Goal: Information Seeking & Learning: Learn about a topic

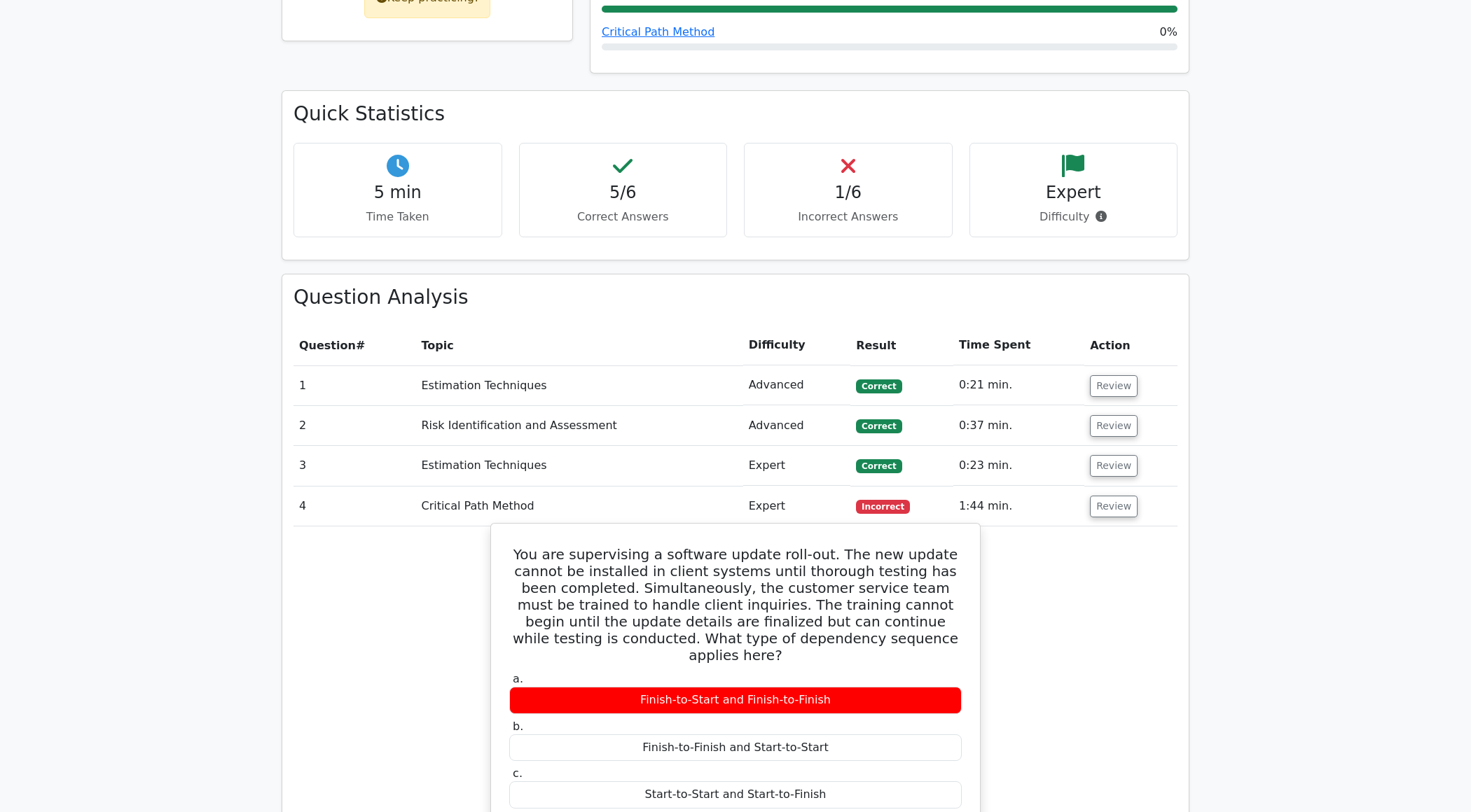
scroll to position [1108, 0]
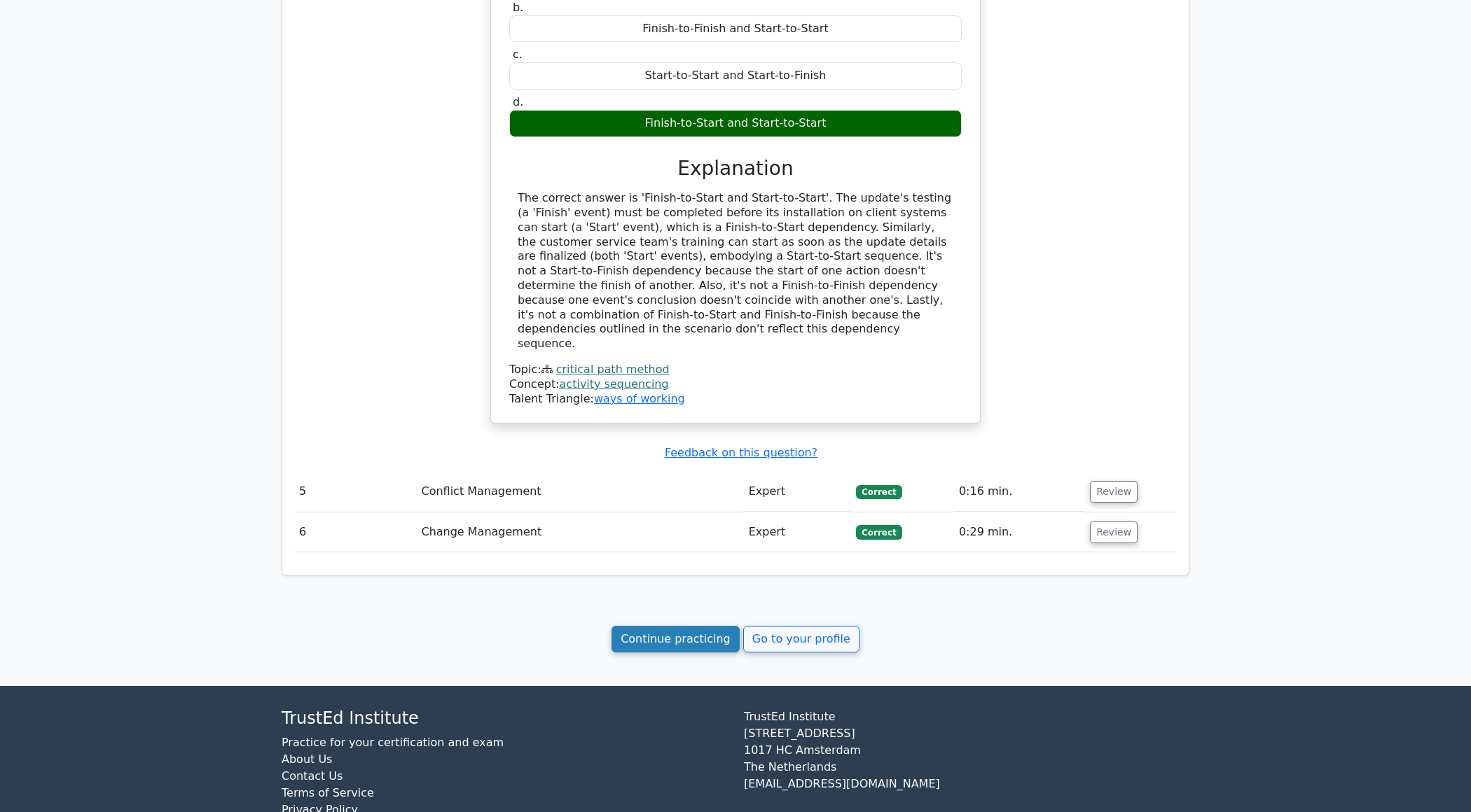
click at [648, 626] on link "Continue practicing" at bounding box center [675, 639] width 128 height 26
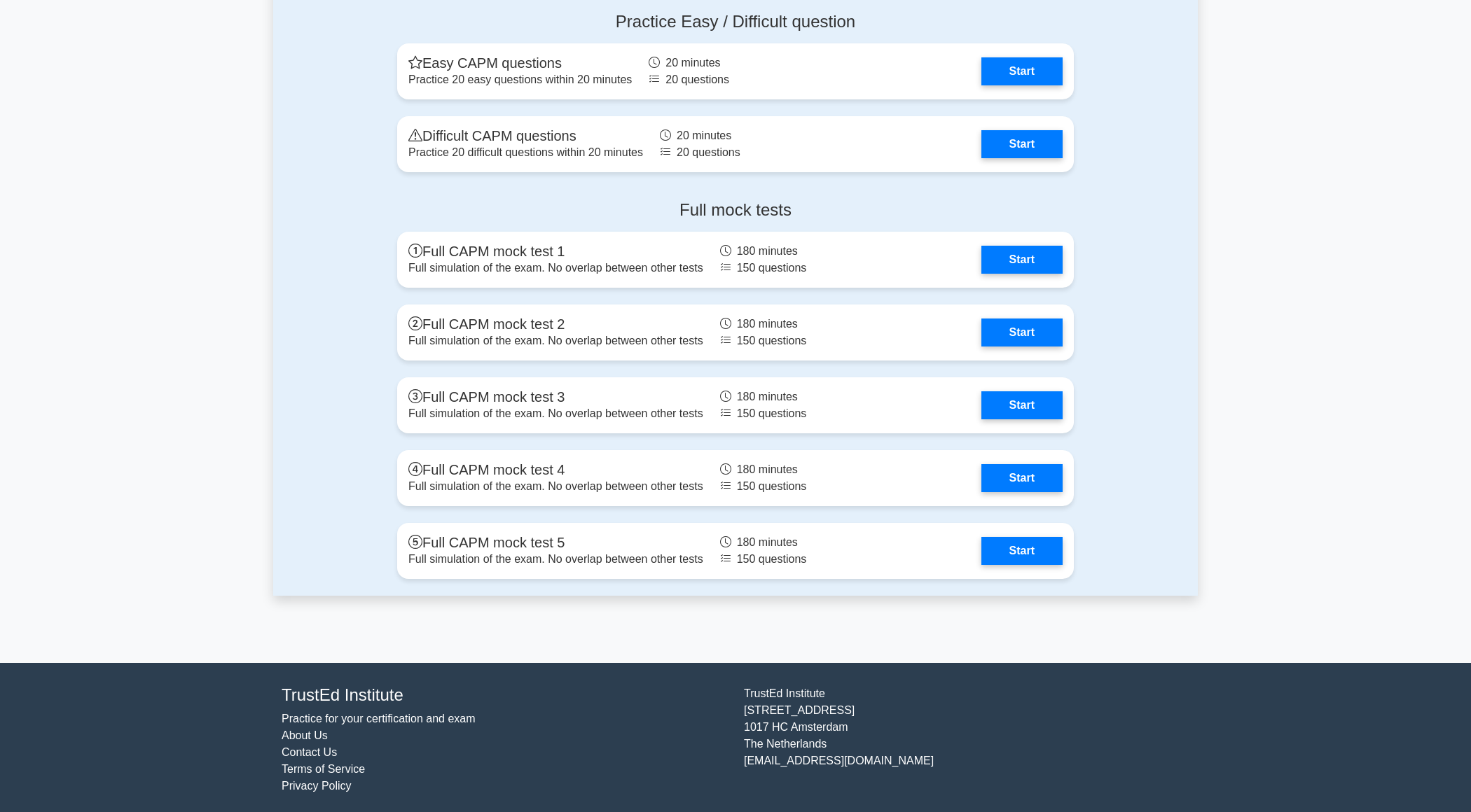
scroll to position [4126, 0]
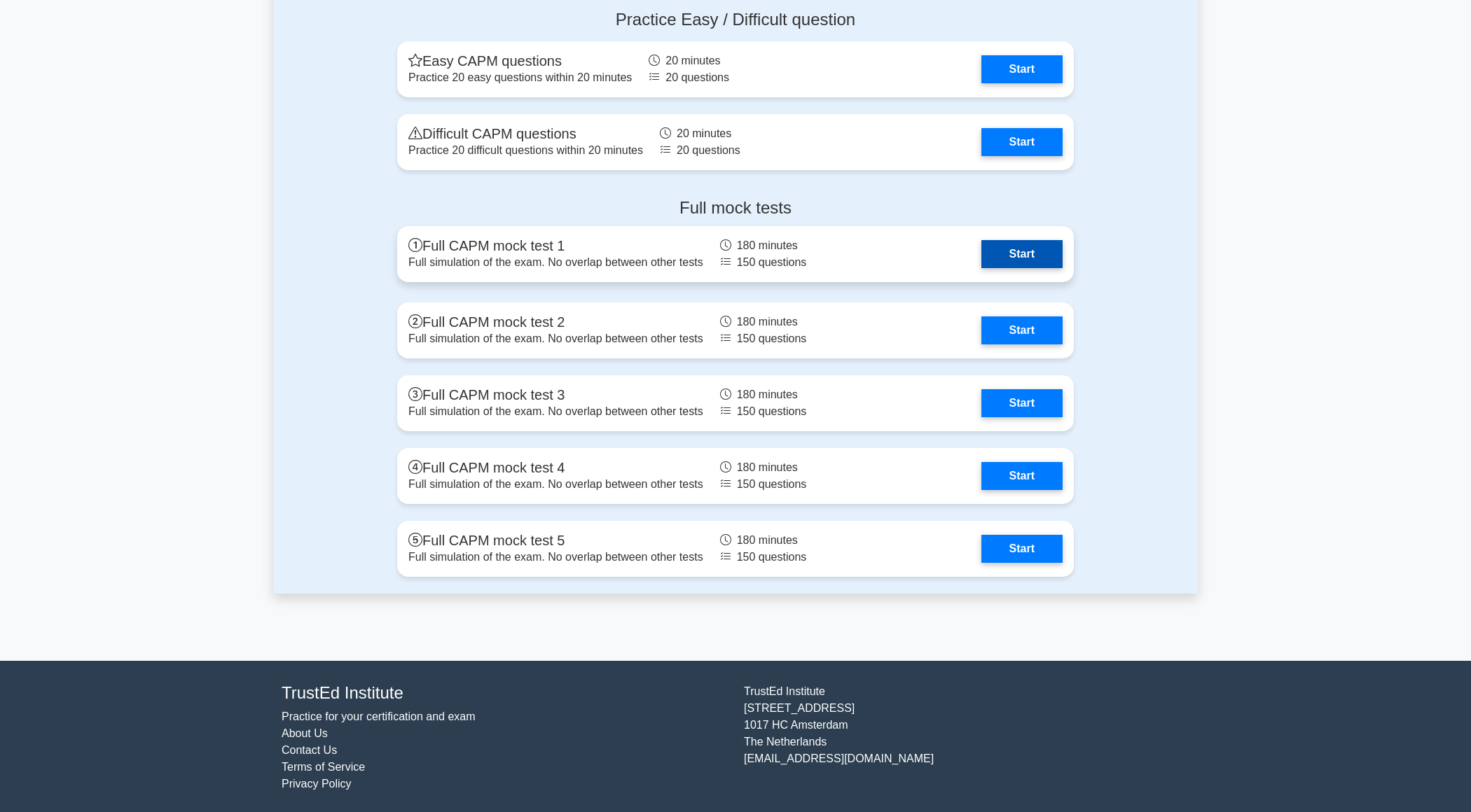
click at [1019, 248] on link "Start" at bounding box center [1022, 254] width 81 height 28
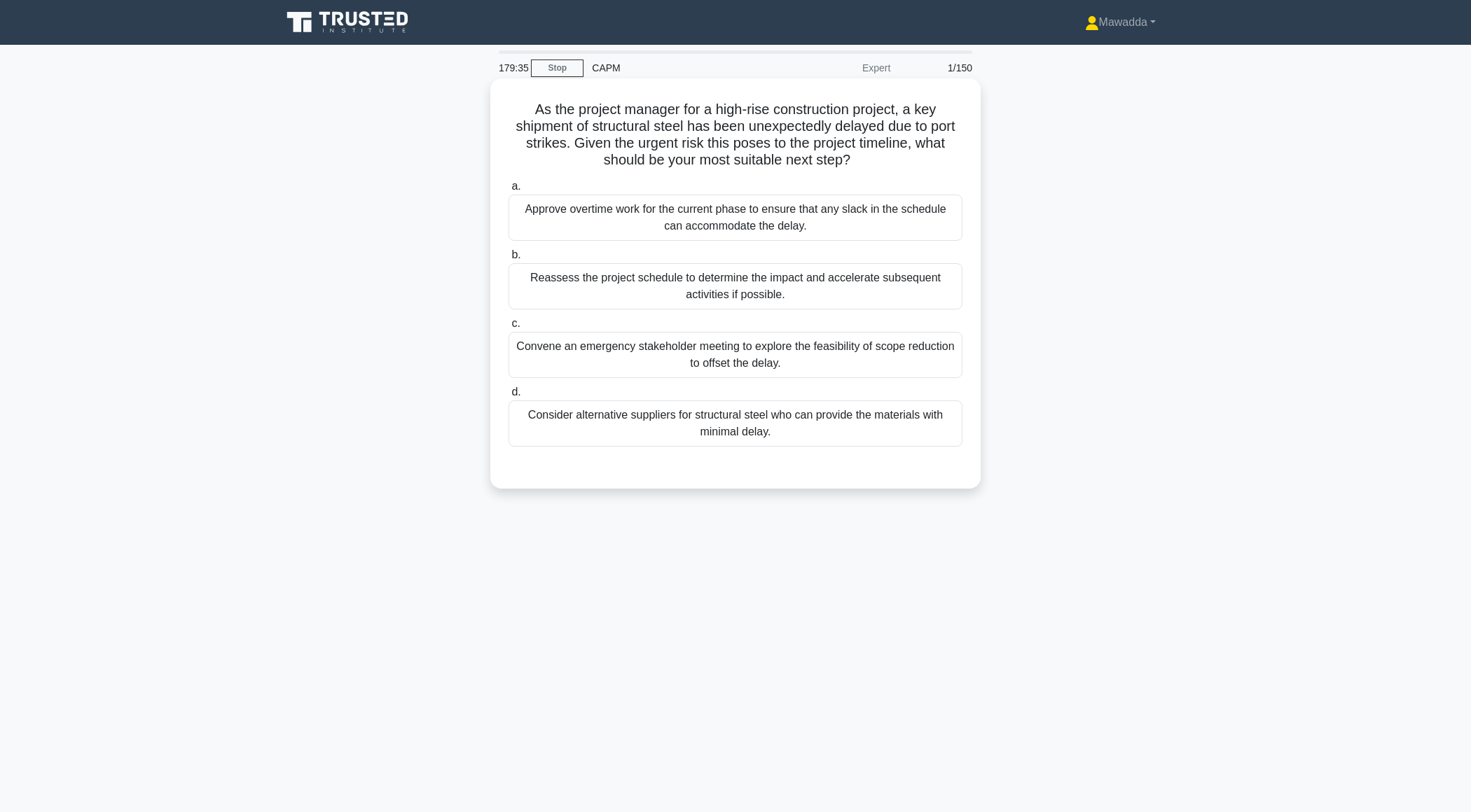
click at [775, 432] on div "Consider alternative suppliers for structural steel who can provide the materia…" at bounding box center [736, 423] width 454 height 46
click at [509, 397] on input "d. Consider alternative suppliers for structural steel who can provide the mate…" at bounding box center [509, 392] width 0 height 9
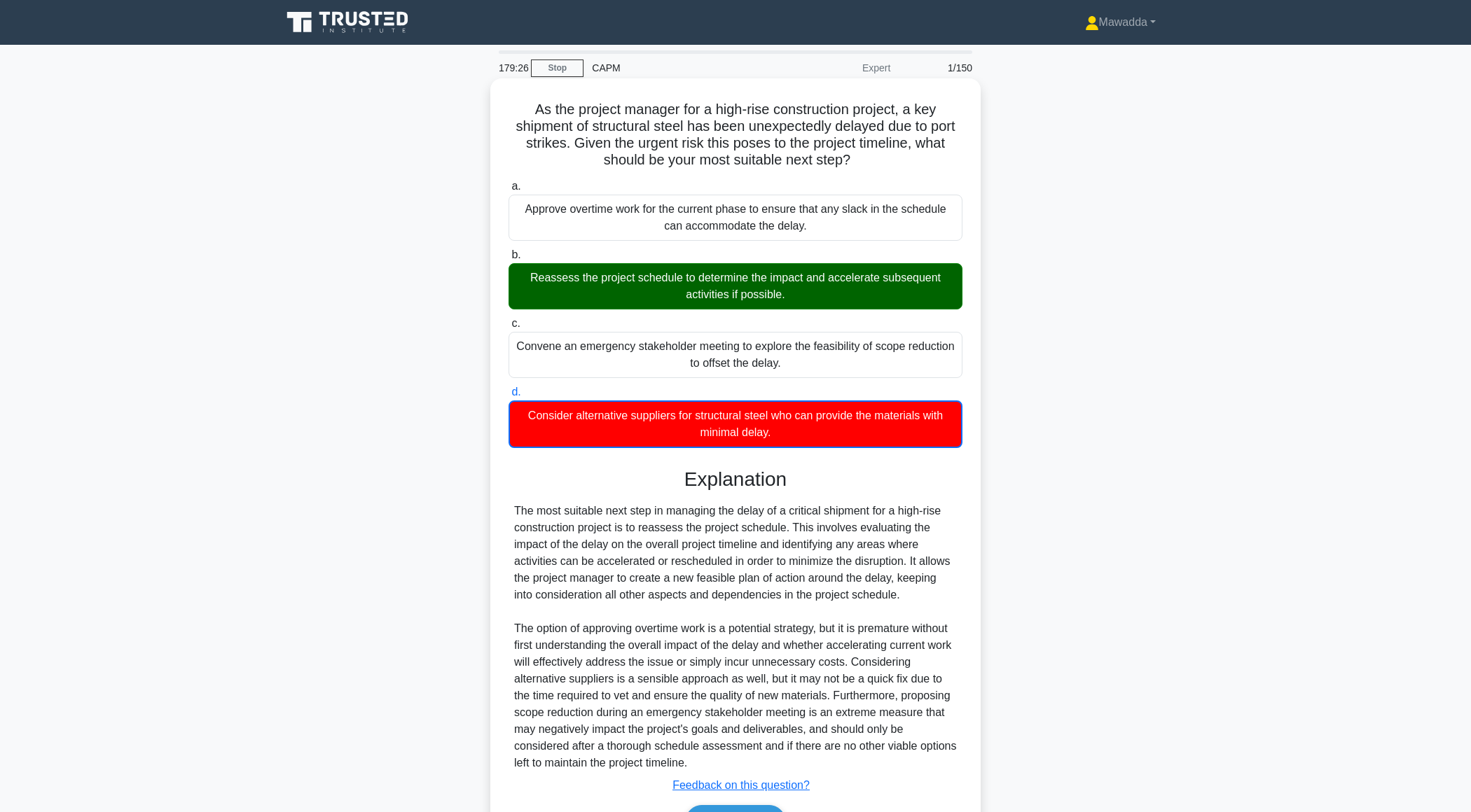
scroll to position [84, 0]
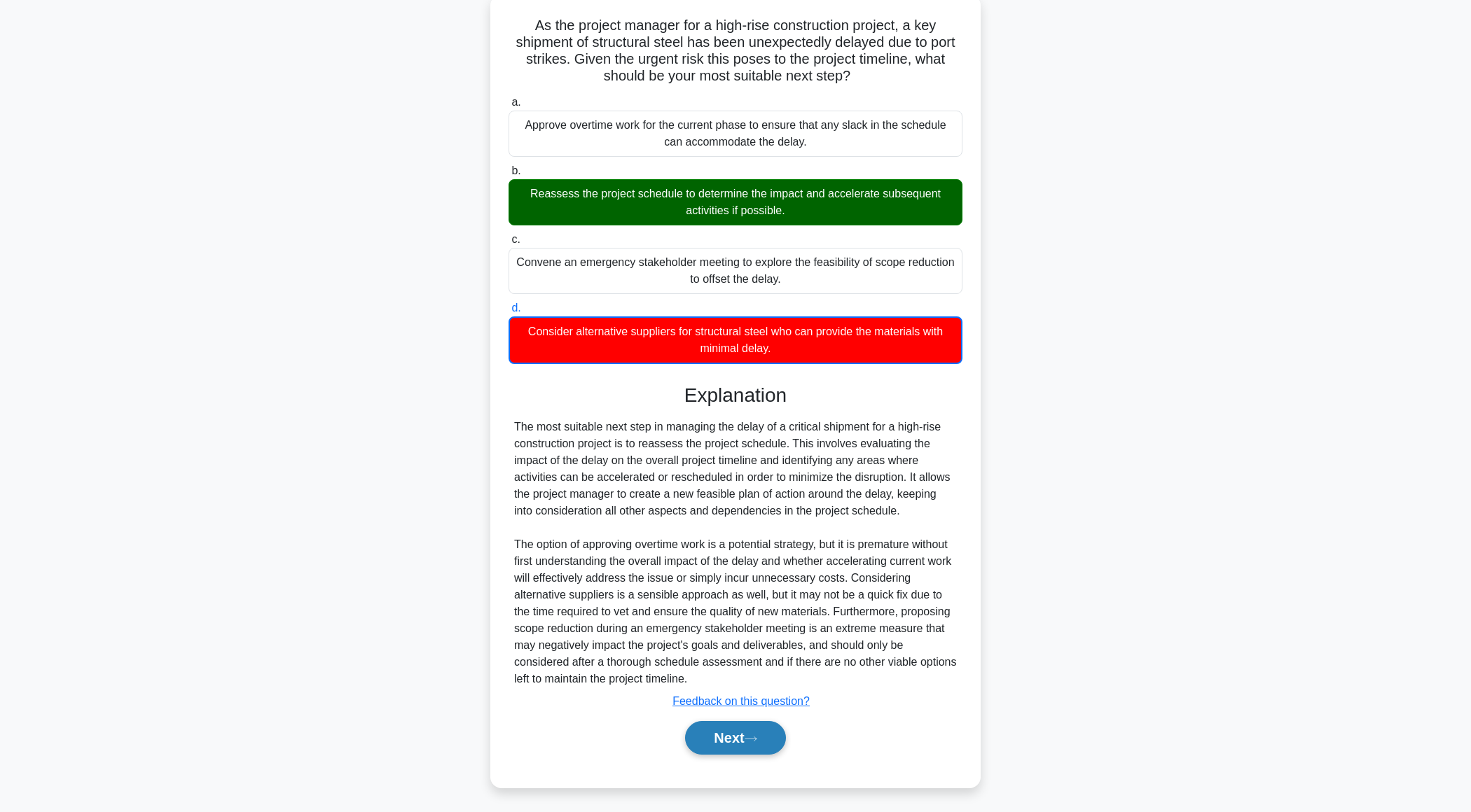
click at [704, 731] on button "Next" at bounding box center [735, 738] width 100 height 34
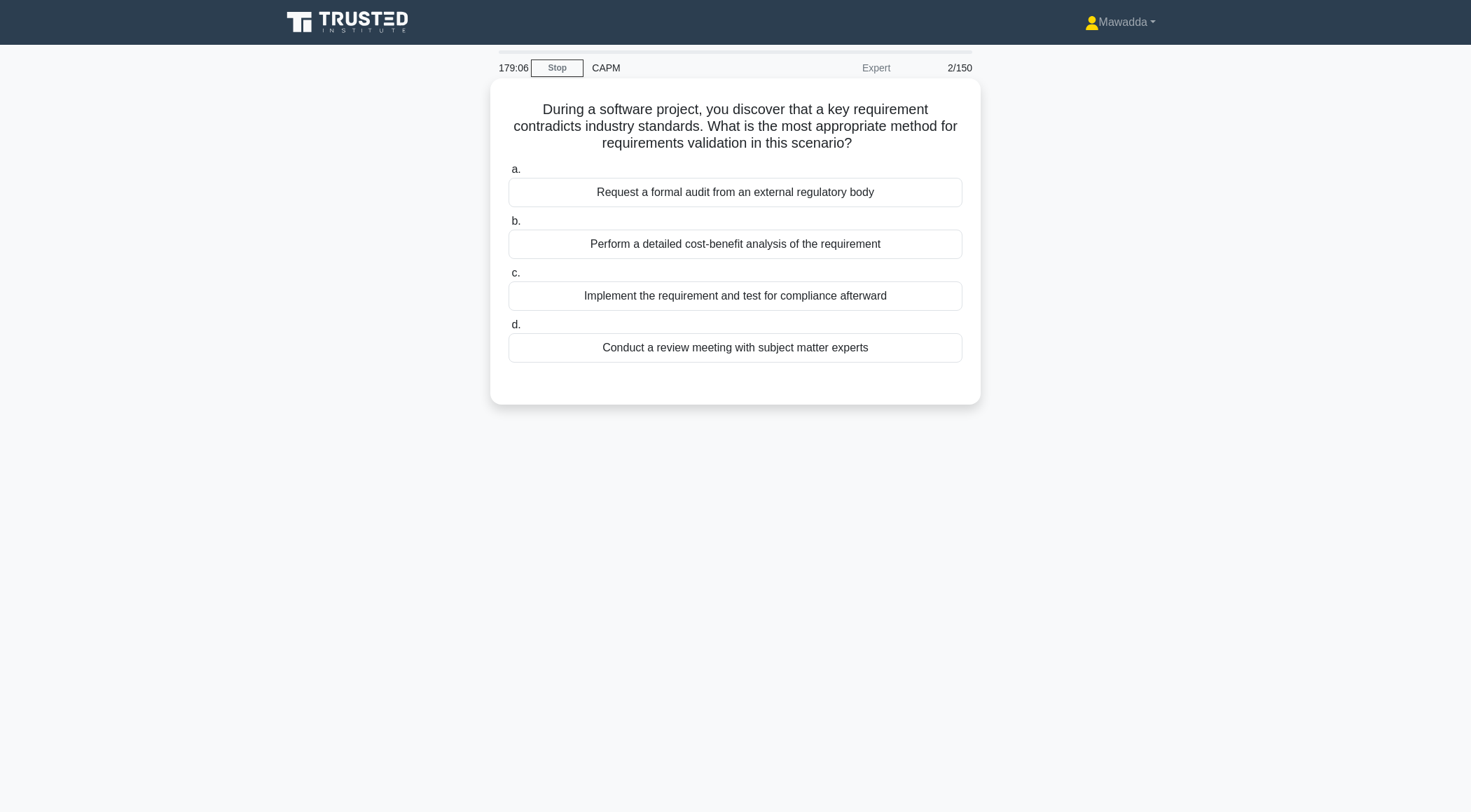
click at [695, 346] on div "Conduct a review meeting with subject matter experts" at bounding box center [736, 348] width 454 height 29
click at [509, 330] on input "d. Conduct a review meeting with subject matter experts" at bounding box center [509, 325] width 0 height 9
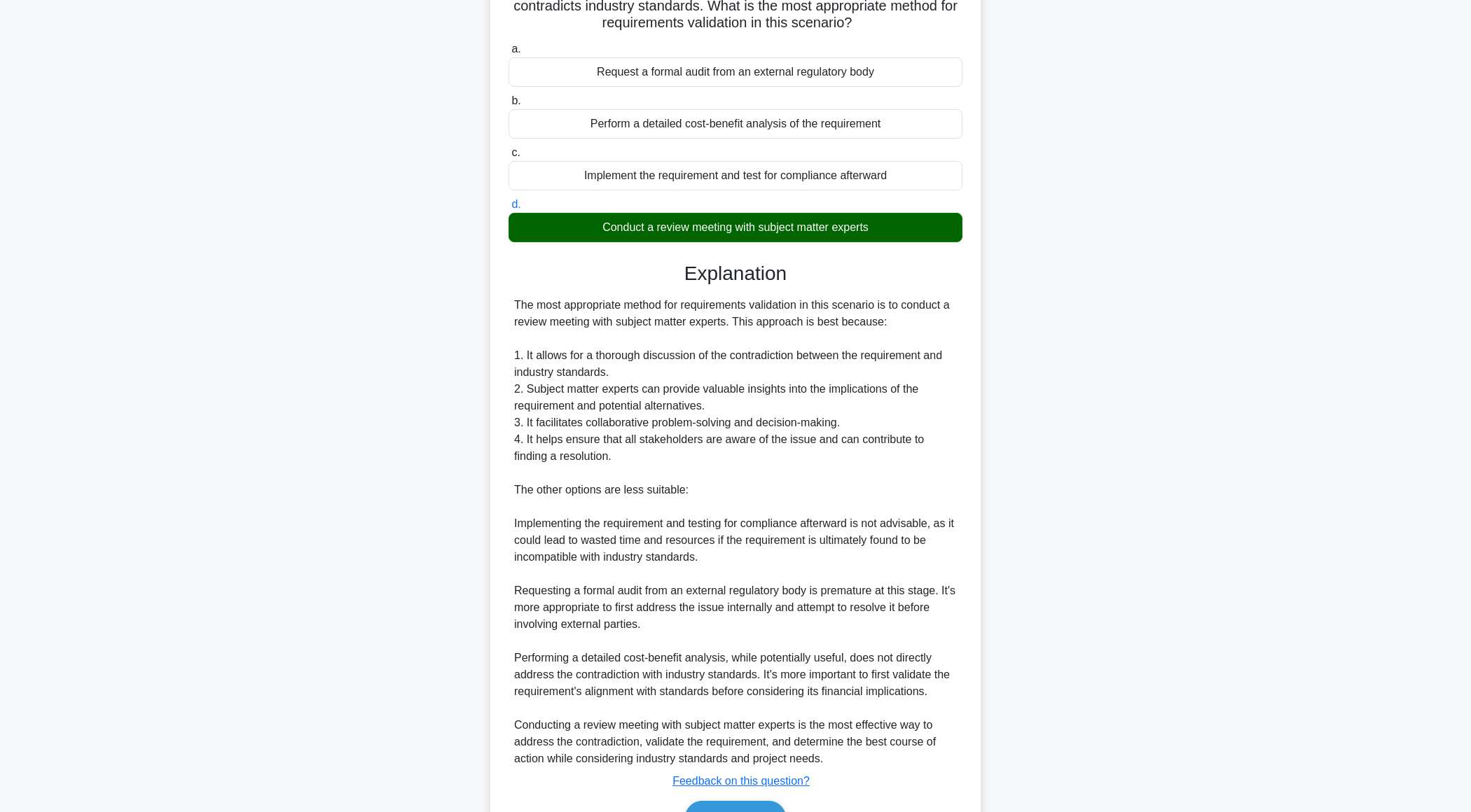
scroll to position [200, 0]
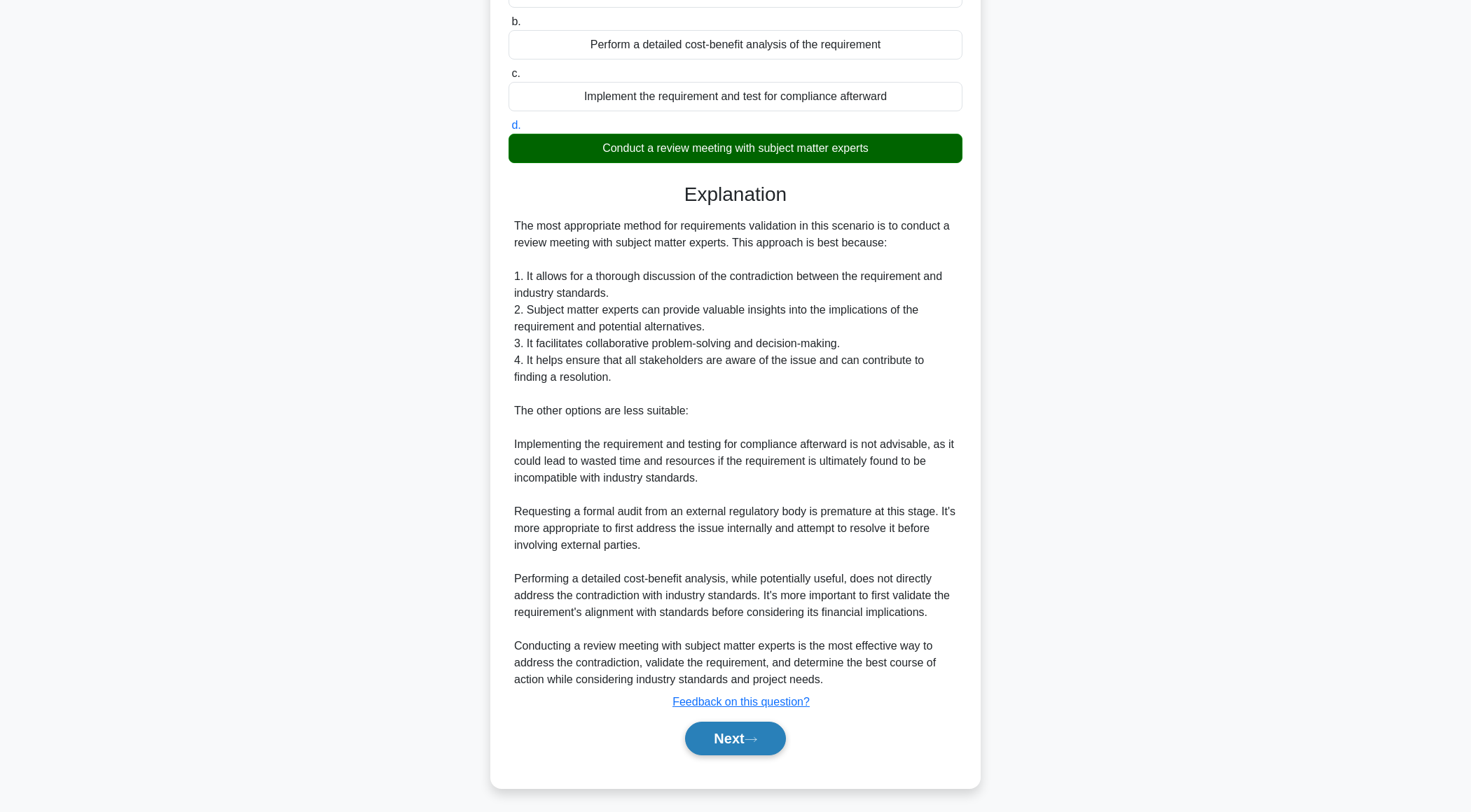
click at [721, 731] on button "Next" at bounding box center [735, 739] width 100 height 34
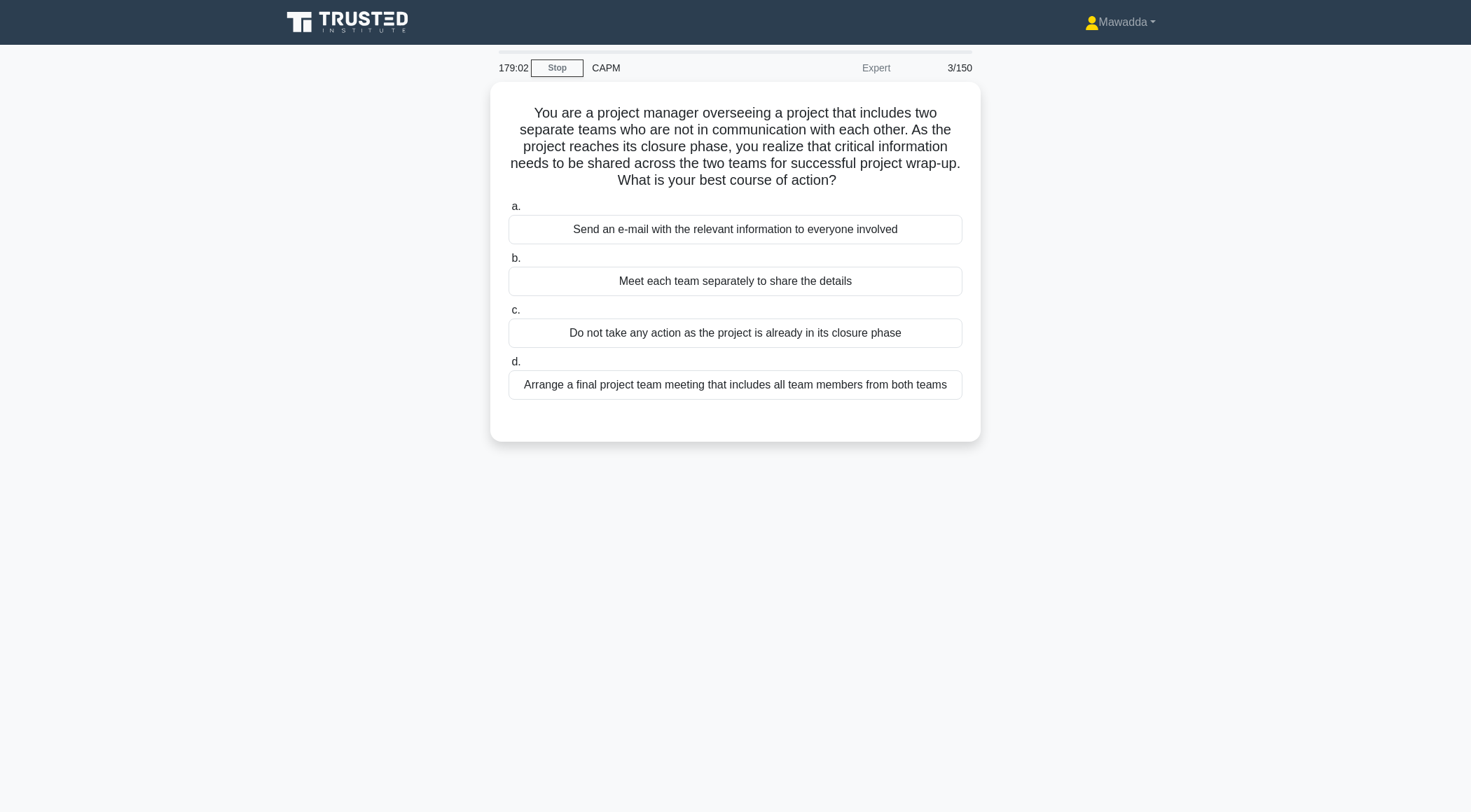
scroll to position [0, 0]
click at [755, 387] on div "Arrange a final project team meeting that includes all team members from both t…" at bounding box center [736, 382] width 454 height 29
click at [509, 364] on input "d. Arrange a final project team meeting that includes all team members from bot…" at bounding box center [509, 358] width 0 height 9
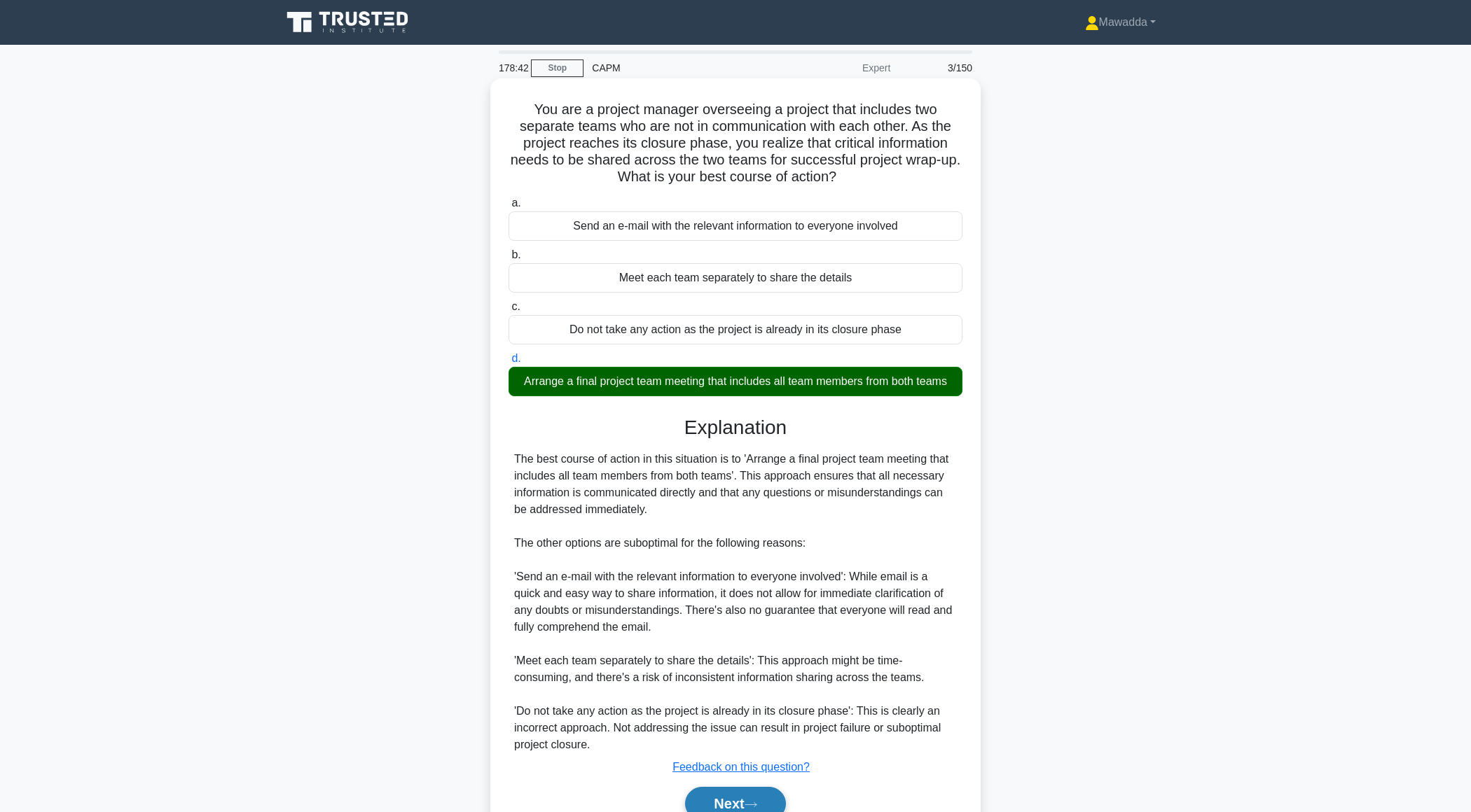
click at [716, 808] on button "Next" at bounding box center [735, 804] width 100 height 34
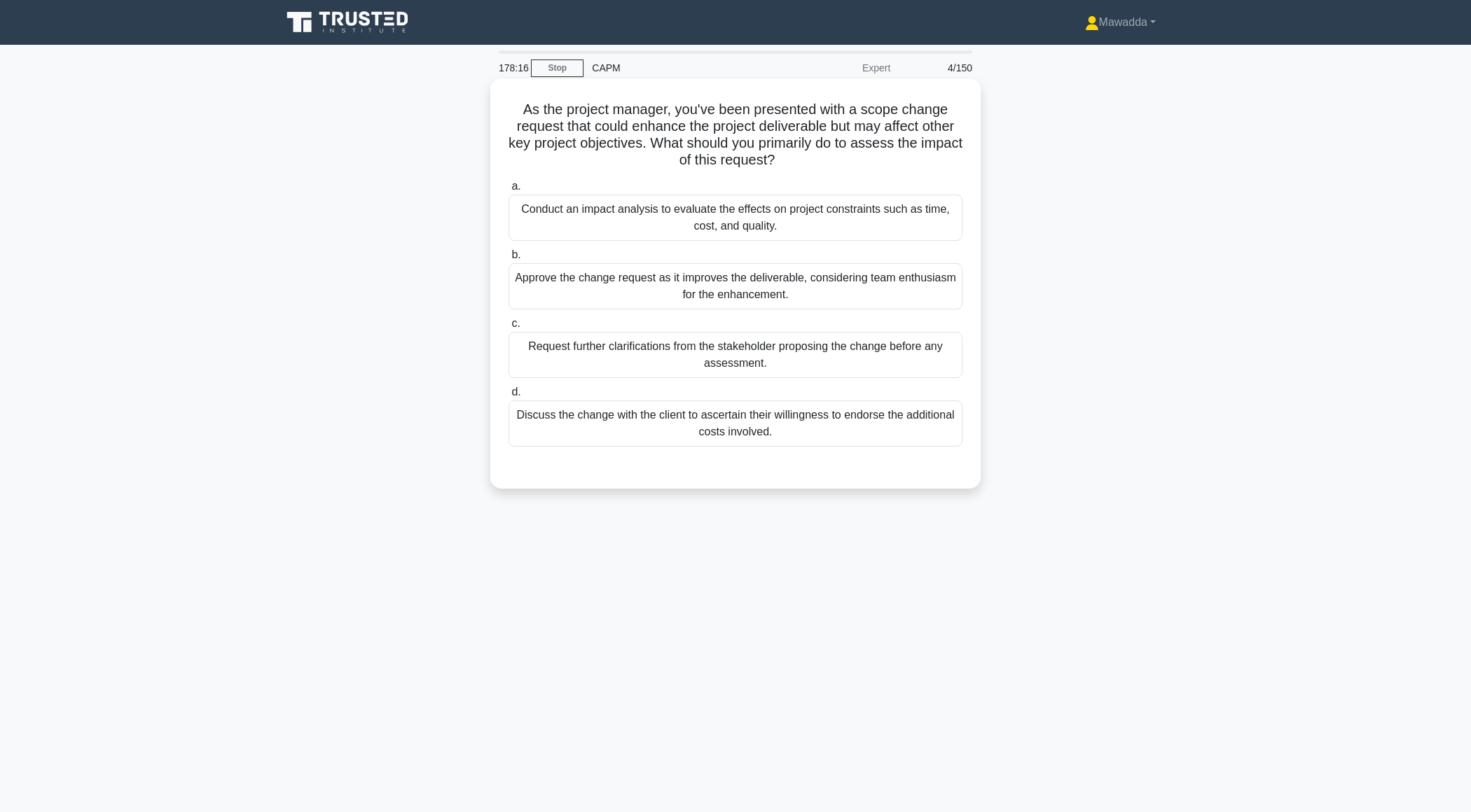
click at [915, 223] on div "Conduct an impact analysis to evaluate the effects on project constraints such …" at bounding box center [736, 217] width 454 height 46
click at [509, 191] on input "a. Conduct an impact analysis to evaluate the effects on project constraints su…" at bounding box center [509, 187] width 0 height 9
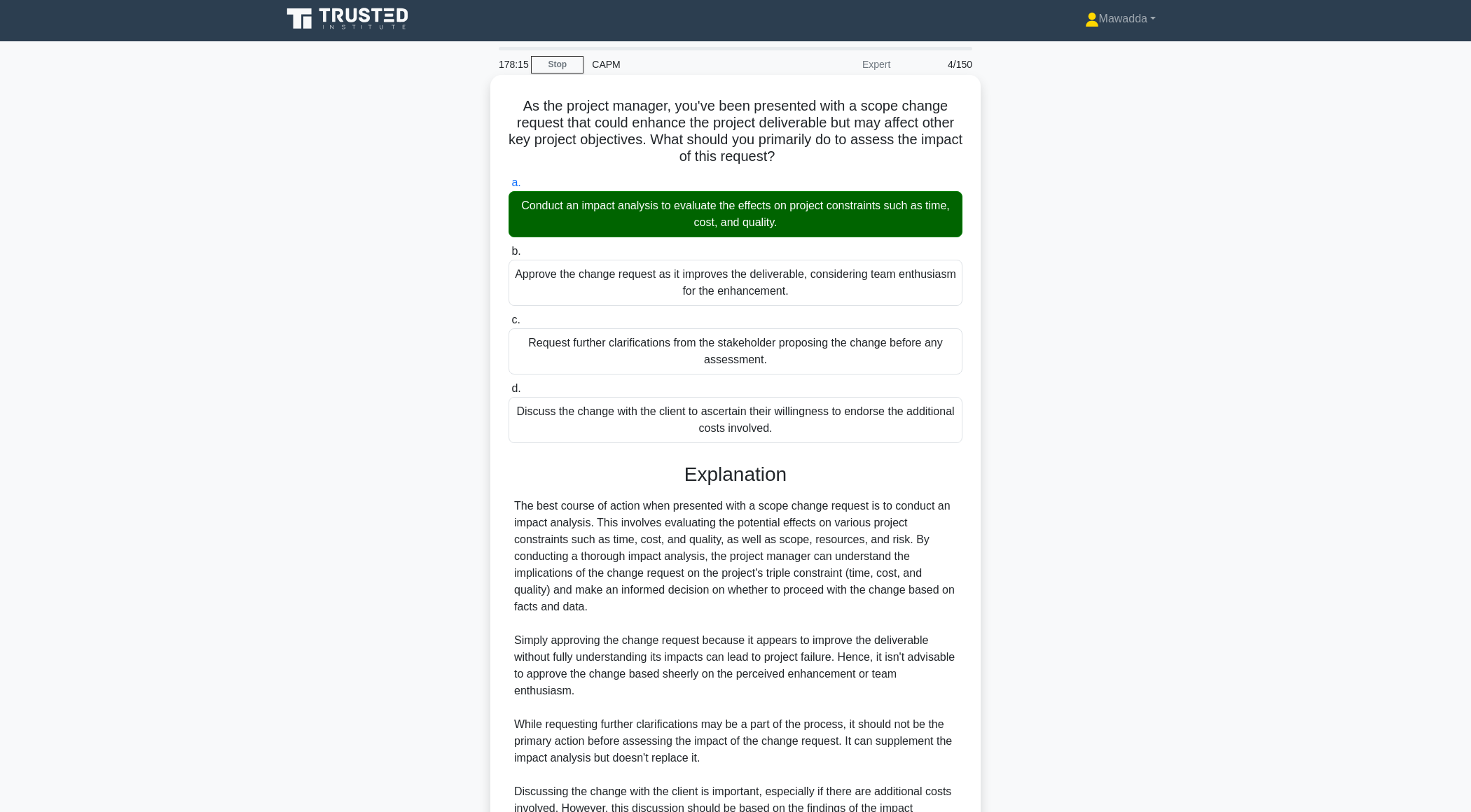
scroll to position [166, 0]
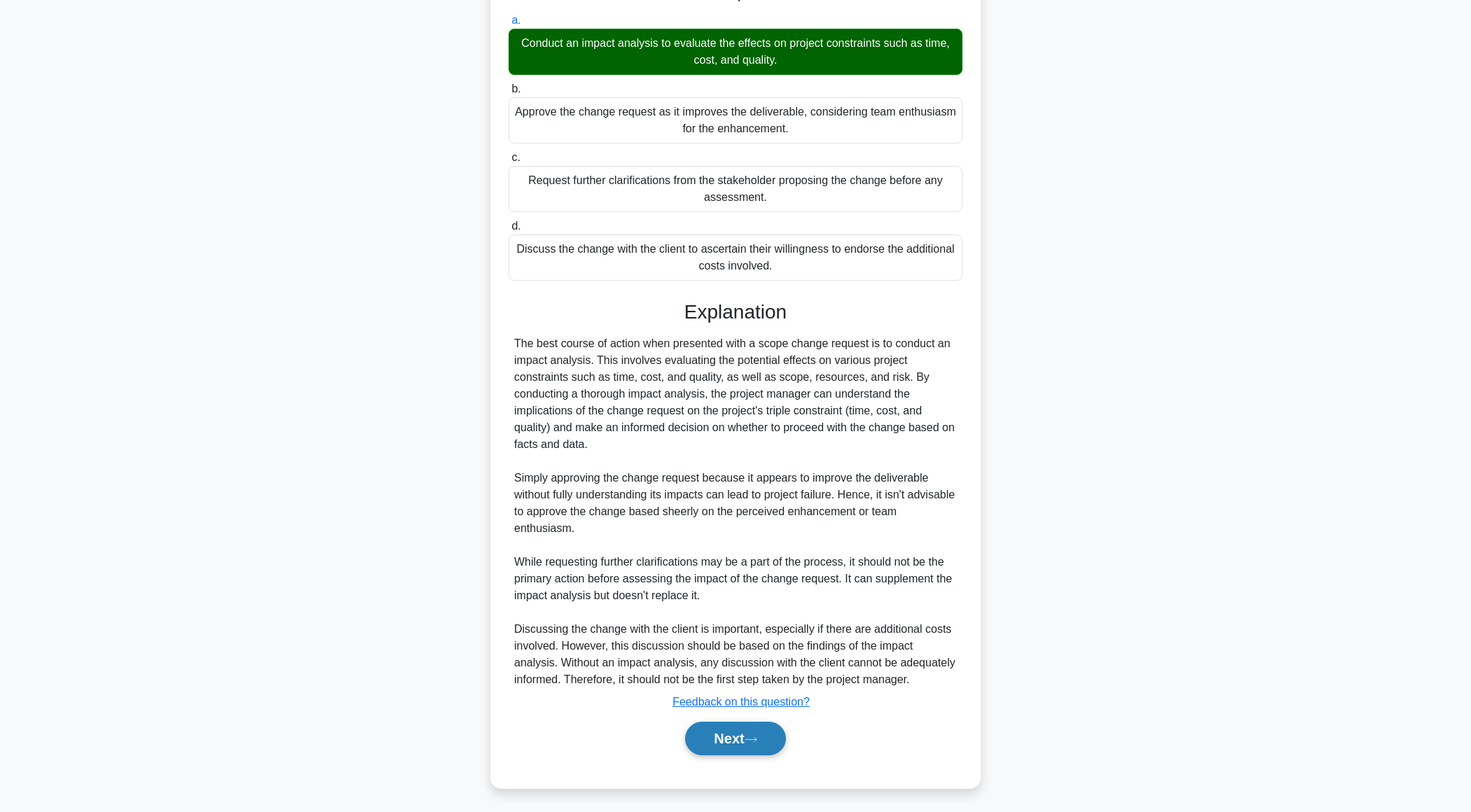
click at [704, 751] on button "Next" at bounding box center [735, 739] width 100 height 34
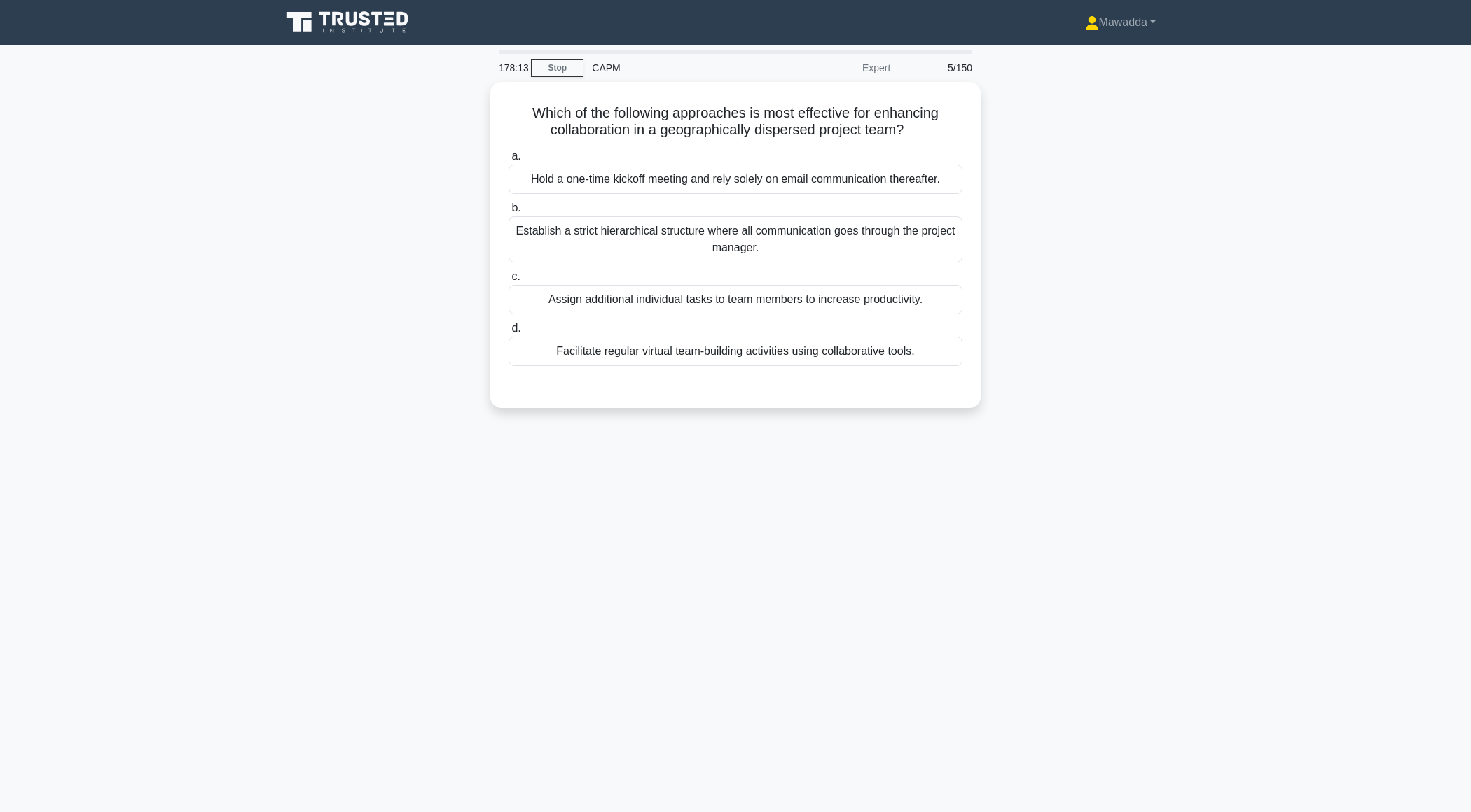
scroll to position [0, 0]
click at [866, 356] on div "Facilitate regular virtual team-building activities using collaborative tools." at bounding box center [736, 348] width 454 height 29
click at [509, 330] on input "d. Facilitate regular virtual team-building activities using collaborative tool…" at bounding box center [509, 325] width 0 height 9
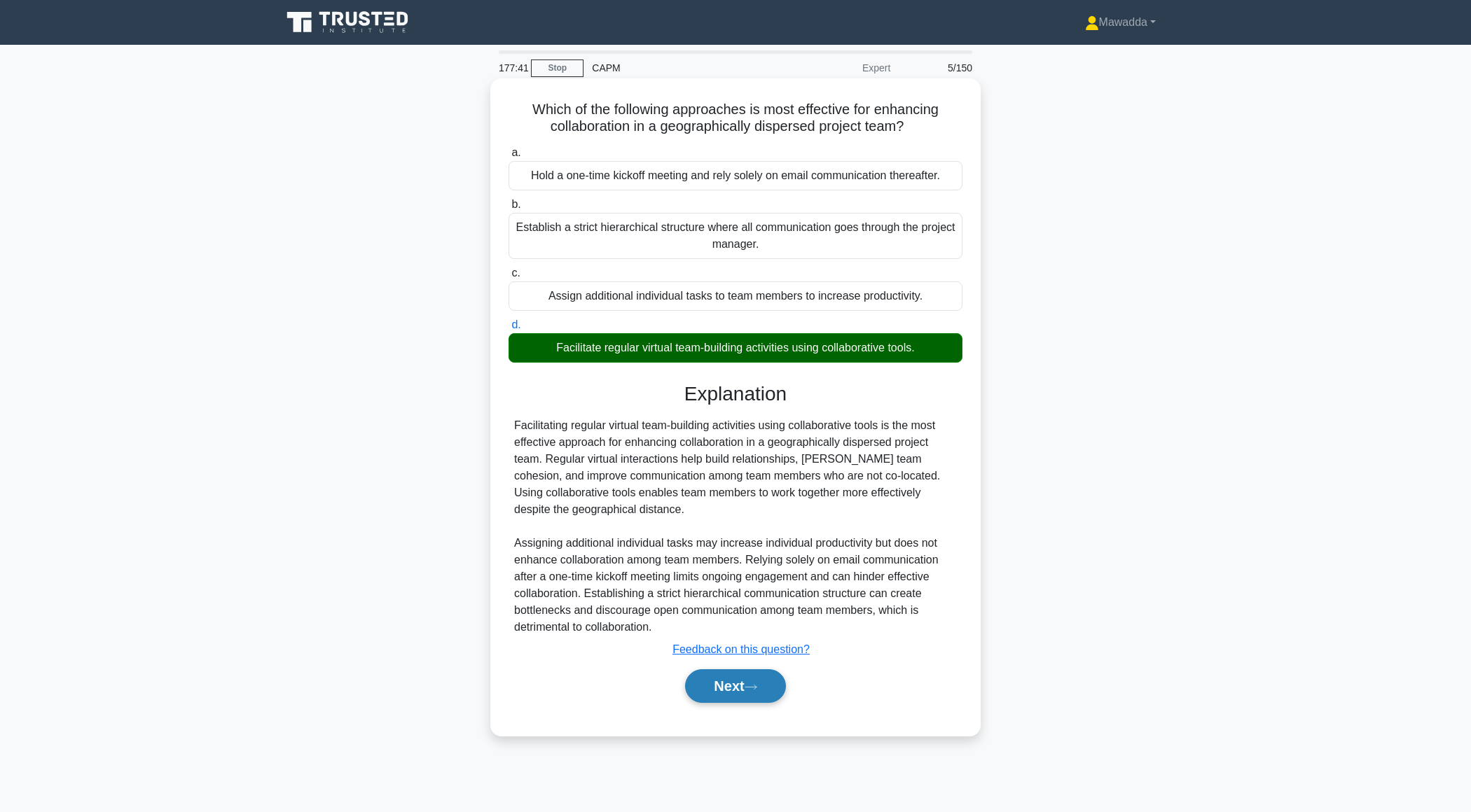
click at [727, 694] on button "Next" at bounding box center [735, 686] width 100 height 34
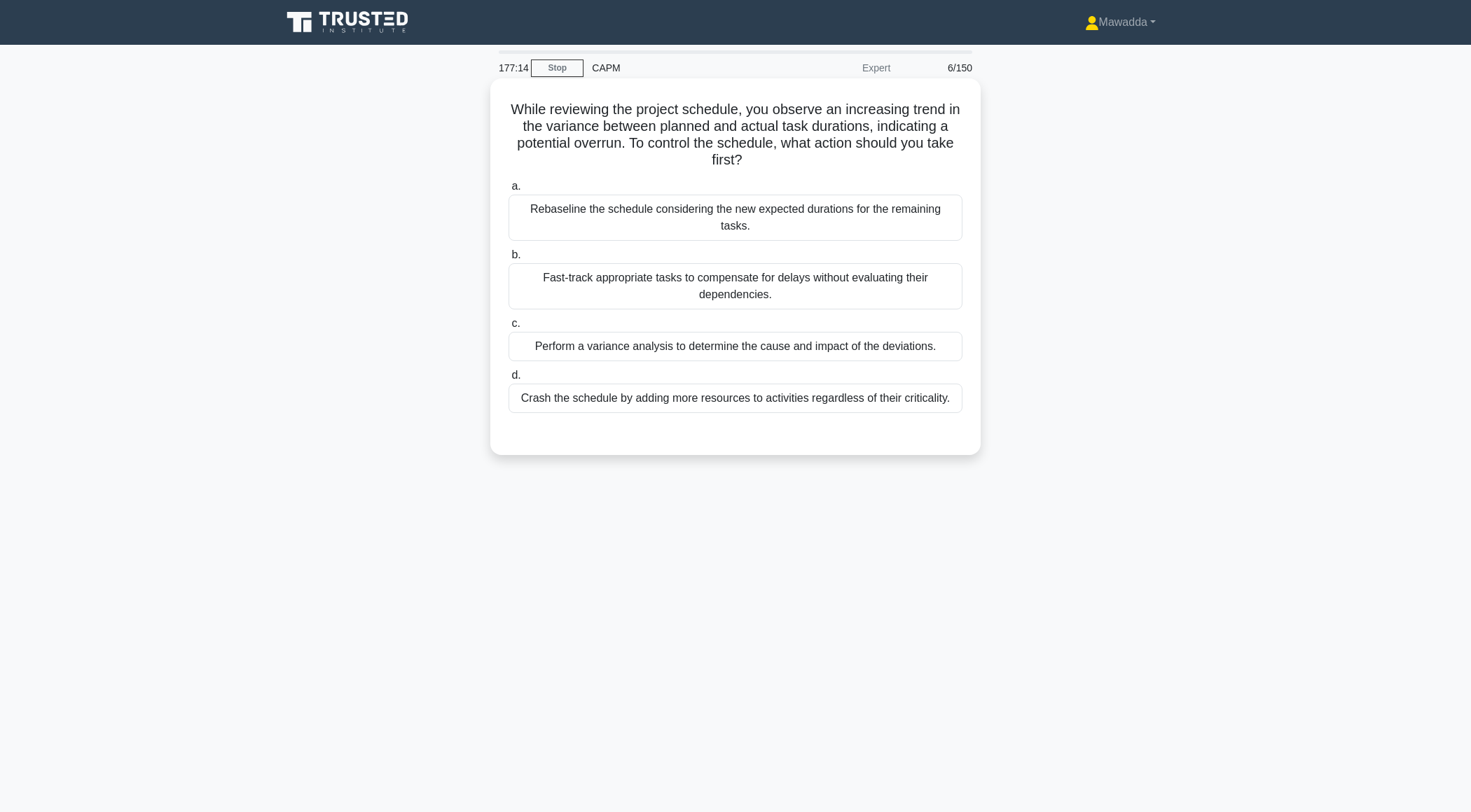
click at [883, 384] on div "Crash the schedule by adding more resources to activities regardless of their c…" at bounding box center [736, 399] width 454 height 29
click at [509, 380] on input "d. Crash the schedule by adding more resources to activities regardless of thei…" at bounding box center [509, 375] width 0 height 9
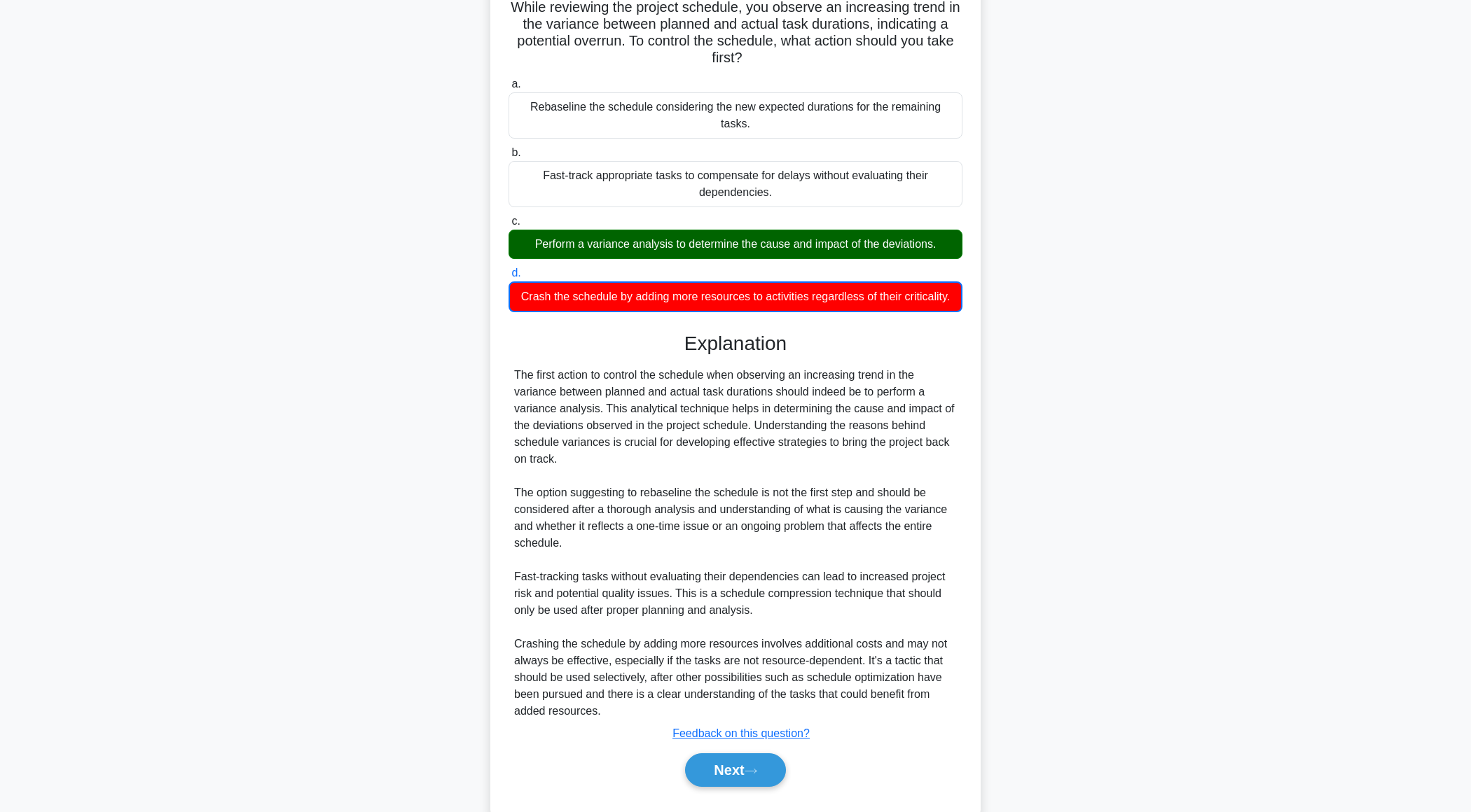
scroll to position [117, 0]
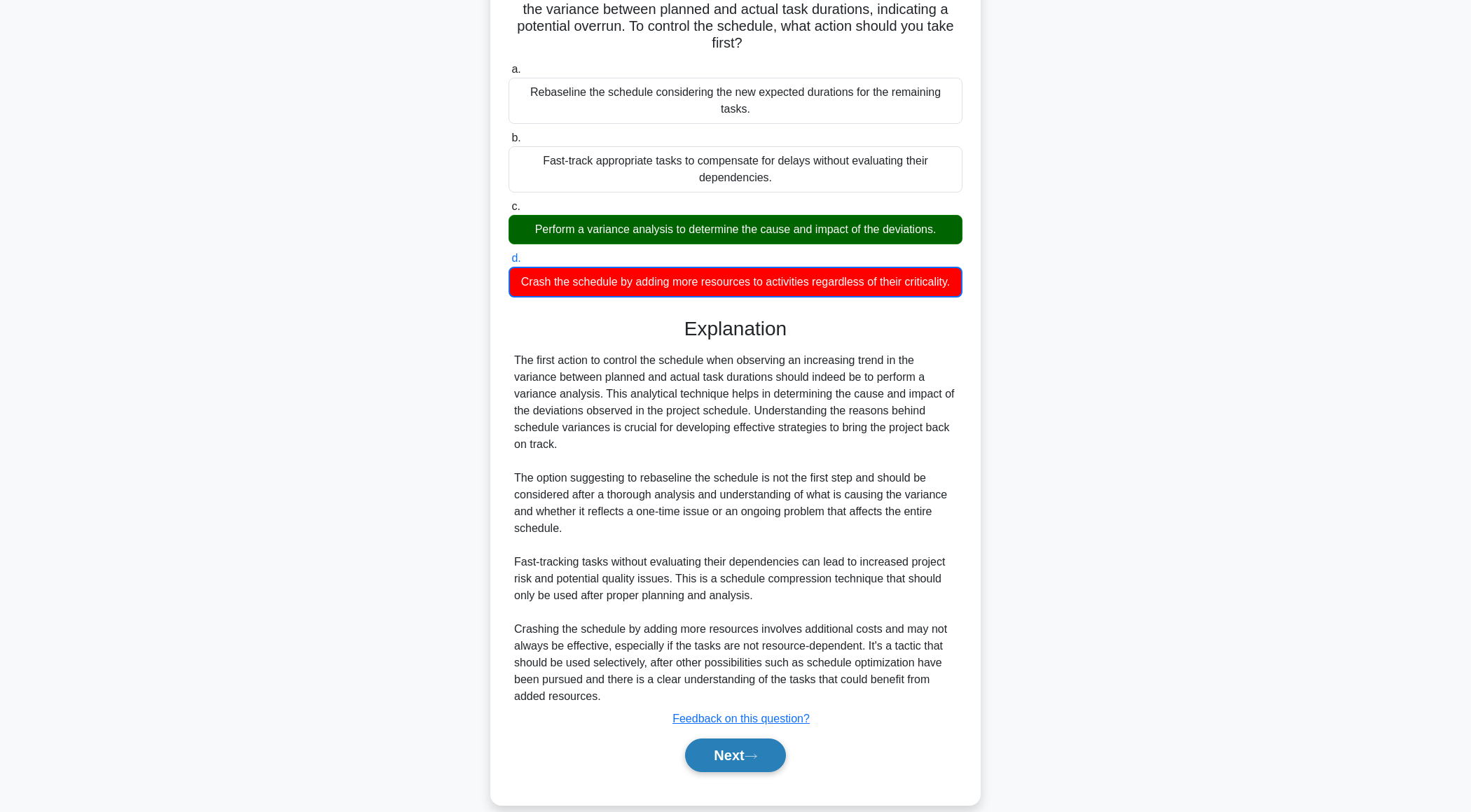
click at [714, 739] on button "Next" at bounding box center [735, 756] width 100 height 34
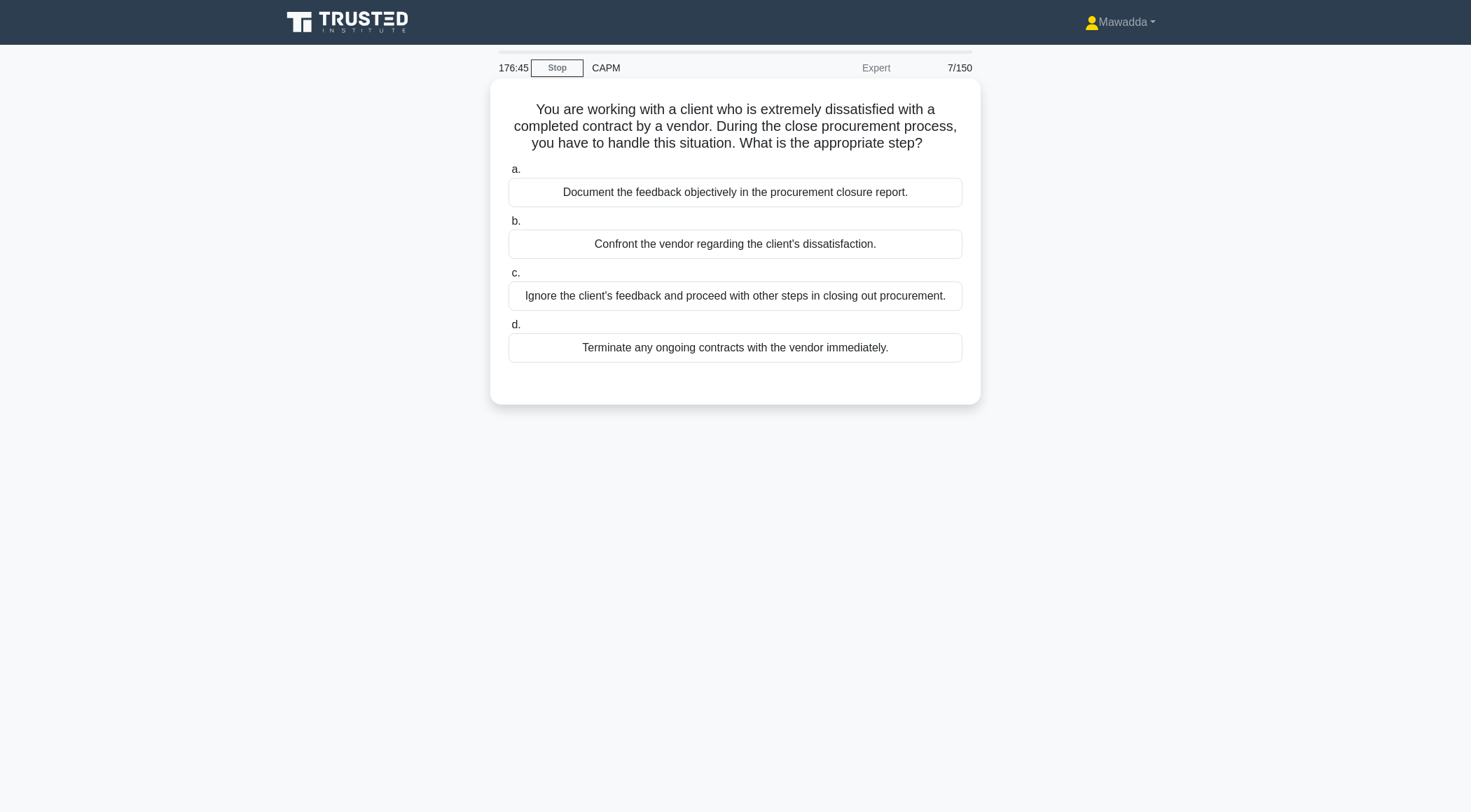
click at [907, 188] on div "Document the feedback objectively in the procurement closure report." at bounding box center [736, 192] width 454 height 29
click at [509, 174] on input "a. Document the feedback objectively in the procurement closure report." at bounding box center [509, 170] width 0 height 9
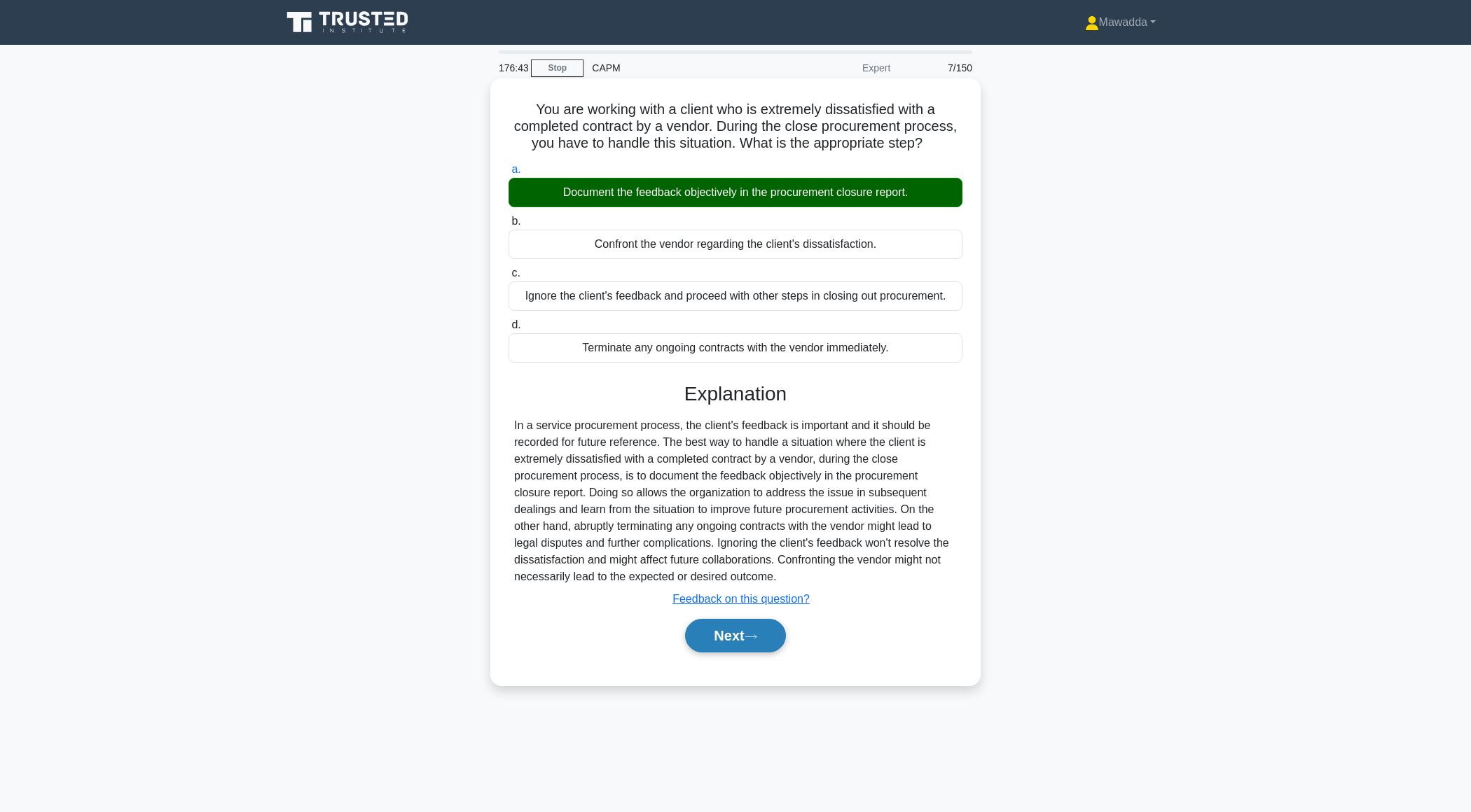
click at [721, 642] on button "Next" at bounding box center [735, 636] width 100 height 34
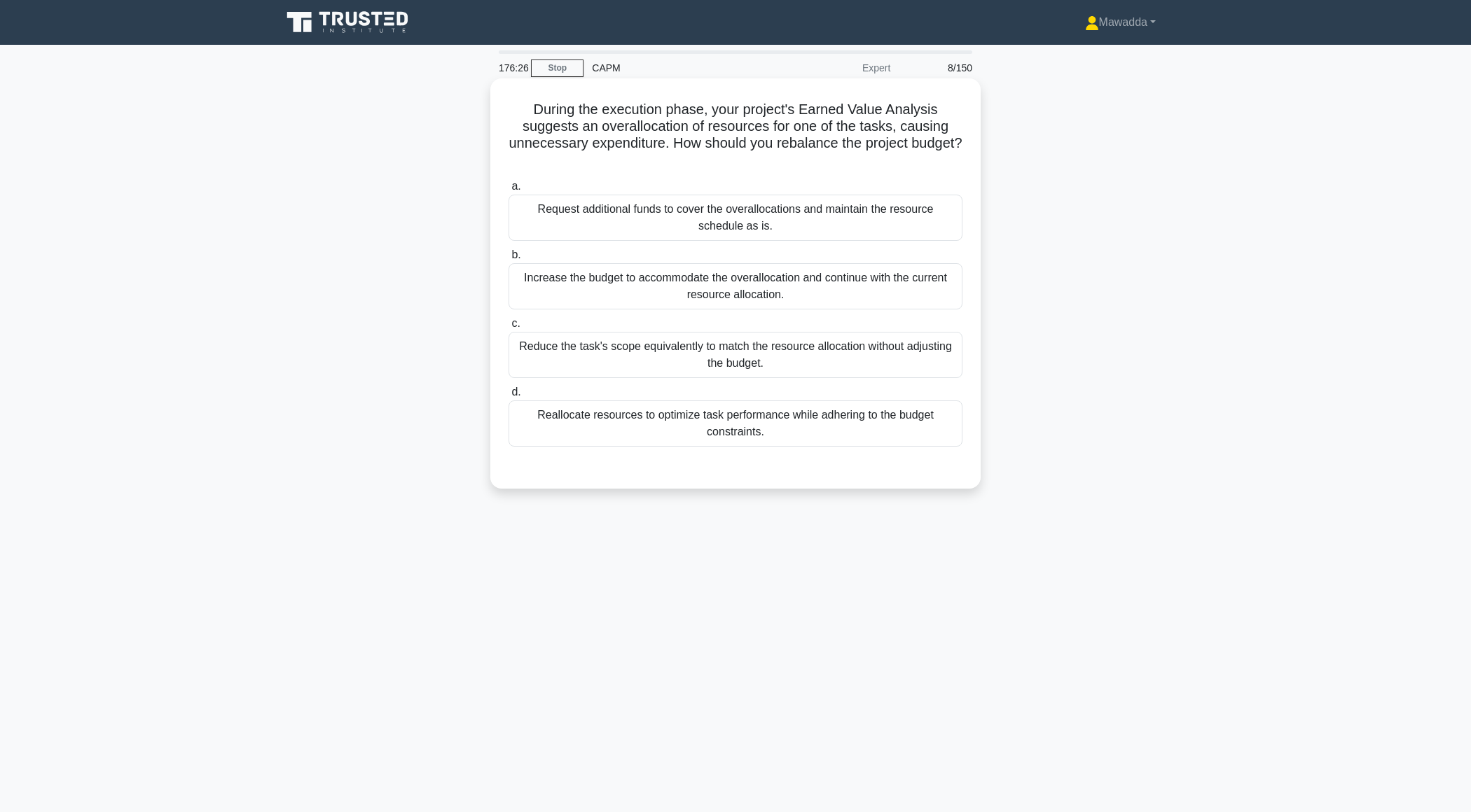
click at [898, 430] on div "Reallocate resources to optimize task performance while adhering to the budget …" at bounding box center [736, 423] width 454 height 46
click at [509, 397] on input "d. Reallocate resources to optimize task performance while adhering to the budg…" at bounding box center [509, 392] width 0 height 9
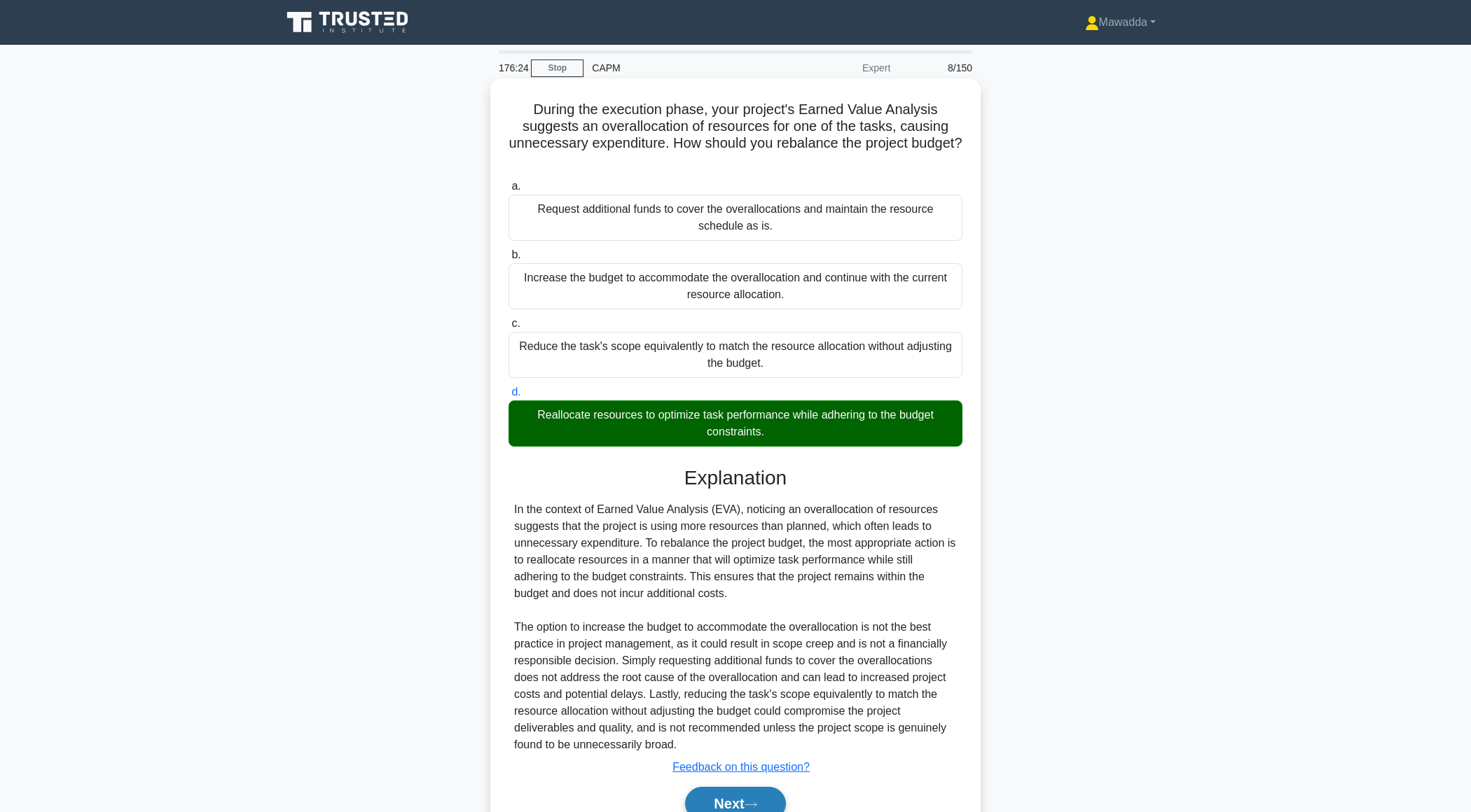
click at [706, 793] on button "Next" at bounding box center [735, 804] width 100 height 34
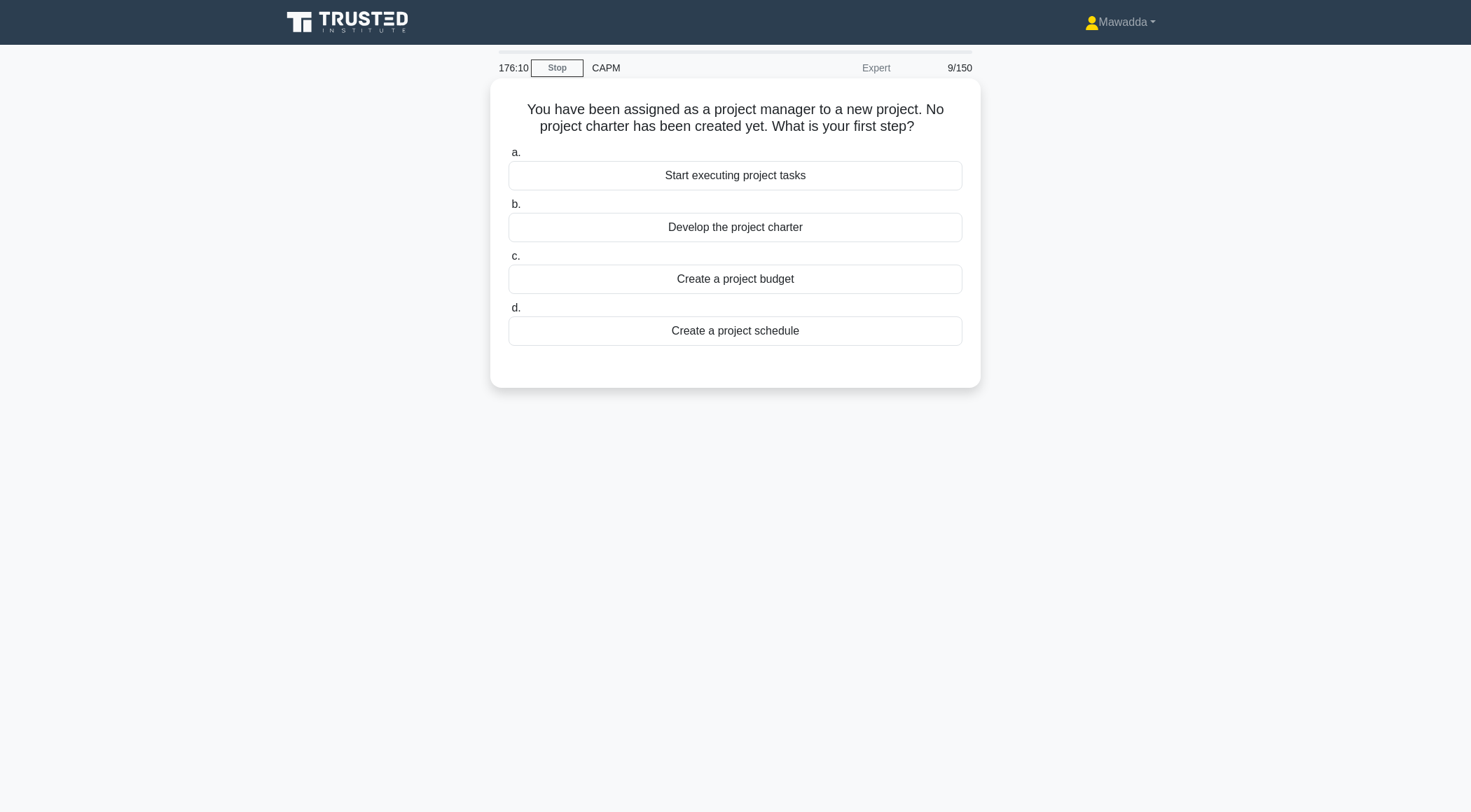
click at [866, 219] on div "Develop the project charter" at bounding box center [736, 228] width 454 height 29
click at [509, 209] on input "b. Develop the project charter" at bounding box center [509, 205] width 0 height 9
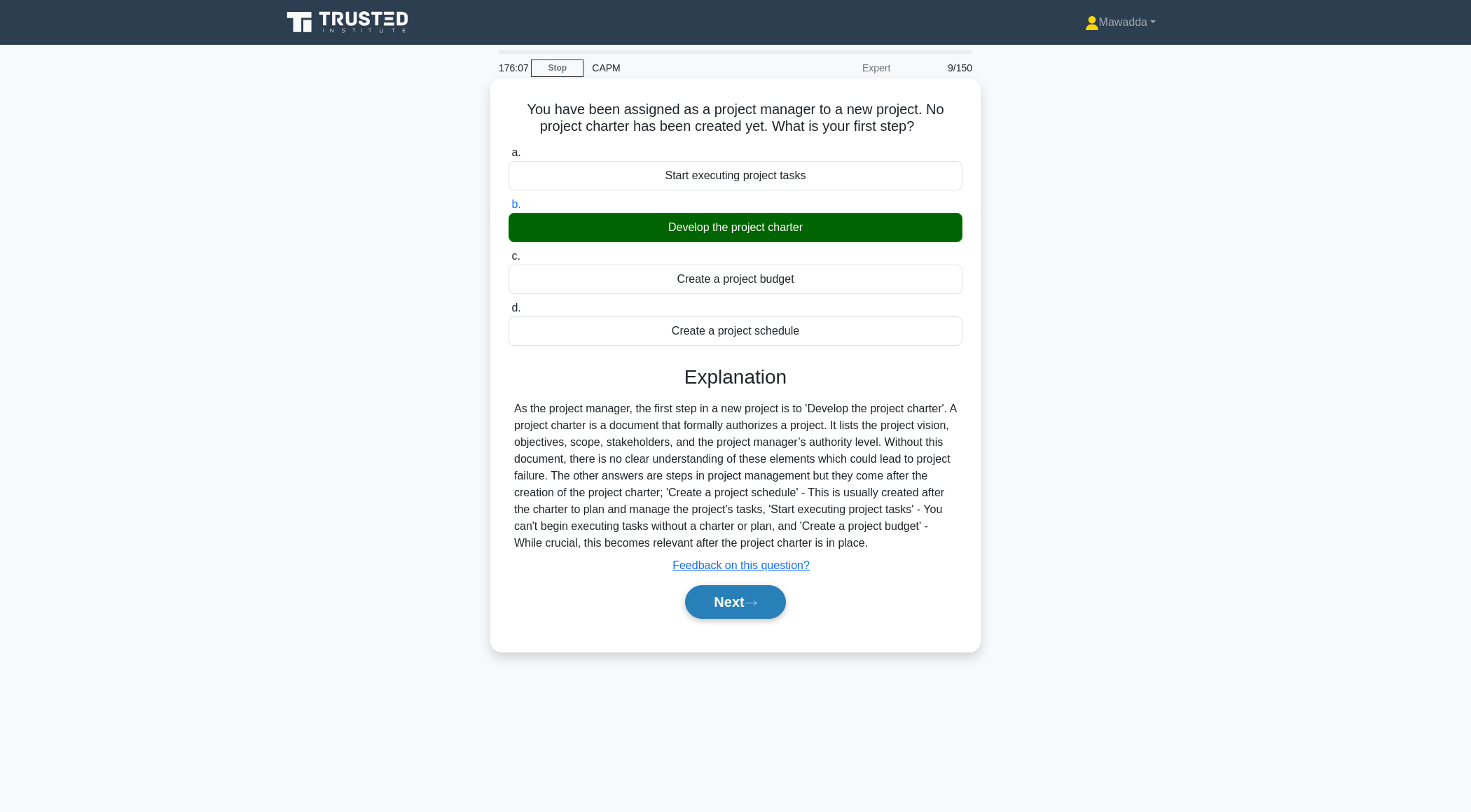
click at [711, 588] on button "Next" at bounding box center [735, 602] width 100 height 34
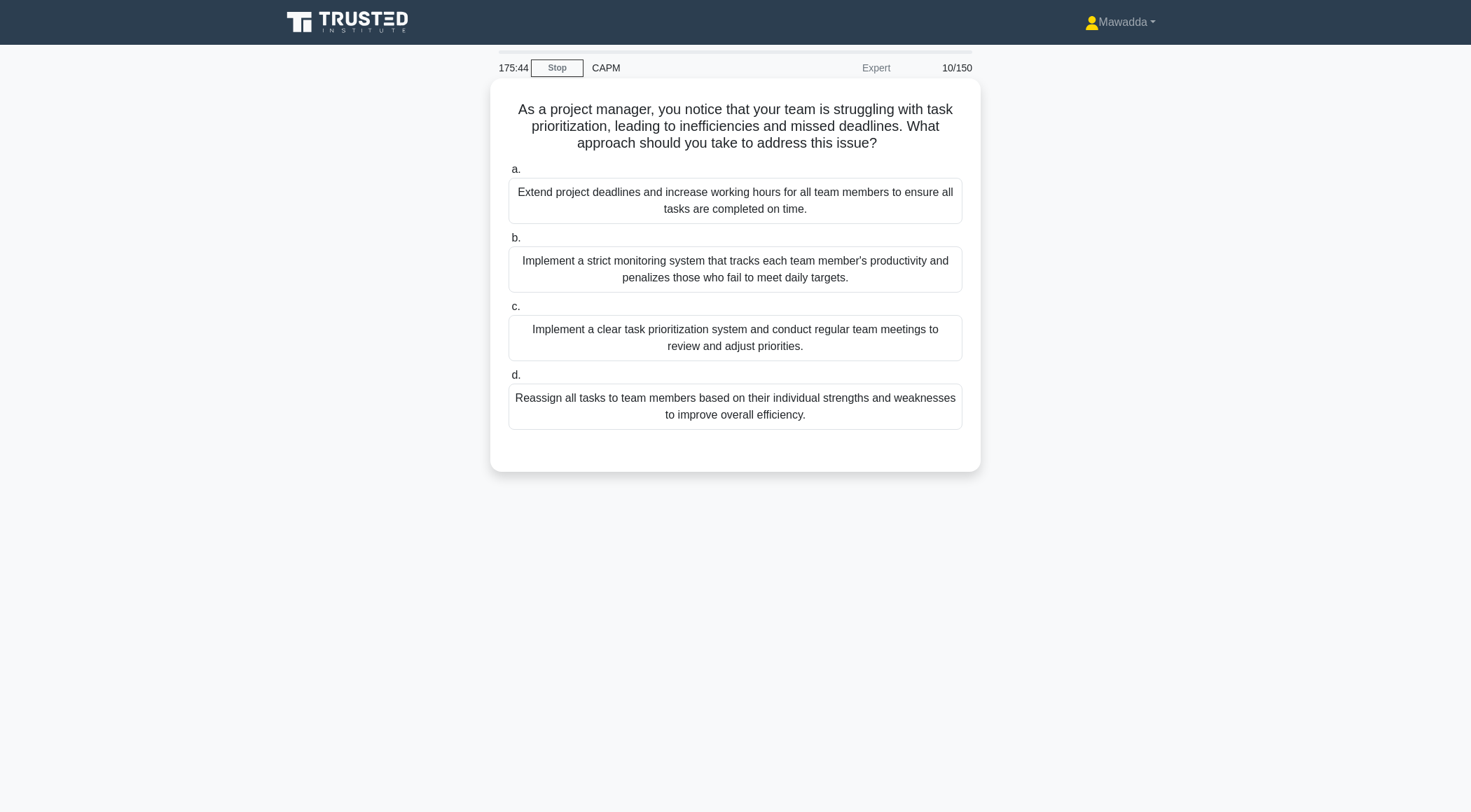
click at [899, 353] on div "Implement a clear task prioritization system and conduct regular team meetings …" at bounding box center [736, 338] width 454 height 46
click at [509, 312] on input "c. Implement a clear task prioritization system and conduct regular team meetin…" at bounding box center [509, 307] width 0 height 9
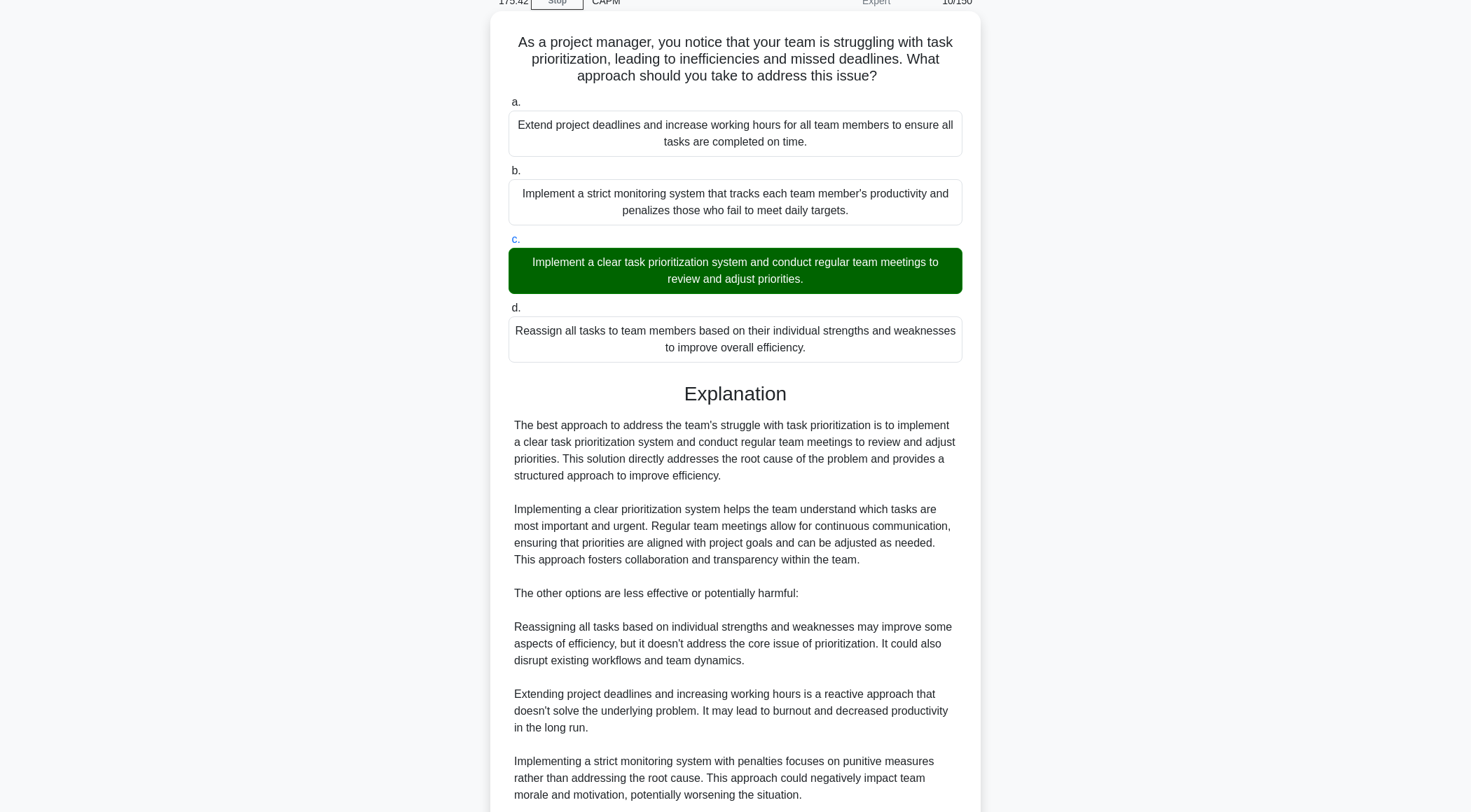
scroll to position [183, 0]
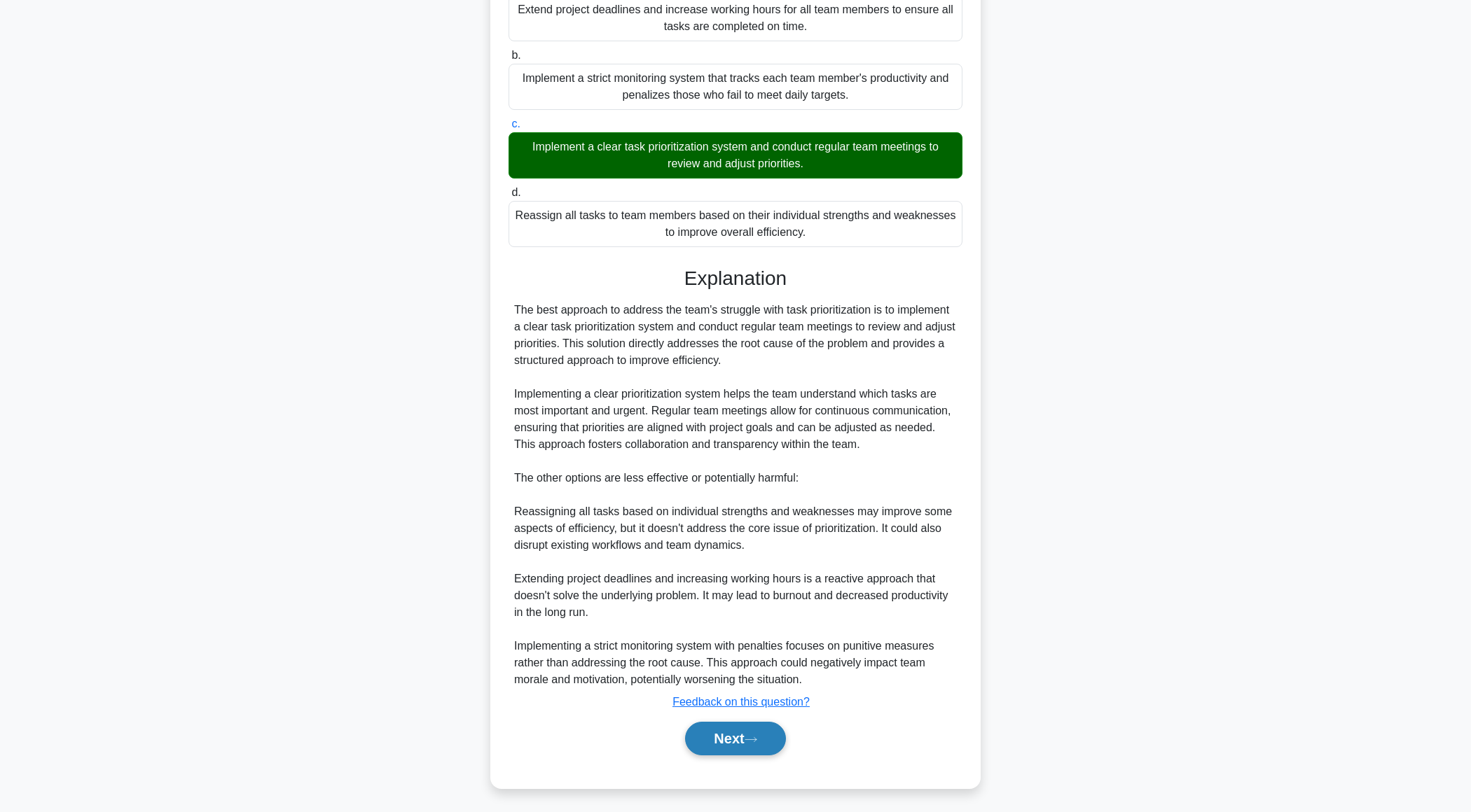
click at [713, 724] on button "Next" at bounding box center [735, 739] width 100 height 34
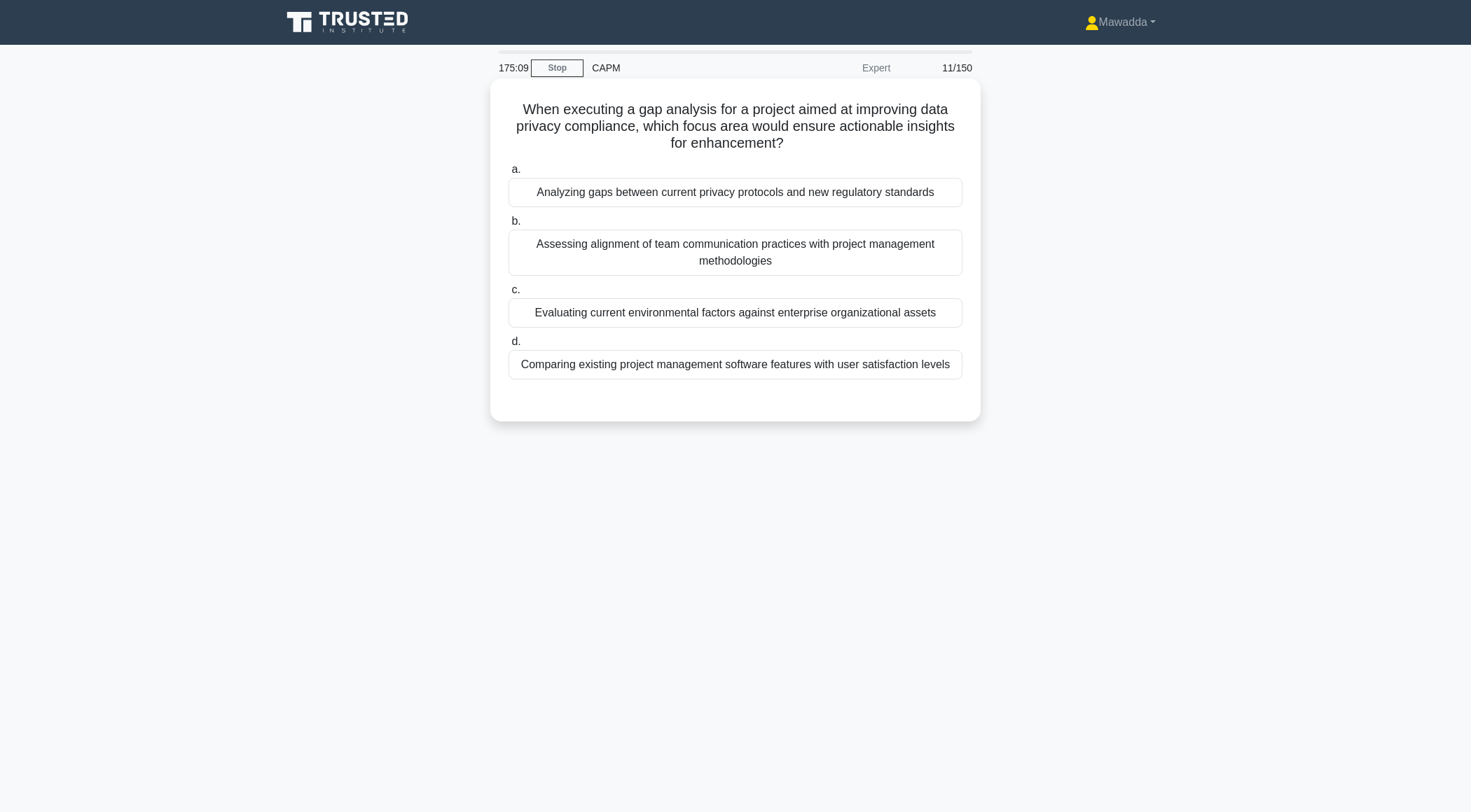
click at [903, 200] on div "Analyzing gaps between current privacy protocols and new regulatory standards" at bounding box center [736, 192] width 454 height 29
click at [509, 174] on input "a. Analyzing gaps between current privacy protocols and new regulatory standards" at bounding box center [509, 170] width 0 height 9
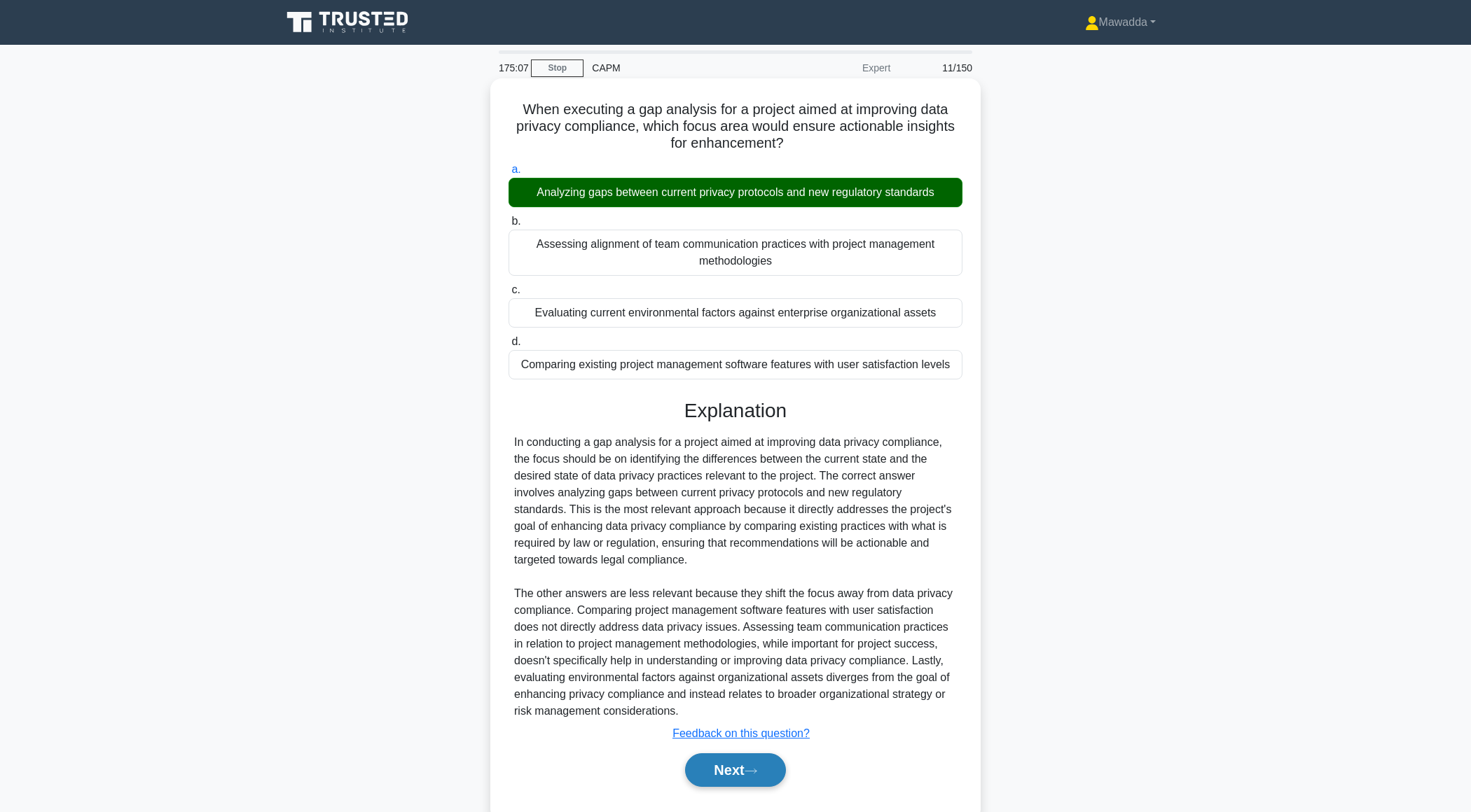
click at [719, 757] on button "Next" at bounding box center [735, 770] width 100 height 34
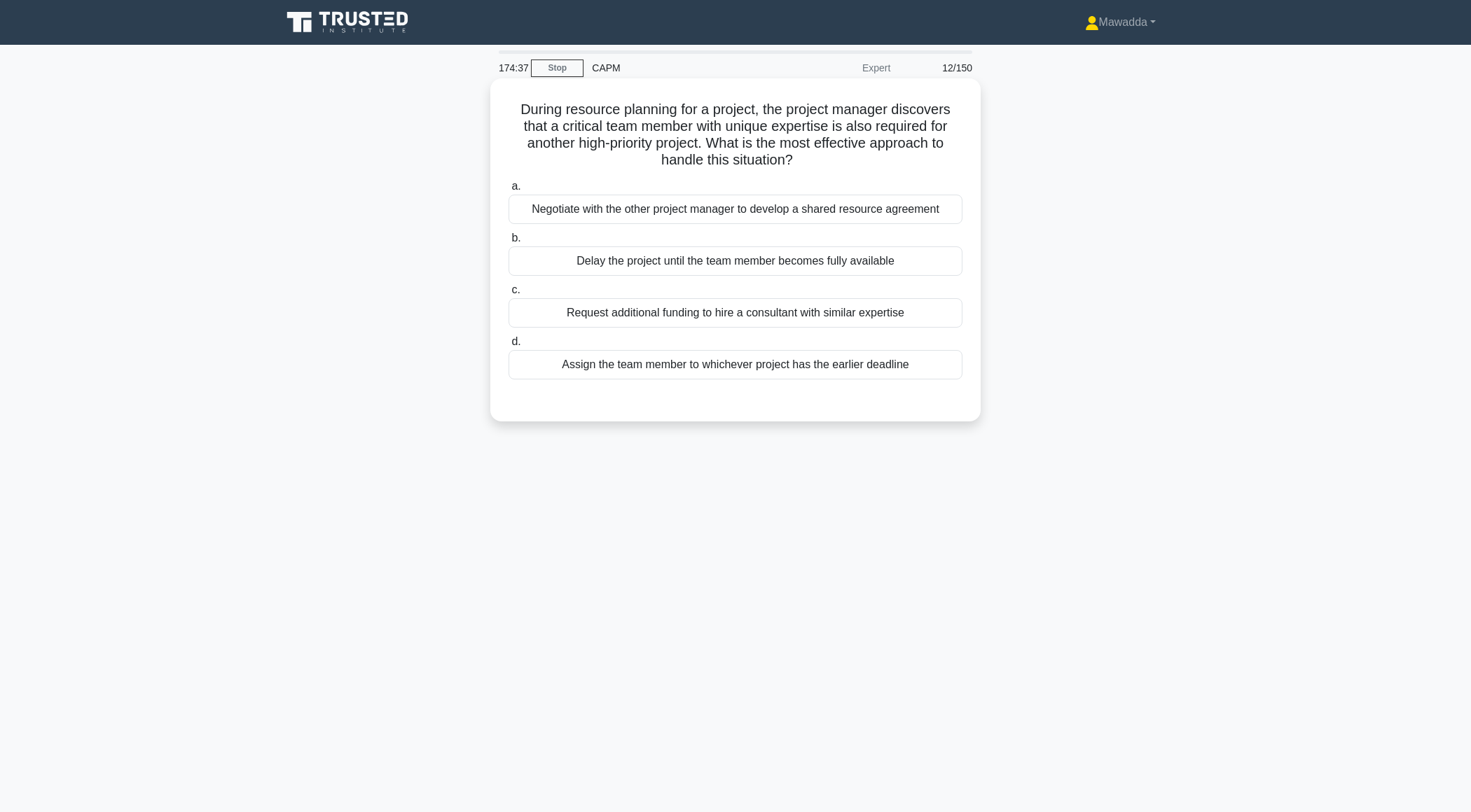
click at [719, 205] on div "Negotiate with the other project manager to develop a shared resource agreement" at bounding box center [736, 209] width 454 height 29
click at [509, 191] on input "a. Negotiate with the other project manager to develop a shared resource agreem…" at bounding box center [509, 187] width 0 height 9
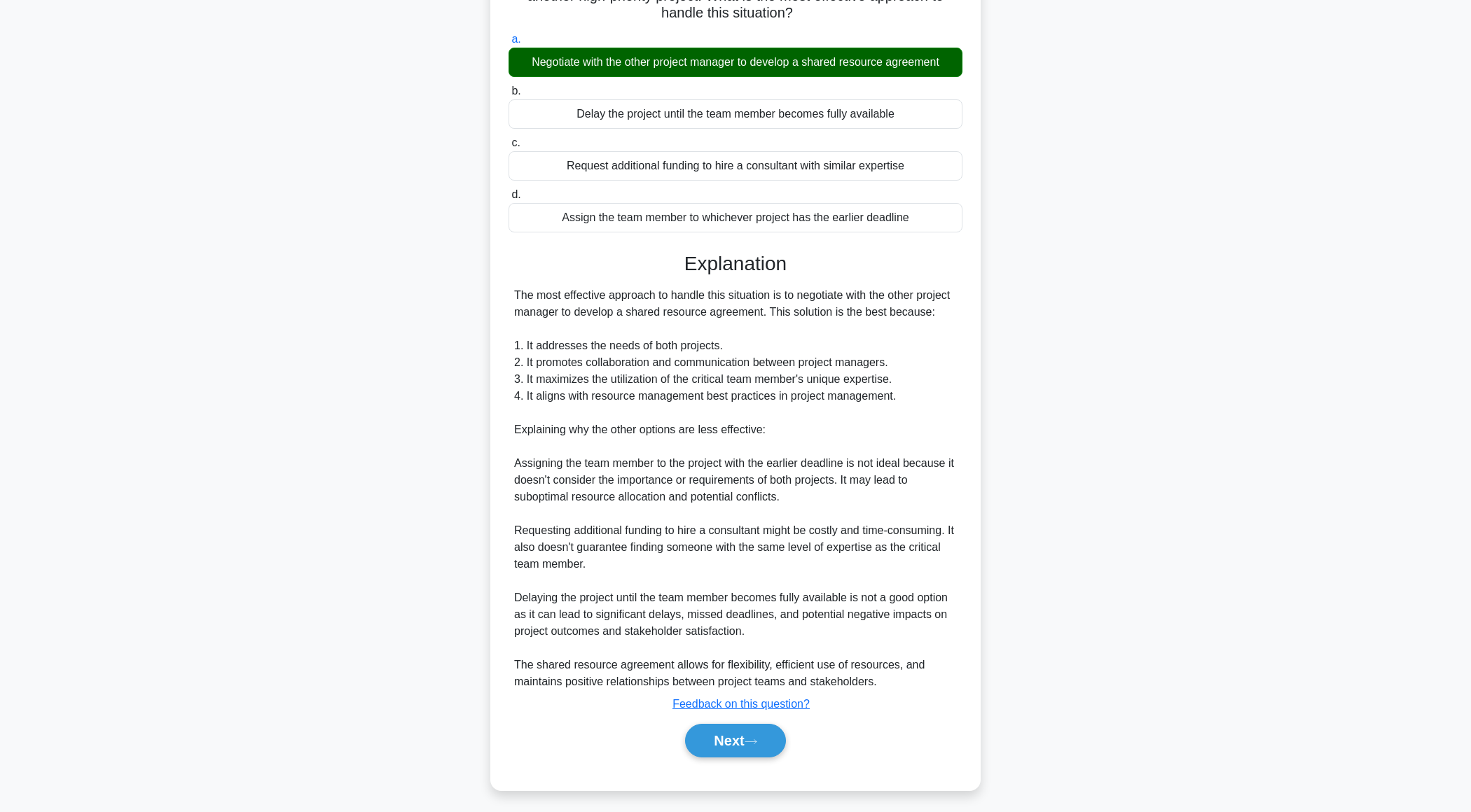
scroll to position [149, 0]
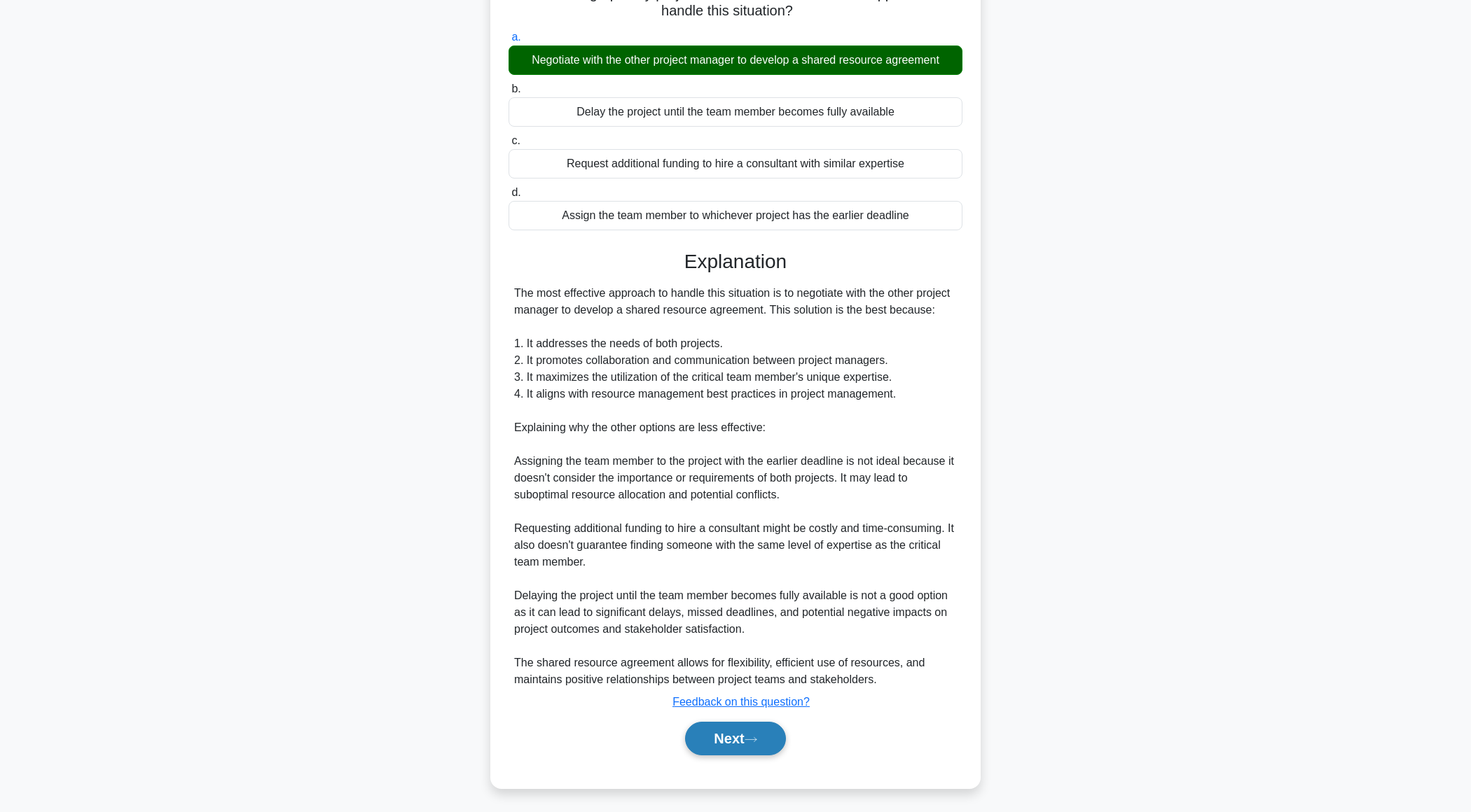
click at [706, 729] on button "Next" at bounding box center [735, 739] width 100 height 34
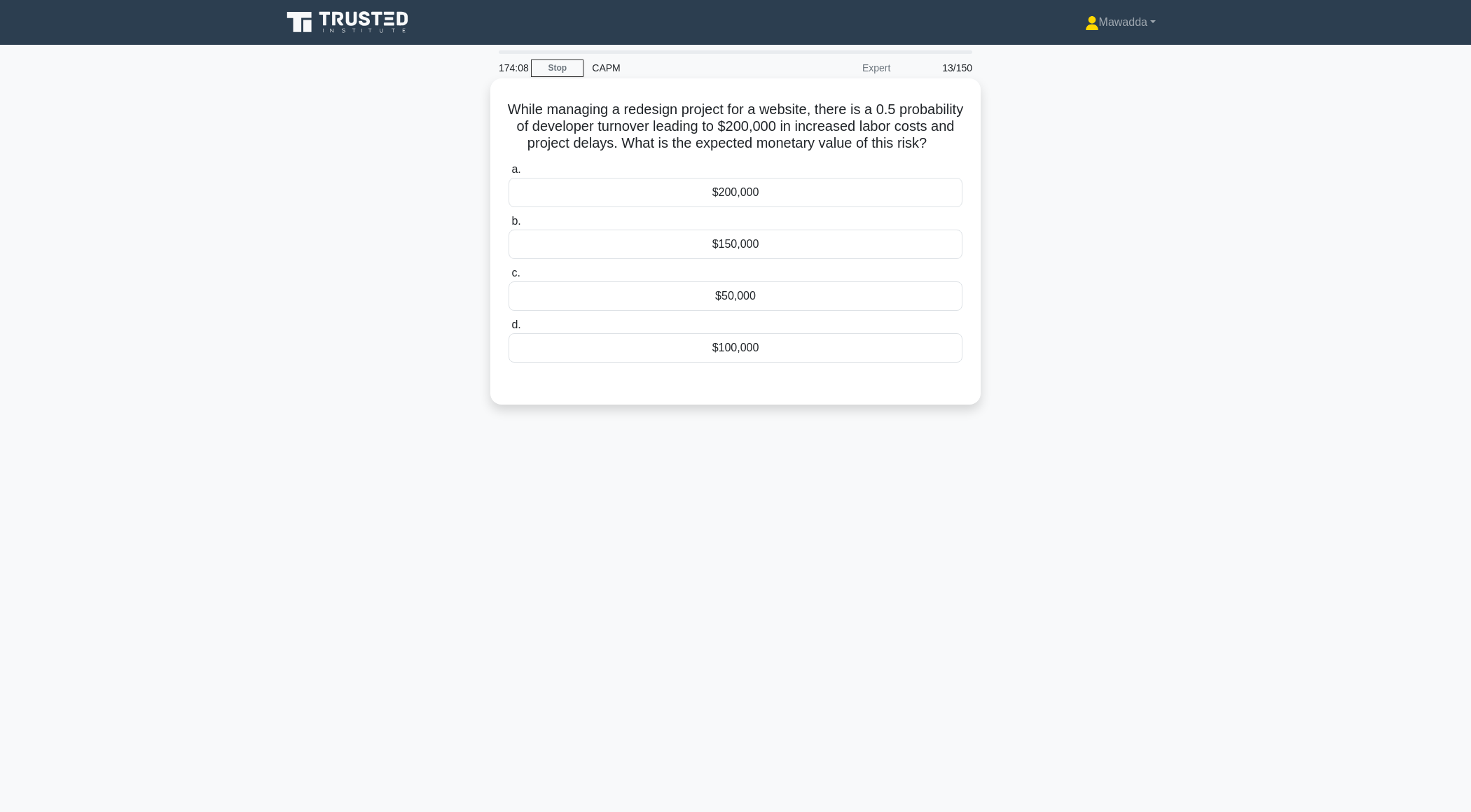
click at [807, 363] on div "$100,000" at bounding box center [736, 348] width 454 height 29
click at [509, 330] on input "d. $100,000" at bounding box center [509, 325] width 0 height 9
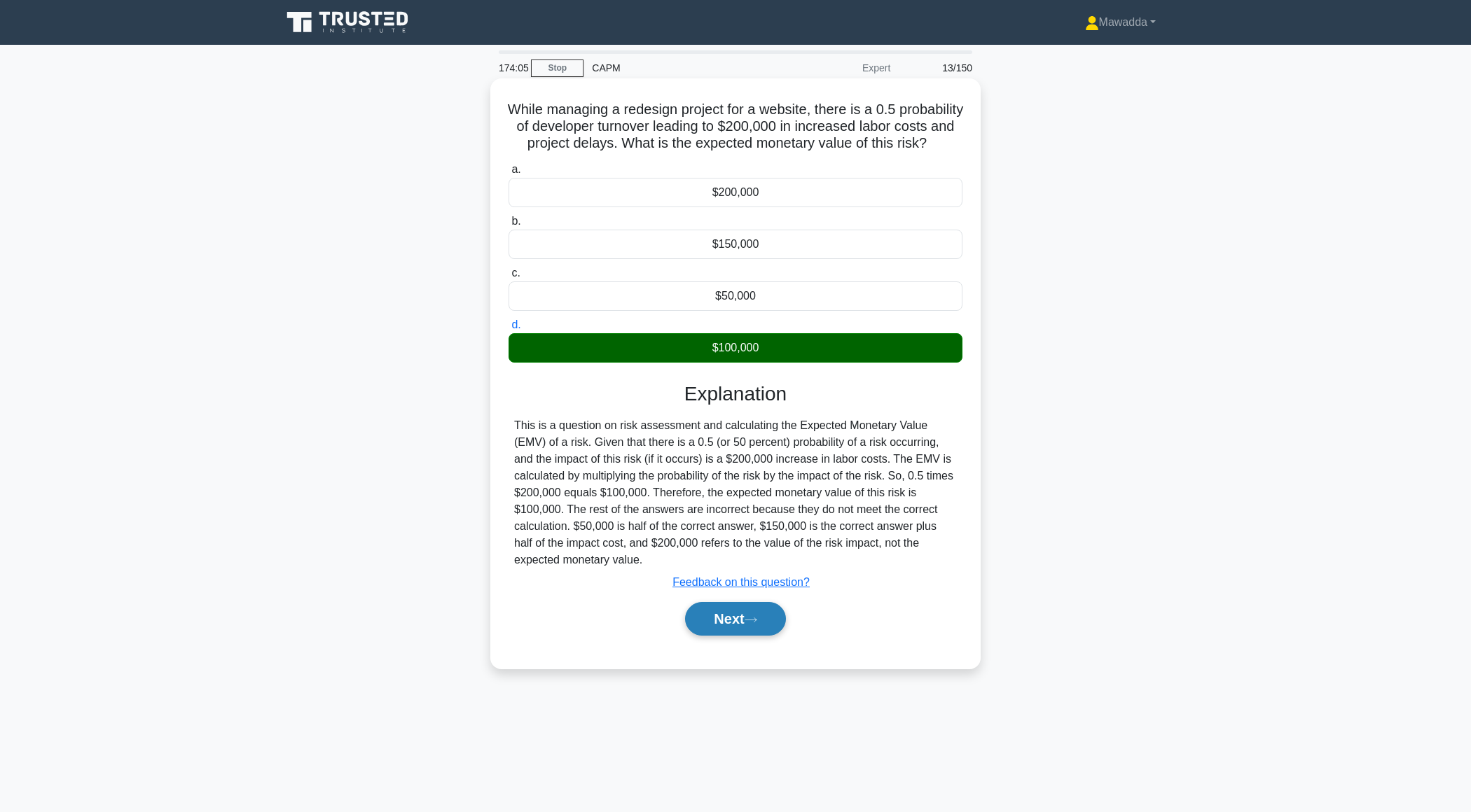
click at [701, 635] on button "Next" at bounding box center [735, 619] width 100 height 34
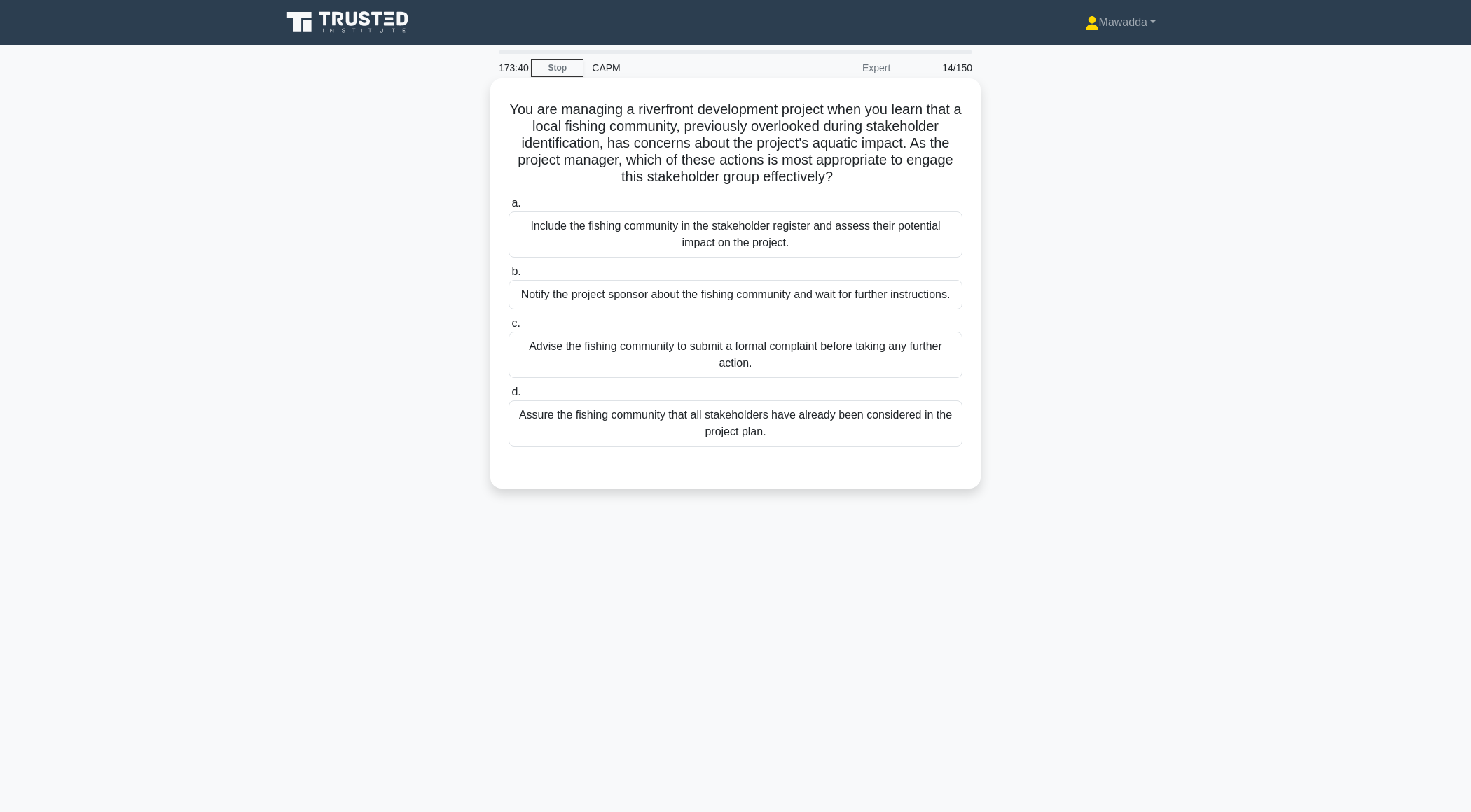
click at [926, 237] on div "Include the fishing community in the stakeholder register and assess their pote…" at bounding box center [736, 234] width 454 height 46
click at [509, 208] on input "a. Include the fishing community in the stakeholder register and assess their p…" at bounding box center [509, 203] width 0 height 9
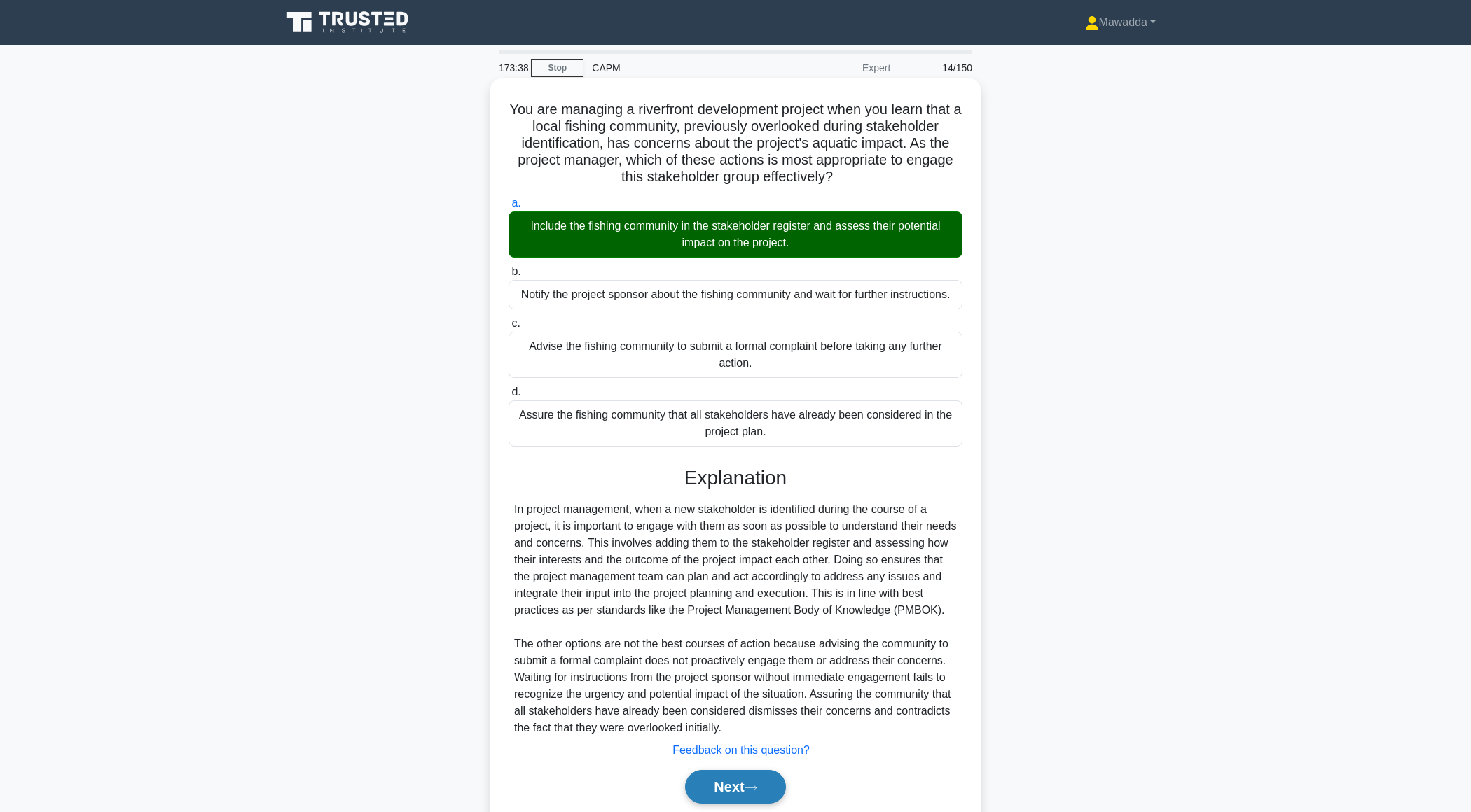
click at [703, 793] on button "Next" at bounding box center [735, 787] width 100 height 34
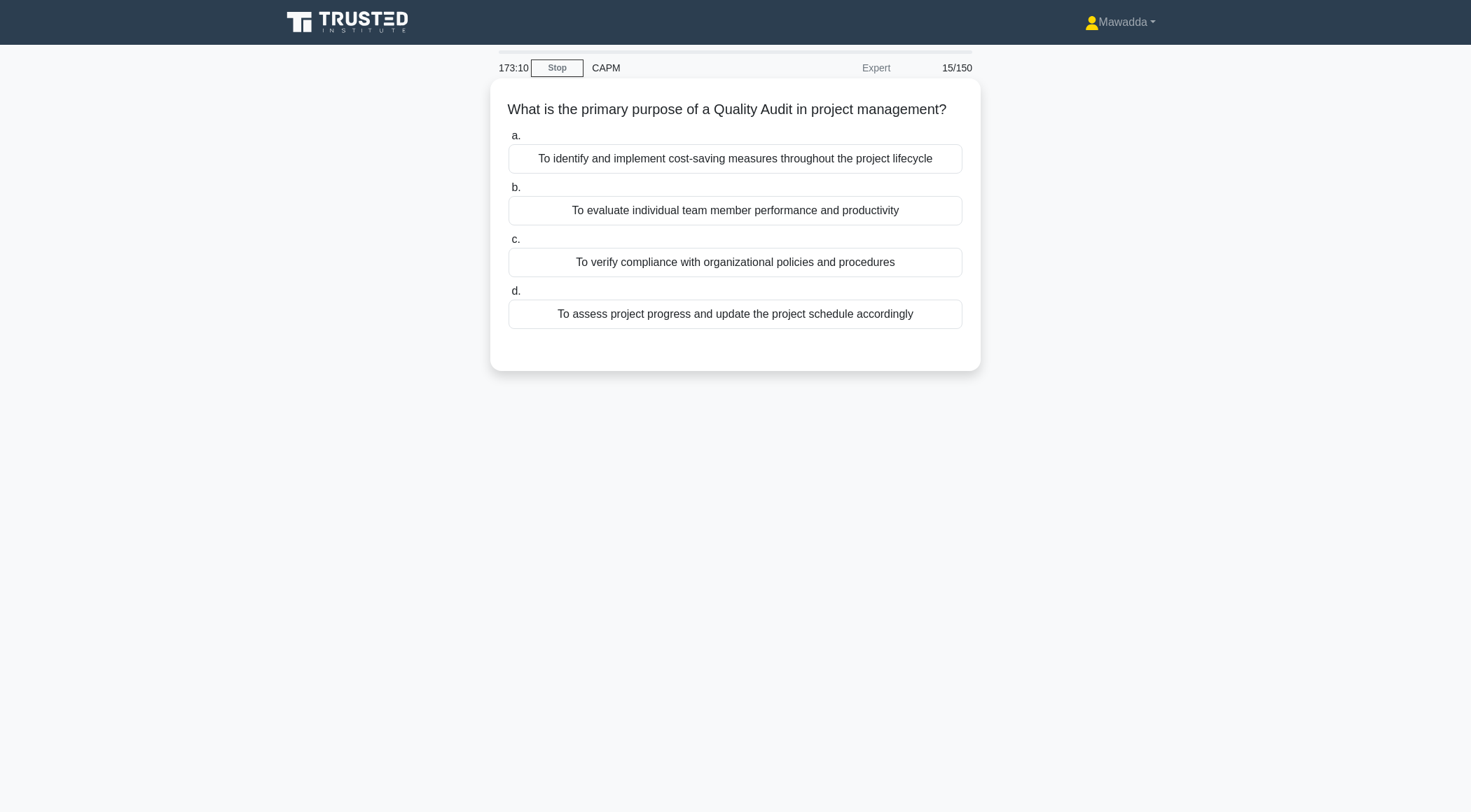
click at [907, 323] on div "To assess project progress and update the project schedule accordingly" at bounding box center [736, 315] width 454 height 29
click at [509, 296] on input "d. To assess project progress and update the project schedule accordingly" at bounding box center [509, 291] width 0 height 9
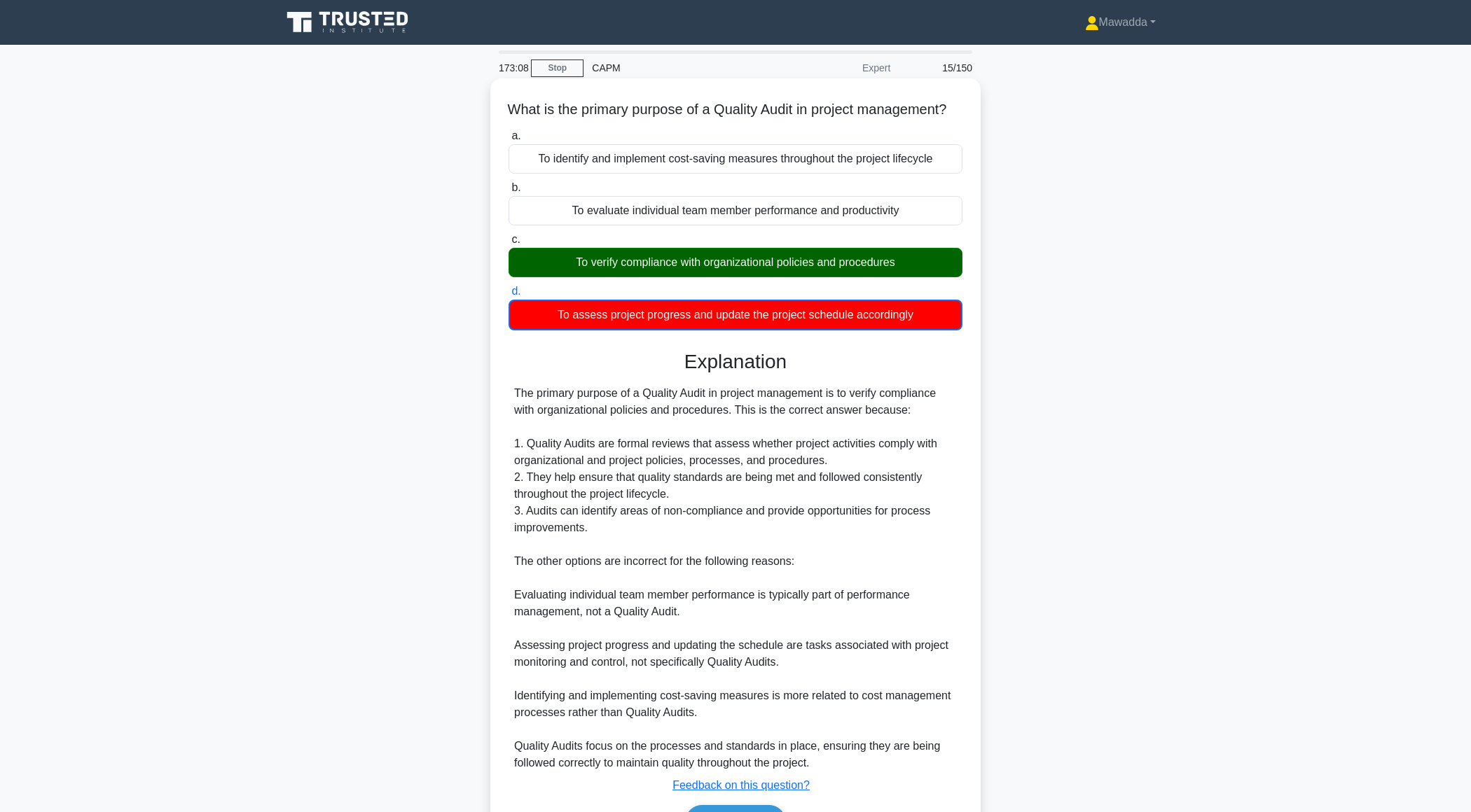
scroll to position [100, 0]
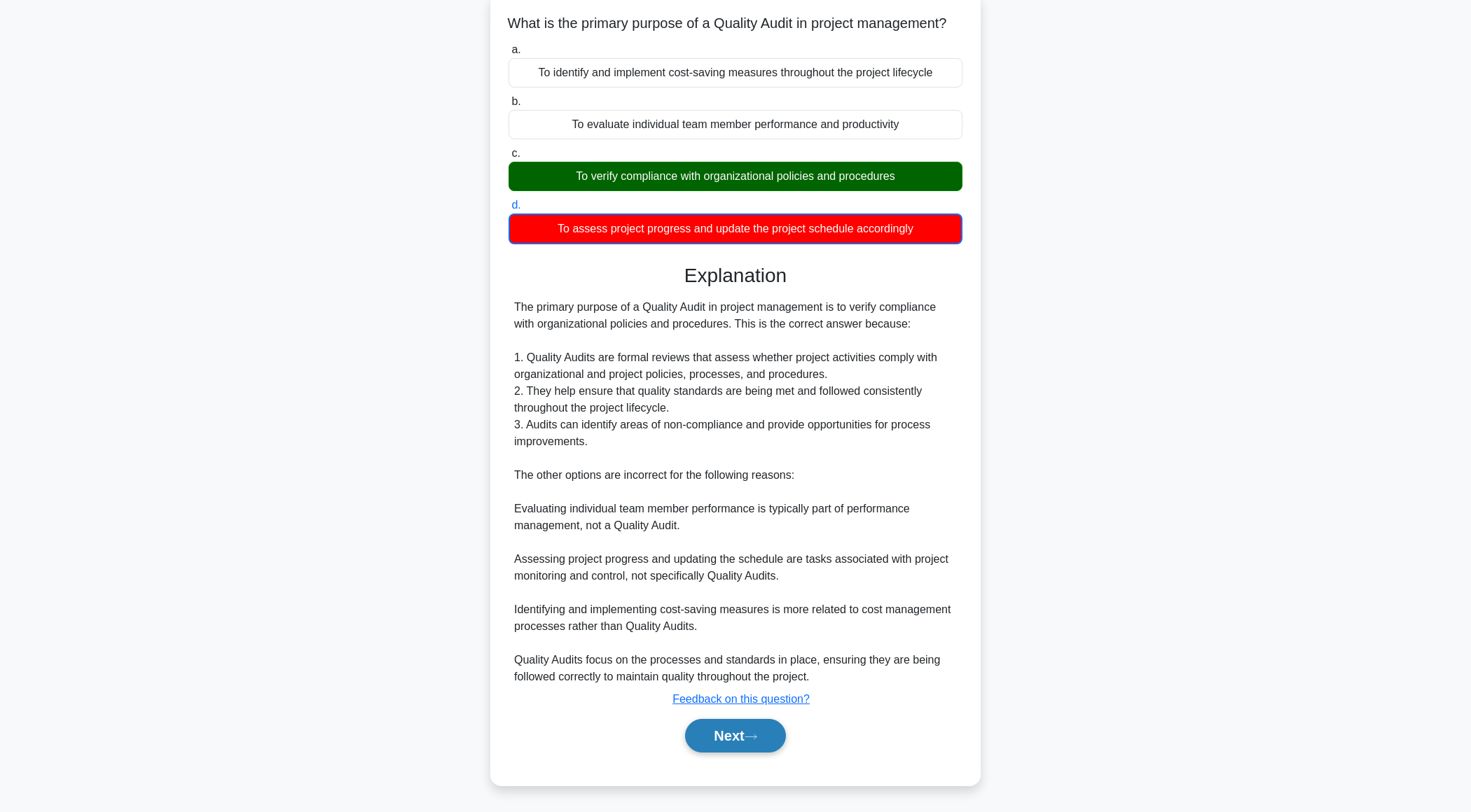
click at [706, 741] on button "Next" at bounding box center [735, 736] width 100 height 34
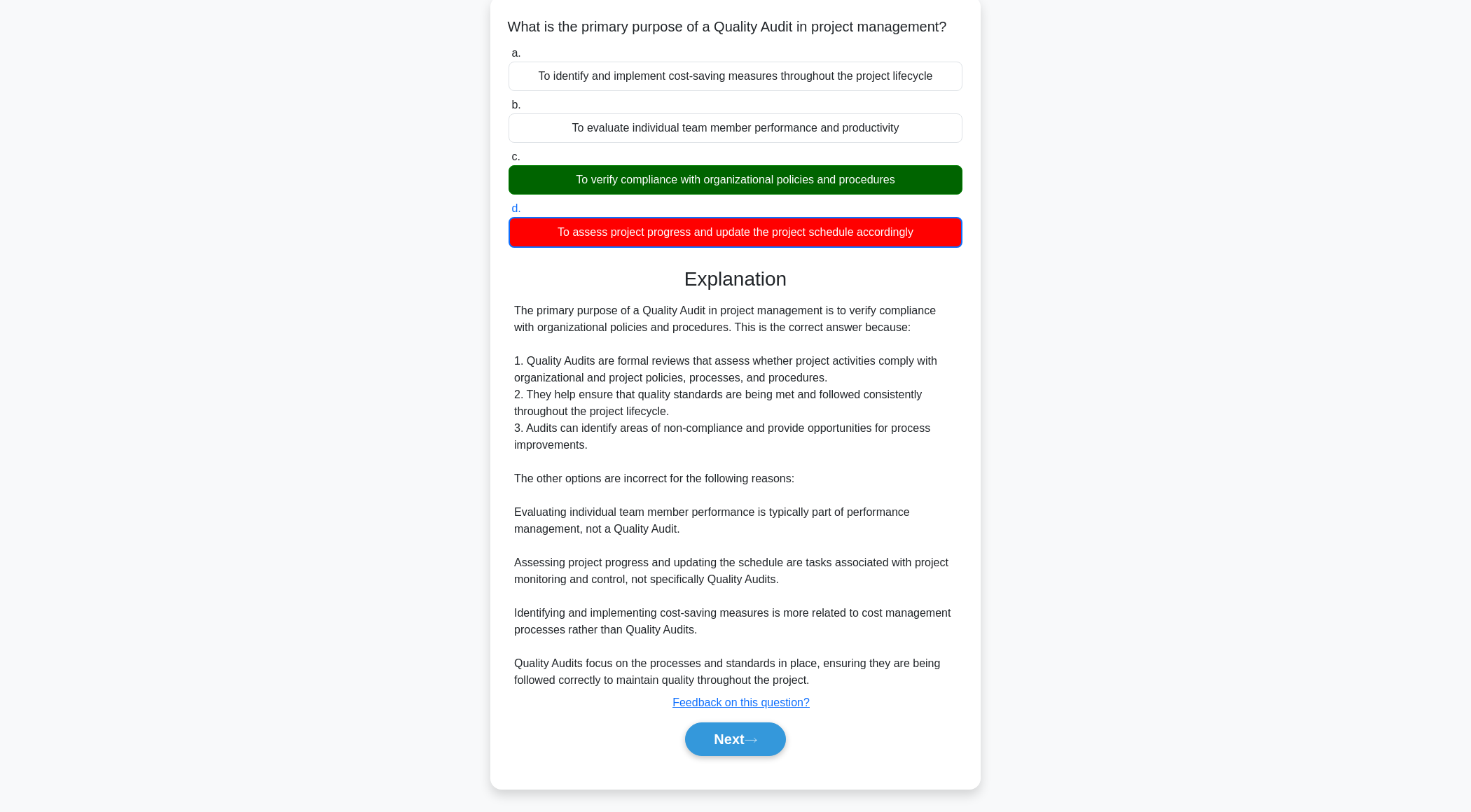
scroll to position [0, 0]
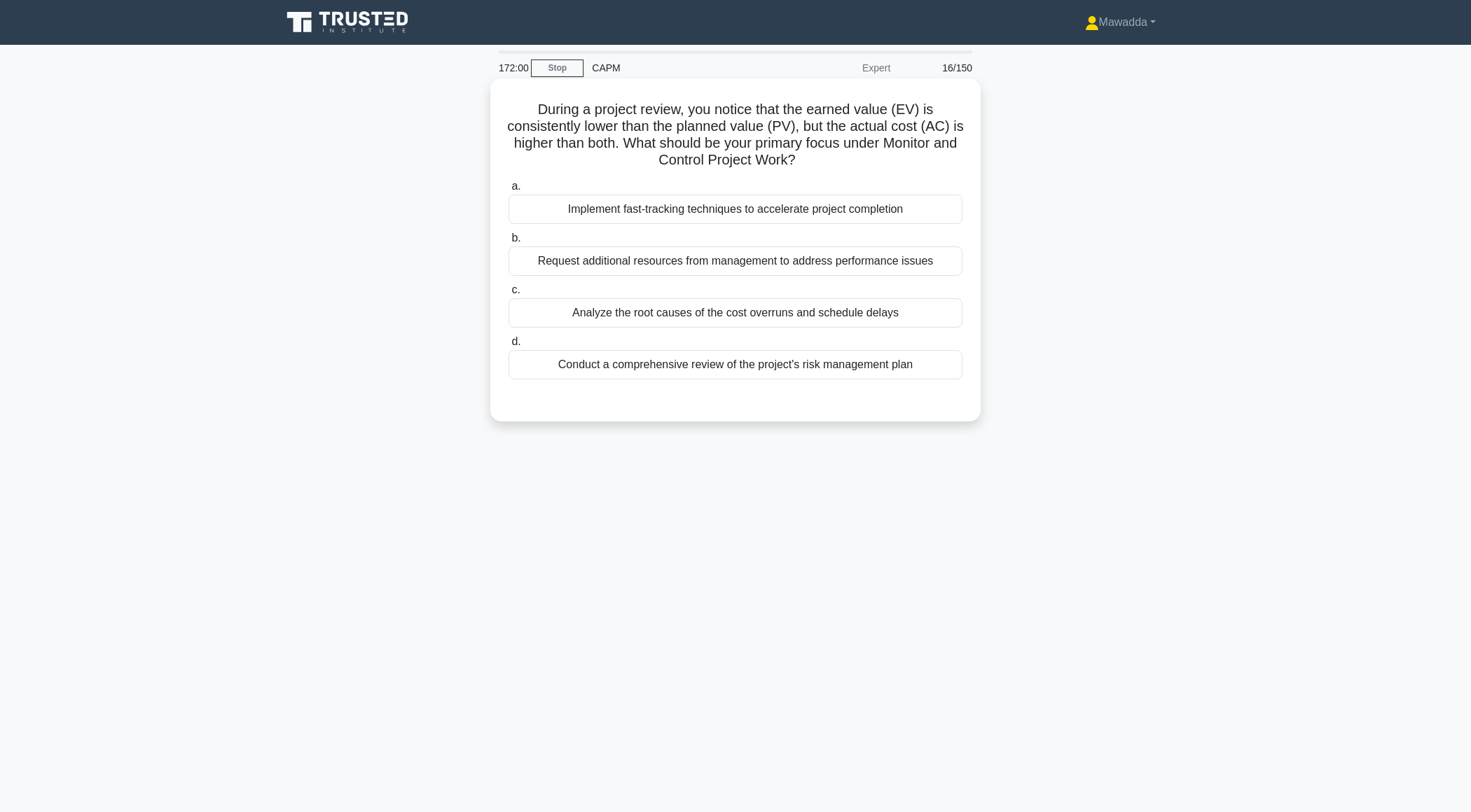
click at [880, 317] on div "Analyze the root causes of the cost overruns and schedule delays" at bounding box center [736, 313] width 454 height 29
click at [509, 295] on input "c. Analyze the root causes of the cost overruns and schedule delays" at bounding box center [509, 290] width 0 height 9
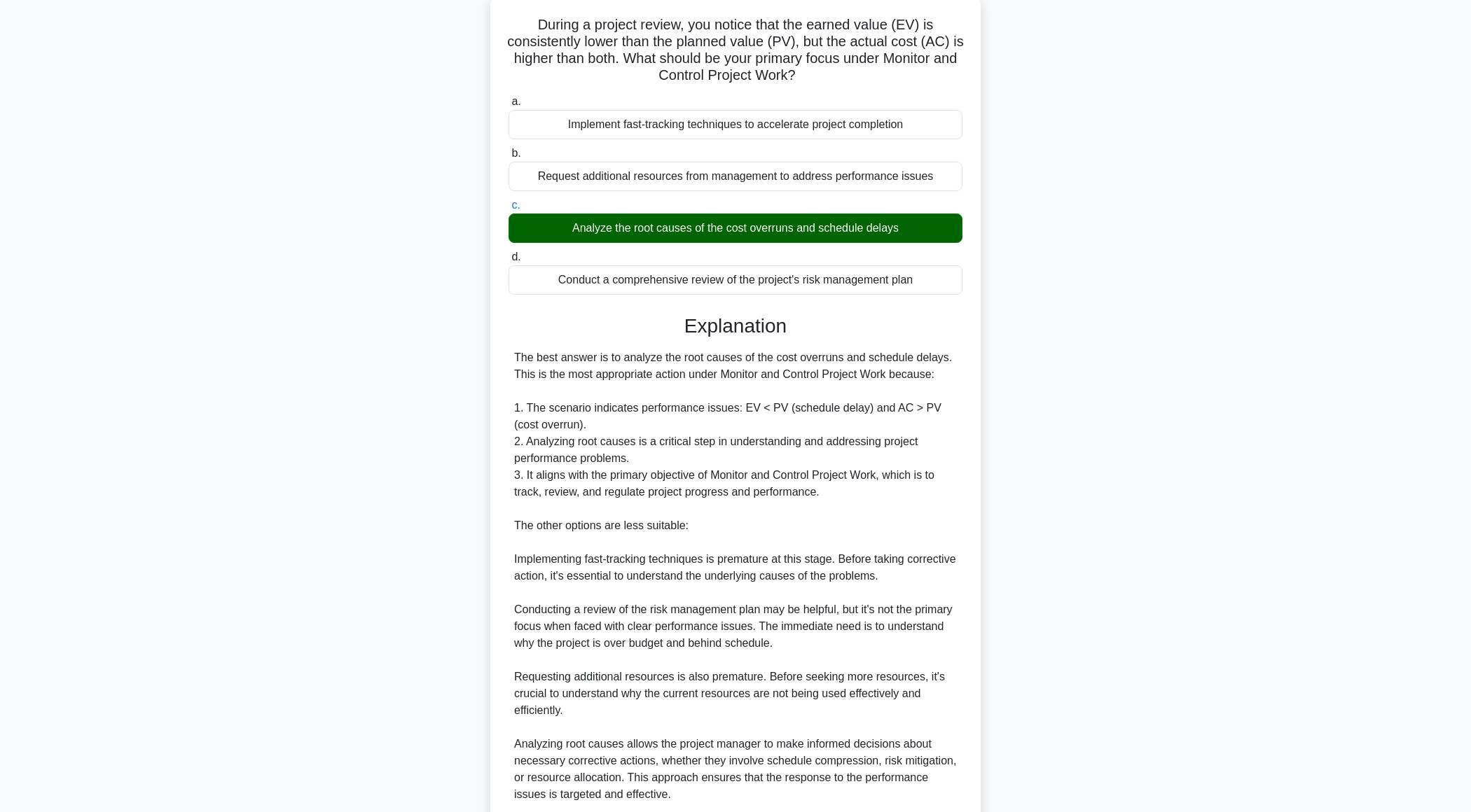
scroll to position [200, 0]
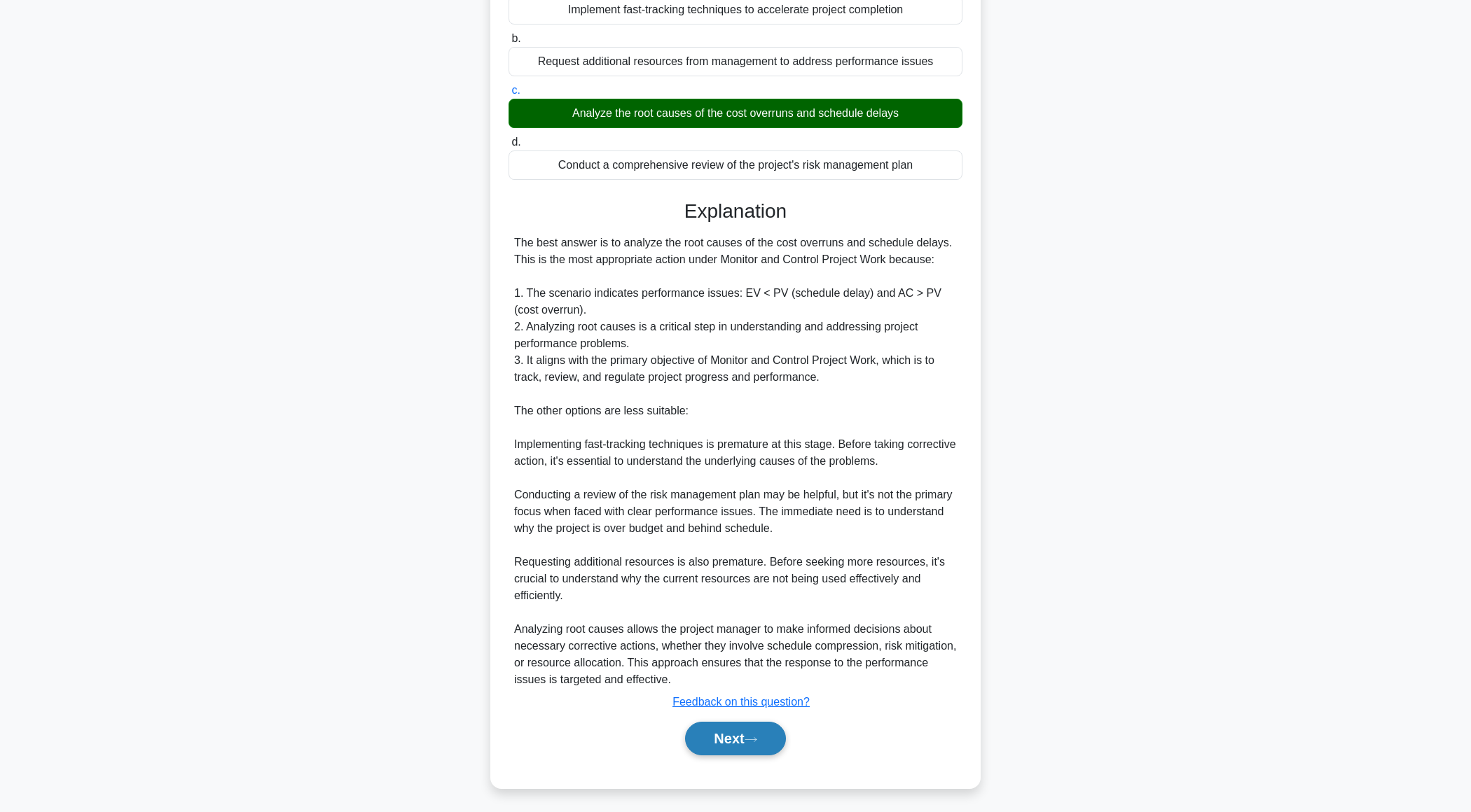
click at [729, 734] on button "Next" at bounding box center [735, 739] width 100 height 34
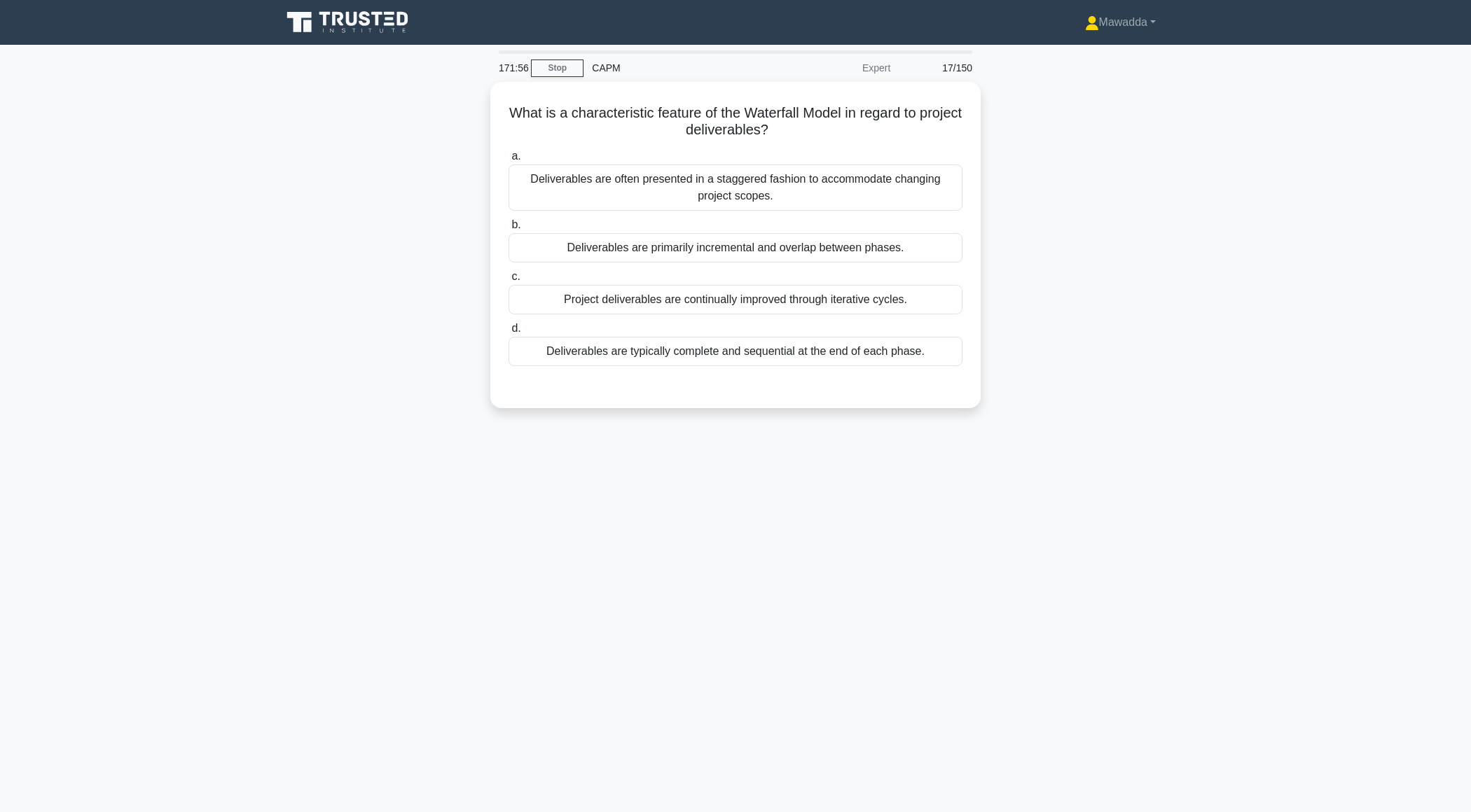
scroll to position [0, 0]
click at [913, 351] on div "Deliverables are typically complete and sequential at the end of each phase." at bounding box center [736, 348] width 454 height 29
click at [509, 330] on input "d. Deliverables are typically complete and sequential at the end of each phase." at bounding box center [509, 325] width 0 height 9
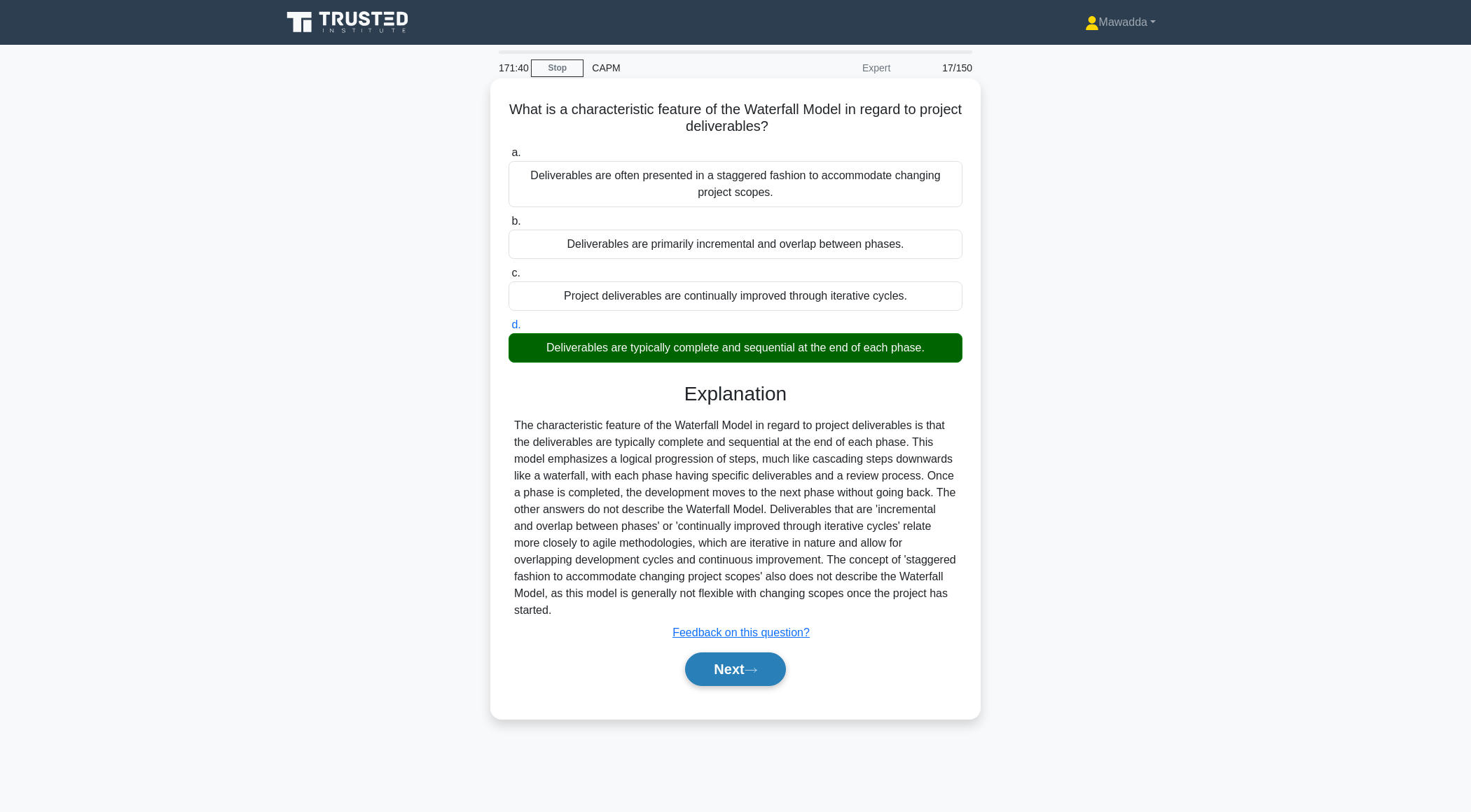
click at [716, 665] on button "Next" at bounding box center [735, 669] width 100 height 34
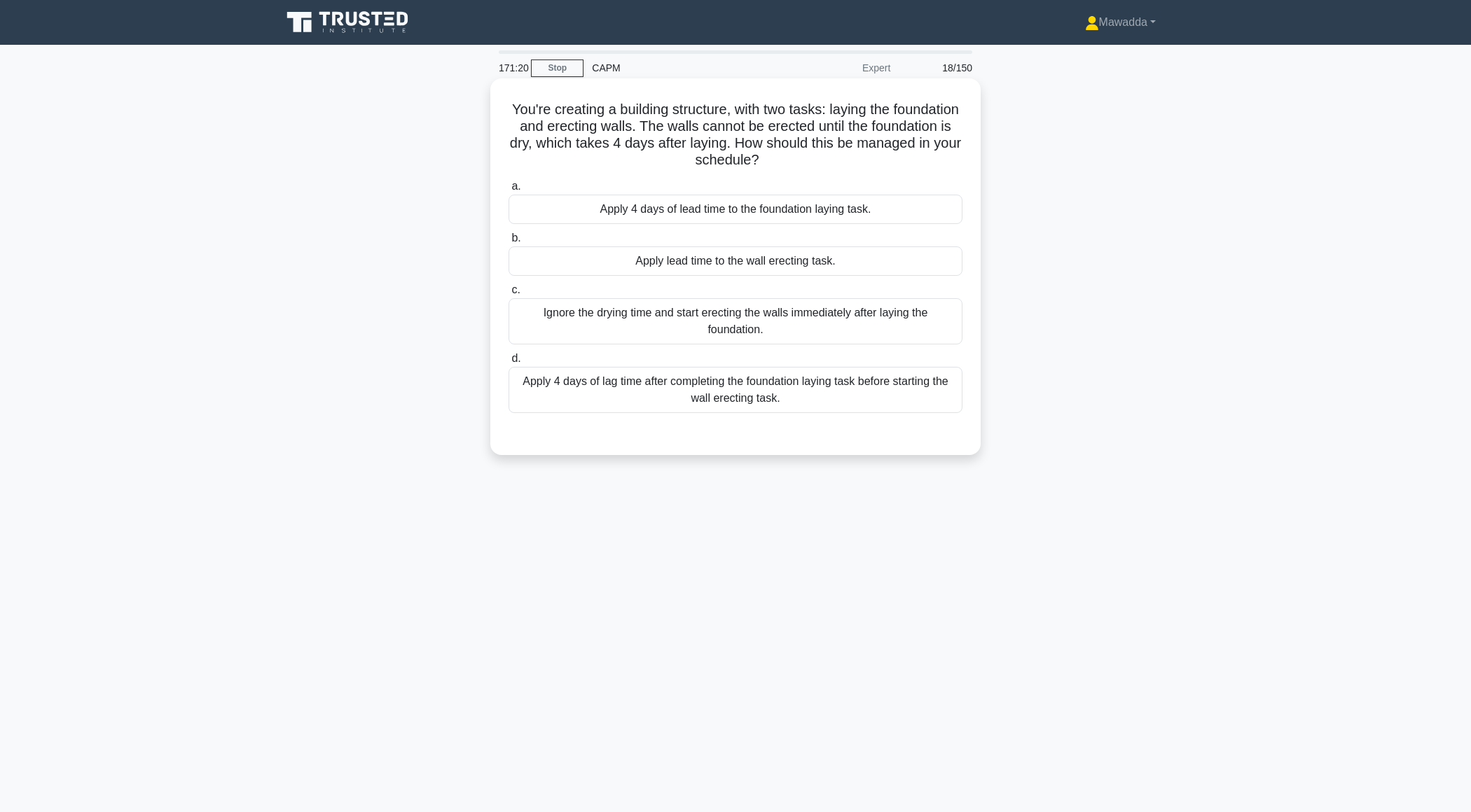
click at [871, 388] on div "Apply 4 days of lag time after completing the foundation laying task before sta…" at bounding box center [736, 390] width 454 height 46
click at [509, 364] on input "d. Apply 4 days of lag time after completing the foundation laying task before …" at bounding box center [509, 358] width 0 height 9
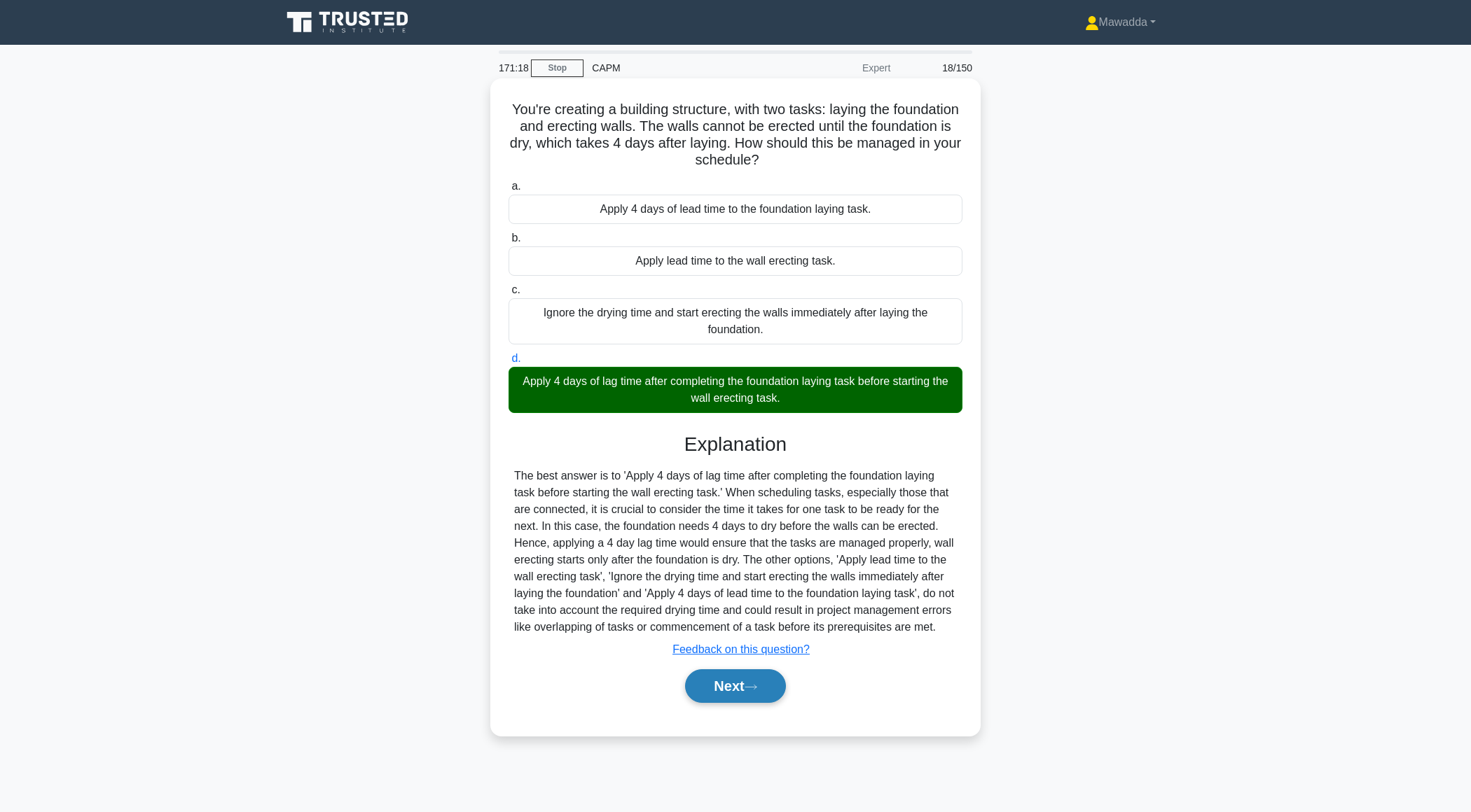
click at [713, 691] on button "Next" at bounding box center [735, 686] width 100 height 34
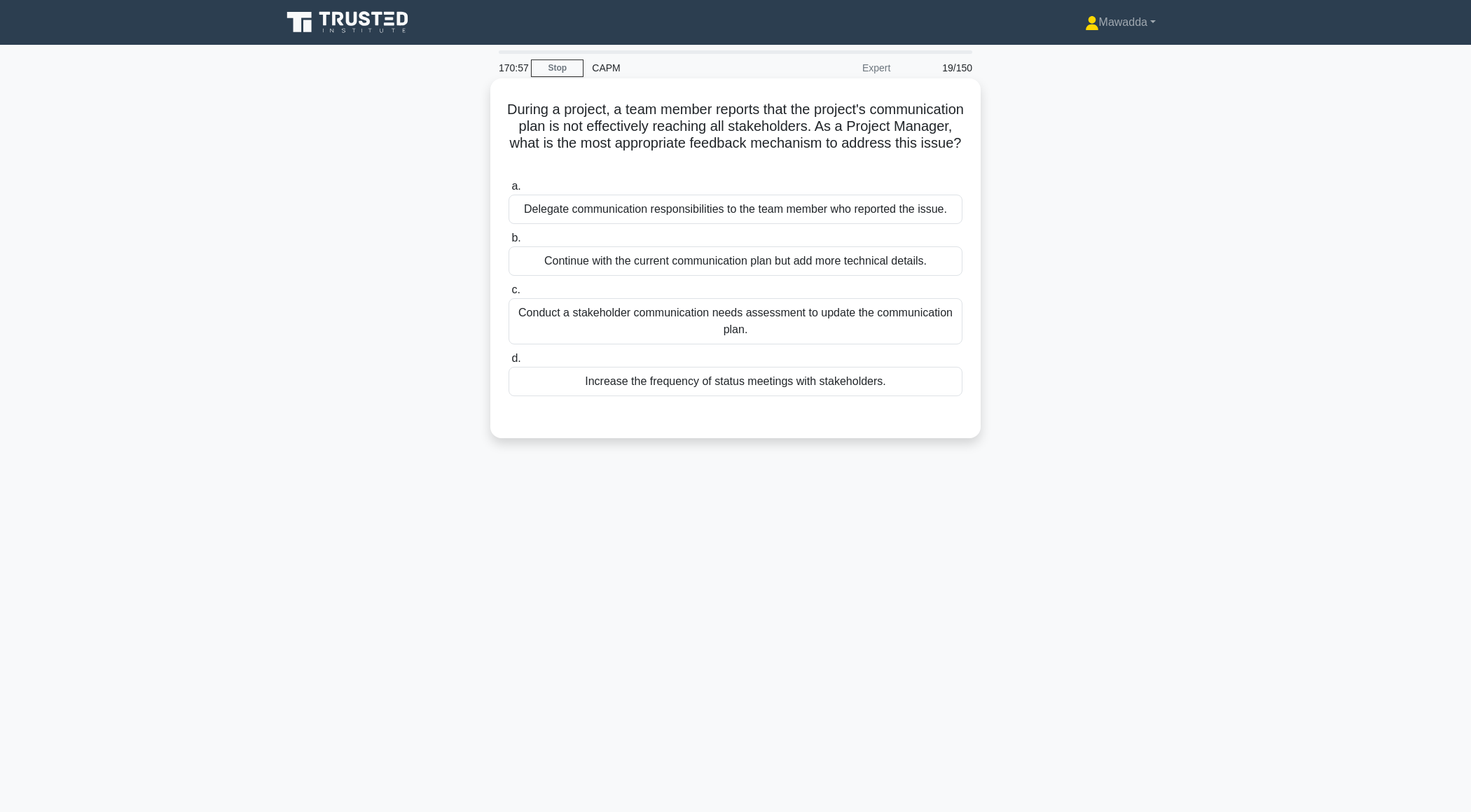
click at [910, 330] on div "Conduct a stakeholder communication needs assessment to update the communicatio…" at bounding box center [736, 321] width 454 height 46
click at [509, 295] on input "c. Conduct a stakeholder communication needs assessment to update the communica…" at bounding box center [509, 290] width 0 height 9
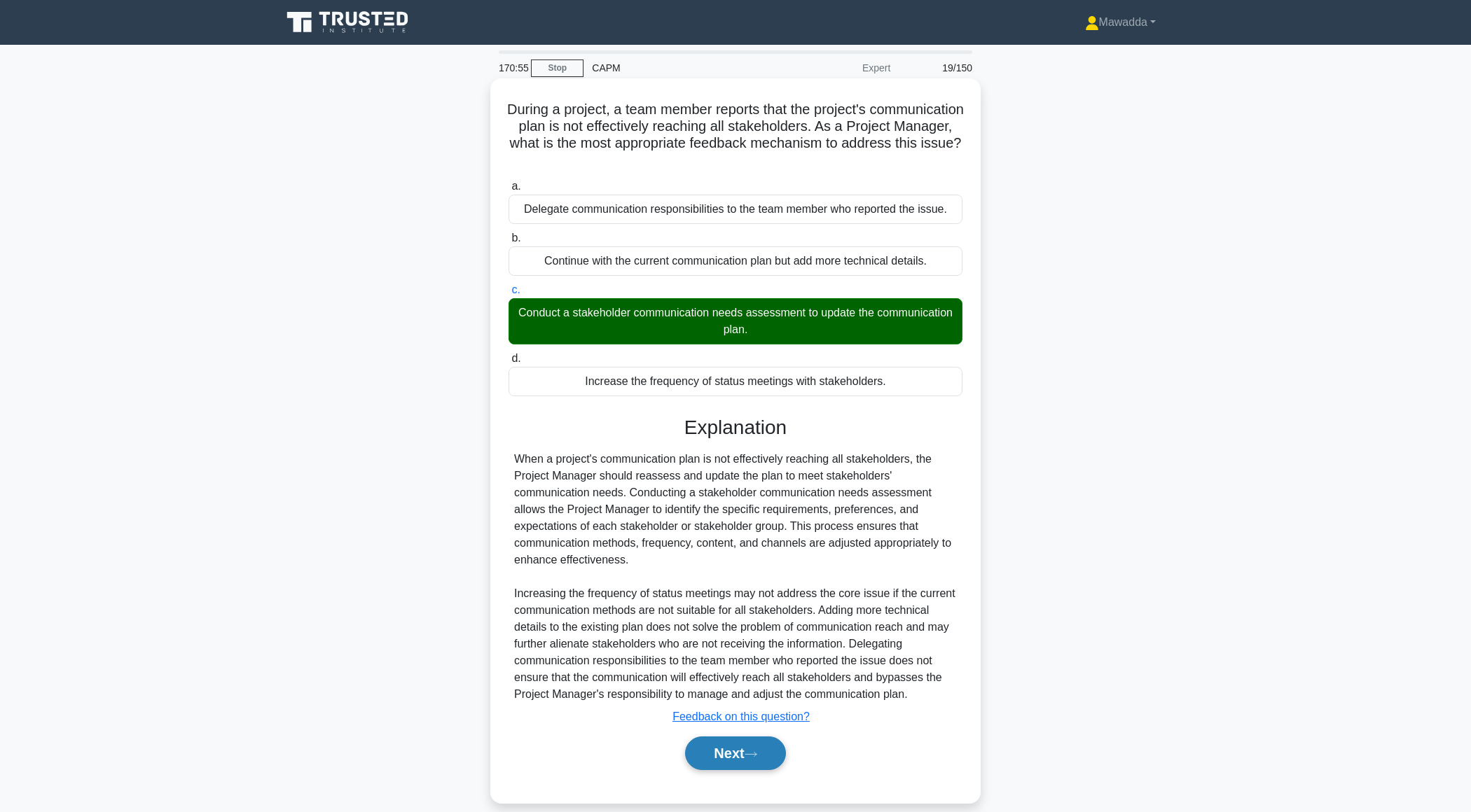
click at [718, 743] on button "Next" at bounding box center [735, 753] width 100 height 34
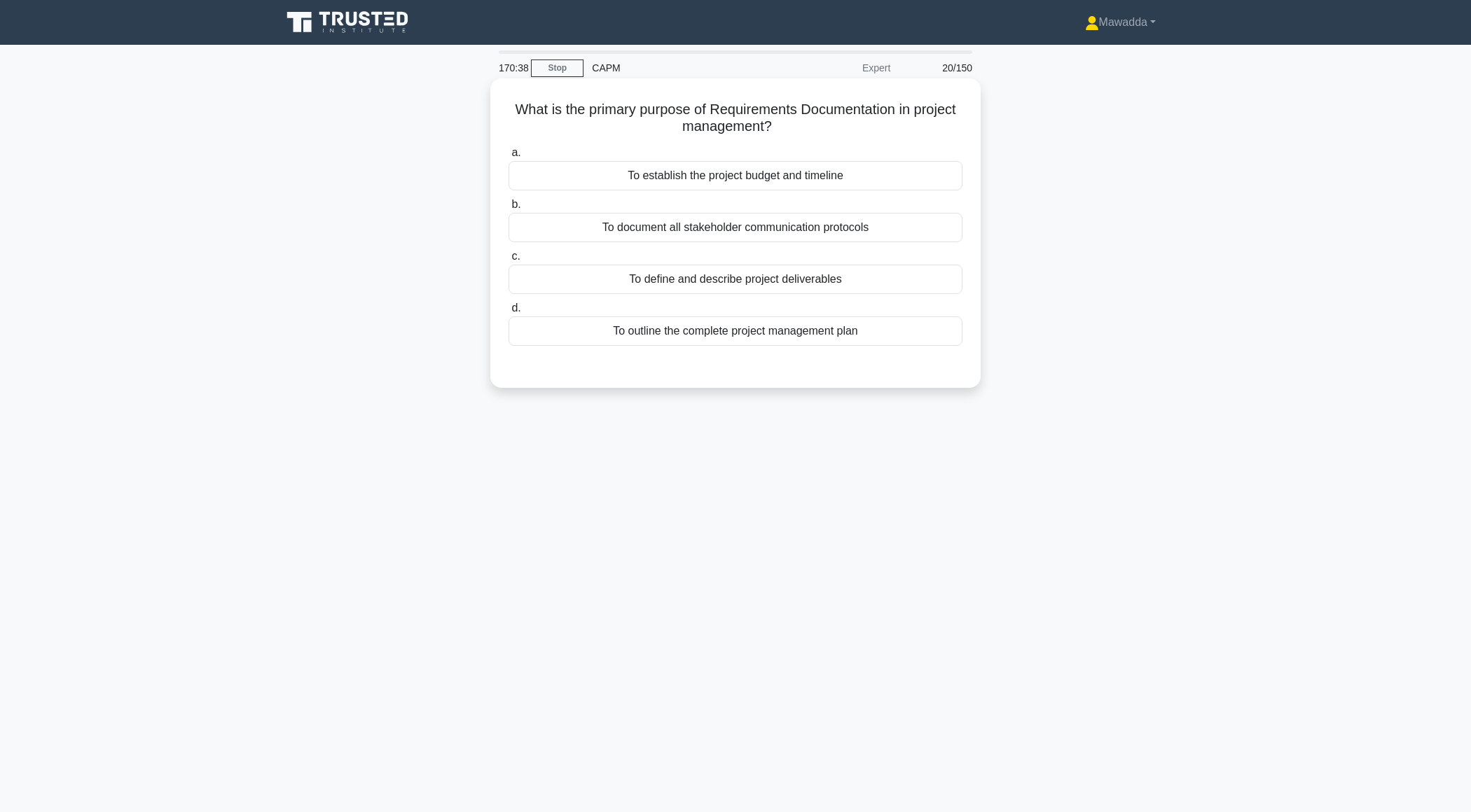
click at [875, 335] on div "To outline the complete project management plan" at bounding box center [736, 331] width 454 height 29
click at [509, 313] on input "d. To outline the complete project management plan" at bounding box center [509, 308] width 0 height 9
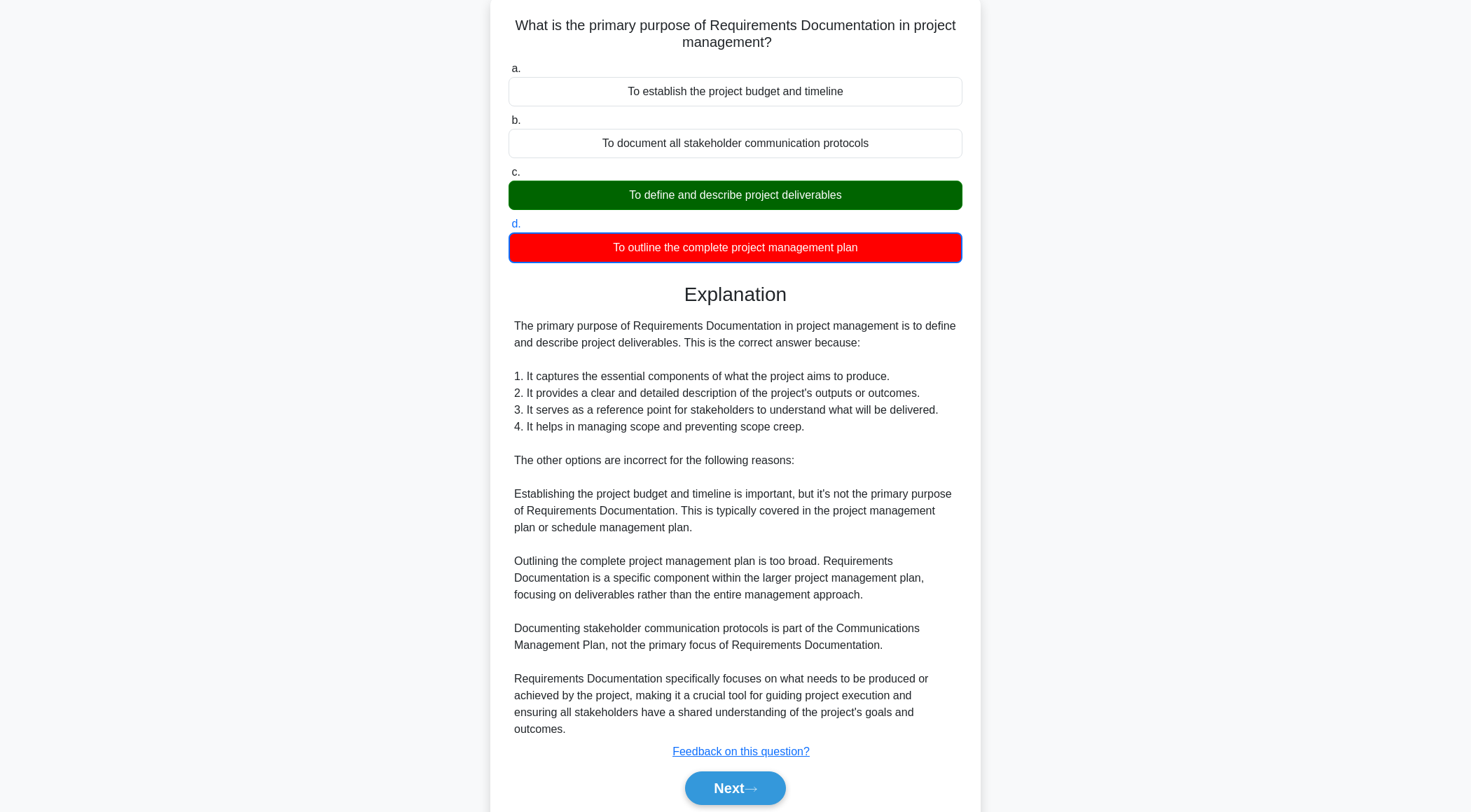
scroll to position [134, 0]
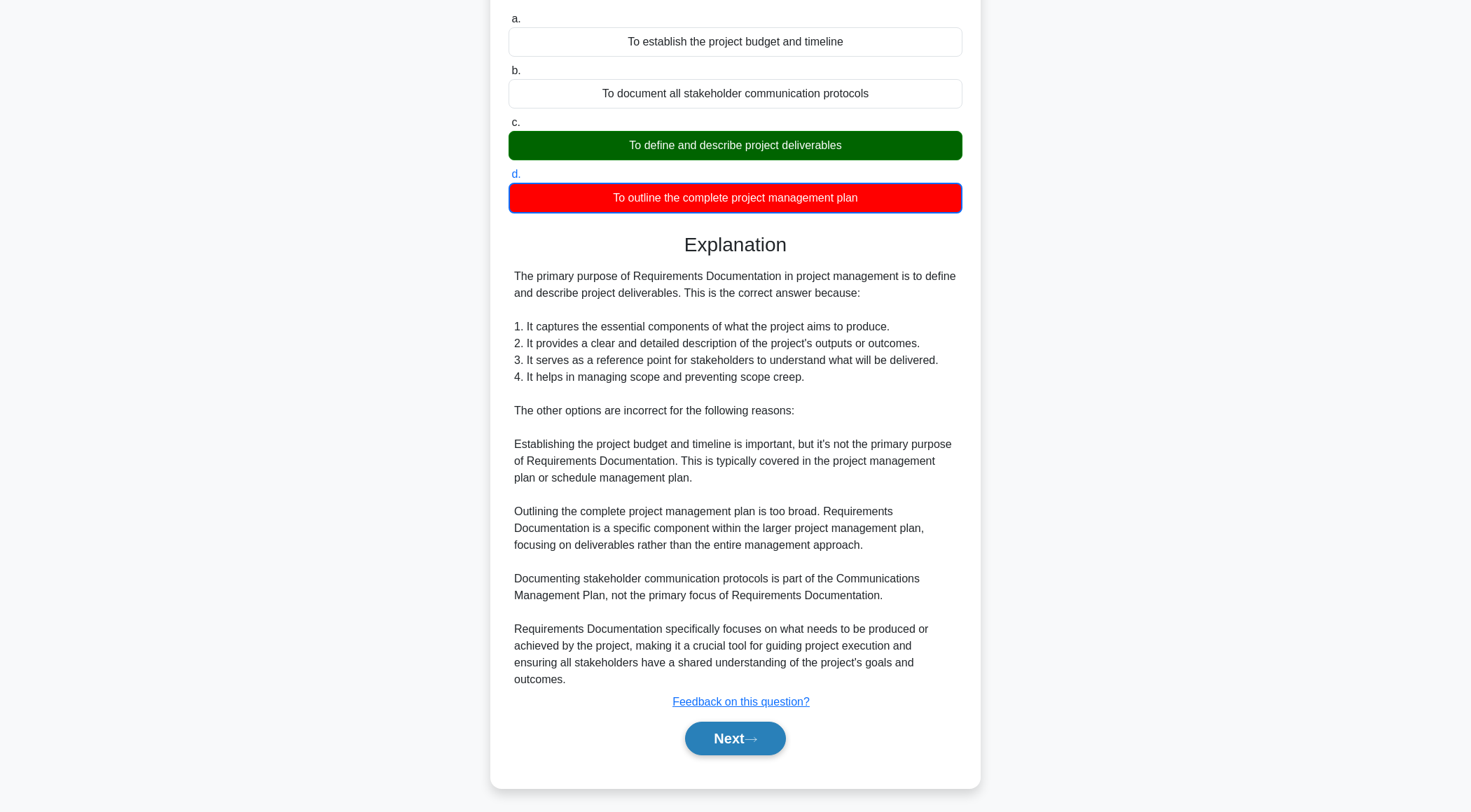
click at [697, 743] on button "Next" at bounding box center [735, 739] width 100 height 34
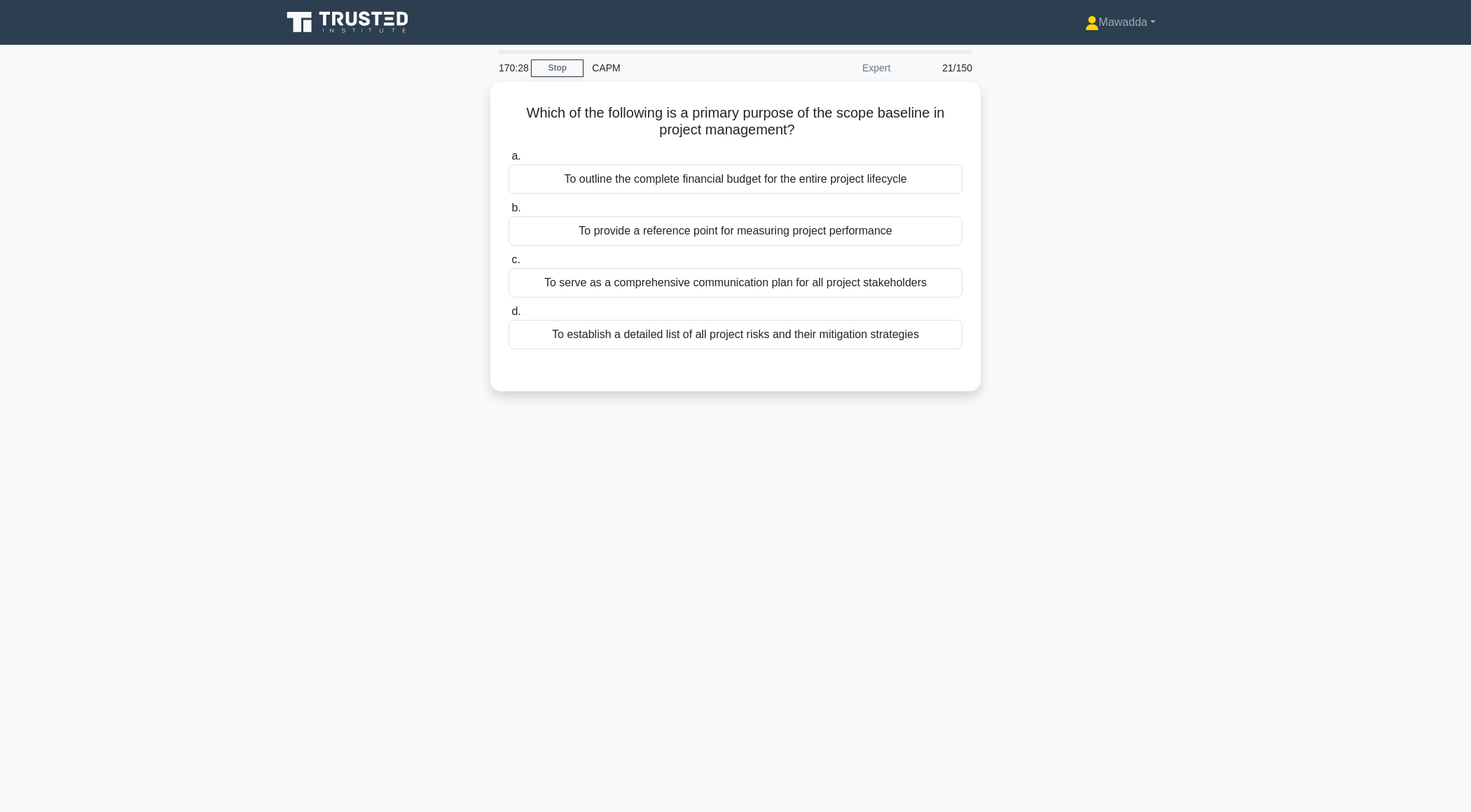
scroll to position [0, 0]
click at [904, 231] on div "To provide a reference point for measuring project performance" at bounding box center [736, 228] width 454 height 29
click at [509, 209] on input "b. To provide a reference point for measuring project performance" at bounding box center [509, 205] width 0 height 9
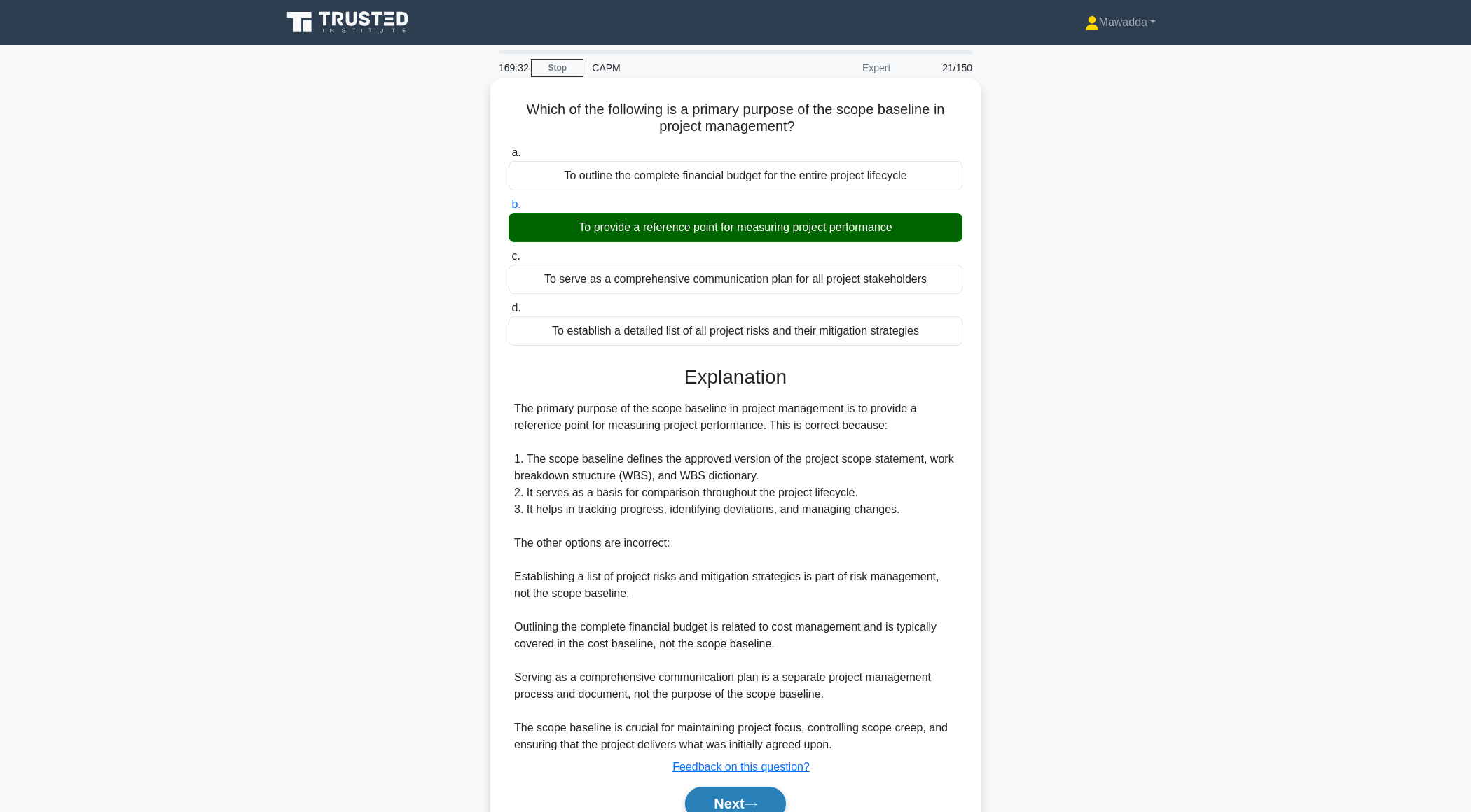
click at [706, 801] on button "Next" at bounding box center [735, 804] width 100 height 34
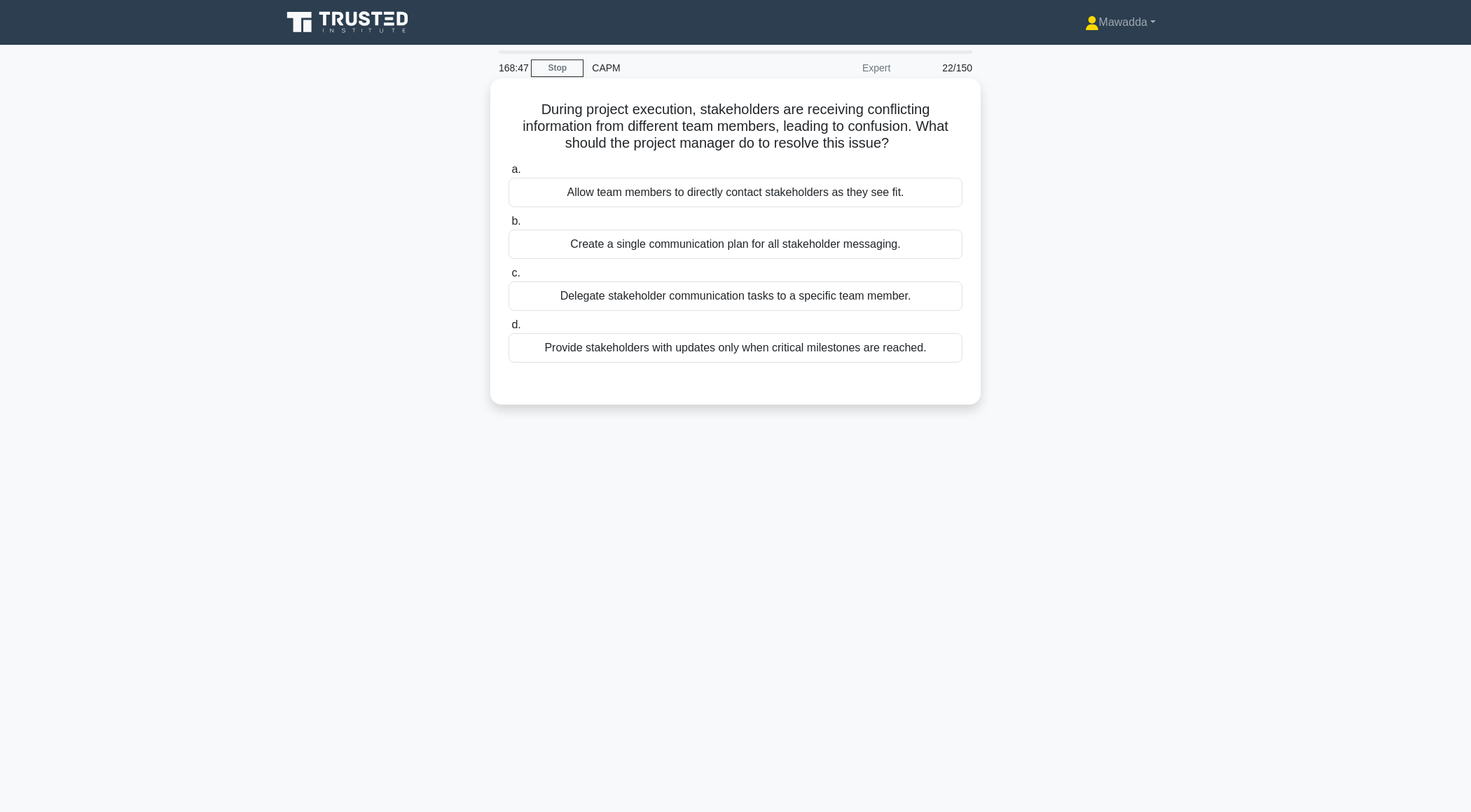
click at [938, 244] on div "Create a single communication plan for all stakeholder messaging." at bounding box center [736, 244] width 454 height 29
click at [509, 226] on input "b. Create a single communication plan for all stakeholder messaging." at bounding box center [509, 222] width 0 height 9
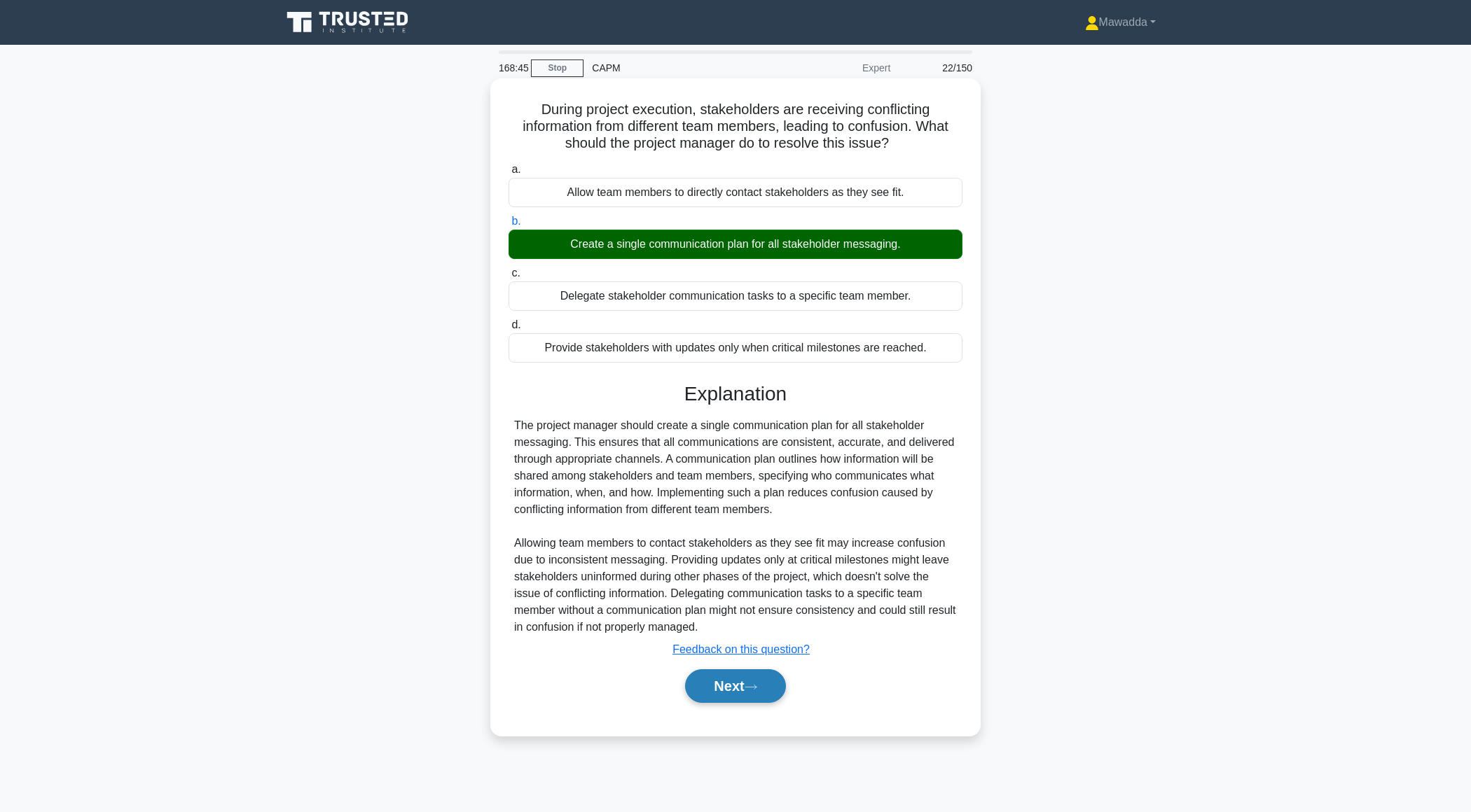
click at [721, 683] on button "Next" at bounding box center [735, 686] width 100 height 34
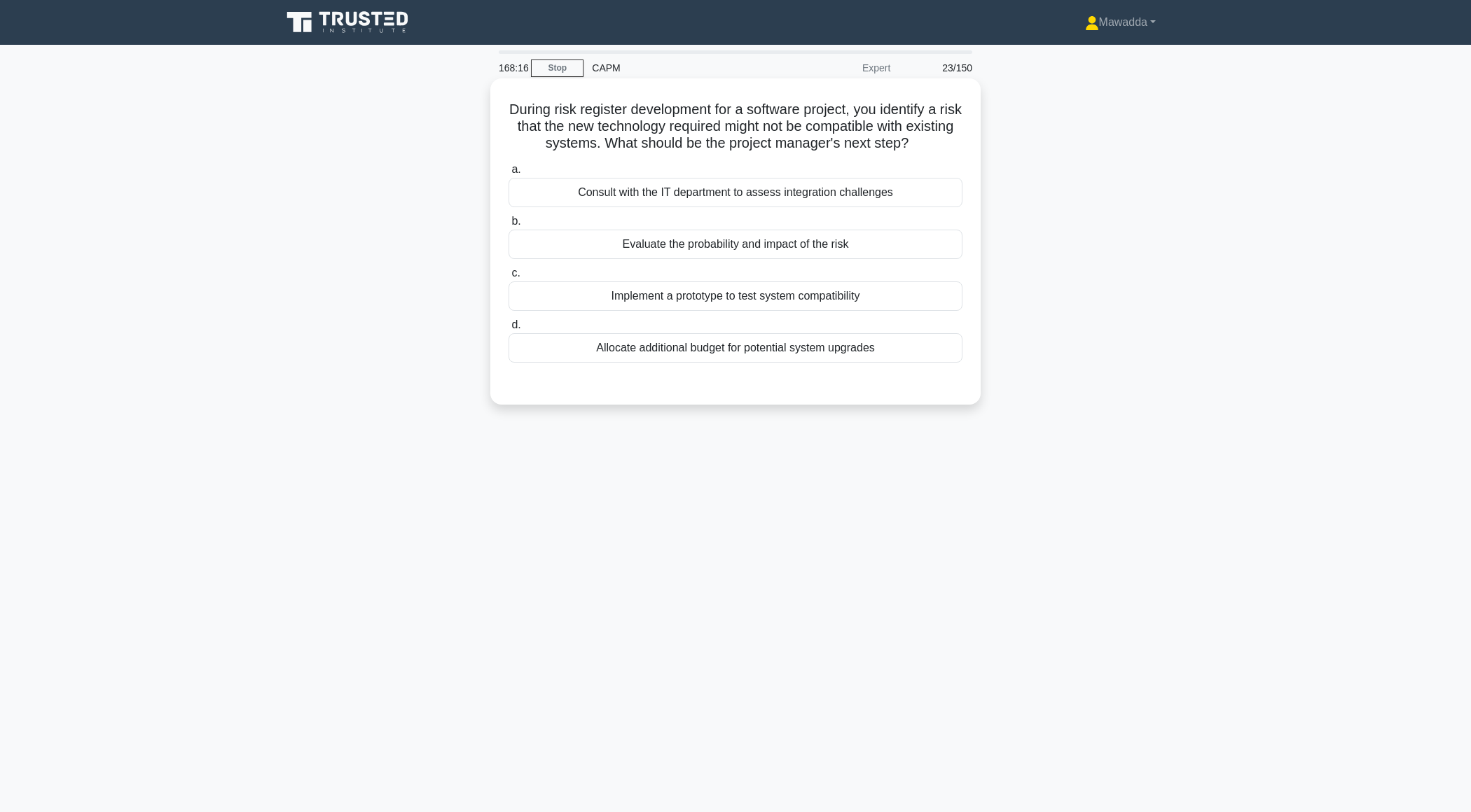
click at [897, 255] on div "Evaluate the probability and impact of the risk" at bounding box center [736, 244] width 454 height 29
click at [509, 226] on input "b. Evaluate the probability and impact of the risk" at bounding box center [509, 222] width 0 height 9
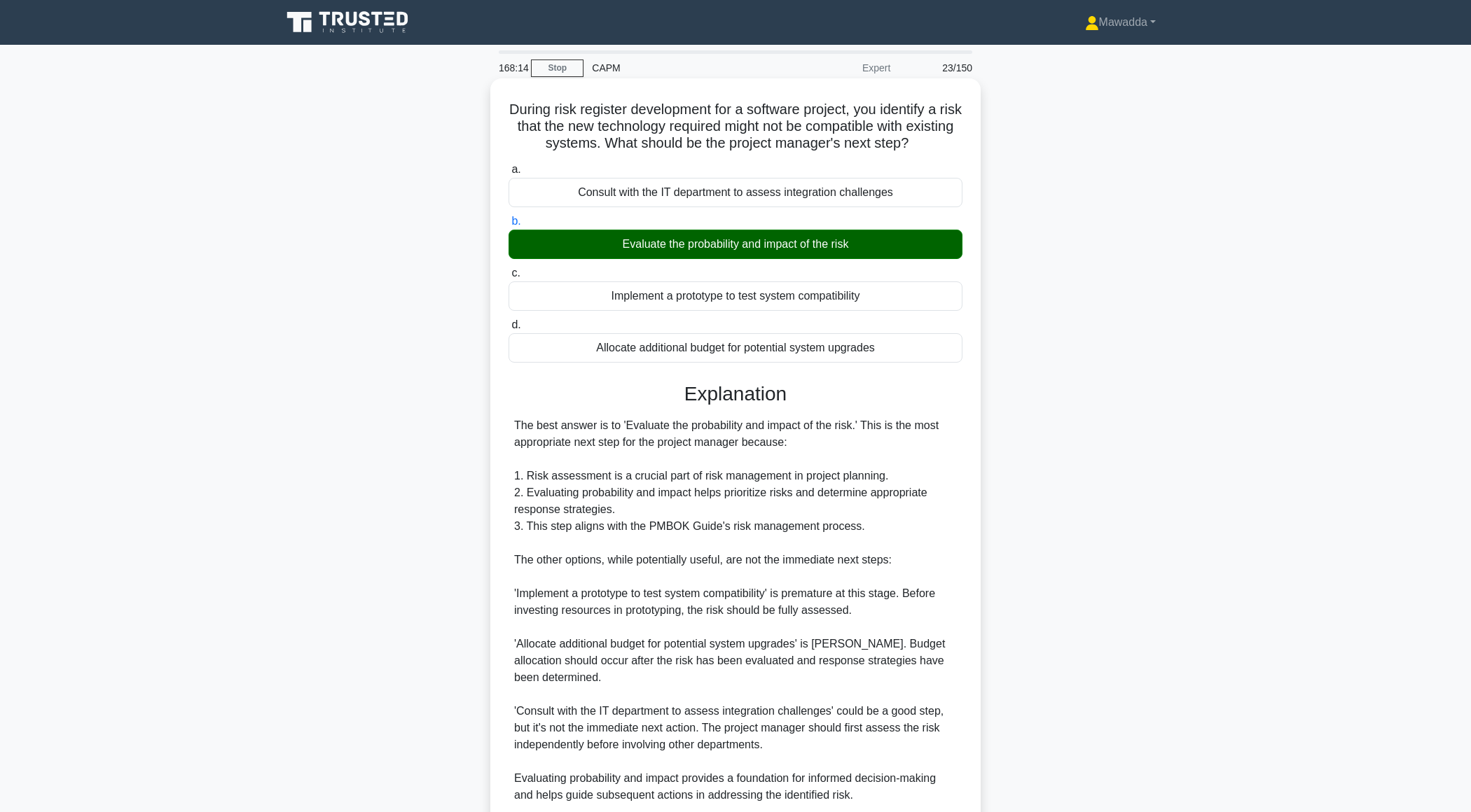
scroll to position [116, 0]
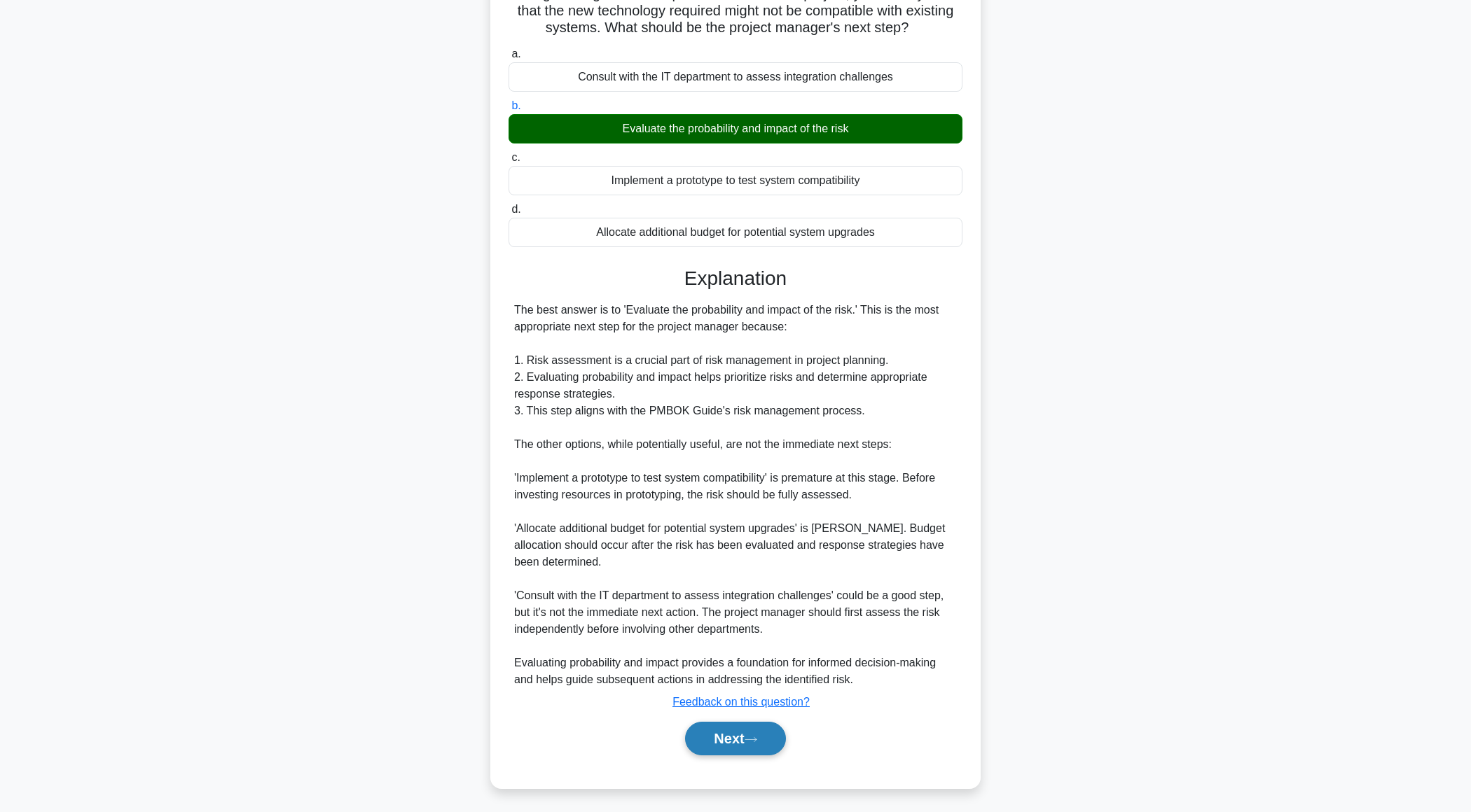
click at [708, 746] on button "Next" at bounding box center [735, 739] width 100 height 34
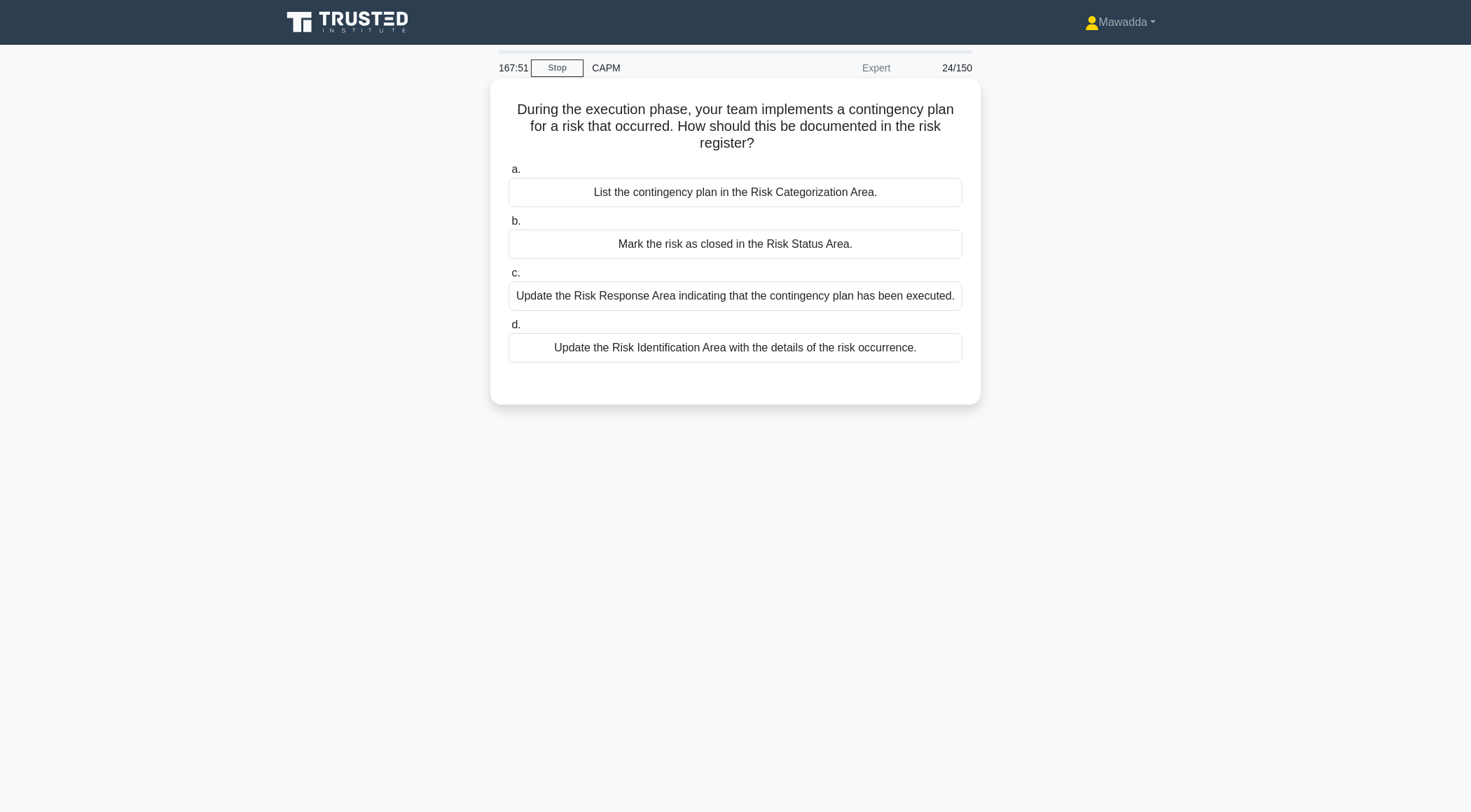
click at [868, 307] on div "Update the Risk Response Area indicating that the contingency plan has been exe…" at bounding box center [736, 296] width 454 height 29
click at [509, 278] on input "c. Update the Risk Response Area indicating that the contingency plan has been …" at bounding box center [509, 274] width 0 height 9
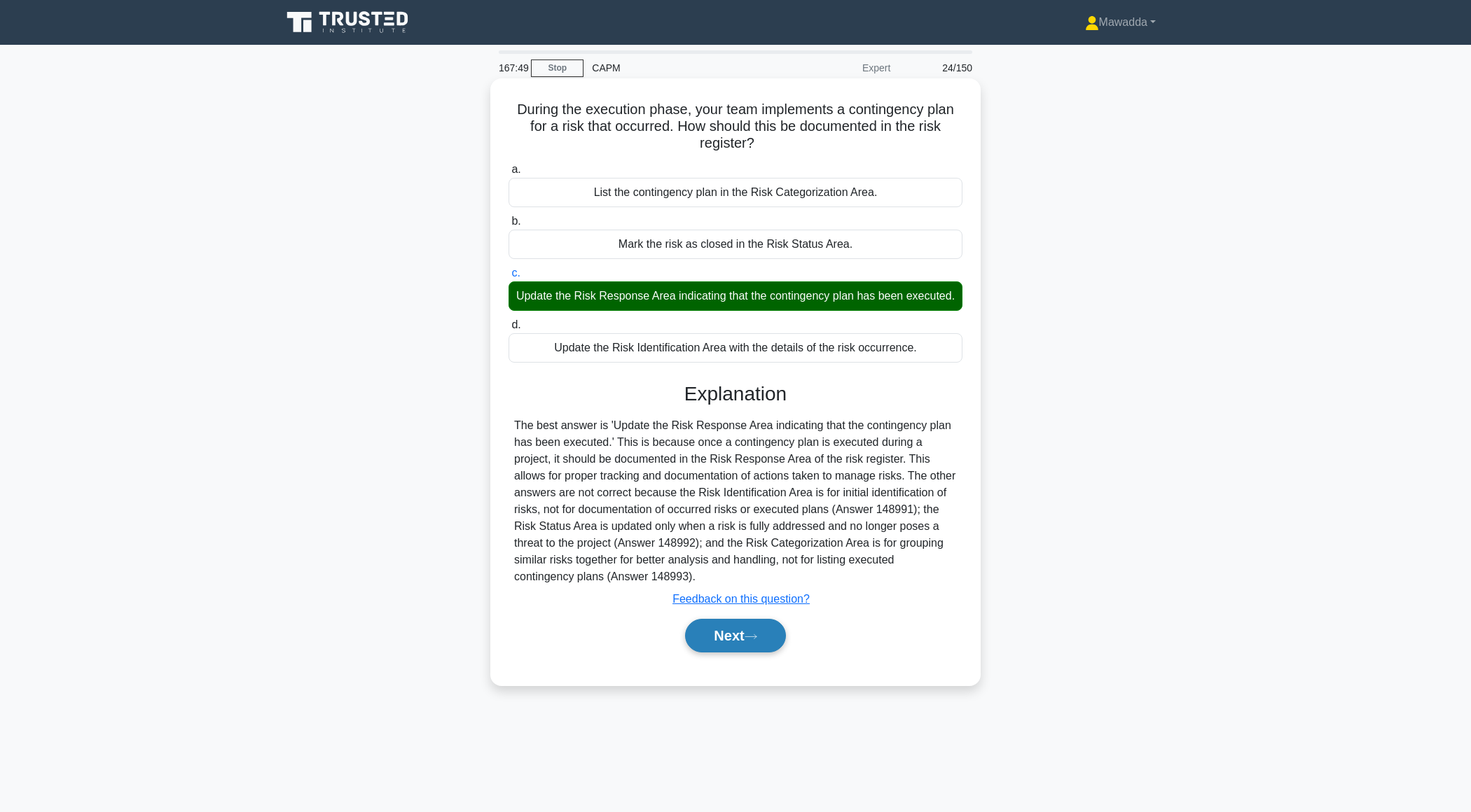
click at [723, 640] on button "Next" at bounding box center [735, 636] width 100 height 34
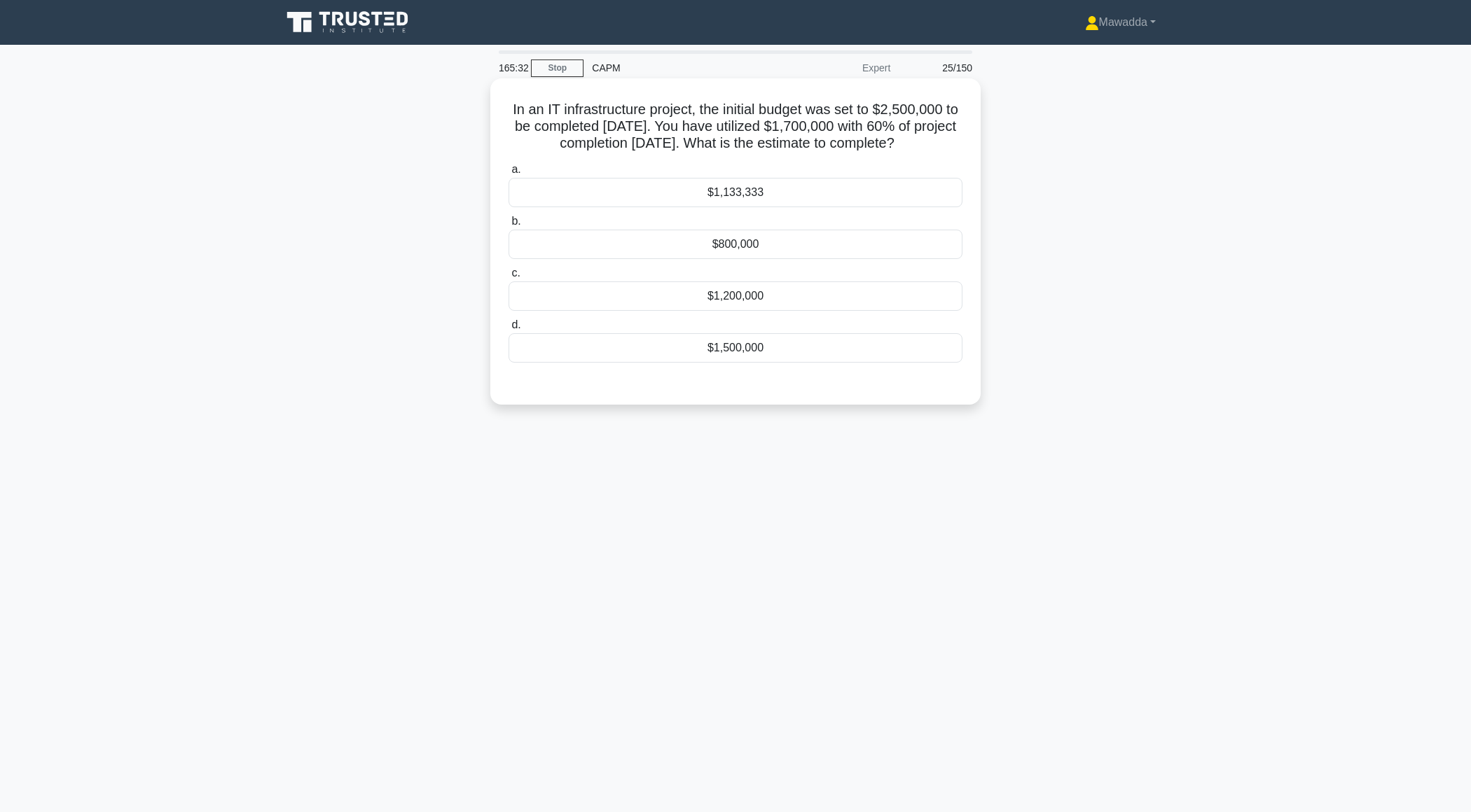
click at [760, 197] on div "$1,133,333" at bounding box center [736, 192] width 454 height 29
click at [509, 174] on input "a. $1,133,333" at bounding box center [509, 170] width 0 height 9
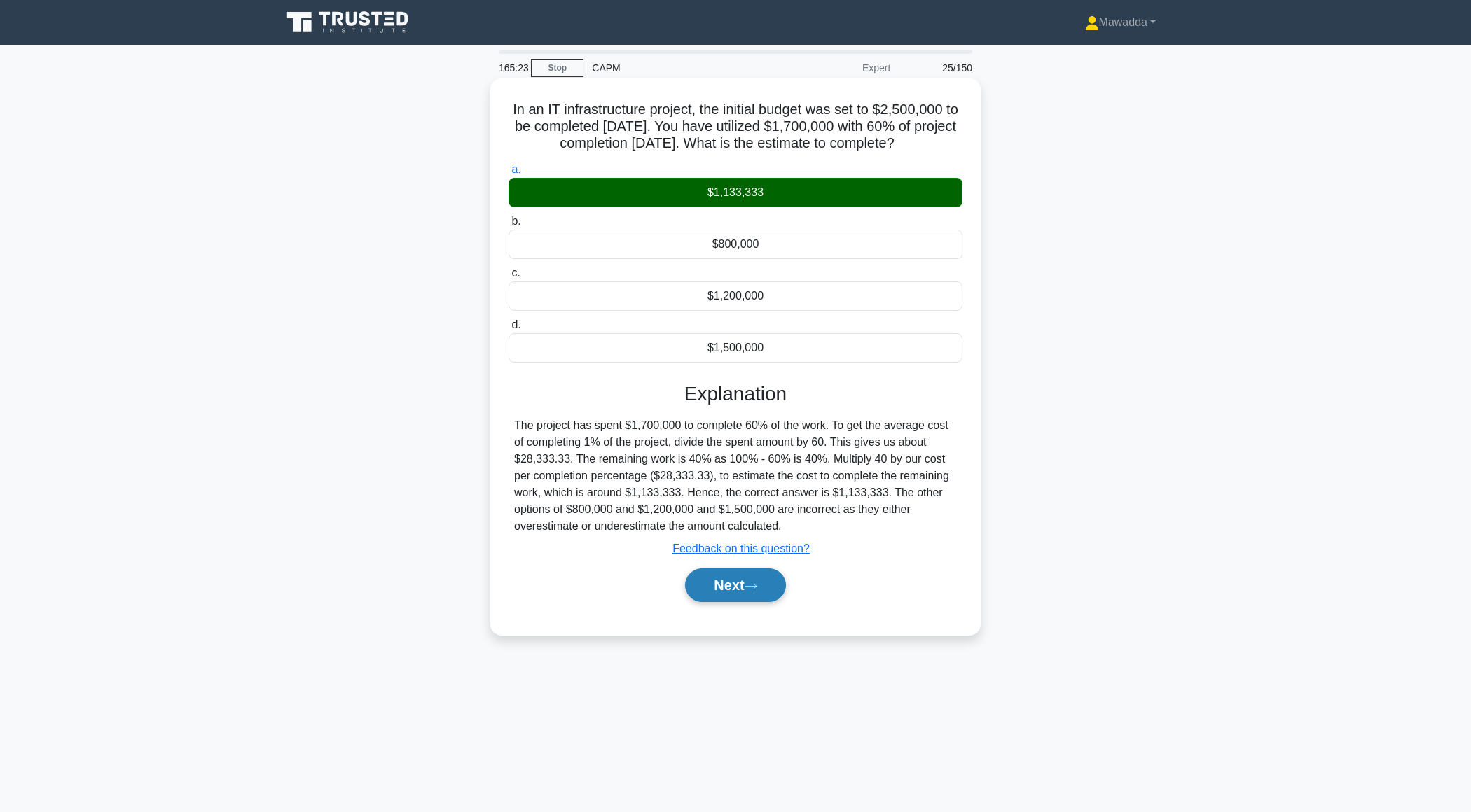
click at [707, 589] on button "Next" at bounding box center [735, 585] width 100 height 34
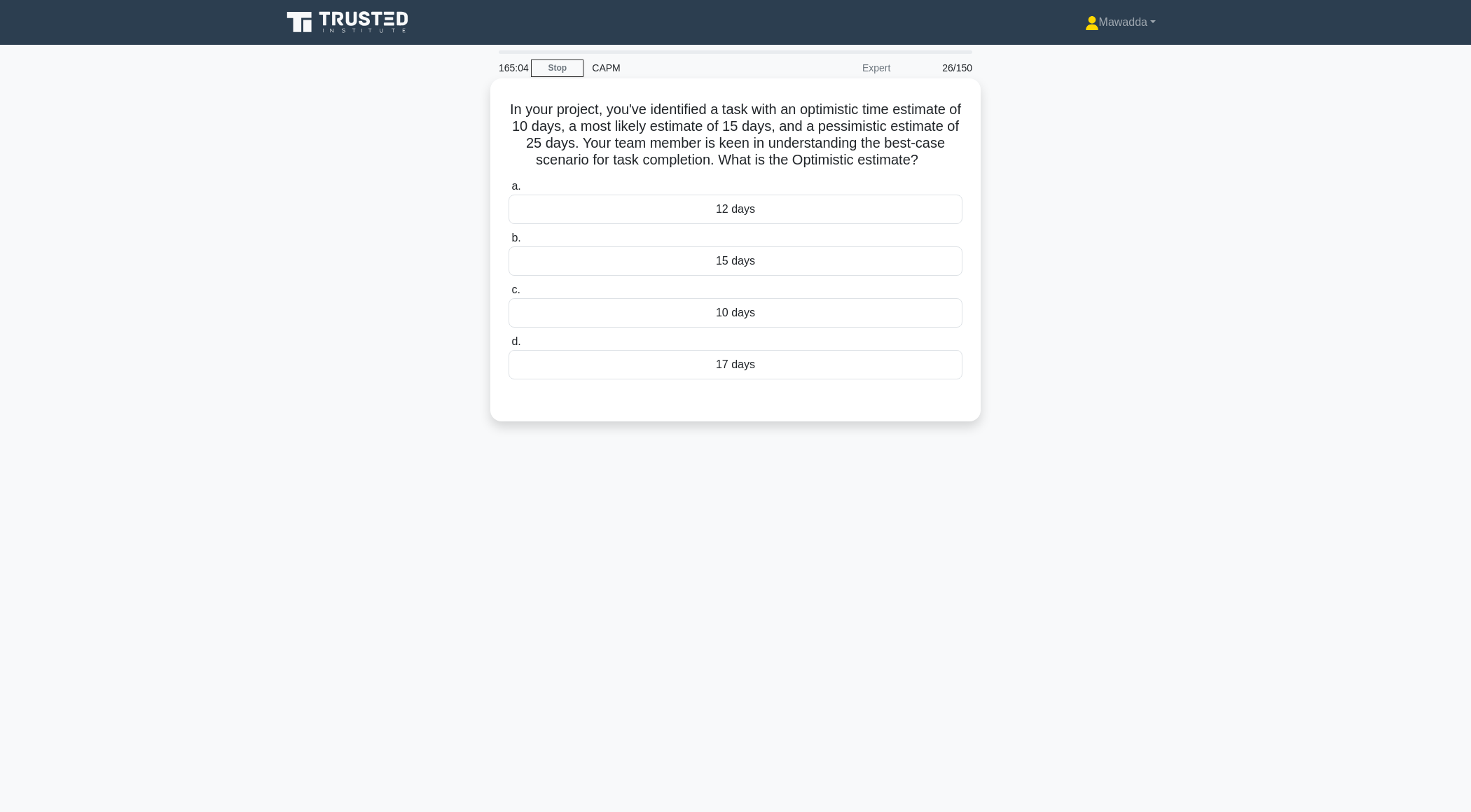
click at [755, 324] on div "10 days" at bounding box center [736, 313] width 454 height 29
click at [509, 295] on input "c. 10 days" at bounding box center [509, 290] width 0 height 9
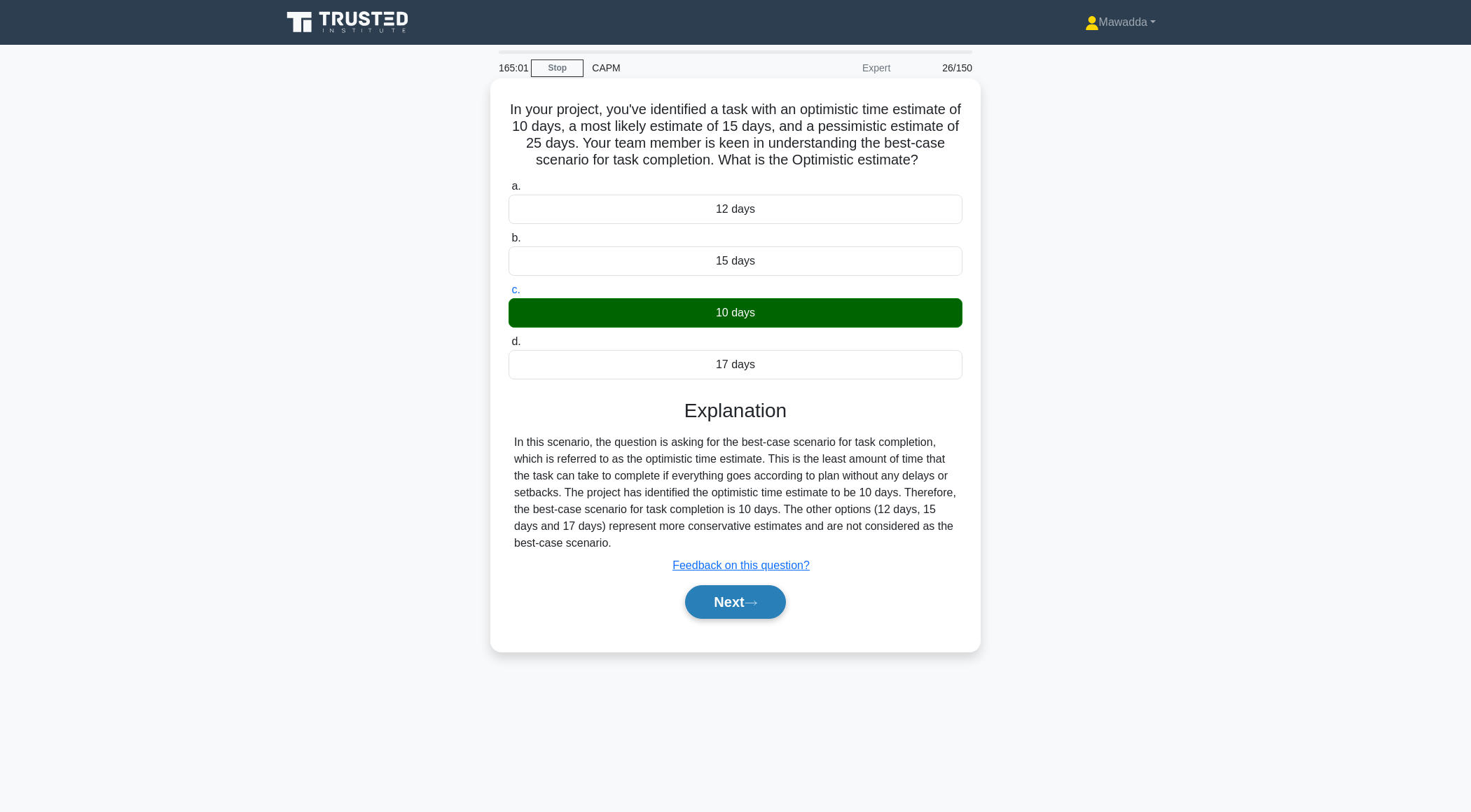
click at [714, 601] on button "Next" at bounding box center [735, 602] width 100 height 34
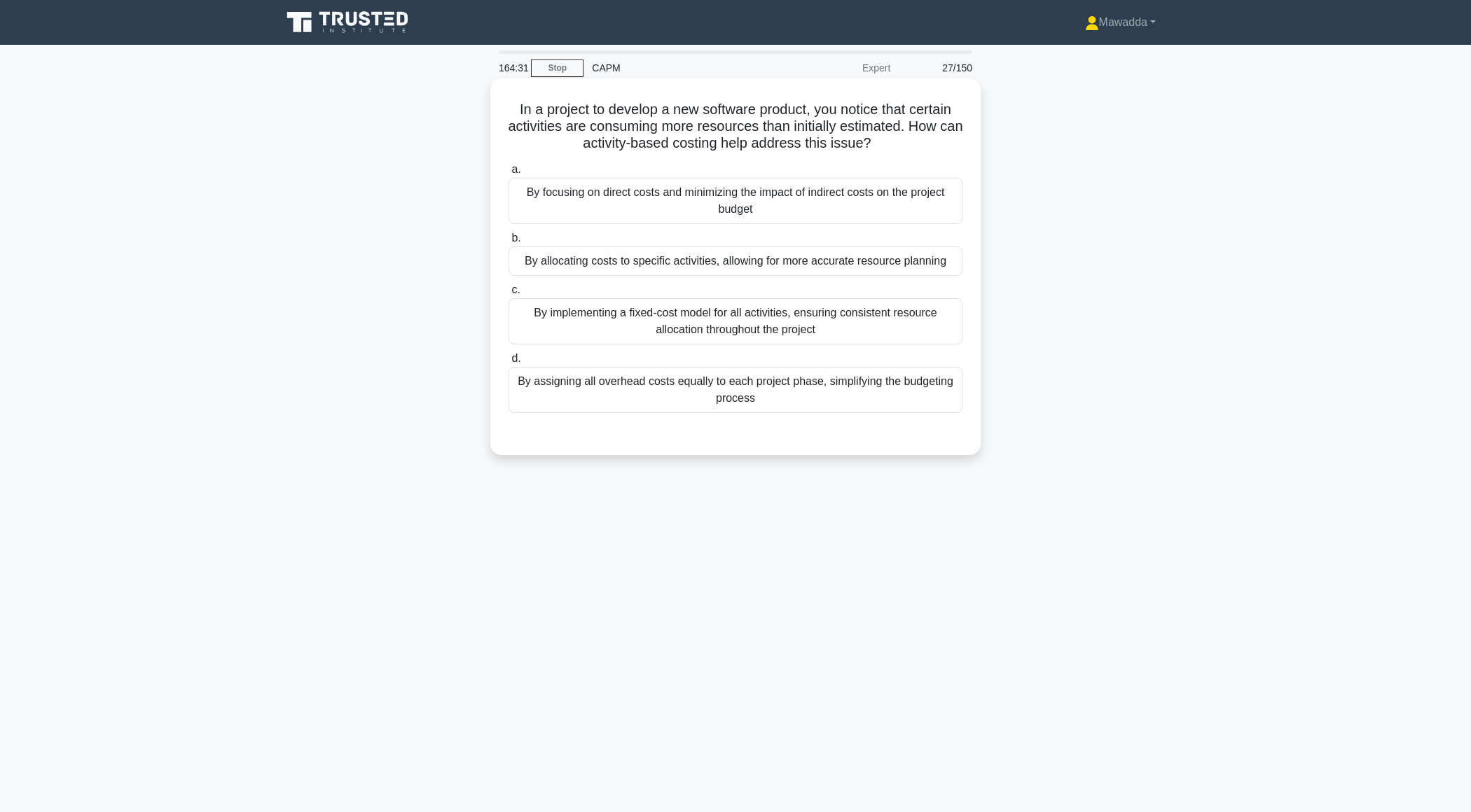
click at [929, 267] on div "By allocating costs to specific activities, allowing for more accurate resource…" at bounding box center [736, 261] width 454 height 29
click at [509, 243] on input "b. By allocating costs to specific activities, allowing for more accurate resou…" at bounding box center [509, 238] width 0 height 9
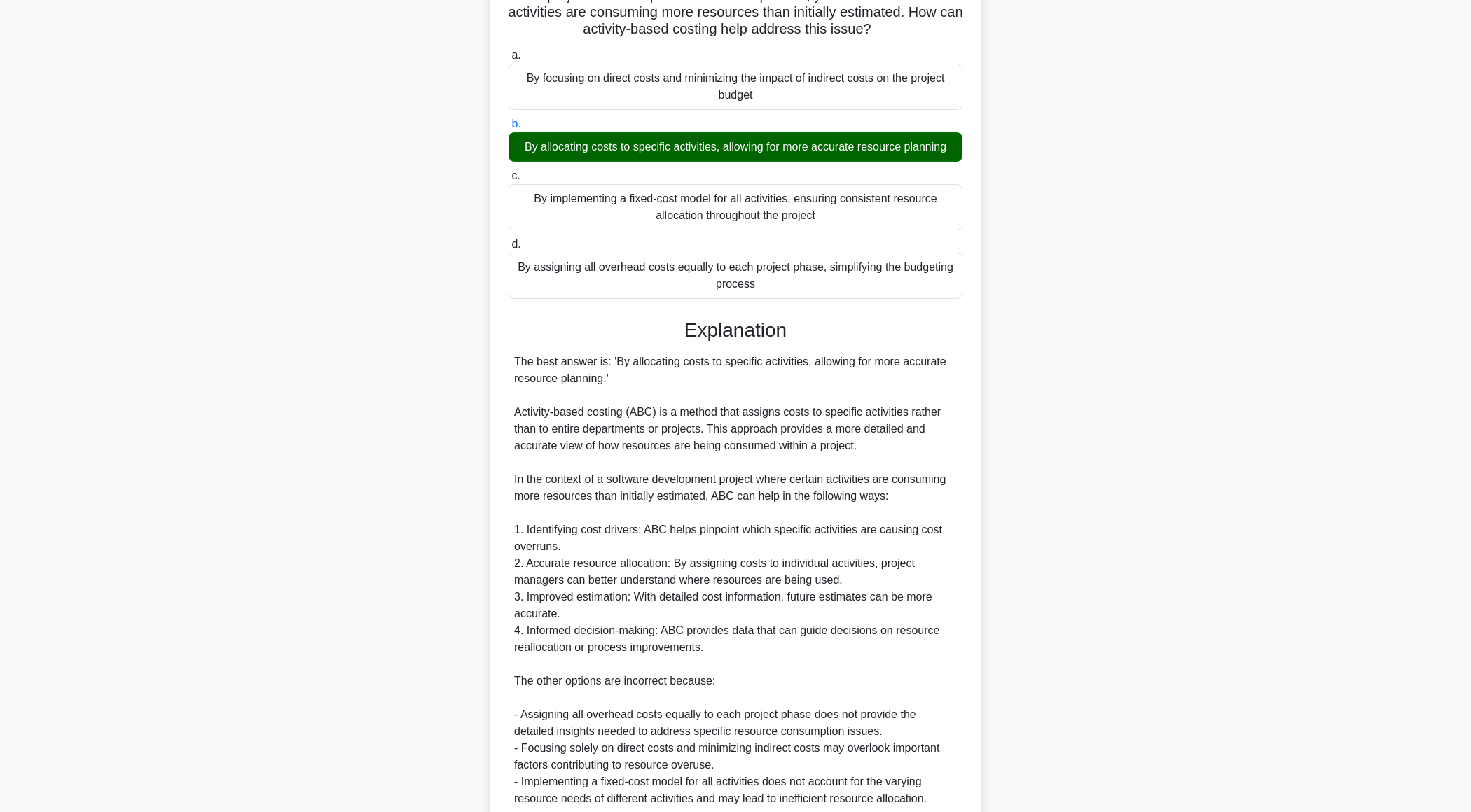
scroll to position [233, 0]
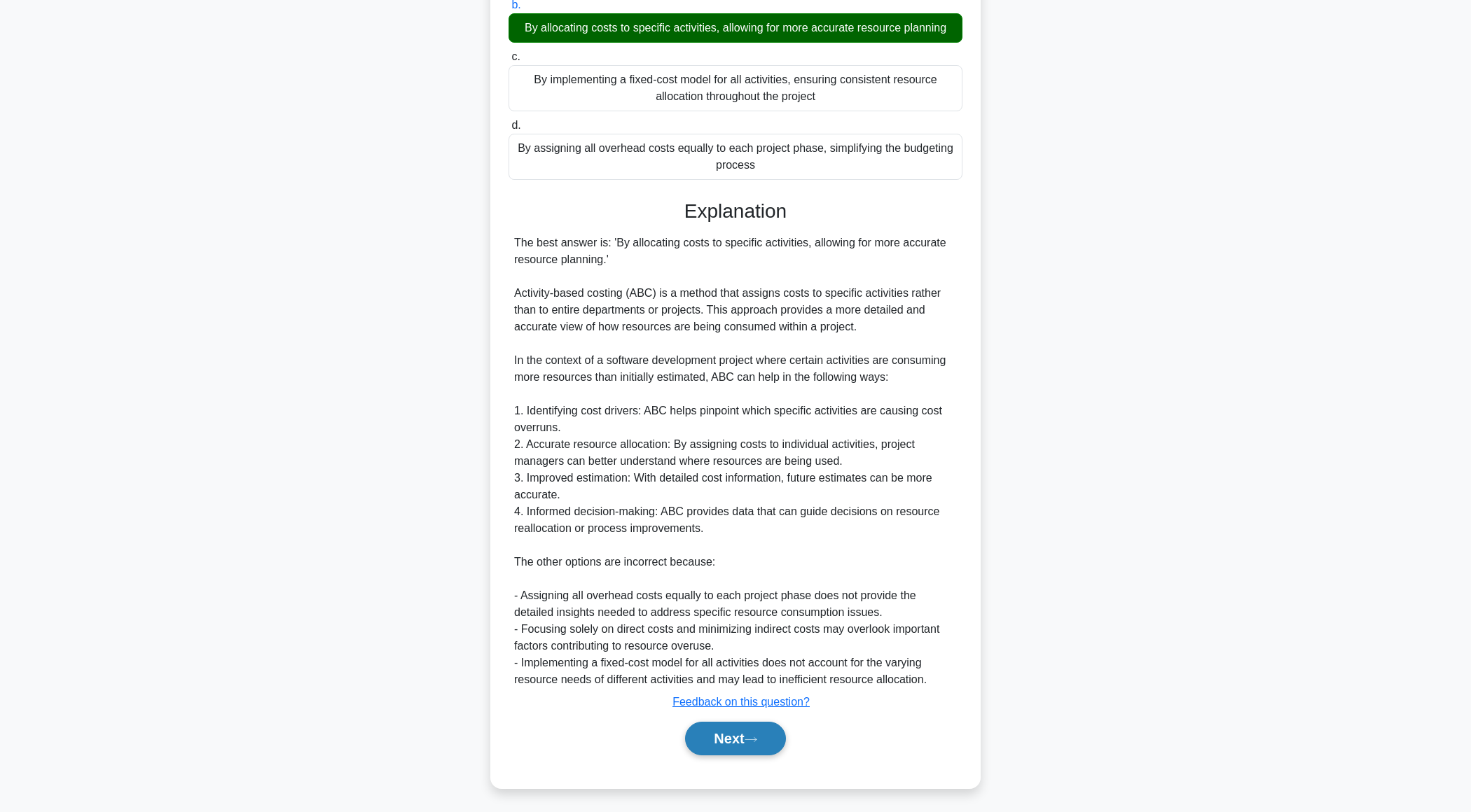
click at [701, 732] on button "Next" at bounding box center [735, 739] width 100 height 34
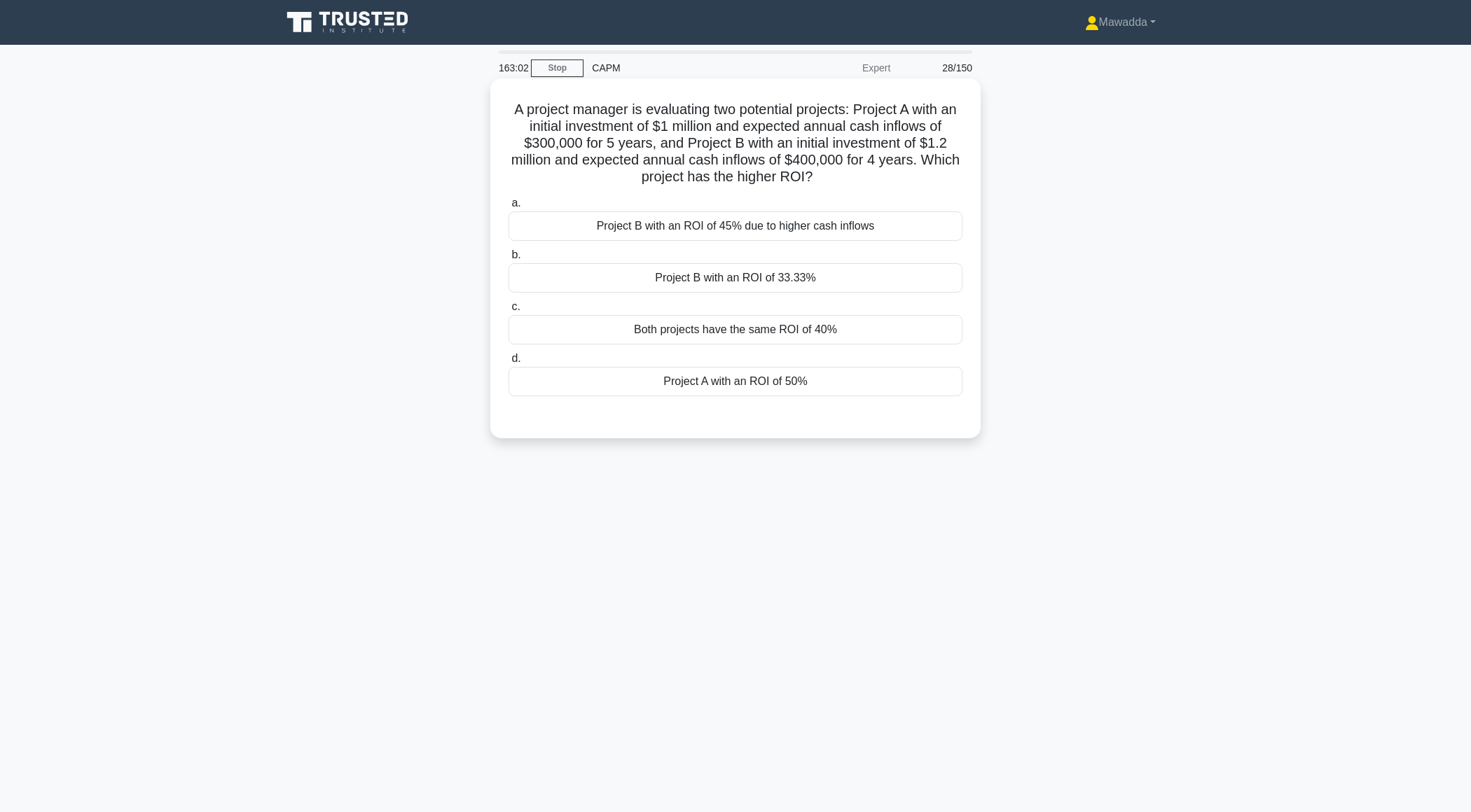
click at [825, 382] on div "Project A with an ROI of 50%" at bounding box center [736, 382] width 454 height 29
click at [509, 364] on input "d. Project A with an ROI of 50%" at bounding box center [509, 358] width 0 height 9
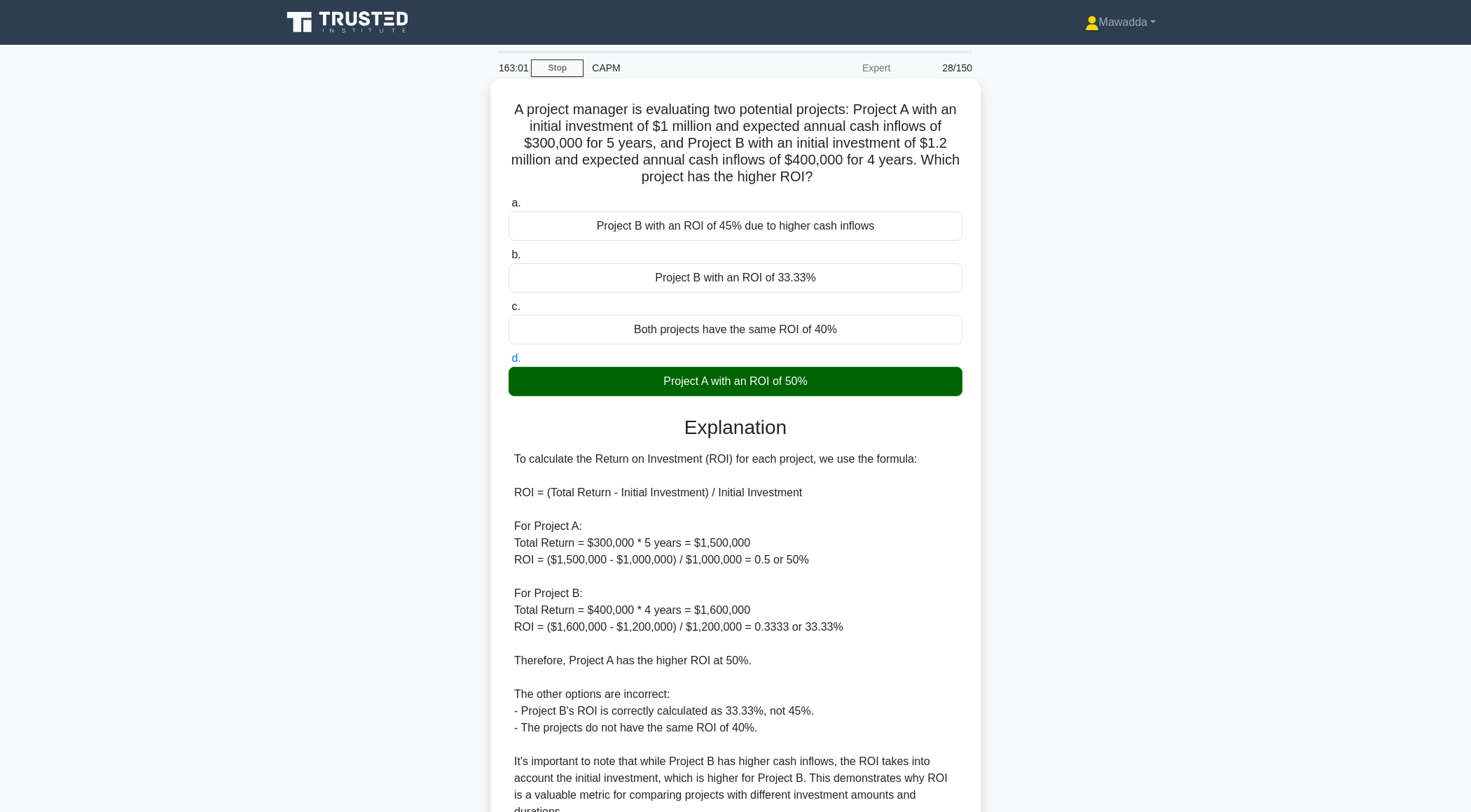
scroll to position [132, 0]
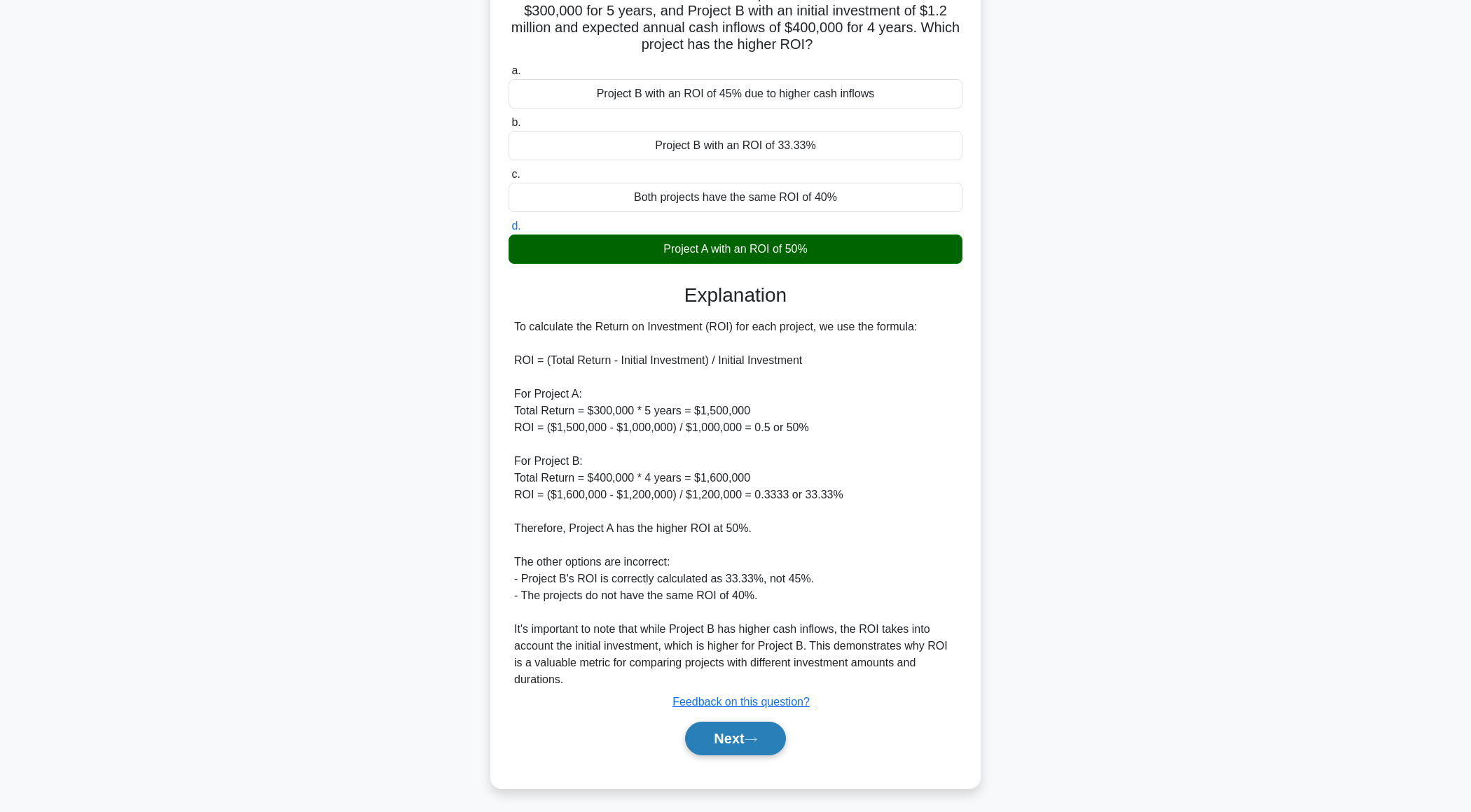
click at [712, 750] on button "Next" at bounding box center [735, 739] width 100 height 34
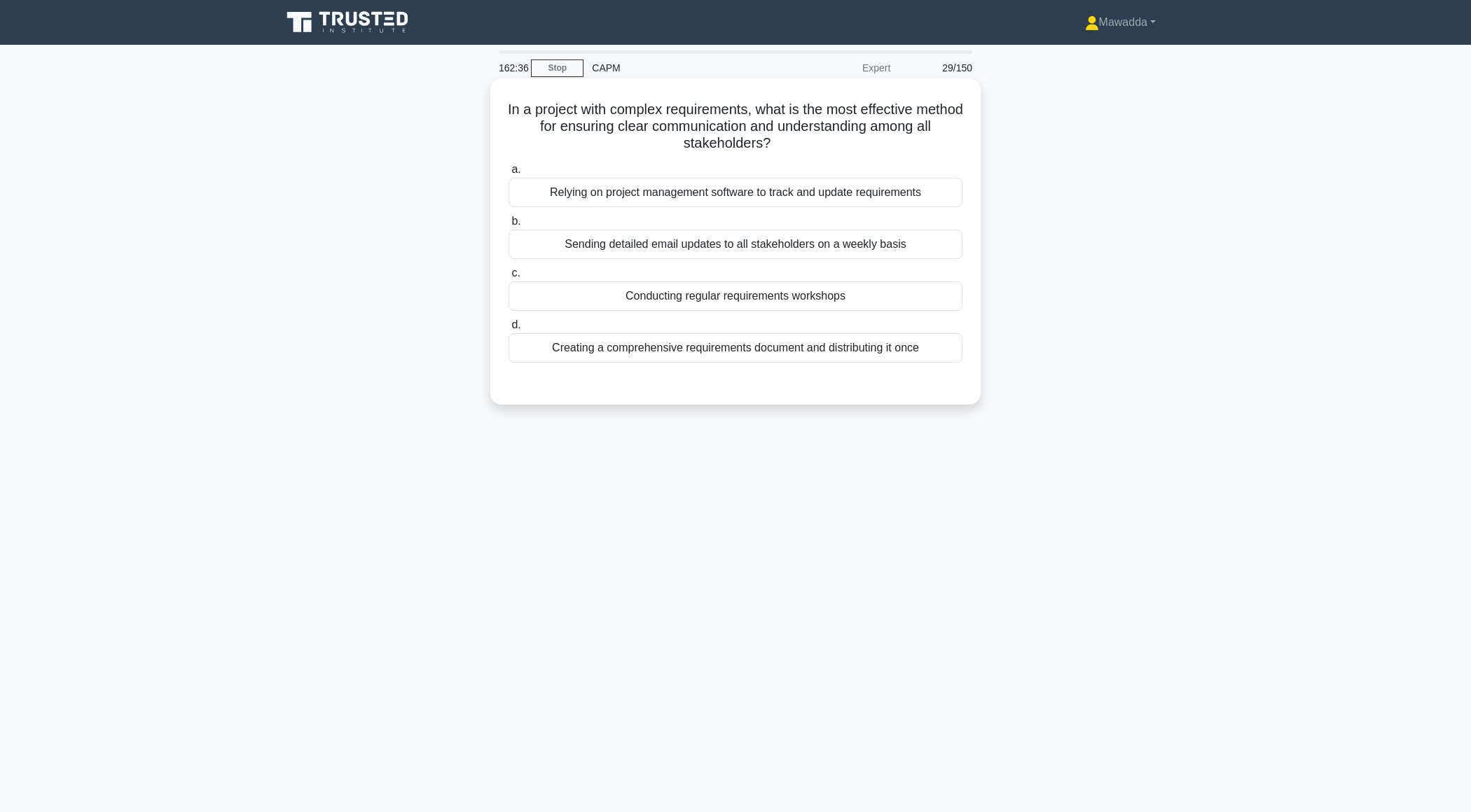
click at [930, 207] on div "a. Relying on project management software to track and update requirements b. S…" at bounding box center [735, 261] width 471 height 207
click at [926, 200] on div "Relying on project management software to track and update requirements" at bounding box center [736, 192] width 454 height 29
click at [509, 174] on input "a. Relying on project management software to track and update requirements" at bounding box center [509, 170] width 0 height 9
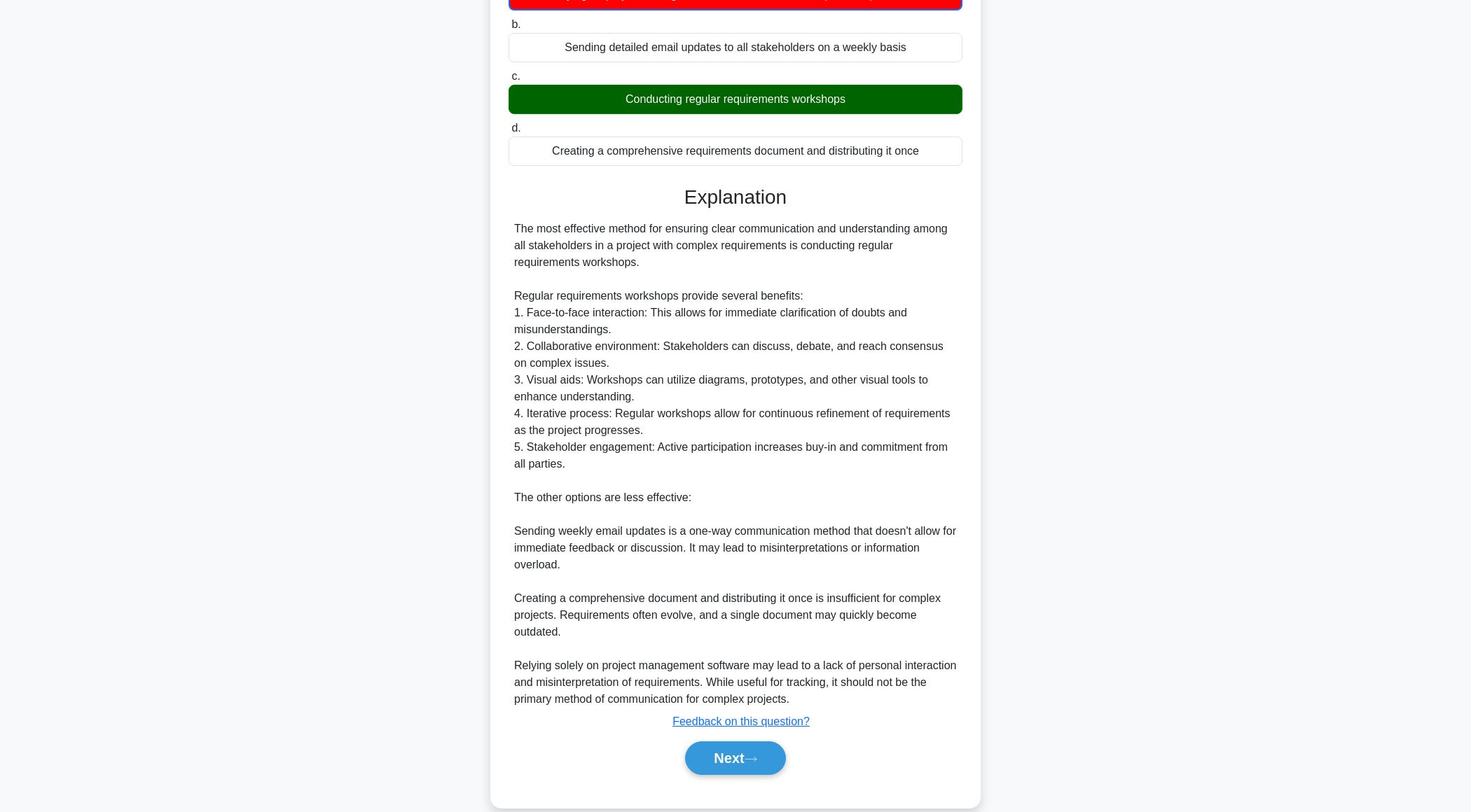
scroll to position [218, 0]
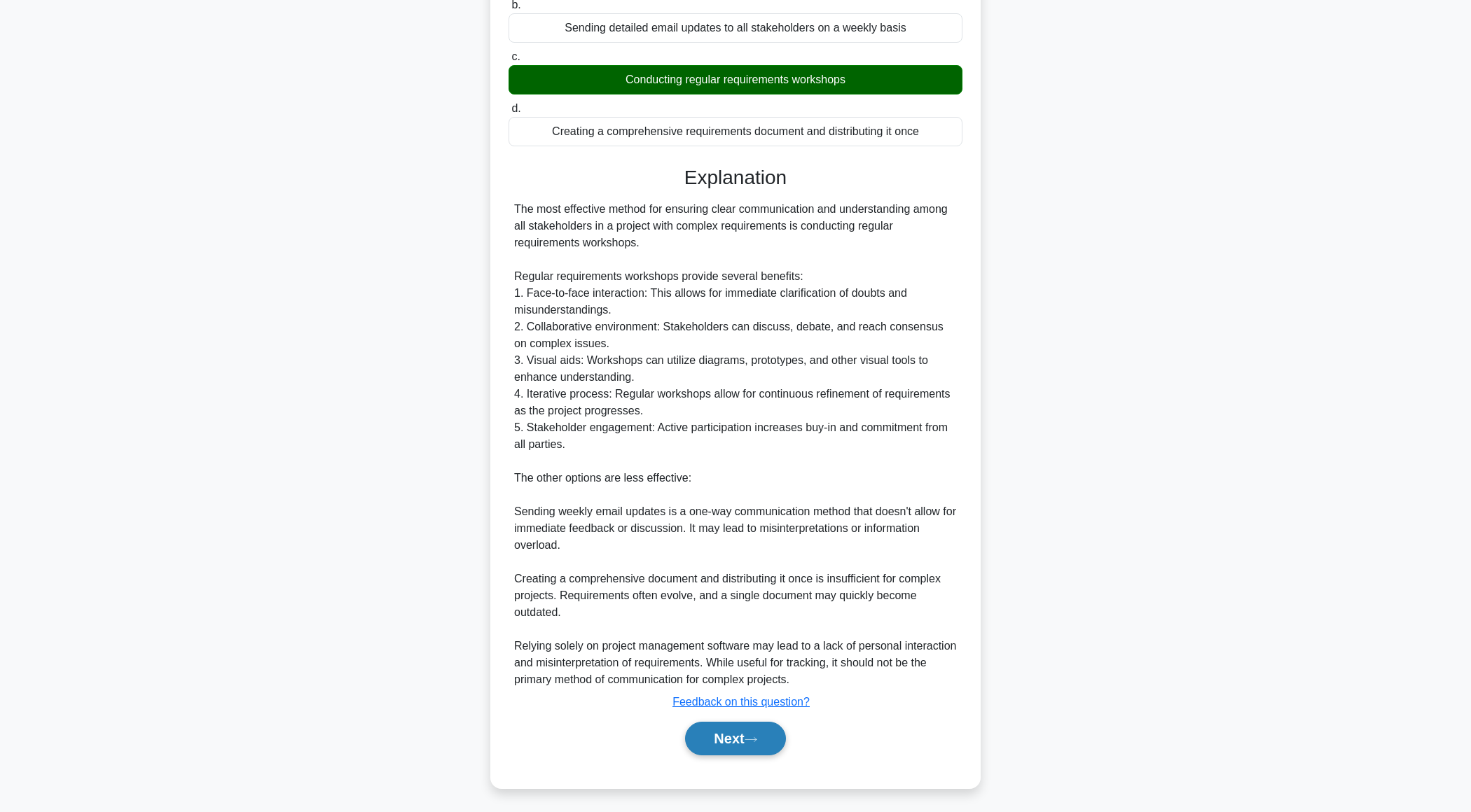
click at [721, 743] on button "Next" at bounding box center [735, 739] width 100 height 34
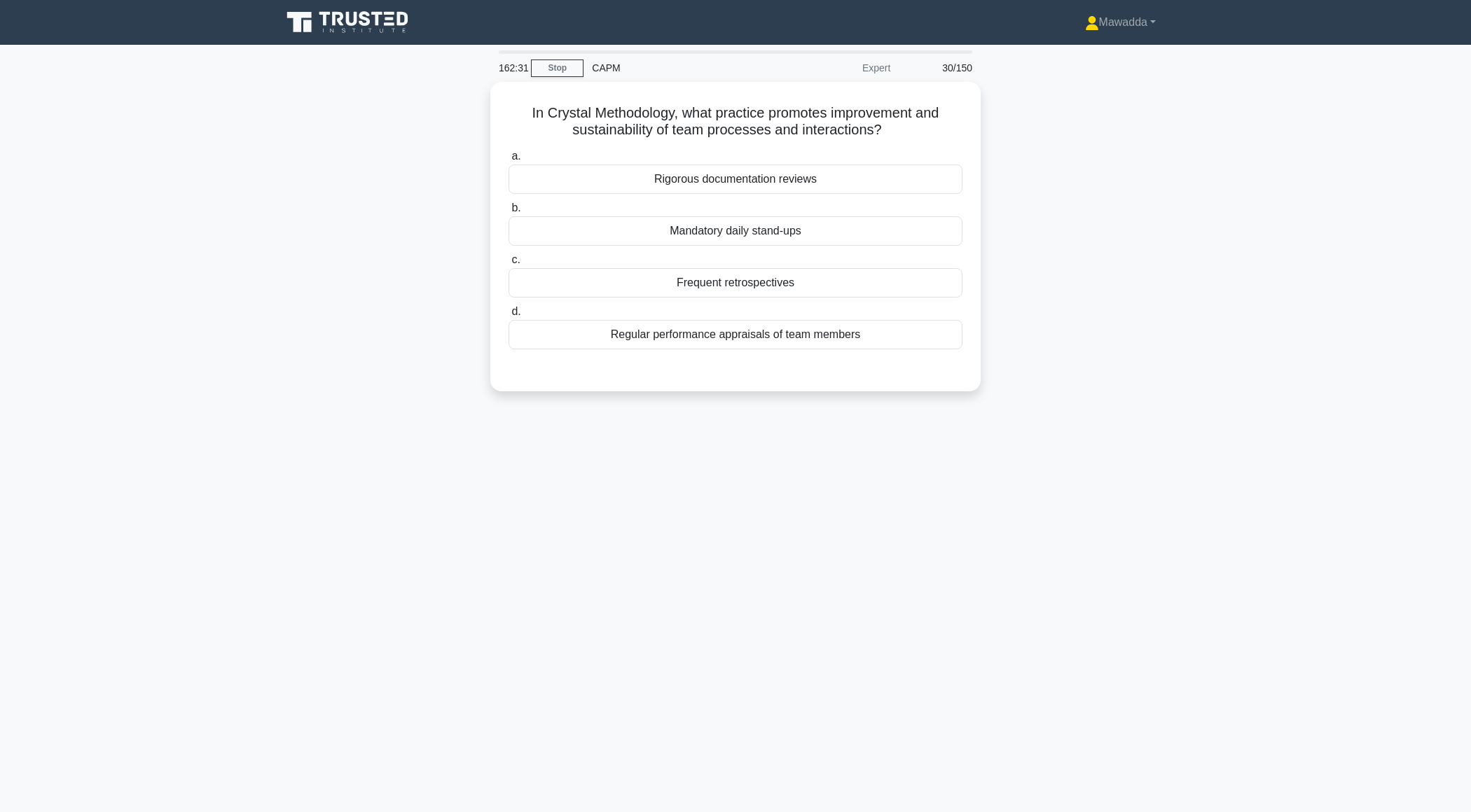
scroll to position [0, 0]
click at [807, 323] on div "Regular performance appraisals of team members" at bounding box center [736, 331] width 454 height 29
click at [509, 313] on input "d. Regular performance appraisals of team members" at bounding box center [509, 308] width 0 height 9
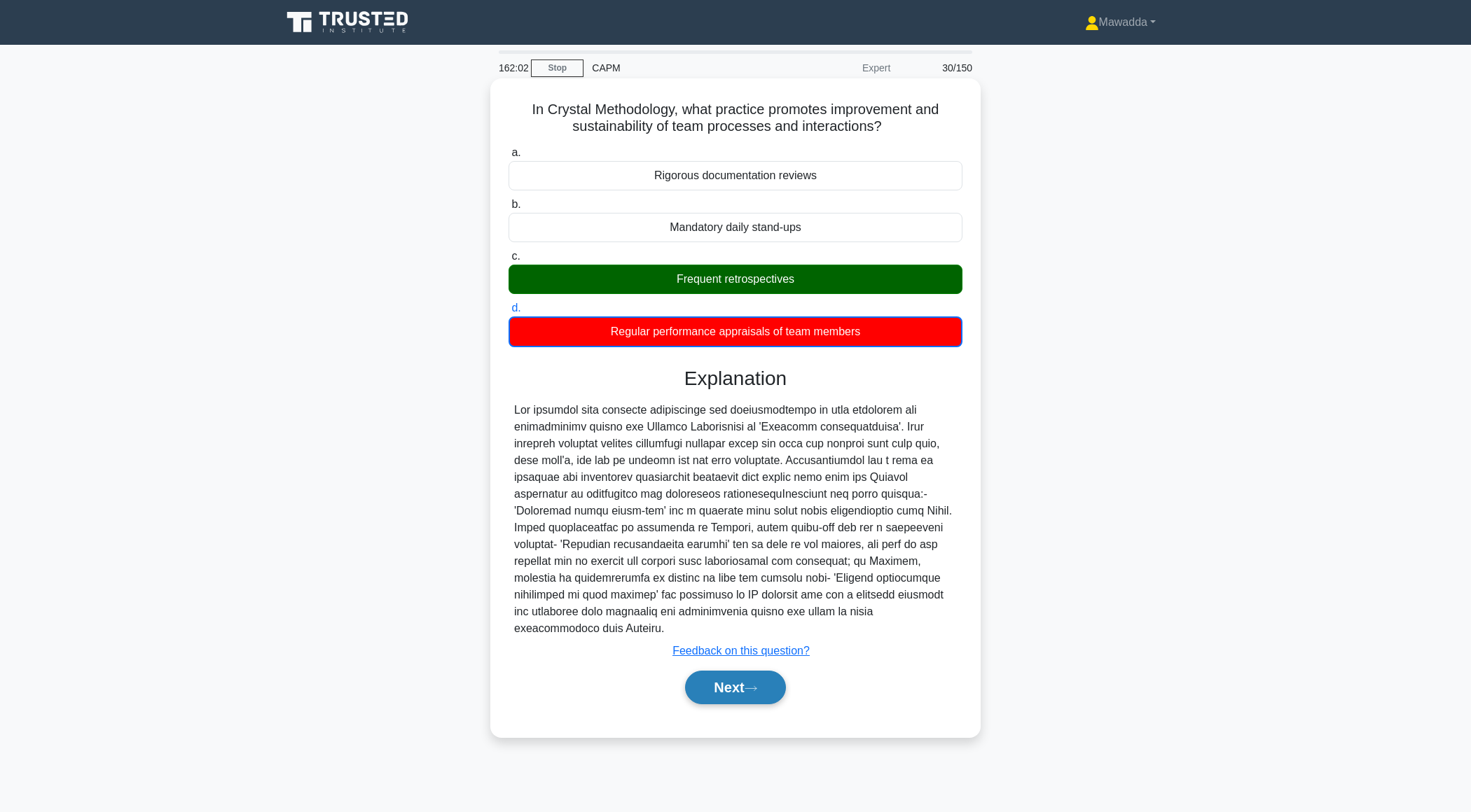
click at [711, 671] on button "Next" at bounding box center [735, 688] width 100 height 34
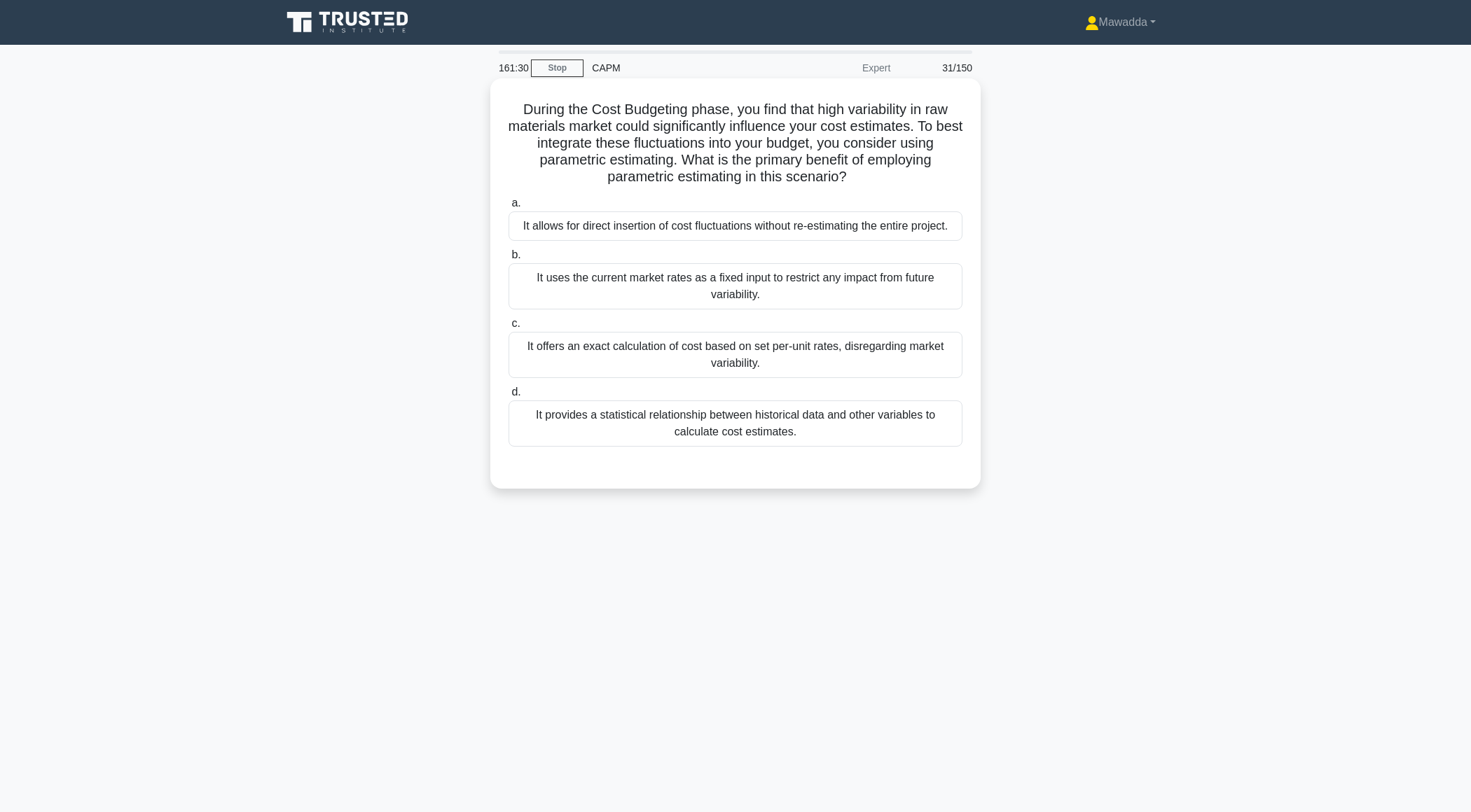
click at [891, 220] on div "It allows for direct insertion of cost fluctuations without re-estimating the e…" at bounding box center [736, 226] width 454 height 29
click at [509, 208] on input "a. It allows for direct insertion of cost fluctuations without re-estimating th…" at bounding box center [509, 203] width 0 height 9
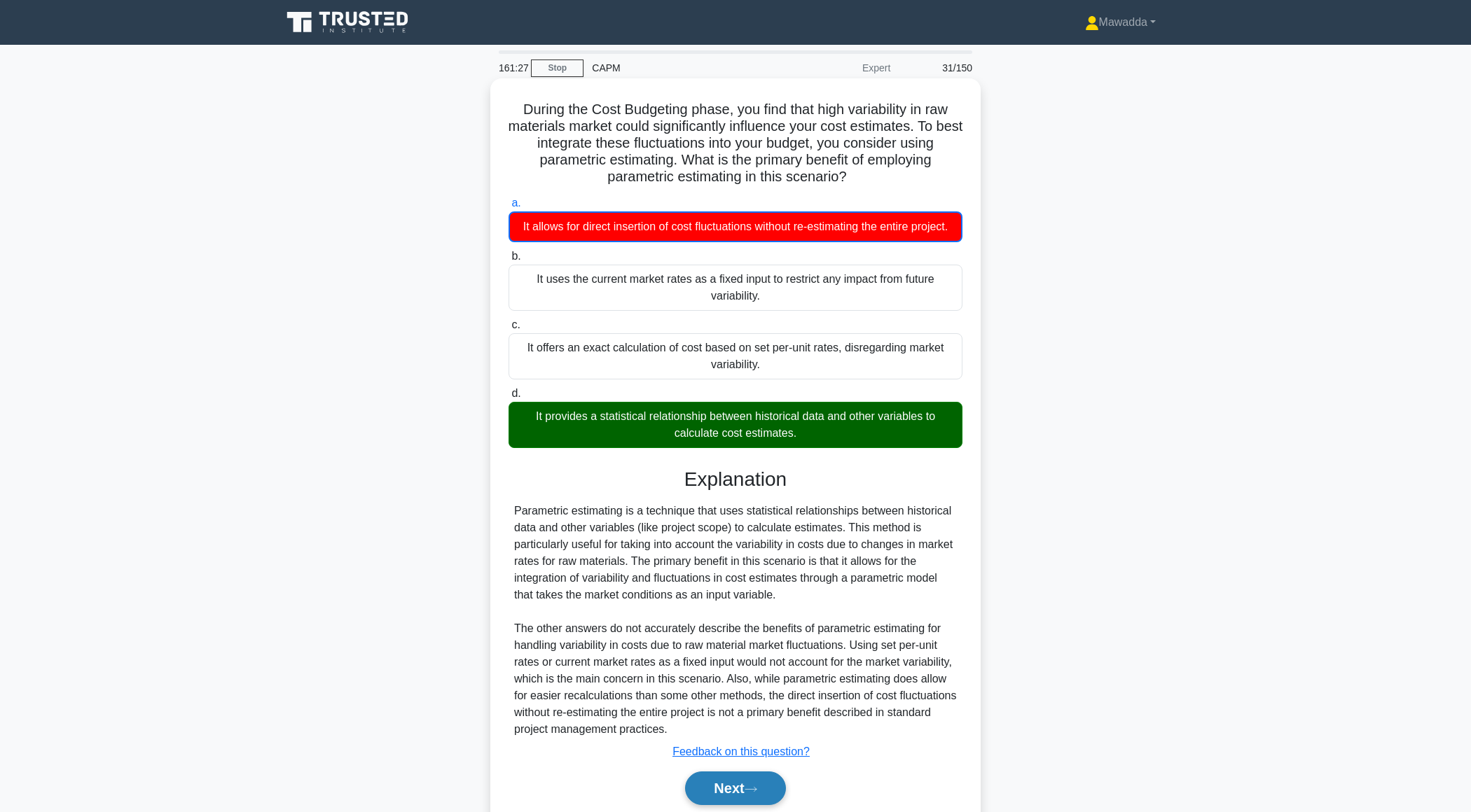
click at [703, 797] on button "Next" at bounding box center [735, 789] width 100 height 34
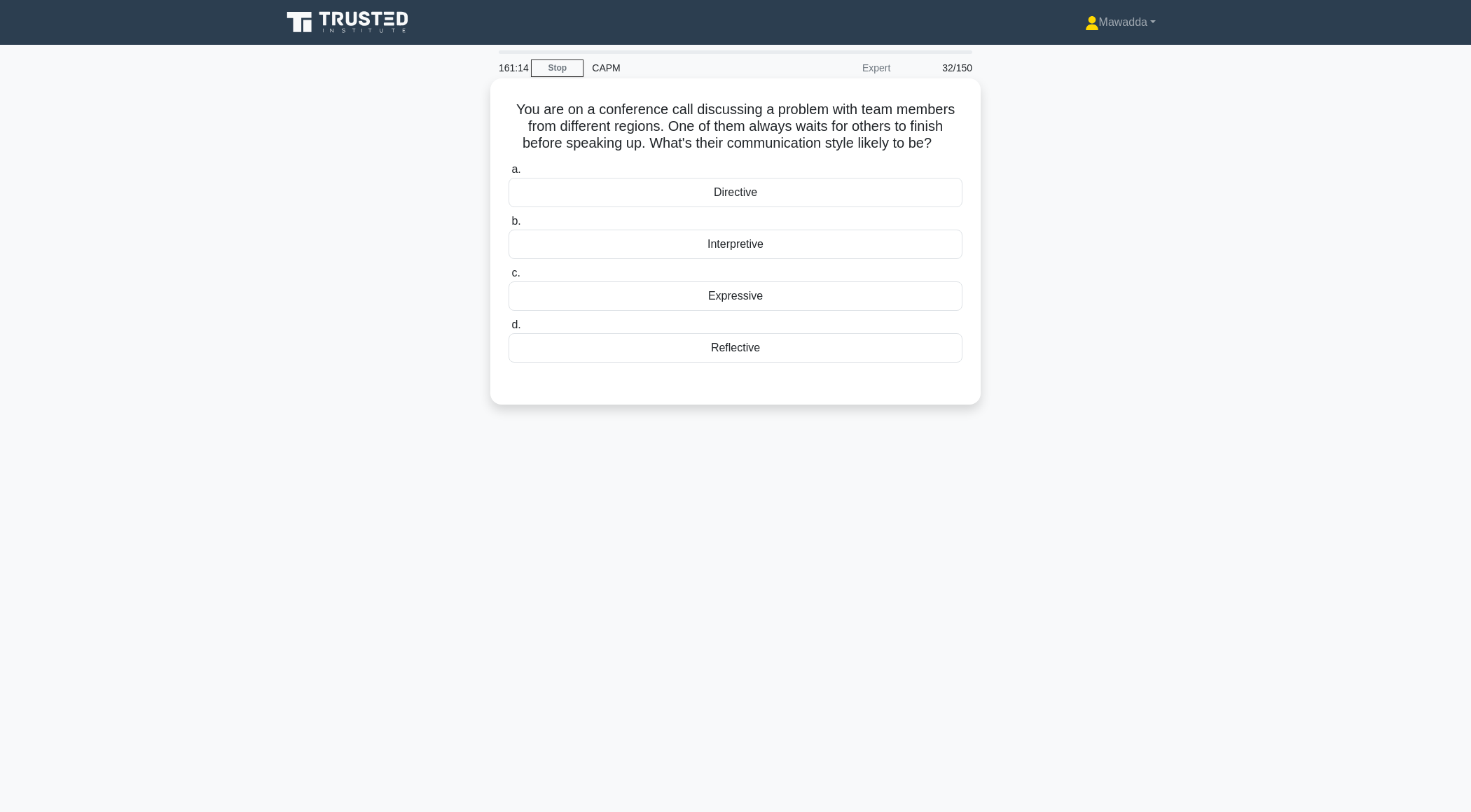
click at [907, 357] on div "Reflective" at bounding box center [736, 348] width 454 height 29
click at [509, 330] on input "d. Reflective" at bounding box center [509, 325] width 0 height 9
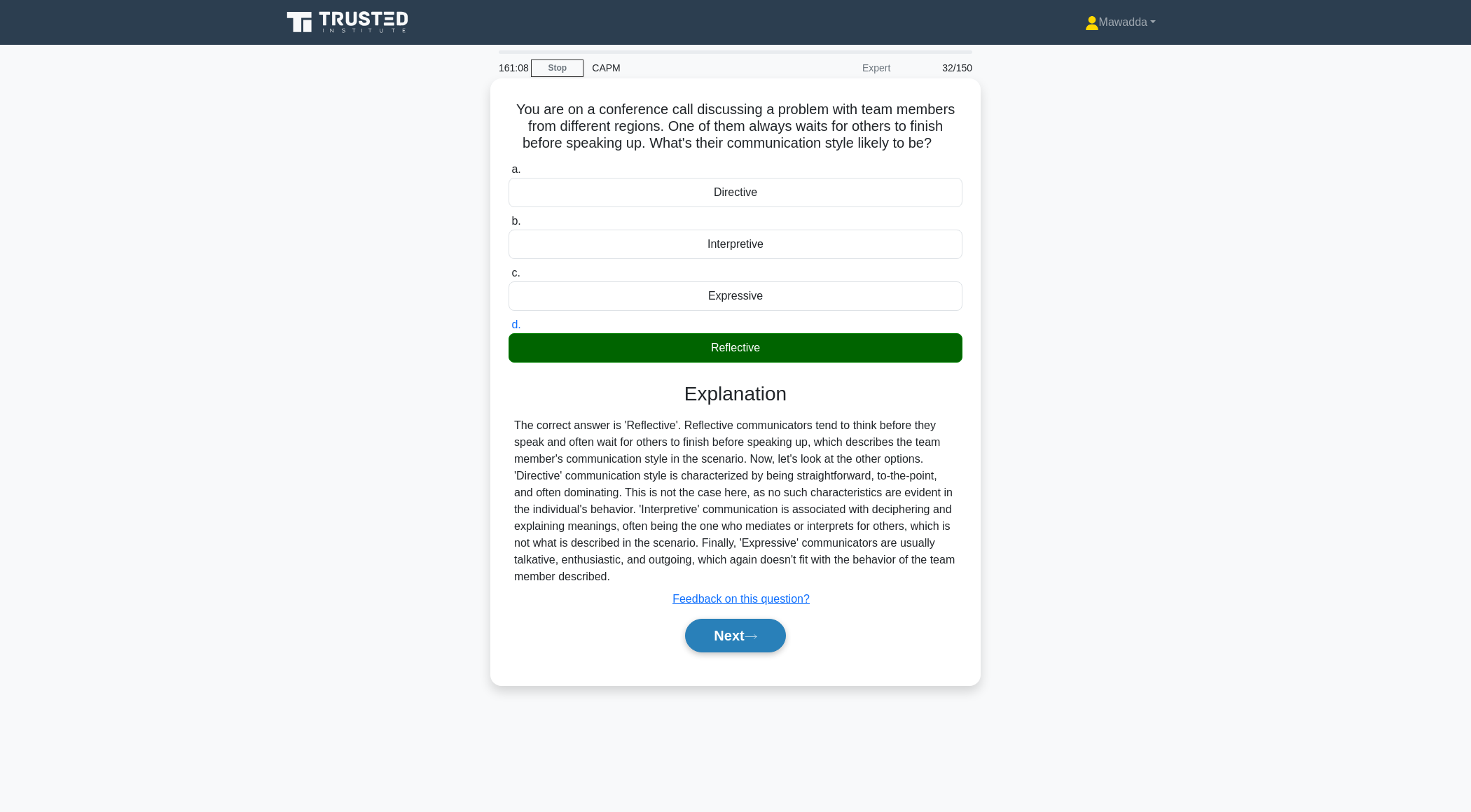
click at [710, 628] on button "Next" at bounding box center [735, 636] width 100 height 34
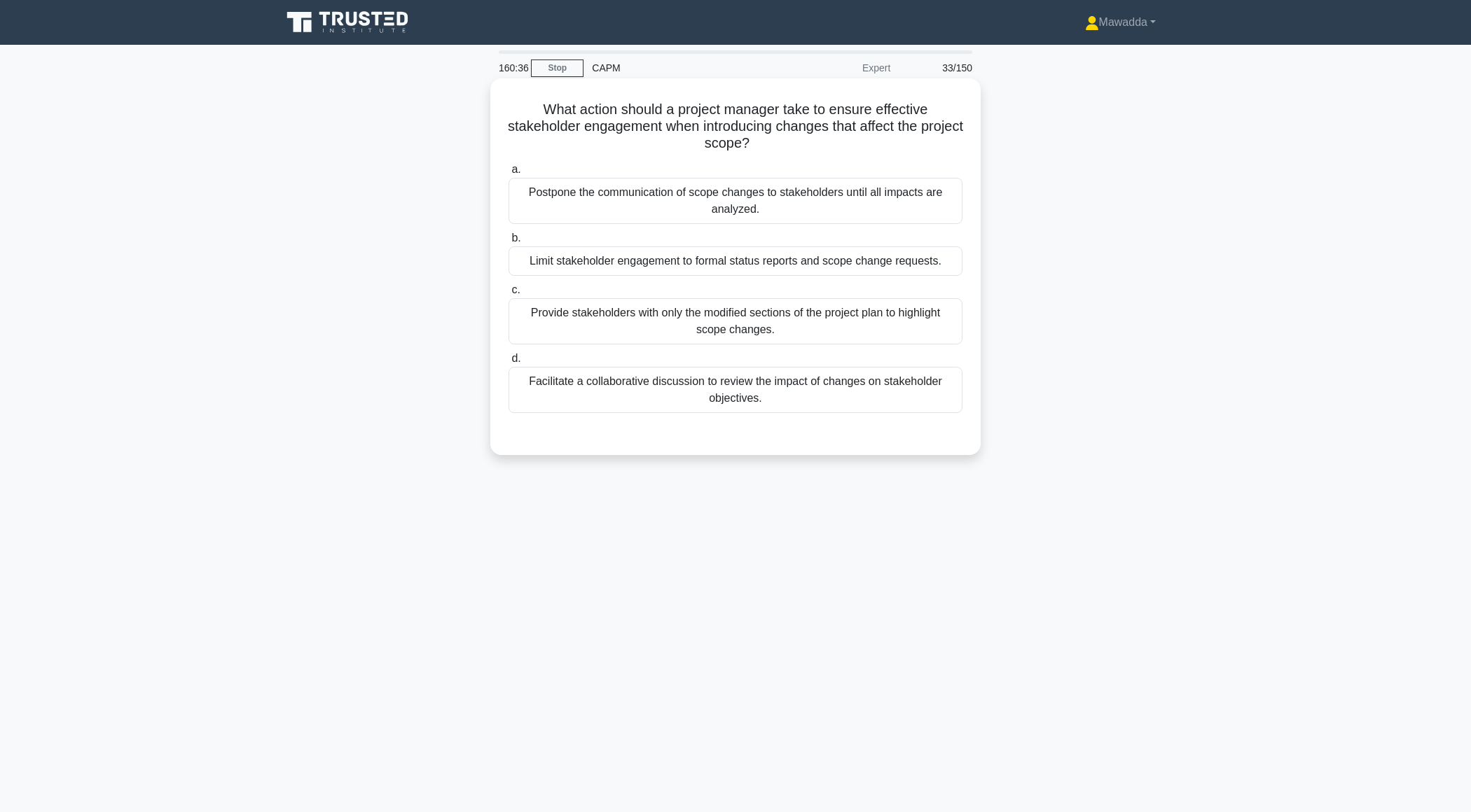
click at [842, 398] on div "Facilitate a collaborative discussion to review the impact of changes on stakeh…" at bounding box center [736, 390] width 454 height 46
click at [509, 364] on input "d. Facilitate a collaborative discussion to review the impact of changes on sta…" at bounding box center [509, 358] width 0 height 9
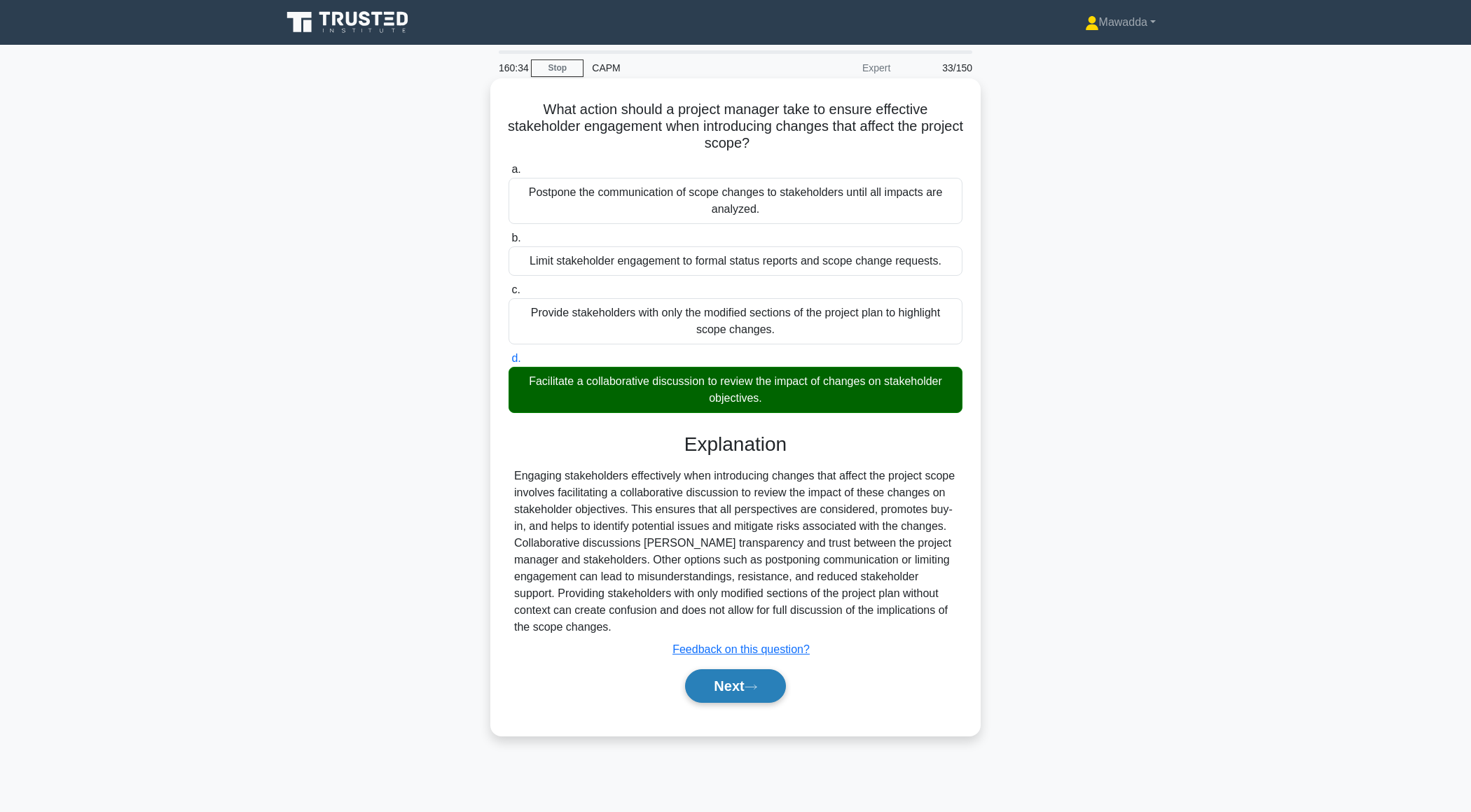
click at [708, 669] on button "Next" at bounding box center [735, 686] width 100 height 34
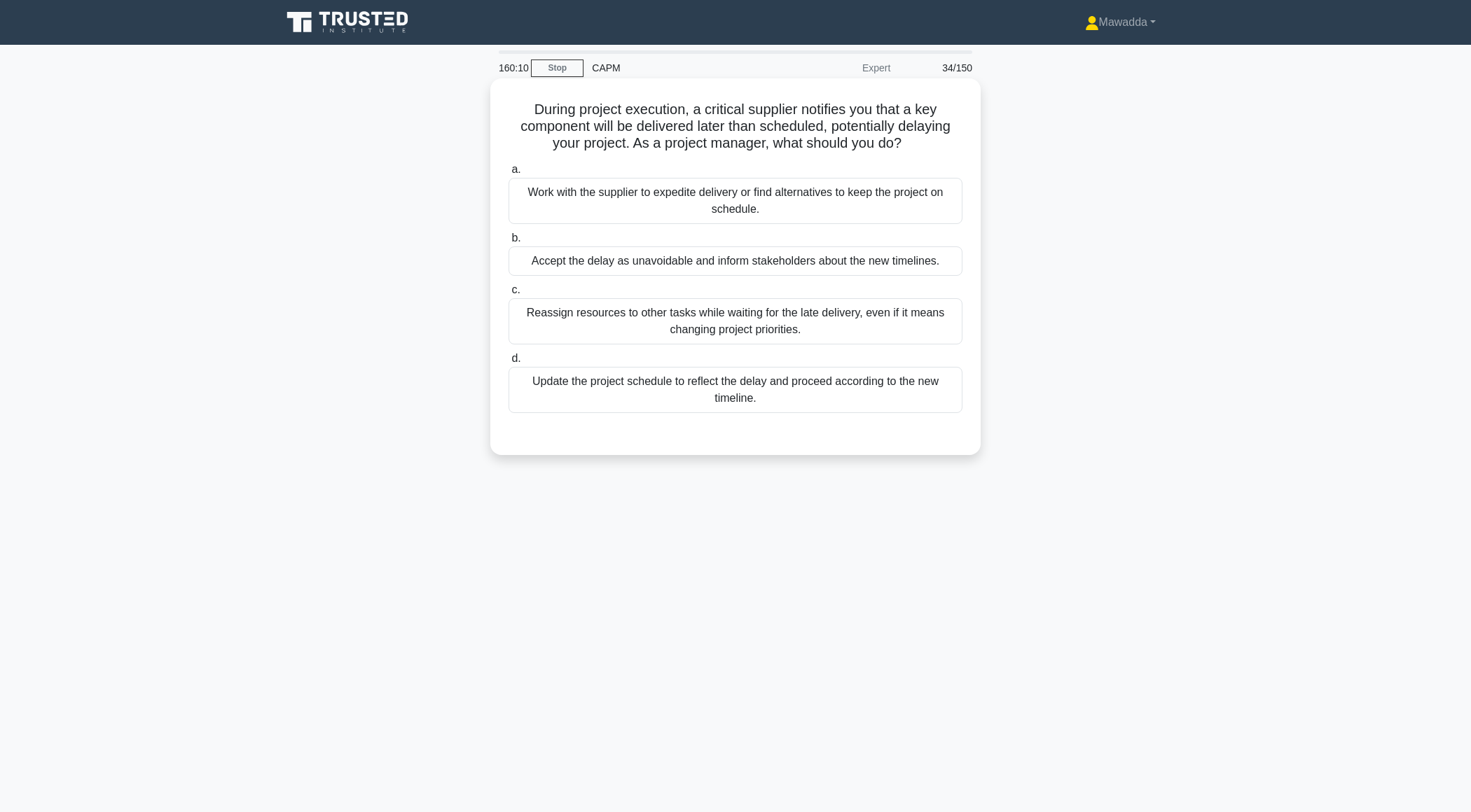
click at [885, 201] on div "Work with the supplier to expedite delivery or find alternatives to keep the pr…" at bounding box center [736, 200] width 454 height 46
click at [509, 174] on input "a. Work with the supplier to expedite delivery or find alternatives to keep the…" at bounding box center [509, 170] width 0 height 9
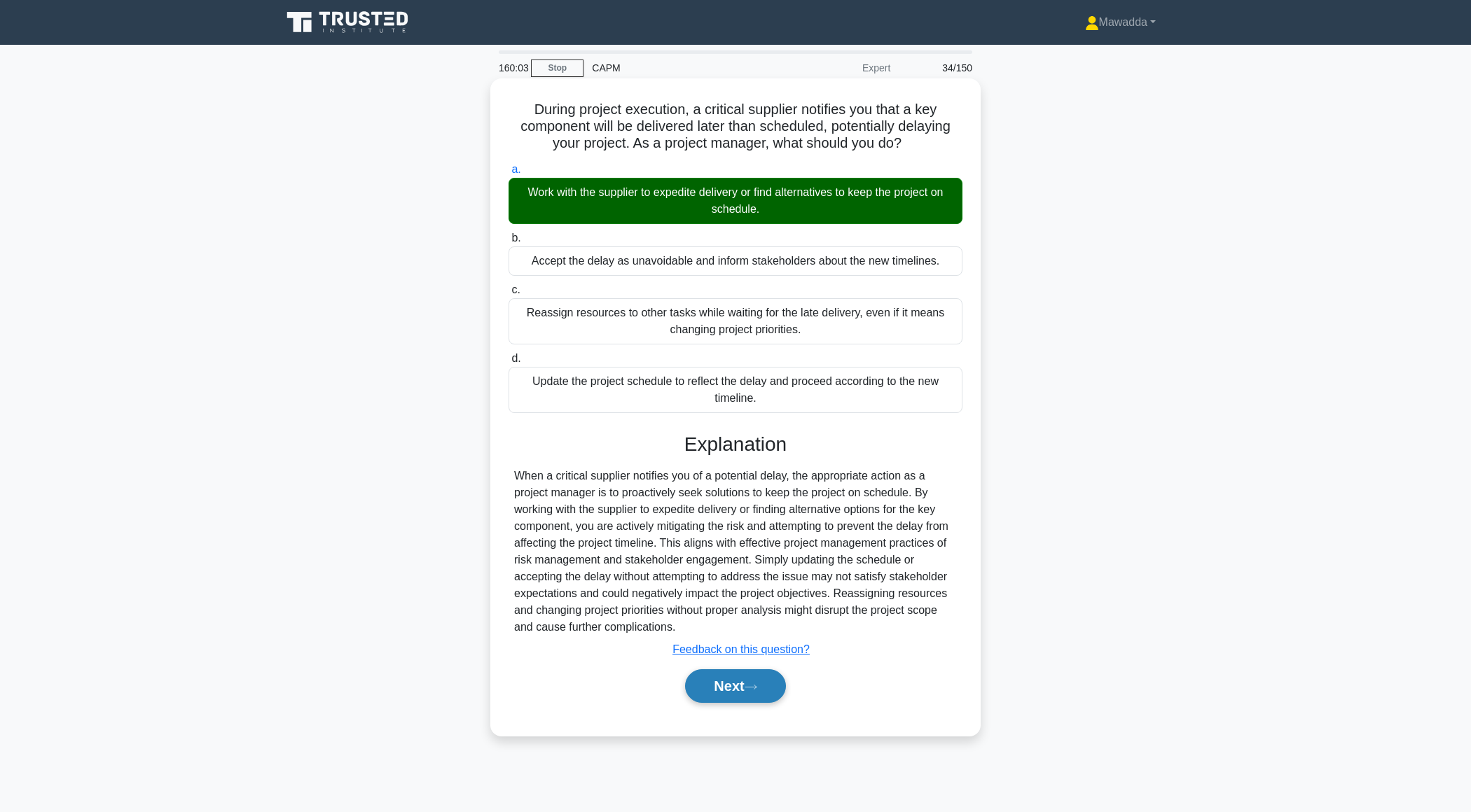
click at [712, 673] on button "Next" at bounding box center [735, 686] width 100 height 34
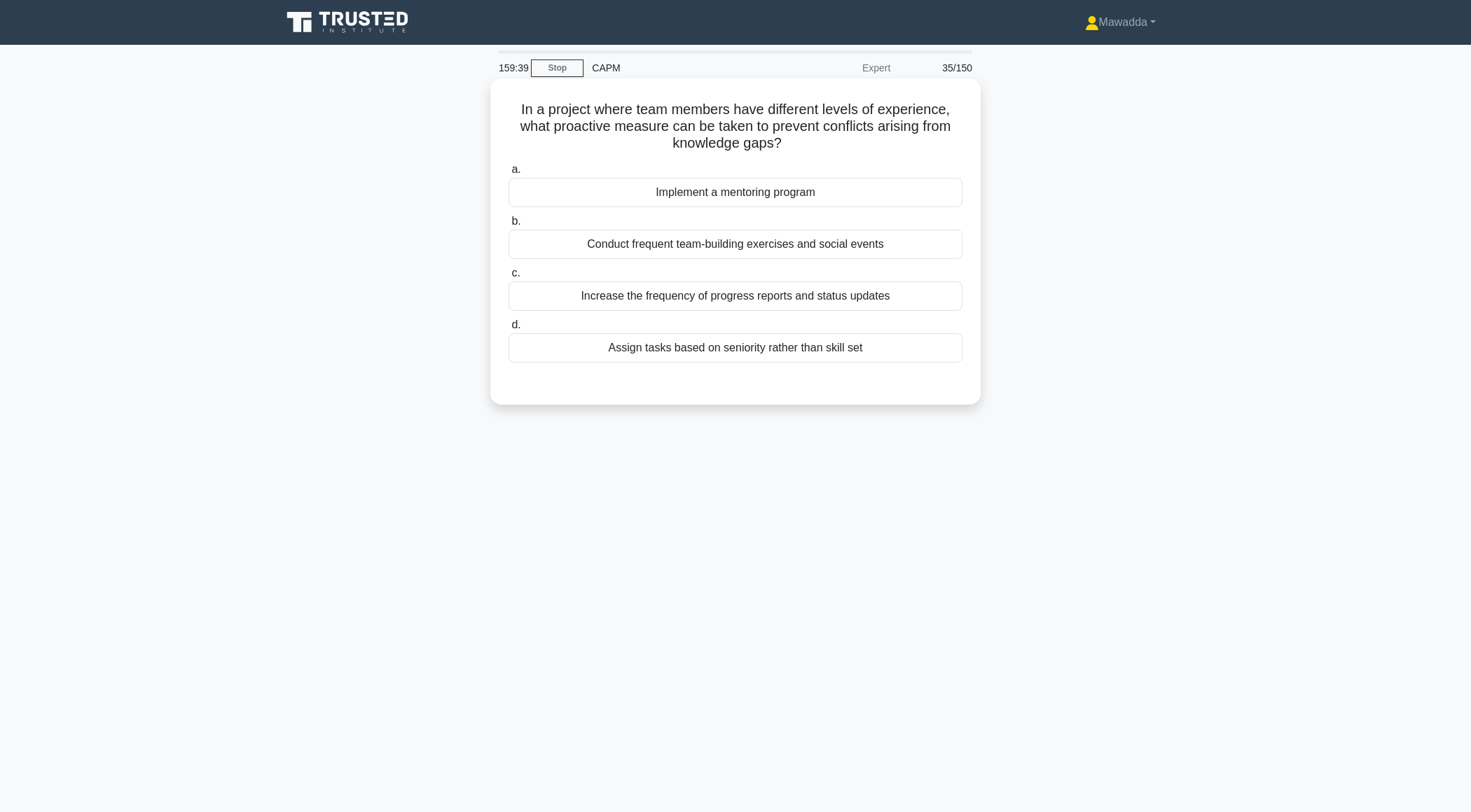
click at [834, 196] on div "Implement a mentoring program" at bounding box center [736, 192] width 454 height 29
click at [509, 174] on input "a. Implement a mentoring program" at bounding box center [509, 170] width 0 height 9
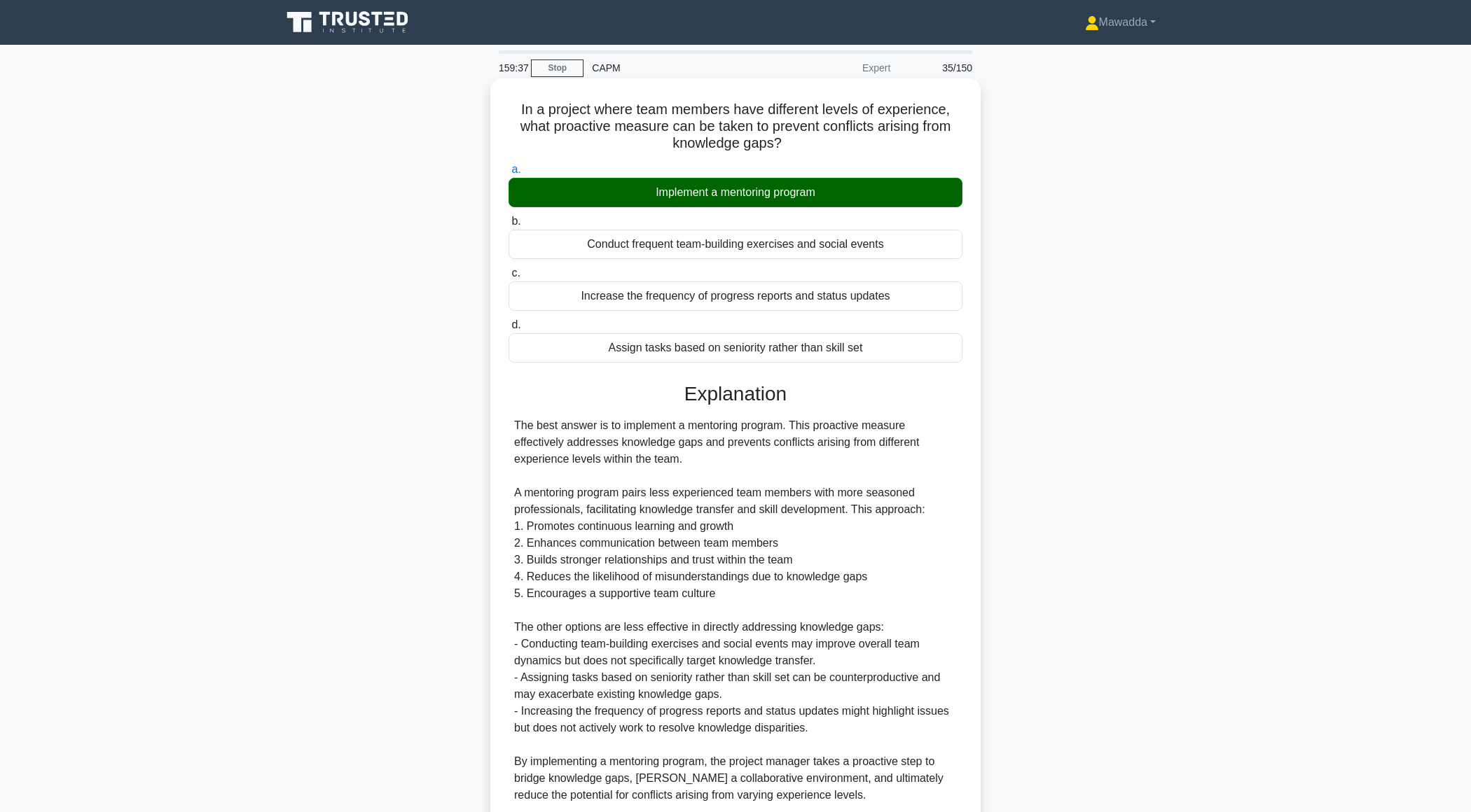
scroll to position [116, 0]
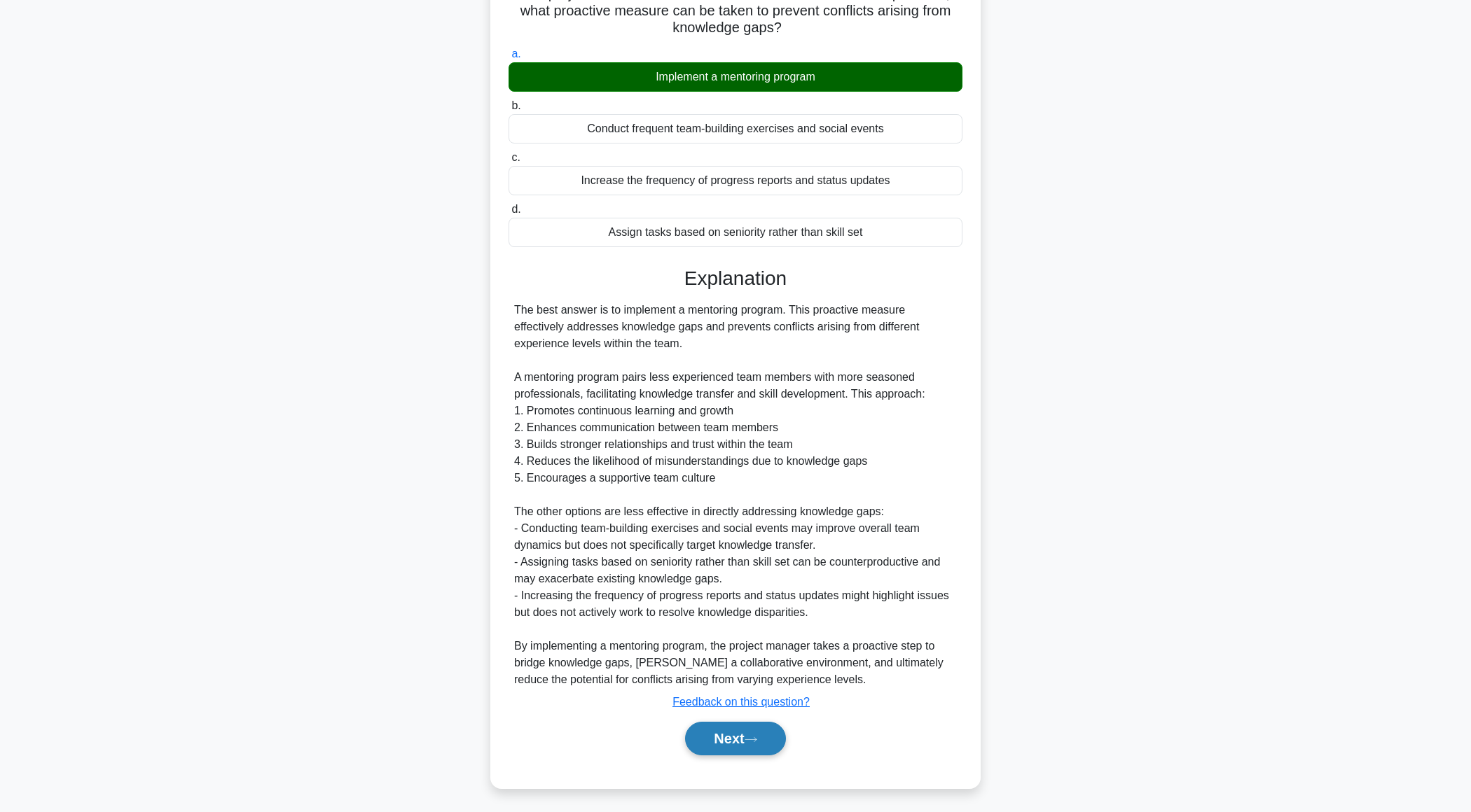
click at [730, 737] on button "Next" at bounding box center [735, 739] width 100 height 34
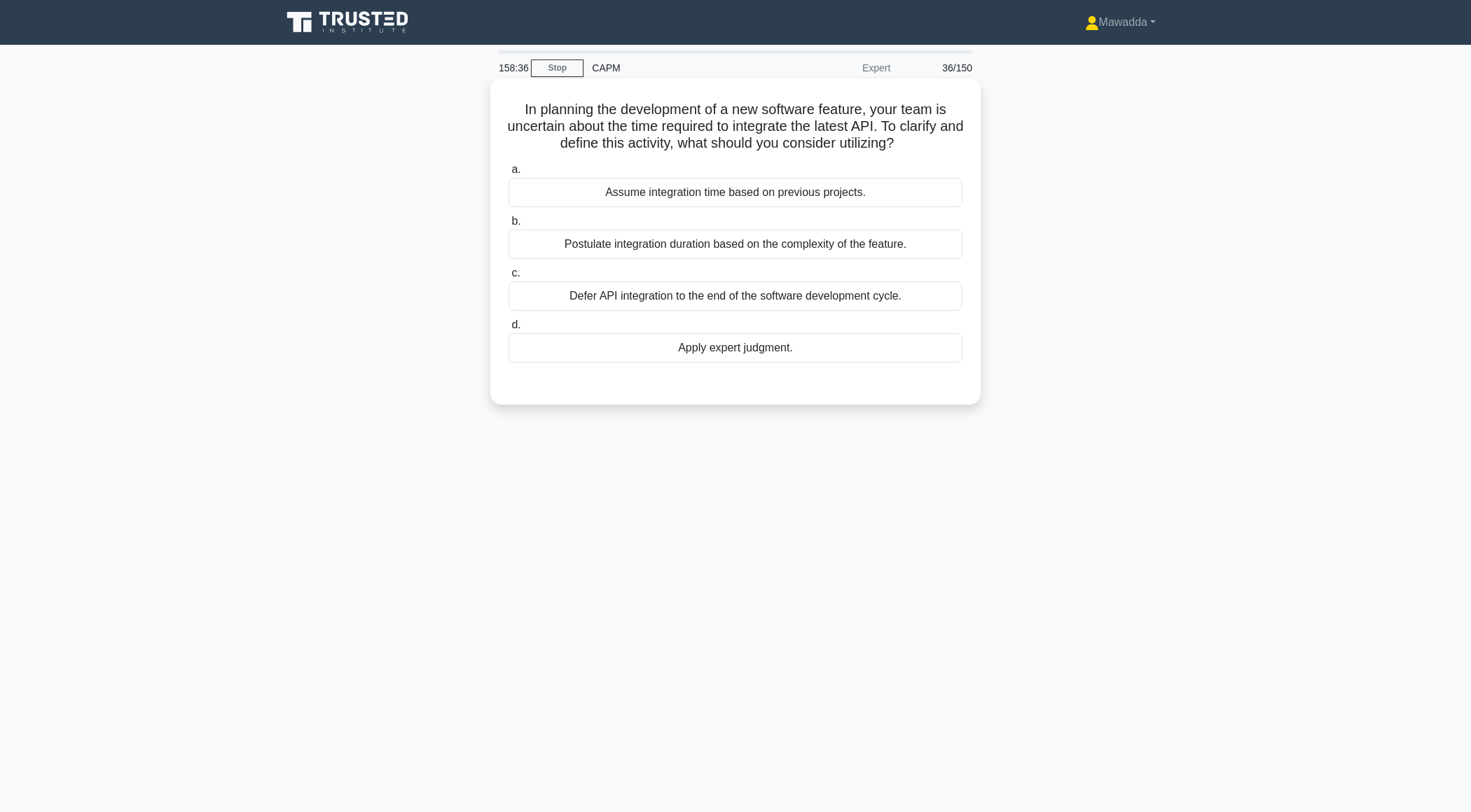
click at [821, 197] on div "Assume integration time based on previous projects." at bounding box center [736, 192] width 454 height 29
click at [509, 174] on input "a. Assume integration time based on previous projects." at bounding box center [509, 170] width 0 height 9
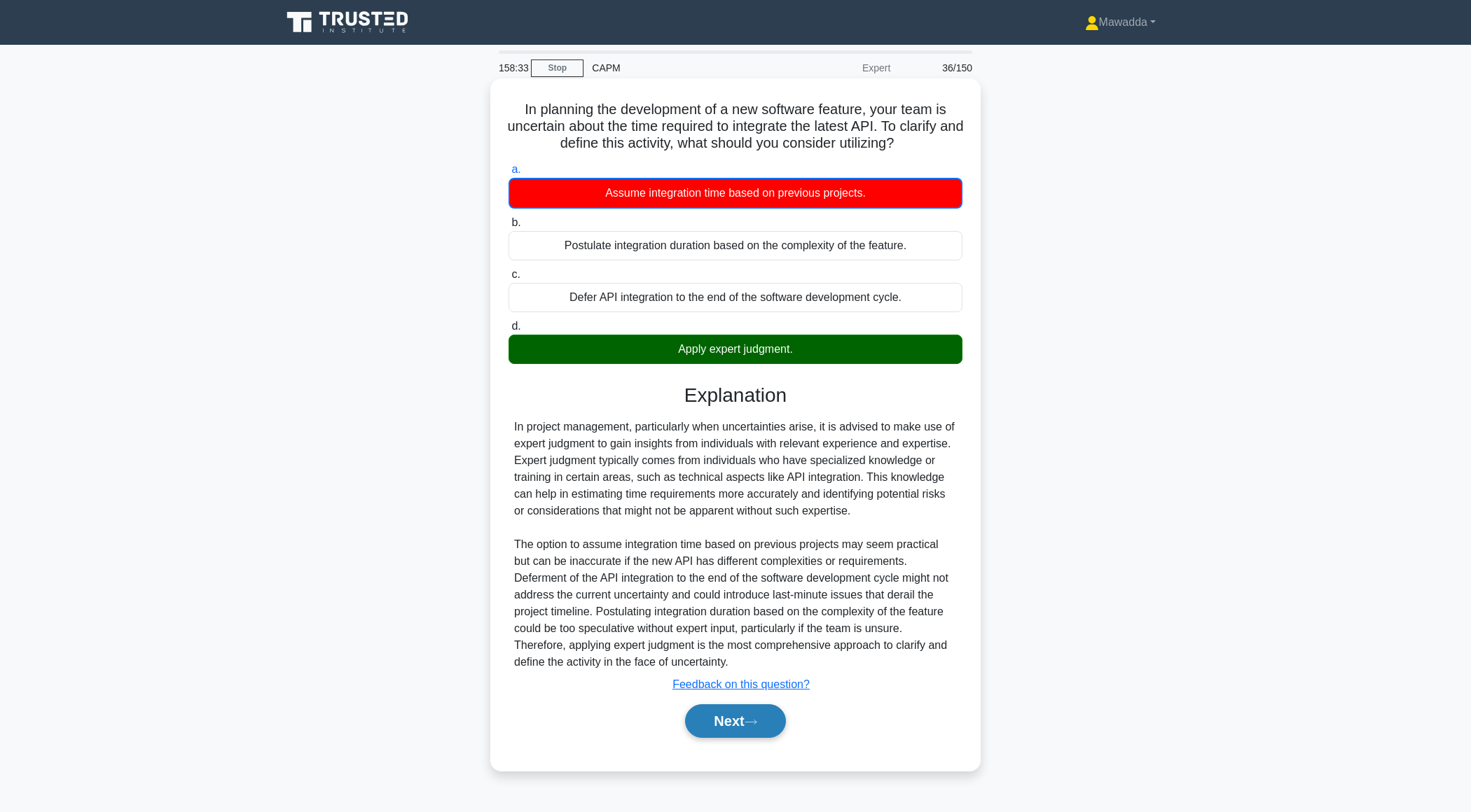
click at [727, 721] on button "Next" at bounding box center [735, 721] width 100 height 34
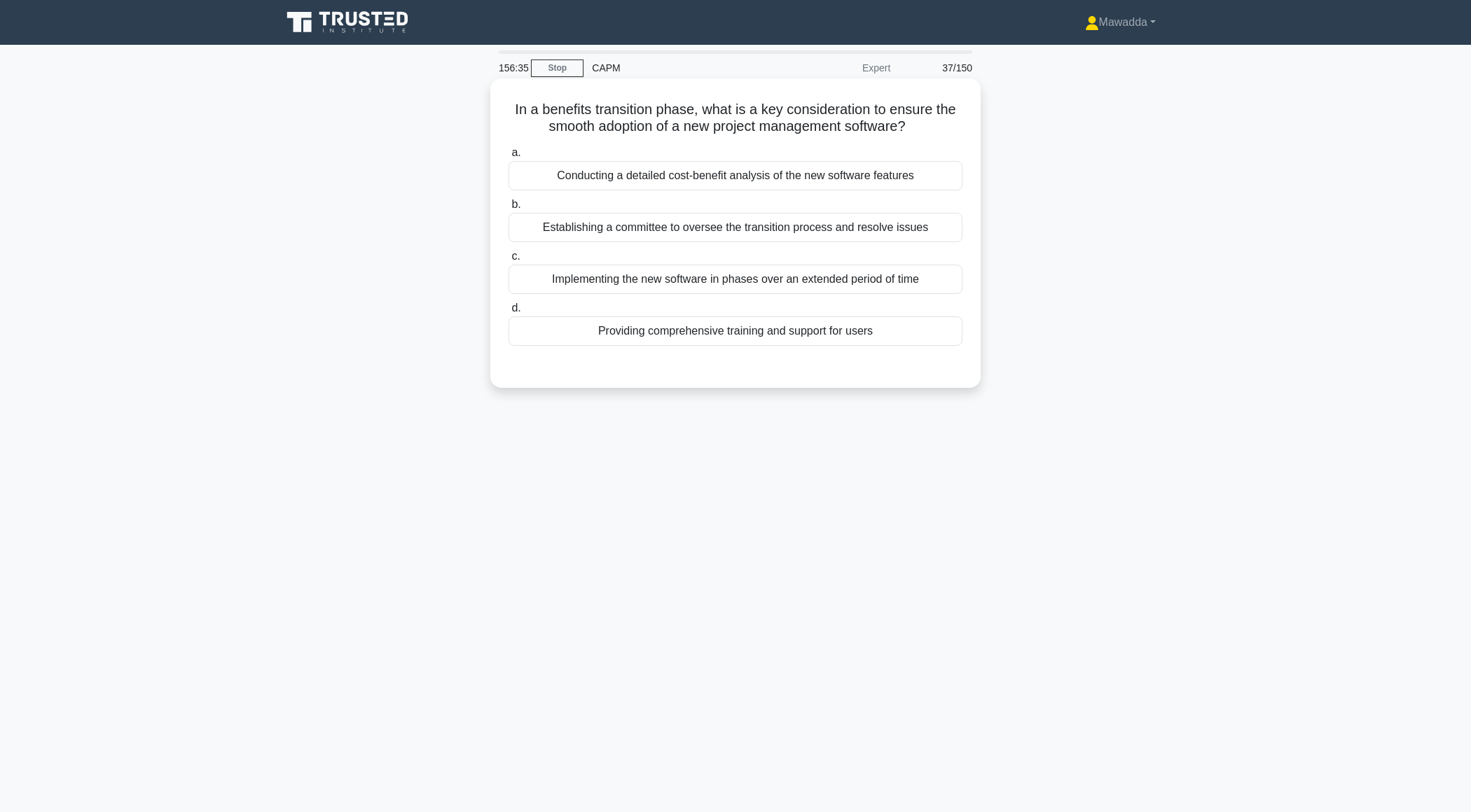
click at [749, 286] on div "Implementing the new software in phases over an extended period of time" at bounding box center [736, 279] width 454 height 29
click at [509, 261] on input "c. Implementing the new software in phases over an extended period of time" at bounding box center [509, 257] width 0 height 9
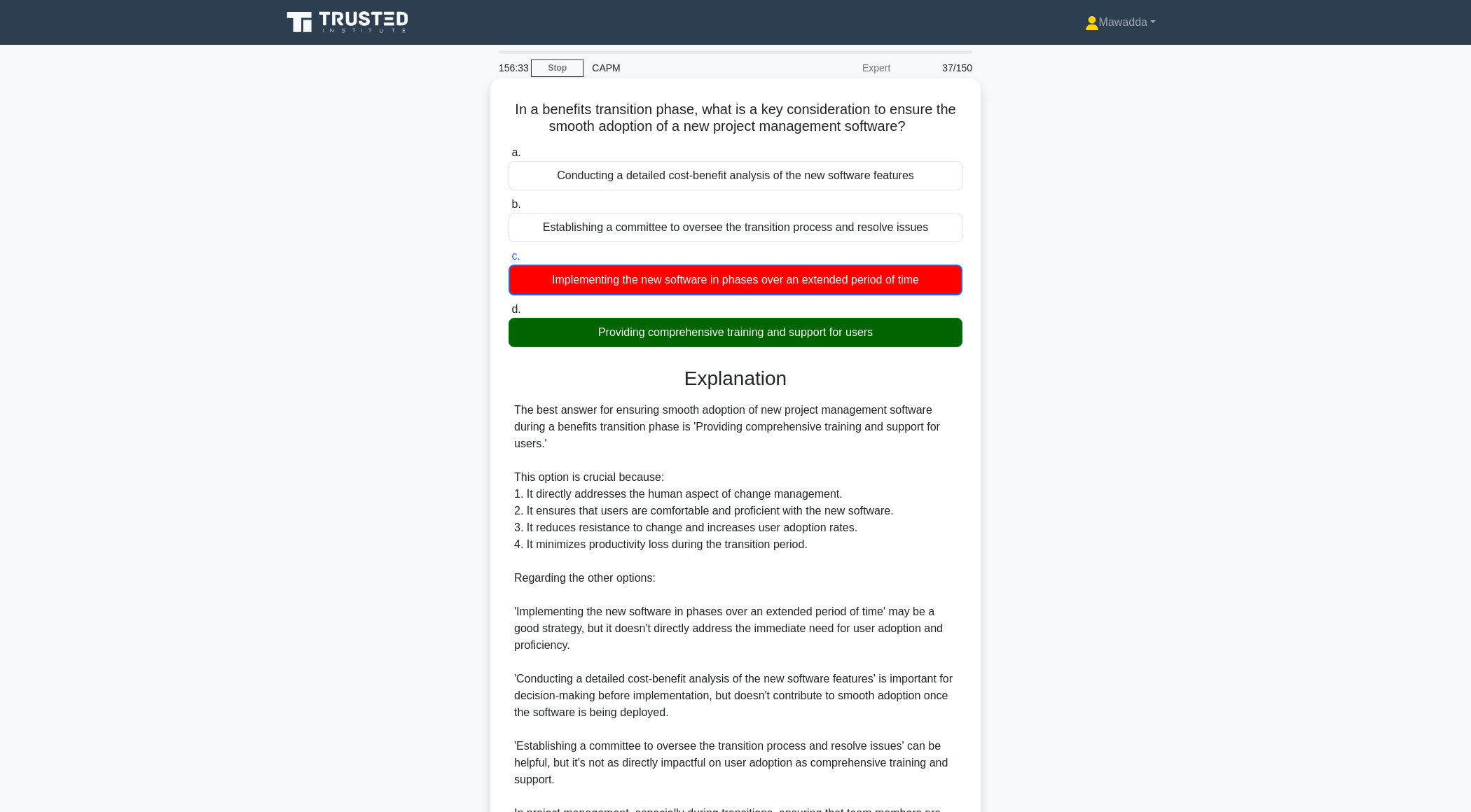
scroll to position [168, 0]
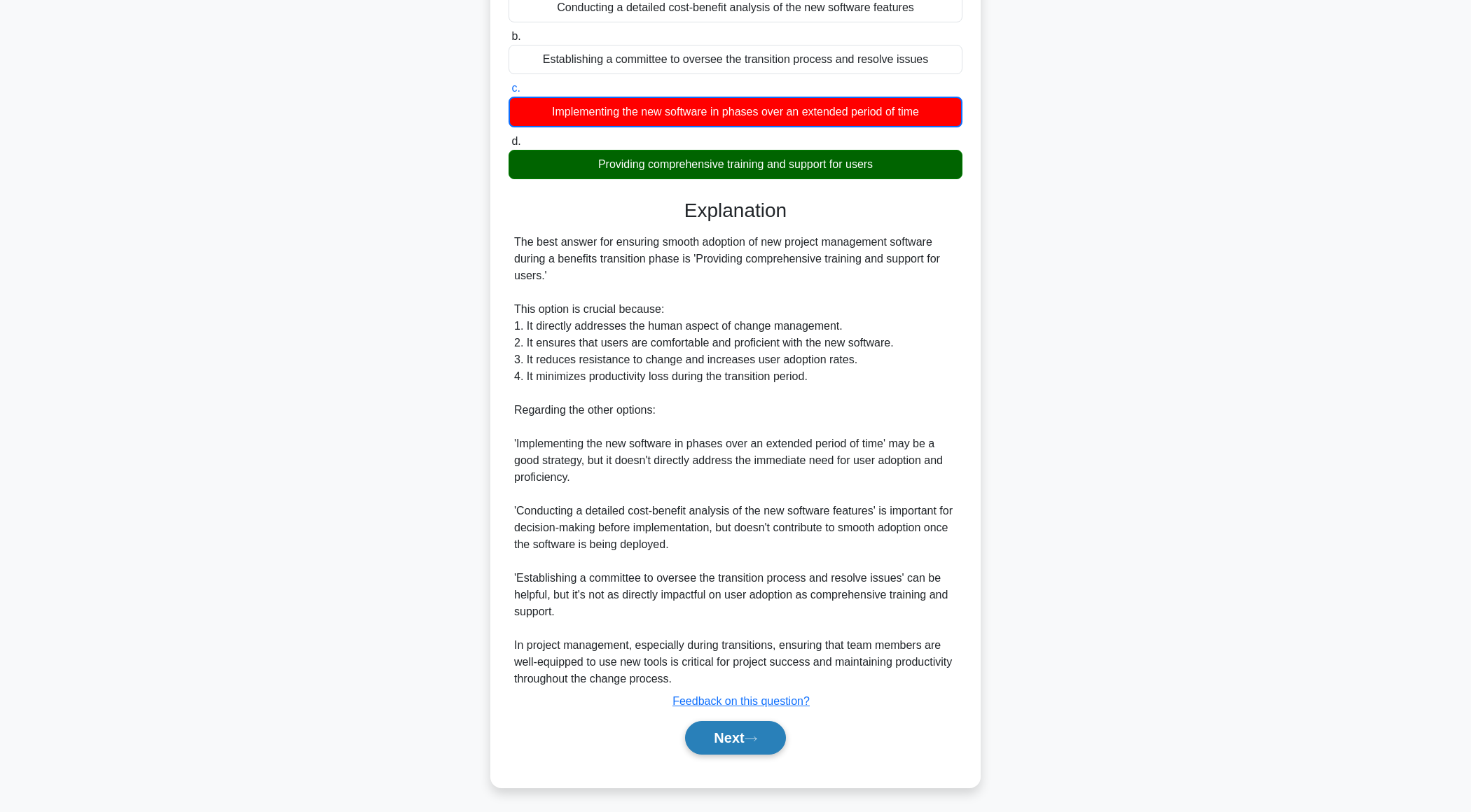
click at [711, 737] on button "Next" at bounding box center [735, 738] width 100 height 34
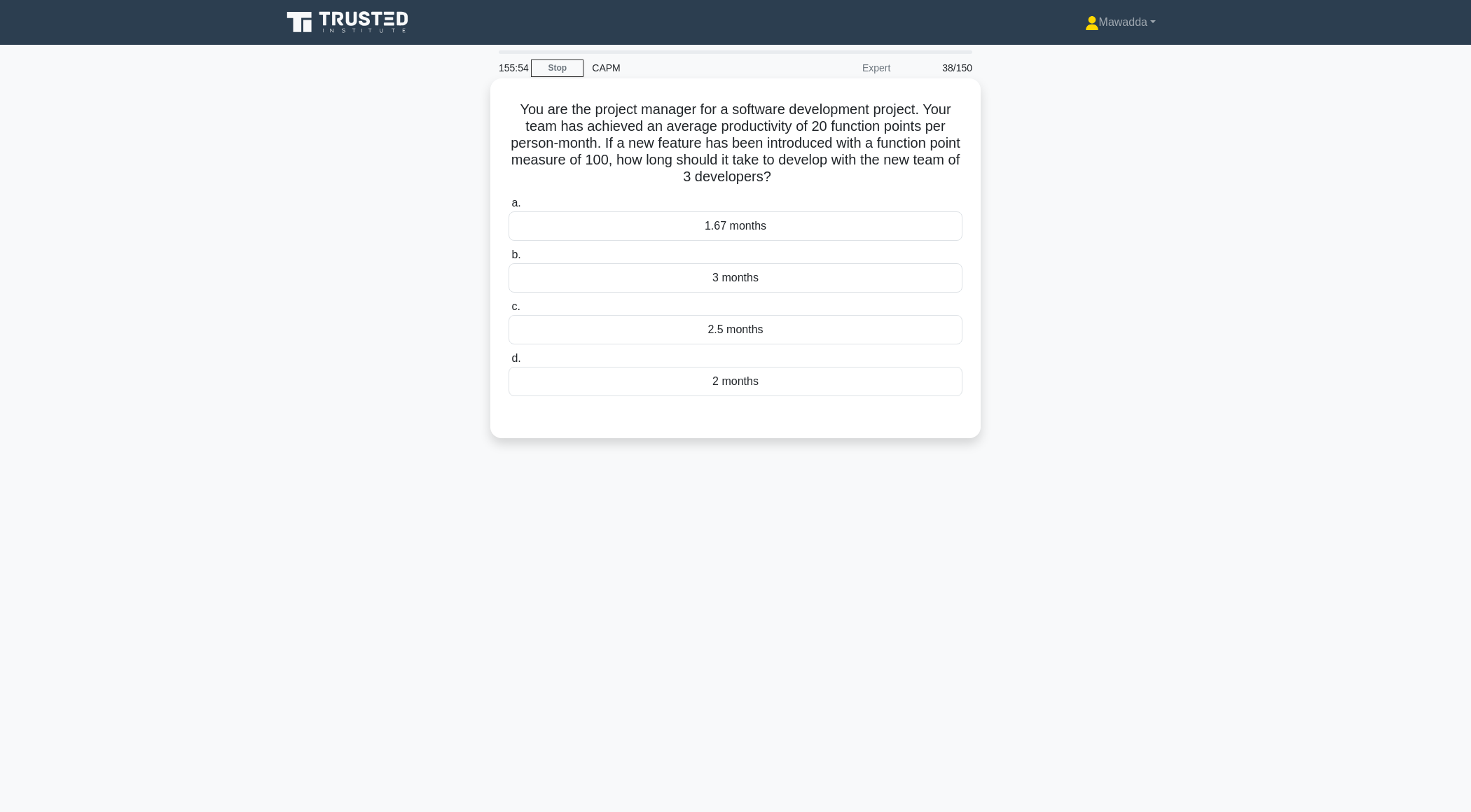
click at [859, 225] on div "1.67 months" at bounding box center [736, 226] width 454 height 29
click at [509, 208] on input "a. 1.67 months" at bounding box center [509, 203] width 0 height 9
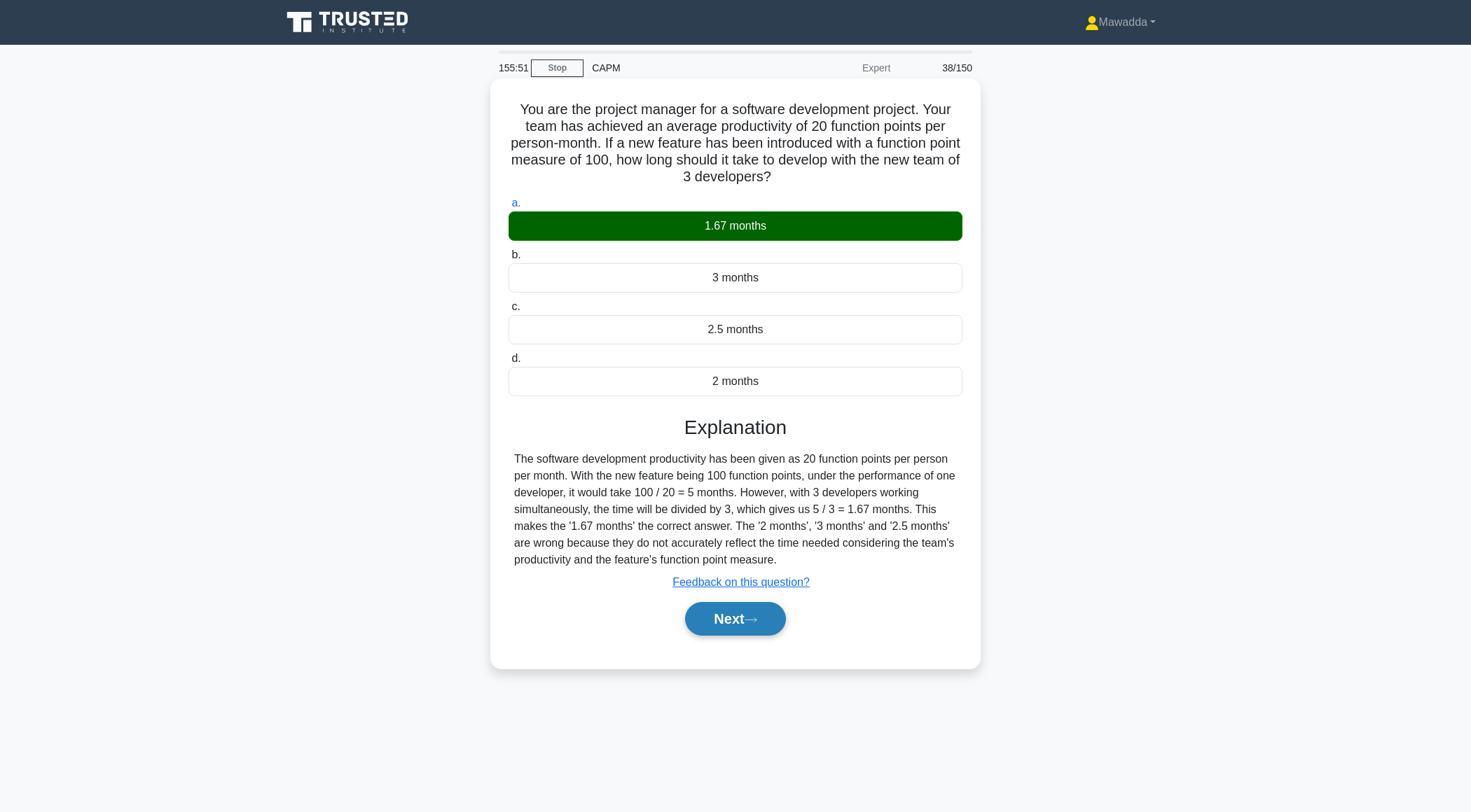
click at [722, 616] on button "Next" at bounding box center [735, 619] width 100 height 34
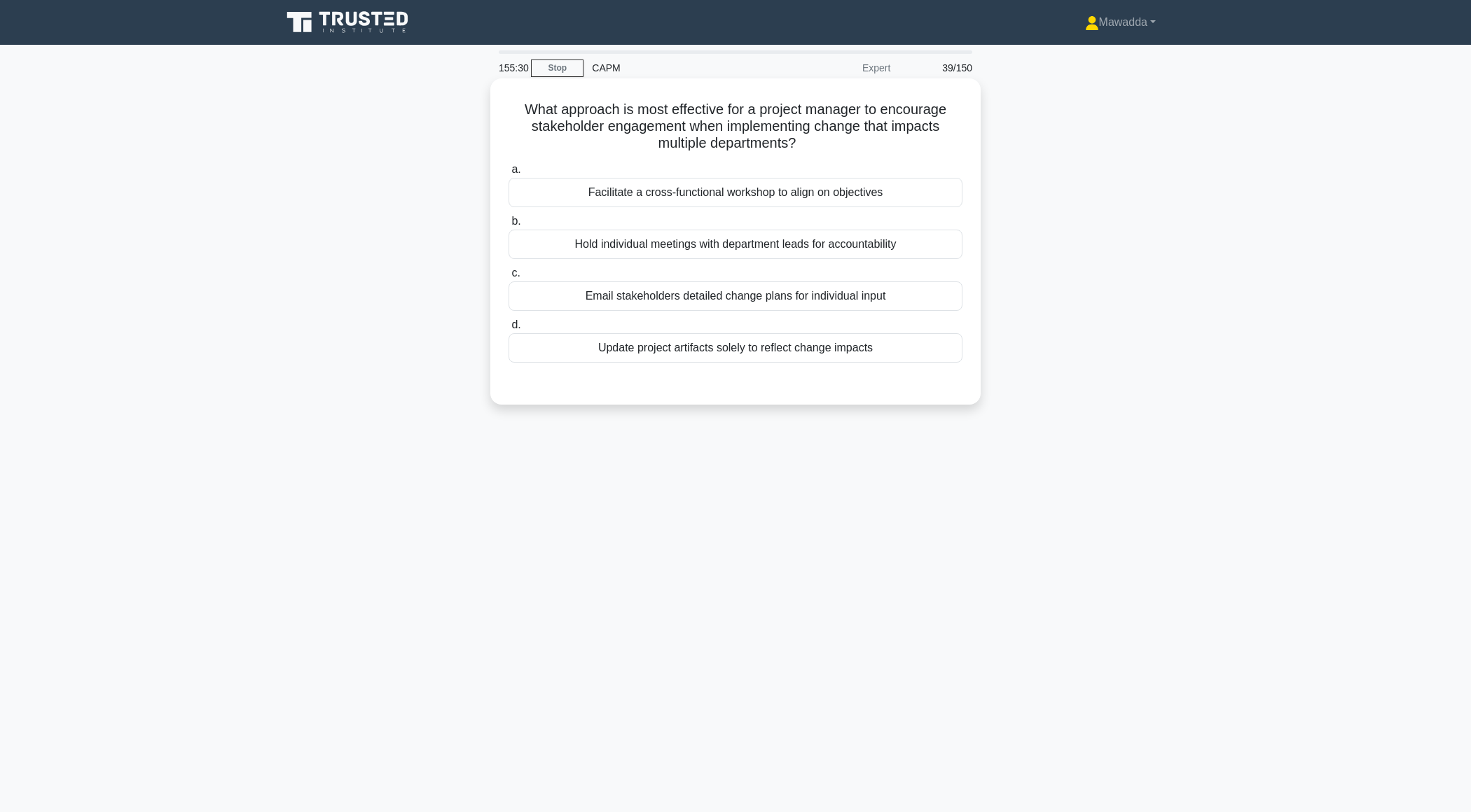
click at [827, 191] on div "Facilitate a cross-functional workshop to align on objectives" at bounding box center [736, 192] width 454 height 29
click at [509, 174] on input "a. Facilitate a cross-functional workshop to align on objectives" at bounding box center [509, 170] width 0 height 9
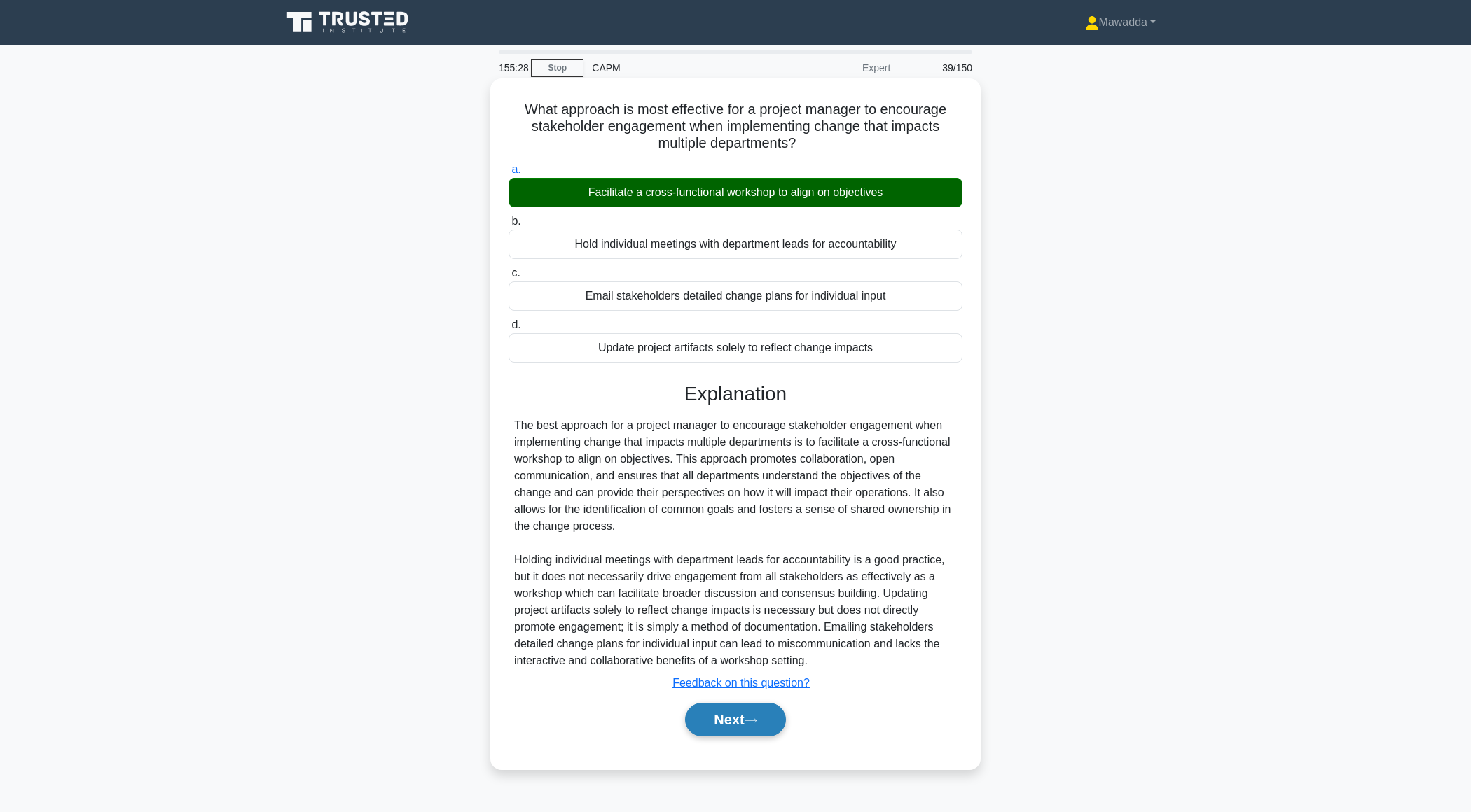
click at [713, 724] on button "Next" at bounding box center [735, 720] width 100 height 34
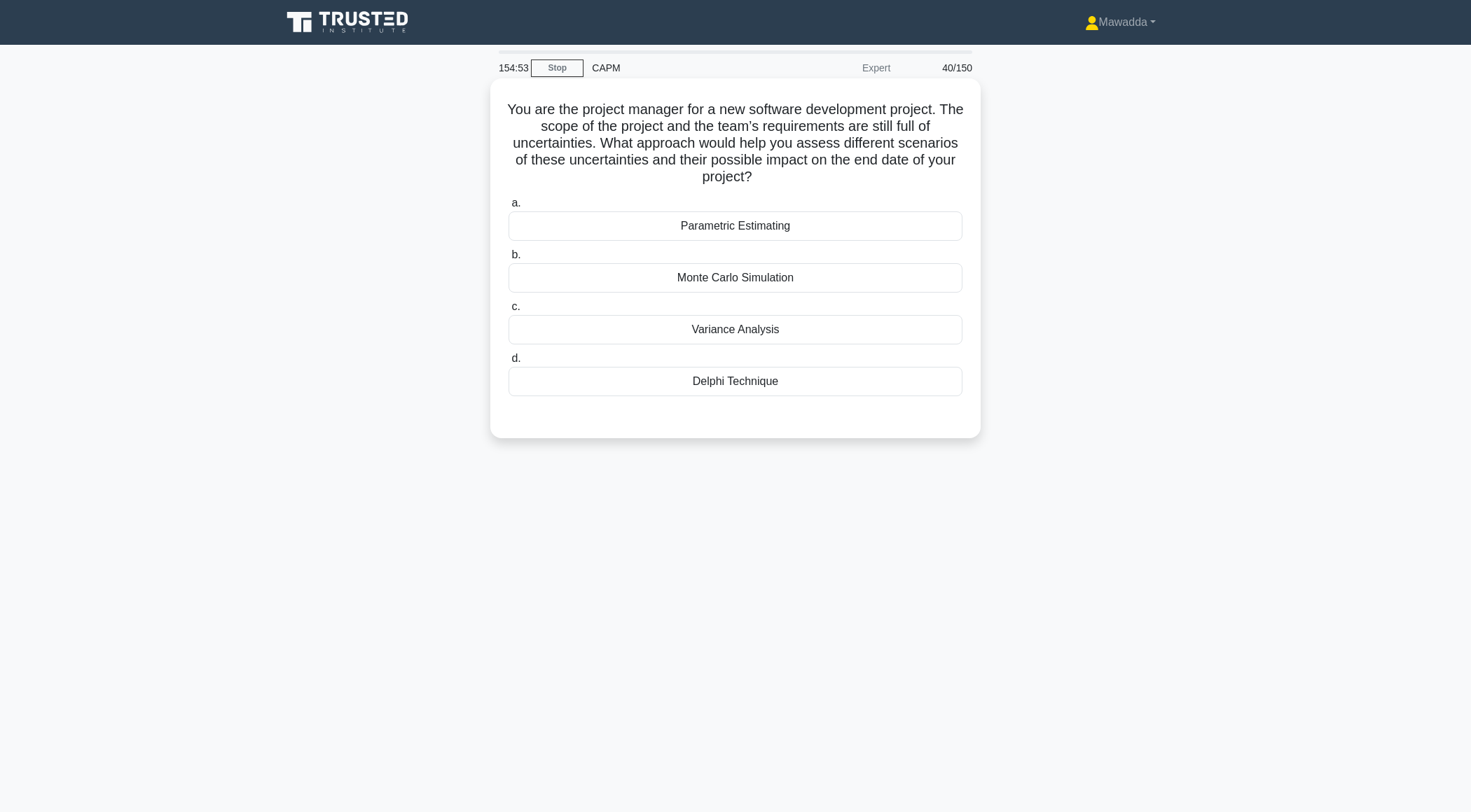
click at [789, 290] on div "Monte Carlo Simulation" at bounding box center [736, 278] width 454 height 29
click at [509, 260] on input "b. Monte Carlo Simulation" at bounding box center [509, 255] width 0 height 9
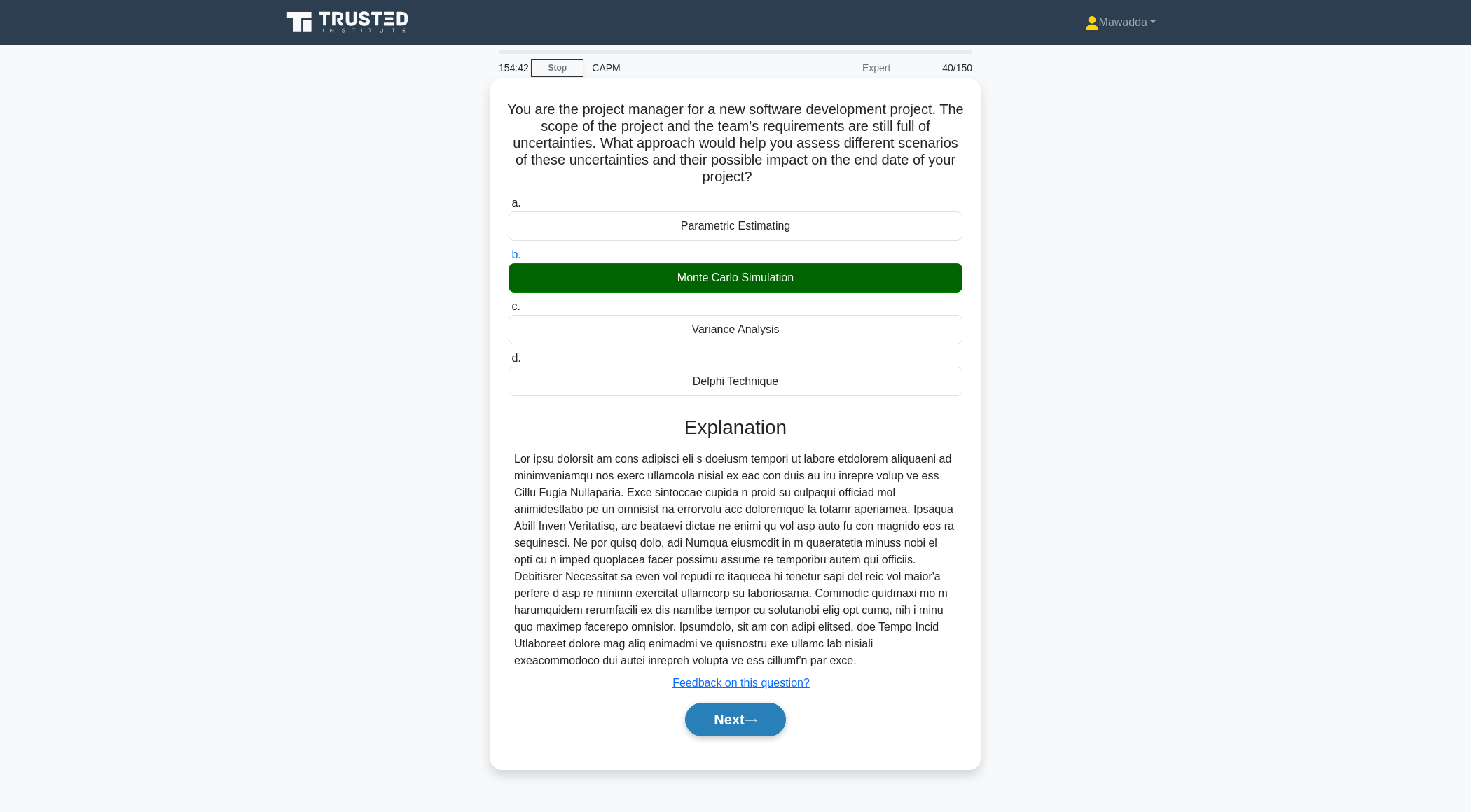
click at [716, 710] on button "Next" at bounding box center [735, 720] width 100 height 34
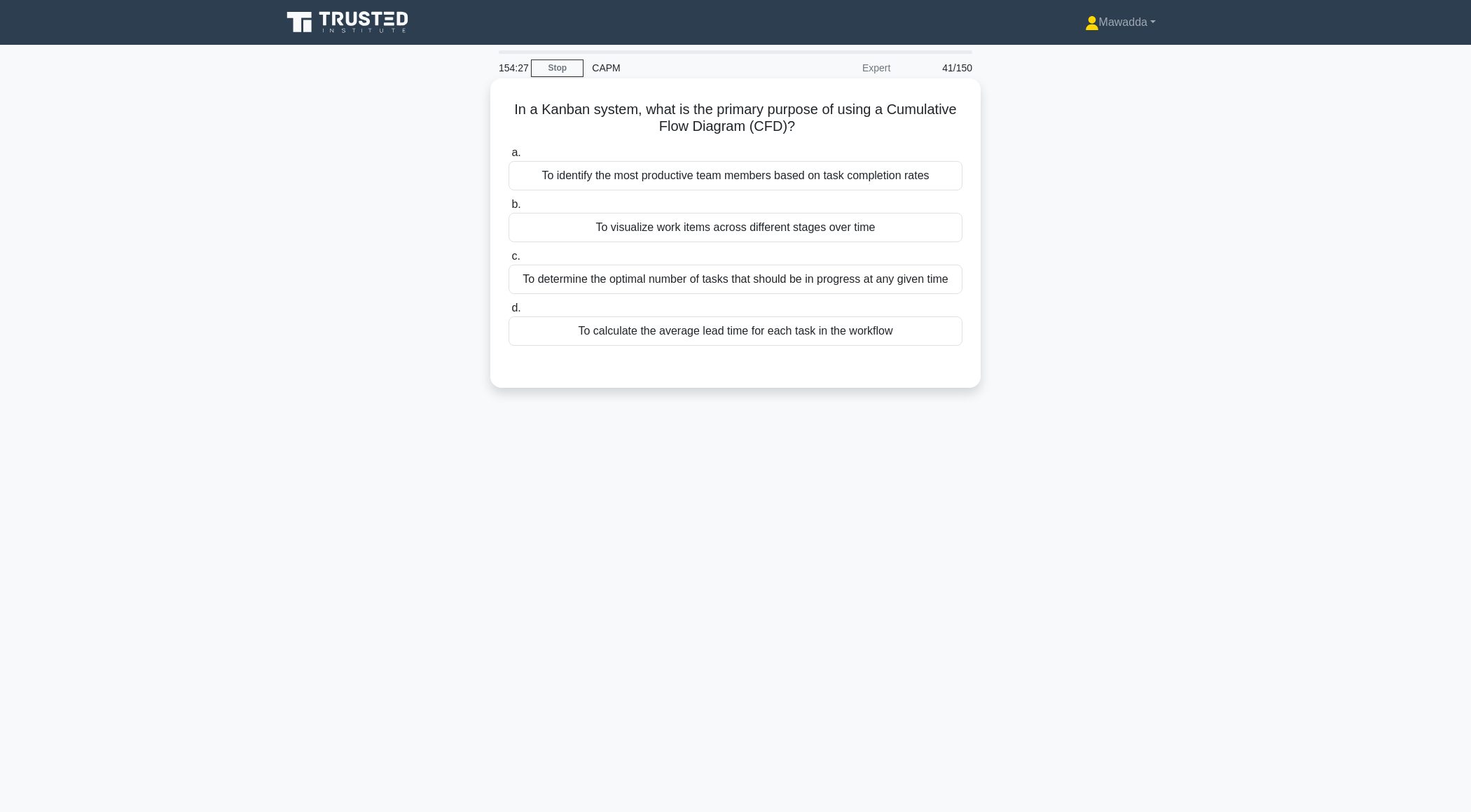
click at [880, 236] on div "To visualize work items across different stages over time" at bounding box center [736, 228] width 454 height 29
click at [509, 209] on input "b. To visualize work items across different stages over time" at bounding box center [509, 205] width 0 height 9
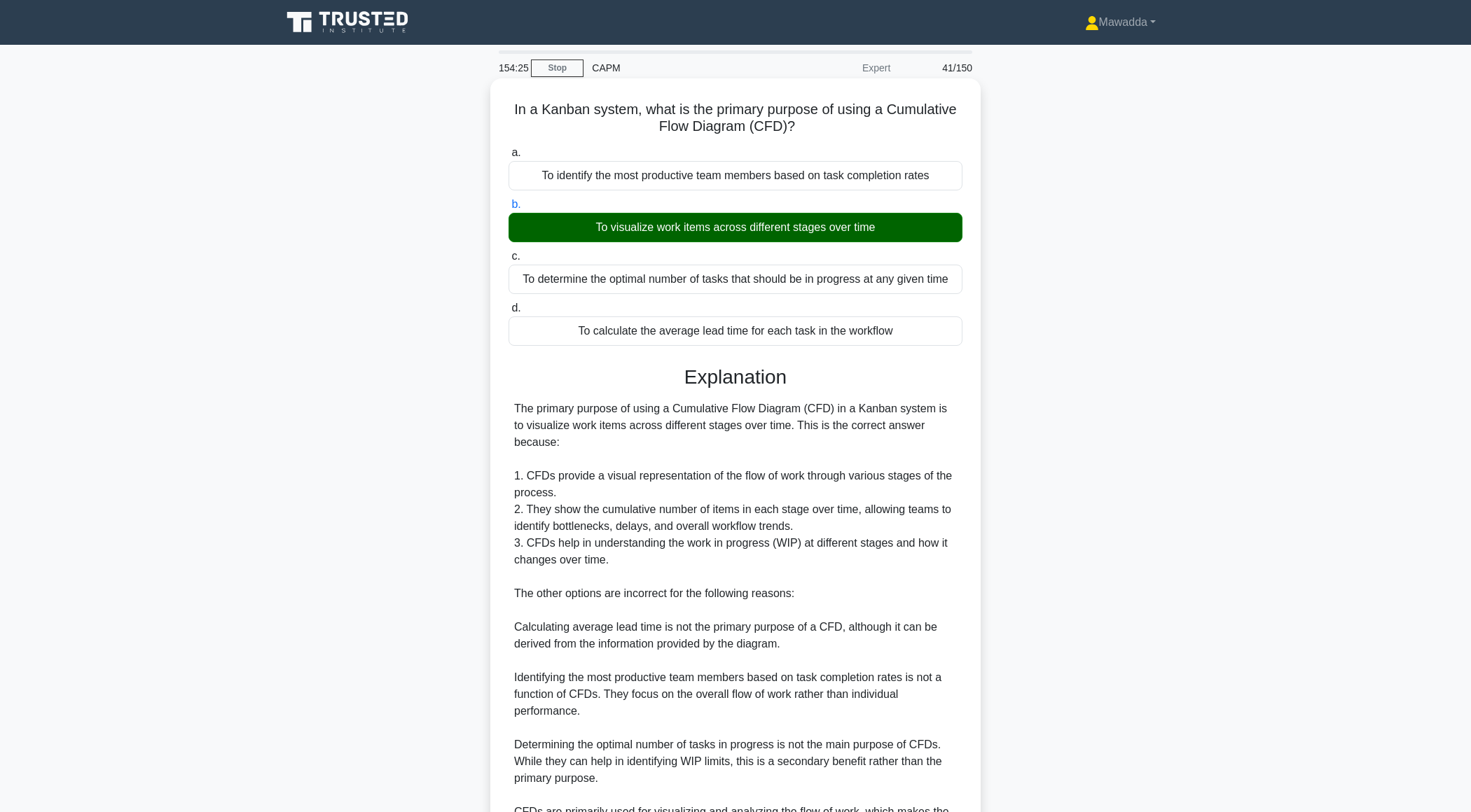
scroll to position [149, 0]
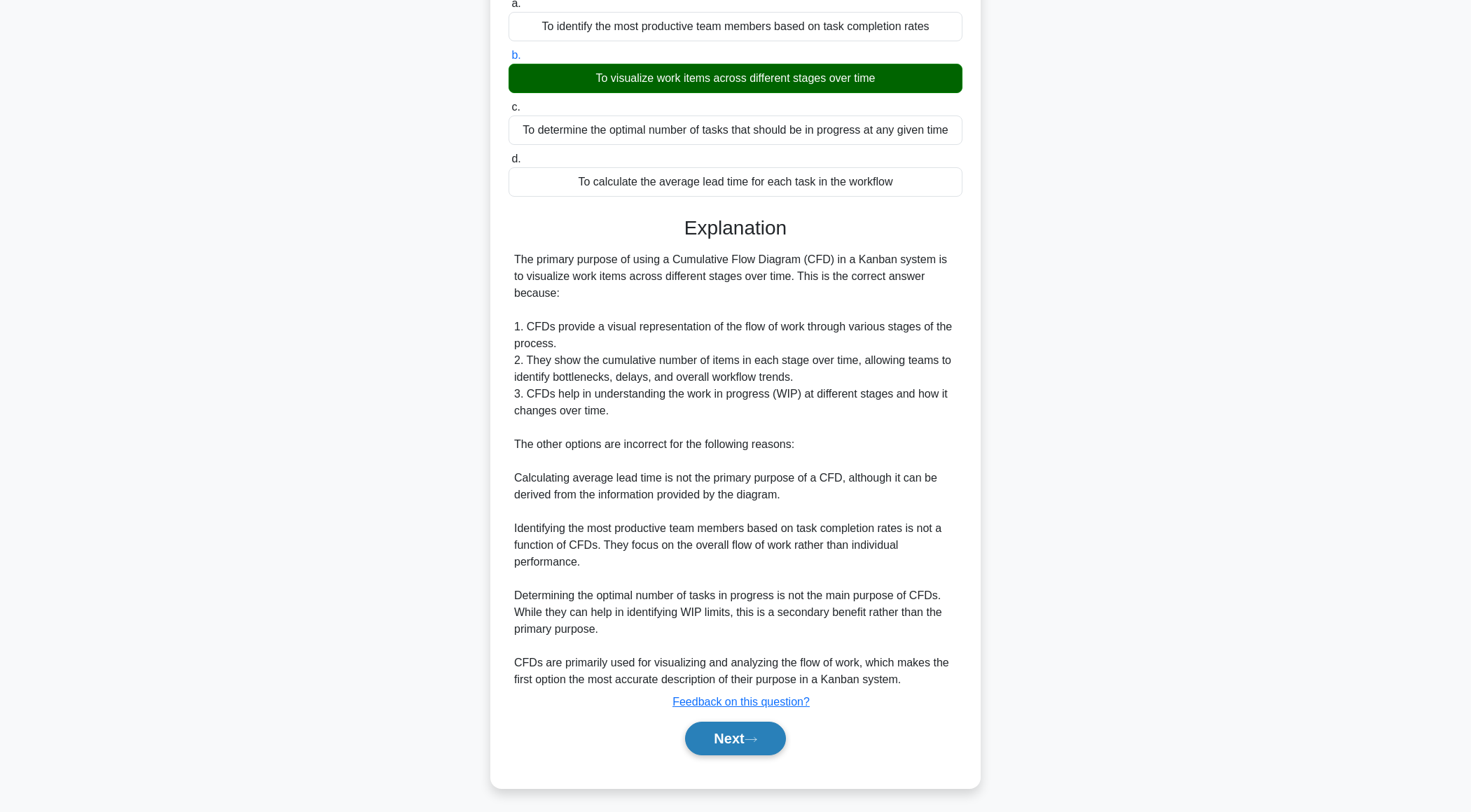
click at [698, 732] on button "Next" at bounding box center [735, 739] width 100 height 34
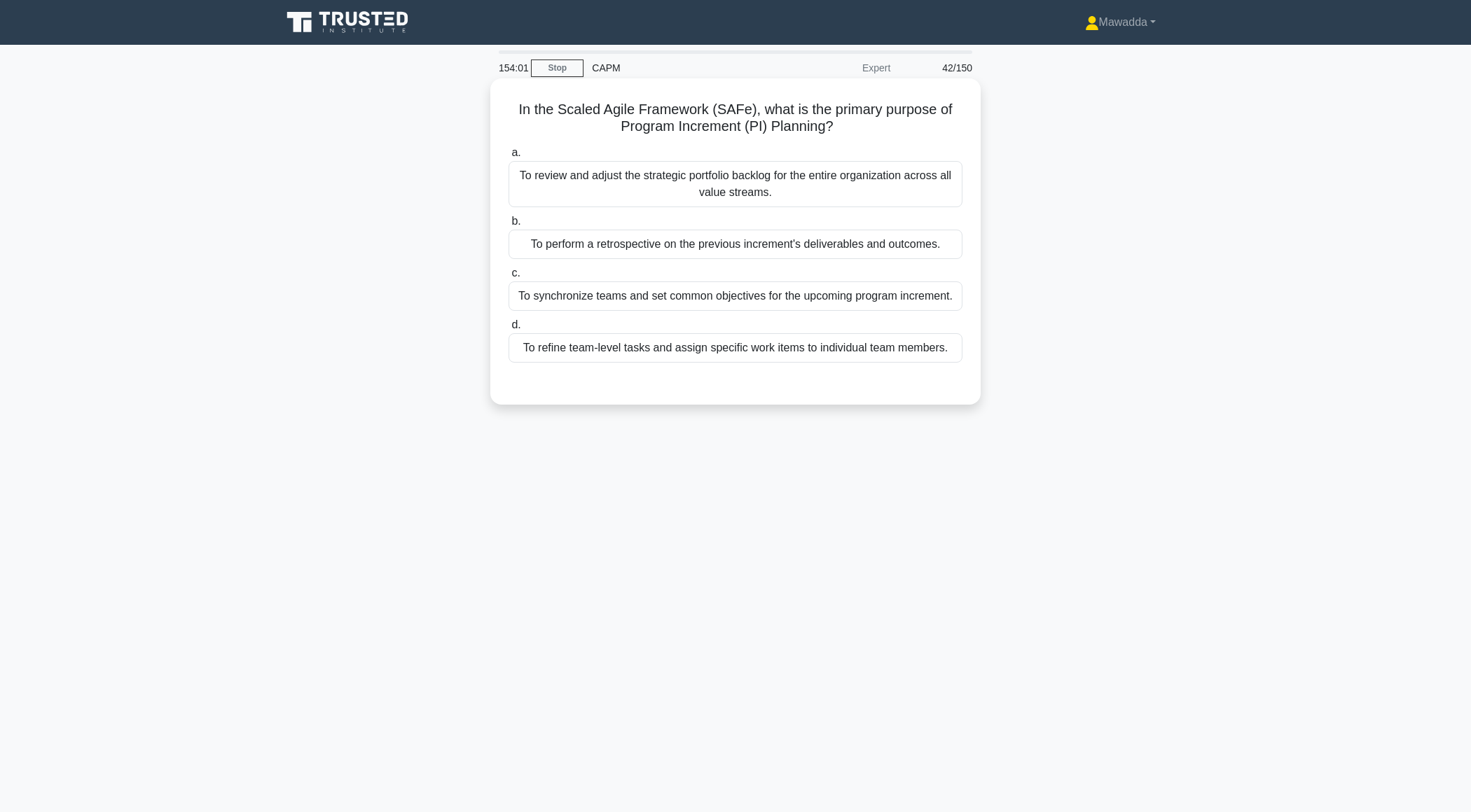
click at [874, 255] on div "To perform a retrospective on the previous increment's deliverables and outcome…" at bounding box center [736, 244] width 454 height 29
click at [509, 226] on input "b. To perform a retrospective on the previous increment's deliverables and outc…" at bounding box center [509, 222] width 0 height 9
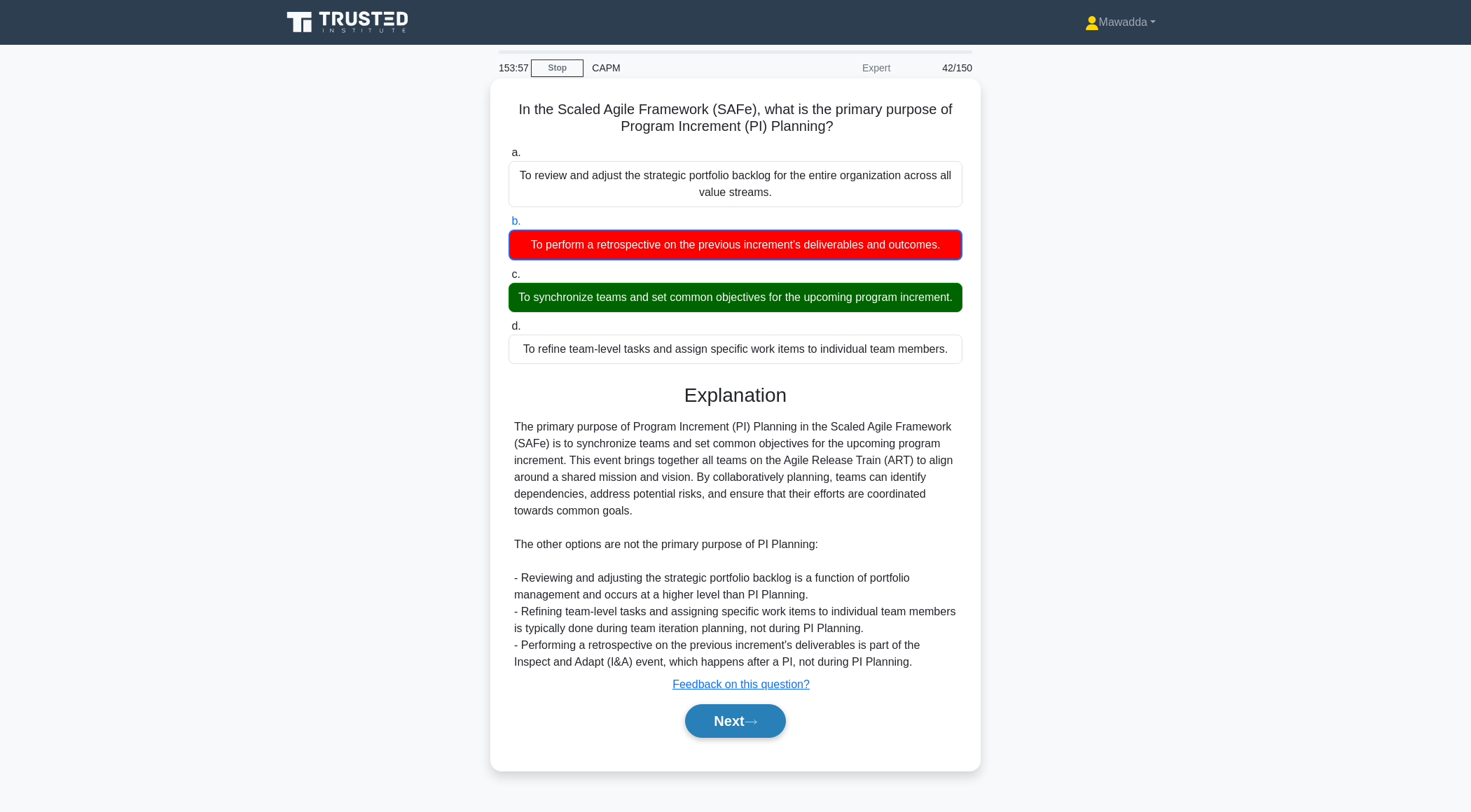
click at [699, 714] on button "Next" at bounding box center [735, 721] width 100 height 34
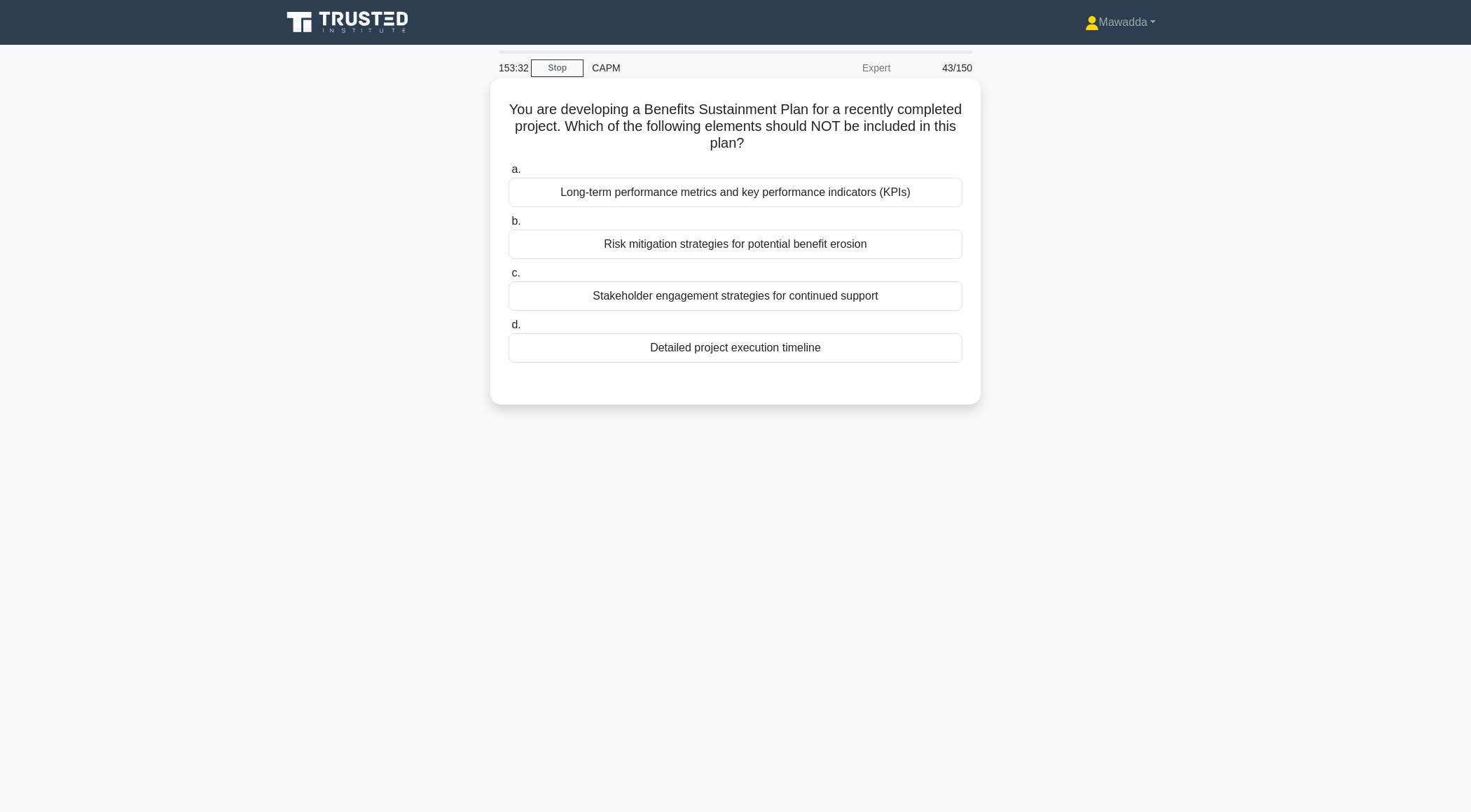
click at [696, 349] on div "Detailed project execution timeline" at bounding box center [736, 348] width 454 height 29
click at [509, 330] on input "d. Detailed project execution timeline" at bounding box center [509, 325] width 0 height 9
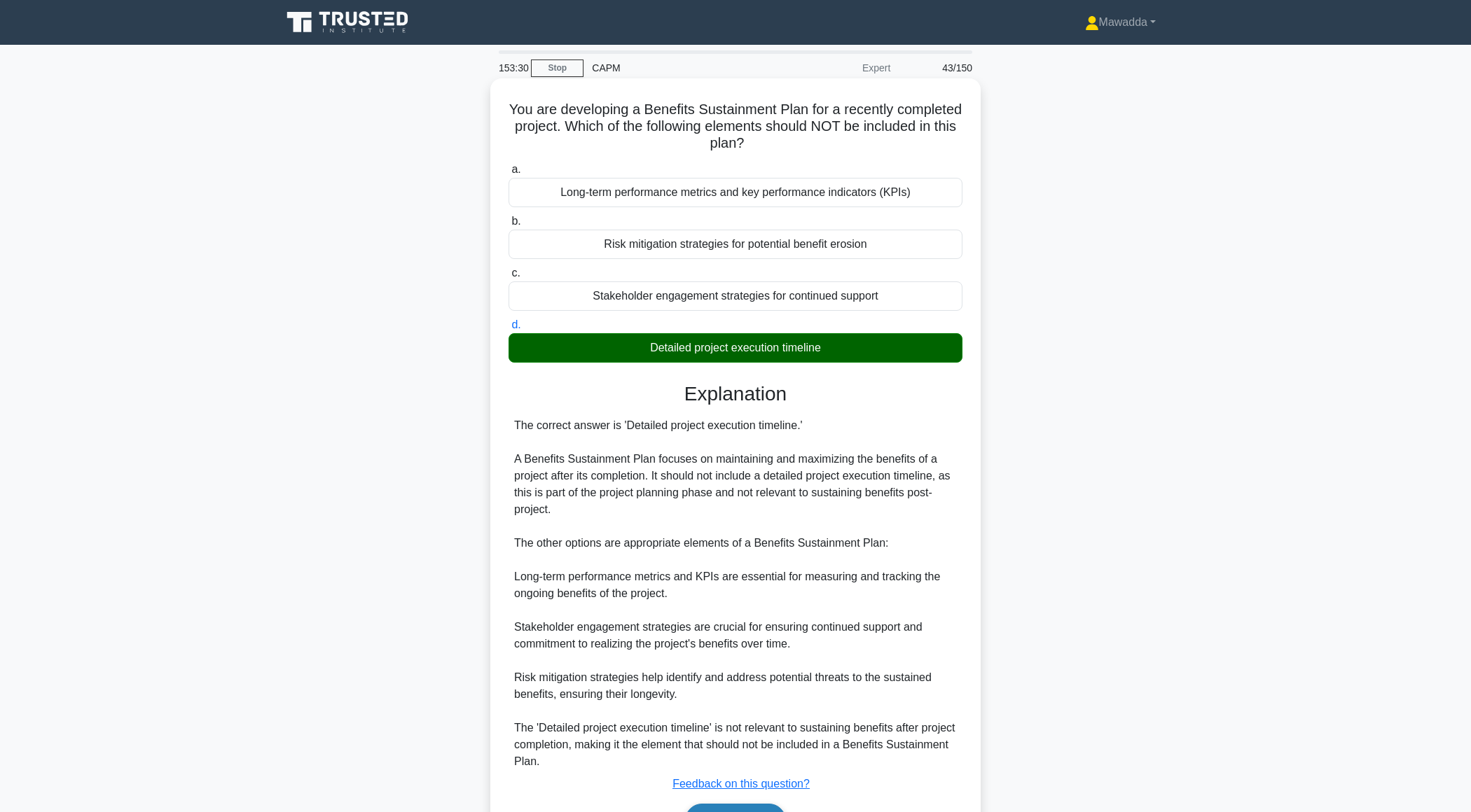
click at [693, 811] on button "Next" at bounding box center [735, 821] width 100 height 34
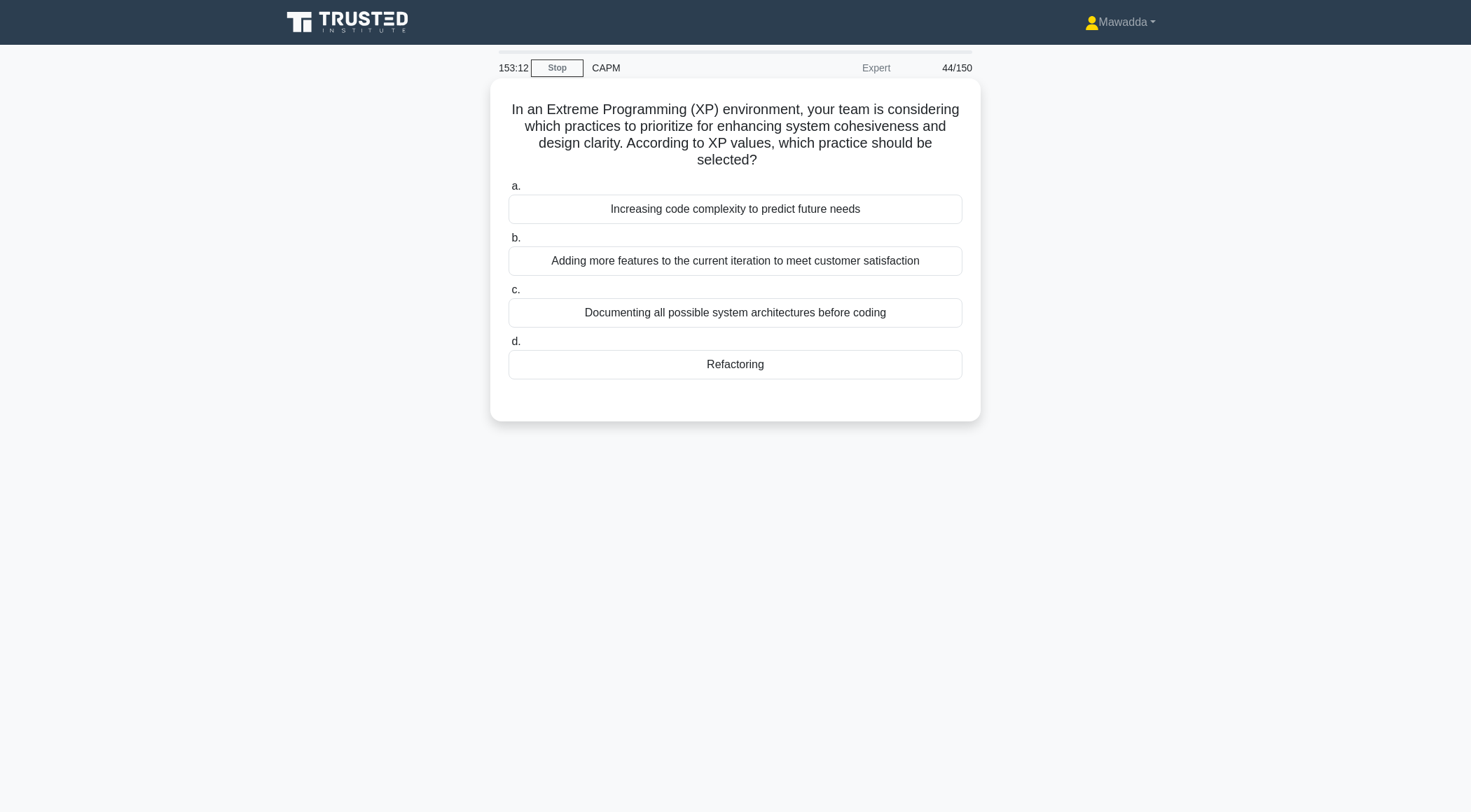
click at [809, 373] on div "Refactoring" at bounding box center [736, 365] width 454 height 29
click at [509, 347] on input "d. Refactoring" at bounding box center [509, 342] width 0 height 9
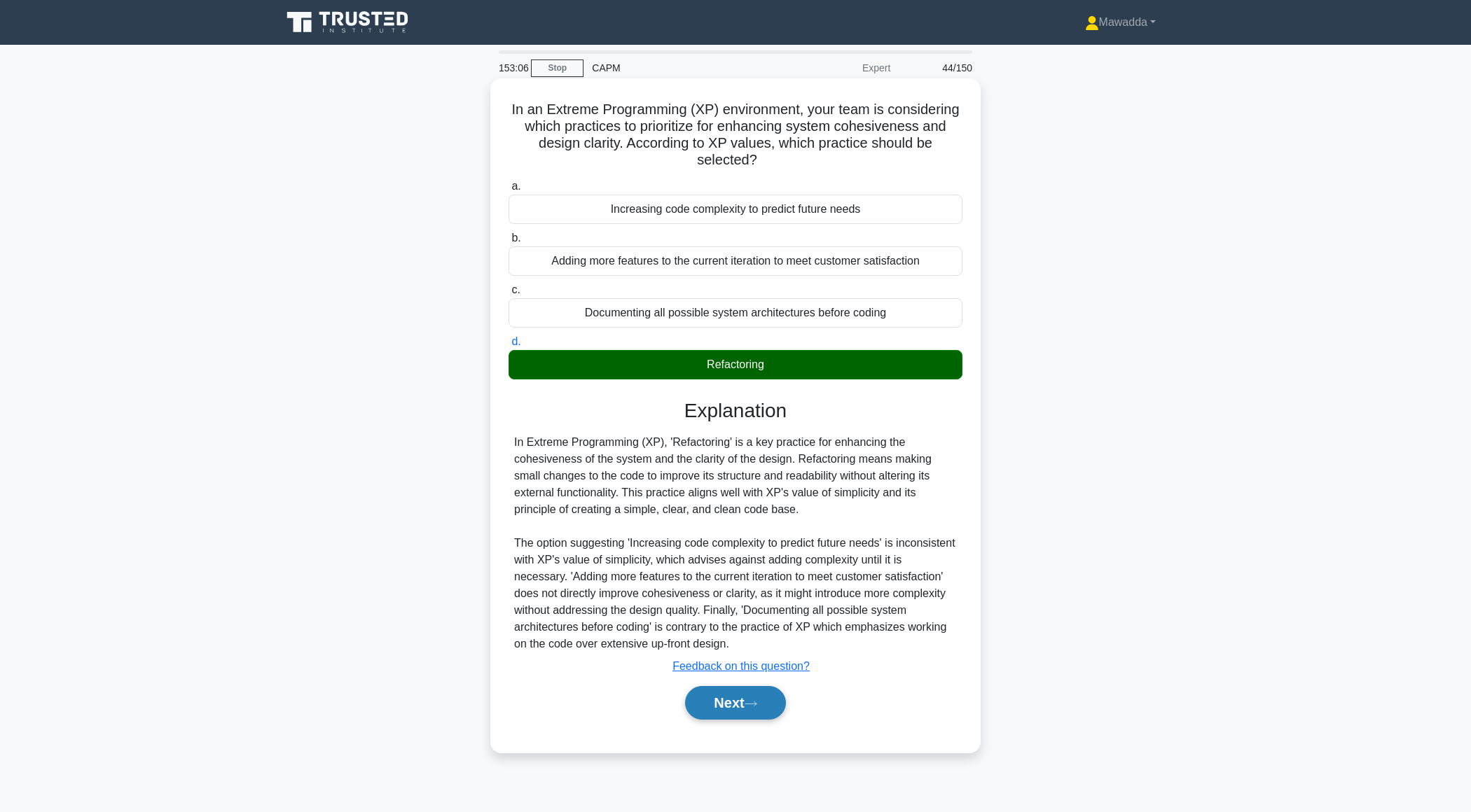
click at [708, 706] on button "Next" at bounding box center [735, 703] width 100 height 34
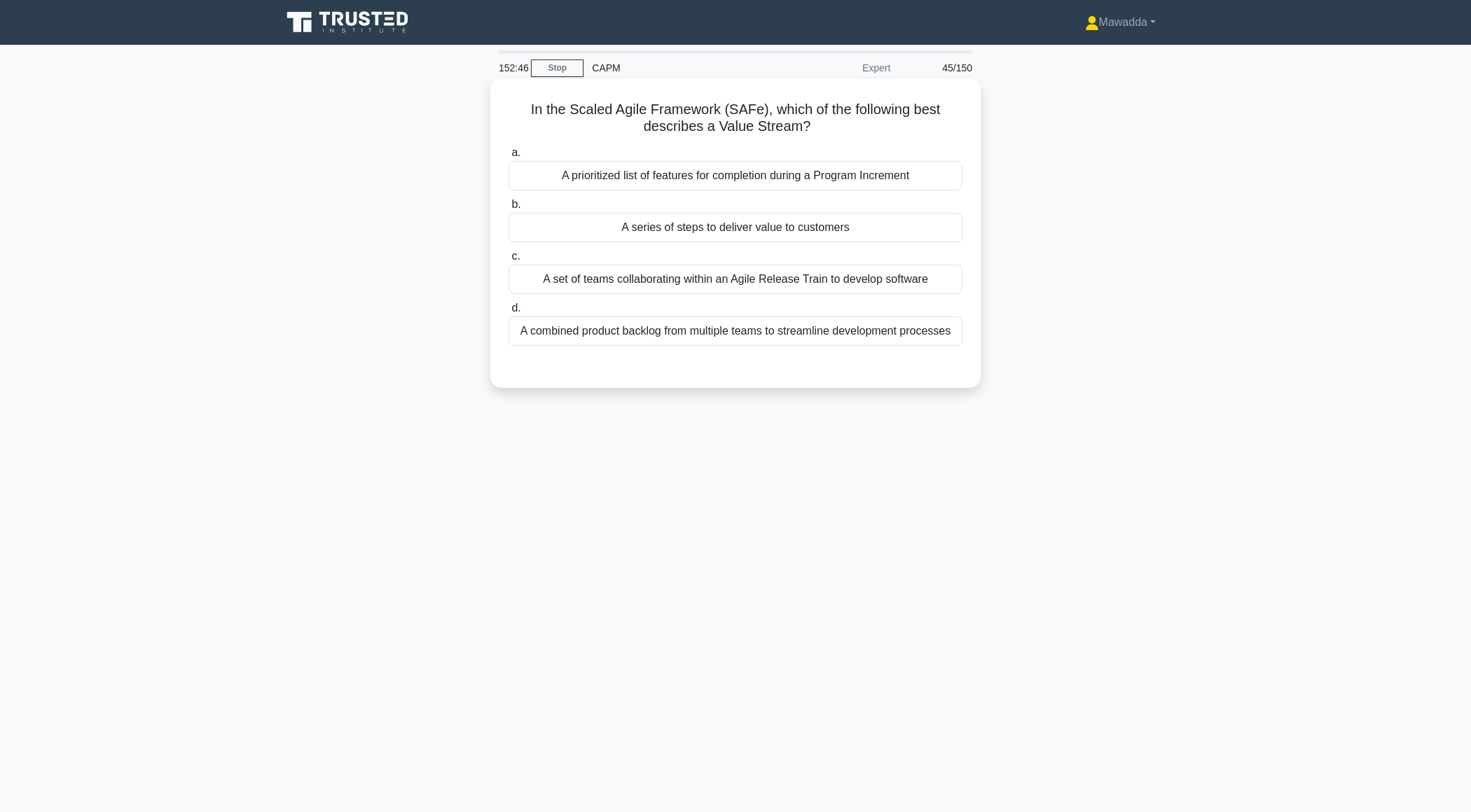
click at [802, 323] on div "A combined product backlog from multiple teams to streamline development proces…" at bounding box center [736, 331] width 454 height 29
click at [509, 313] on input "d. A combined product backlog from multiple teams to streamline development pro…" at bounding box center [509, 308] width 0 height 9
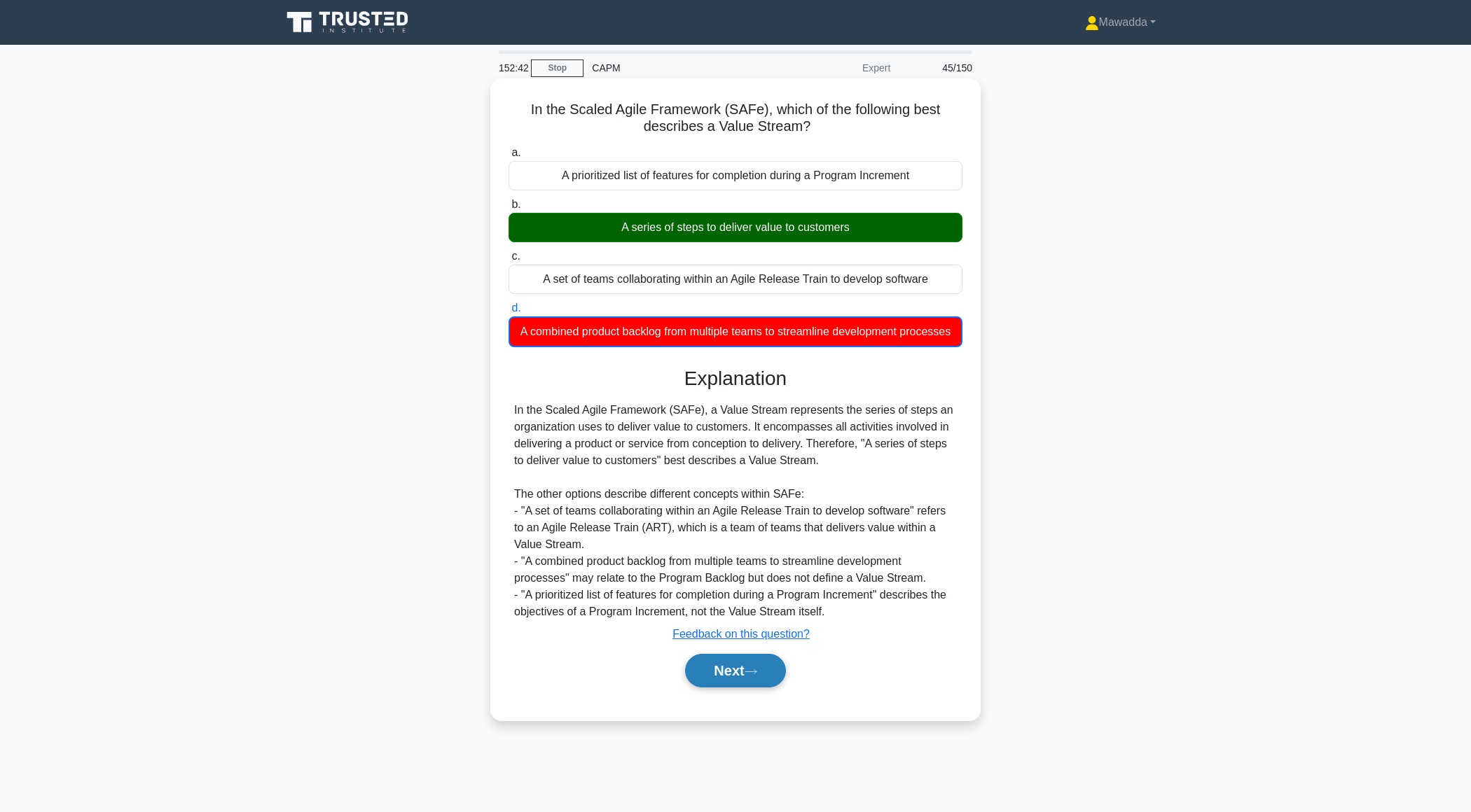
click at [697, 669] on button "Next" at bounding box center [735, 671] width 100 height 34
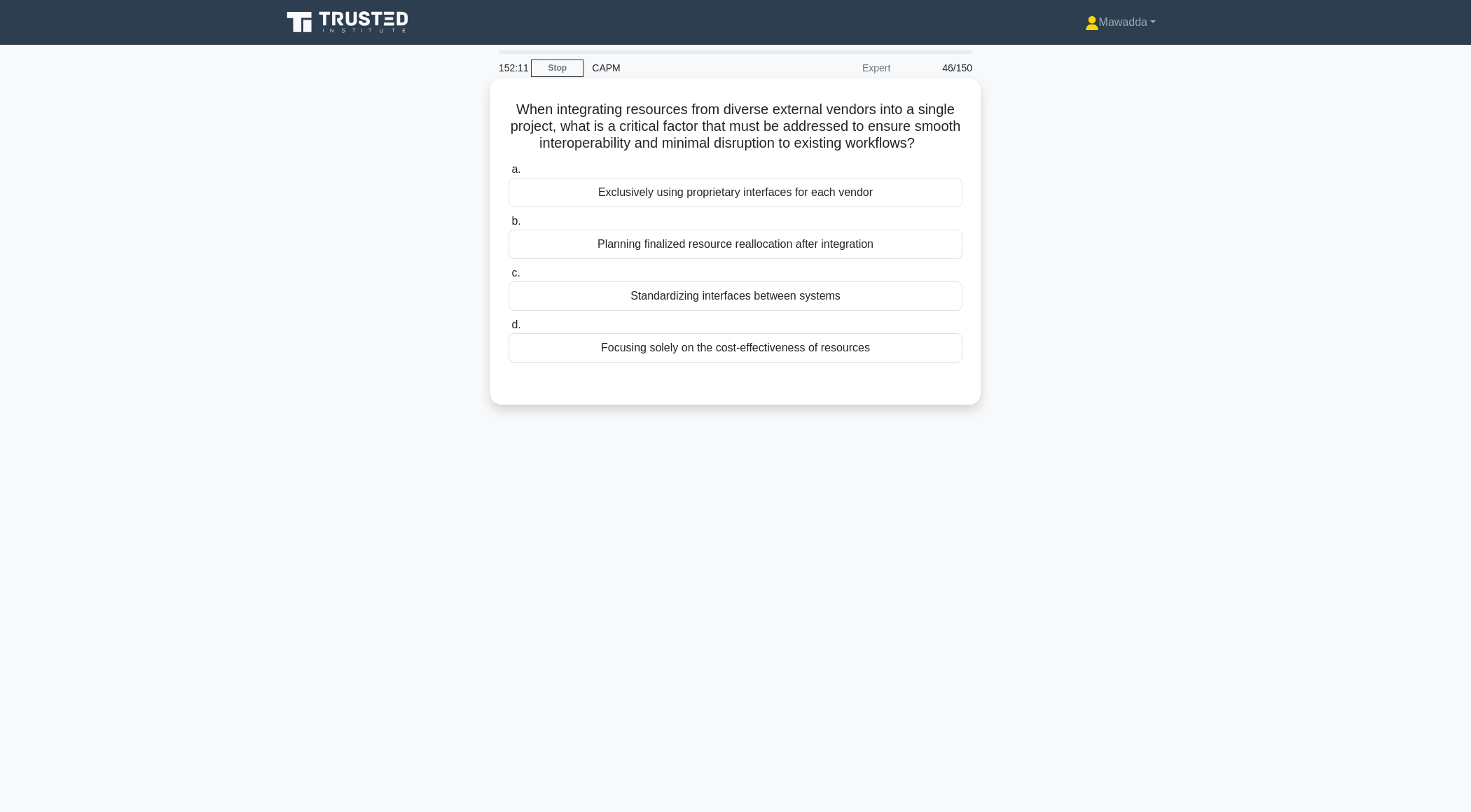
click at [896, 297] on div "Standardizing interfaces between systems" at bounding box center [736, 296] width 454 height 29
click at [509, 278] on input "c. Standardizing interfaces between systems" at bounding box center [509, 274] width 0 height 9
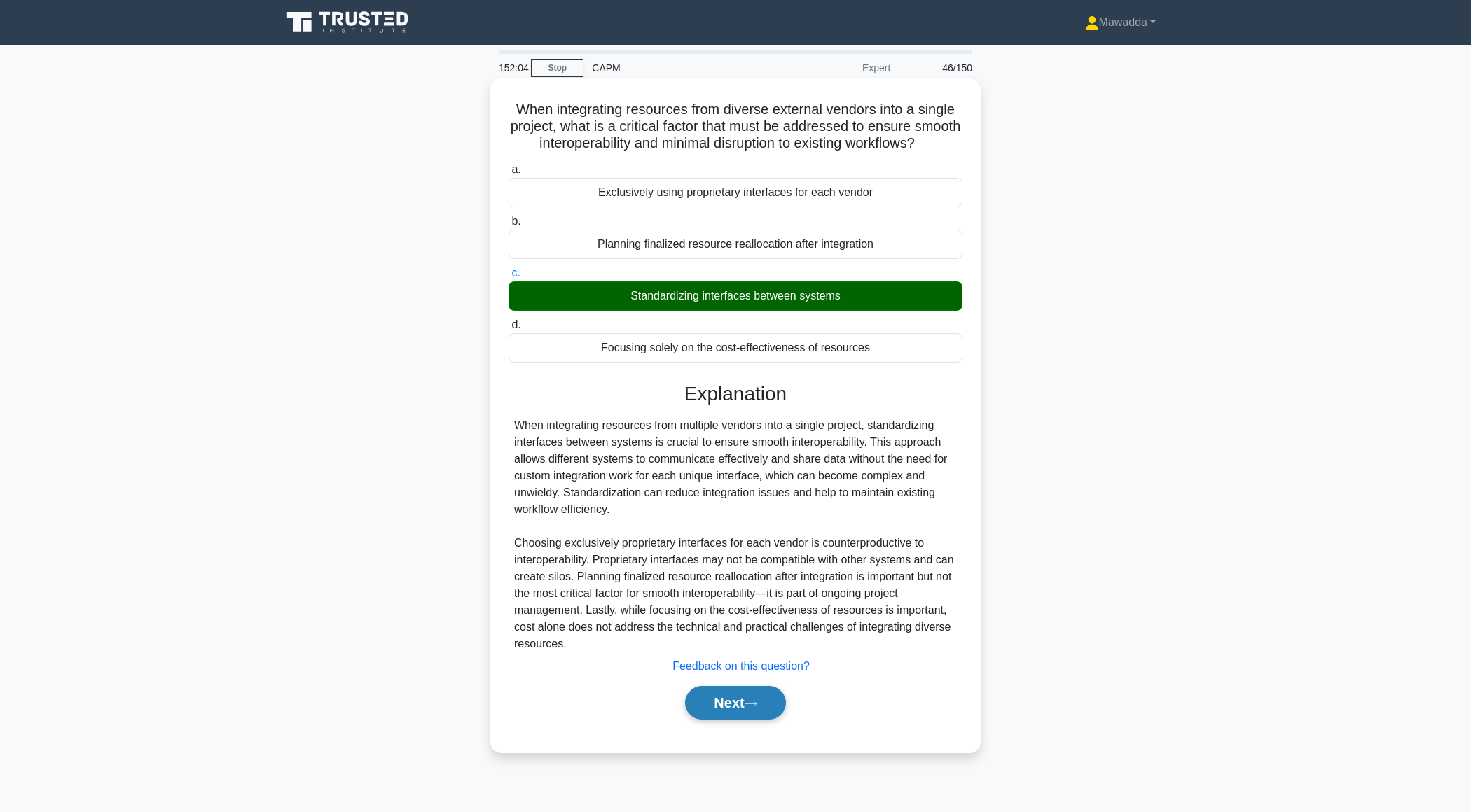
click at [719, 691] on button "Next" at bounding box center [735, 703] width 100 height 34
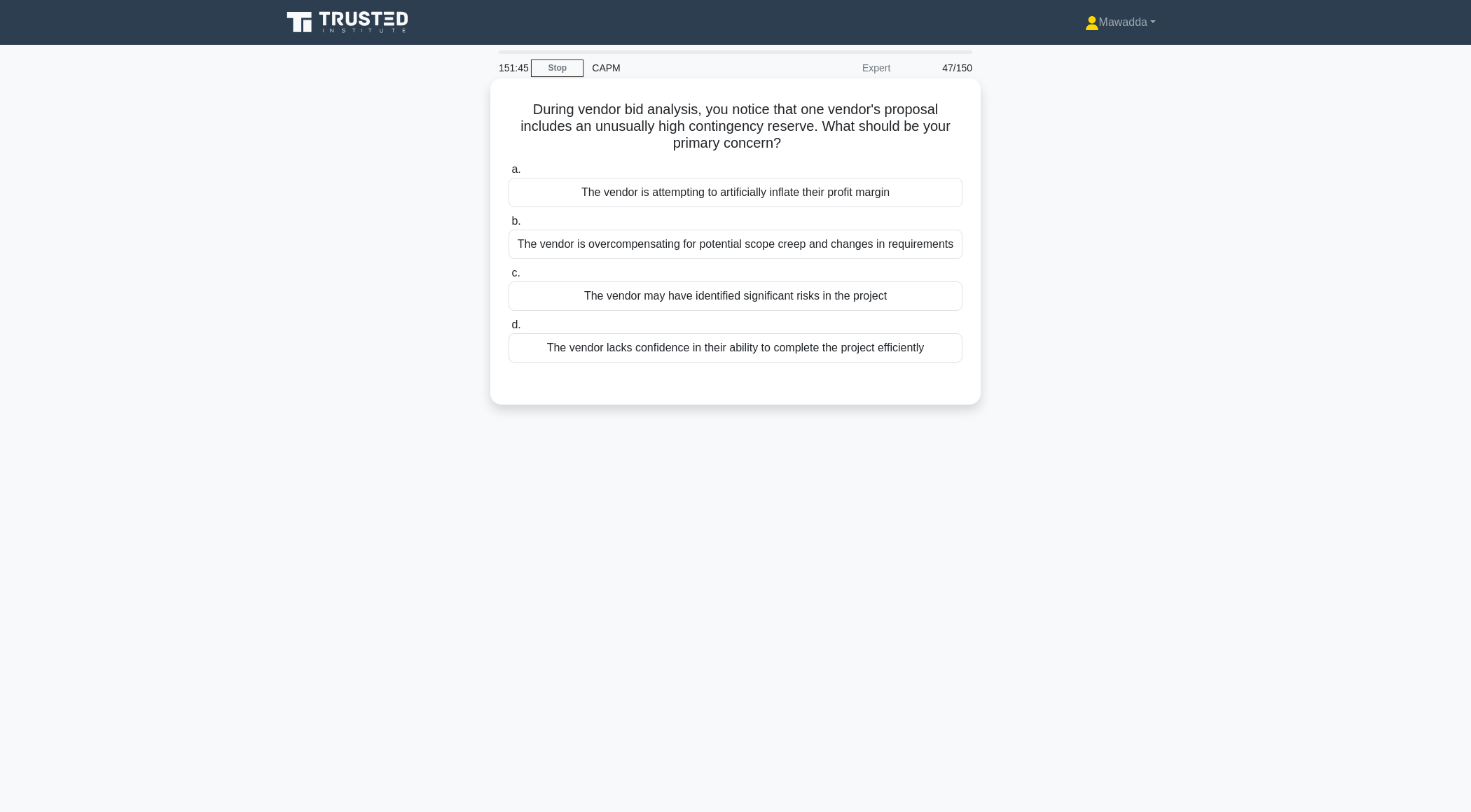
click at [922, 351] on div "The vendor lacks confidence in their ability to complete the project efficiently" at bounding box center [736, 348] width 454 height 29
click at [509, 330] on input "d. The vendor lacks confidence in their ability to complete the project efficie…" at bounding box center [509, 325] width 0 height 9
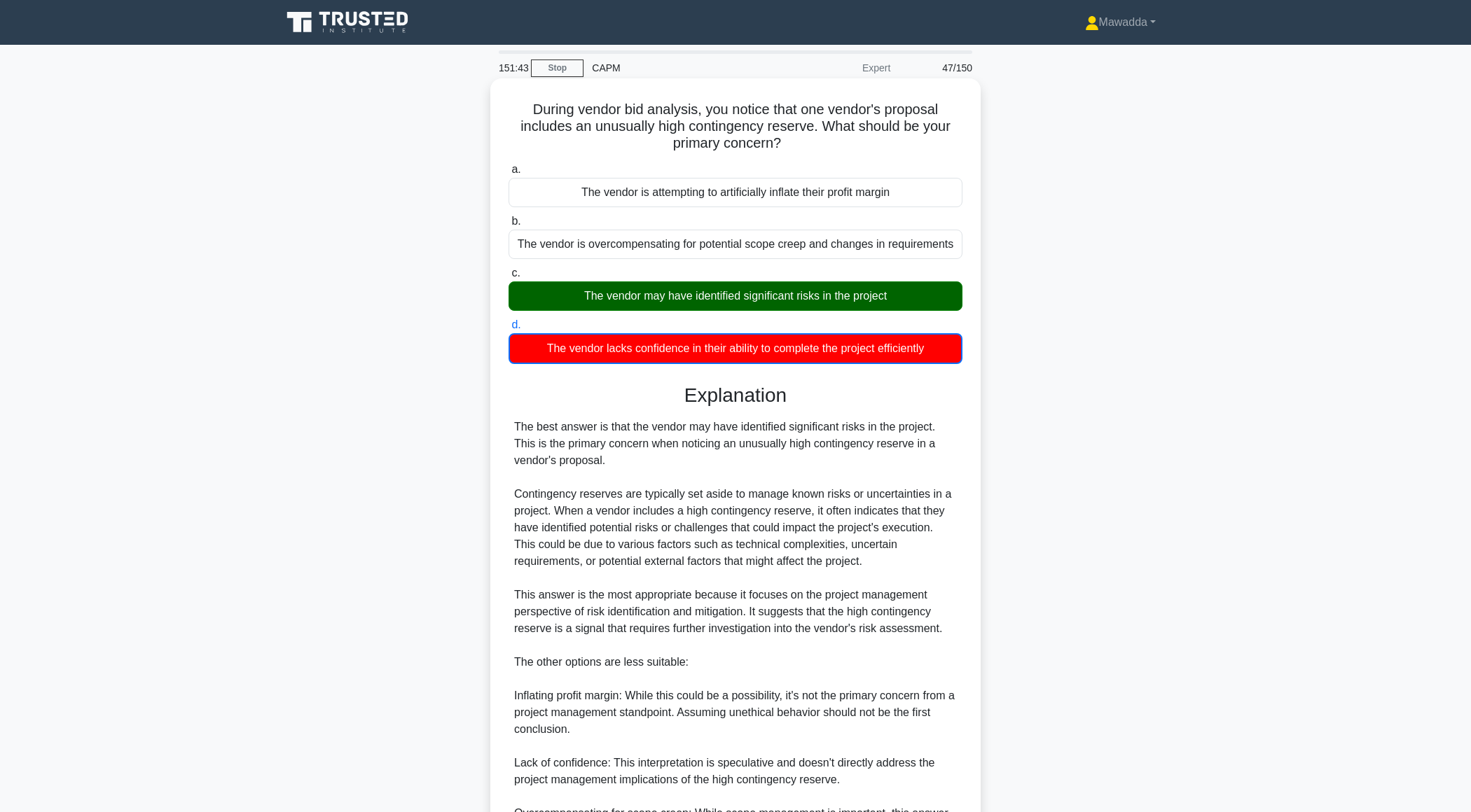
scroll to position [252, 0]
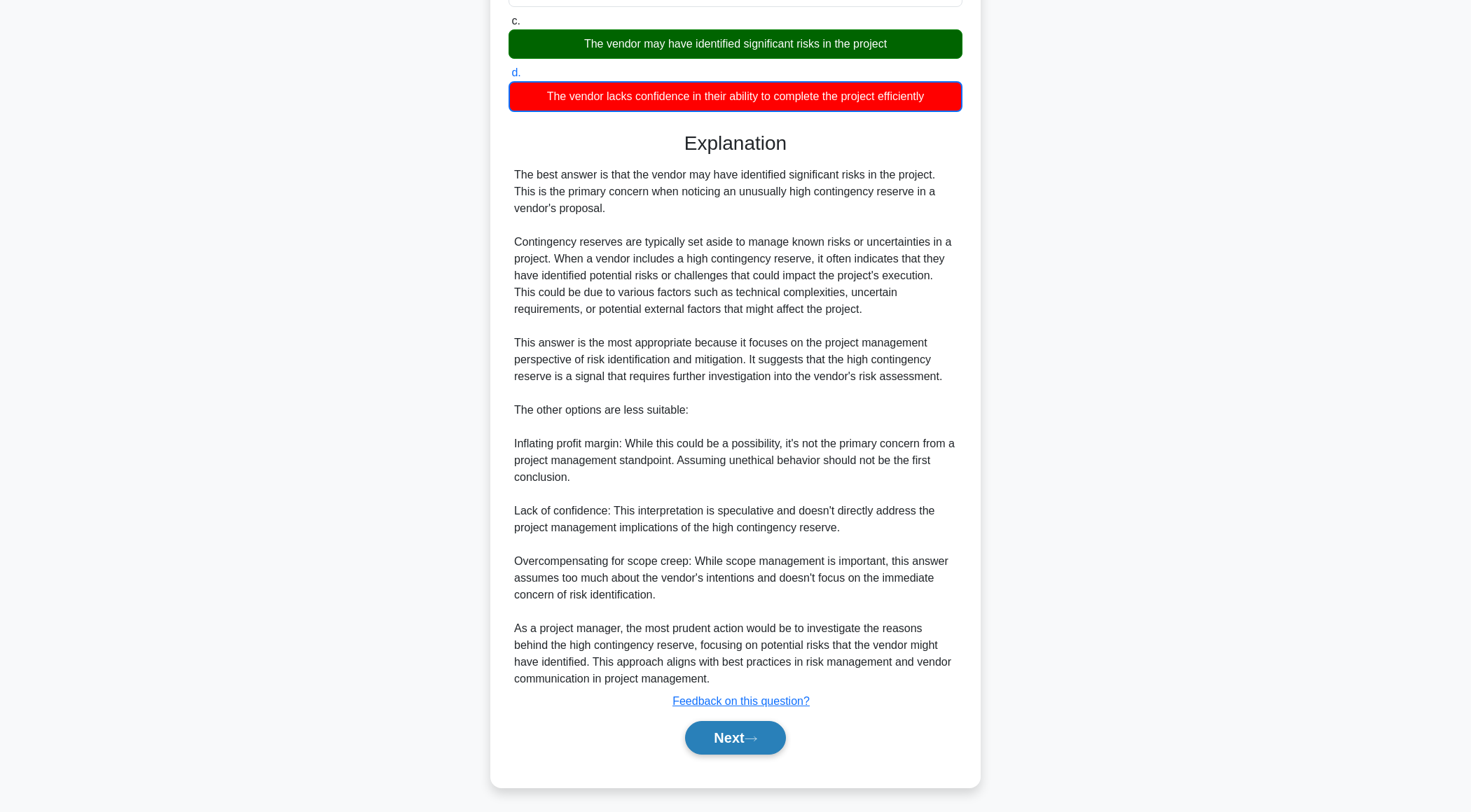
click at [719, 727] on button "Next" at bounding box center [735, 738] width 100 height 34
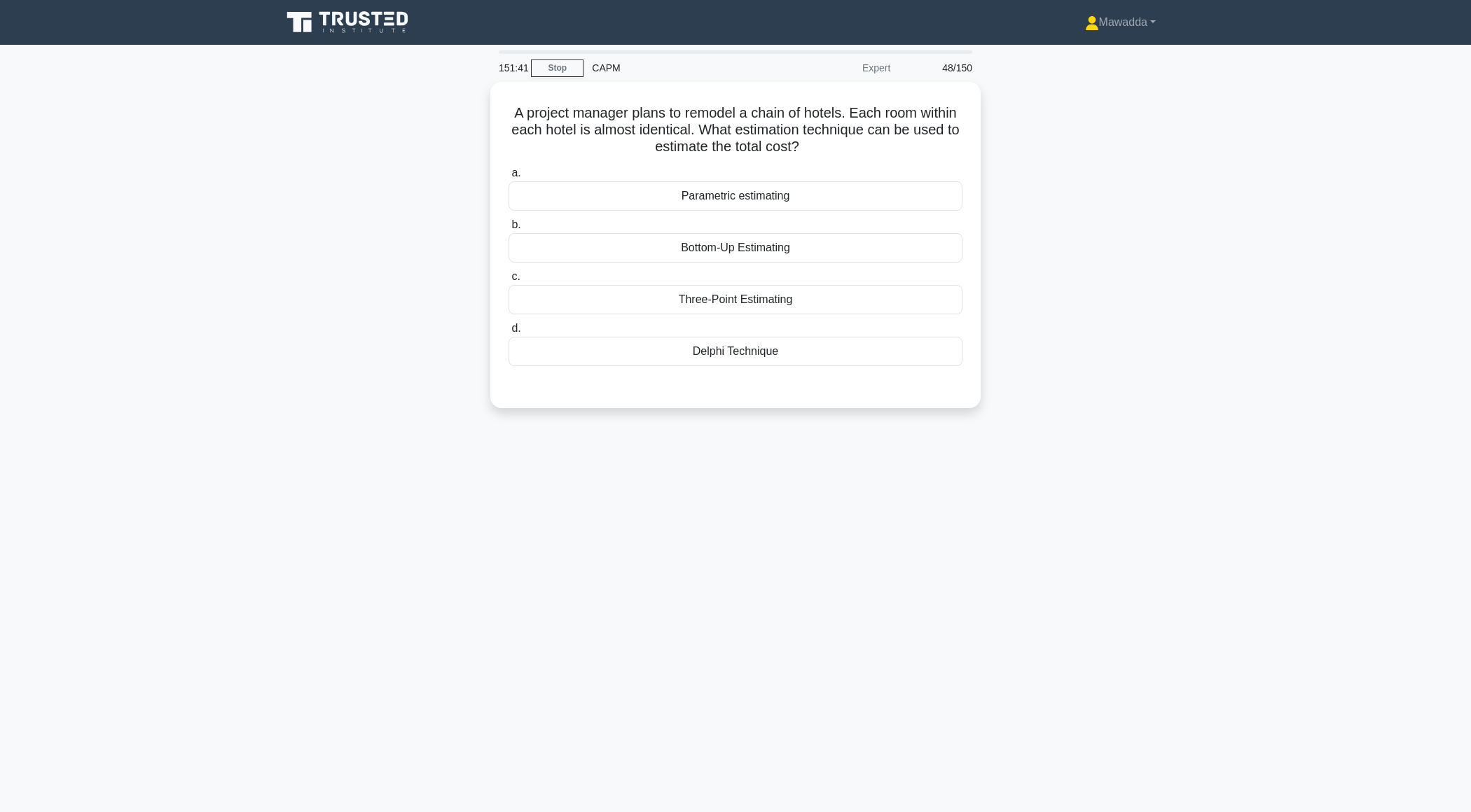
scroll to position [0, 0]
click at [870, 191] on div "Parametric estimating" at bounding box center [736, 192] width 454 height 29
click at [509, 174] on input "a. Parametric estimating" at bounding box center [509, 170] width 0 height 9
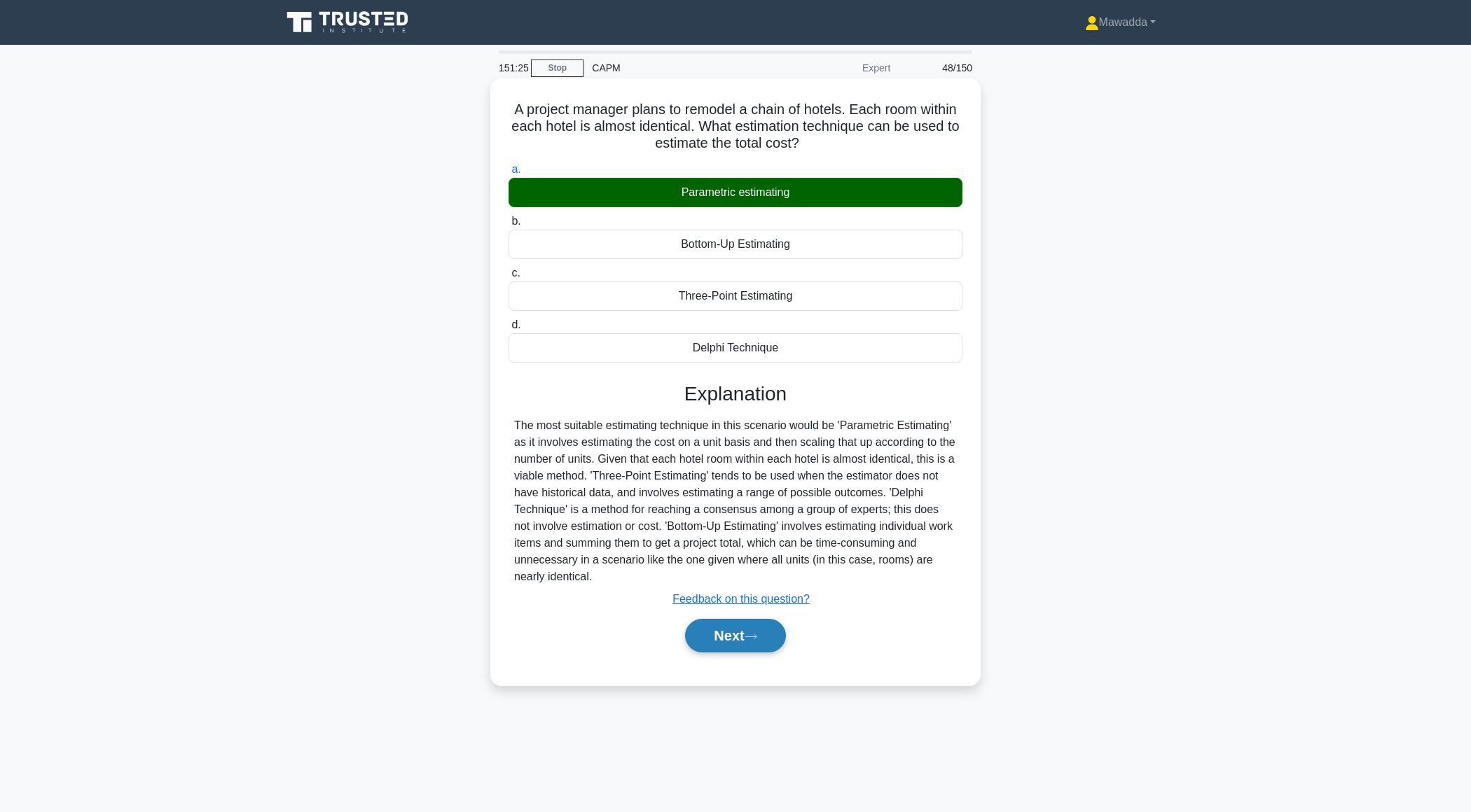
click at [711, 640] on button "Next" at bounding box center [735, 636] width 100 height 34
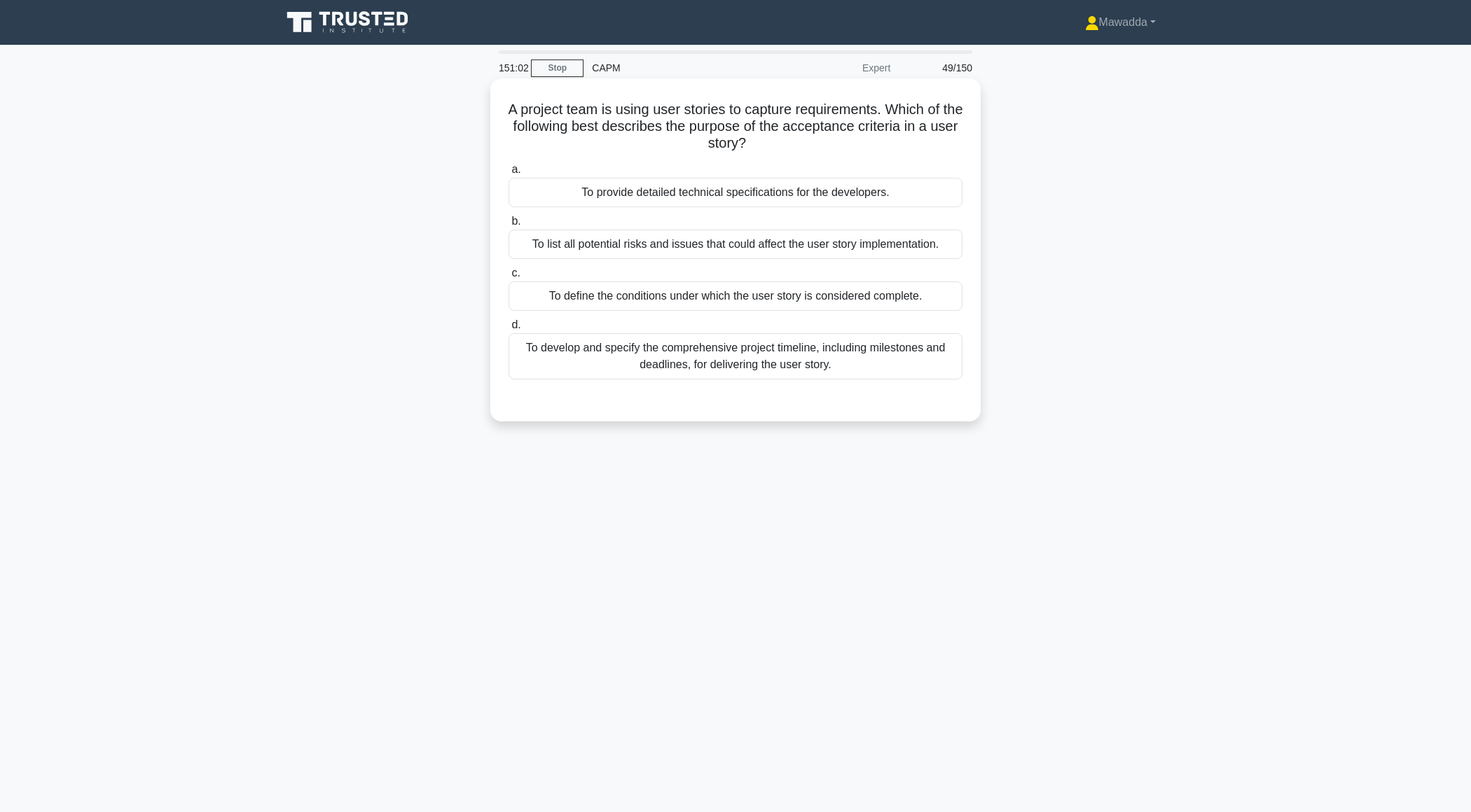
click at [910, 307] on div "To define the conditions under which the user story is considered complete." at bounding box center [736, 296] width 454 height 29
click at [509, 278] on input "c. To define the conditions under which the user story is considered complete." at bounding box center [509, 274] width 0 height 9
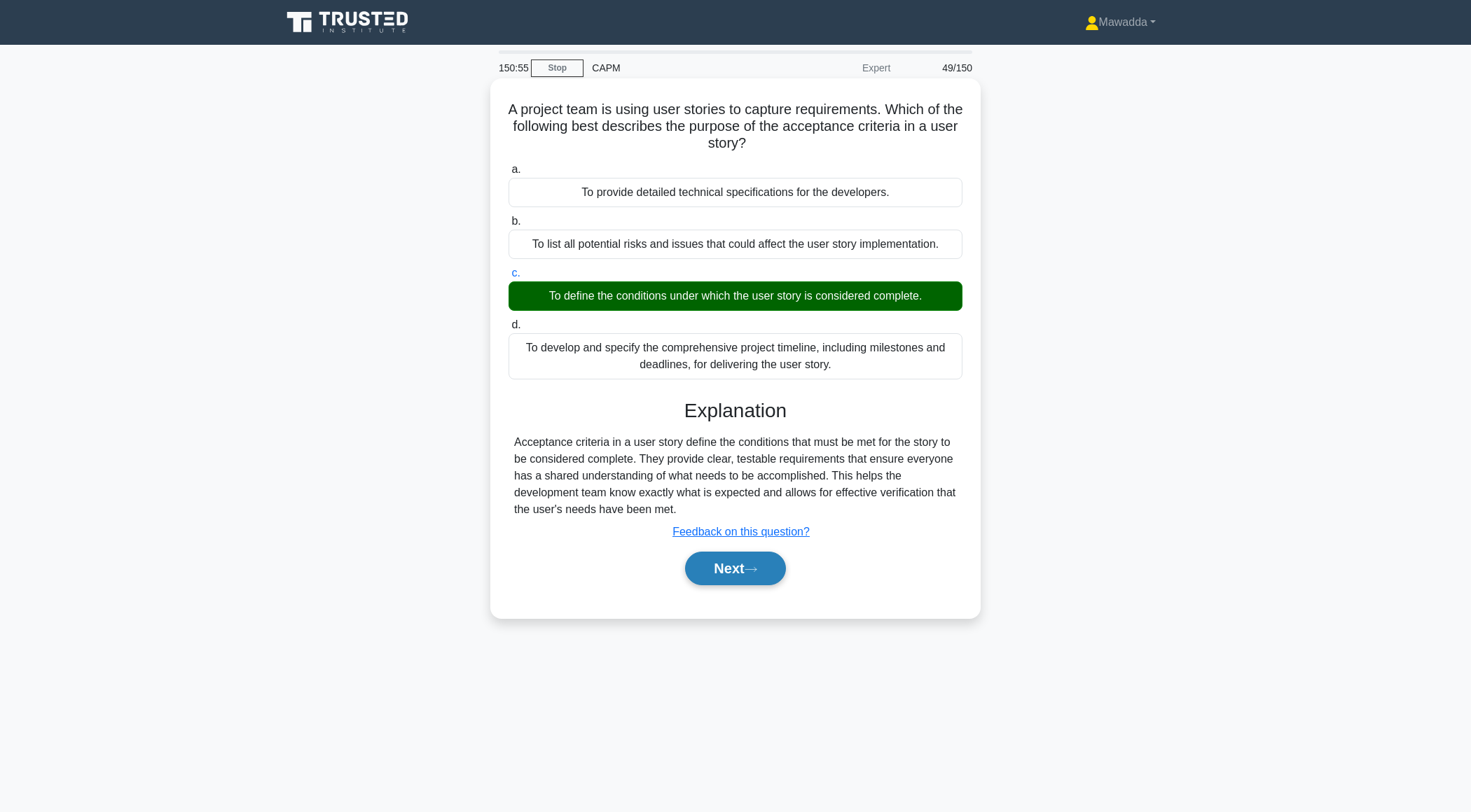
click at [727, 568] on button "Next" at bounding box center [735, 568] width 100 height 34
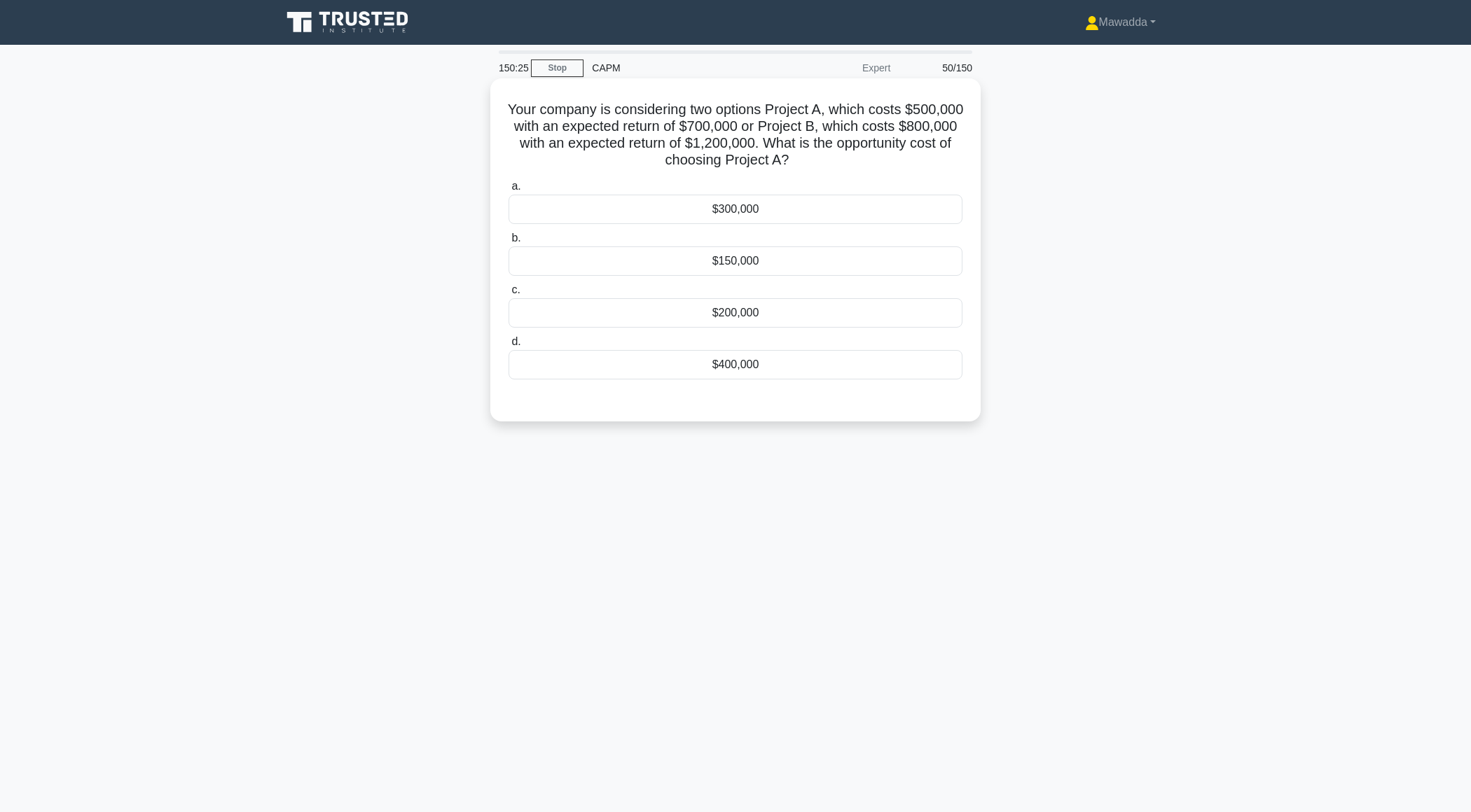
click at [771, 329] on div "a. $300,000 b. $150,000 c." at bounding box center [735, 278] width 471 height 207
click at [764, 314] on div "$200,000" at bounding box center [736, 313] width 454 height 29
click at [509, 295] on input "c. $200,000" at bounding box center [509, 290] width 0 height 9
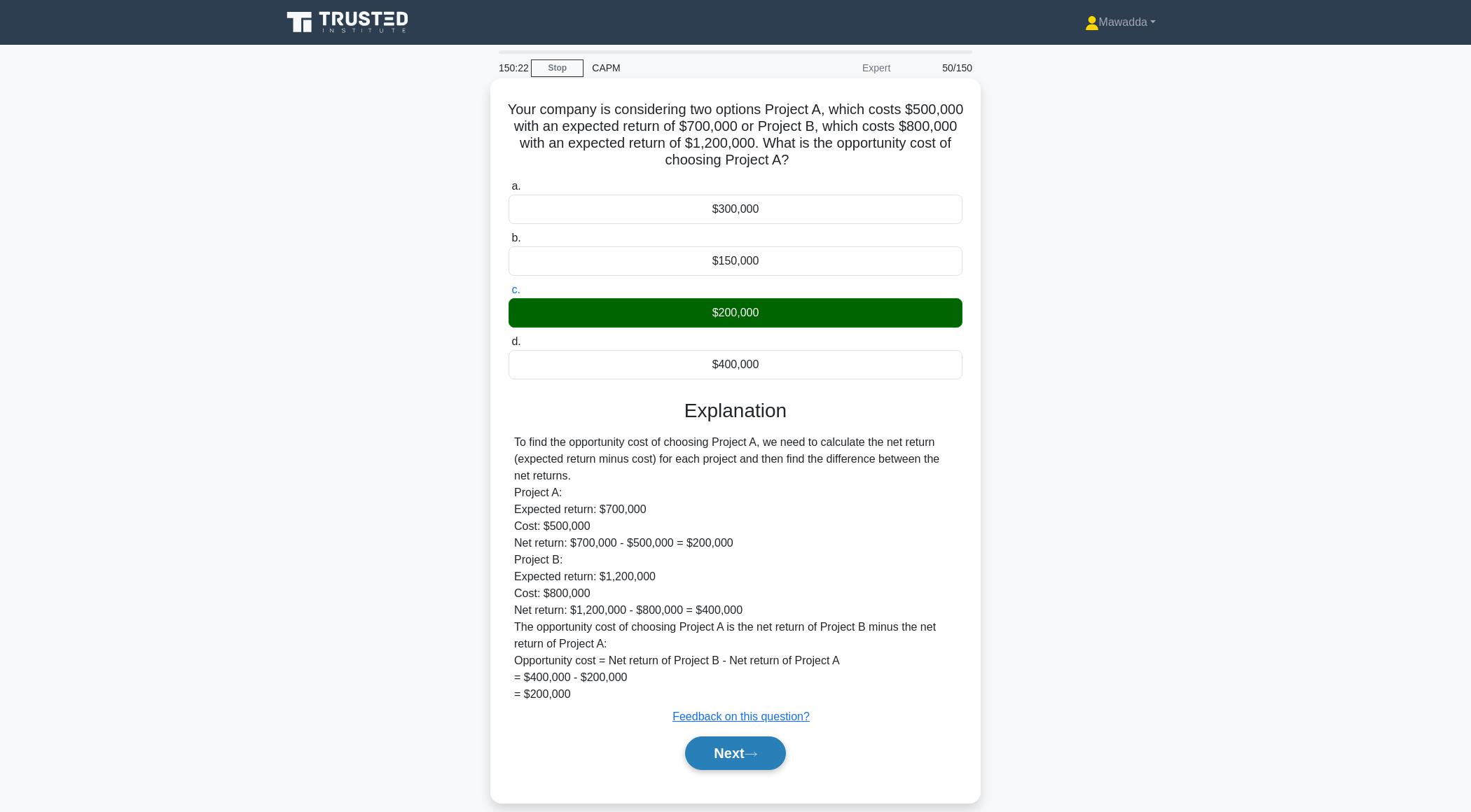
click at [732, 756] on button "Next" at bounding box center [735, 753] width 100 height 34
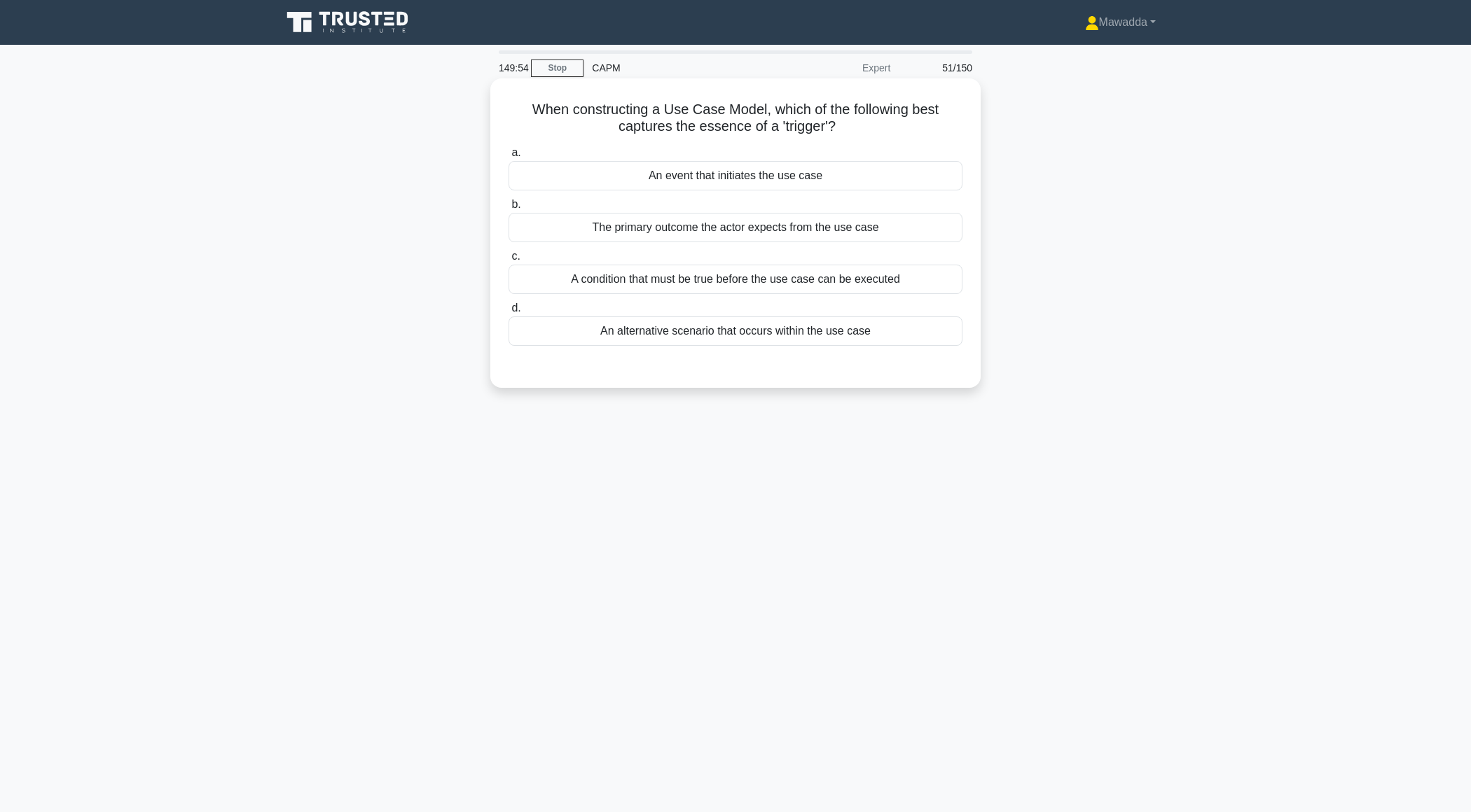
click at [911, 180] on div "An event that initiates the use case" at bounding box center [736, 176] width 454 height 29
click at [509, 157] on input "a. An event that initiates the use case" at bounding box center [509, 153] width 0 height 9
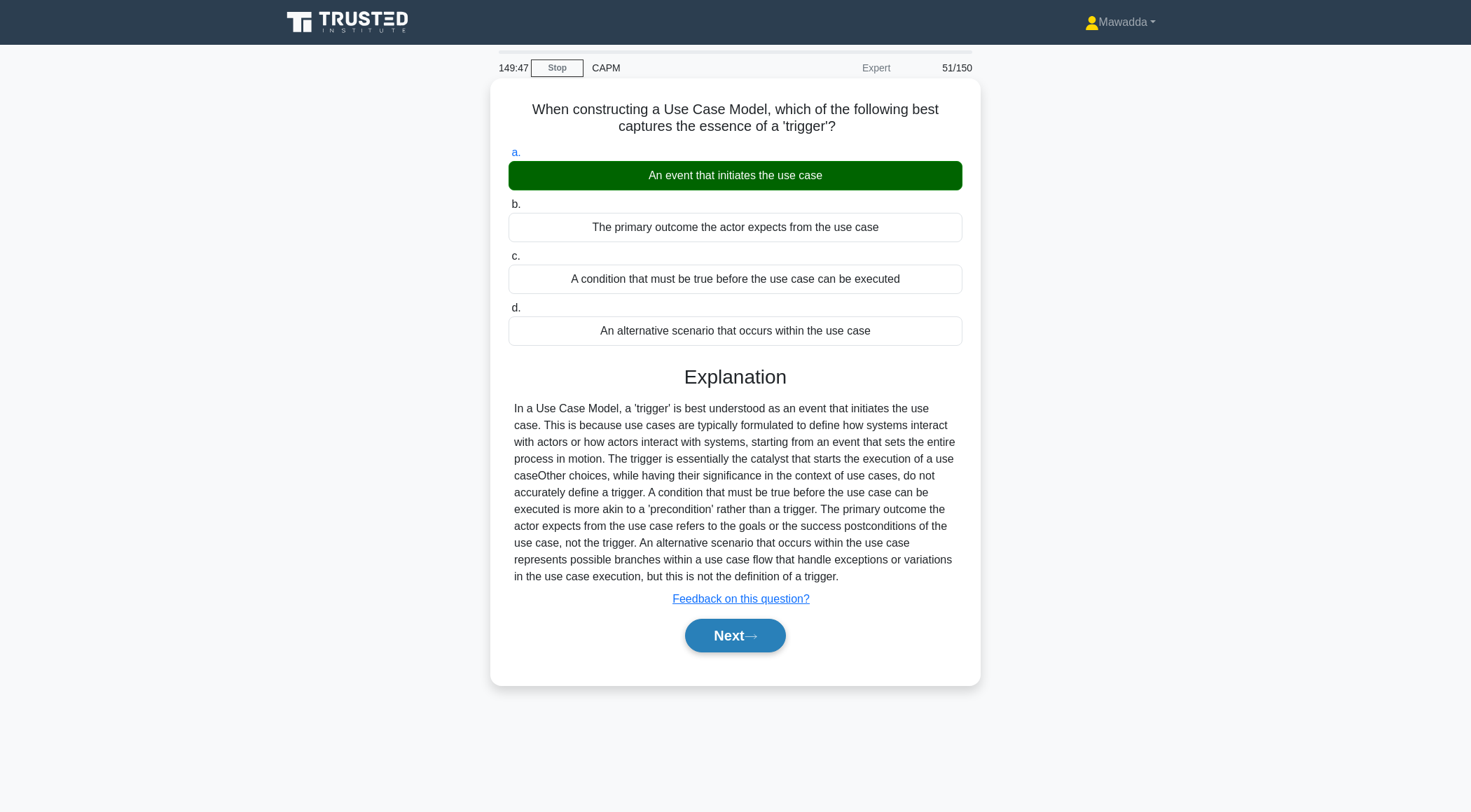
click at [716, 639] on button "Next" at bounding box center [735, 636] width 100 height 34
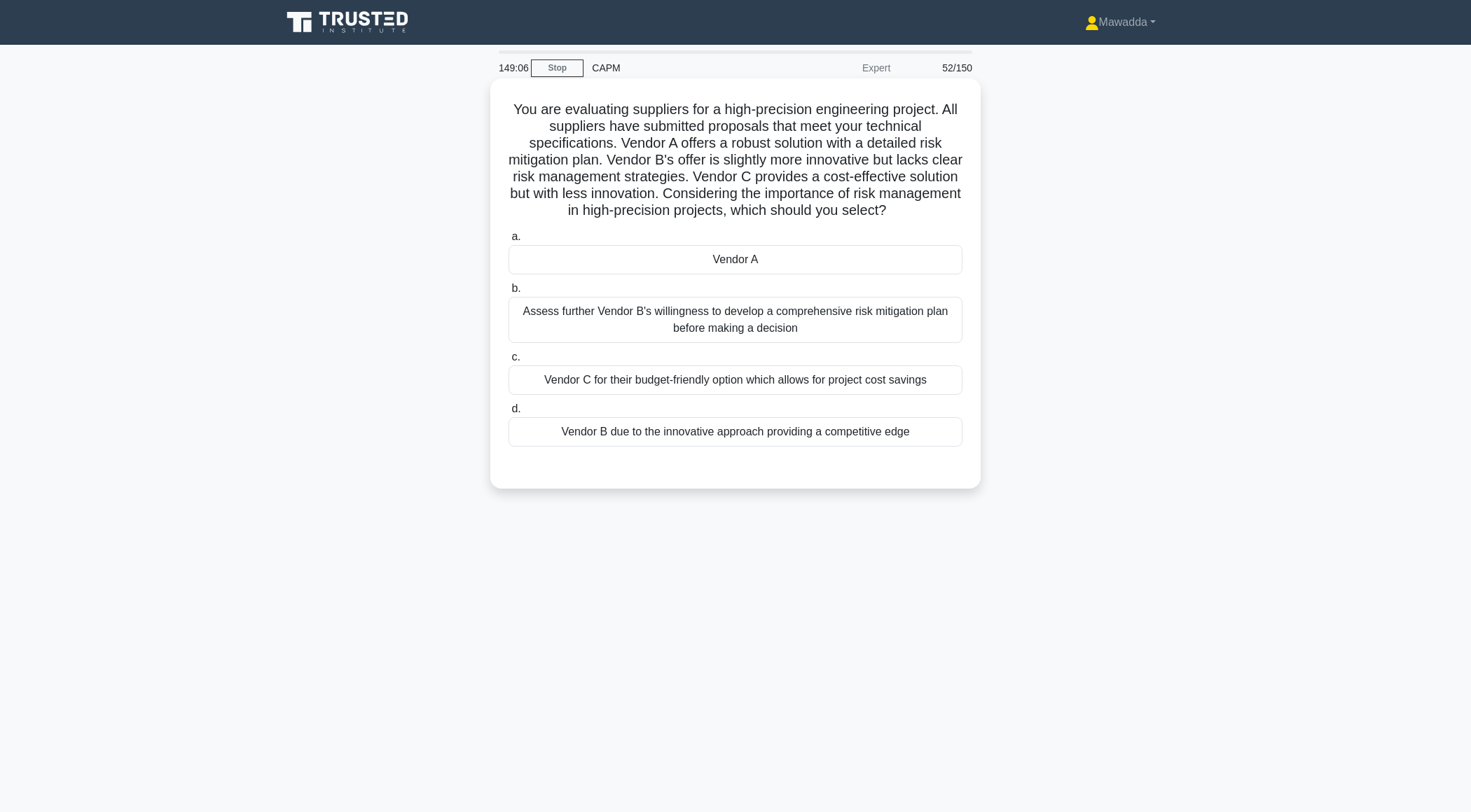
click at [785, 265] on div "Vendor A" at bounding box center [736, 260] width 454 height 29
click at [509, 241] on input "a. Vendor A" at bounding box center [509, 237] width 0 height 9
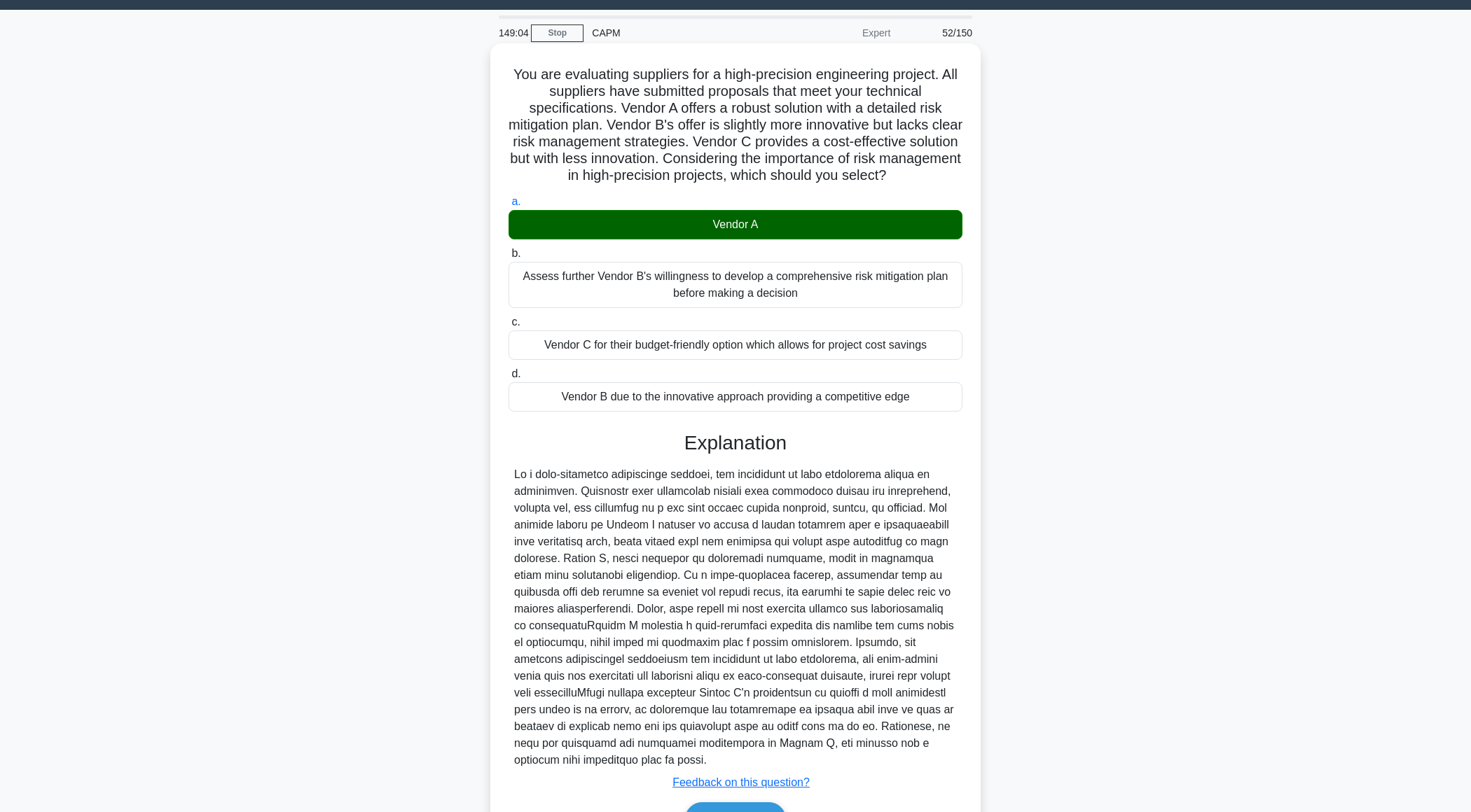
scroll to position [116, 0]
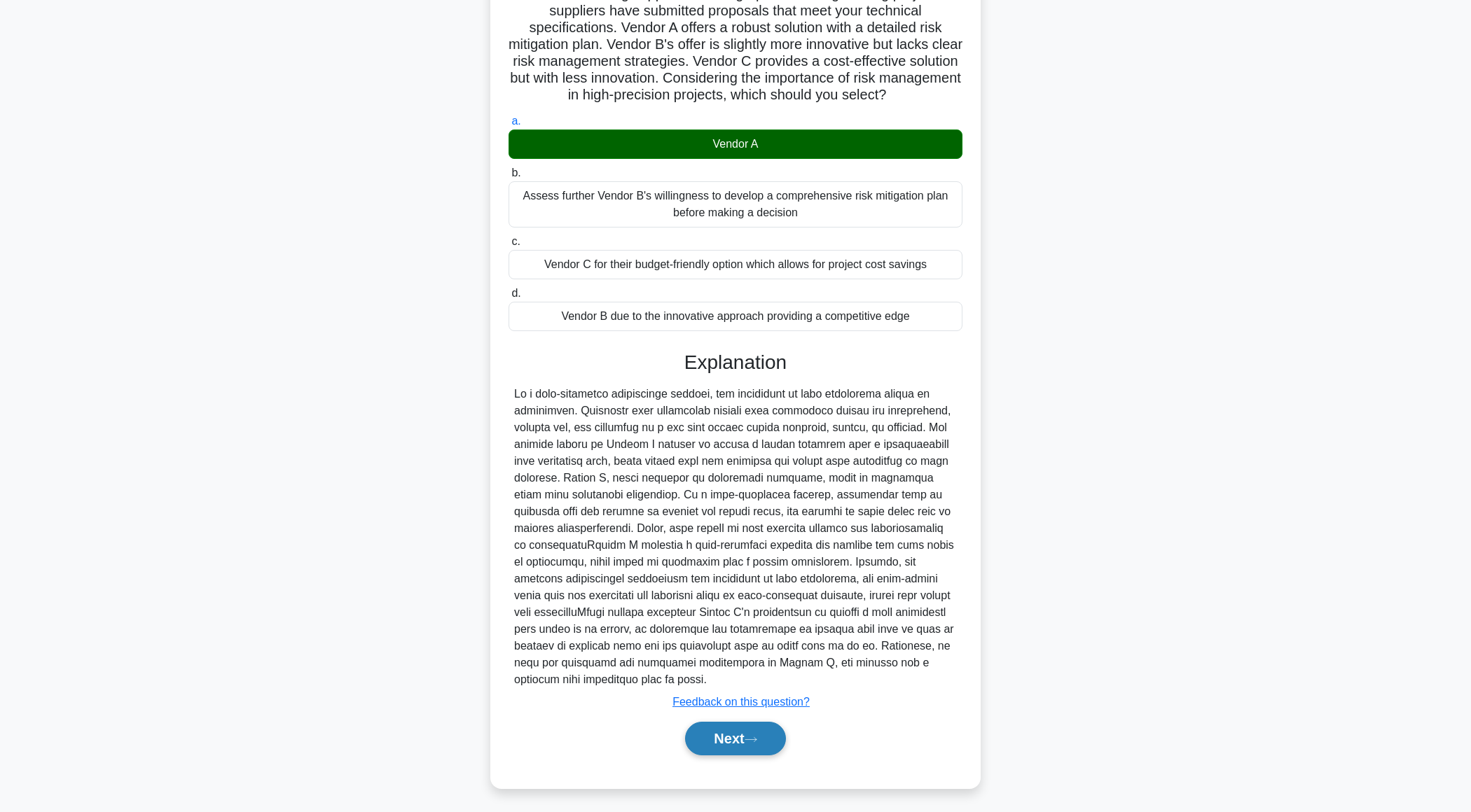
click at [694, 740] on button "Next" at bounding box center [735, 739] width 100 height 34
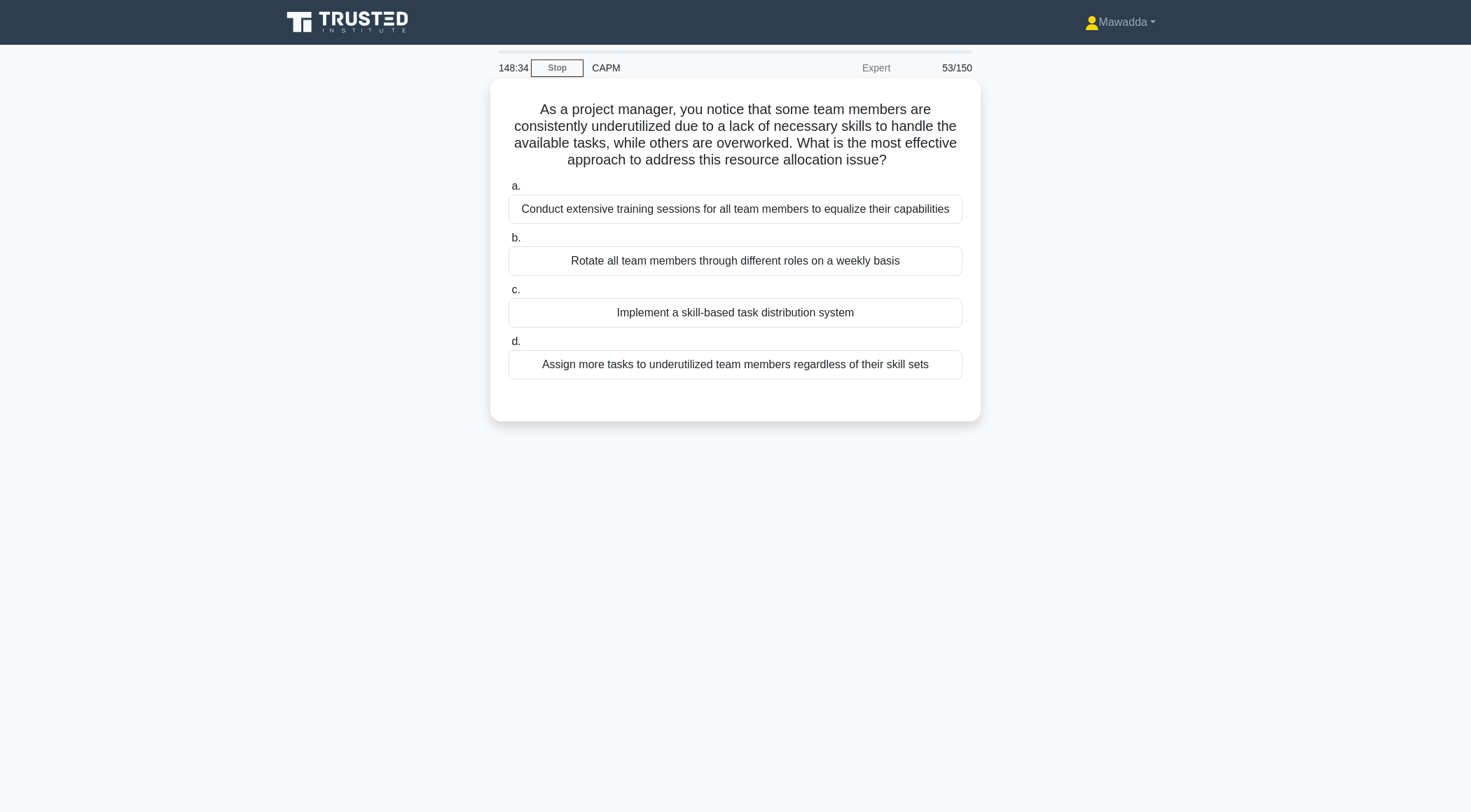
click at [752, 217] on div "Conduct extensive training sessions for all team members to equalize their capa…" at bounding box center [736, 209] width 454 height 29
click at [509, 191] on input "a. Conduct extensive training sessions for all team members to equalize their c…" at bounding box center [509, 187] width 0 height 9
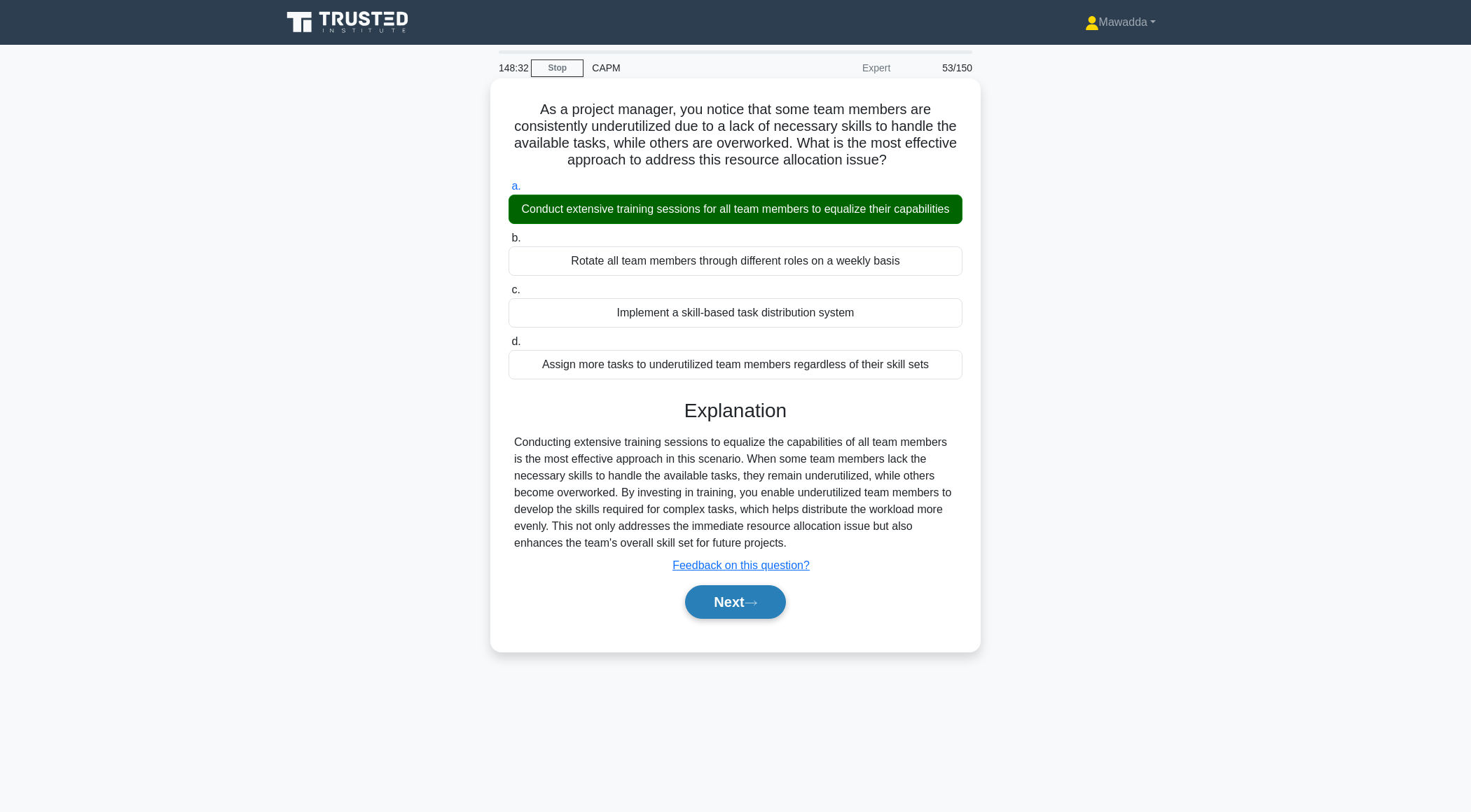
click at [725, 595] on button "Next" at bounding box center [735, 602] width 100 height 34
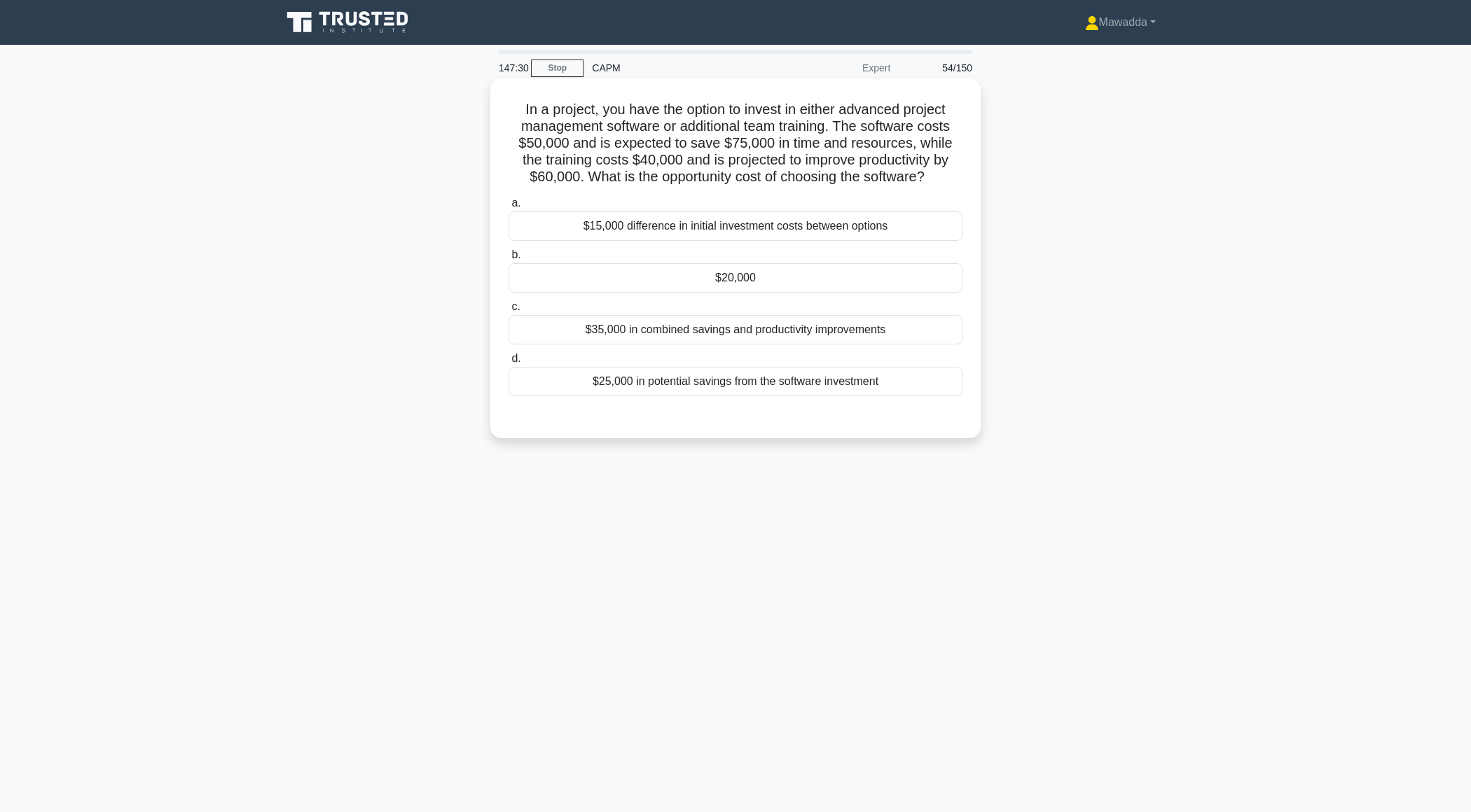
click at [741, 376] on div "$25,000 in potential savings from the software investment" at bounding box center [736, 382] width 454 height 29
click at [509, 364] on input "d. $25,000 in potential savings from the software investment" at bounding box center [509, 358] width 0 height 9
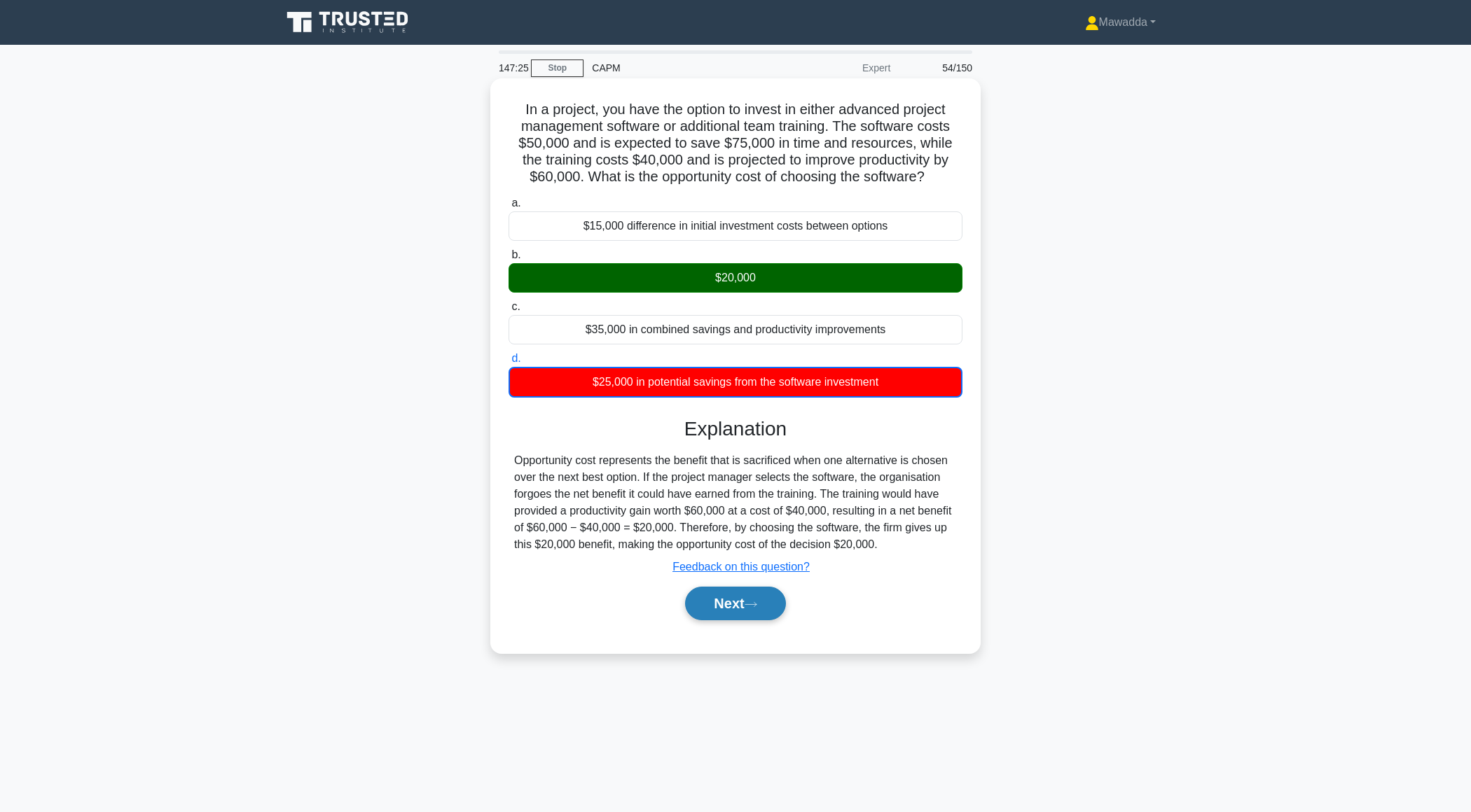
click at [721, 614] on button "Next" at bounding box center [735, 604] width 100 height 34
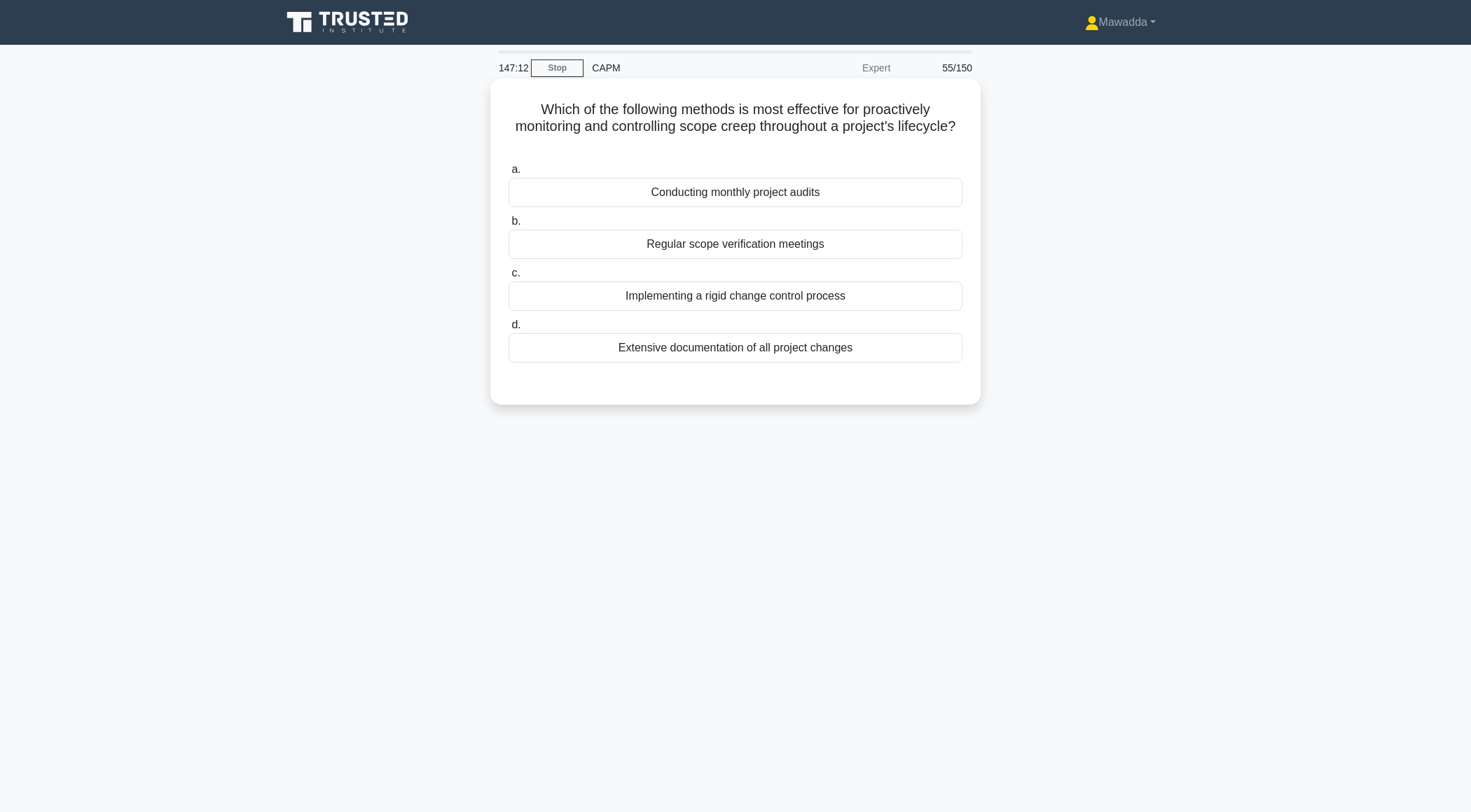
click at [868, 236] on div "Regular scope verification meetings" at bounding box center [736, 244] width 454 height 29
click at [509, 226] on input "b. Regular scope verification meetings" at bounding box center [509, 222] width 0 height 9
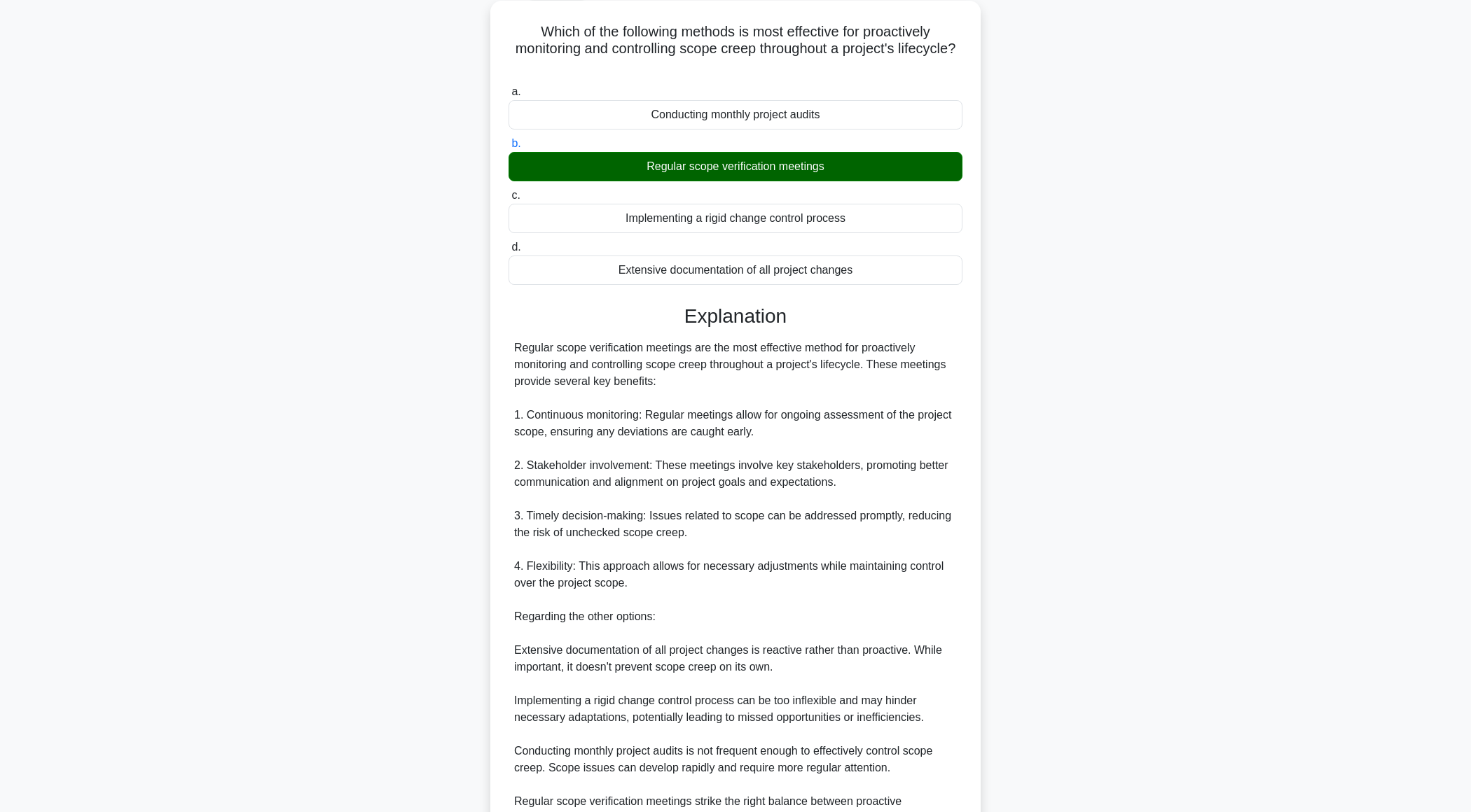
scroll to position [233, 0]
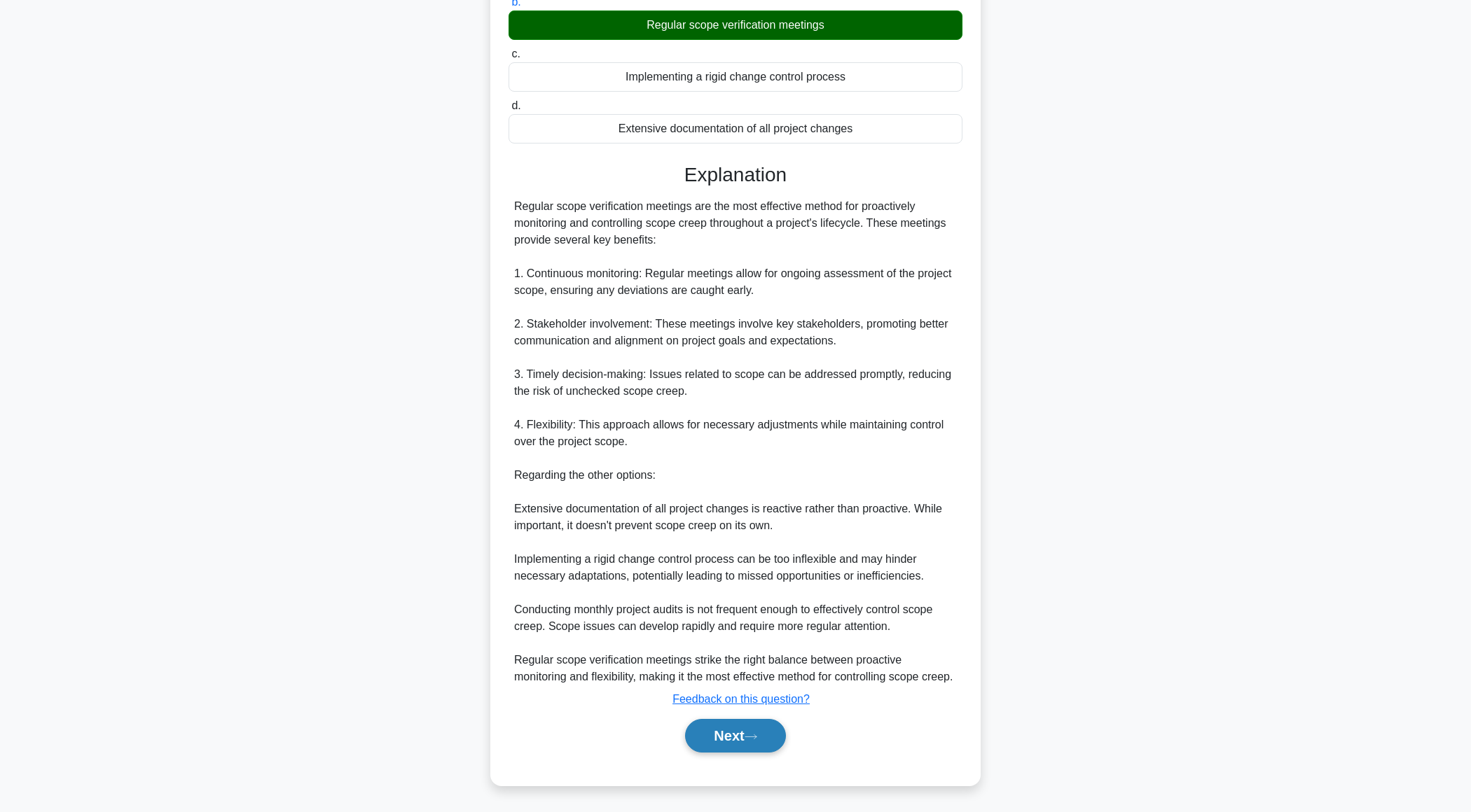
click at [713, 729] on button "Next" at bounding box center [735, 736] width 100 height 34
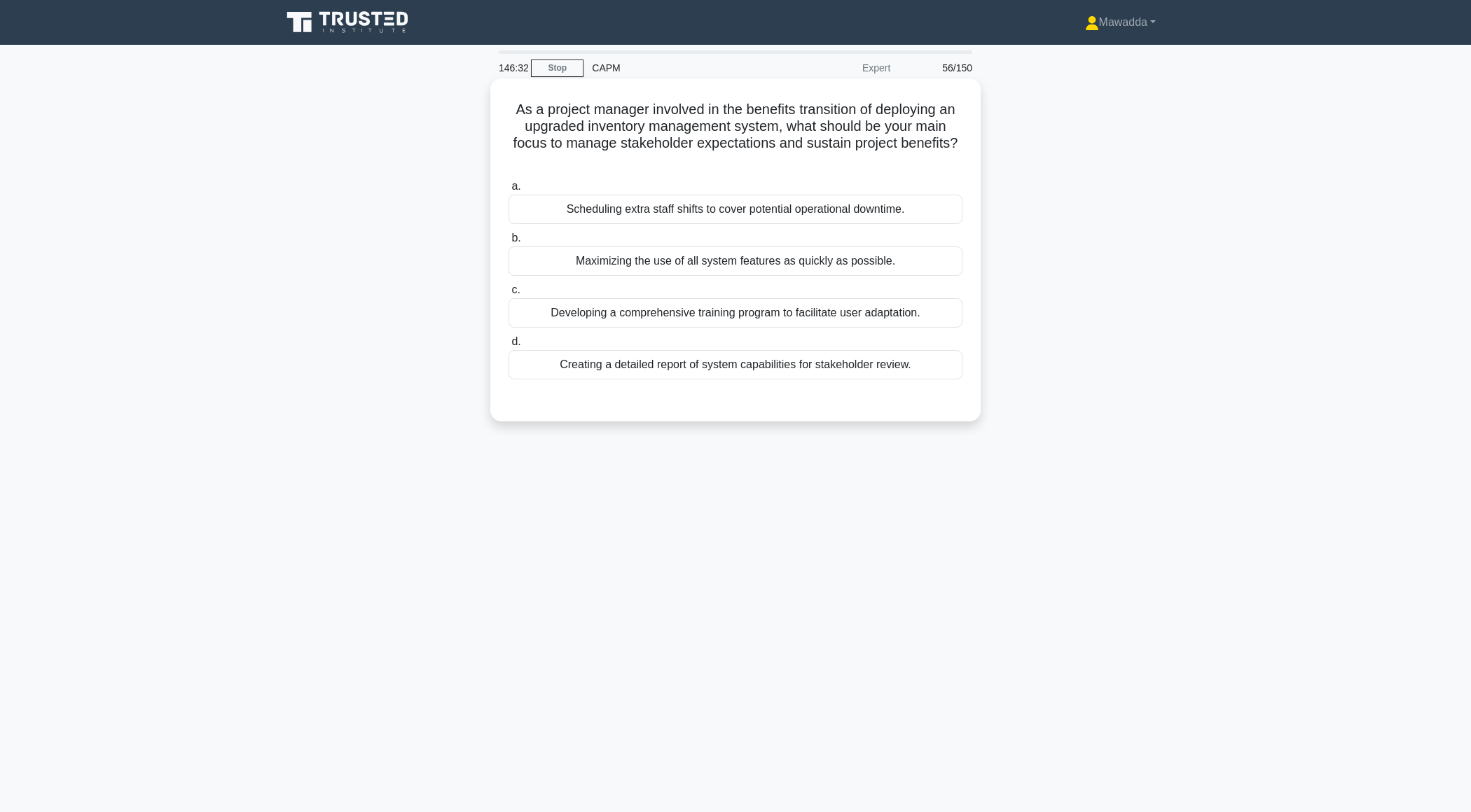
click at [827, 378] on div "a. Scheduling extra staff shifts to cover potential operational downtime. b. Ma…" at bounding box center [735, 278] width 471 height 207
click at [823, 366] on div "Creating a detailed report of system capabilities for stakeholder review." at bounding box center [736, 365] width 454 height 29
click at [509, 347] on input "d. Creating a detailed report of system capabilities for stakeholder review." at bounding box center [509, 342] width 0 height 9
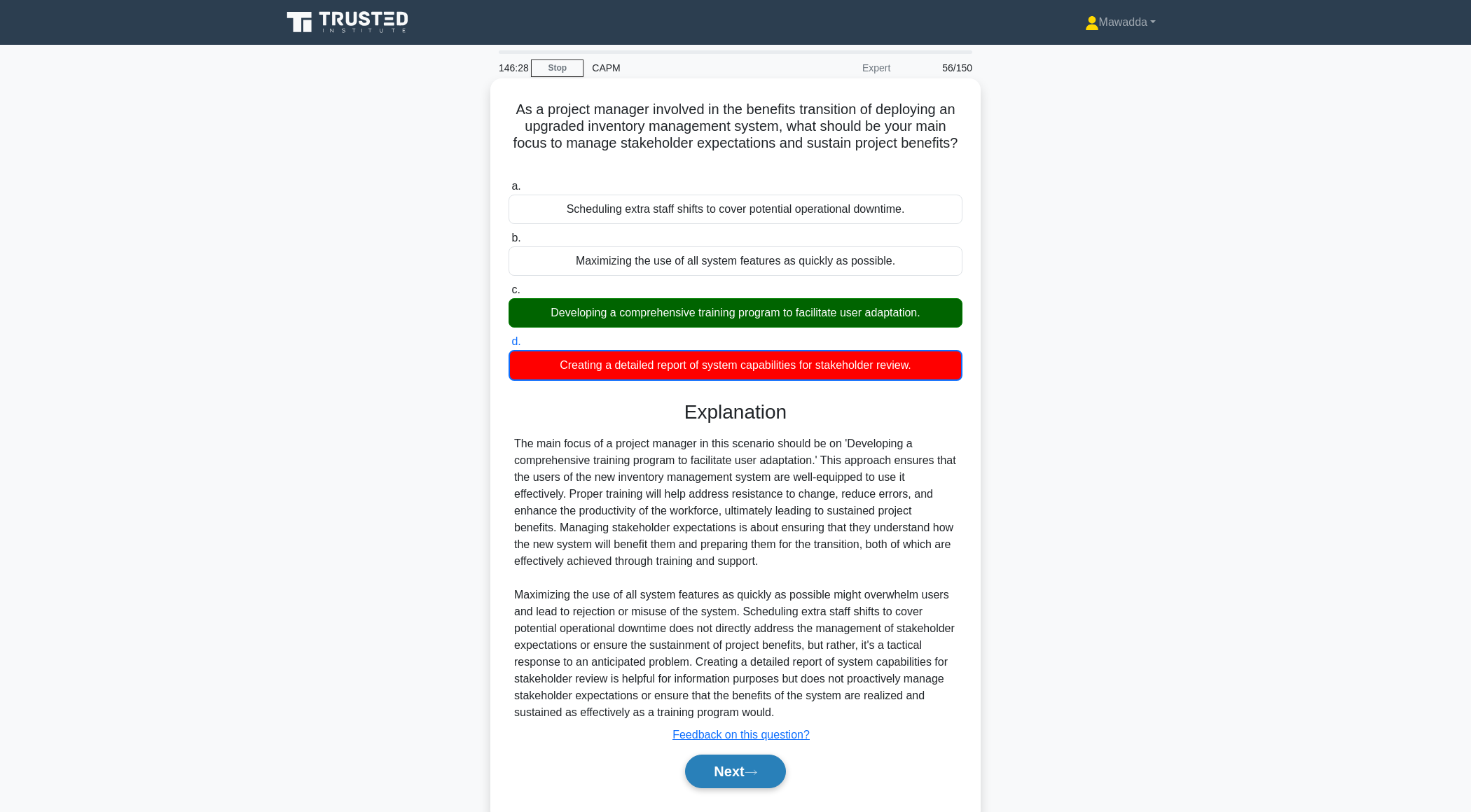
click at [705, 778] on button "Next" at bounding box center [735, 772] width 100 height 34
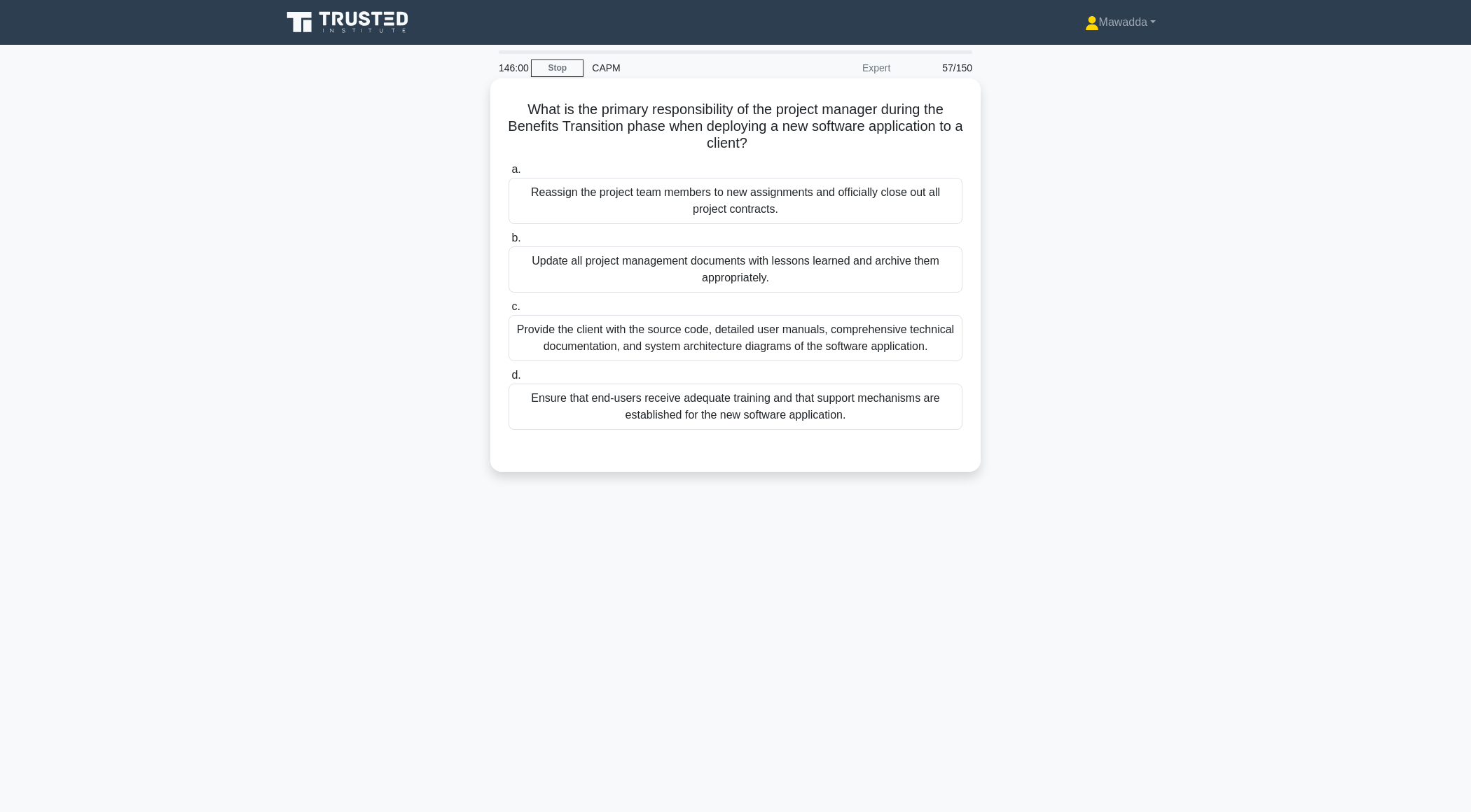
click at [889, 264] on div "Update all project management documents with lessons learned and archive them a…" at bounding box center [736, 269] width 454 height 46
click at [509, 243] on input "b. Update all project management documents with lessons learned and archive the…" at bounding box center [509, 238] width 0 height 9
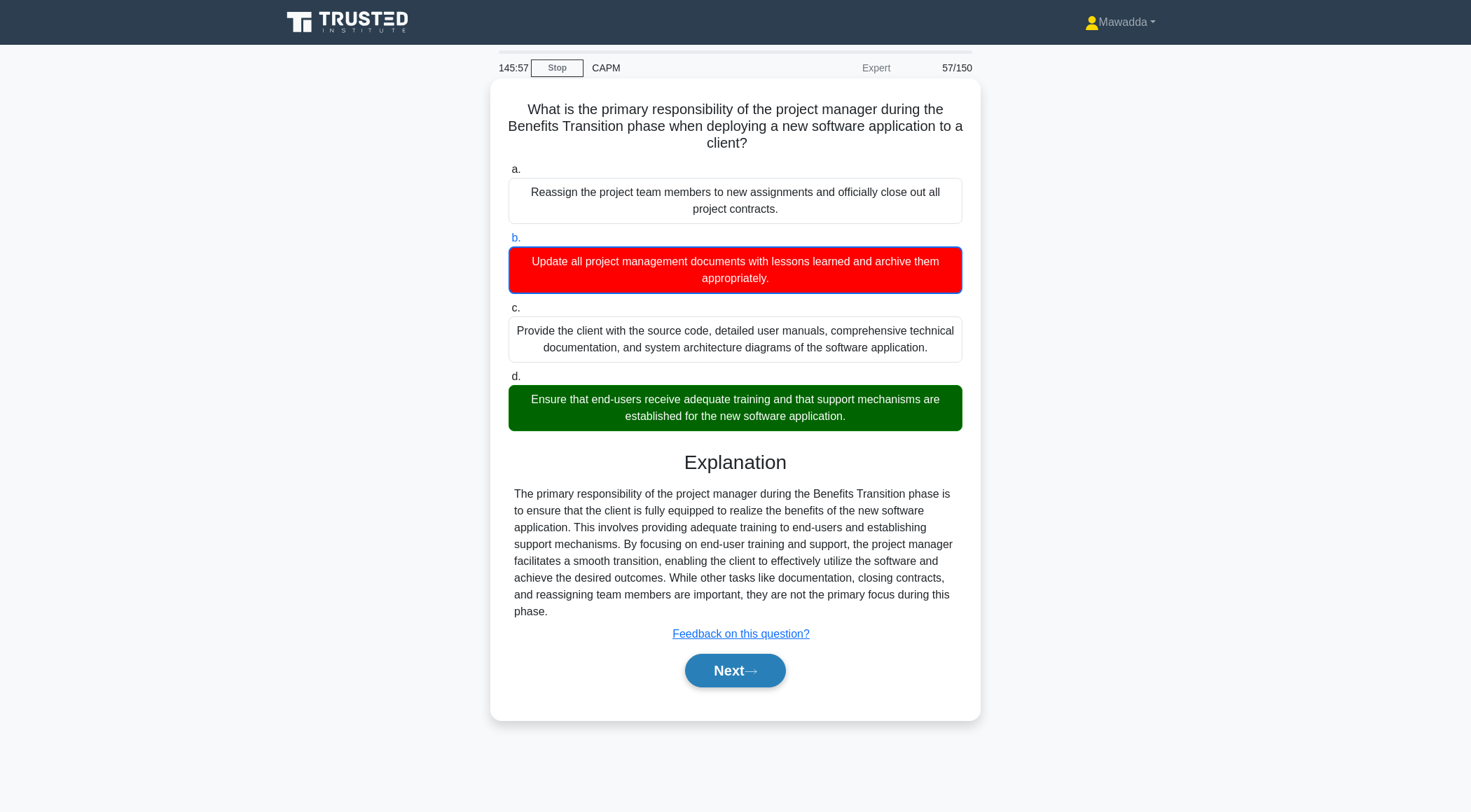
click at [727, 673] on button "Next" at bounding box center [735, 671] width 100 height 34
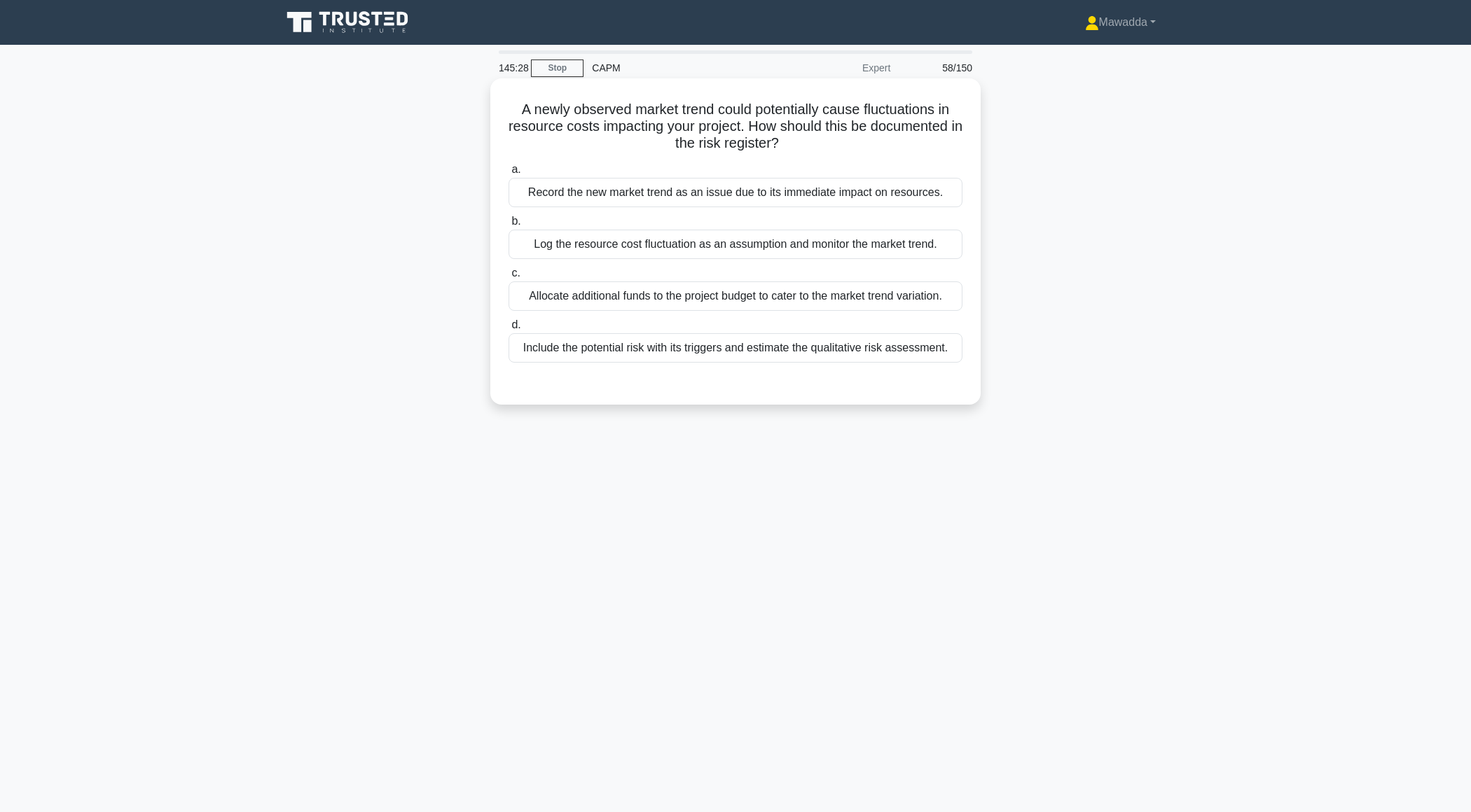
click at [847, 351] on div "Include the potential risk with its triggers and estimate the qualitative risk …" at bounding box center [736, 348] width 454 height 29
click at [509, 330] on input "d. Include the potential risk with its triggers and estimate the qualitative ri…" at bounding box center [509, 325] width 0 height 9
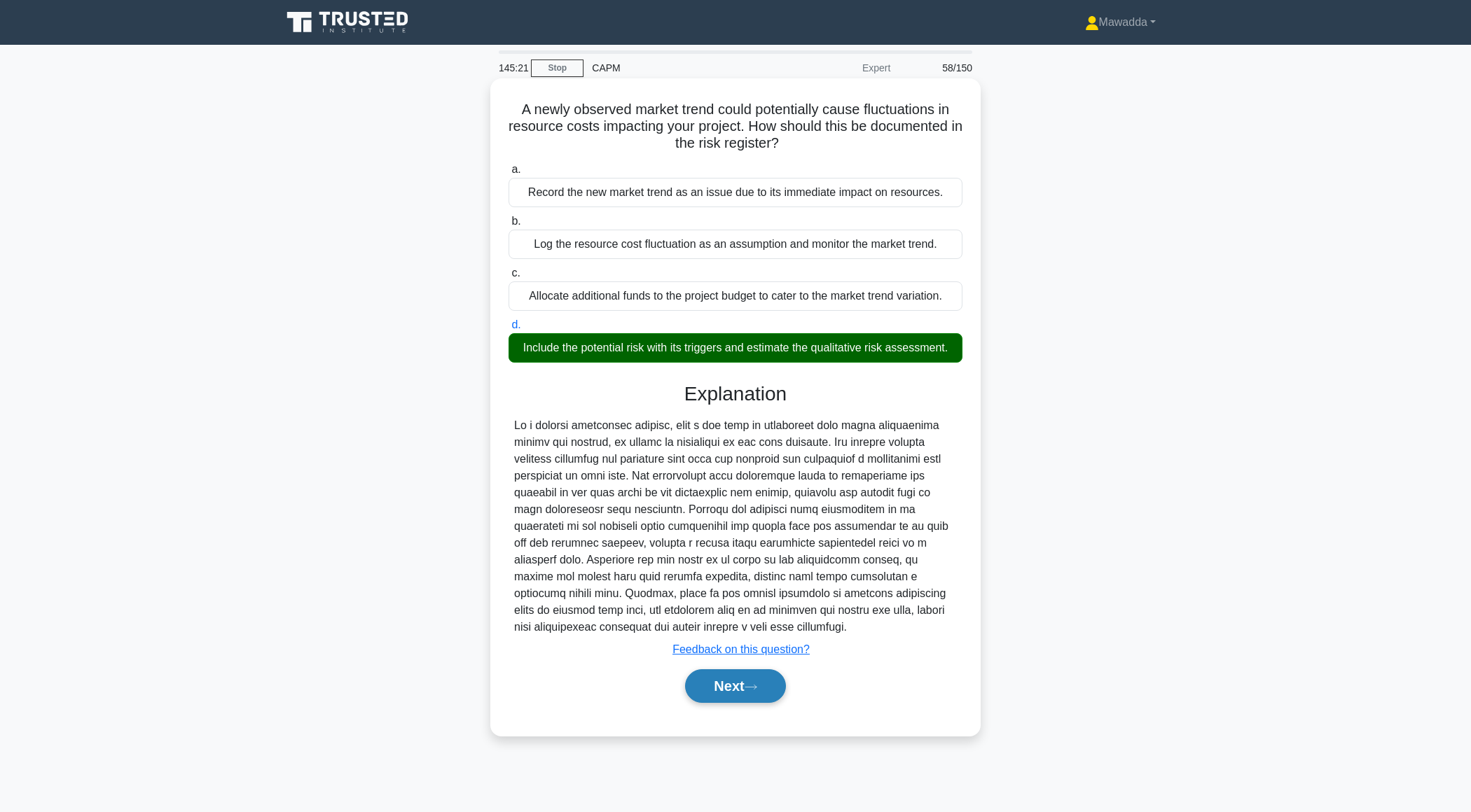
click at [703, 691] on button "Next" at bounding box center [735, 686] width 100 height 34
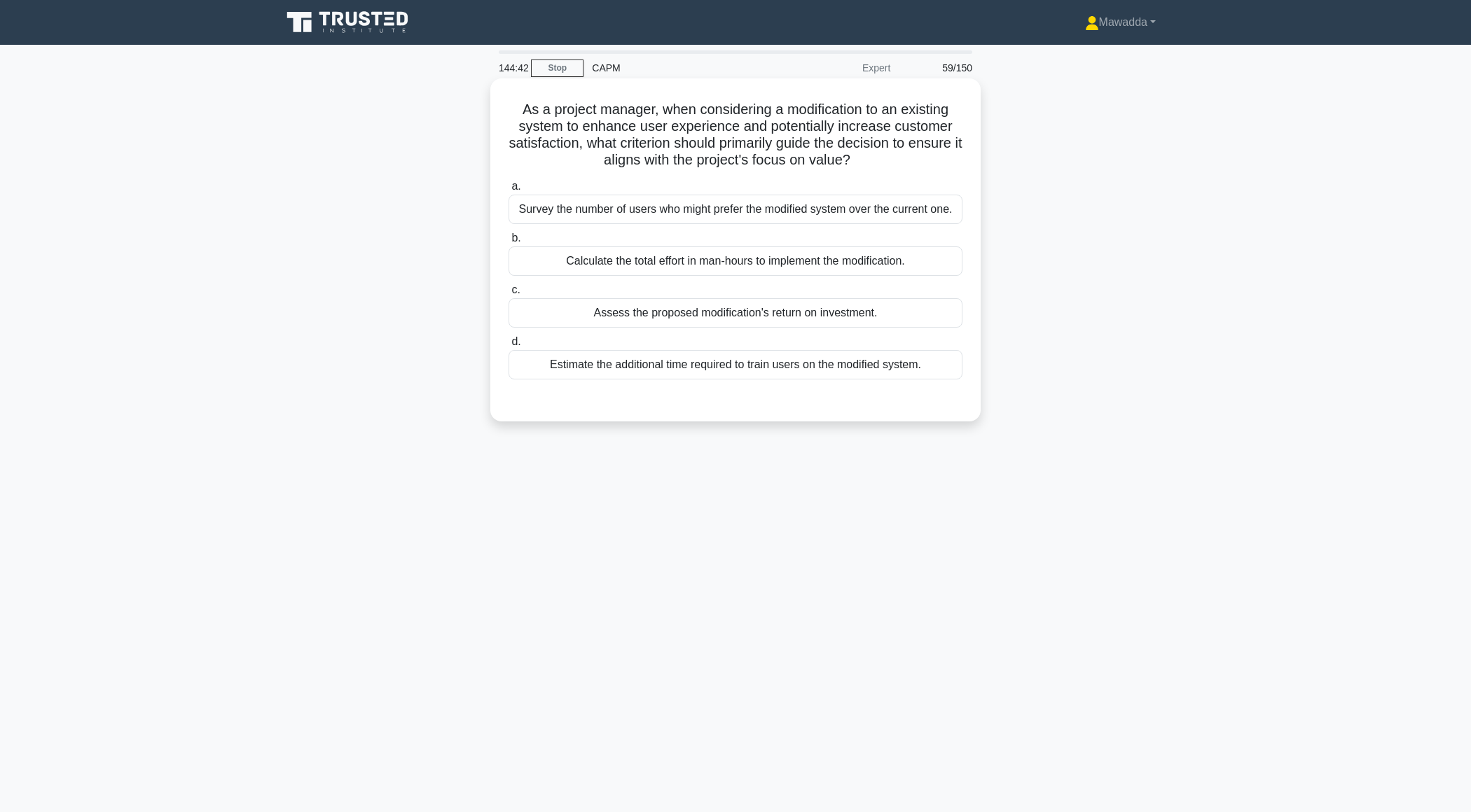
click at [905, 328] on div "a. Survey the number of users who might prefer the modified system over the cur…" at bounding box center [735, 278] width 471 height 207
click at [902, 322] on div "Assess the proposed modification's return on investment." at bounding box center [736, 313] width 454 height 29
click at [509, 295] on input "c. Assess the proposed modification's return on investment." at bounding box center [509, 290] width 0 height 9
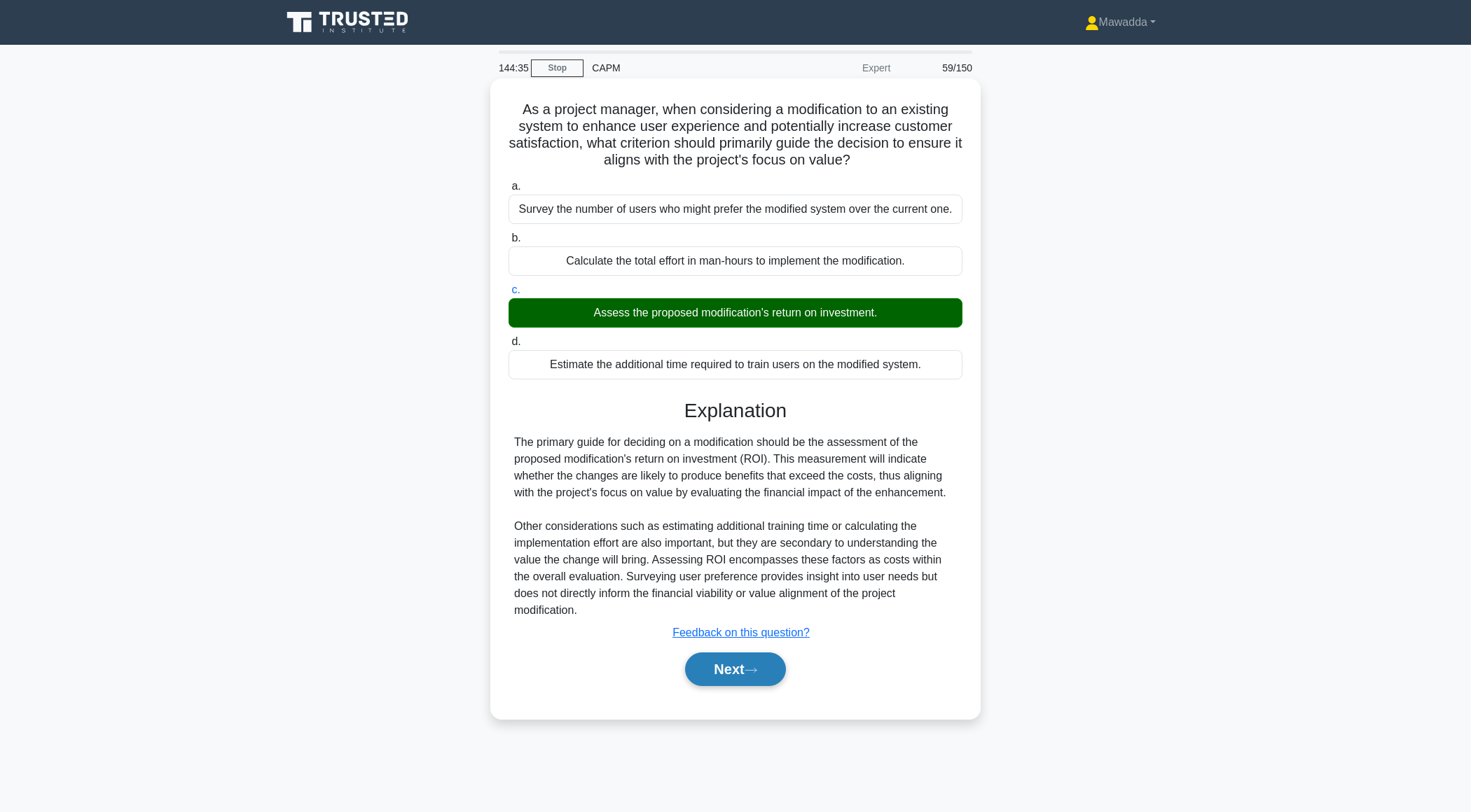
click at [708, 653] on button "Next" at bounding box center [735, 669] width 100 height 34
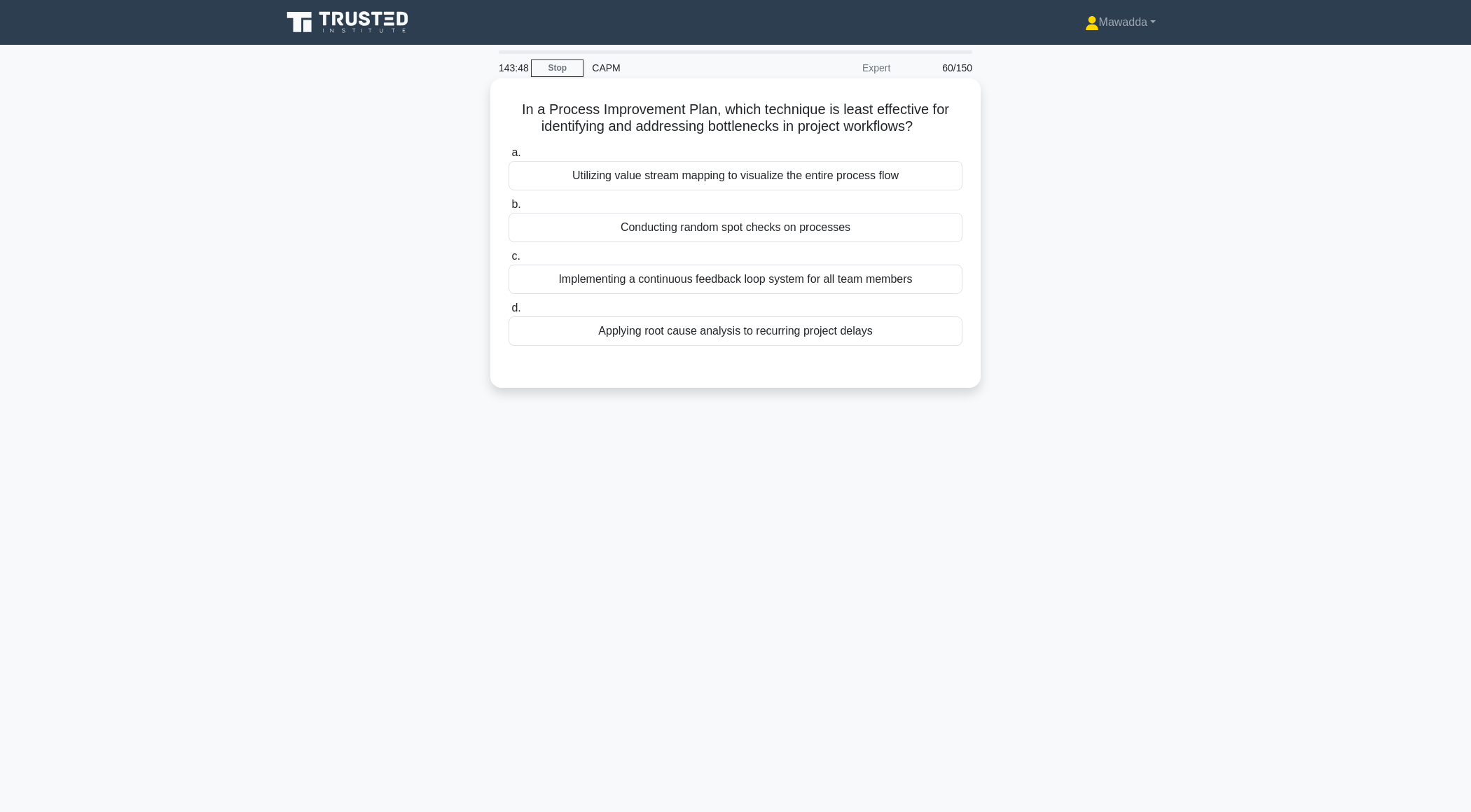
click at [689, 332] on div "Applying root cause analysis to recurring project delays" at bounding box center [736, 331] width 454 height 29
click at [509, 313] on input "d. Applying root cause analysis to recurring project delays" at bounding box center [509, 308] width 0 height 9
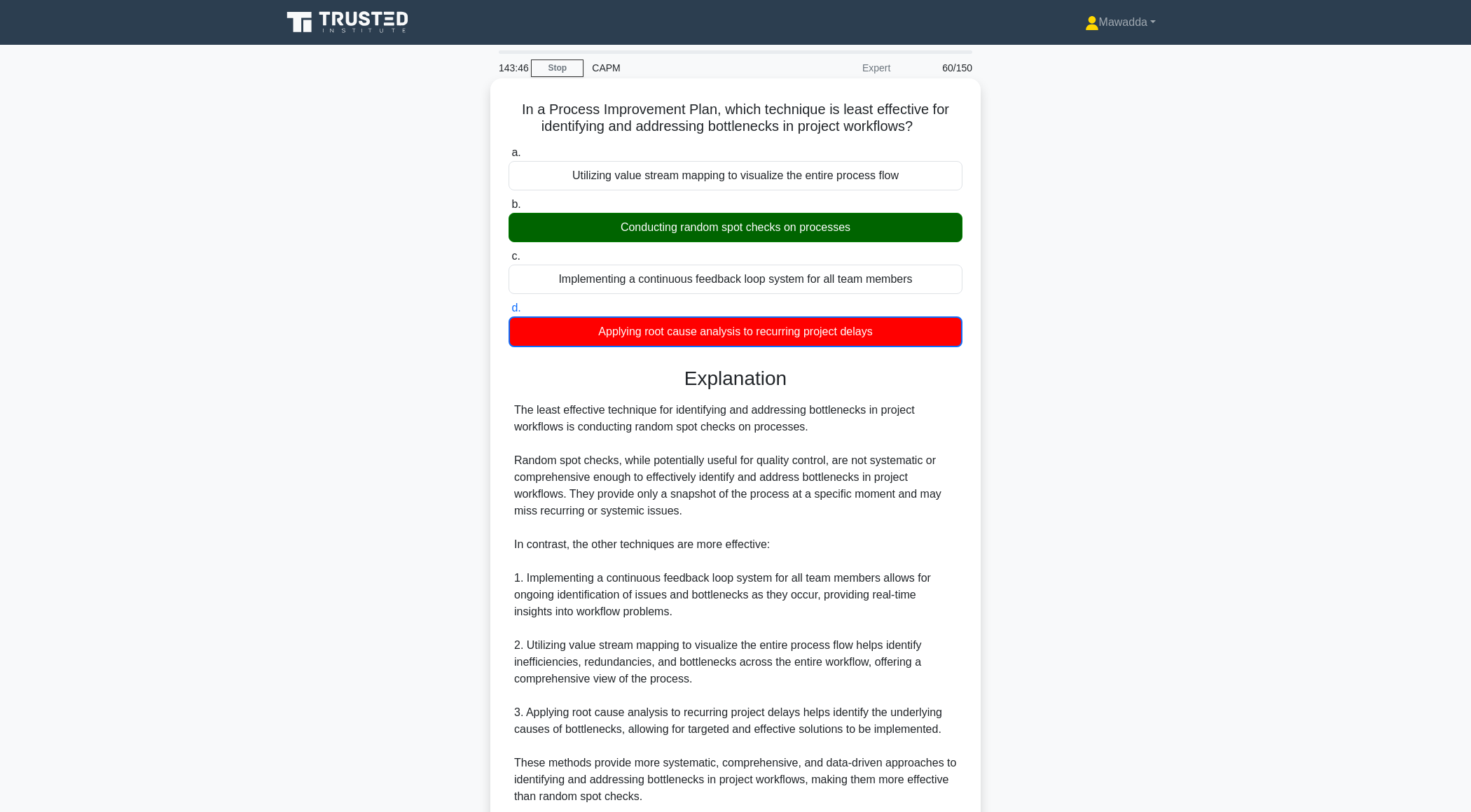
scroll to position [117, 0]
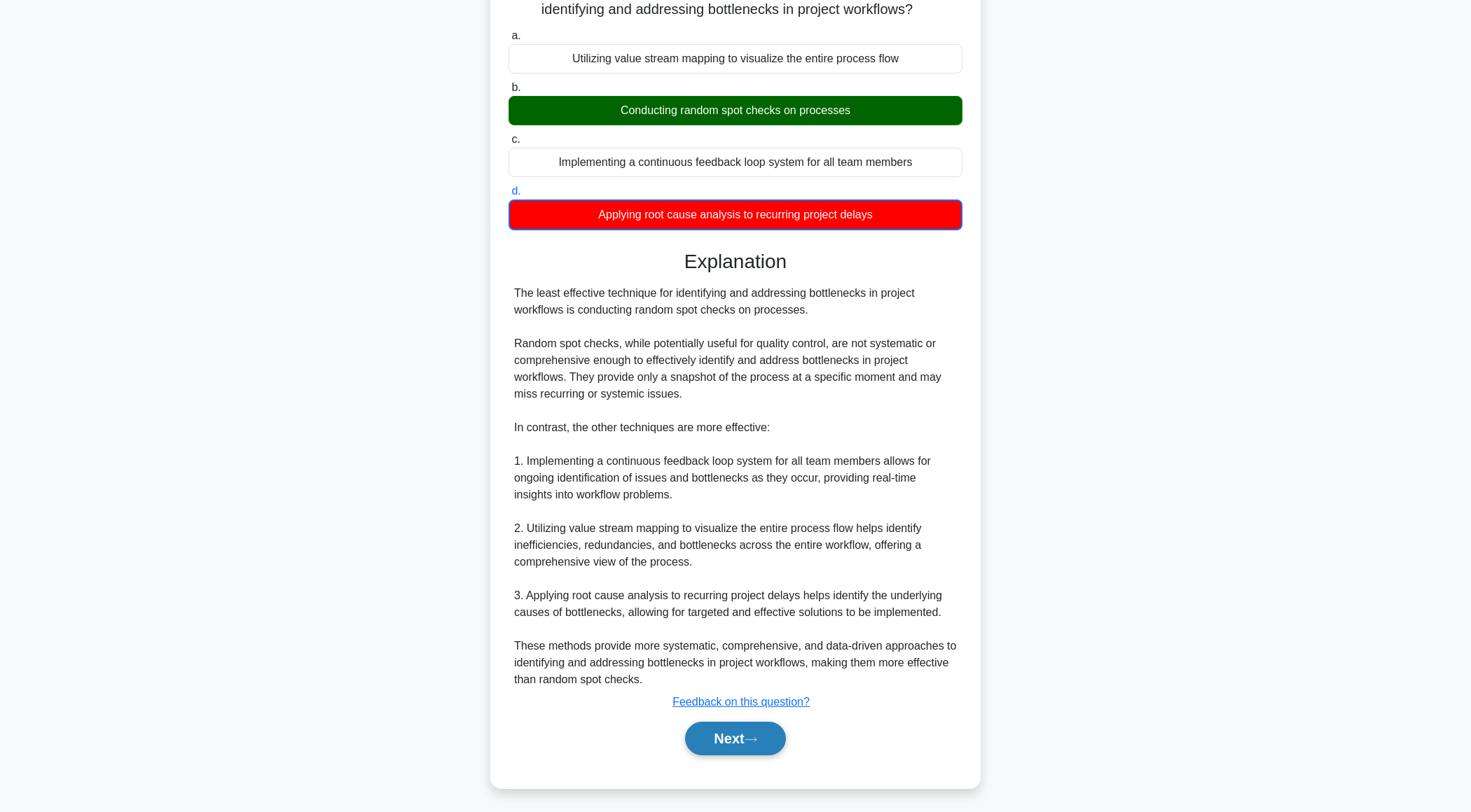
click at [703, 730] on button "Next" at bounding box center [735, 739] width 100 height 34
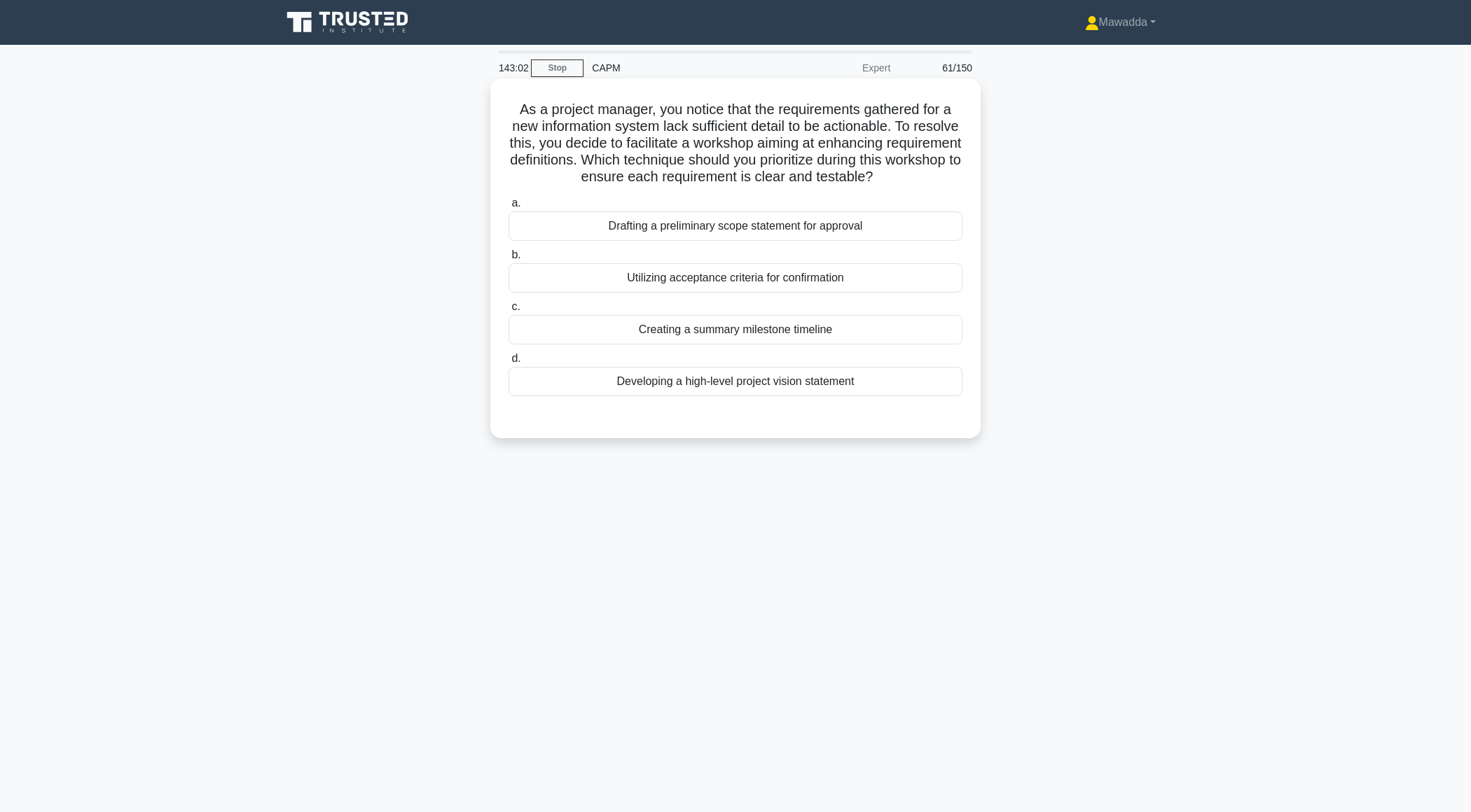
click at [771, 383] on div "Developing a high-level project vision statement" at bounding box center [736, 382] width 454 height 29
click at [509, 364] on input "d. Developing a high-level project vision statement" at bounding box center [509, 358] width 0 height 9
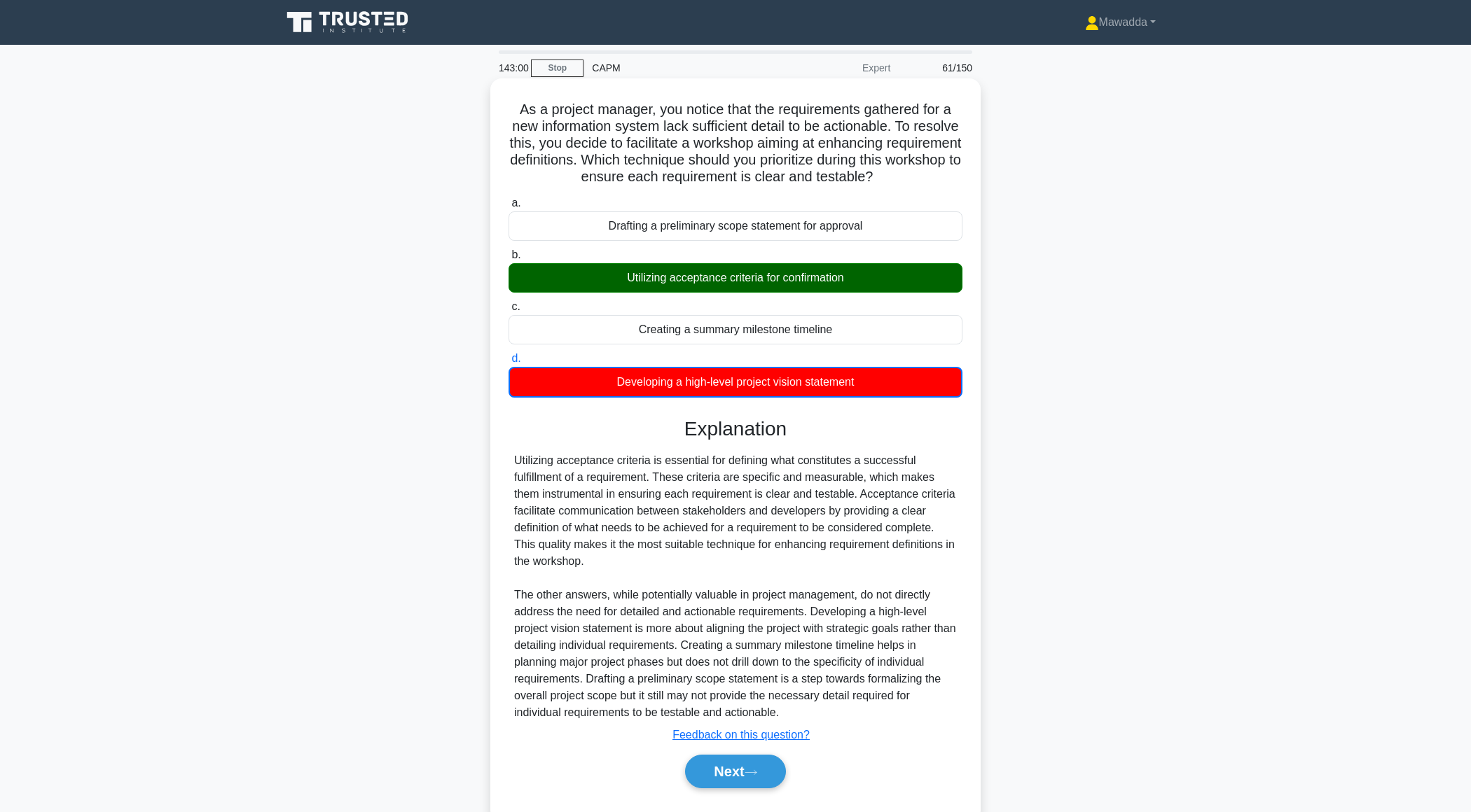
scroll to position [33, 0]
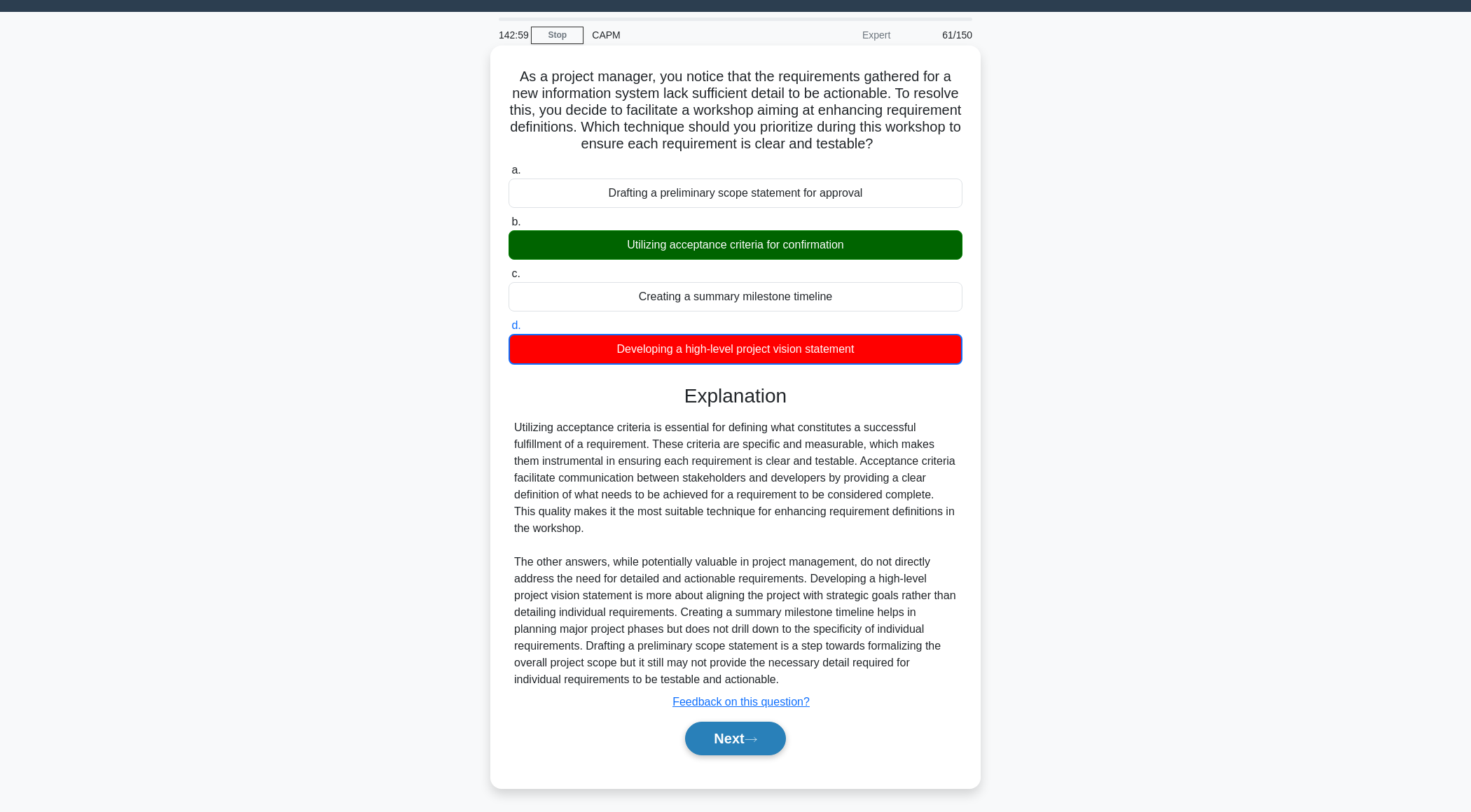
click at [713, 743] on button "Next" at bounding box center [735, 739] width 100 height 34
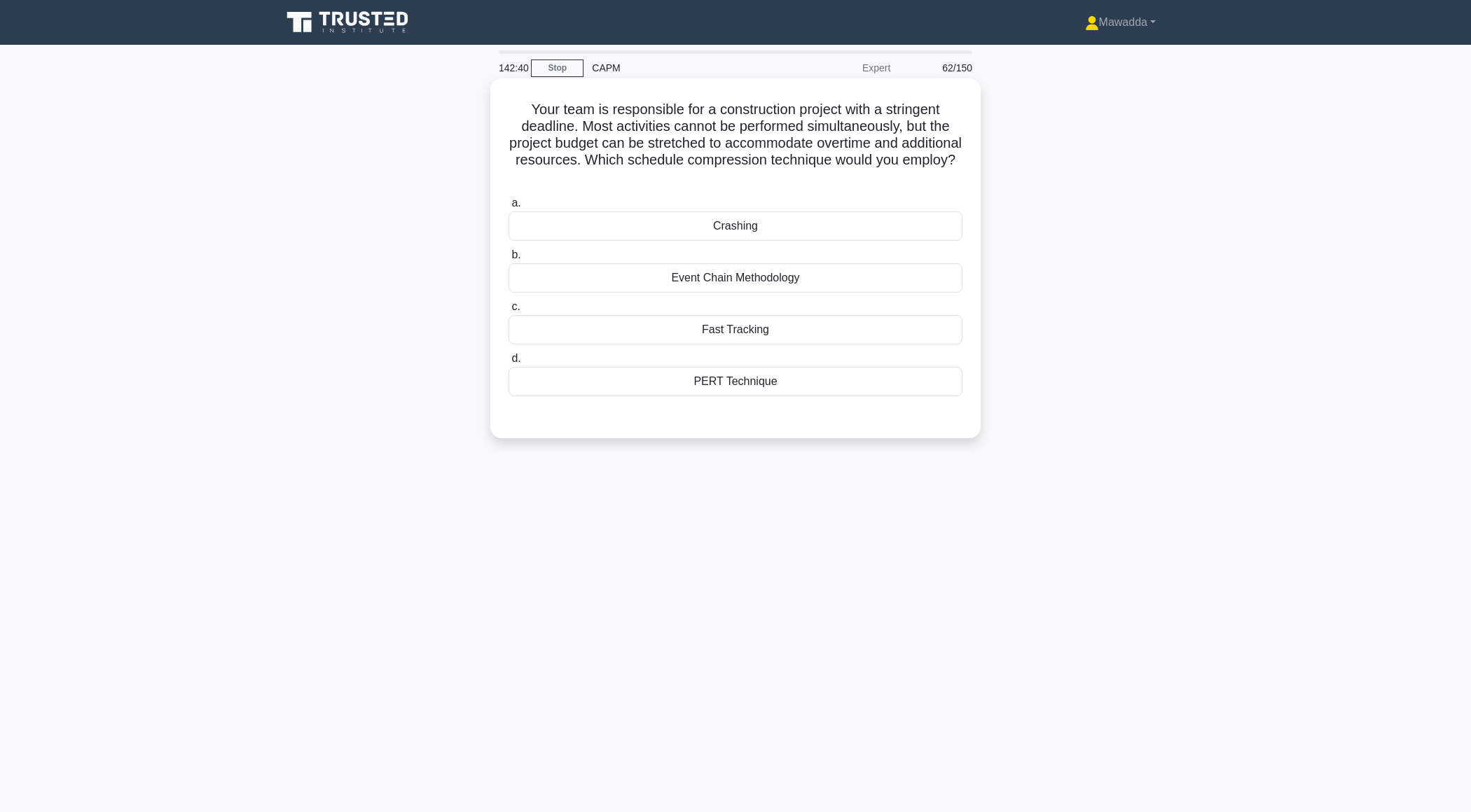
click at [746, 211] on div "Crashing" at bounding box center [736, 226] width 454 height 29
click at [509, 203] on input "a. Crashing" at bounding box center [509, 203] width 0 height 9
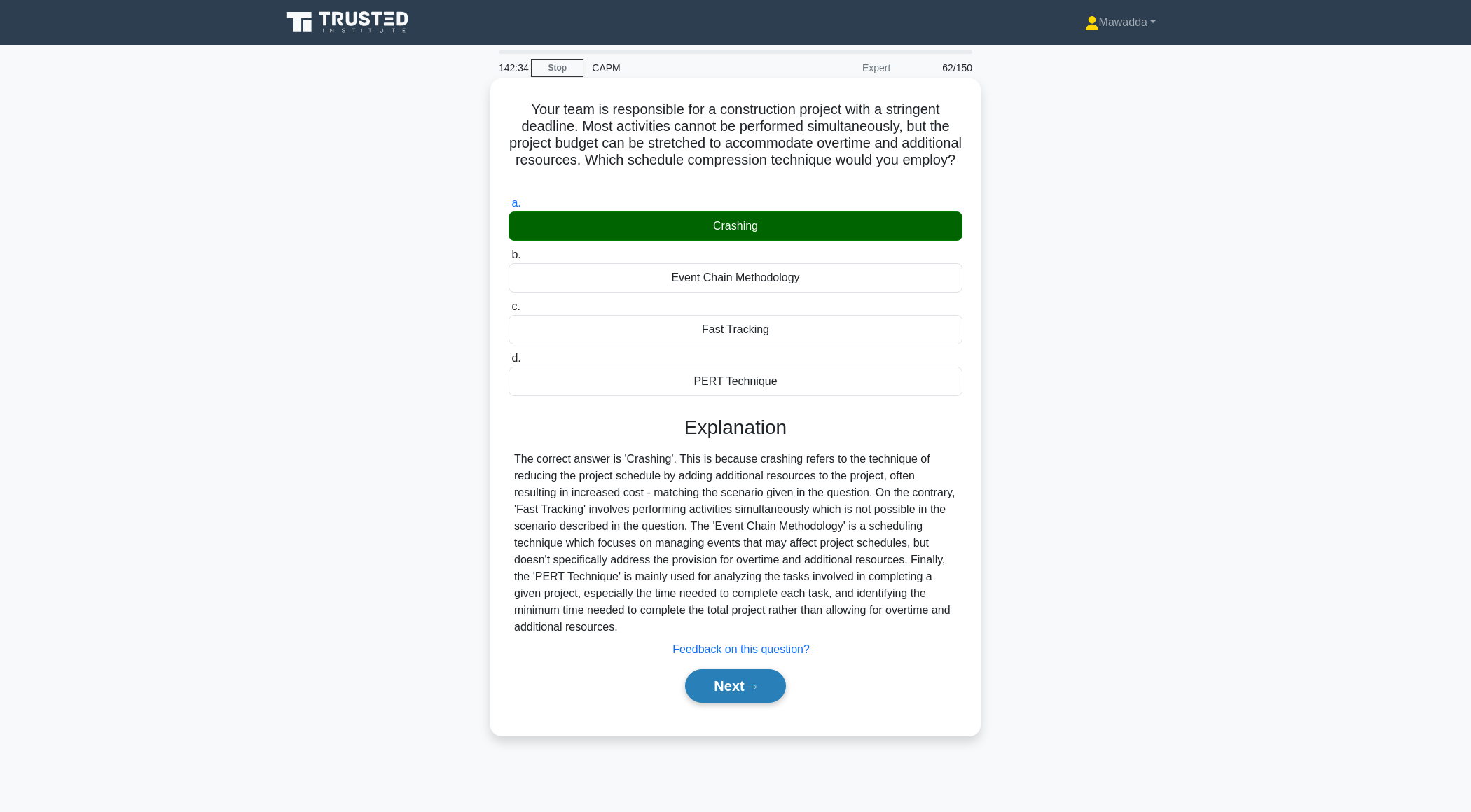
click at [714, 670] on button "Next" at bounding box center [735, 686] width 100 height 34
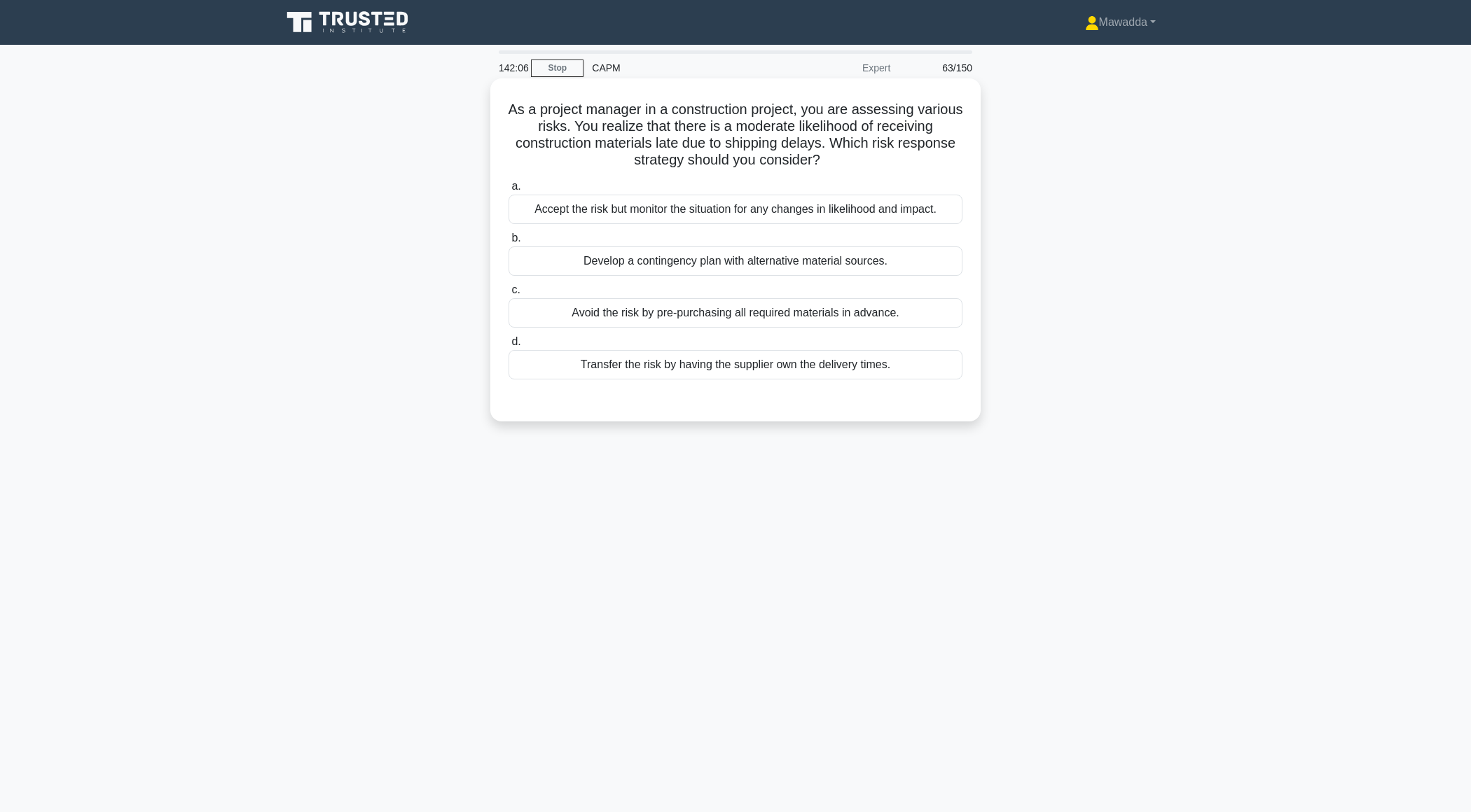
click at [809, 261] on div "Develop a contingency plan with alternative material sources." at bounding box center [736, 261] width 454 height 29
click at [509, 243] on input "b. Develop a contingency plan with alternative material sources." at bounding box center [509, 238] width 0 height 9
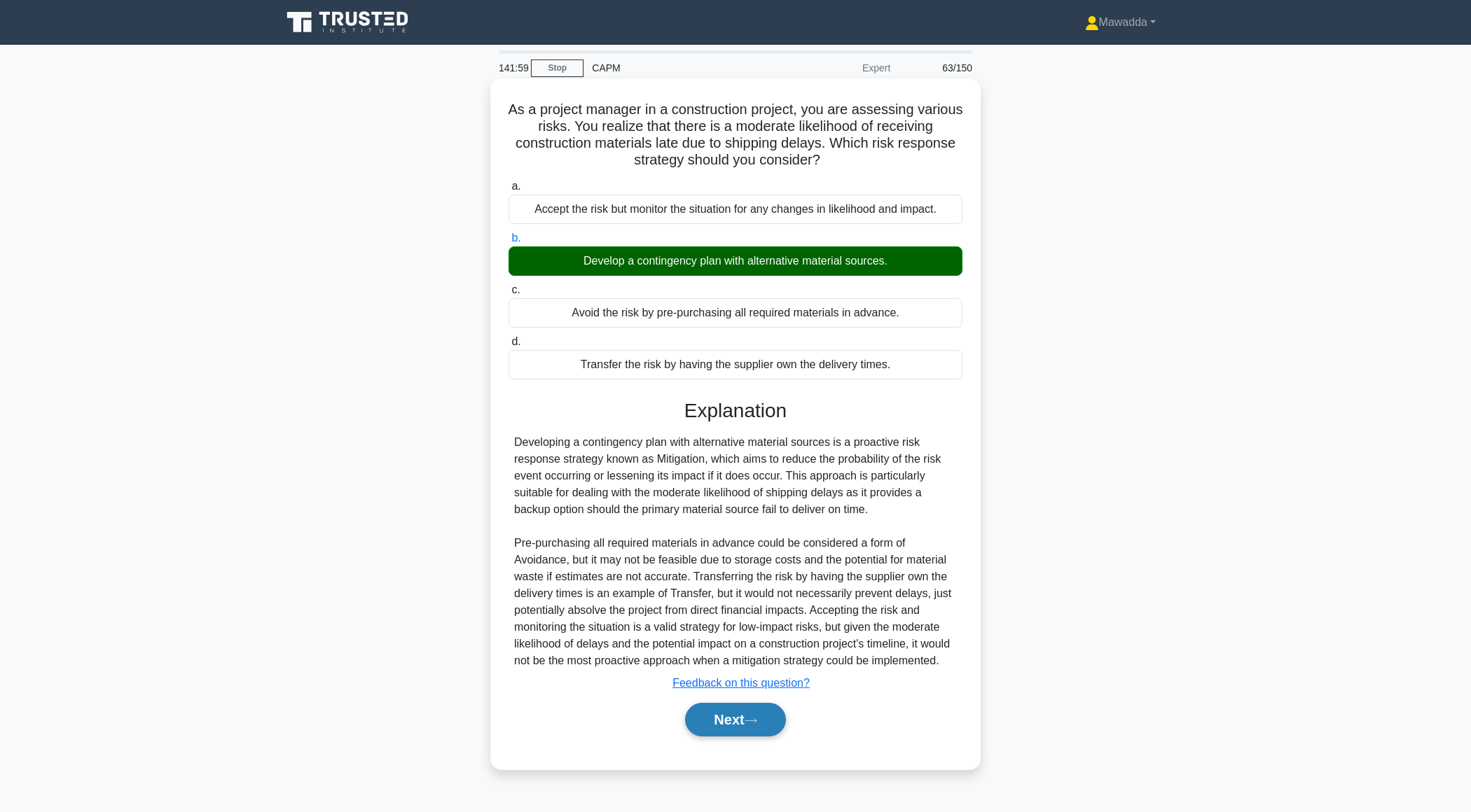
click at [732, 730] on button "Next" at bounding box center [735, 720] width 100 height 34
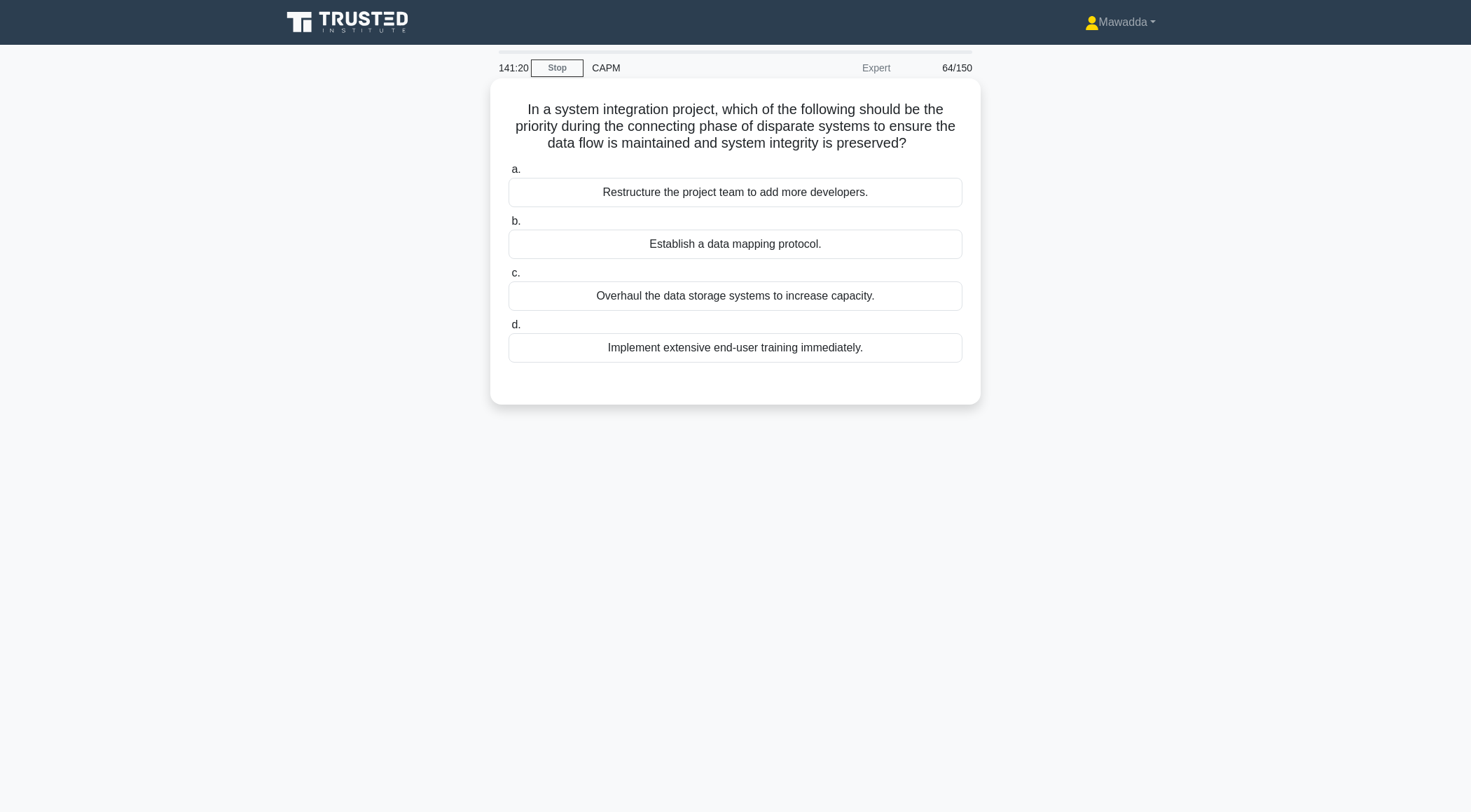
click at [877, 246] on div "Establish a data mapping protocol." at bounding box center [736, 244] width 454 height 29
click at [509, 226] on input "b. Establish a data mapping protocol." at bounding box center [509, 222] width 0 height 9
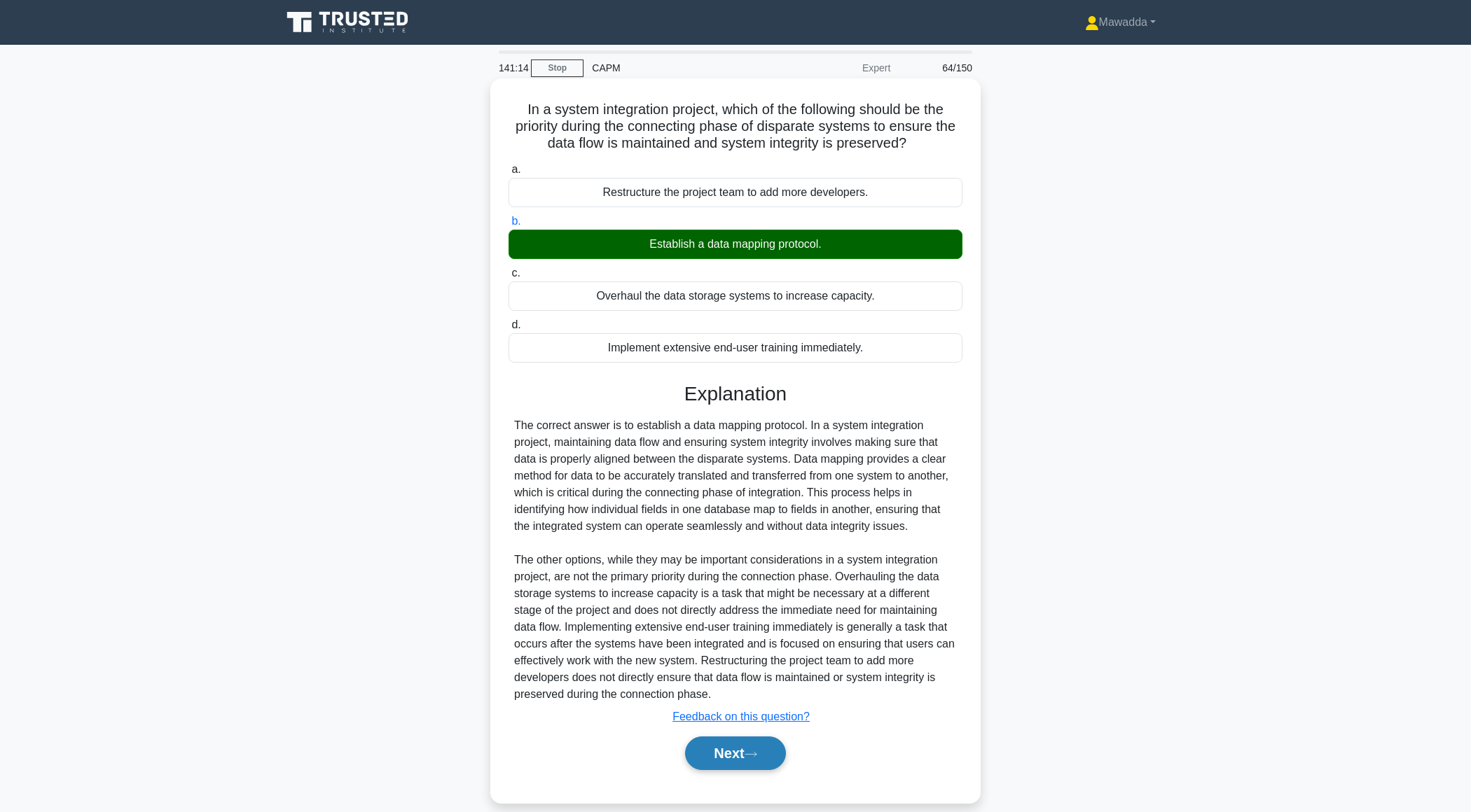
click at [730, 750] on button "Next" at bounding box center [735, 753] width 100 height 34
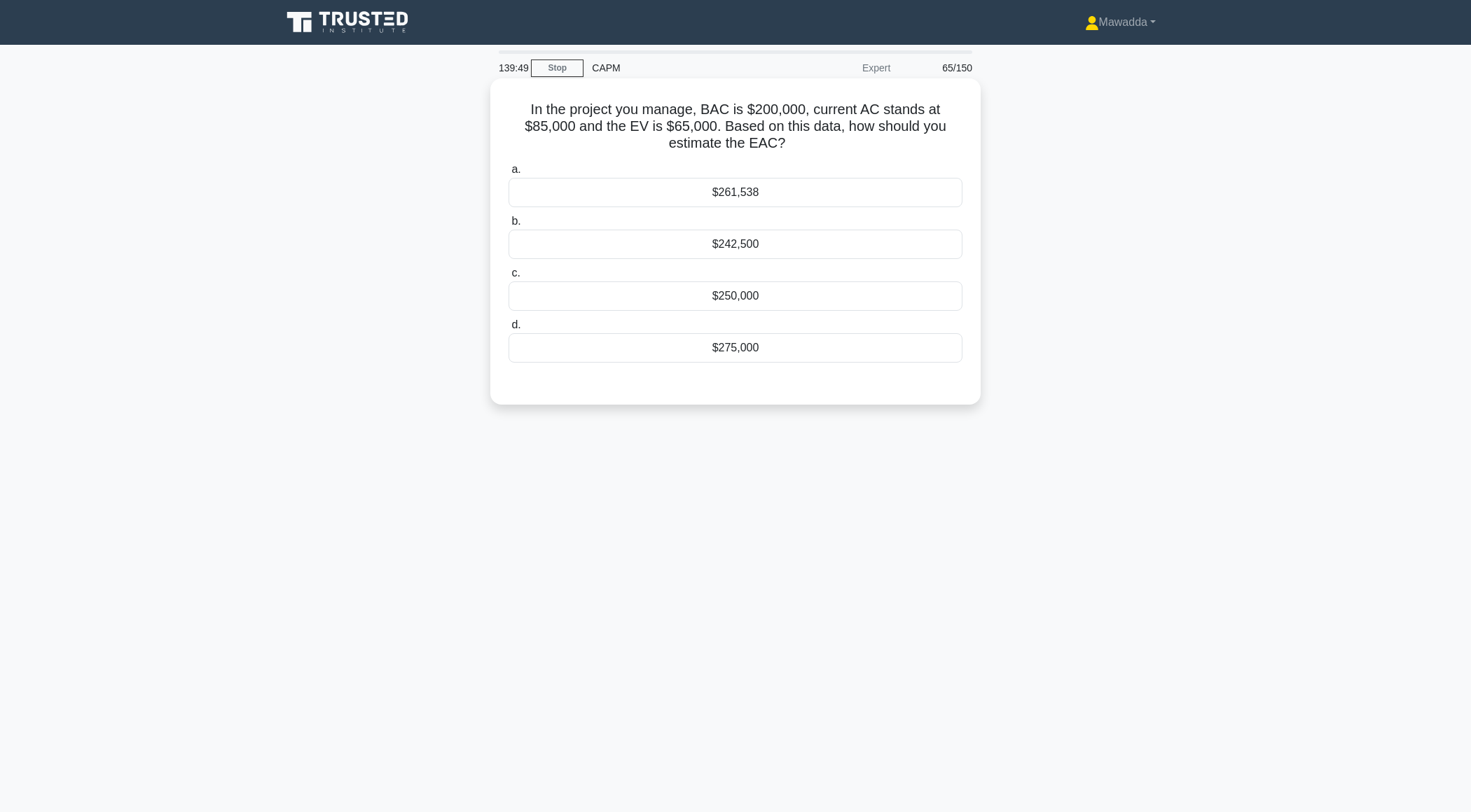
click at [755, 287] on div "$250,000" at bounding box center [736, 296] width 454 height 29
click at [509, 278] on input "c. $250,000" at bounding box center [509, 274] width 0 height 9
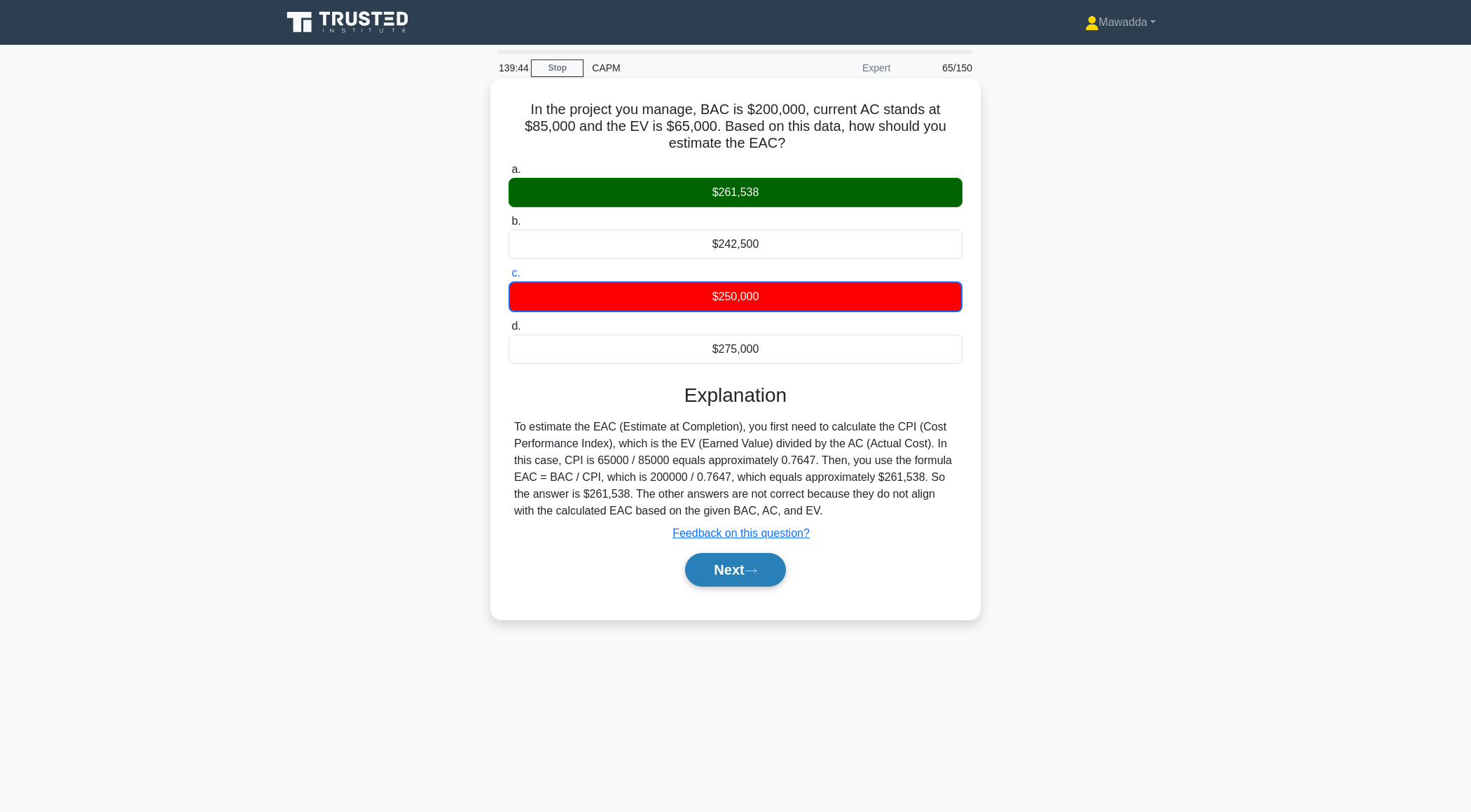
click at [733, 567] on button "Next" at bounding box center [735, 570] width 100 height 34
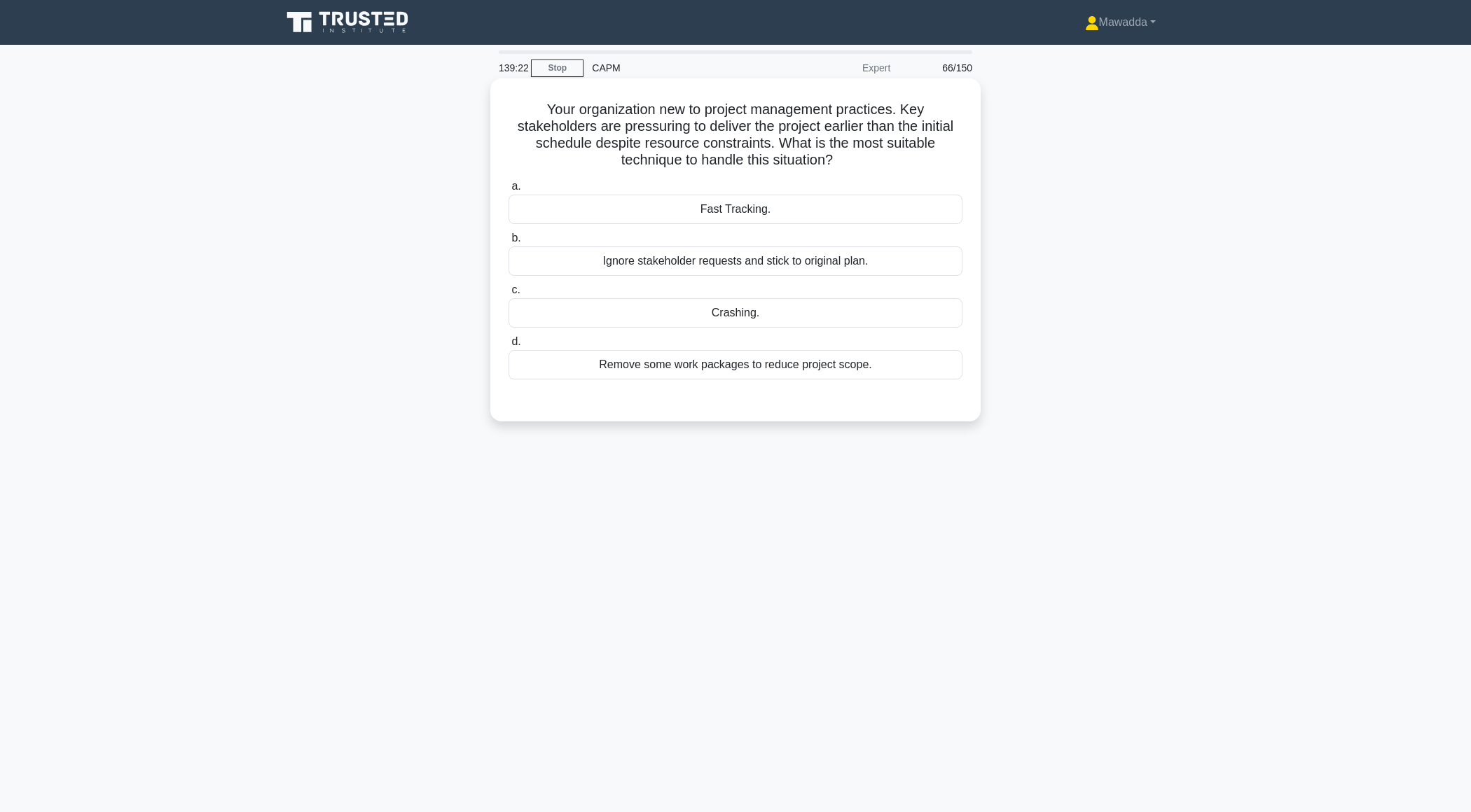
click at [818, 215] on div "Fast Tracking." at bounding box center [736, 209] width 454 height 29
click at [509, 191] on input "a. Fast Tracking." at bounding box center [509, 187] width 0 height 9
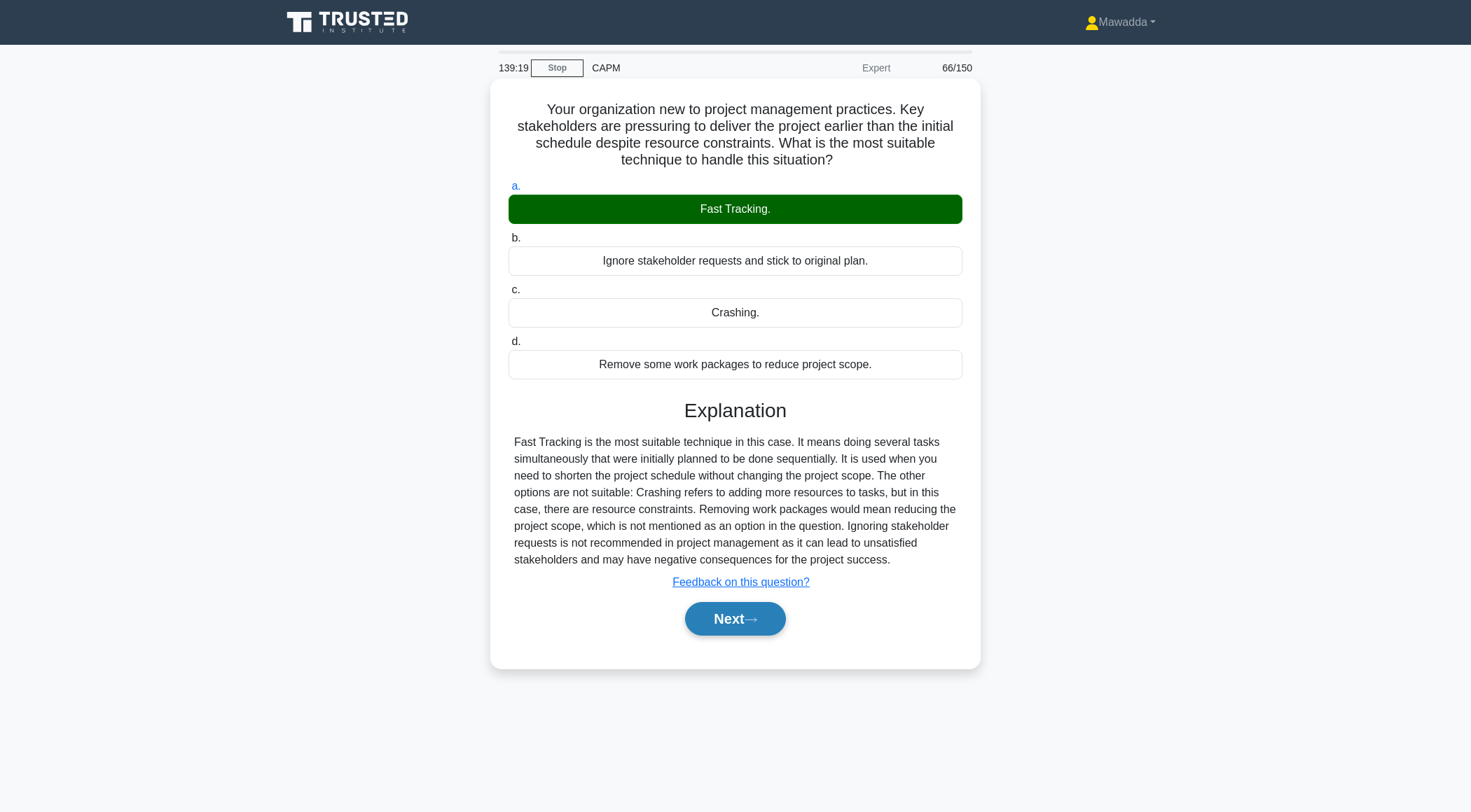
click at [708, 623] on button "Next" at bounding box center [735, 619] width 100 height 34
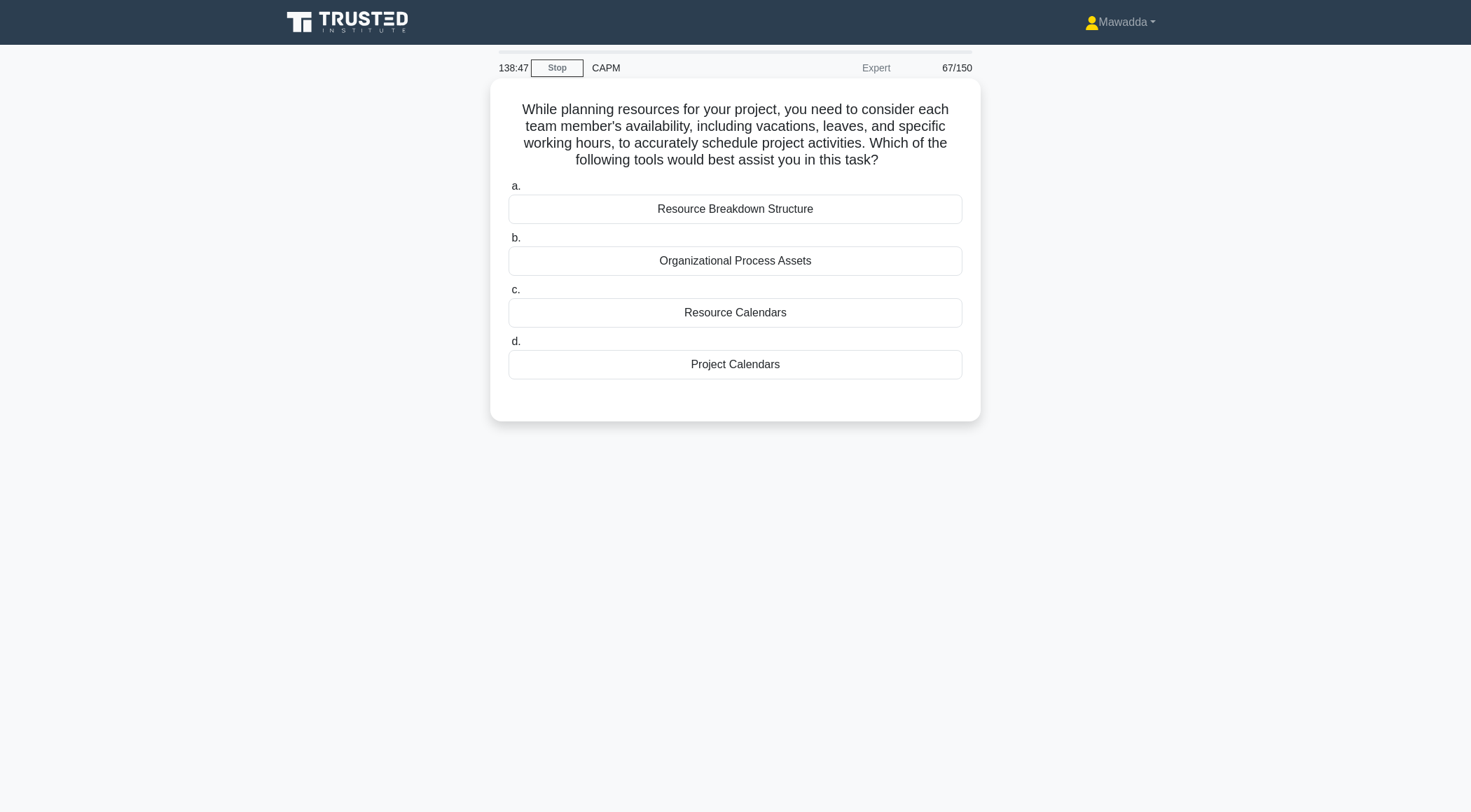
click at [883, 196] on div "Resource Breakdown Structure" at bounding box center [736, 209] width 454 height 29
click at [509, 191] on input "a. Resource Breakdown Structure" at bounding box center [509, 187] width 0 height 9
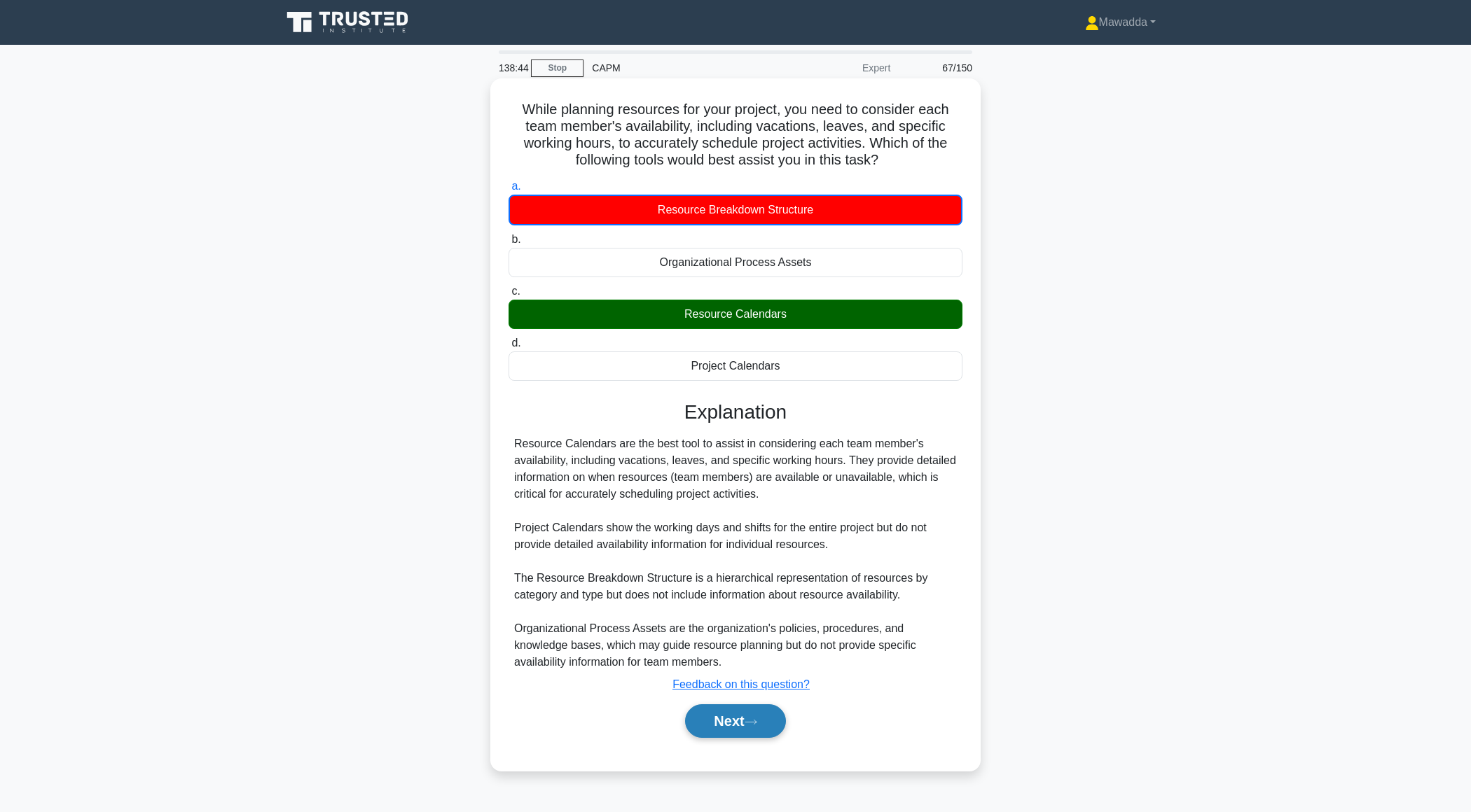
click at [724, 724] on button "Next" at bounding box center [735, 721] width 100 height 34
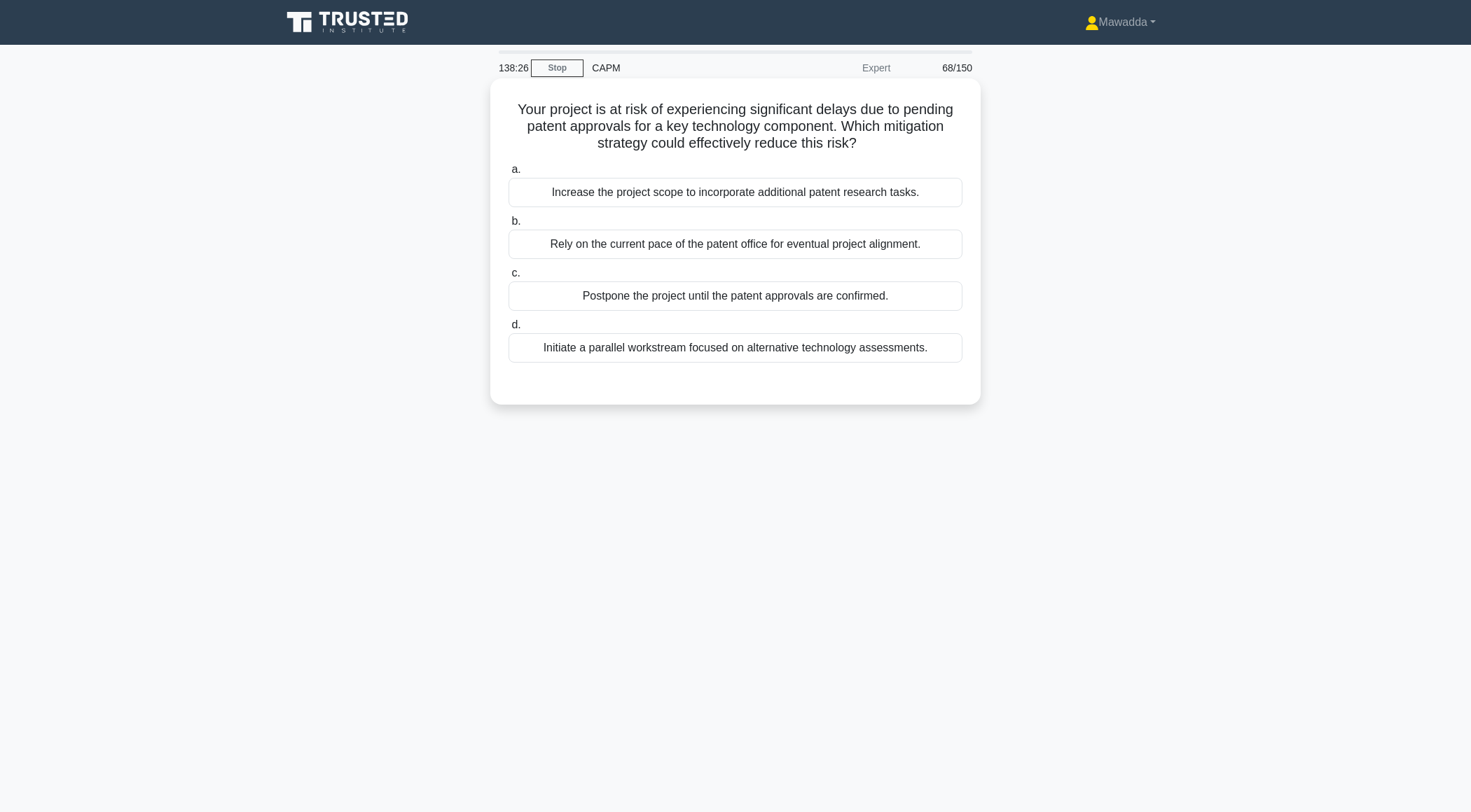
click at [806, 350] on div "Initiate a parallel workstream focused on alternative technology assessments." at bounding box center [736, 348] width 454 height 29
click at [509, 330] on input "d. Initiate a parallel workstream focused on alternative technology assessments." at bounding box center [509, 325] width 0 height 9
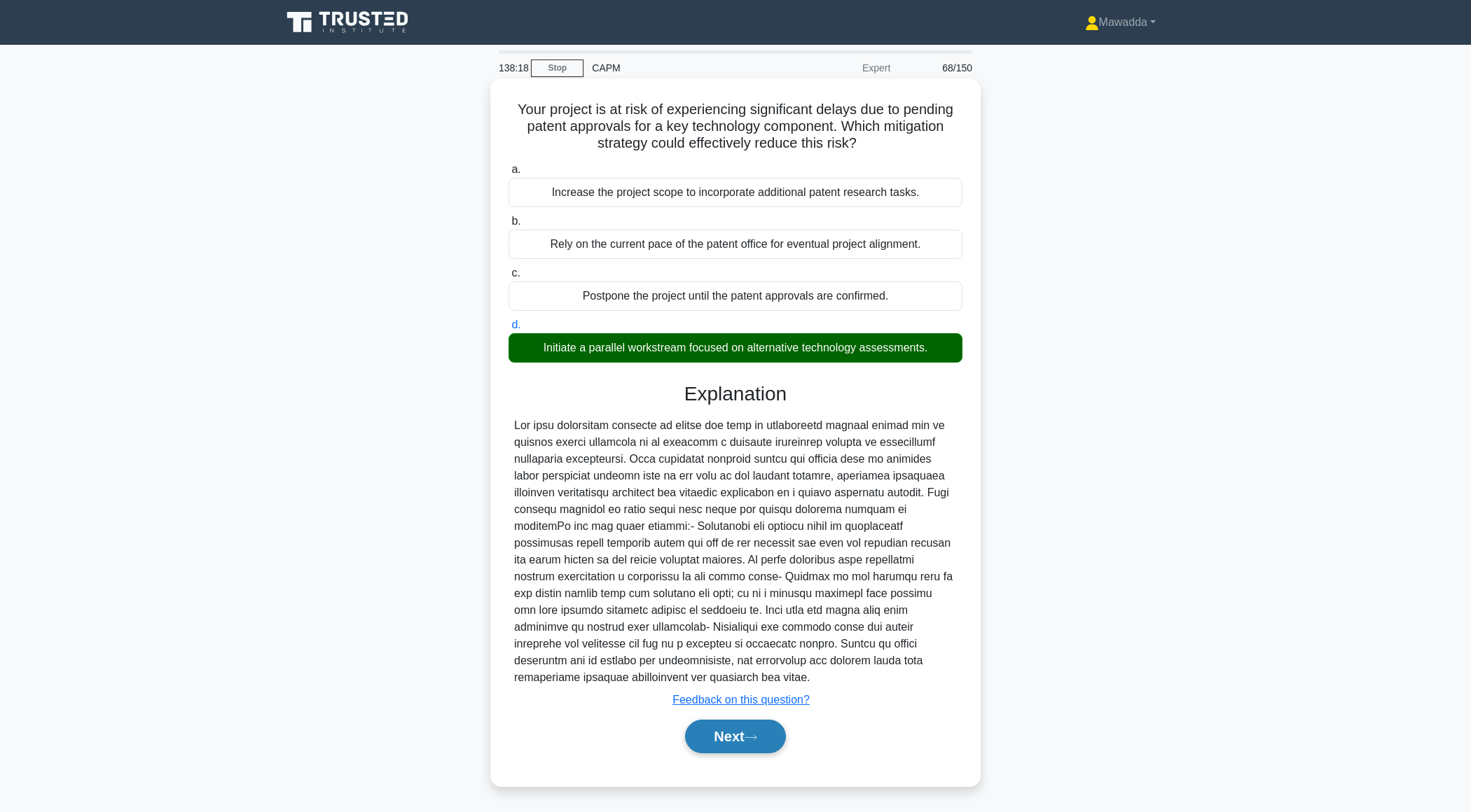
click at [711, 743] on button "Next" at bounding box center [735, 737] width 100 height 34
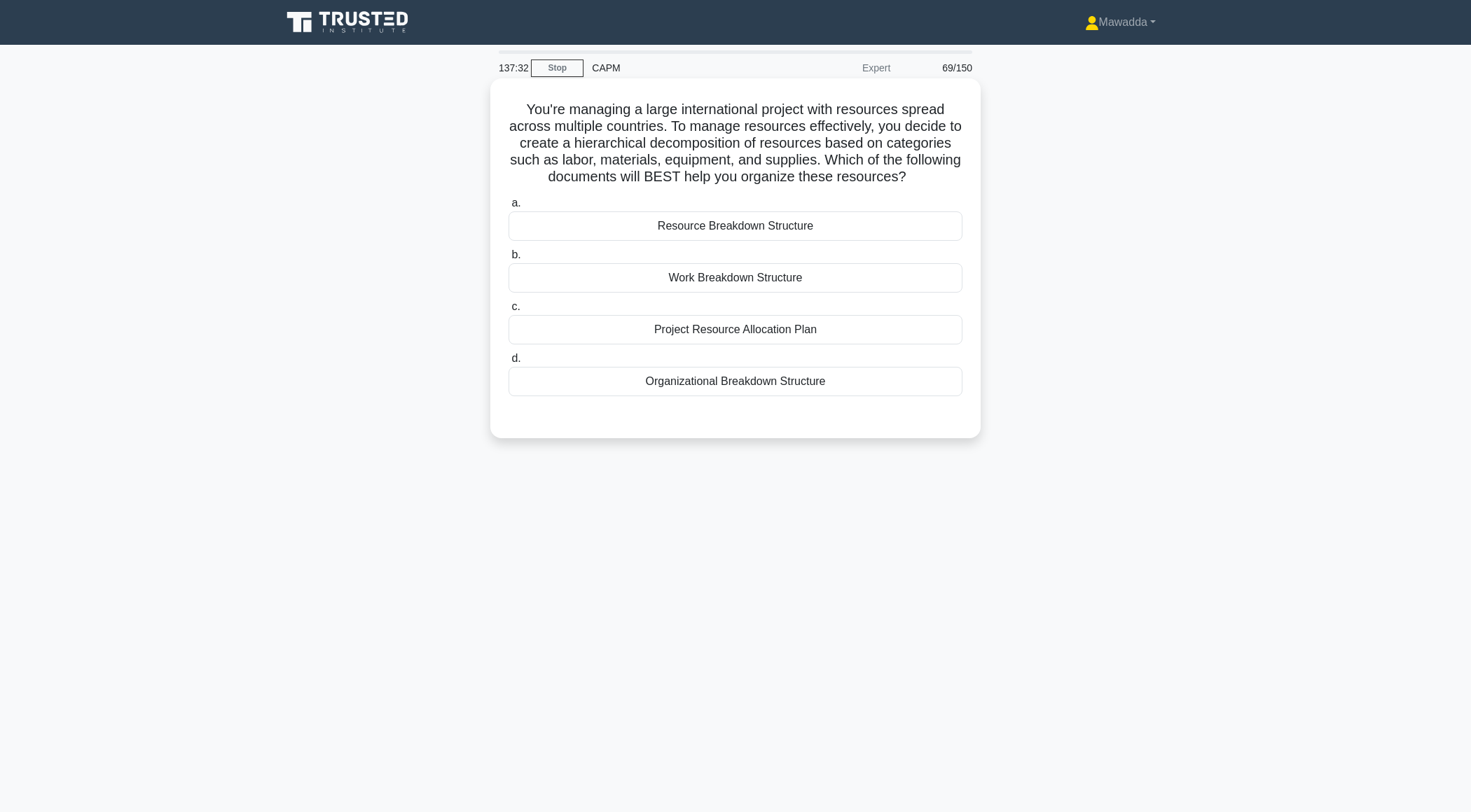
click at [733, 217] on div "Resource Breakdown Structure" at bounding box center [736, 226] width 454 height 29
click at [509, 208] on input "a. Resource Breakdown Structure" at bounding box center [509, 203] width 0 height 9
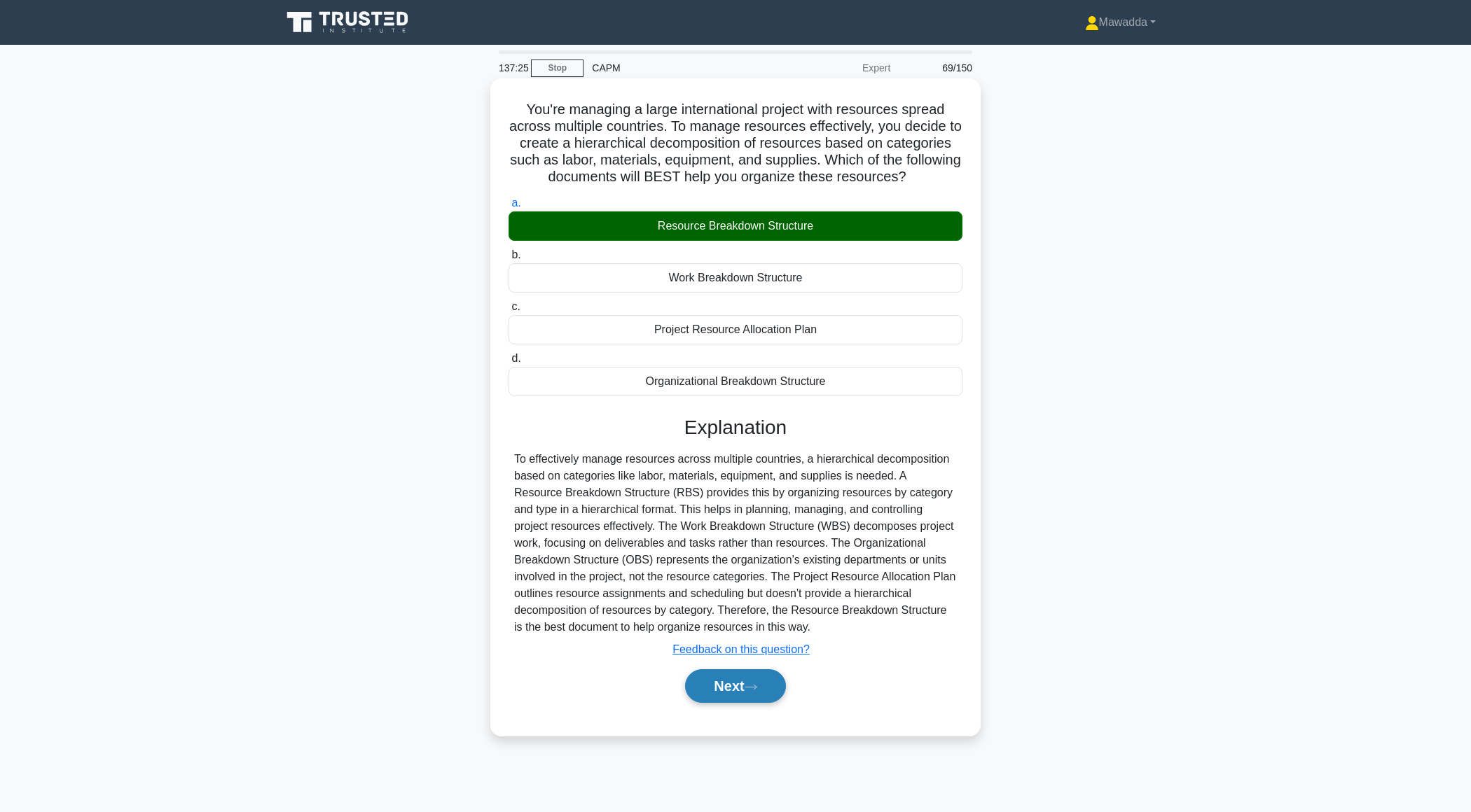
click at [727, 677] on button "Next" at bounding box center [735, 686] width 100 height 34
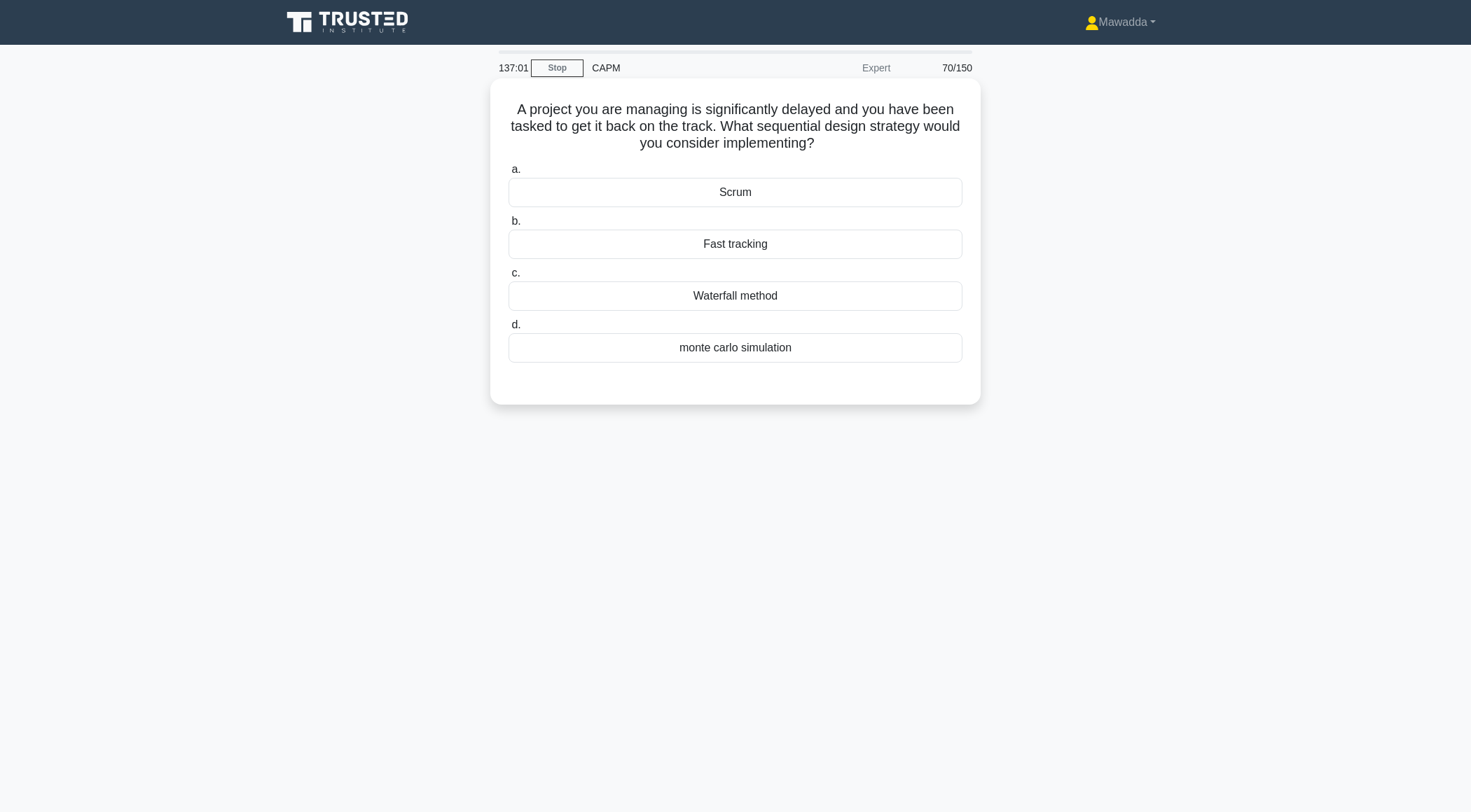
click at [651, 249] on div "Fast tracking" at bounding box center [736, 244] width 454 height 29
click at [509, 226] on input "b. Fast tracking" at bounding box center [509, 222] width 0 height 9
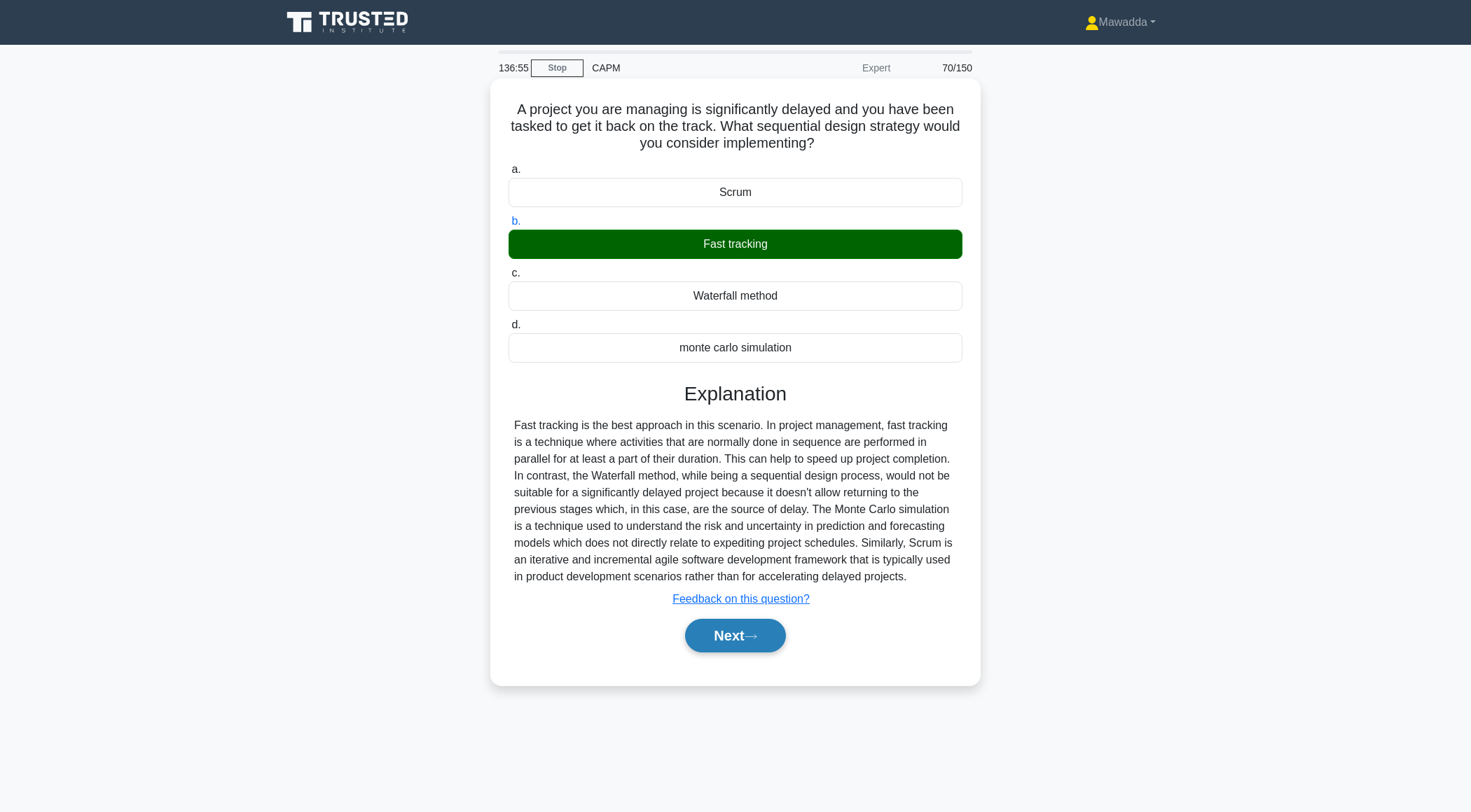
click at [720, 640] on button "Next" at bounding box center [735, 636] width 100 height 34
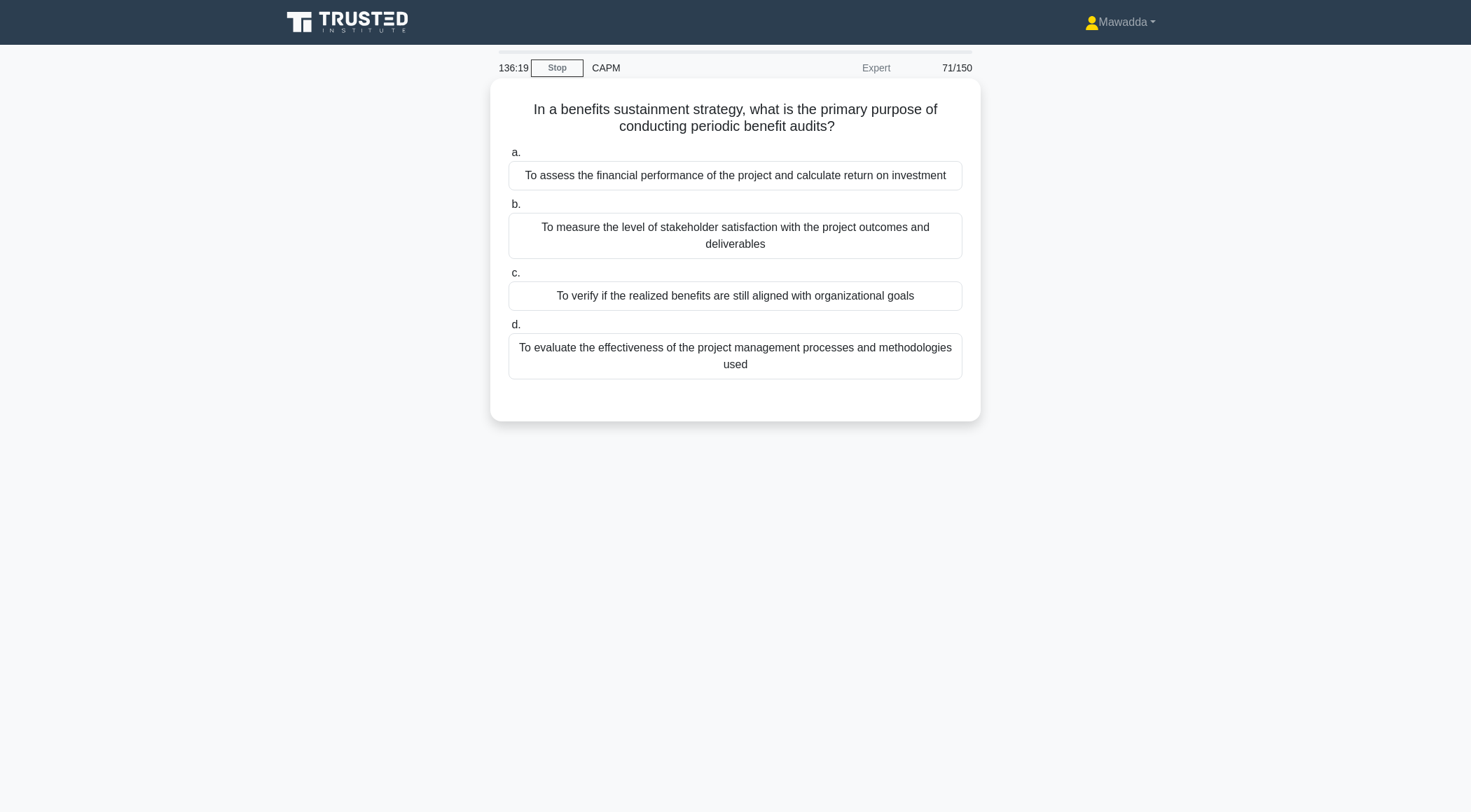
click at [769, 291] on div "To verify if the realized benefits are still aligned with organizational goals" at bounding box center [736, 296] width 454 height 29
click at [509, 278] on input "c. To verify if the realized benefits are still aligned with organizational goa…" at bounding box center [509, 274] width 0 height 9
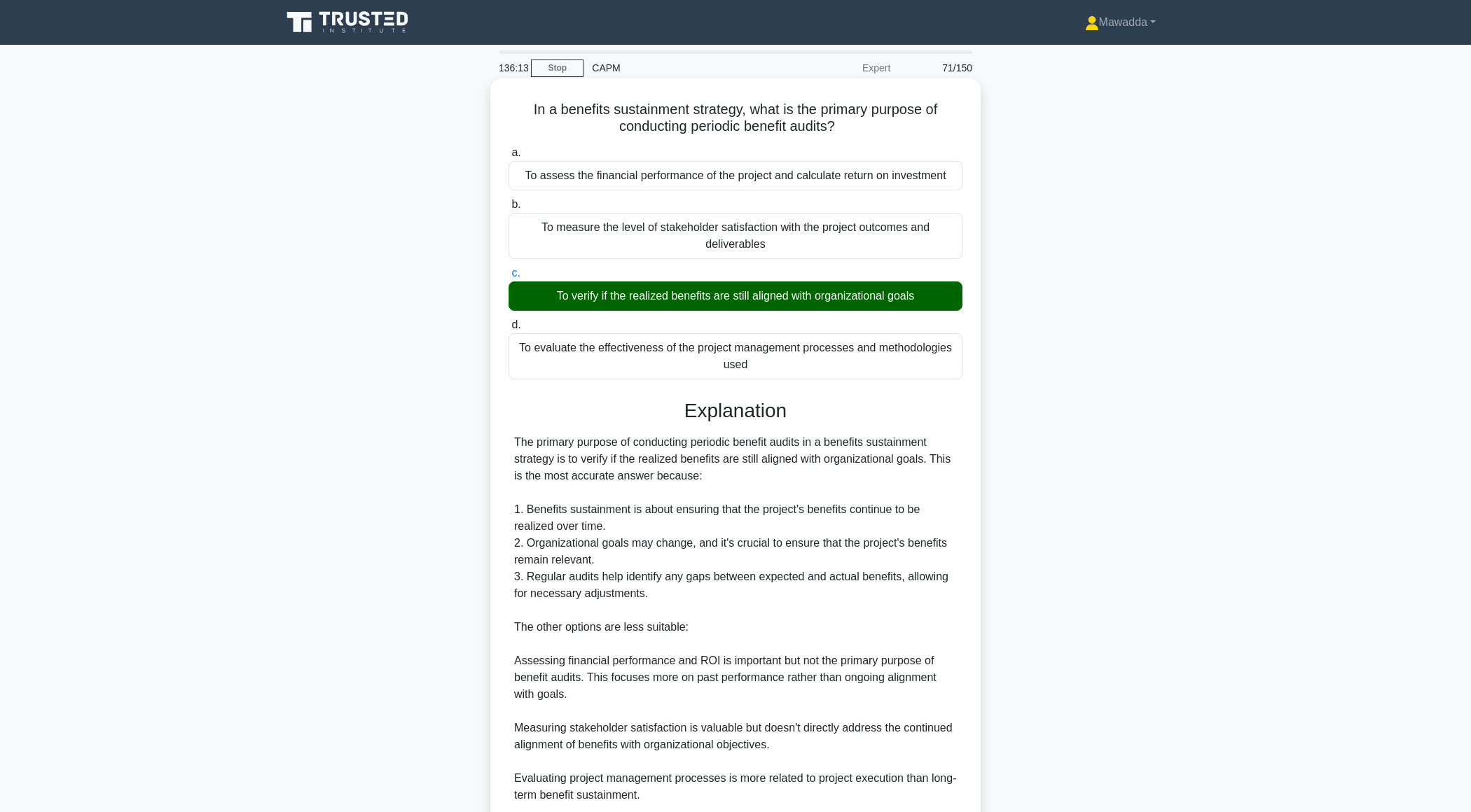
scroll to position [166, 0]
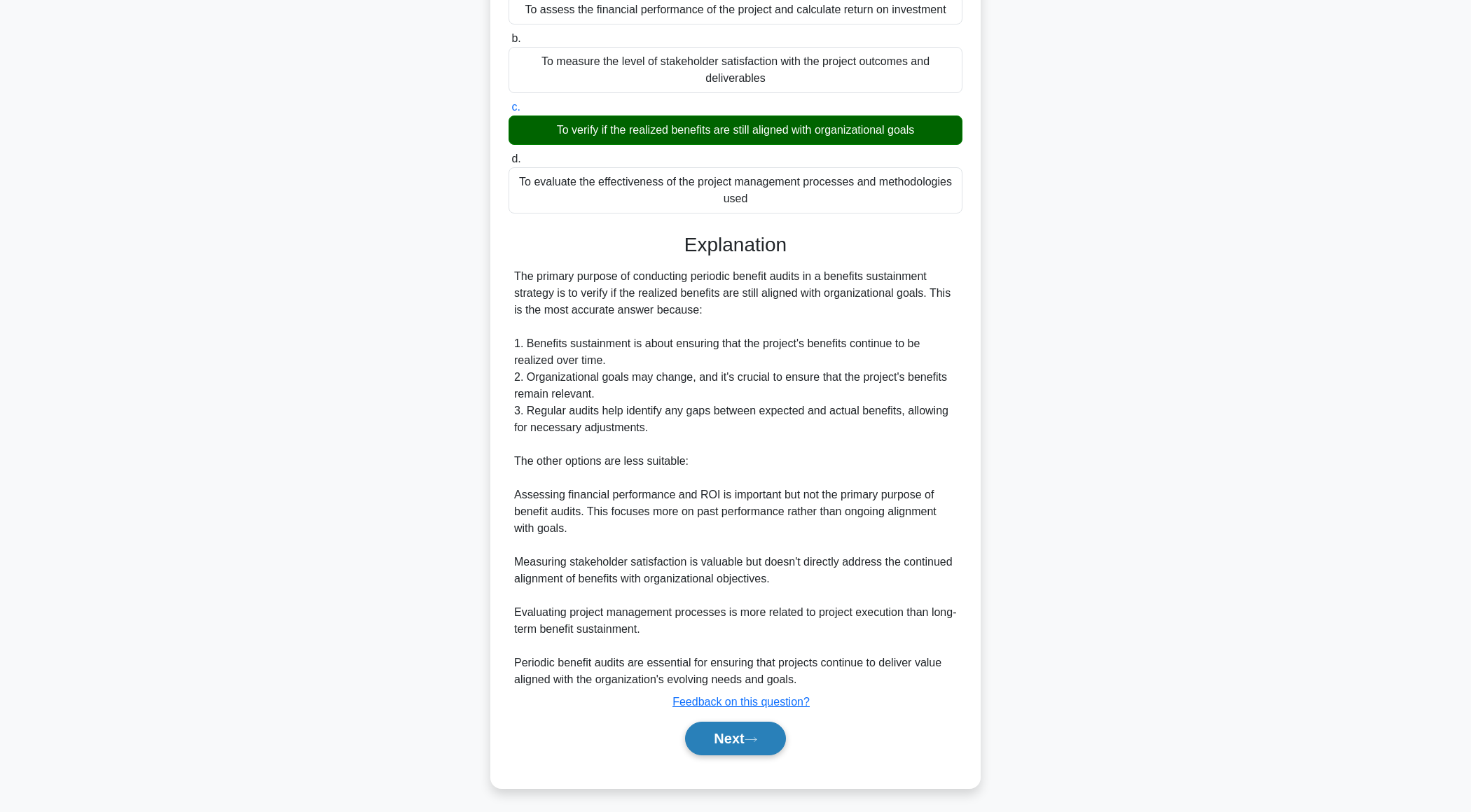
click at [709, 726] on button "Next" at bounding box center [735, 739] width 100 height 34
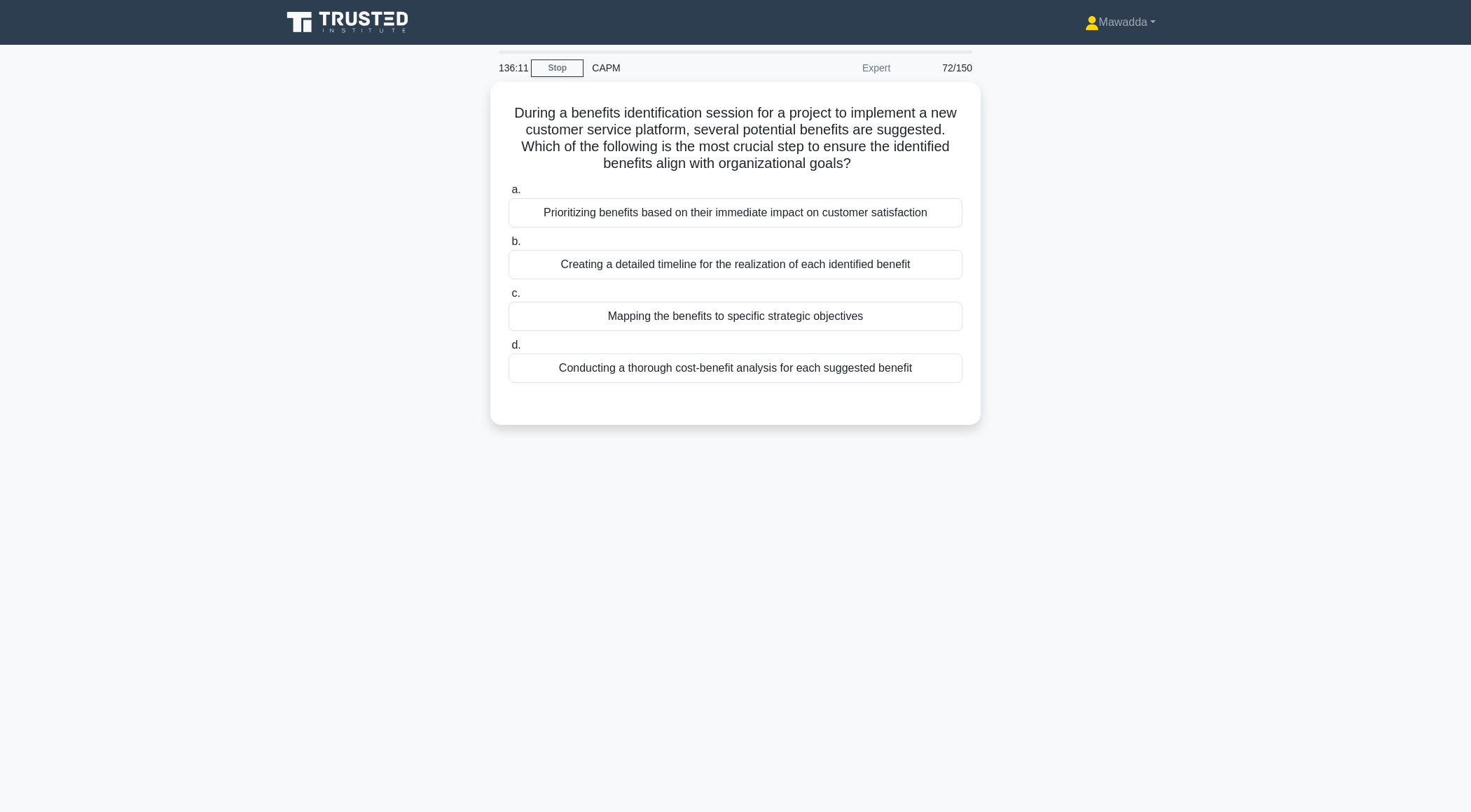
scroll to position [0, 0]
click at [880, 314] on div "Mapping the benefits to specific strategic objectives" at bounding box center [736, 313] width 454 height 29
click at [509, 295] on input "c. Mapping the benefits to specific strategic objectives" at bounding box center [509, 290] width 0 height 9
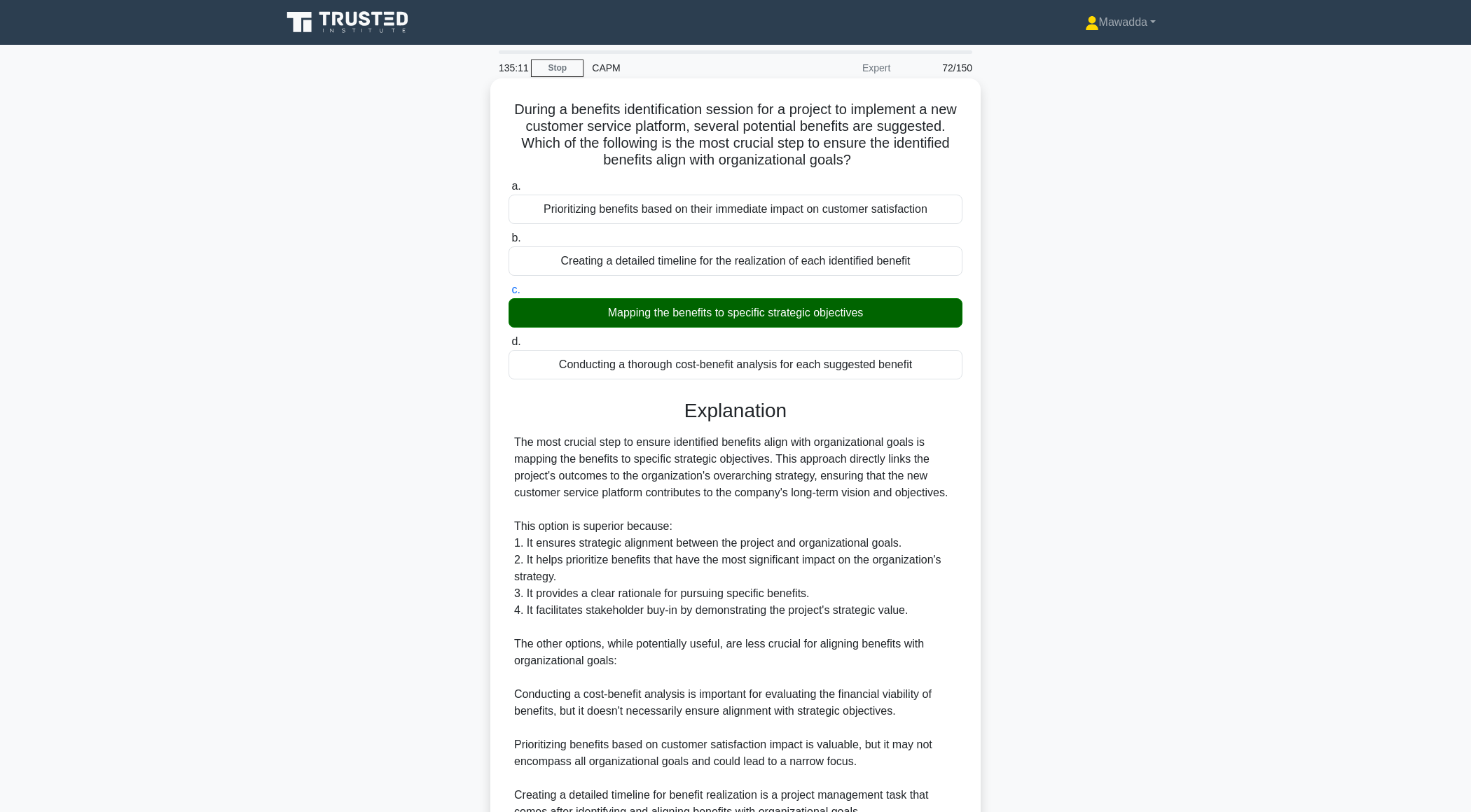
scroll to position [132, 0]
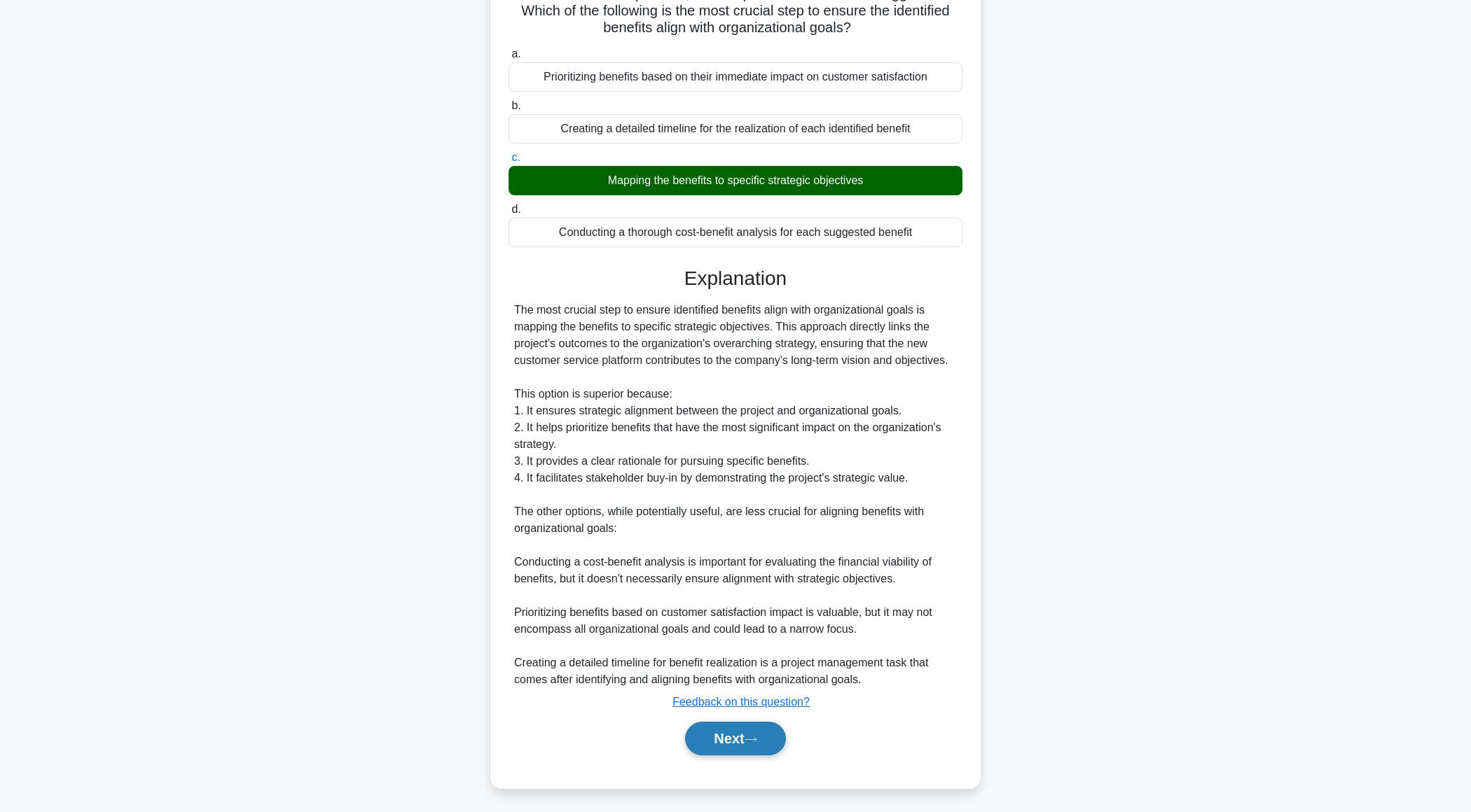
click at [714, 734] on button "Next" at bounding box center [735, 739] width 100 height 34
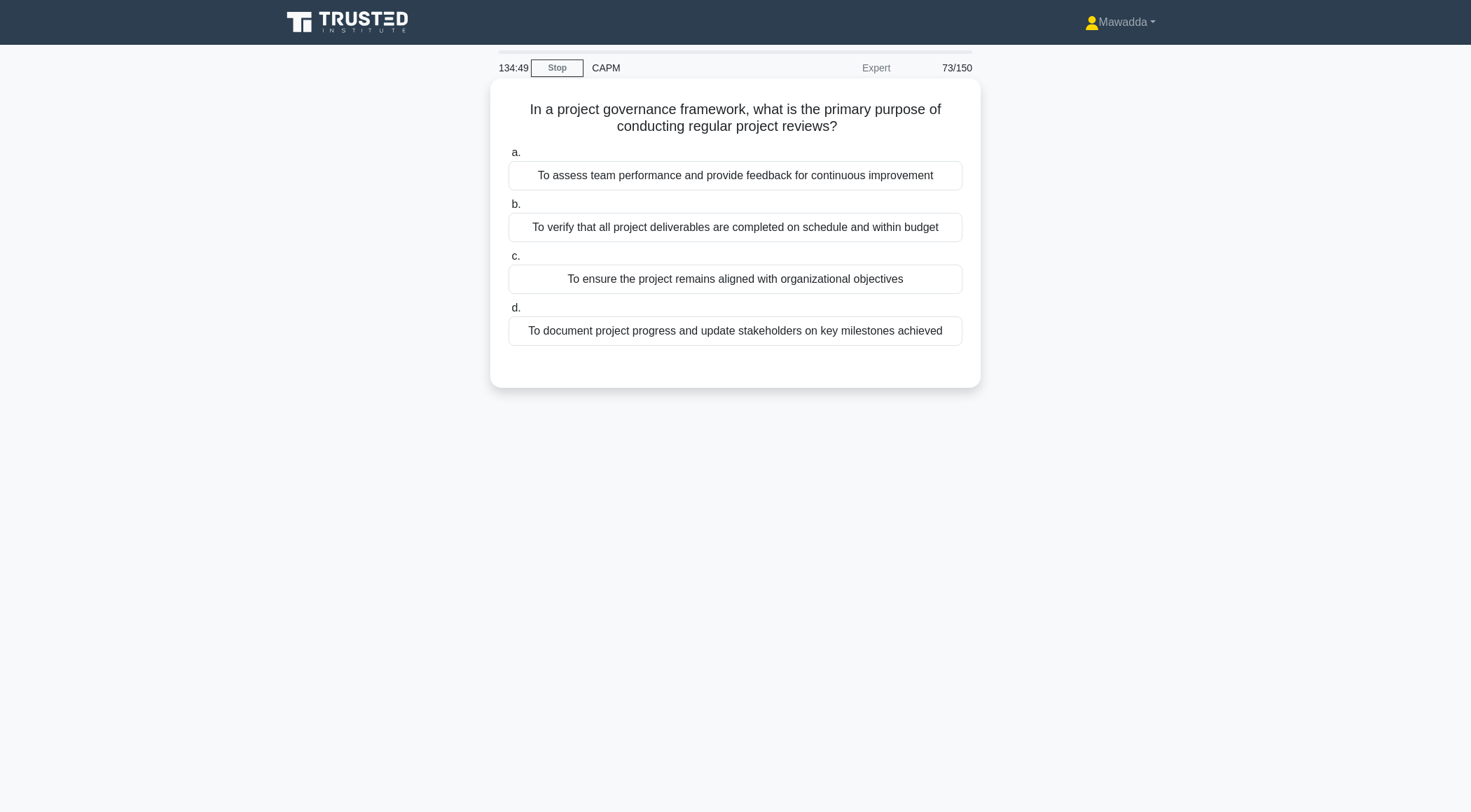
click at [910, 237] on div "To verify that all project deliverables are completed on schedule and within bu…" at bounding box center [736, 228] width 454 height 29
click at [509, 209] on input "b. To verify that all project deliverables are completed on schedule and within…" at bounding box center [509, 205] width 0 height 9
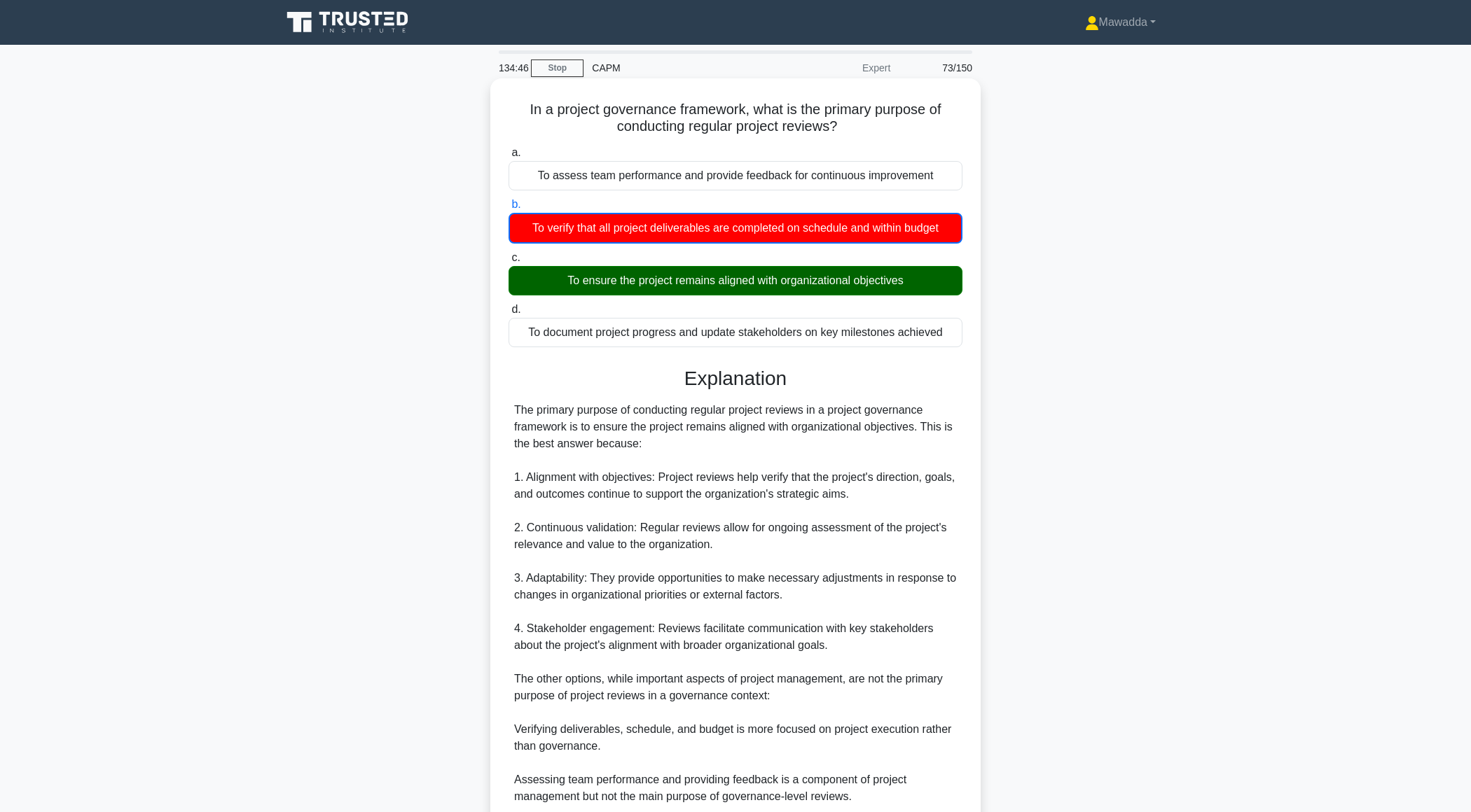
scroll to position [218, 0]
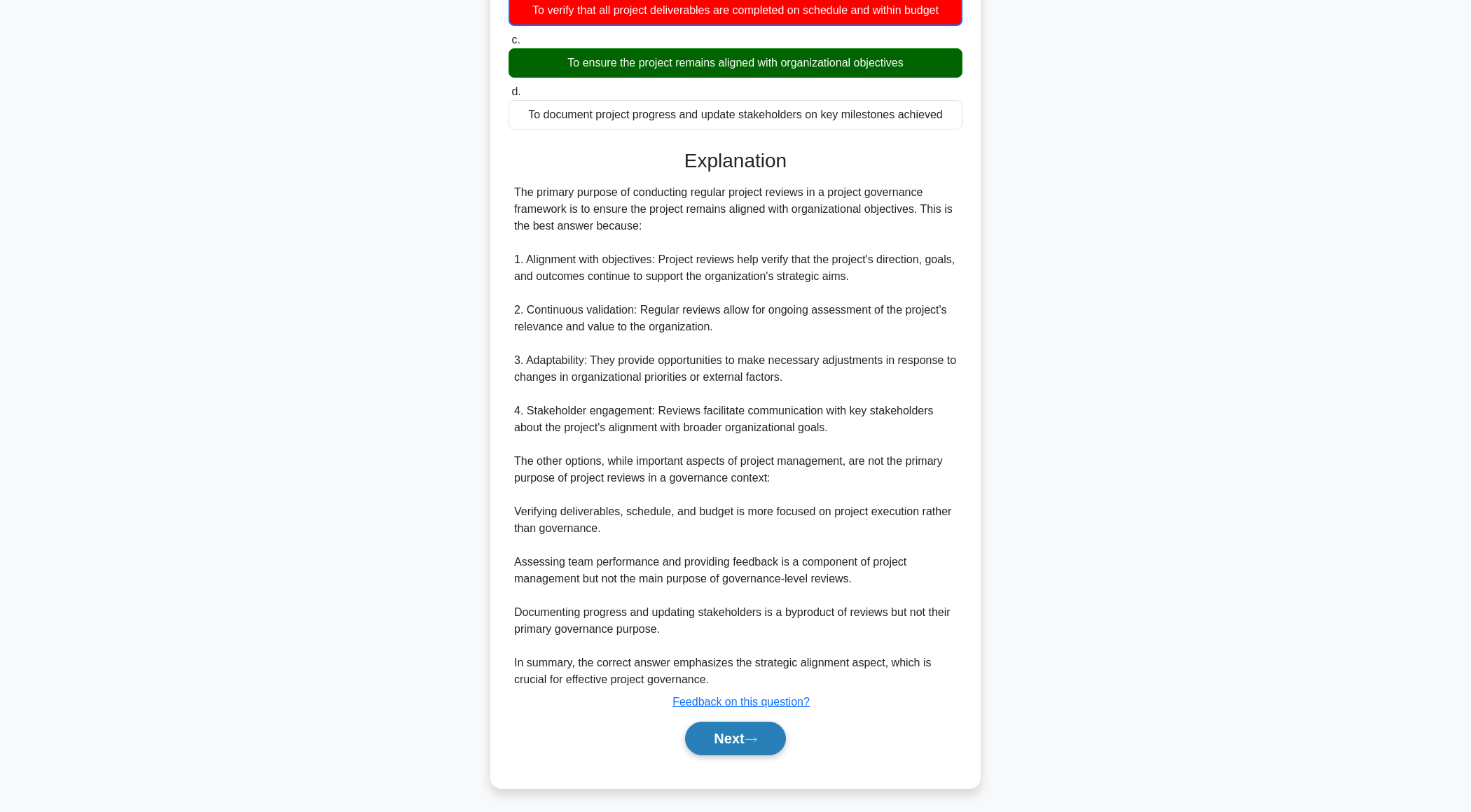
click at [709, 748] on button "Next" at bounding box center [735, 739] width 100 height 34
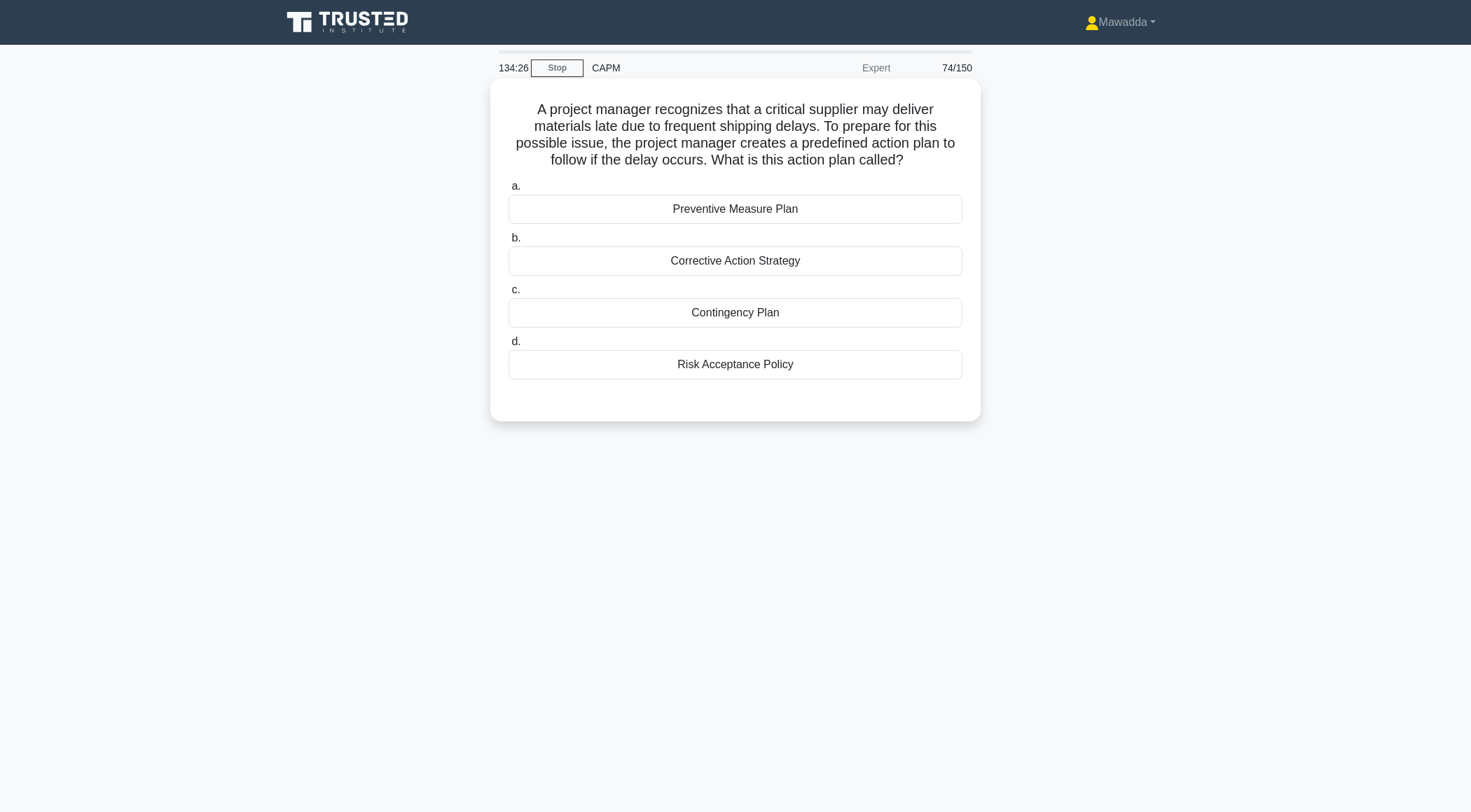
click at [829, 314] on div "Contingency Plan" at bounding box center [736, 313] width 454 height 29
click at [509, 295] on input "c. Contingency Plan" at bounding box center [509, 290] width 0 height 9
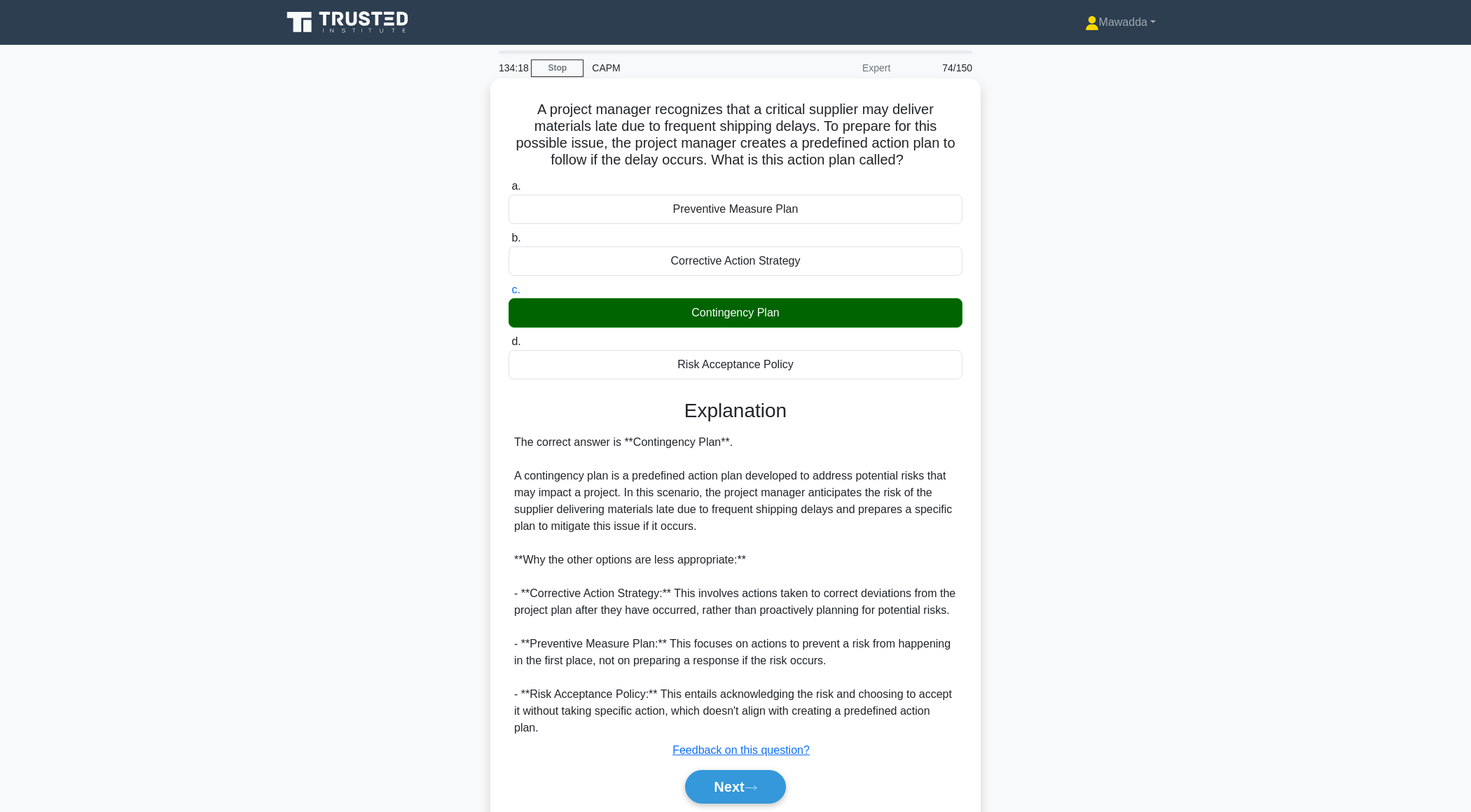
scroll to position [65, 0]
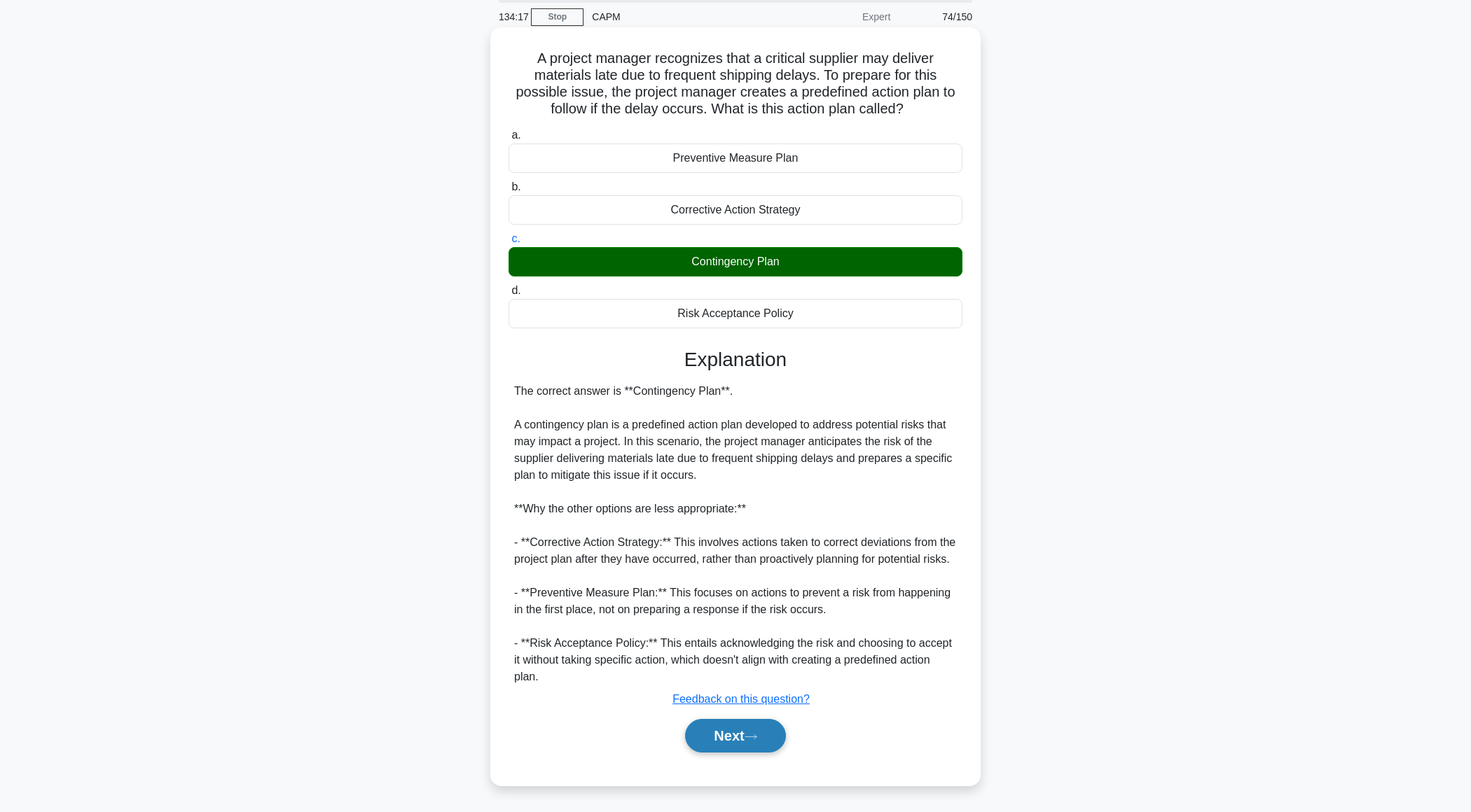
click at [728, 734] on button "Next" at bounding box center [735, 736] width 100 height 34
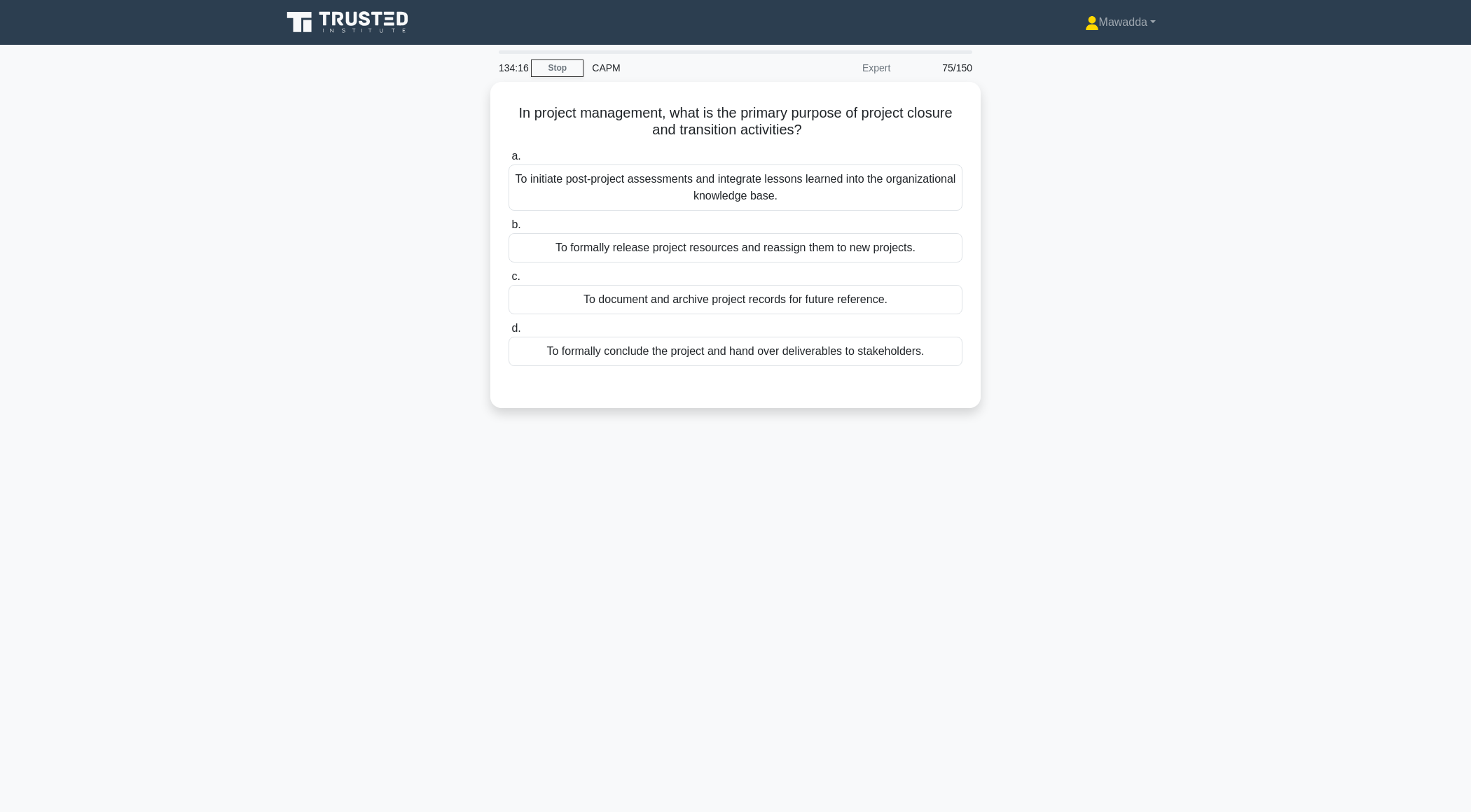
scroll to position [0, 0]
click at [821, 190] on div "To initiate post-project assessments and integrate lessons learned into the org…" at bounding box center [736, 184] width 454 height 46
click at [509, 157] on input "a. To initiate post-project assessments and integrate lessons learned into the …" at bounding box center [509, 153] width 0 height 9
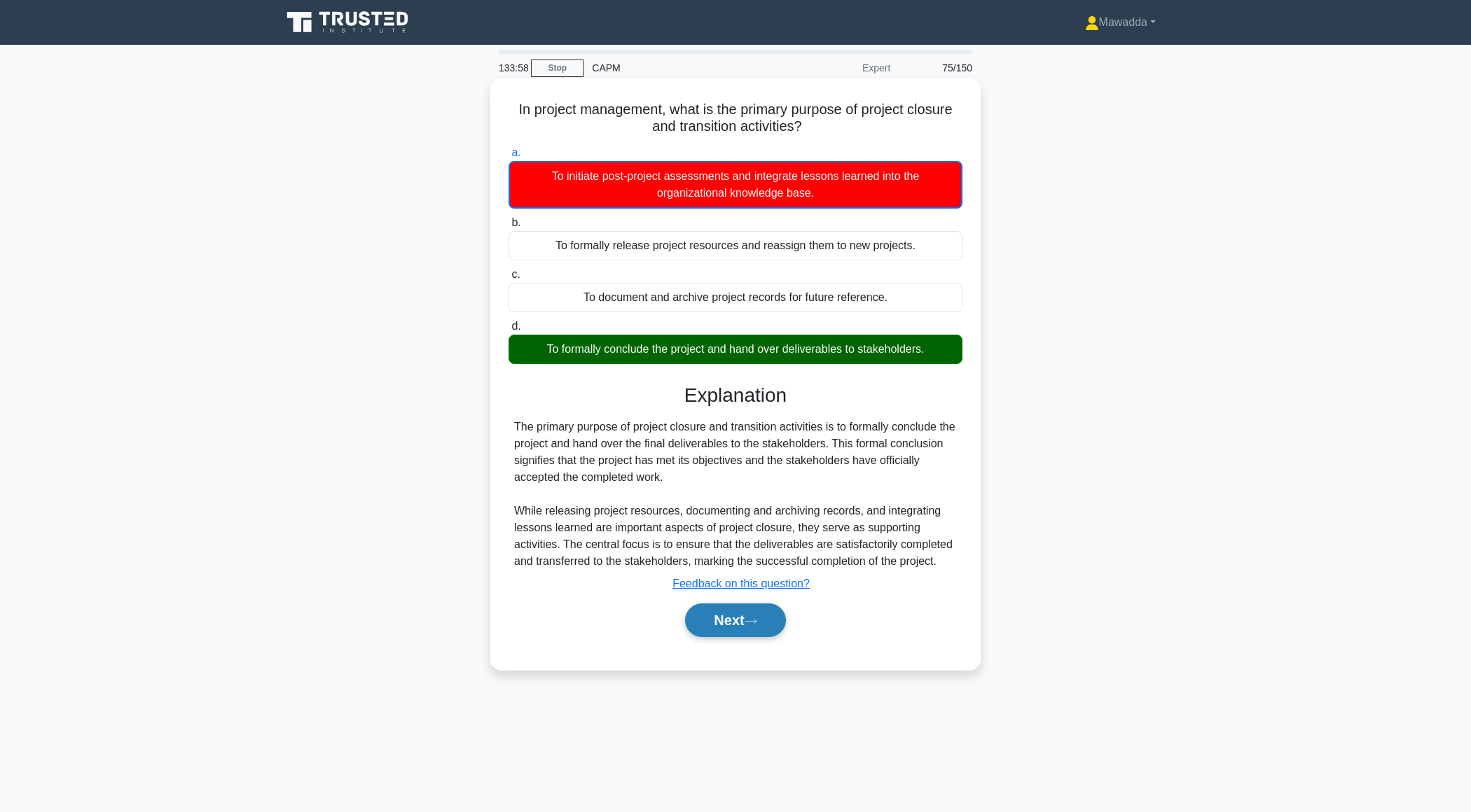
click at [721, 620] on button "Next" at bounding box center [735, 620] width 100 height 34
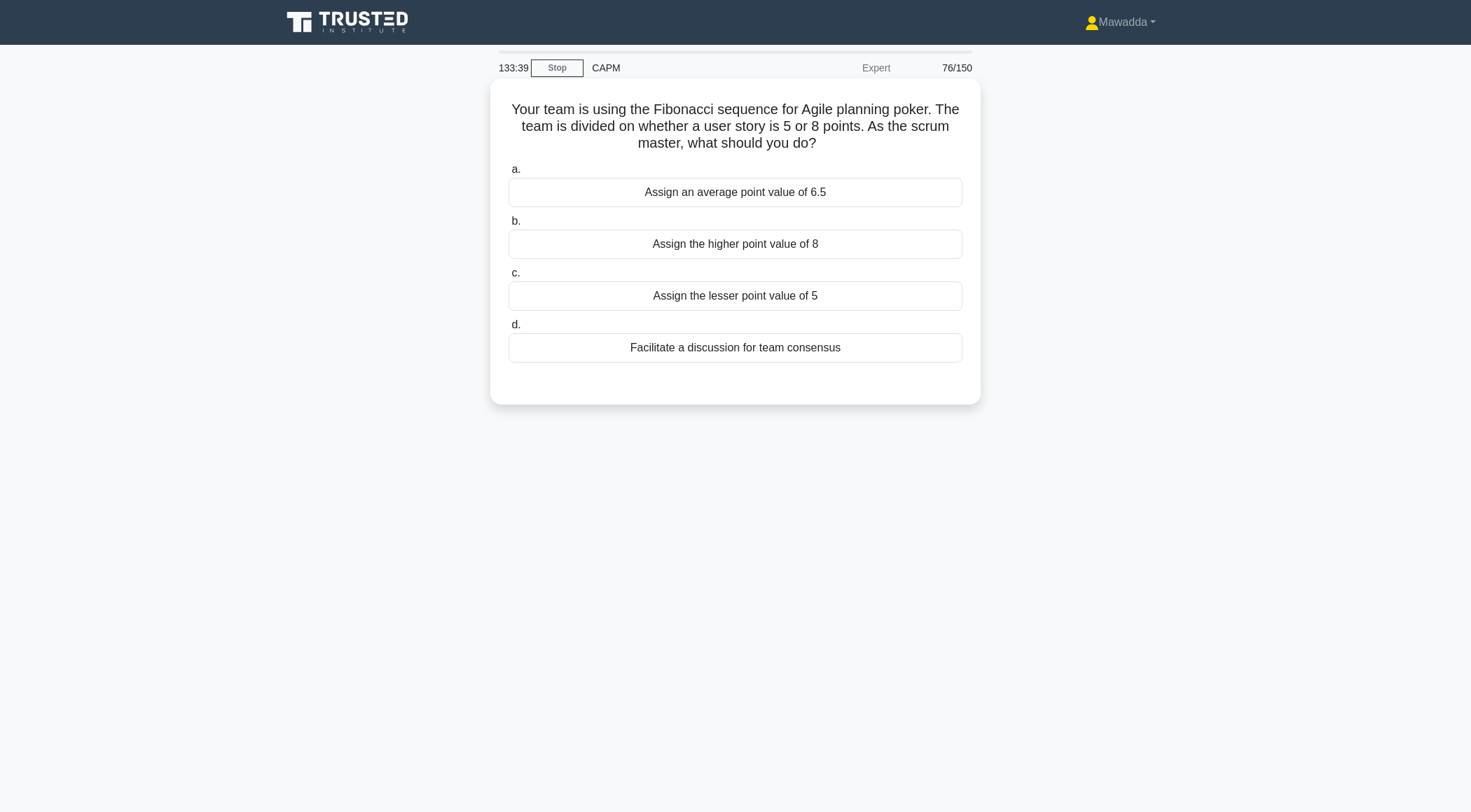
click at [820, 189] on div "Assign an average point value of 6.5" at bounding box center [736, 192] width 454 height 29
click at [509, 174] on input "a. Assign an average point value of 6.5" at bounding box center [509, 170] width 0 height 9
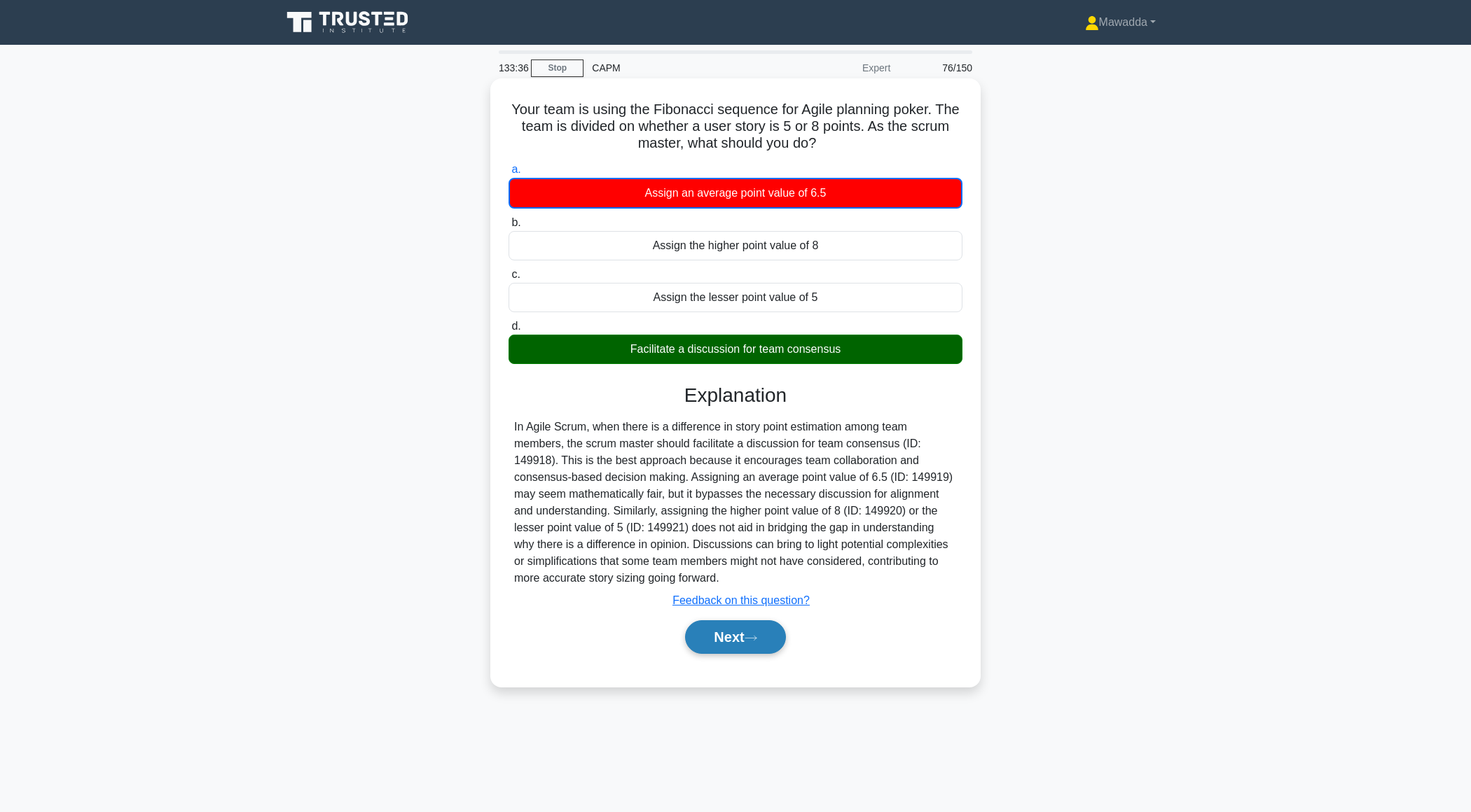
click at [717, 648] on button "Next" at bounding box center [735, 637] width 100 height 34
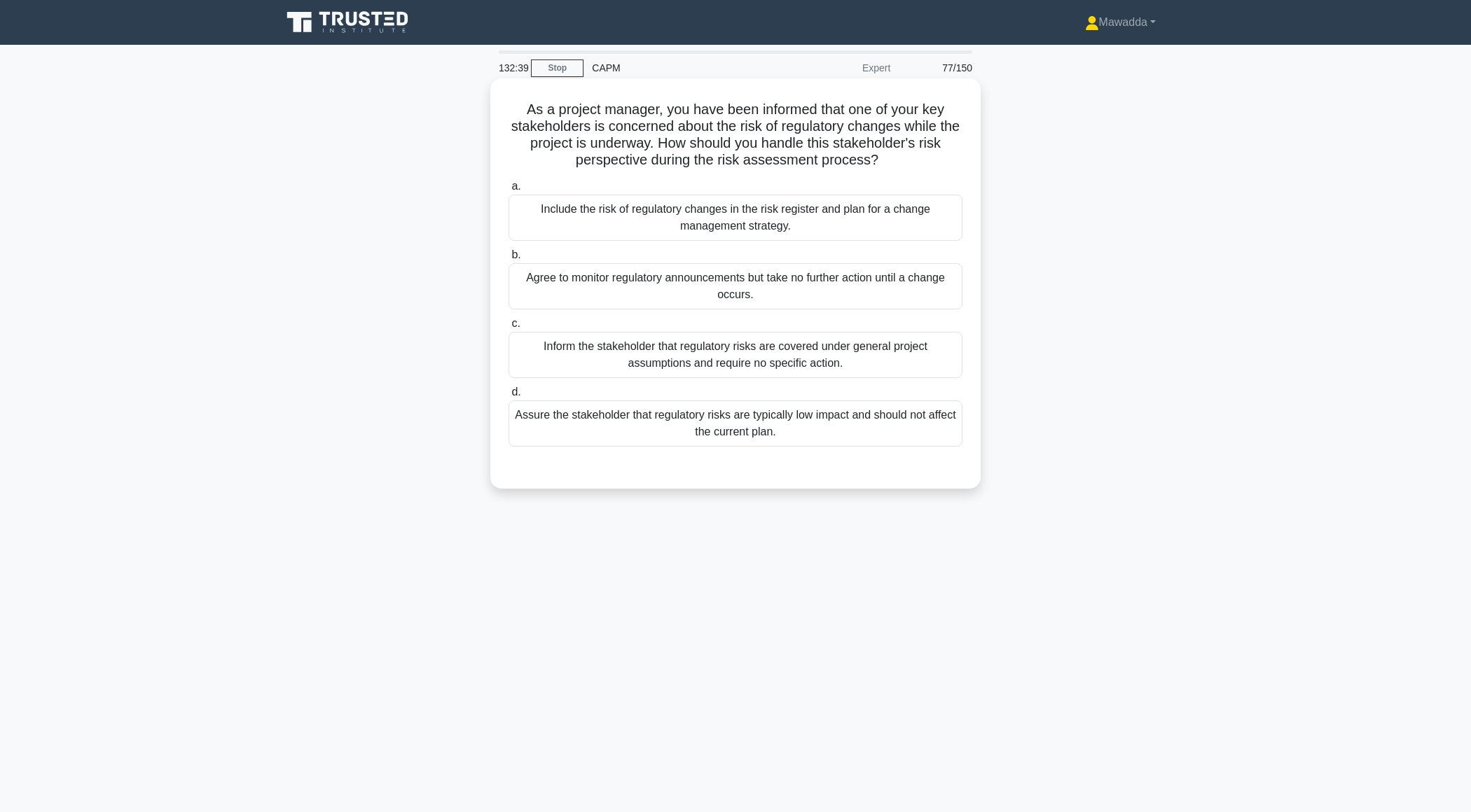
click at [894, 212] on div "Include the risk of regulatory changes in the risk register and plan for a chan…" at bounding box center [736, 217] width 454 height 46
click at [509, 191] on input "a. Include the risk of regulatory changes in the risk register and plan for a c…" at bounding box center [509, 187] width 0 height 9
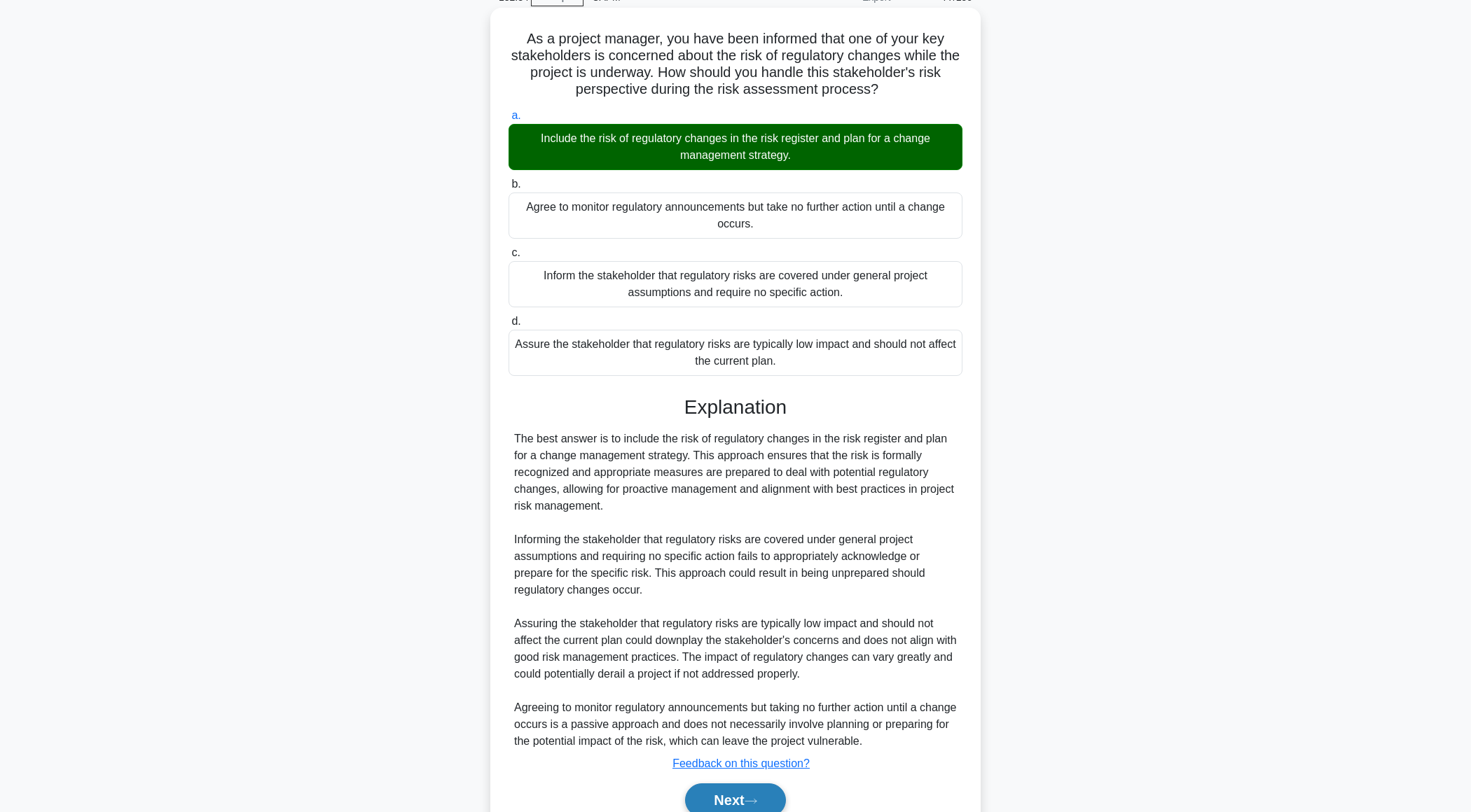
scroll to position [132, 0]
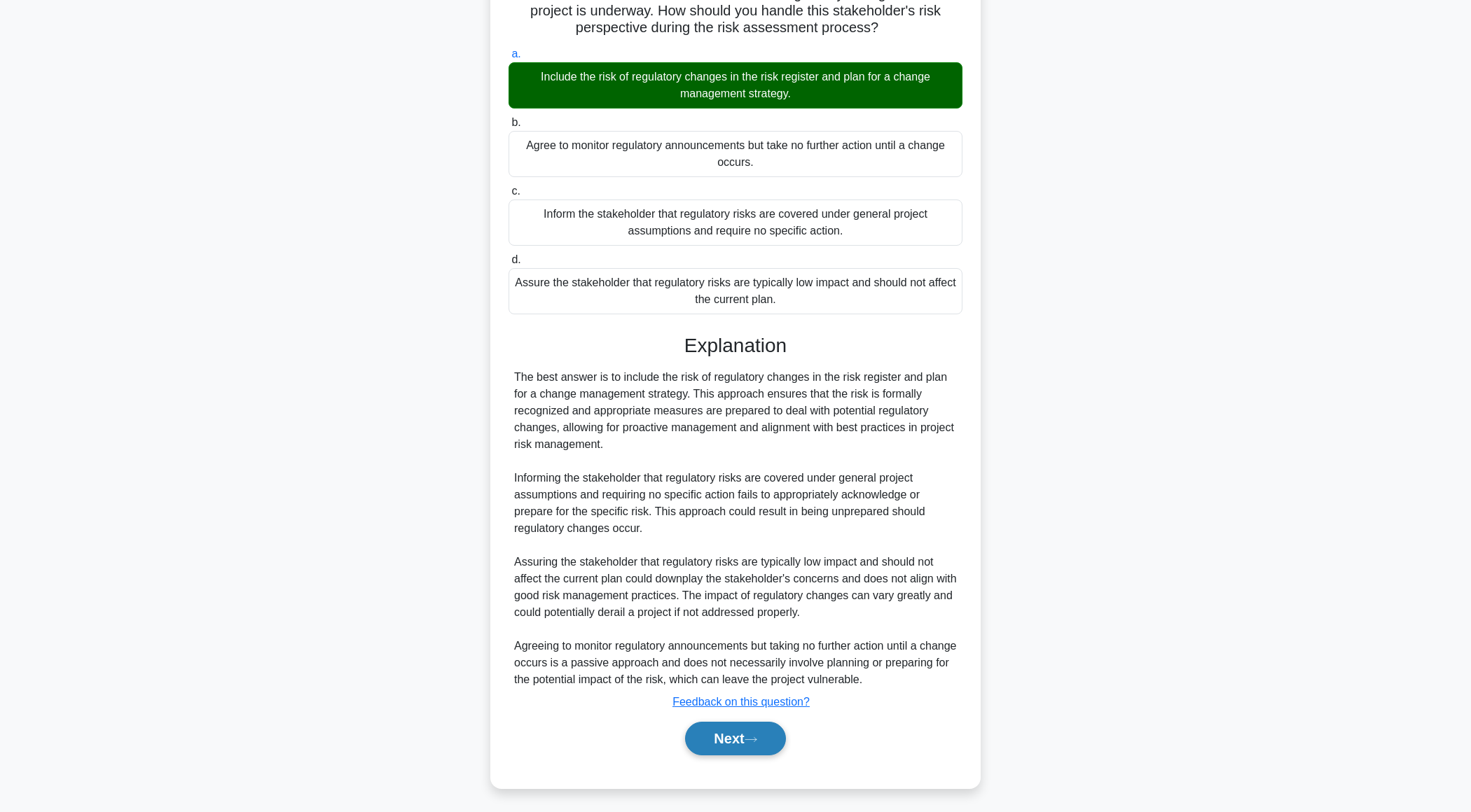
click at [722, 727] on button "Next" at bounding box center [735, 739] width 100 height 34
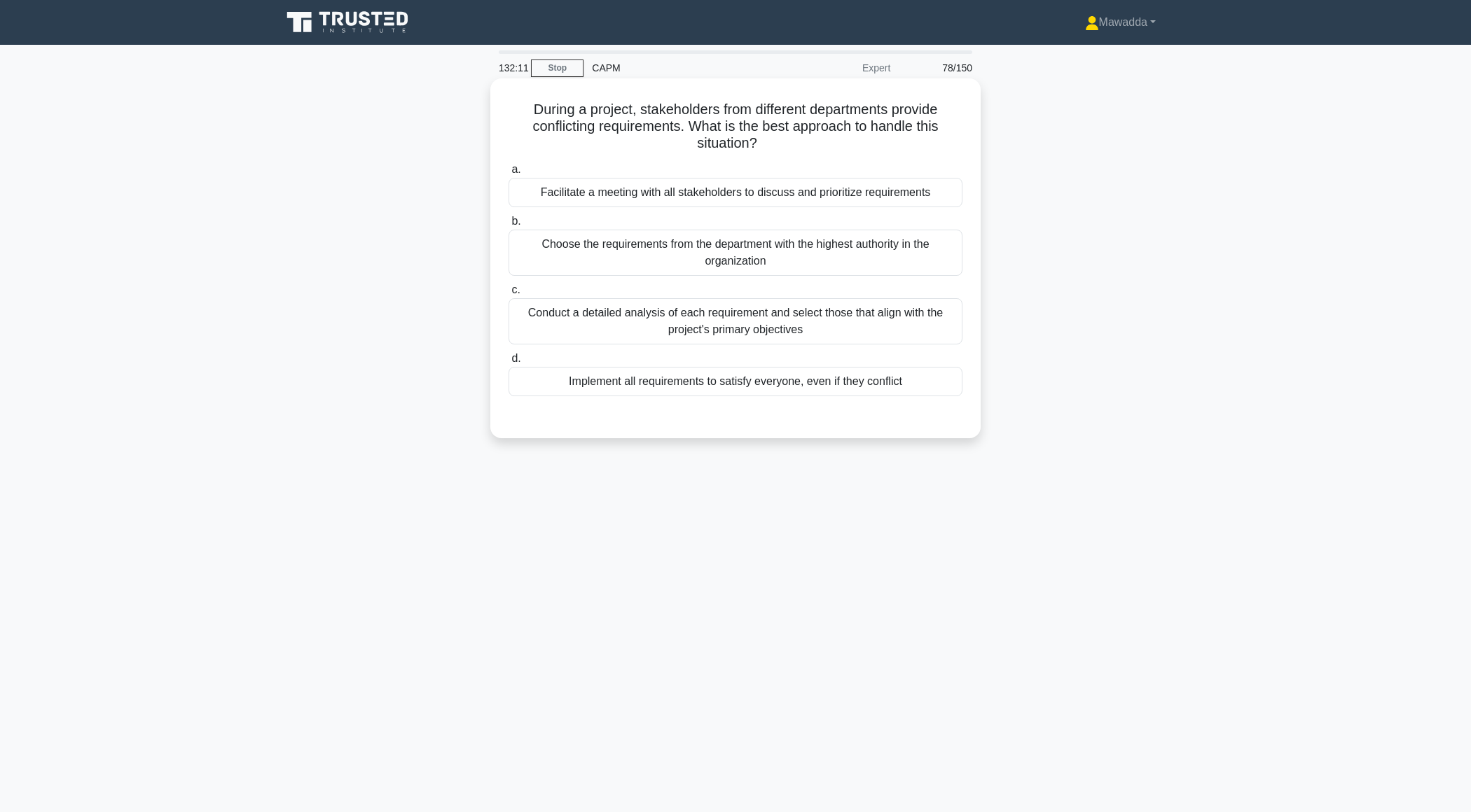
click at [921, 200] on div "Facilitate a meeting with all stakeholders to discuss and prioritize requiremen…" at bounding box center [736, 192] width 454 height 29
click at [509, 174] on input "a. Facilitate a meeting with all stakeholders to discuss and prioritize require…" at bounding box center [509, 170] width 0 height 9
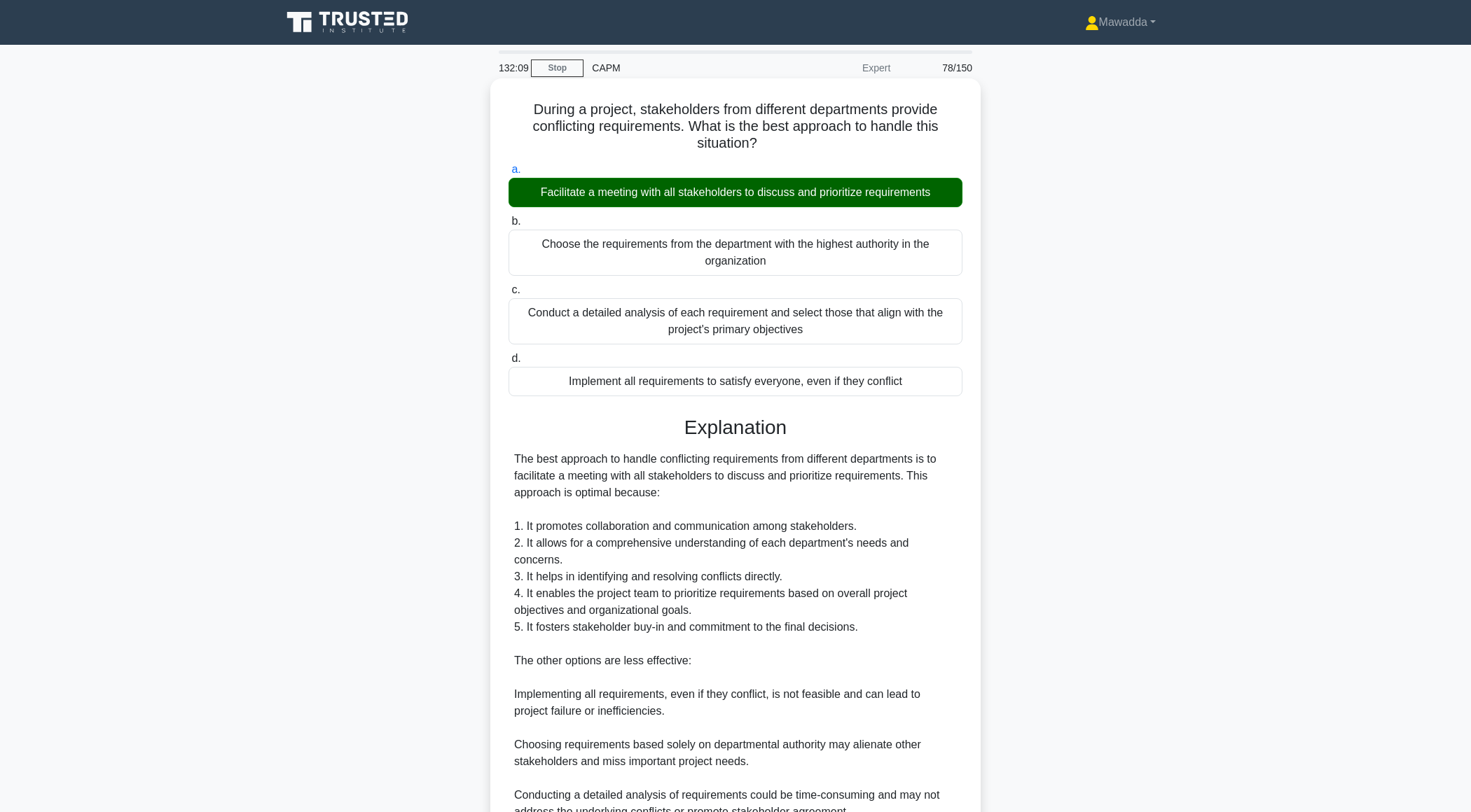
scroll to position [200, 0]
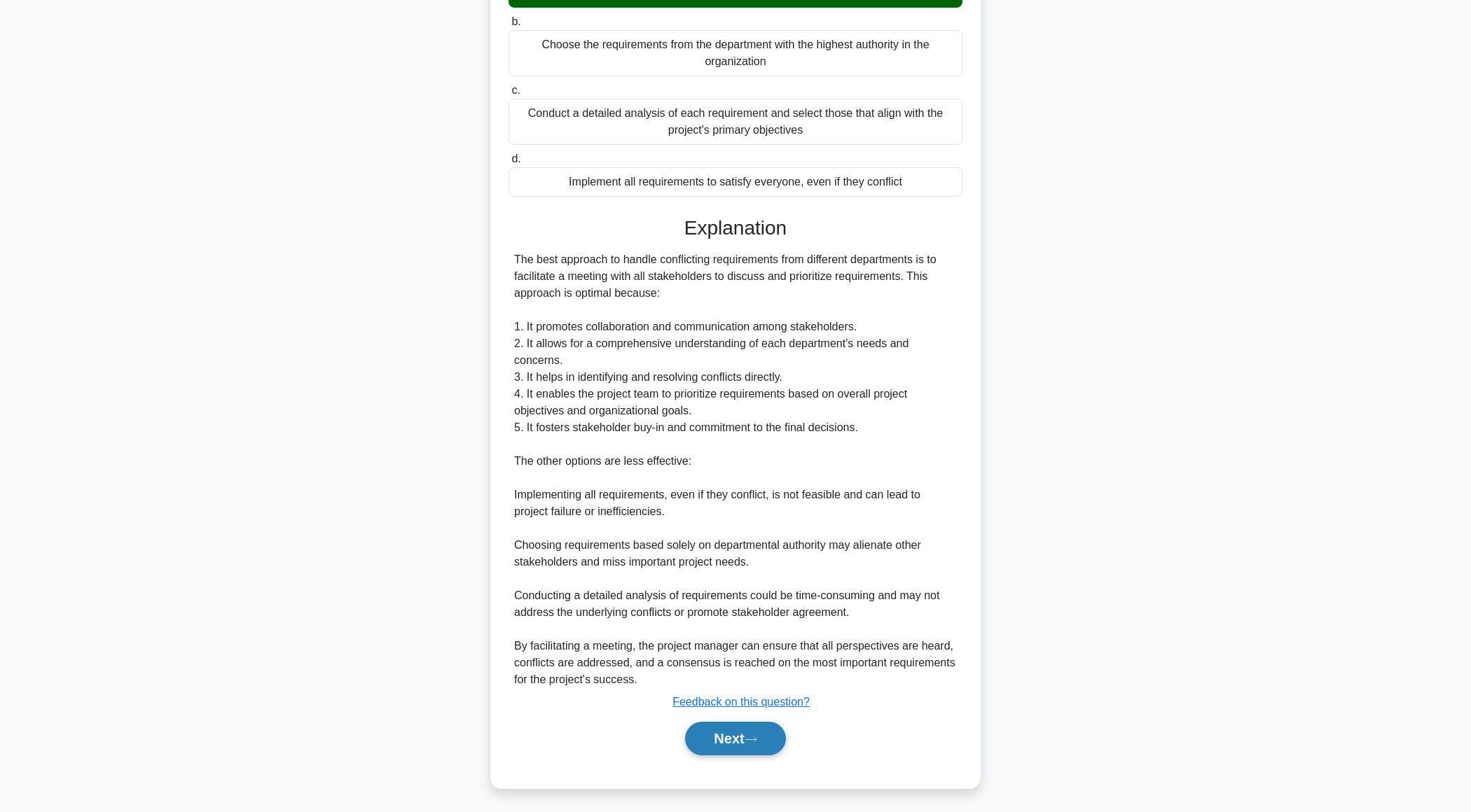
click at [727, 729] on button "Next" at bounding box center [735, 739] width 100 height 34
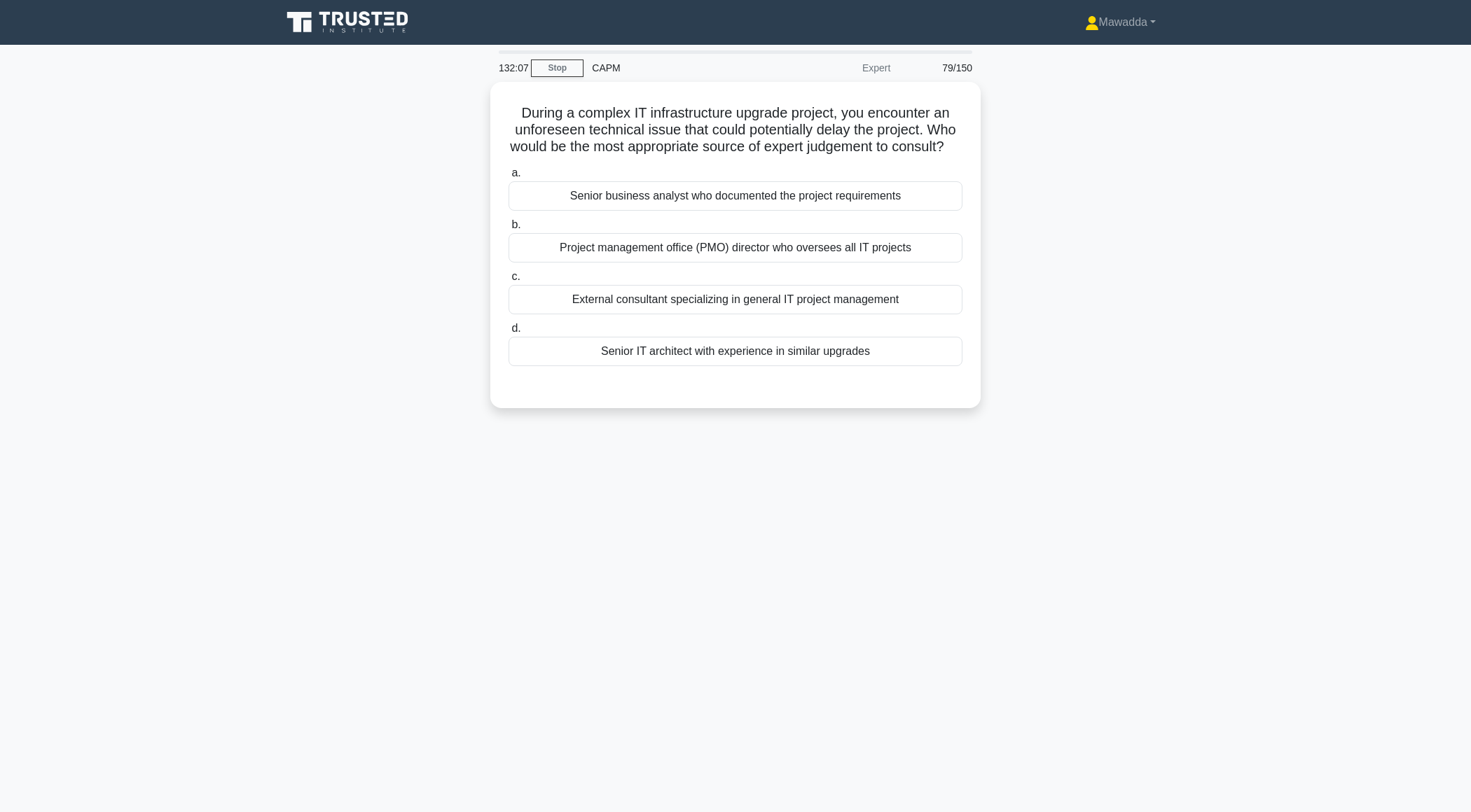
scroll to position [0, 0]
click at [891, 259] on div "Project management office (PMO) director who oversees all IT projects" at bounding box center [736, 244] width 454 height 29
click at [509, 226] on input "b. Project management office (PMO) director who oversees all IT projects" at bounding box center [509, 222] width 0 height 9
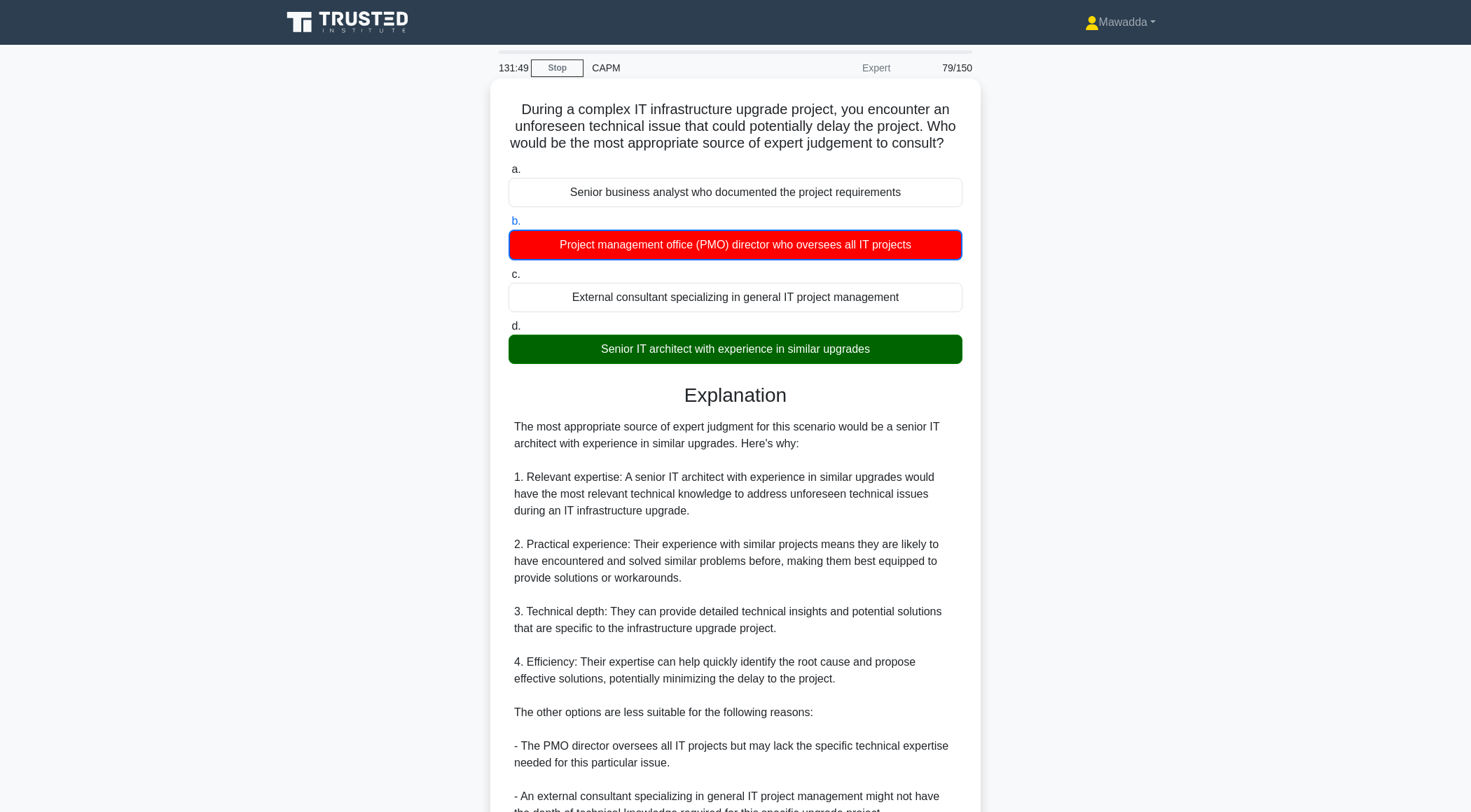
scroll to position [285, 0]
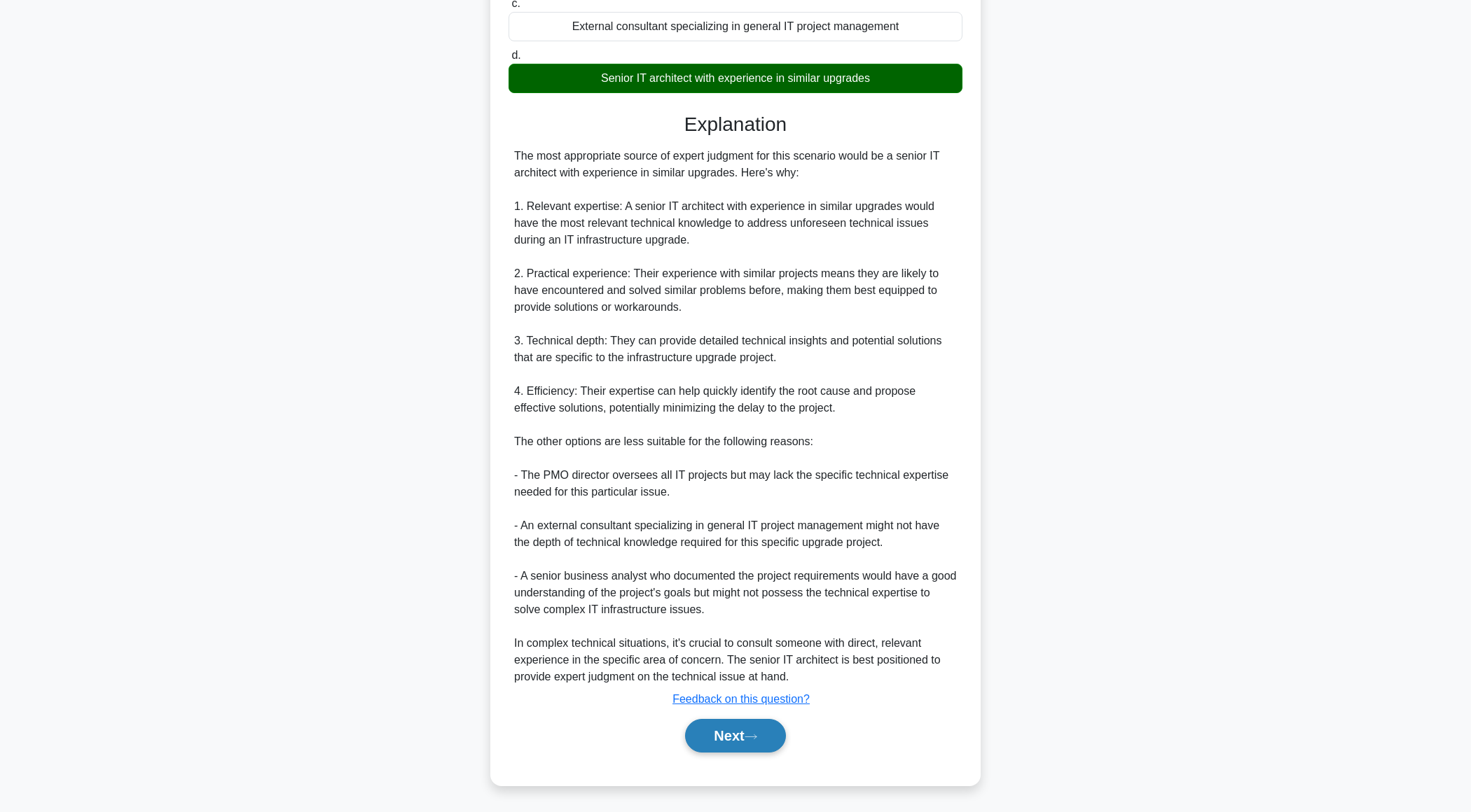
click at [736, 738] on button "Next" at bounding box center [735, 736] width 100 height 34
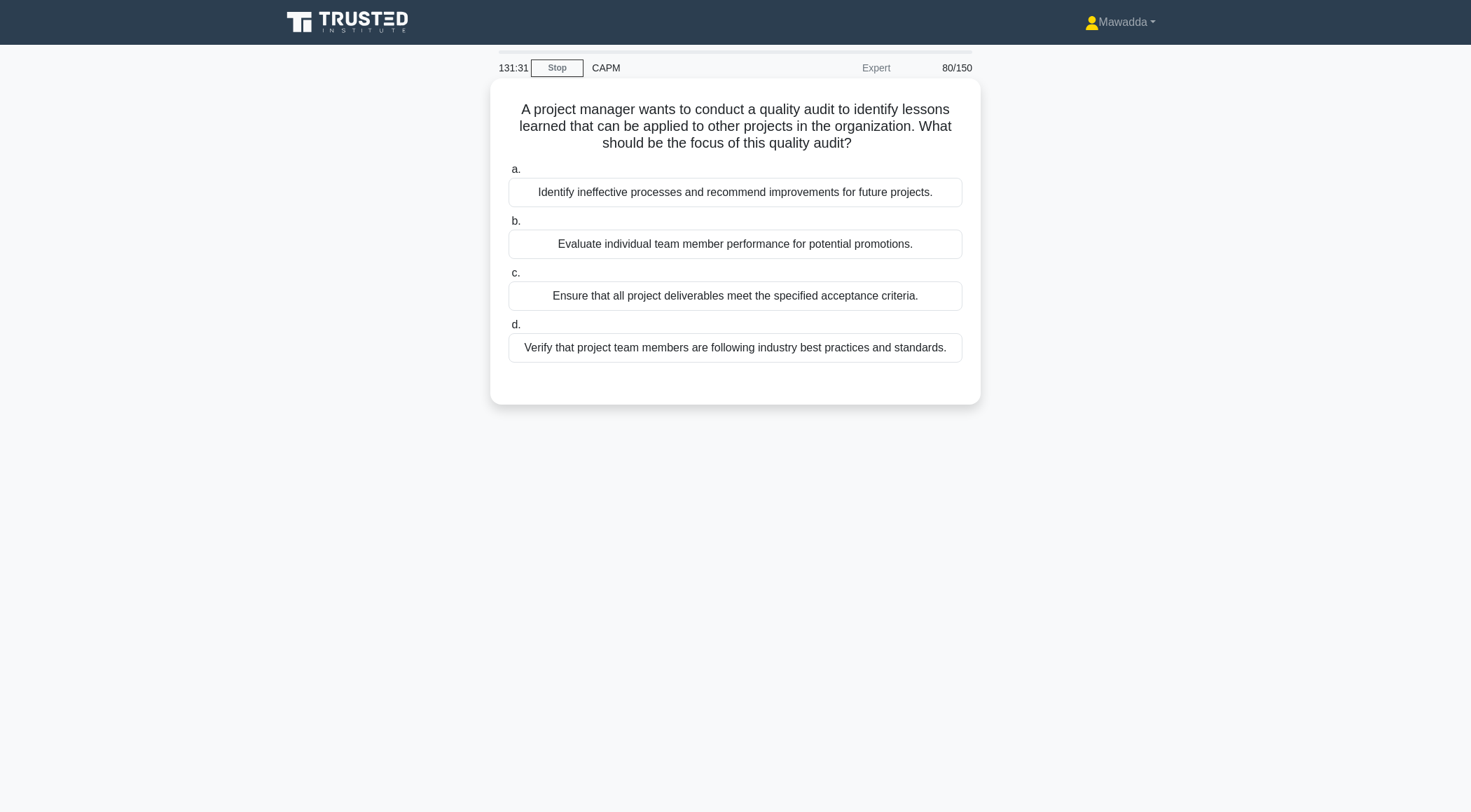
click at [780, 198] on div "Identify ineffective processes and recommend improvements for future projects." at bounding box center [736, 192] width 454 height 29
click at [509, 174] on input "a. Identify ineffective processes and recommend improvements for future project…" at bounding box center [509, 170] width 0 height 9
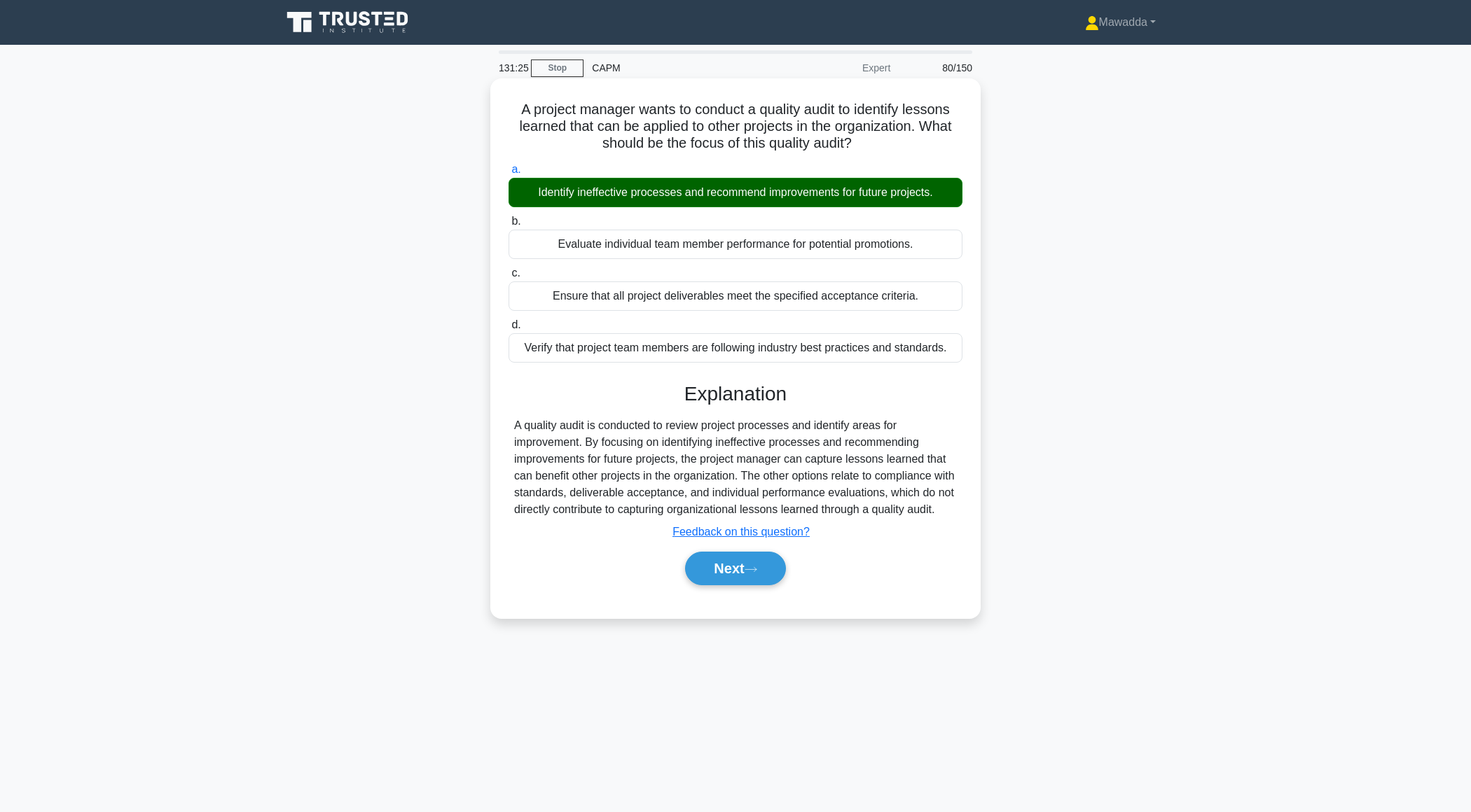
click at [719, 591] on div "Next" at bounding box center [736, 568] width 454 height 45
click at [716, 585] on button "Next" at bounding box center [735, 568] width 100 height 34
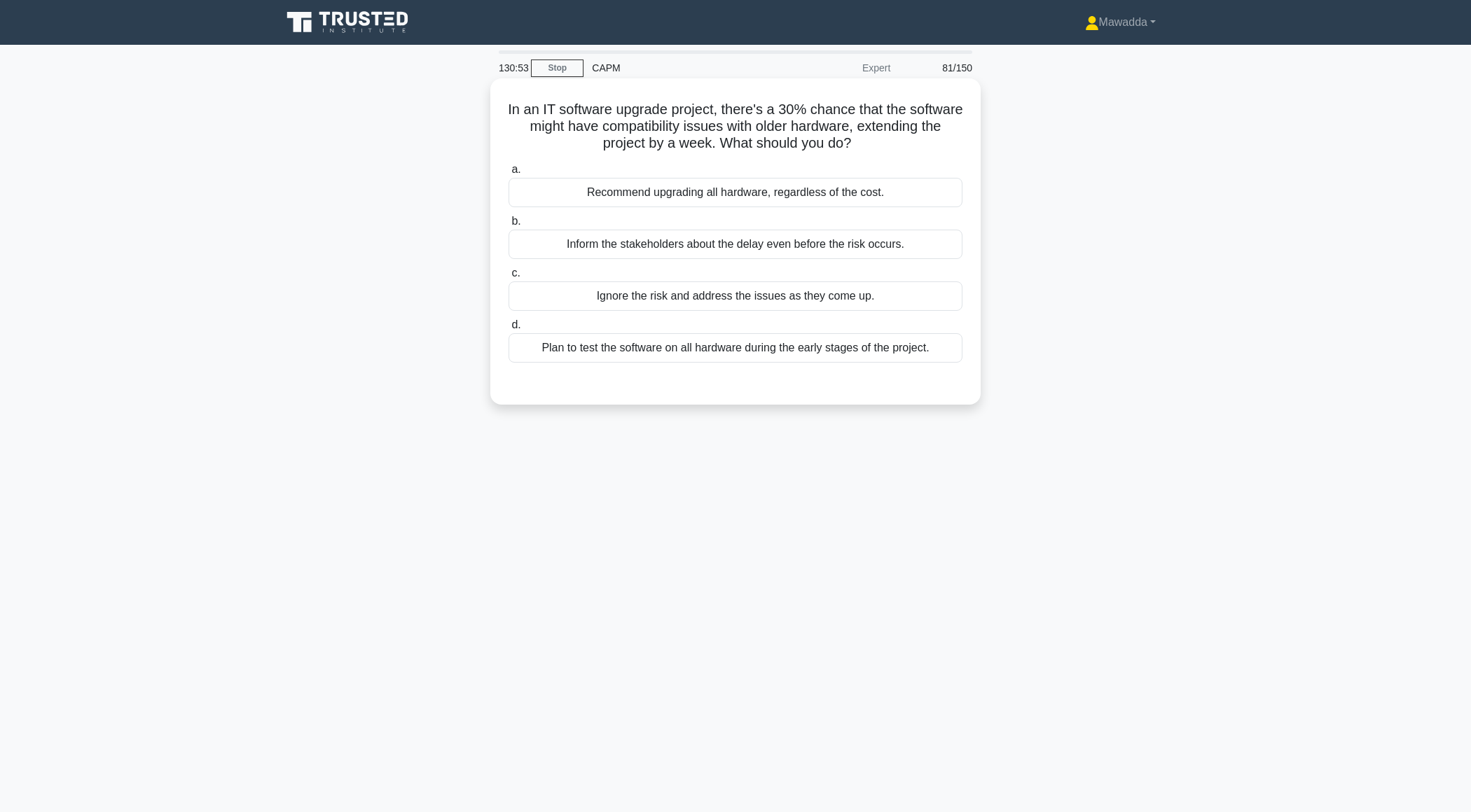
click at [692, 242] on div "Inform the stakeholders about the delay even before the risk occurs." at bounding box center [736, 244] width 454 height 29
click at [509, 226] on input "b. Inform the stakeholders about the delay even before the risk occurs." at bounding box center [509, 222] width 0 height 9
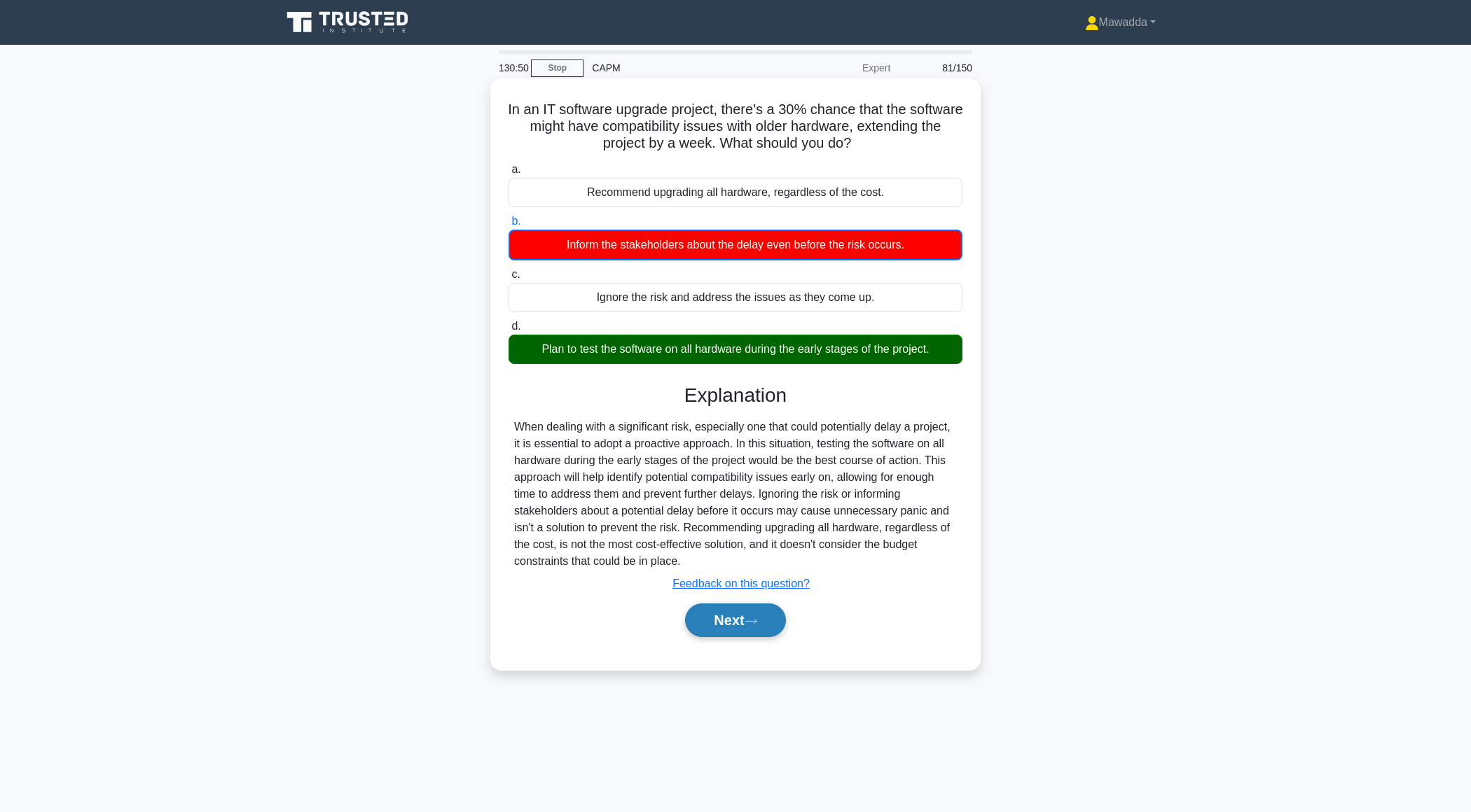
click at [699, 610] on button "Next" at bounding box center [735, 620] width 100 height 34
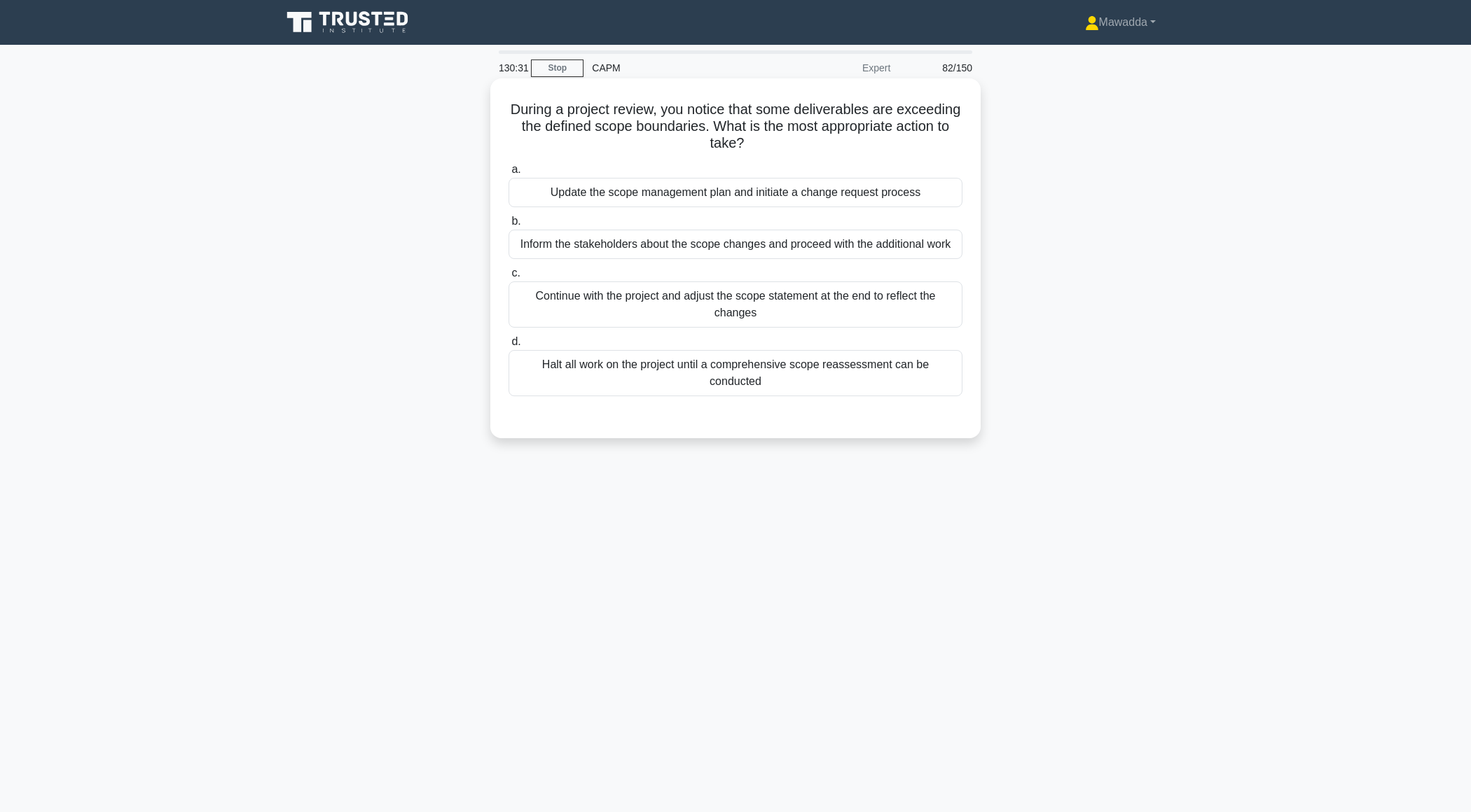
click at [812, 245] on div "Inform the stakeholders about the scope changes and proceed with the additional…" at bounding box center [736, 244] width 454 height 29
click at [509, 226] on input "b. Inform the stakeholders about the scope changes and proceed with the additio…" at bounding box center [509, 222] width 0 height 9
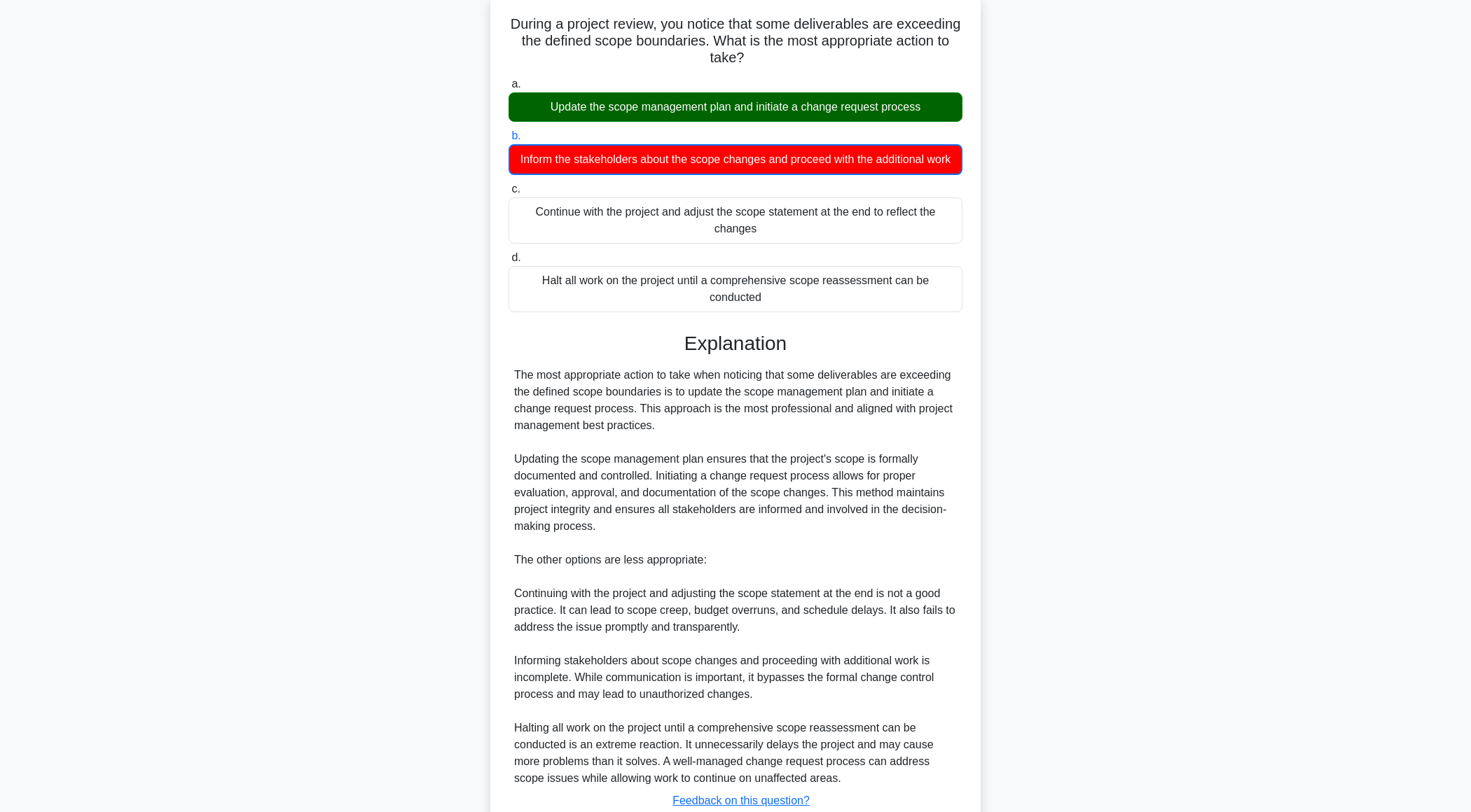
scroll to position [168, 0]
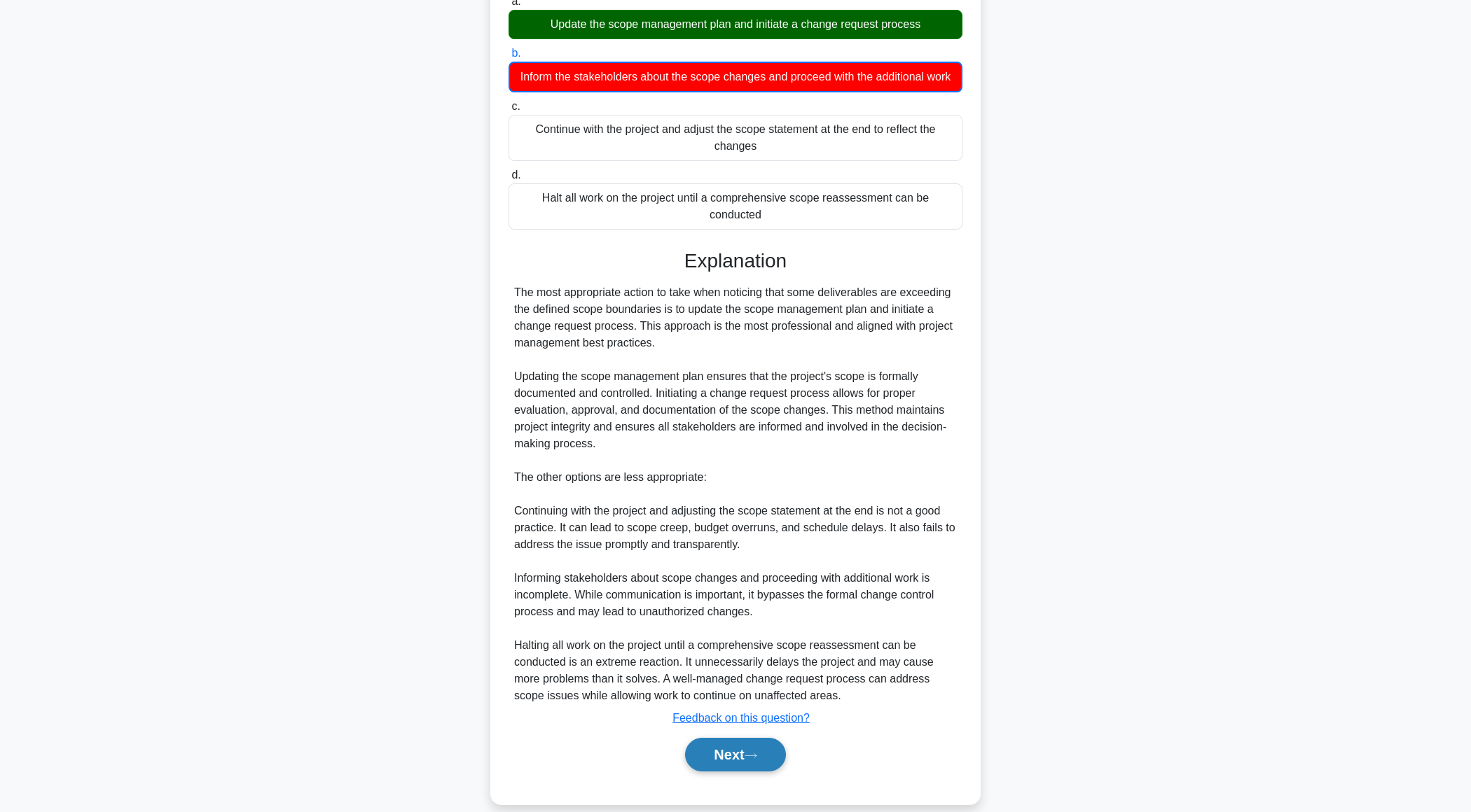
click at [720, 738] on button "Next" at bounding box center [735, 755] width 100 height 34
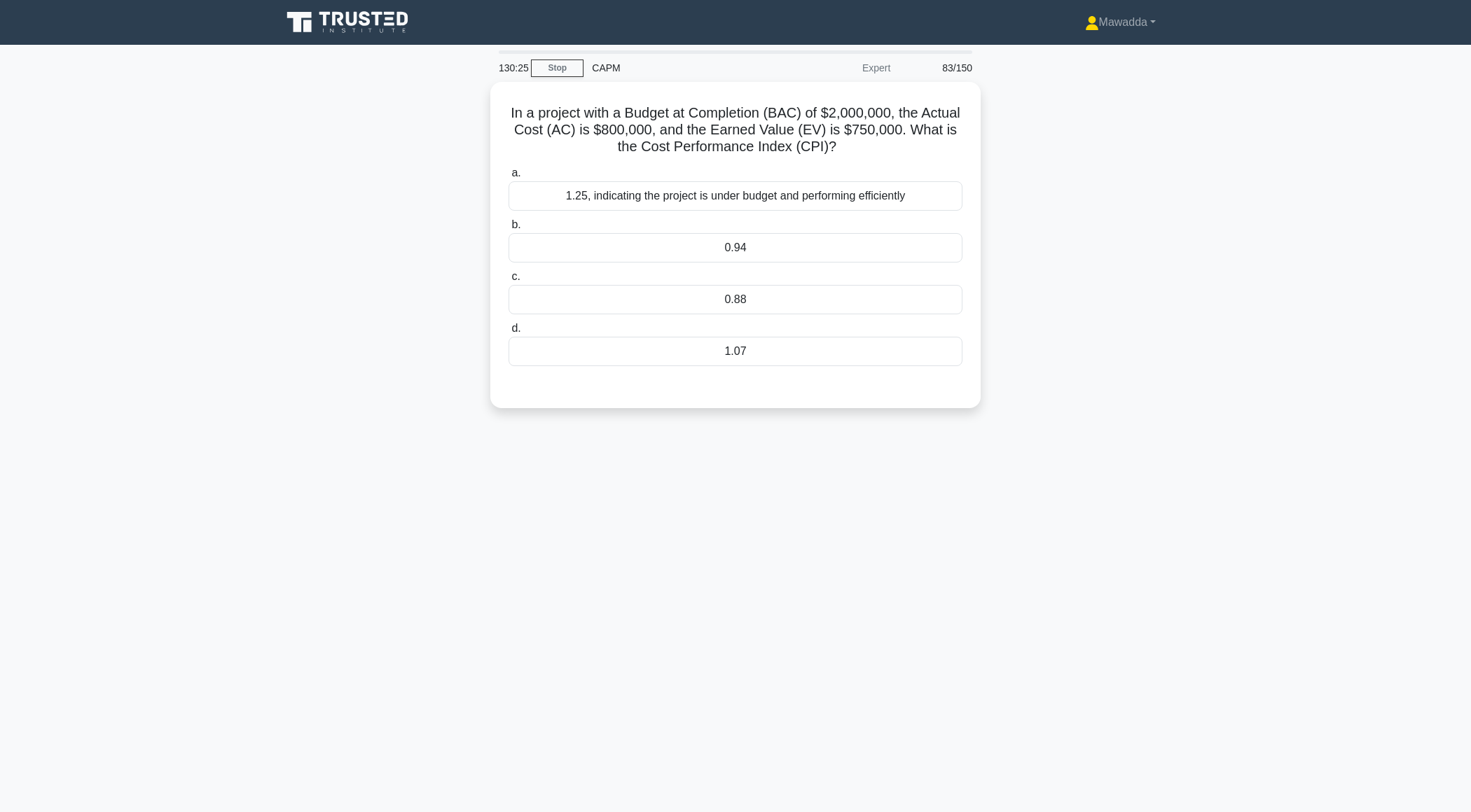
scroll to position [0, 0]
click at [757, 243] on div "0.94" at bounding box center [736, 244] width 454 height 29
click at [509, 226] on input "b. 0.94" at bounding box center [509, 222] width 0 height 9
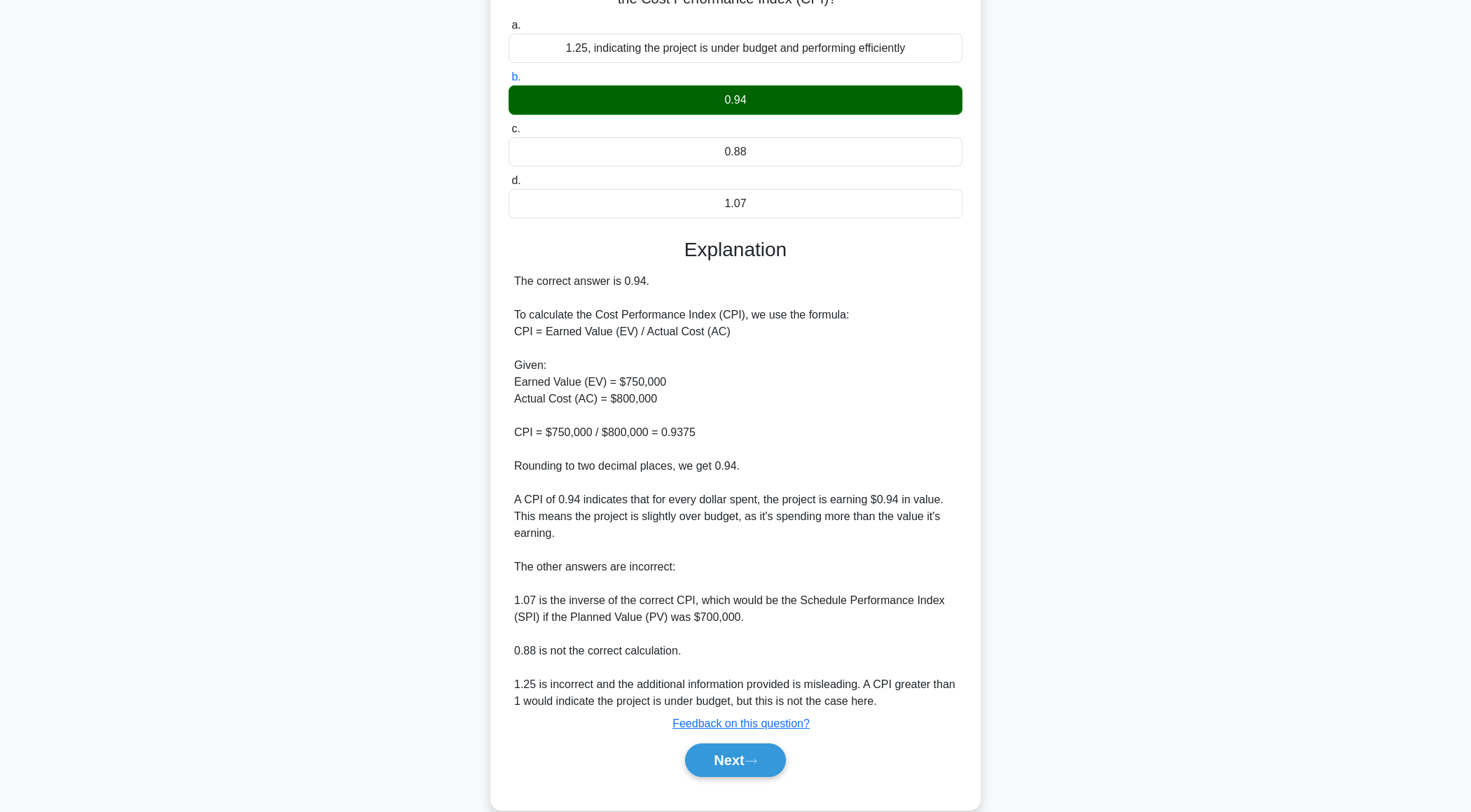
scroll to position [166, 0]
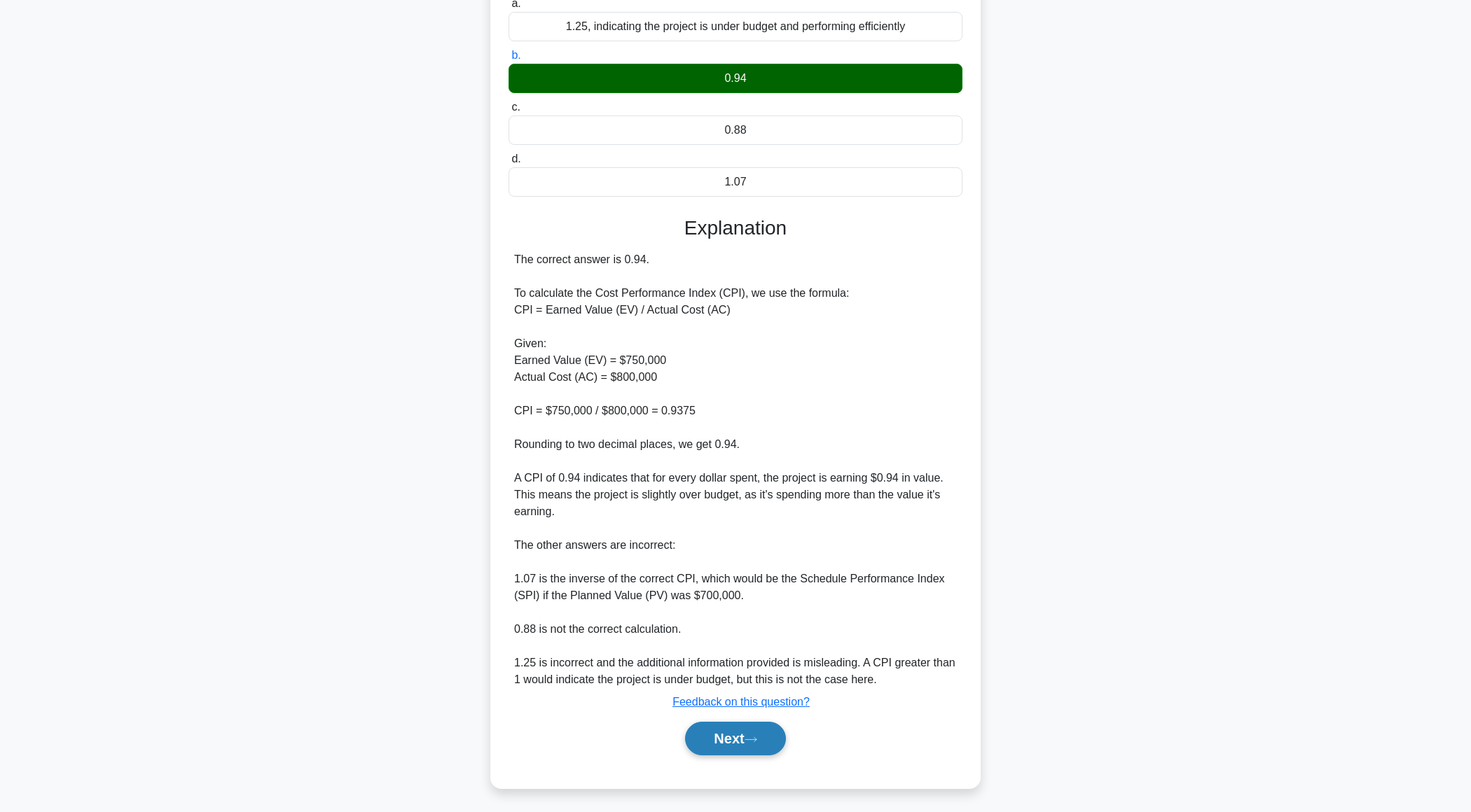
click at [698, 736] on button "Next" at bounding box center [735, 739] width 100 height 34
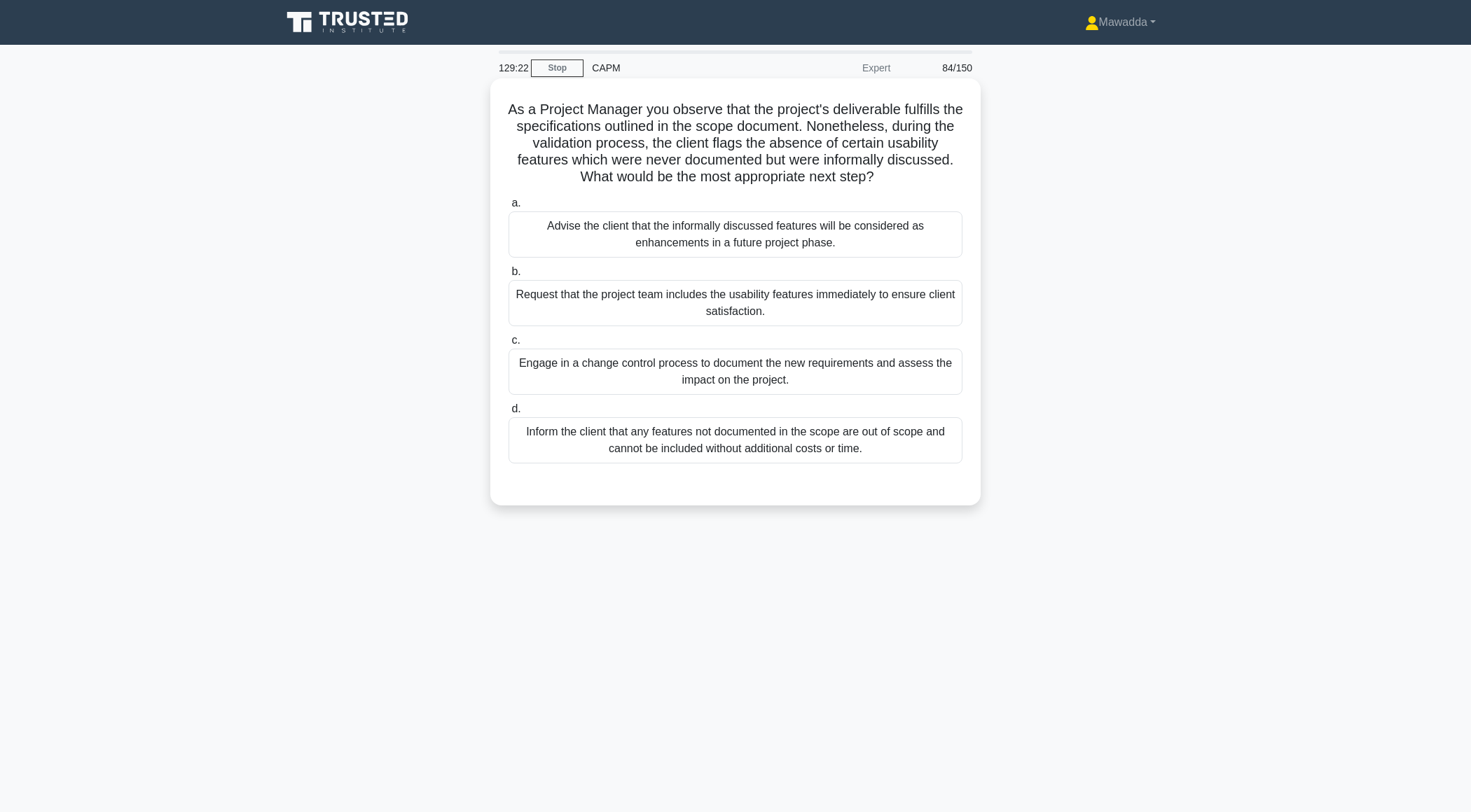
click at [884, 377] on div "Engage in a change control process to document the new requirements and assess …" at bounding box center [736, 372] width 454 height 46
click at [509, 345] on input "c. Engage in a change control process to document the new requirements and asse…" at bounding box center [509, 340] width 0 height 9
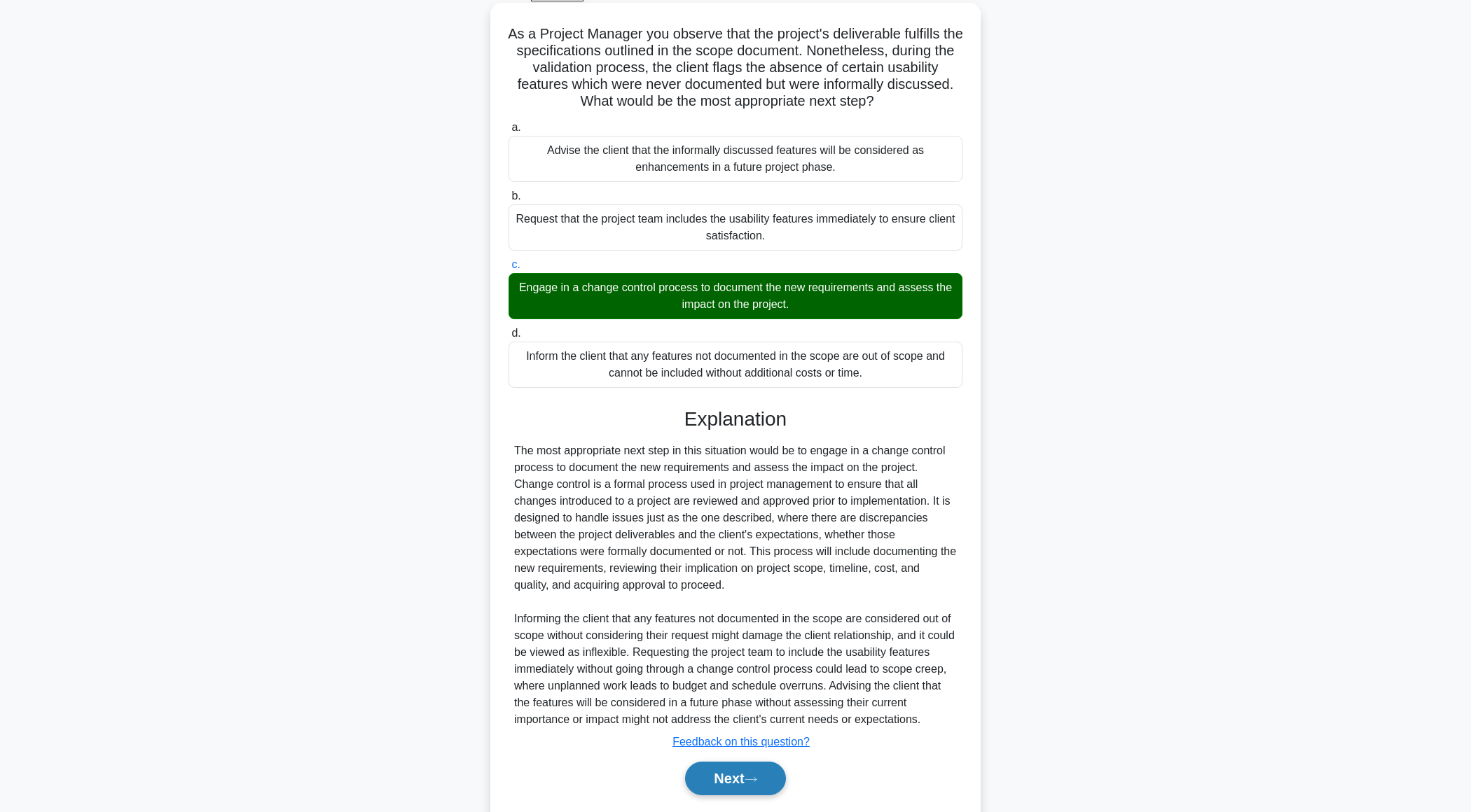
scroll to position [116, 0]
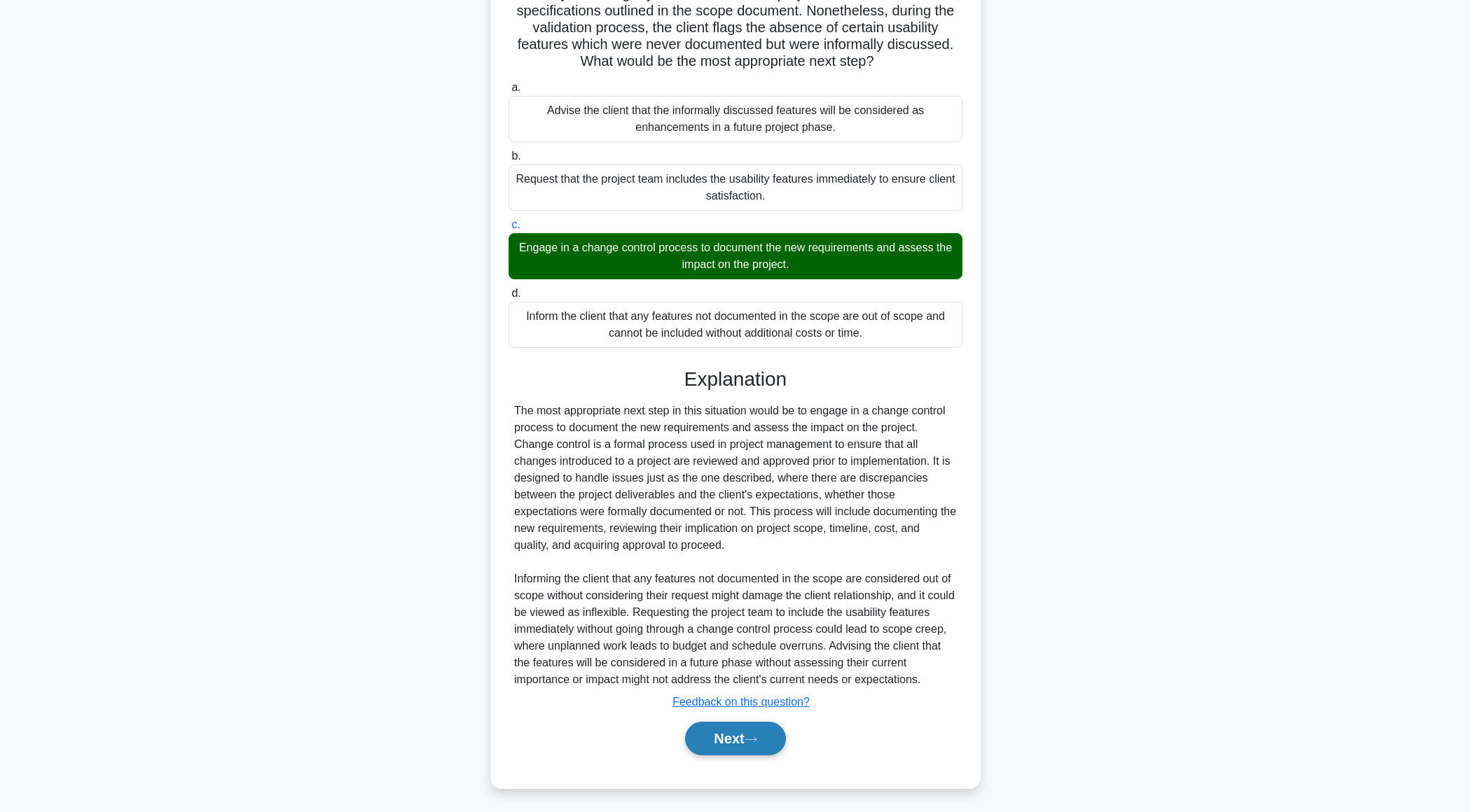
click at [711, 737] on button "Next" at bounding box center [735, 739] width 100 height 34
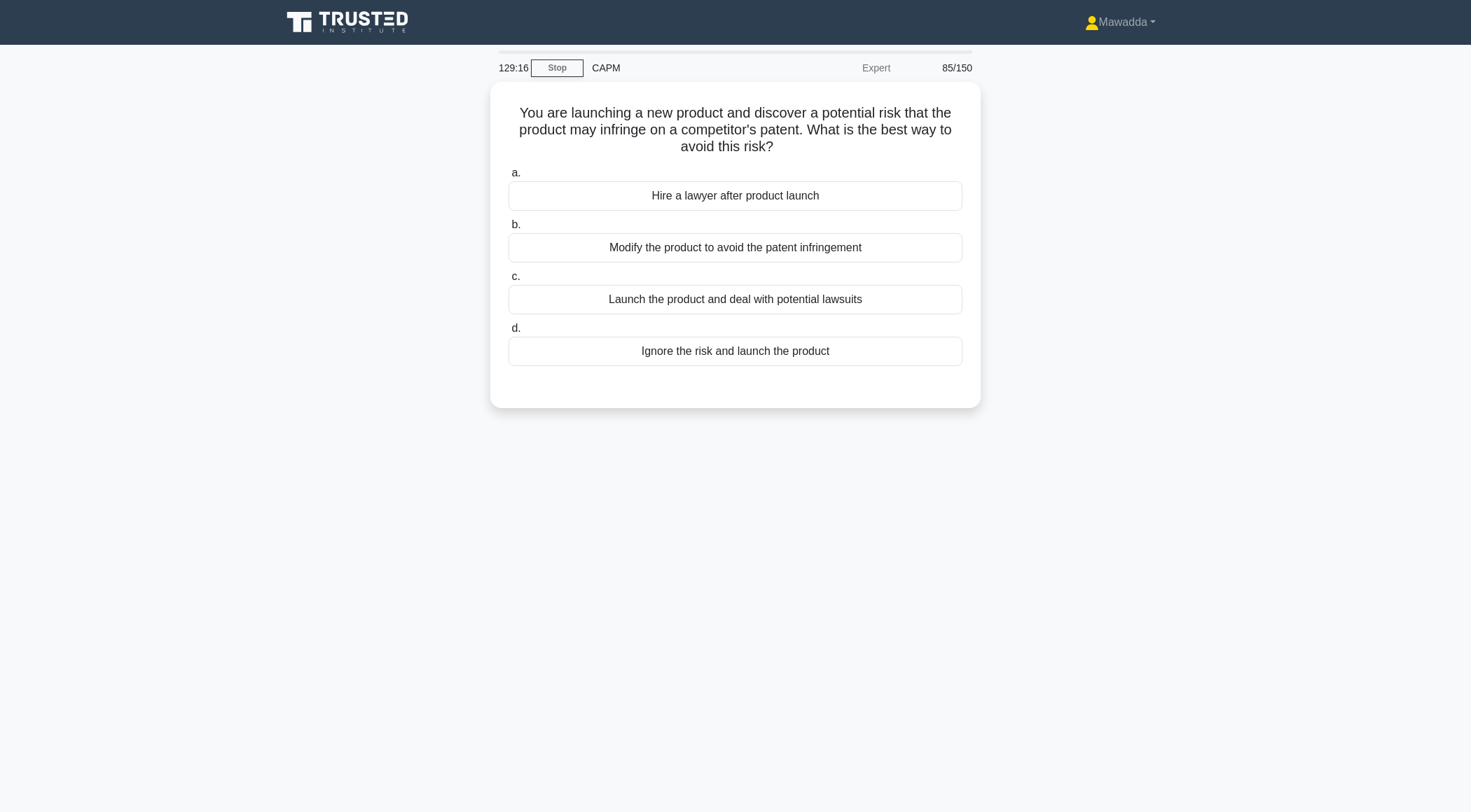
scroll to position [0, 0]
click at [808, 252] on div "Modify the product to avoid the patent infringement" at bounding box center [736, 244] width 454 height 29
click at [509, 226] on input "b. Modify the product to avoid the patent infringement" at bounding box center [509, 222] width 0 height 9
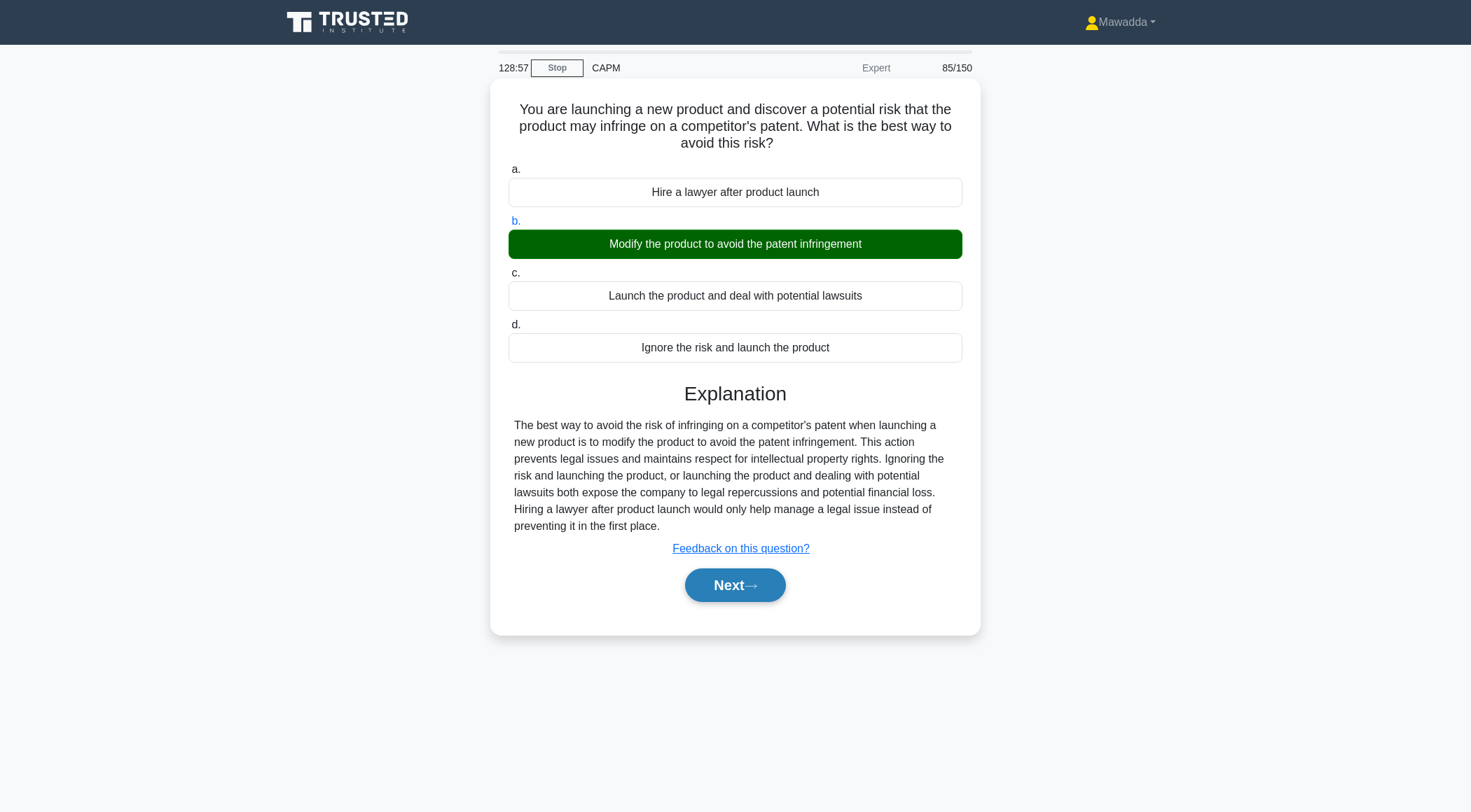
click at [708, 576] on button "Next" at bounding box center [735, 585] width 100 height 34
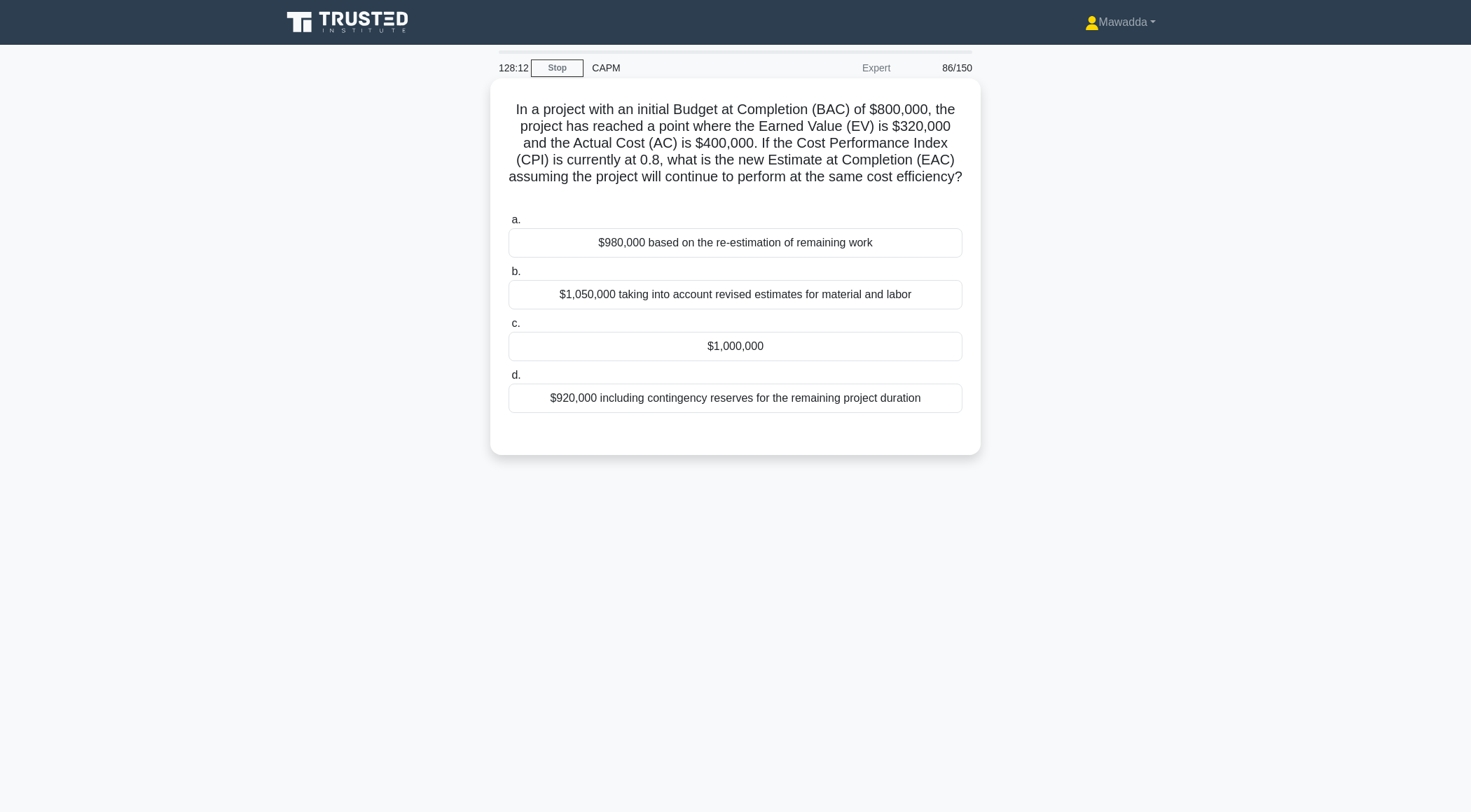
click at [809, 338] on div "$1,000,000" at bounding box center [736, 347] width 454 height 29
click at [509, 328] on input "c. $1,000,000" at bounding box center [509, 323] width 0 height 9
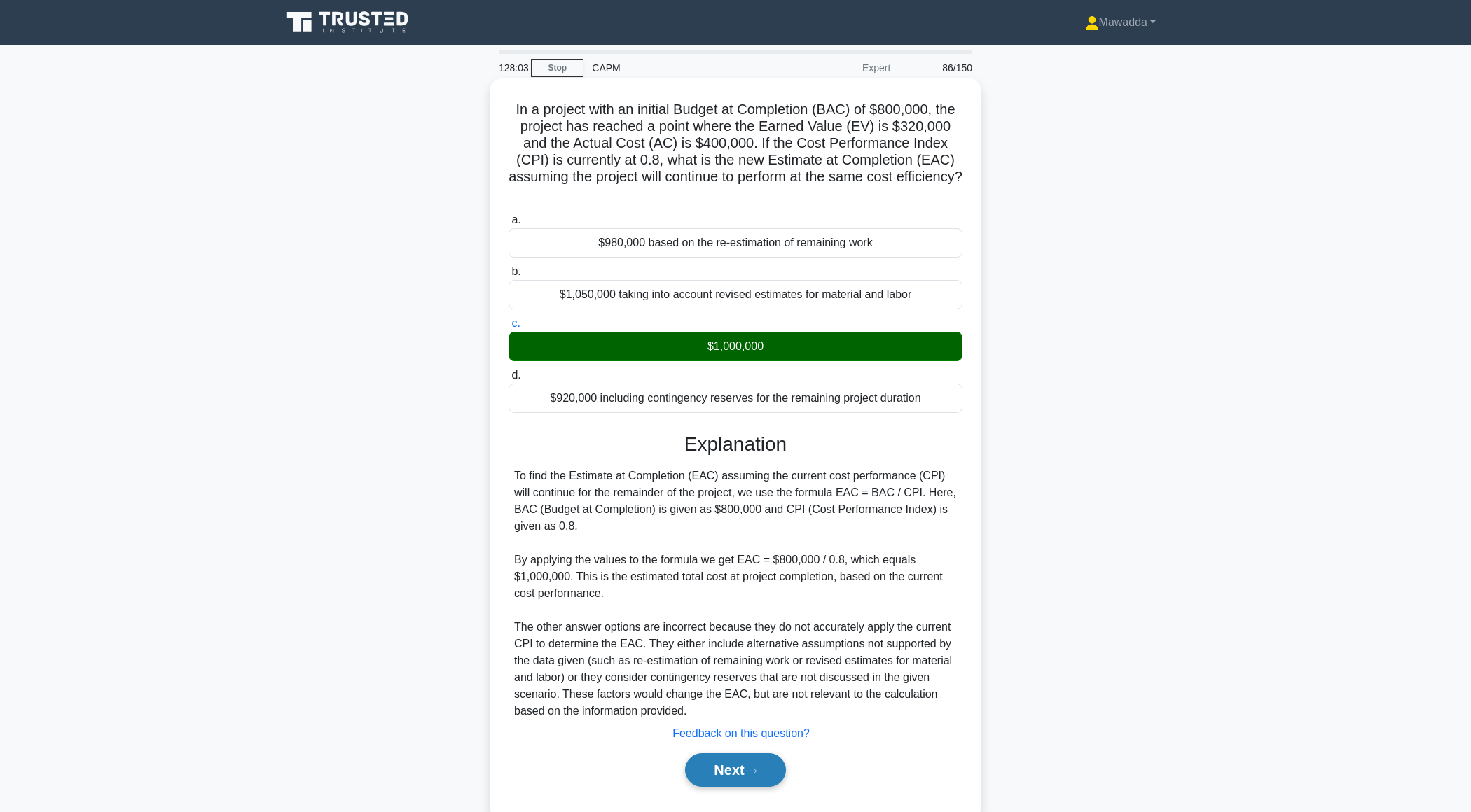
click at [711, 753] on button "Next" at bounding box center [735, 770] width 100 height 34
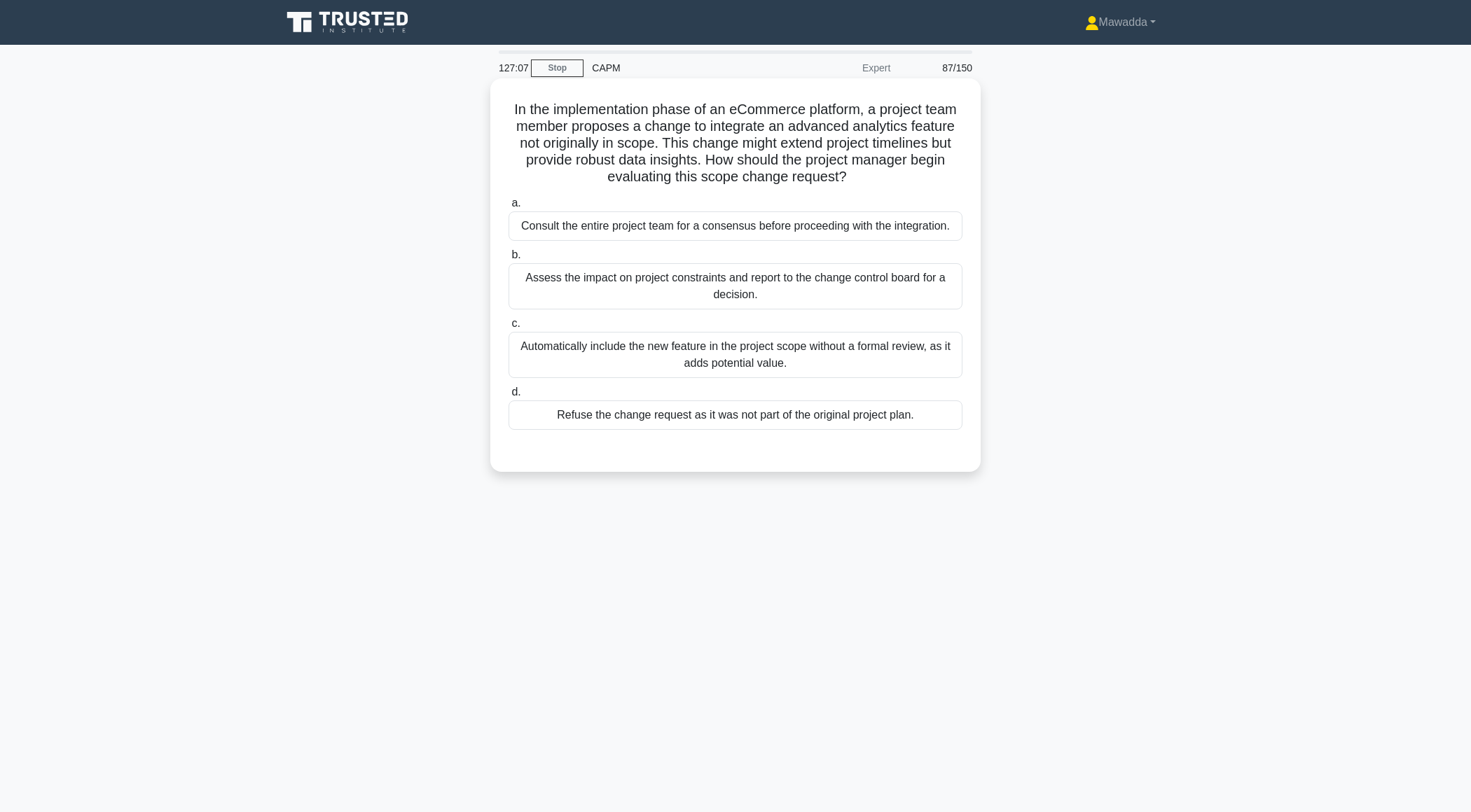
click at [812, 305] on div "Assess the impact on project constraints and report to the change control board…" at bounding box center [736, 286] width 454 height 46
click at [509, 260] on input "b. Assess the impact on project constraints and report to the change control bo…" at bounding box center [509, 255] width 0 height 9
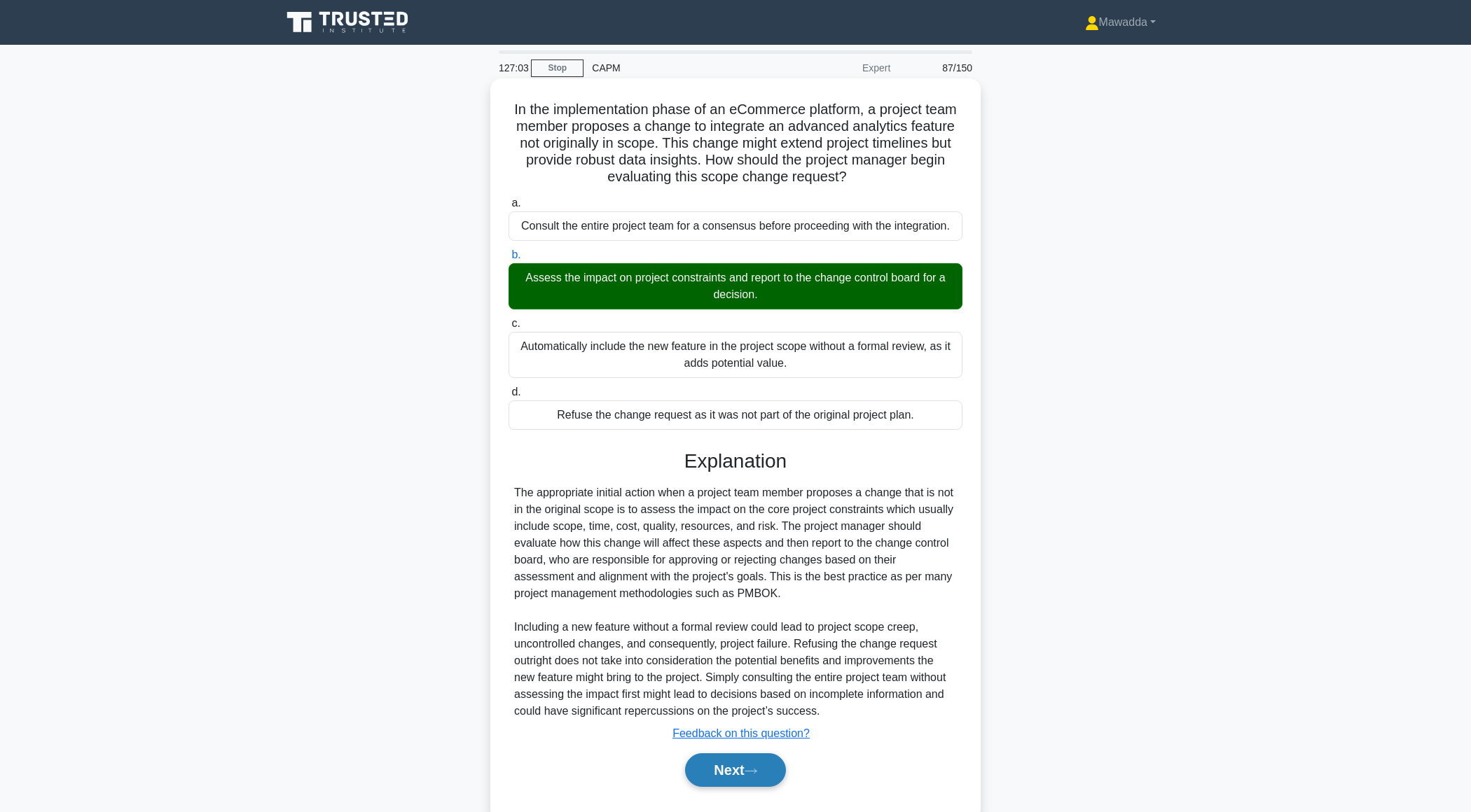
click at [715, 766] on button "Next" at bounding box center [735, 770] width 100 height 34
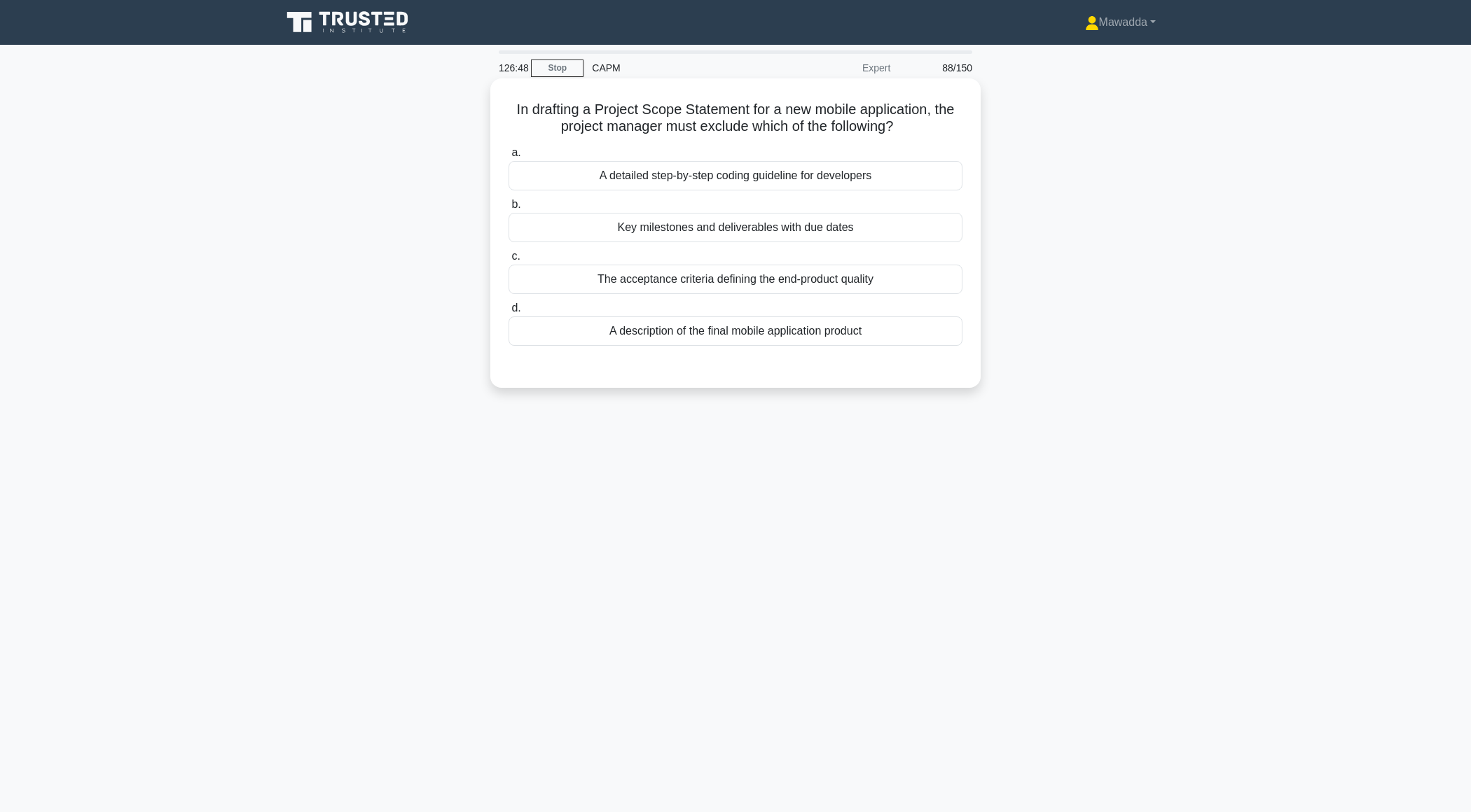
click at [798, 333] on div "A description of the final mobile application product" at bounding box center [736, 331] width 454 height 29
click at [509, 313] on input "d. A description of the final mobile application product" at bounding box center [509, 308] width 0 height 9
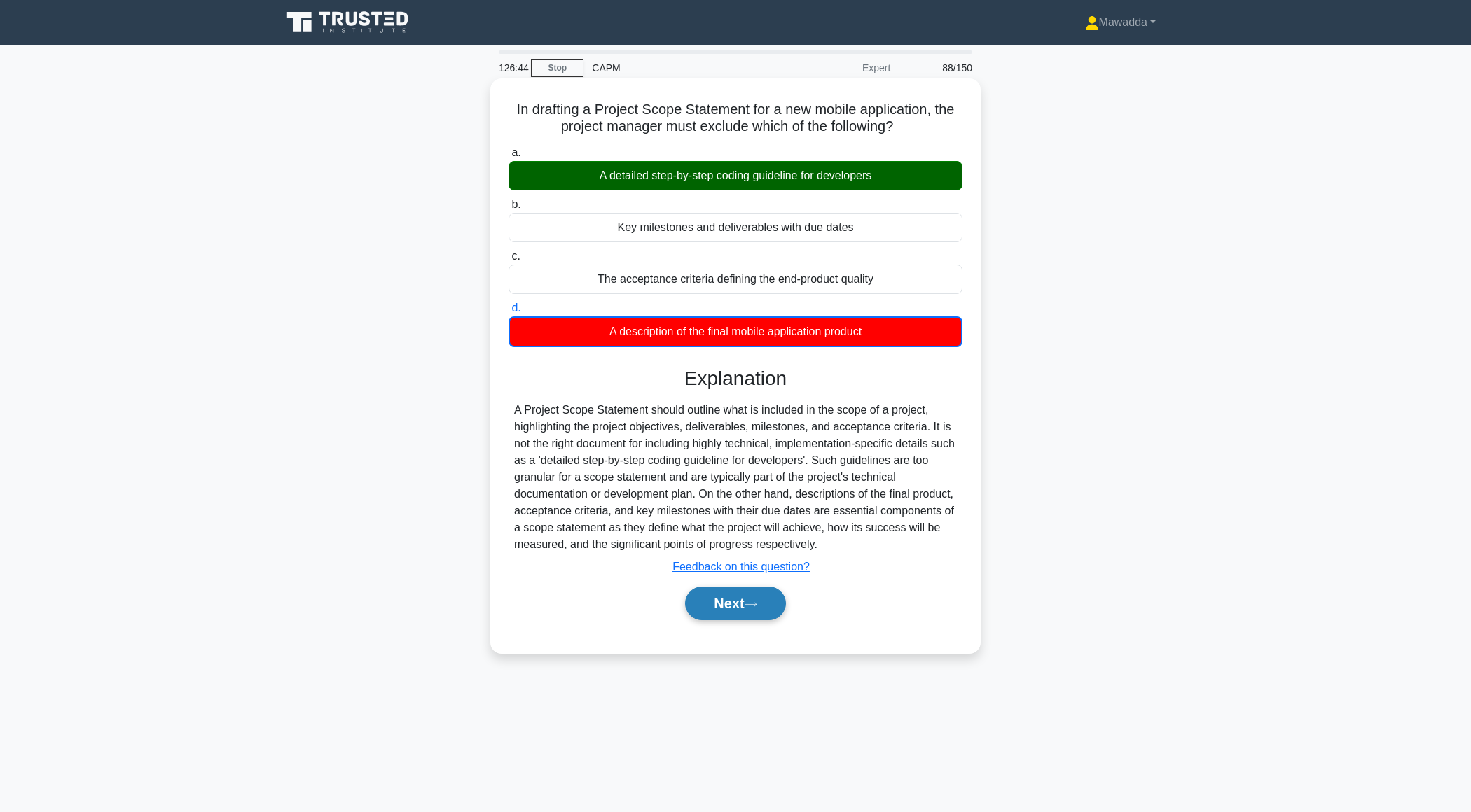
click at [705, 612] on button "Next" at bounding box center [735, 604] width 100 height 34
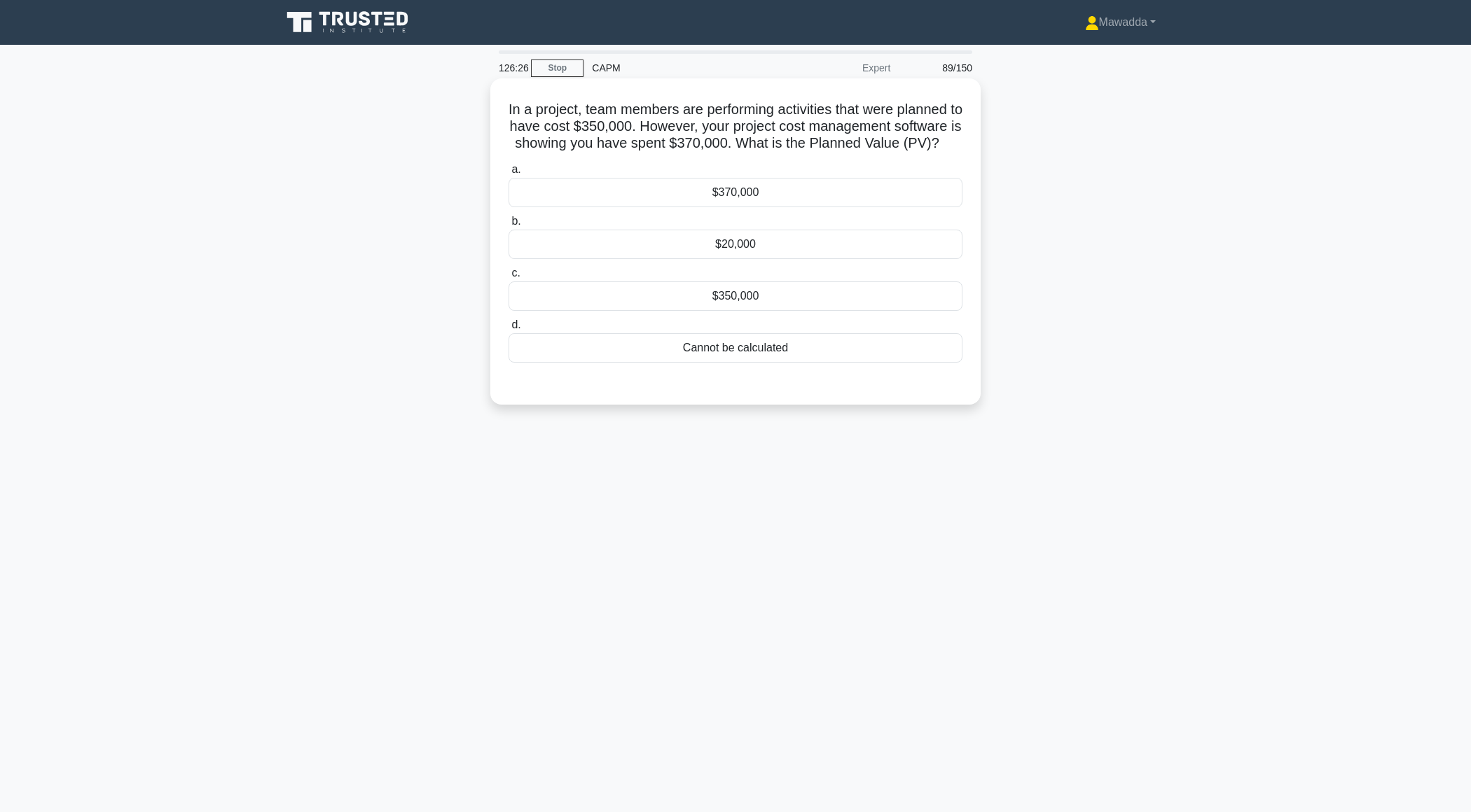
click at [703, 293] on div "$350,000" at bounding box center [736, 296] width 454 height 29
click at [509, 278] on input "c. $350,000" at bounding box center [509, 274] width 0 height 9
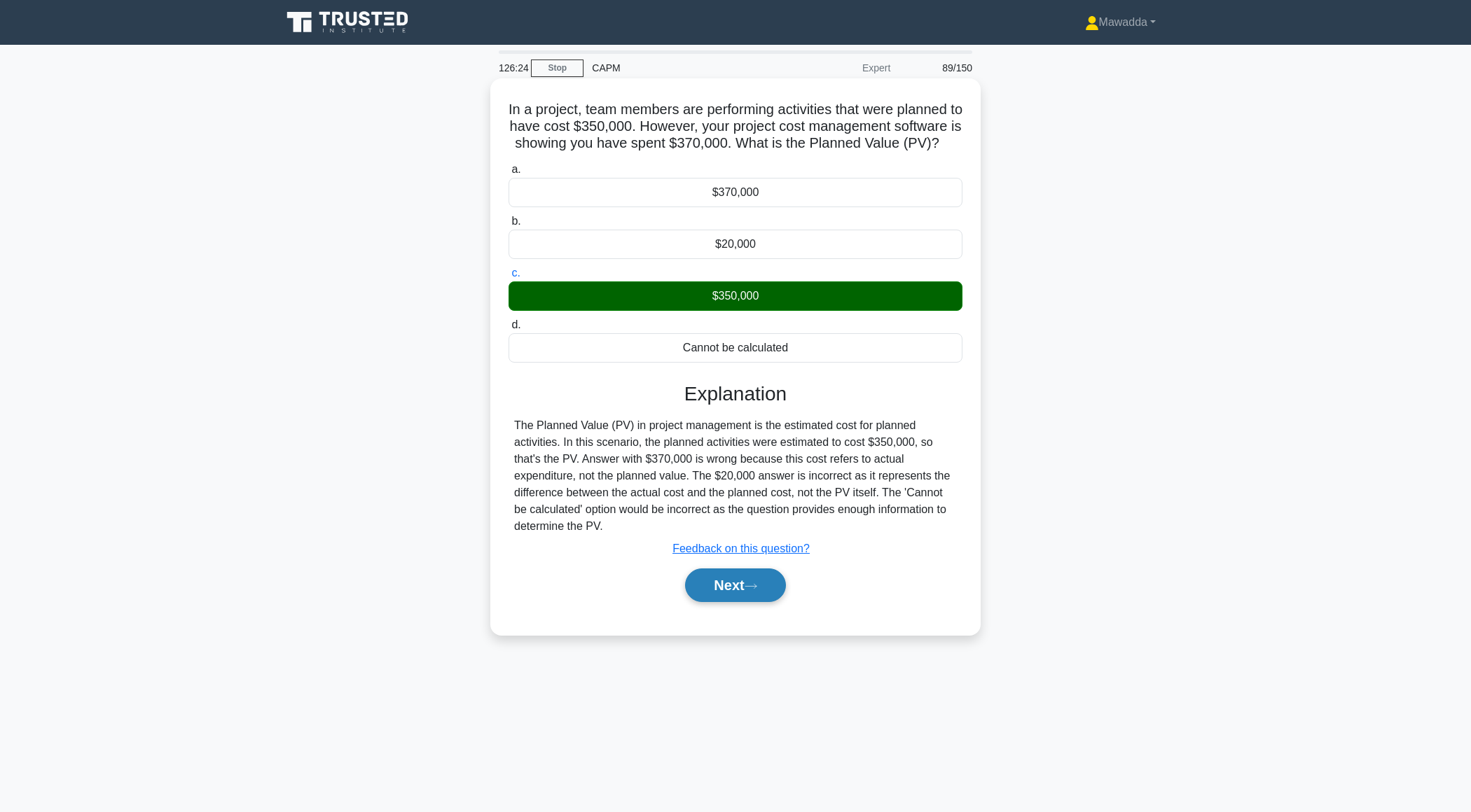
click at [711, 581] on button "Next" at bounding box center [735, 585] width 100 height 34
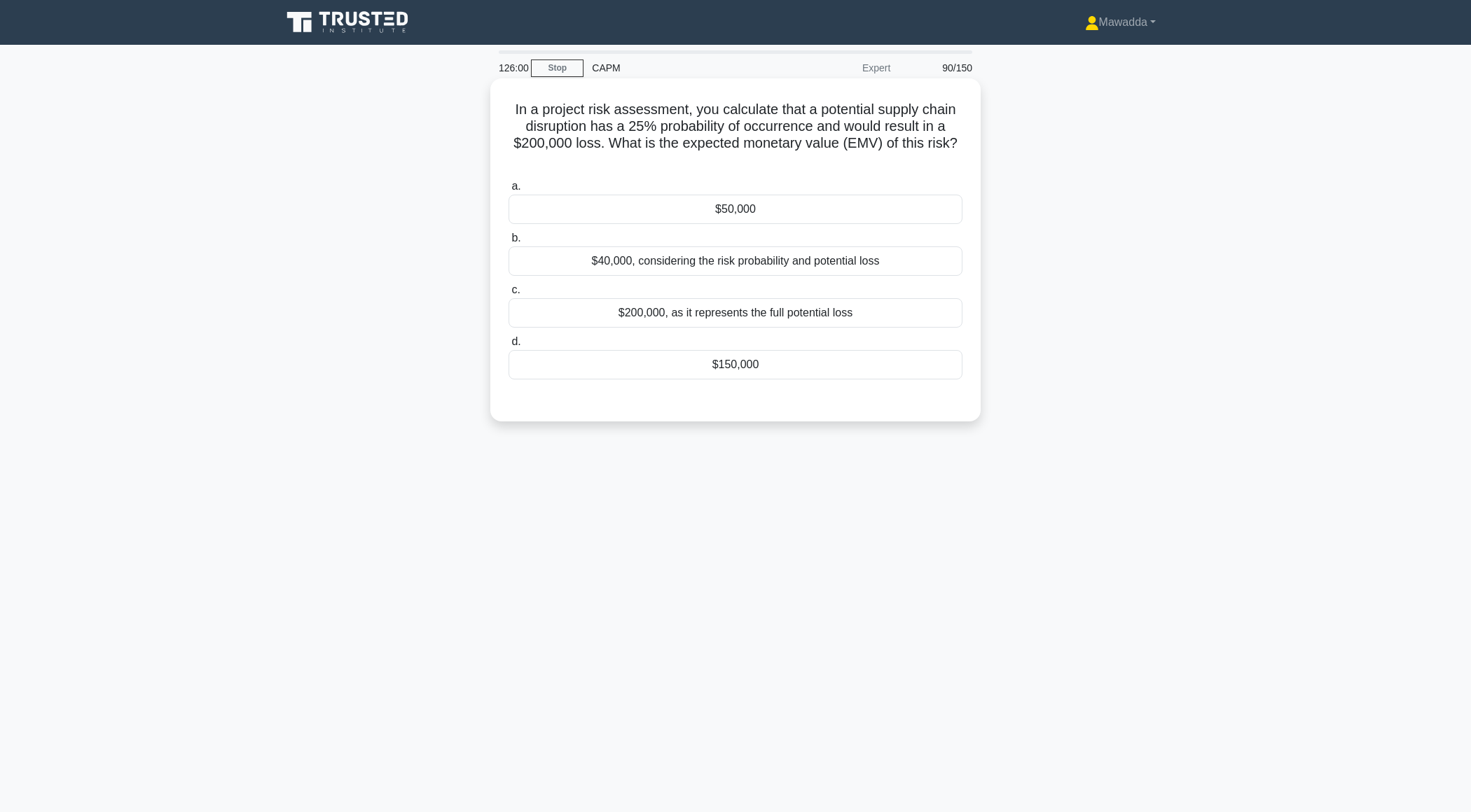
click at [748, 207] on div "$50,000" at bounding box center [736, 209] width 454 height 29
click at [509, 191] on input "a. $50,000" at bounding box center [509, 187] width 0 height 9
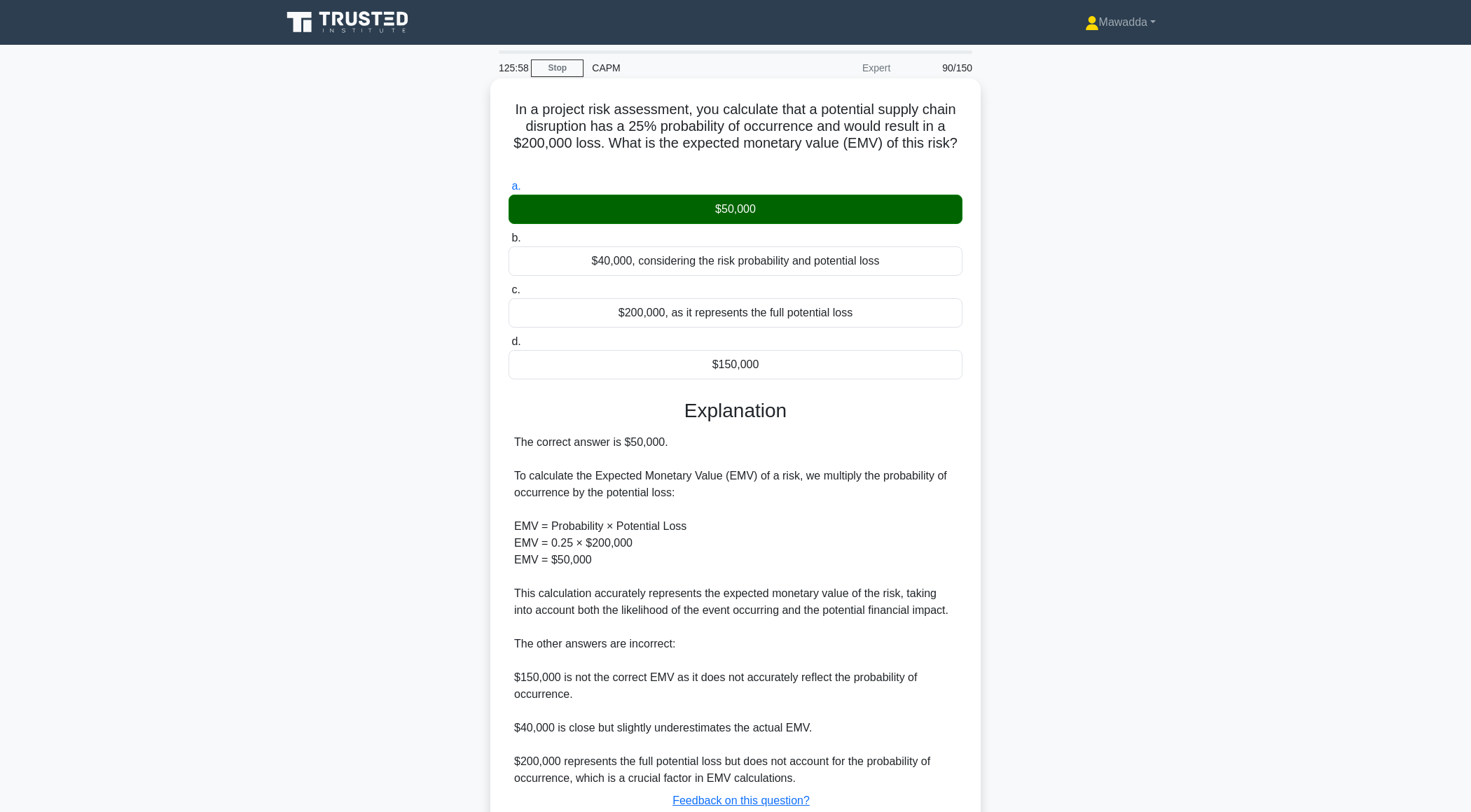
scroll to position [99, 0]
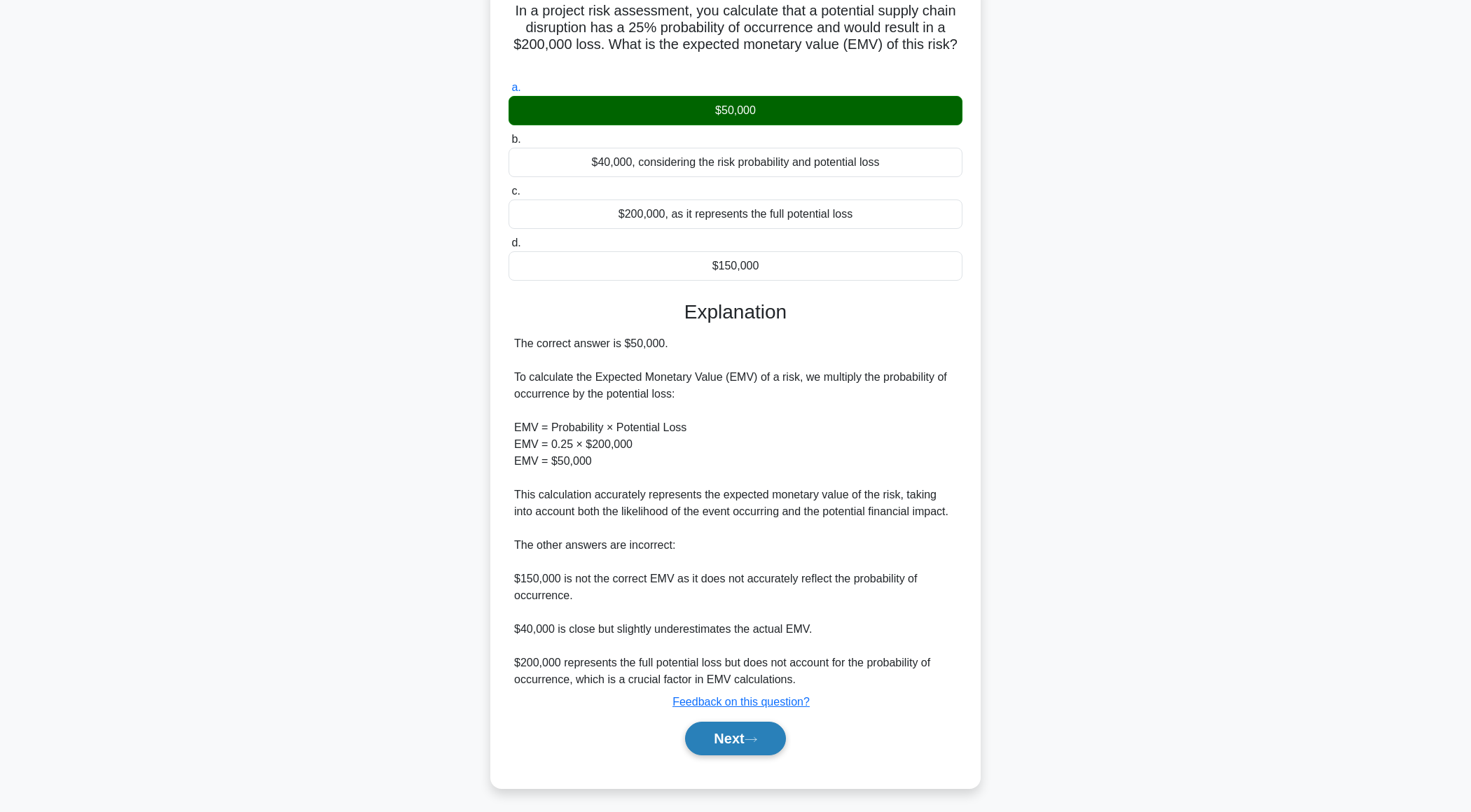
click at [705, 731] on button "Next" at bounding box center [735, 739] width 100 height 34
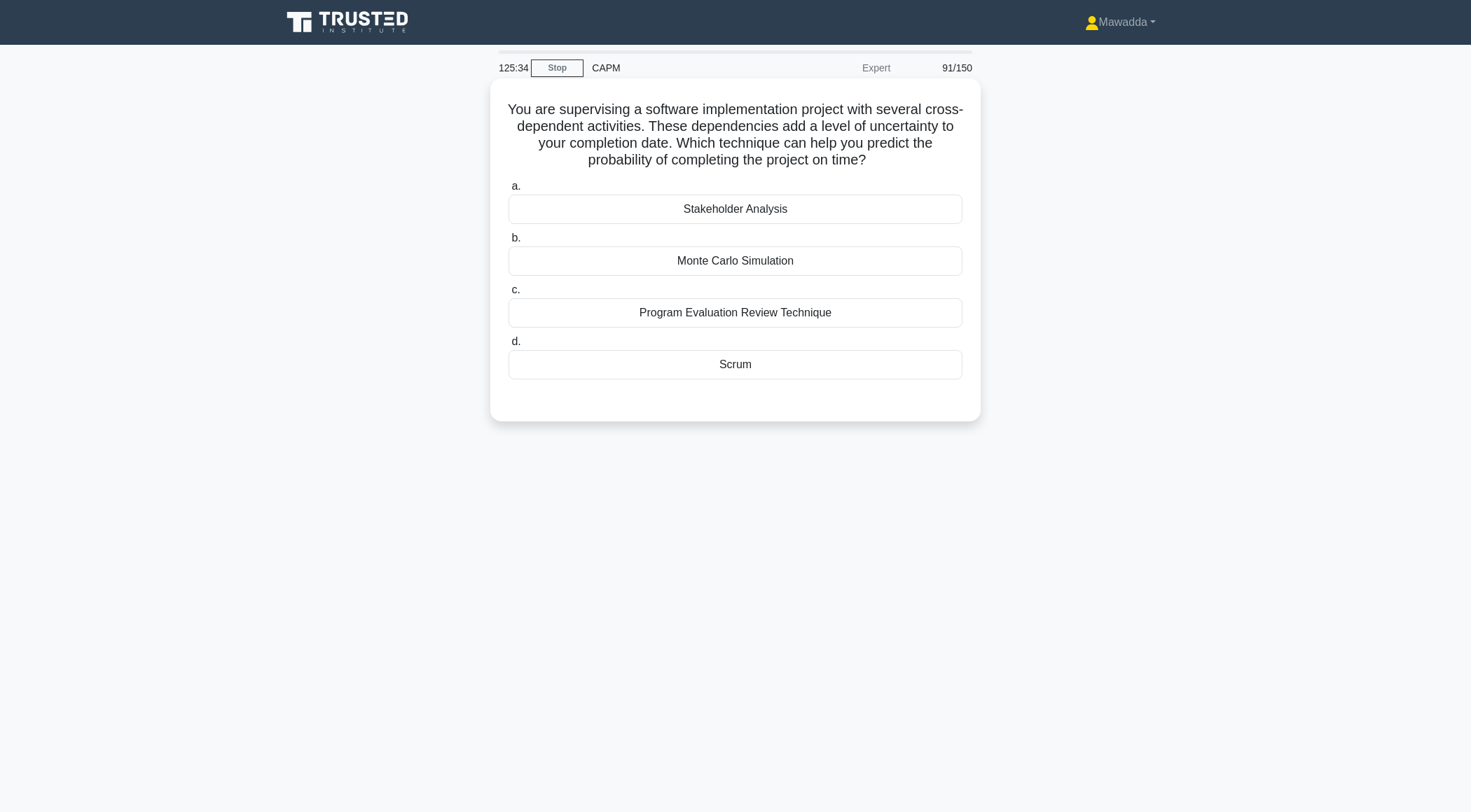
click at [755, 316] on div "Program Evaluation Review Technique" at bounding box center [736, 313] width 454 height 29
click at [509, 295] on input "c. Program Evaluation Review Technique" at bounding box center [509, 290] width 0 height 9
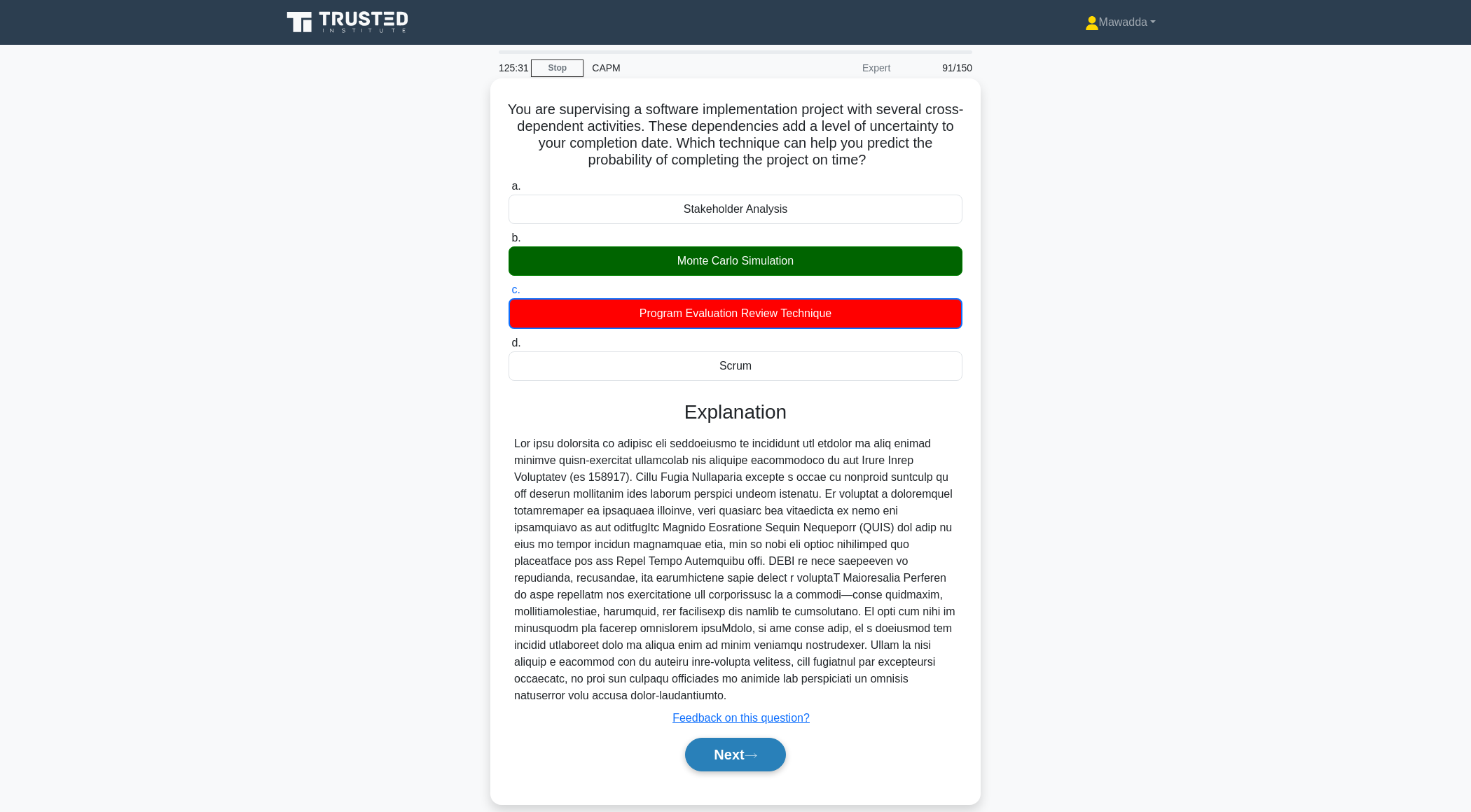
click at [726, 754] on button "Next" at bounding box center [735, 755] width 100 height 34
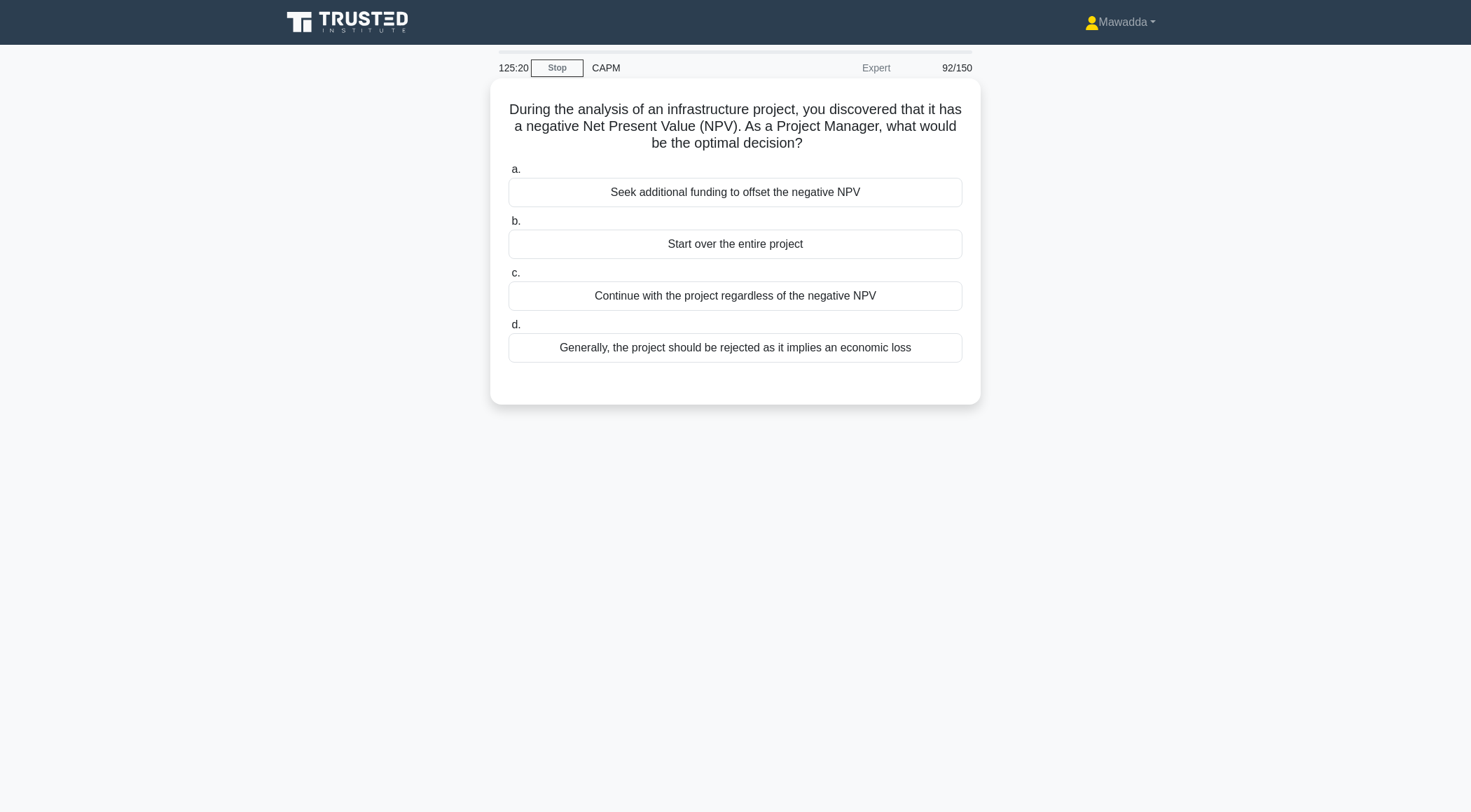
click at [838, 352] on div "Generally, the project should be rejected as it implies an economic loss" at bounding box center [736, 348] width 454 height 29
click at [509, 330] on input "d. Generally, the project should be rejected as it implies an economic loss" at bounding box center [509, 325] width 0 height 9
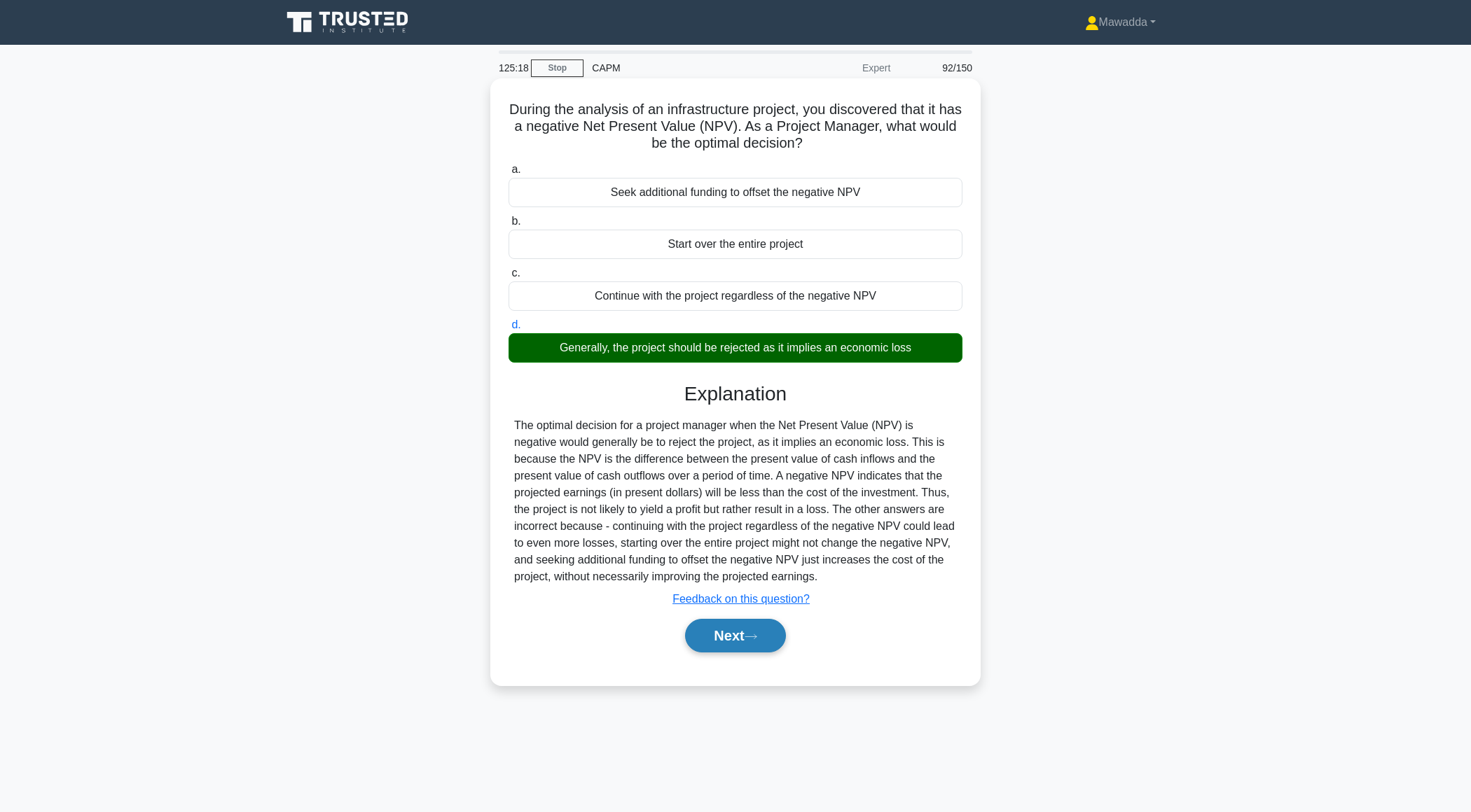
click at [712, 642] on button "Next" at bounding box center [735, 636] width 100 height 34
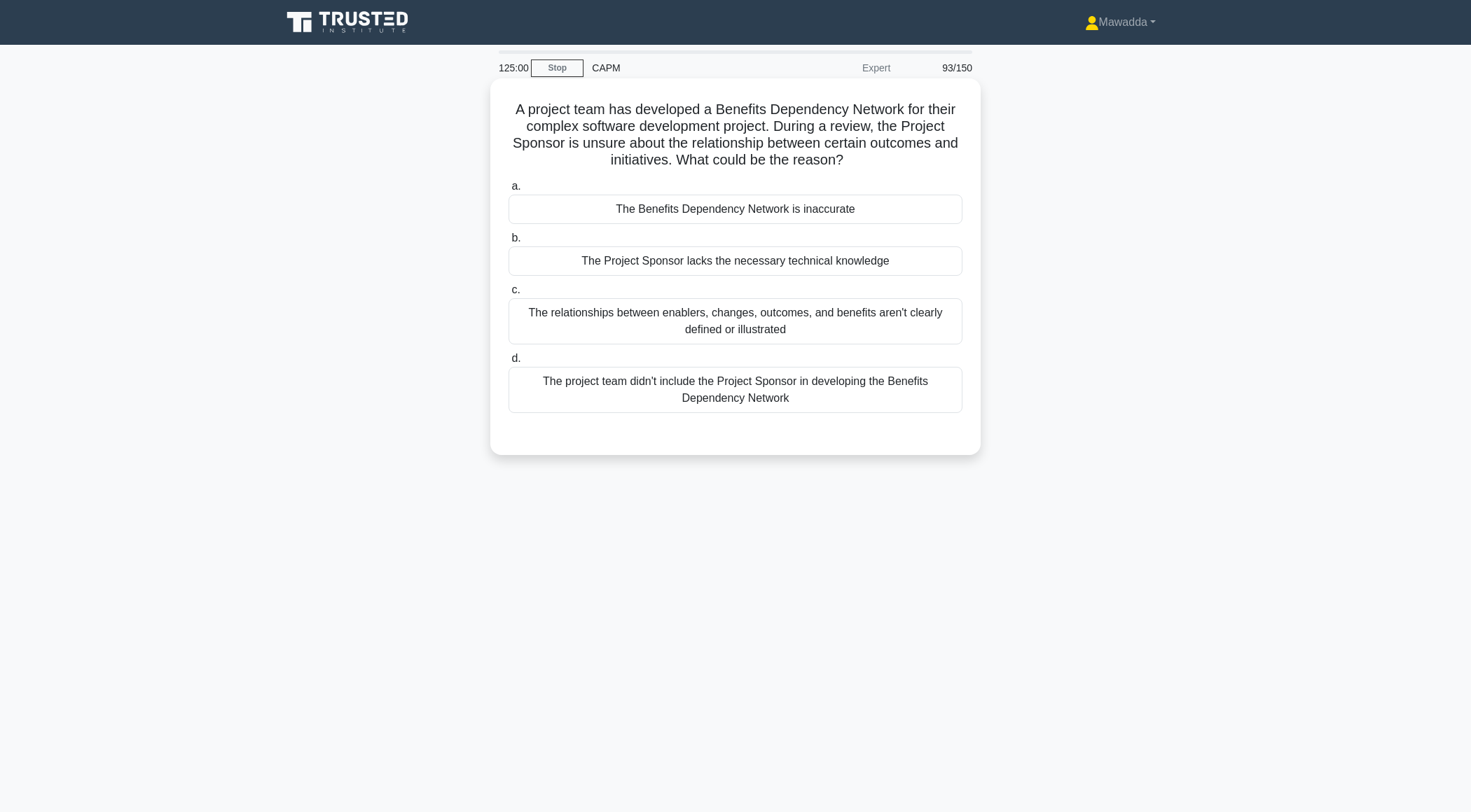
click at [880, 319] on div "The relationships between enablers, changes, outcomes, and benefits aren't clea…" at bounding box center [736, 321] width 454 height 46
click at [509, 295] on input "c. The relationships between enablers, changes, outcomes, and benefits aren't c…" at bounding box center [509, 290] width 0 height 9
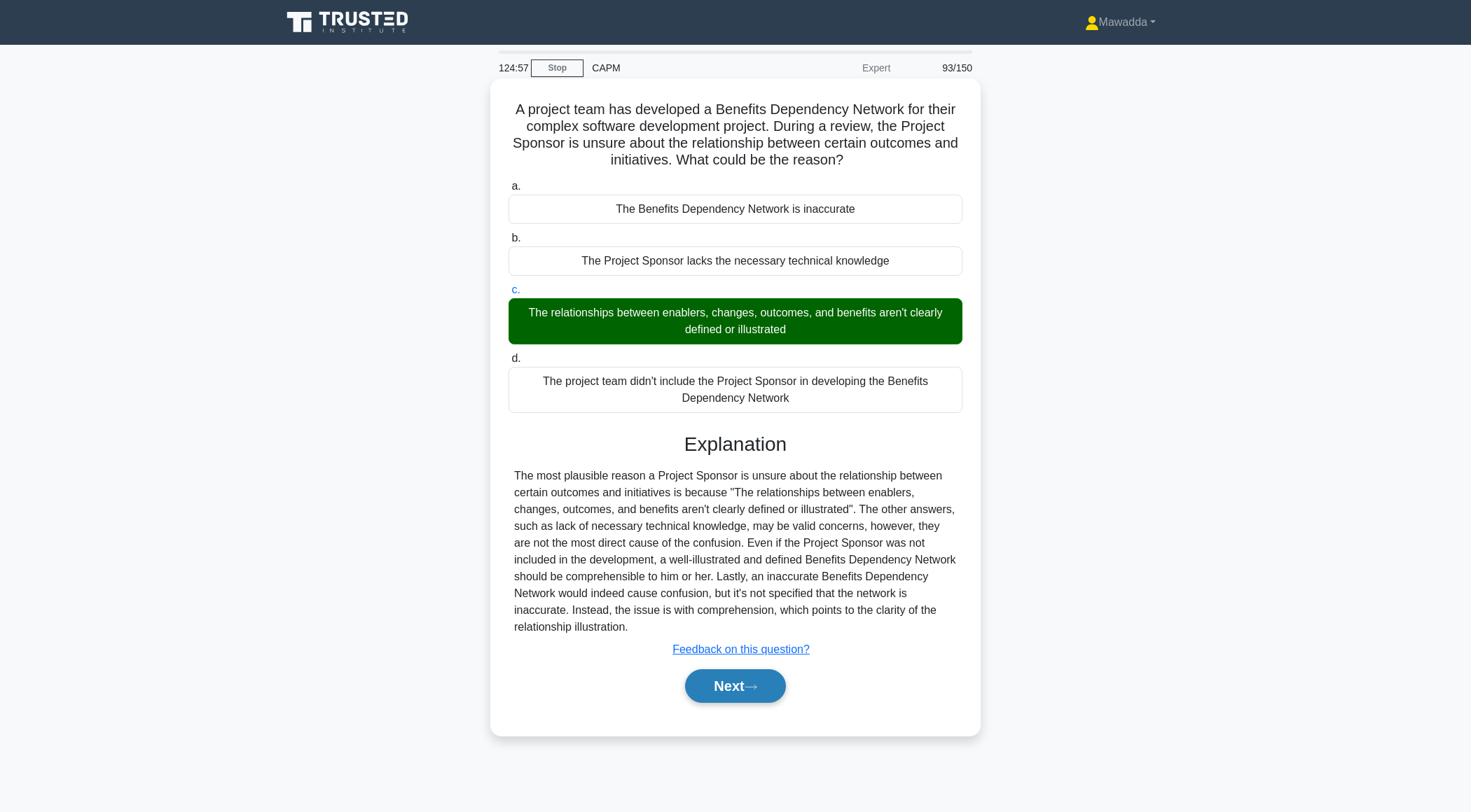
click at [732, 685] on button "Next" at bounding box center [735, 686] width 100 height 34
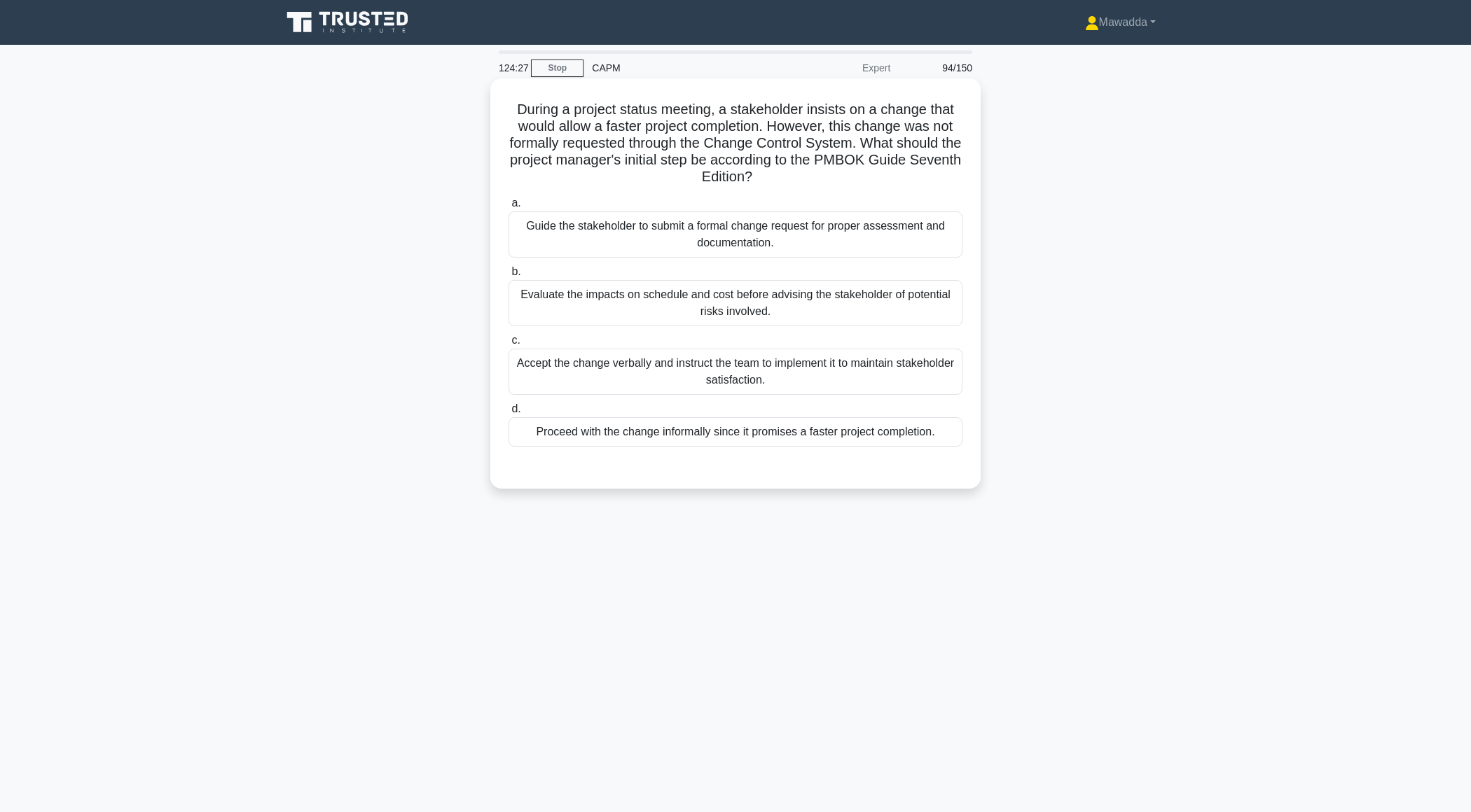
click at [771, 241] on div "Guide the stakeholder to submit a formal change request for proper assessment a…" at bounding box center [736, 234] width 454 height 46
click at [509, 208] on input "a. Guide the stakeholder to submit a formal change request for proper assessmen…" at bounding box center [509, 203] width 0 height 9
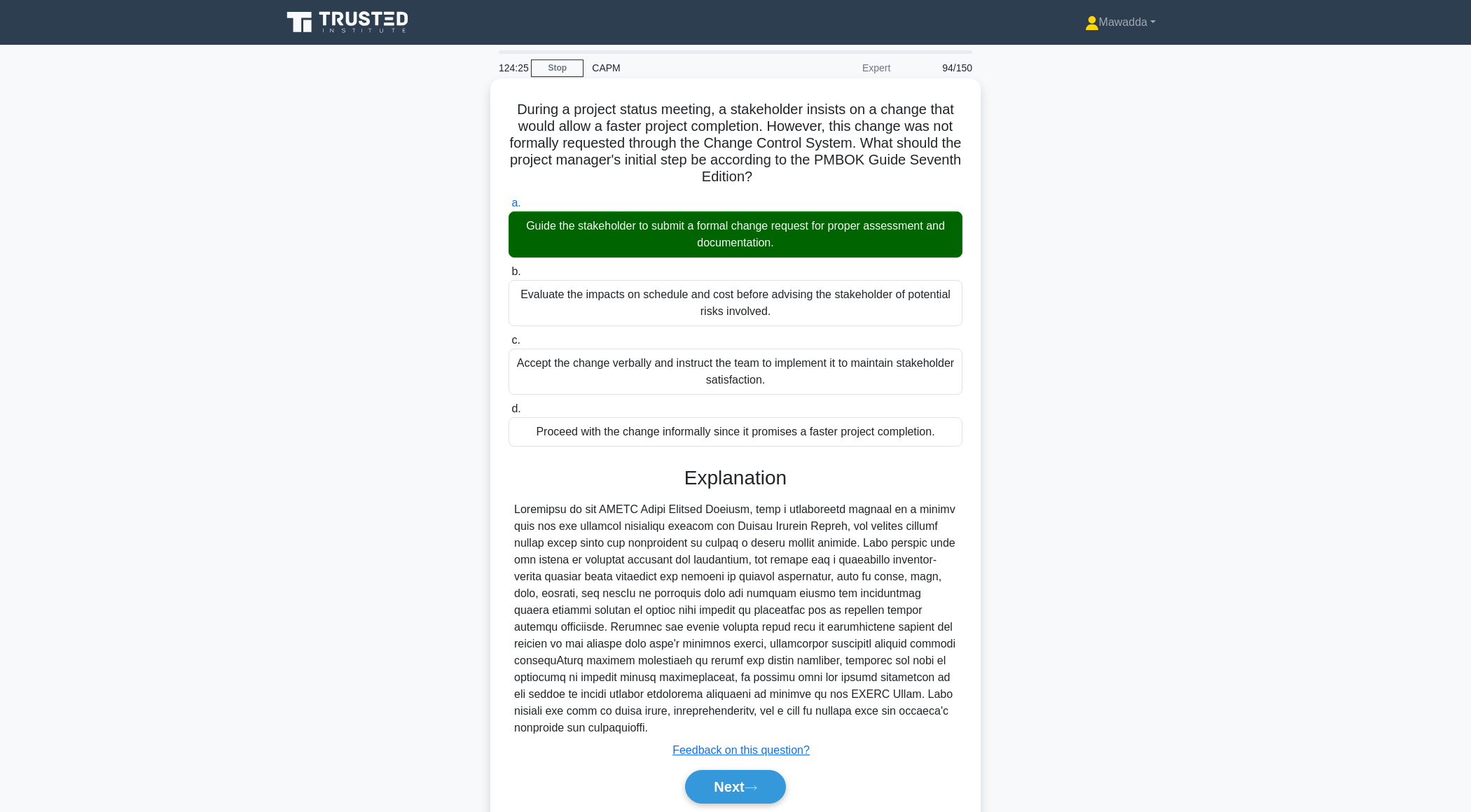
scroll to position [48, 0]
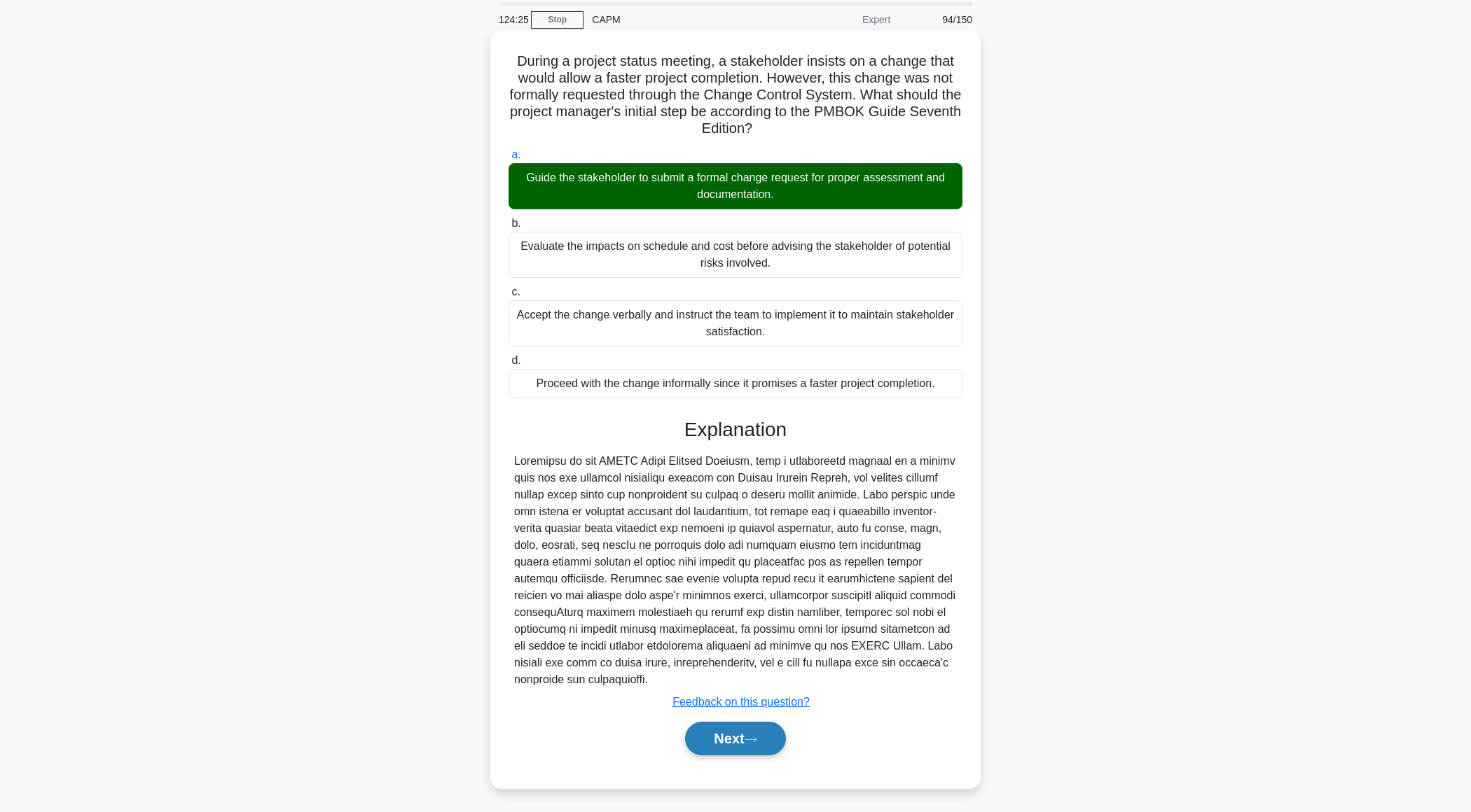
click at [701, 733] on button "Next" at bounding box center [735, 739] width 100 height 34
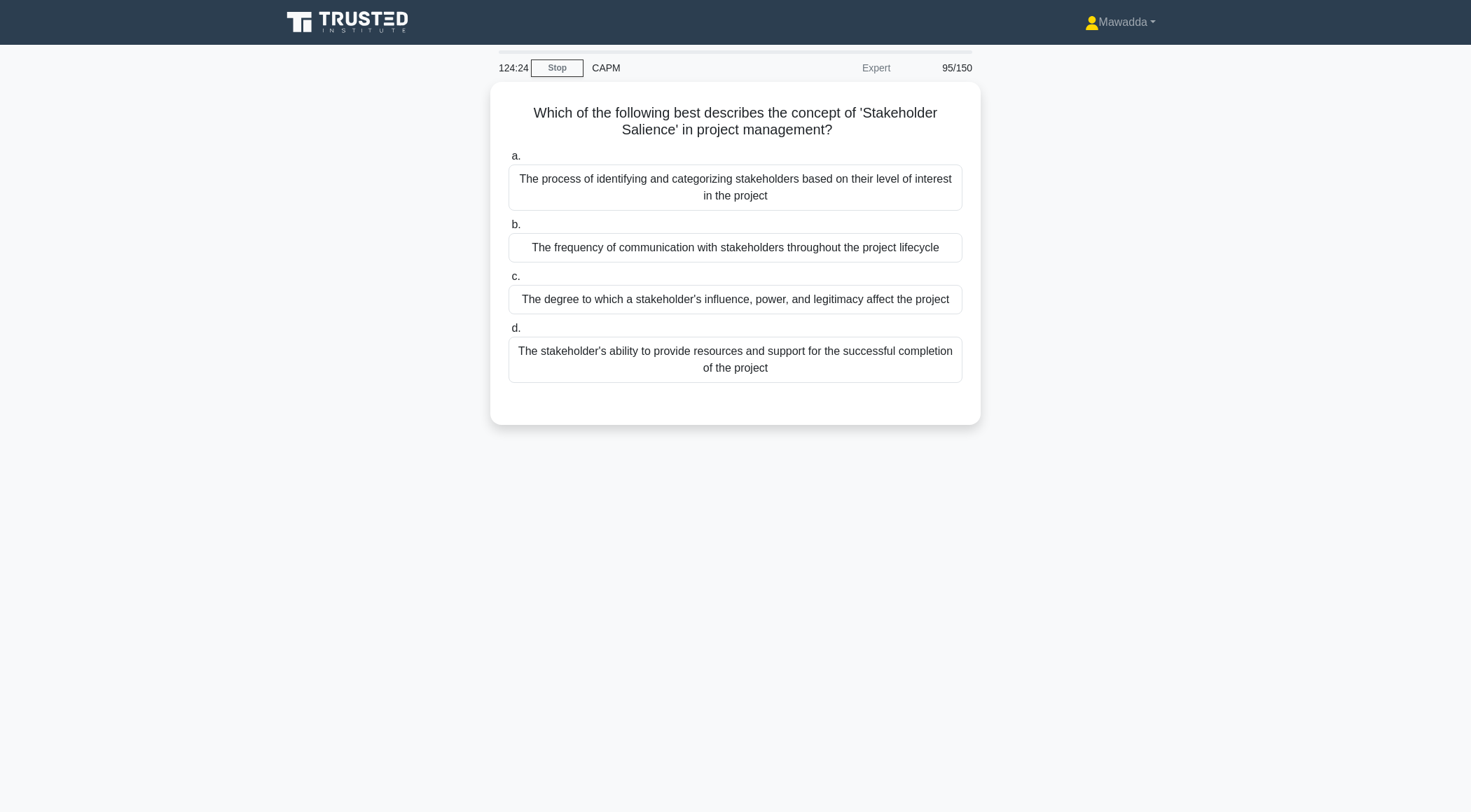
scroll to position [0, 0]
click at [928, 300] on div "The degree to which a stakeholder's influence, power, and legitimacy affect the…" at bounding box center [736, 296] width 454 height 29
click at [509, 278] on input "c. The degree to which a stakeholder's influence, power, and legitimacy affect …" at bounding box center [509, 274] width 0 height 9
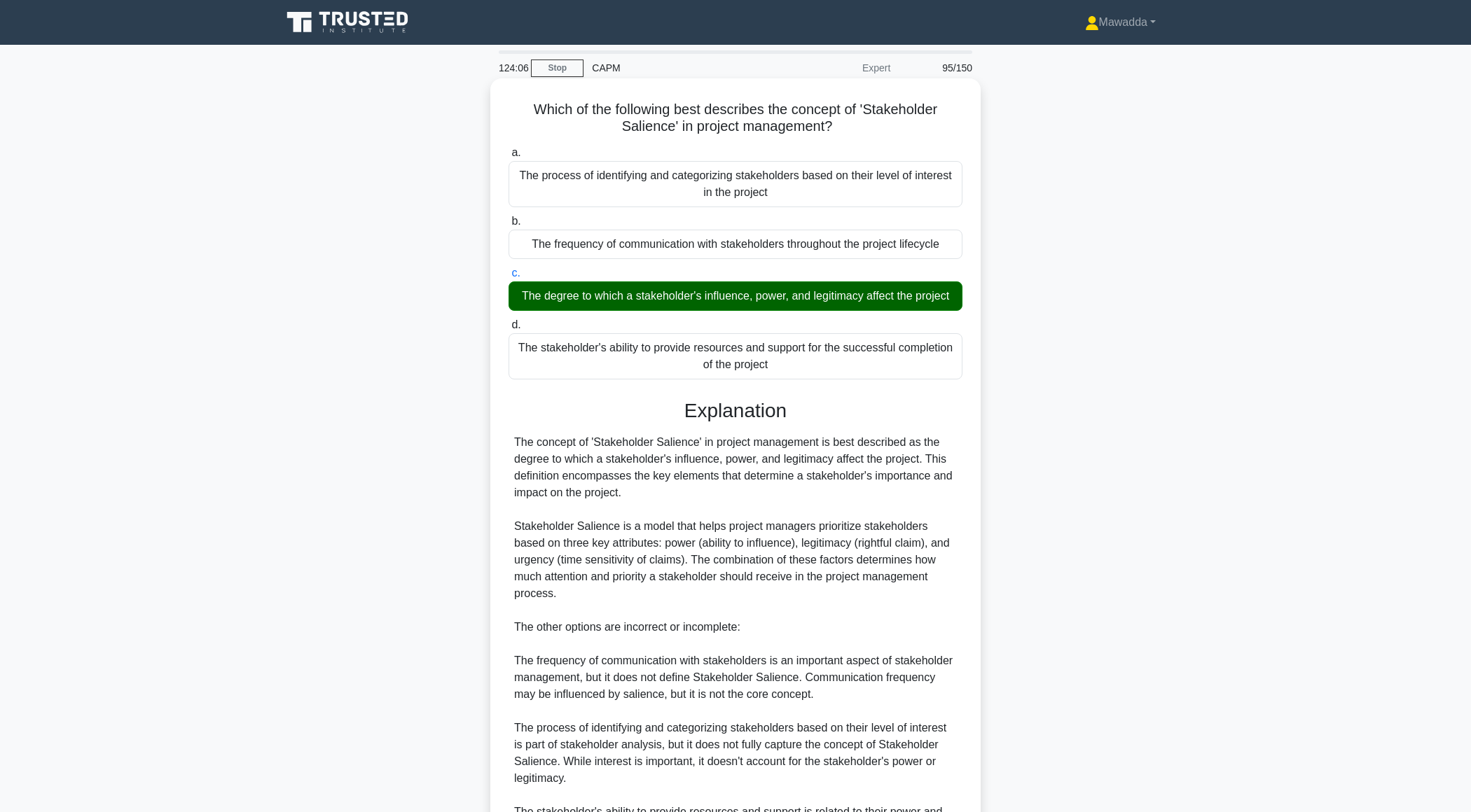
scroll to position [166, 0]
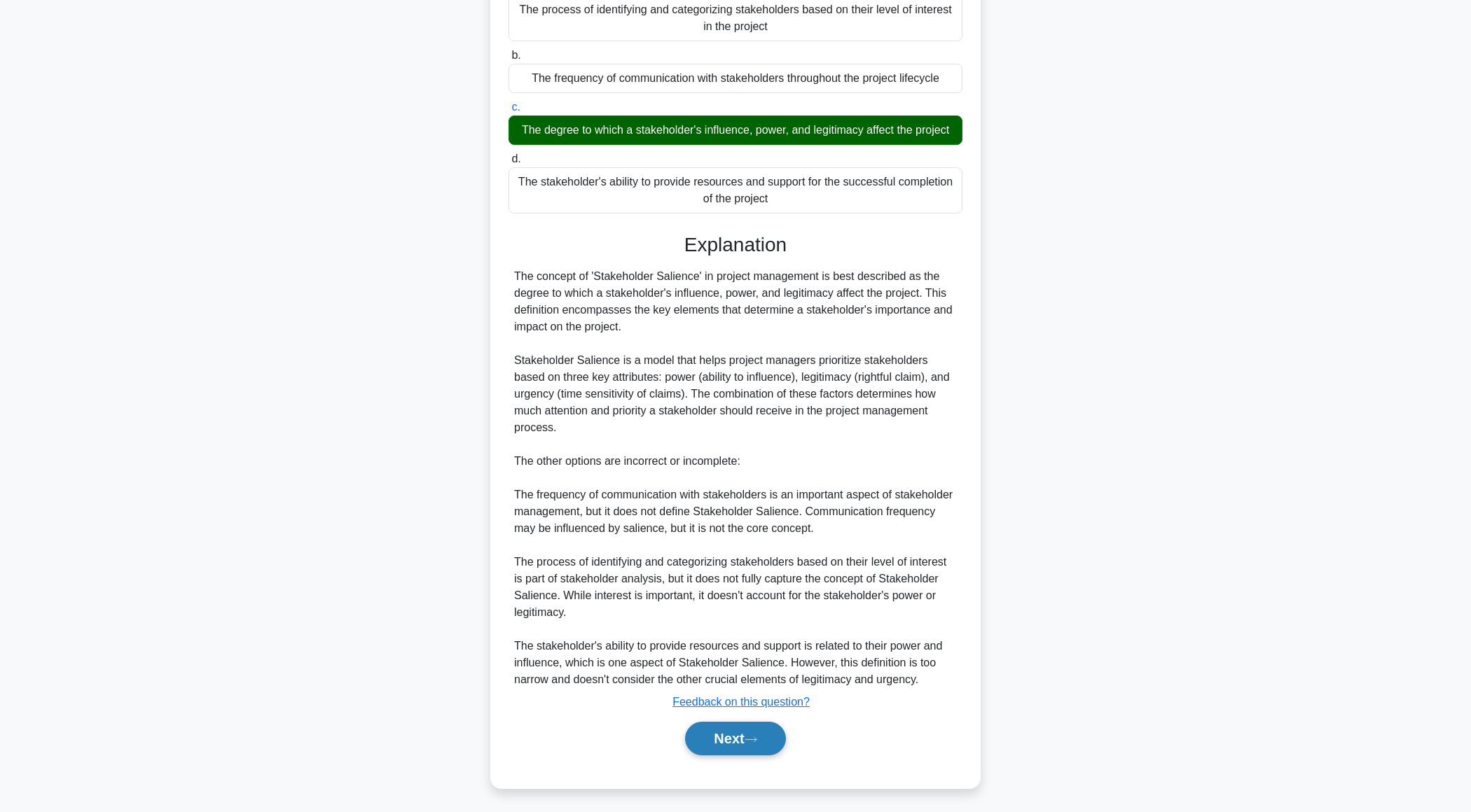
click at [714, 739] on button "Next" at bounding box center [735, 739] width 100 height 34
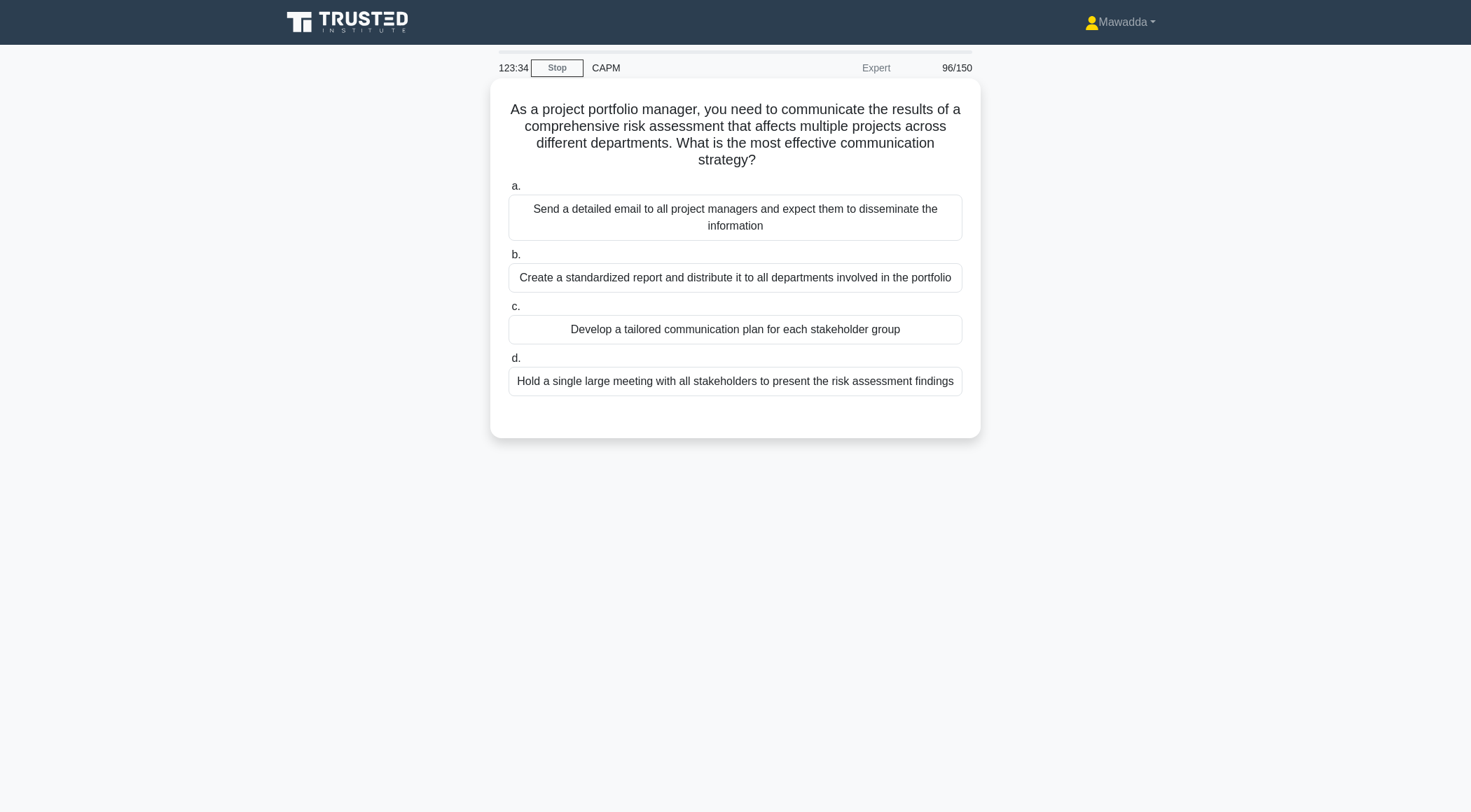
click at [824, 336] on div "Develop a tailored communication plan for each stakeholder group" at bounding box center [736, 330] width 454 height 29
click at [509, 312] on input "c. Develop a tailored communication plan for each stakeholder group" at bounding box center [509, 307] width 0 height 9
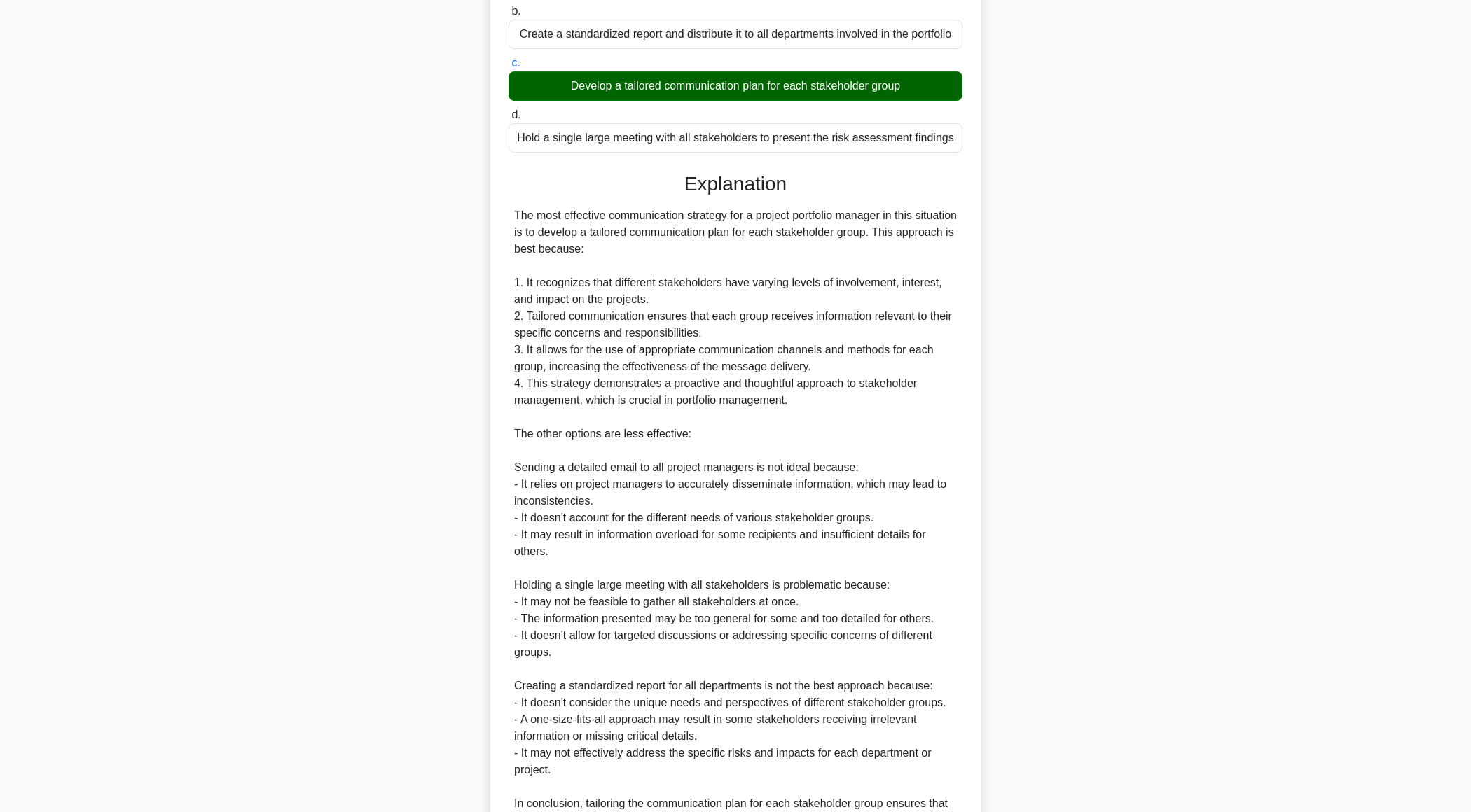
scroll to position [401, 0]
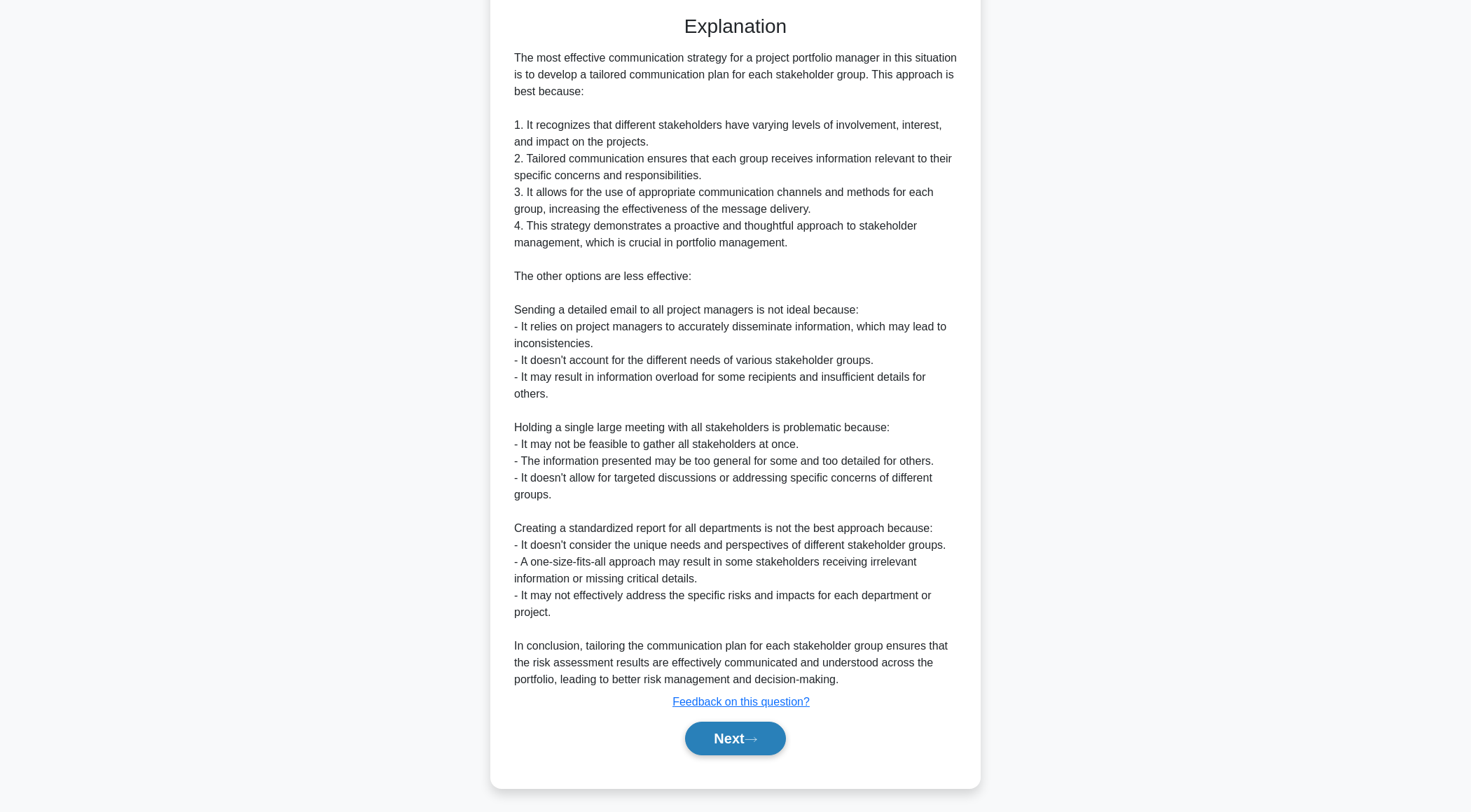
click at [708, 727] on button "Next" at bounding box center [735, 739] width 100 height 34
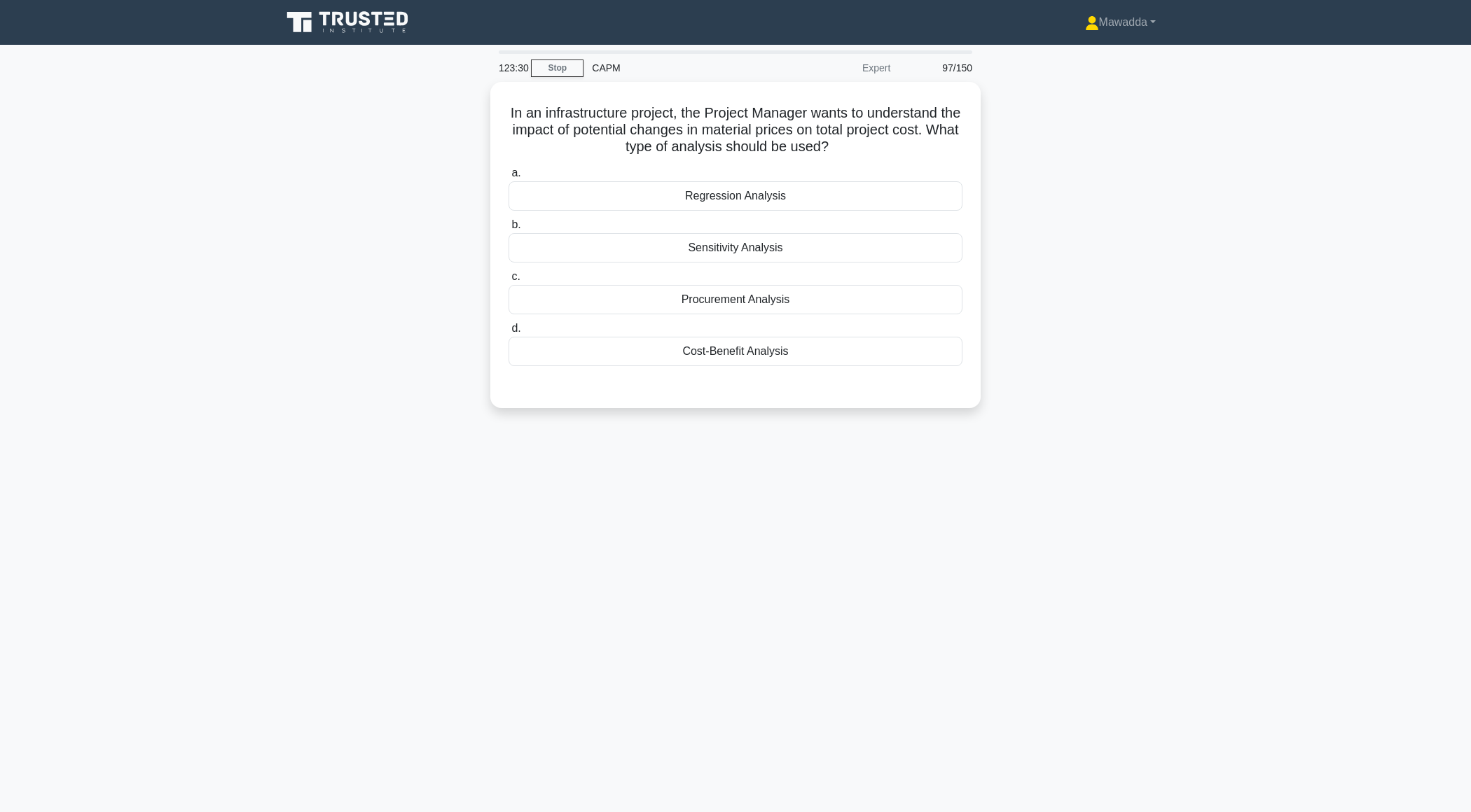
scroll to position [0, 0]
click at [788, 296] on div "Procurement Analysis" at bounding box center [736, 296] width 454 height 29
click at [509, 278] on input "c. Procurement Analysis" at bounding box center [509, 274] width 0 height 9
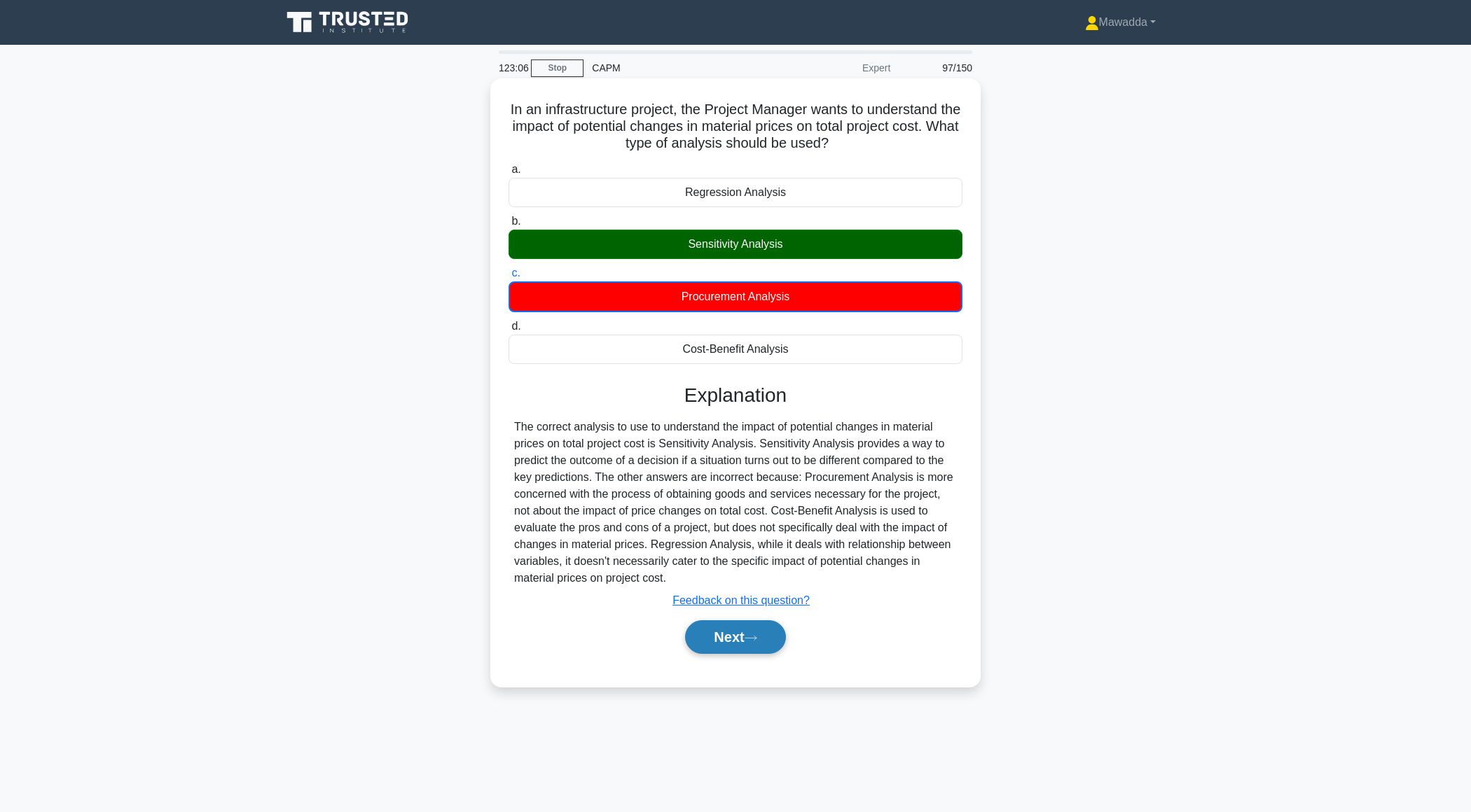
click at [711, 634] on button "Next" at bounding box center [735, 637] width 100 height 34
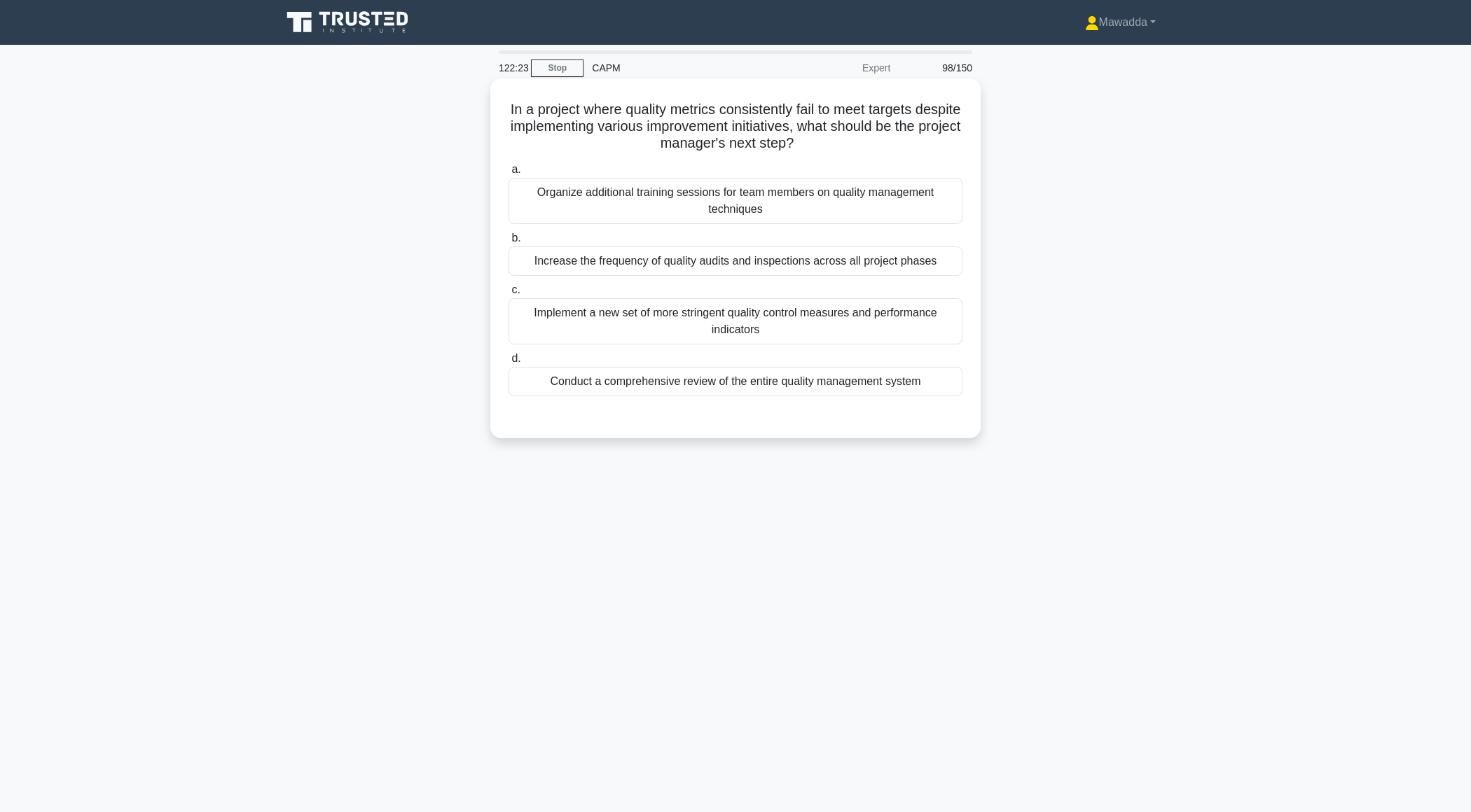
click at [899, 379] on div "Conduct a comprehensive review of the entire quality management system" at bounding box center [736, 382] width 454 height 29
click at [509, 364] on input "d. Conduct a comprehensive review of the entire quality management system" at bounding box center [509, 358] width 0 height 9
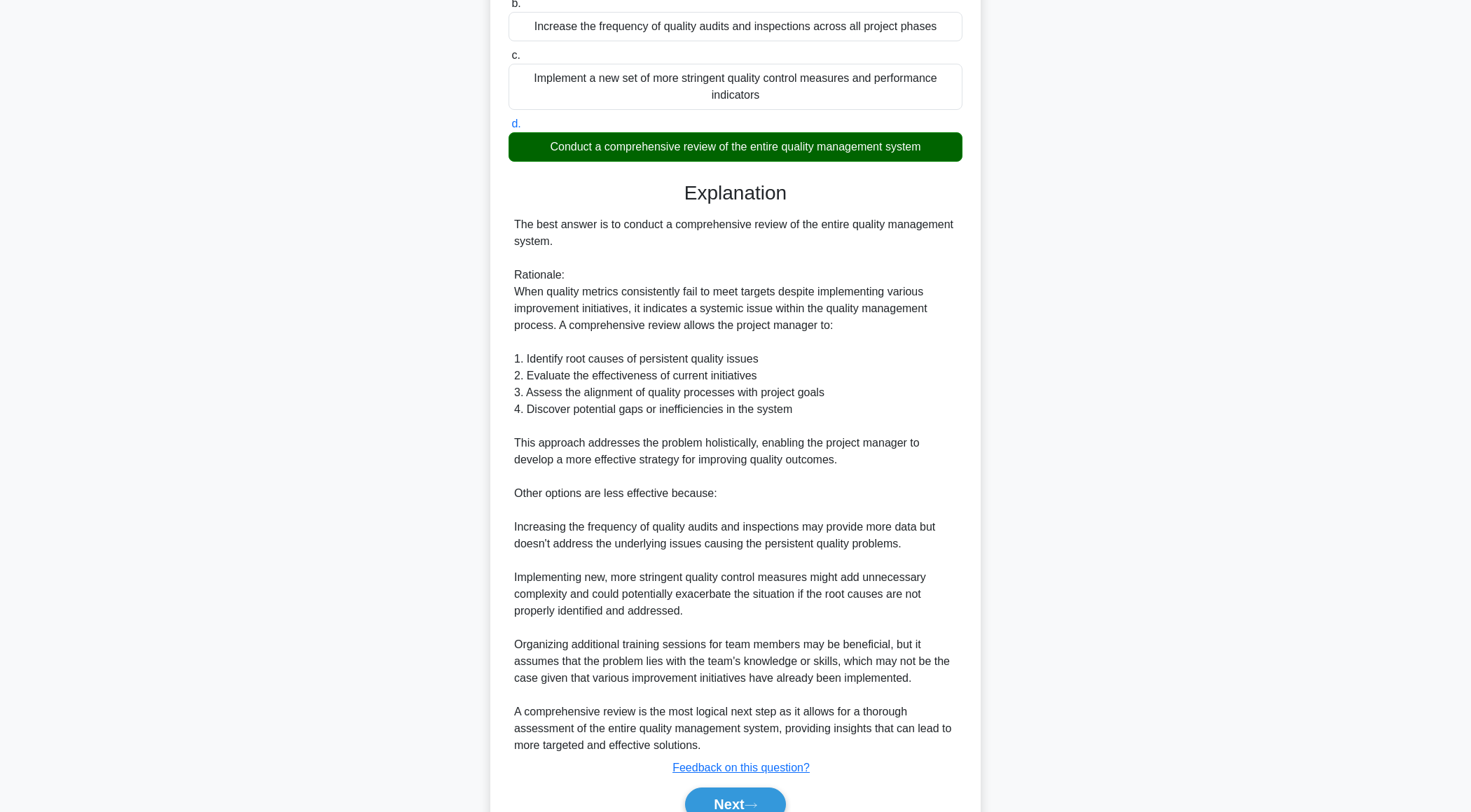
scroll to position [301, 0]
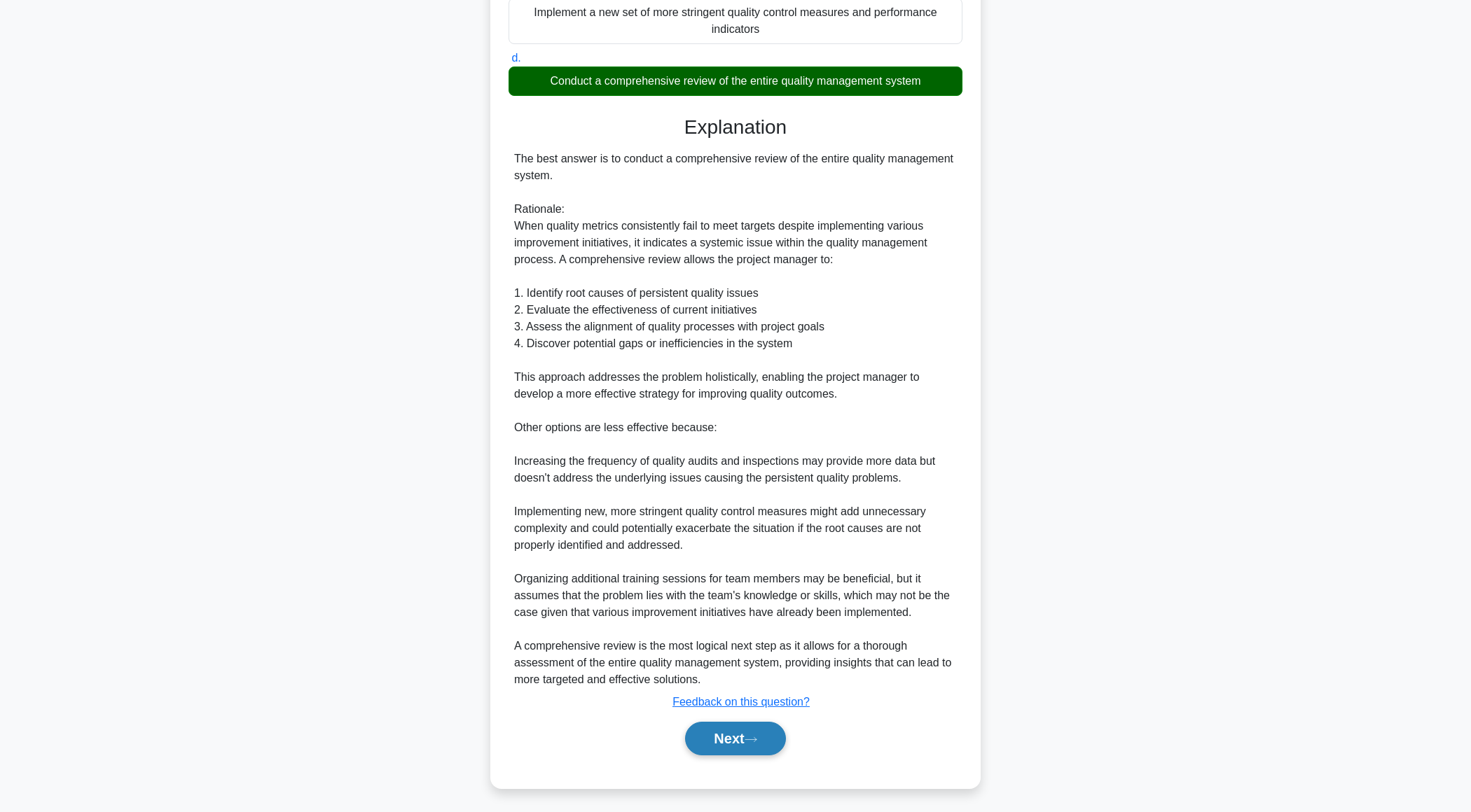
click at [718, 734] on button "Next" at bounding box center [735, 739] width 100 height 34
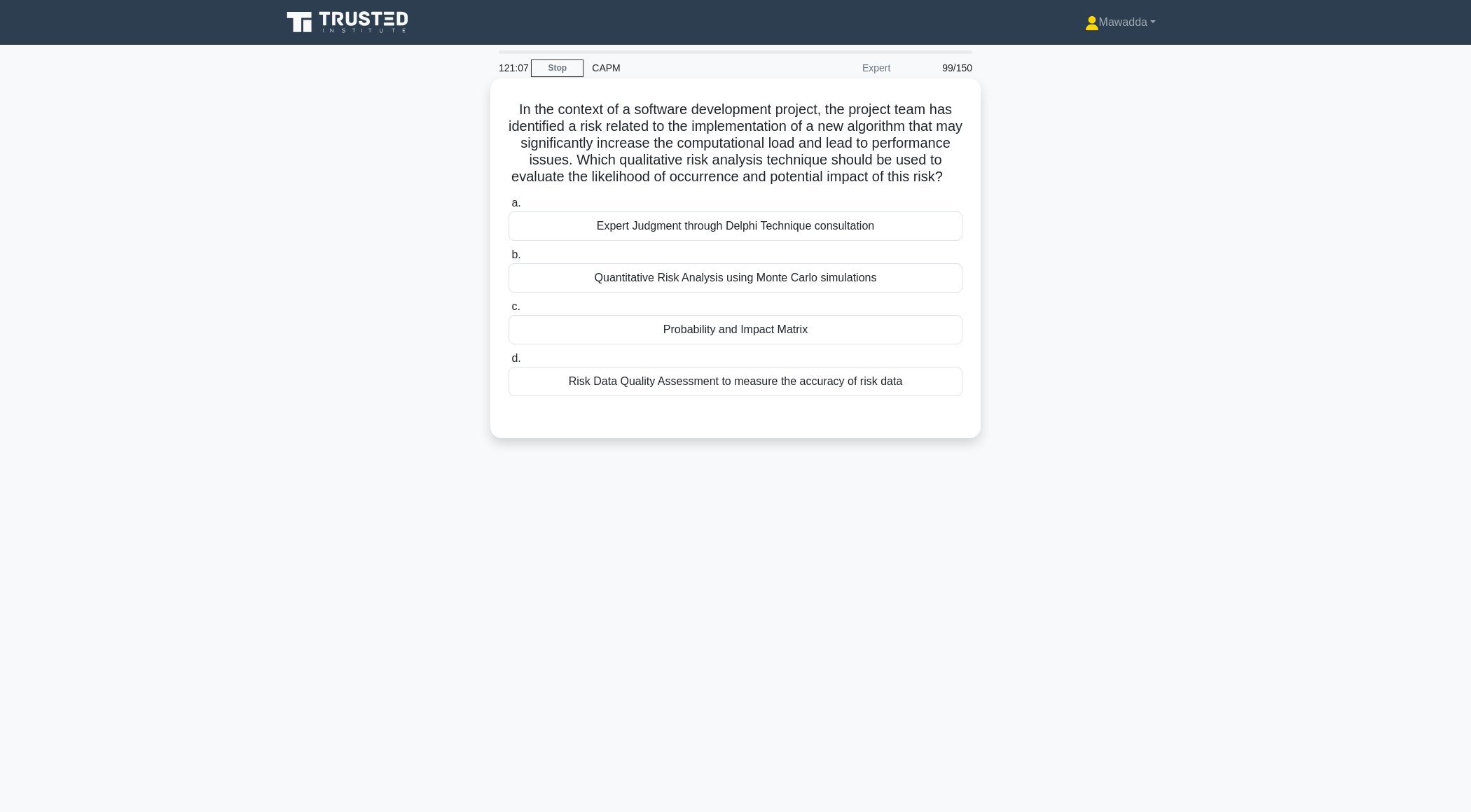
click at [755, 345] on div "Probability and Impact Matrix" at bounding box center [736, 330] width 454 height 29
click at [509, 312] on input "c. Probability and Impact Matrix" at bounding box center [509, 307] width 0 height 9
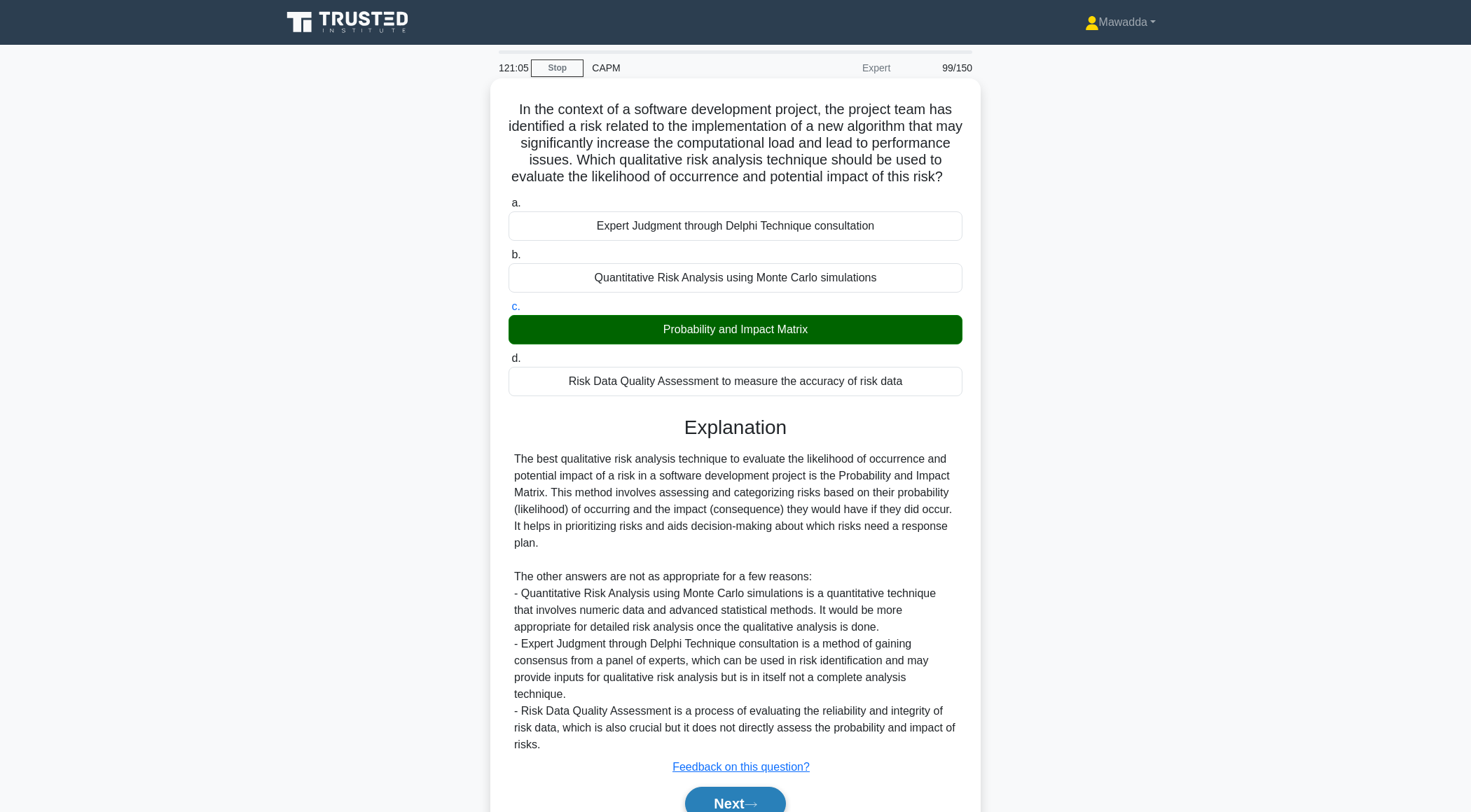
click at [716, 804] on button "Next" at bounding box center [735, 804] width 100 height 34
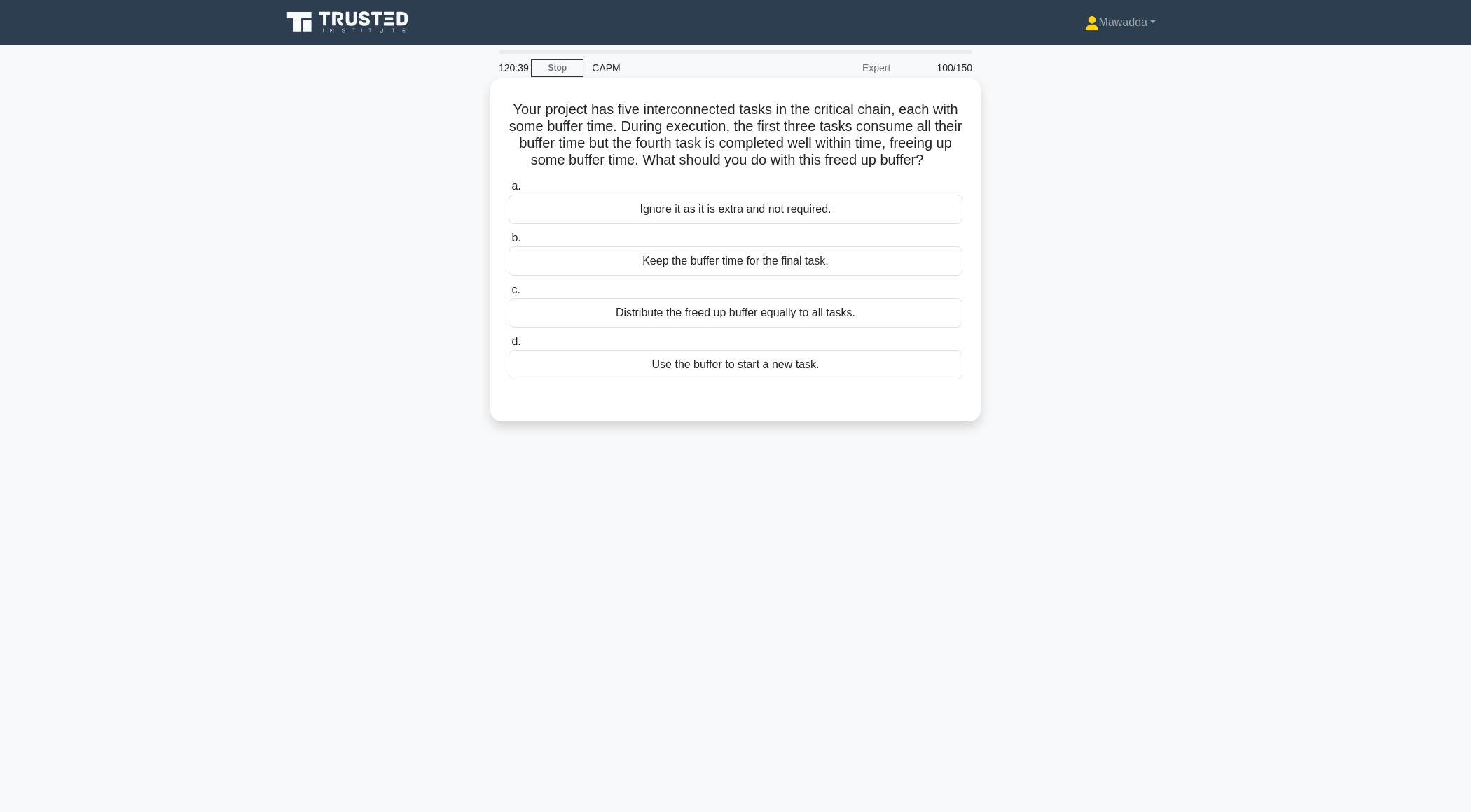
click at [749, 369] on div "Use the buffer to start a new task." at bounding box center [736, 365] width 454 height 29
click at [509, 347] on input "d. Use the buffer to start a new task." at bounding box center [509, 342] width 0 height 9
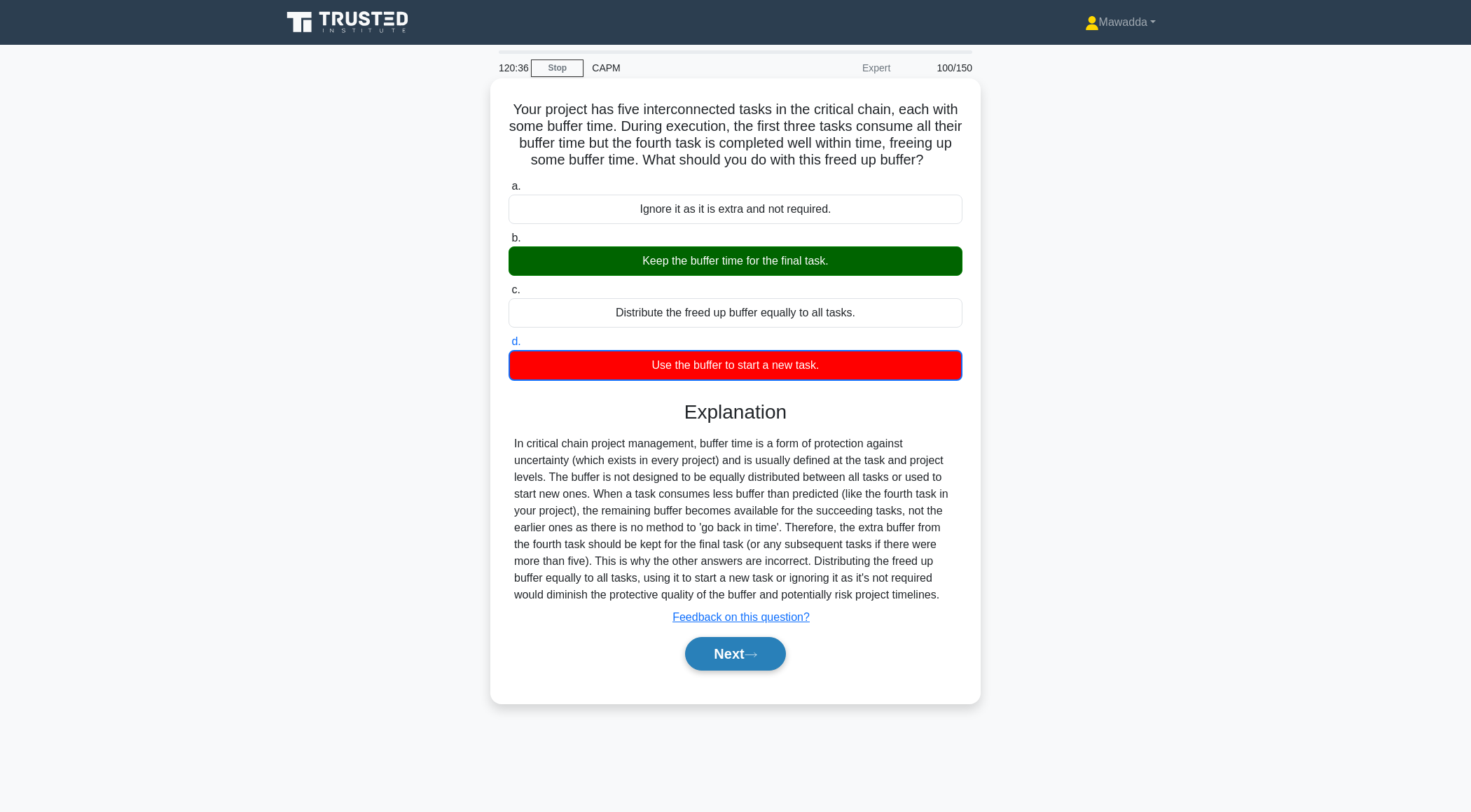
click at [720, 647] on button "Next" at bounding box center [735, 654] width 100 height 34
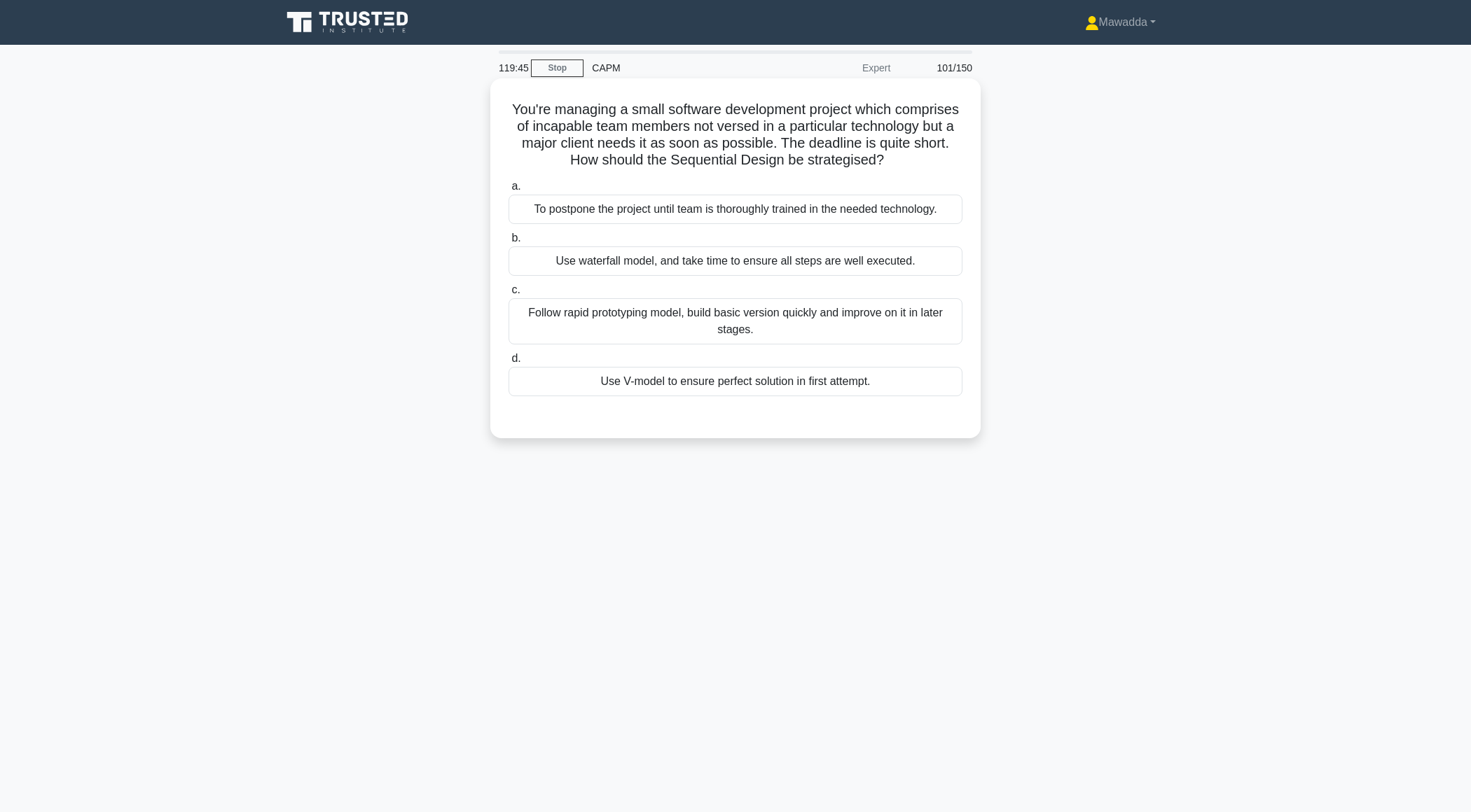
click at [796, 333] on div "Follow rapid prototyping model, build basic version quickly and improve on it i…" at bounding box center [736, 321] width 454 height 46
click at [509, 295] on input "c. Follow rapid prototyping model, build basic version quickly and improve on i…" at bounding box center [509, 290] width 0 height 9
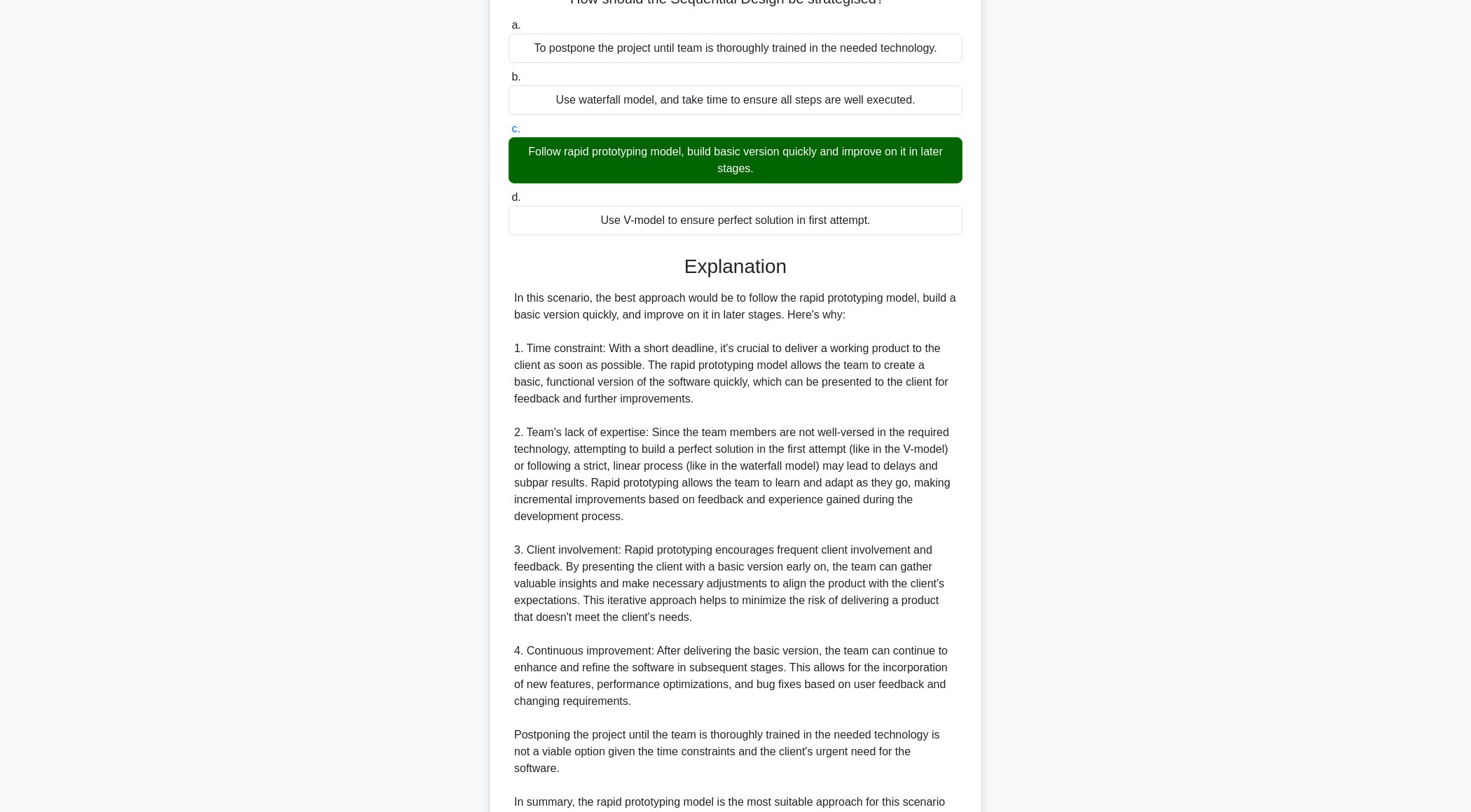
scroll to position [334, 0]
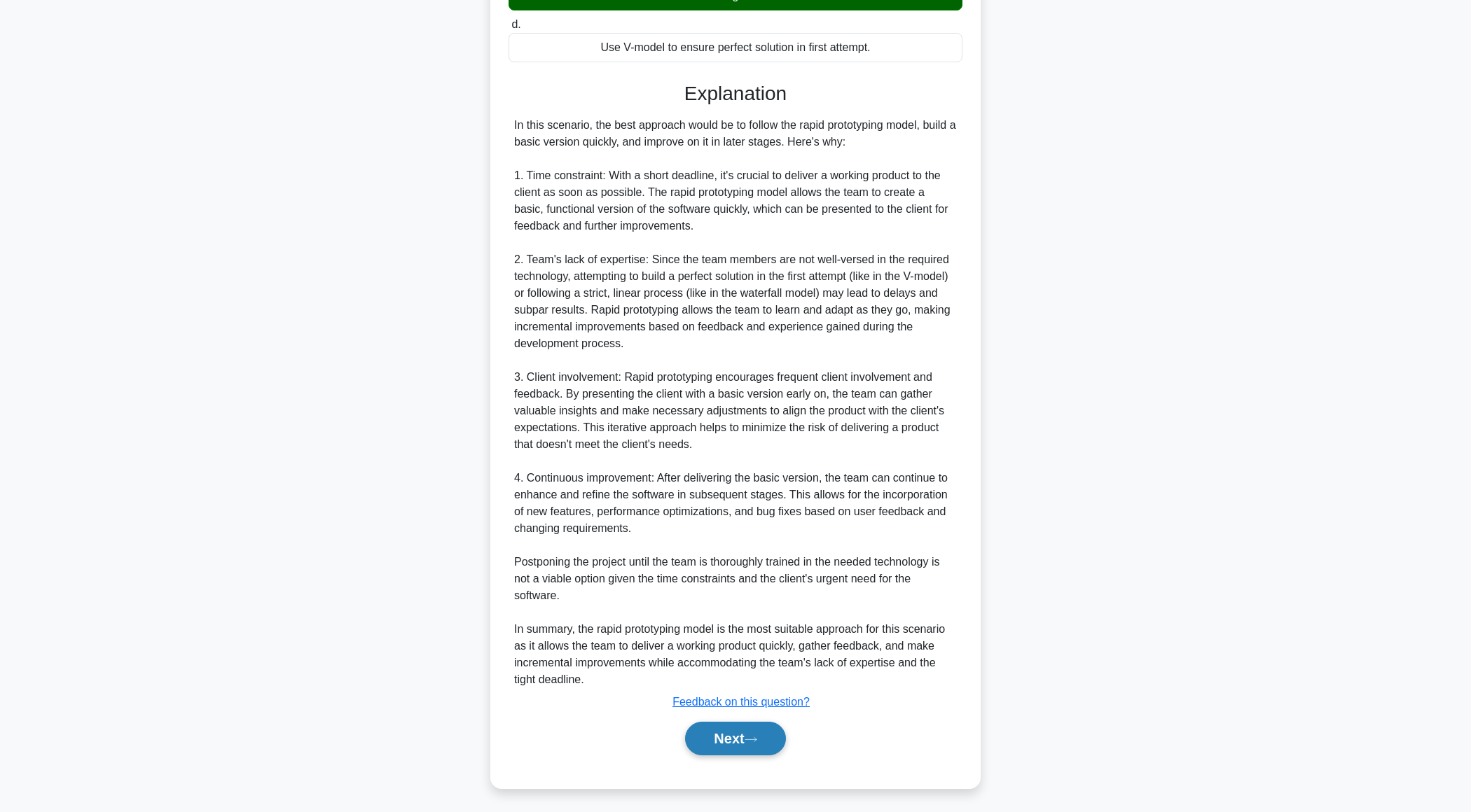
click at [709, 741] on button "Next" at bounding box center [735, 739] width 100 height 34
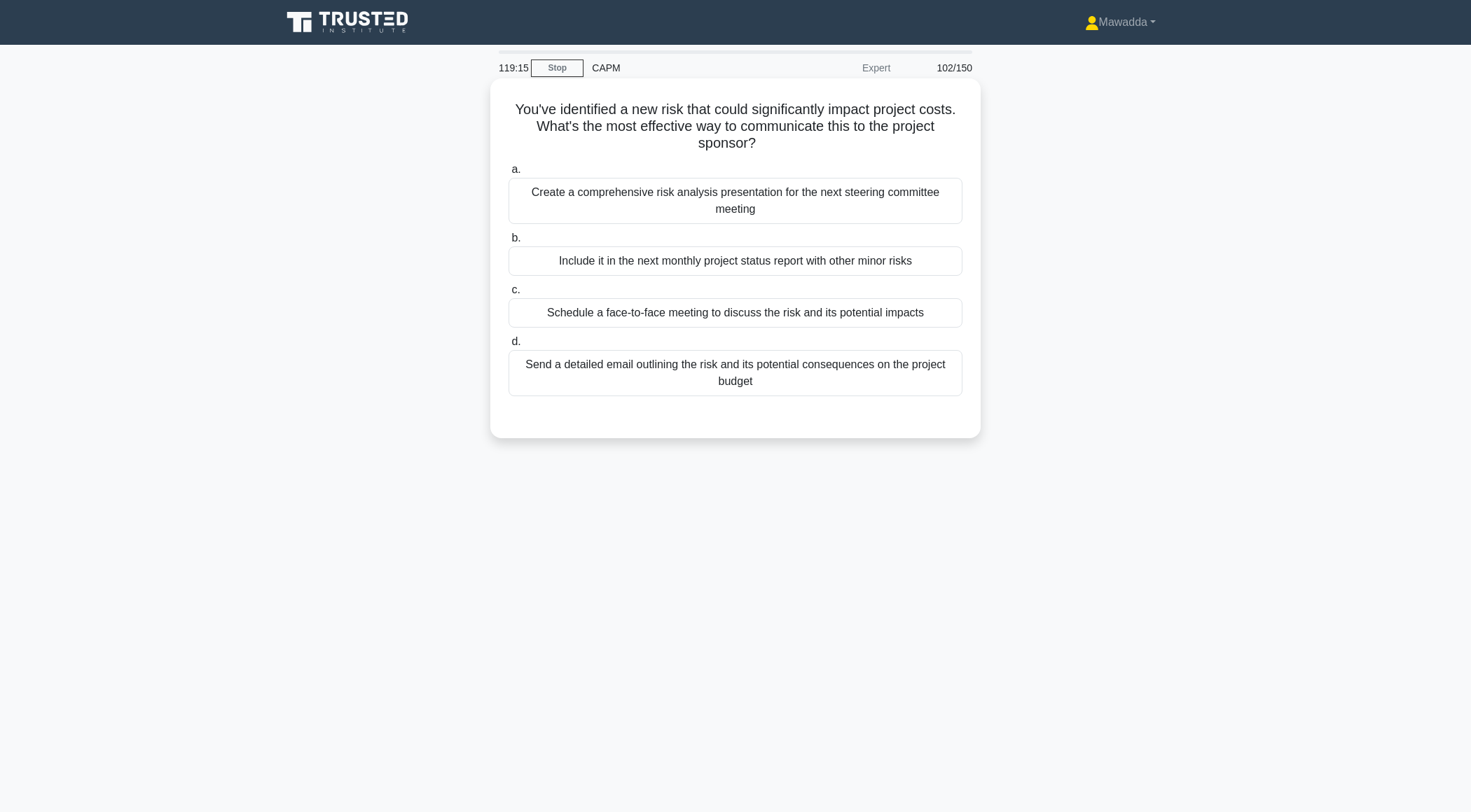
click at [934, 318] on div "Schedule a face-to-face meeting to discuss the risk and its potential impacts" at bounding box center [736, 313] width 454 height 29
click at [509, 295] on input "c. Schedule a face-to-face meeting to discuss the risk and its potential impacts" at bounding box center [509, 290] width 0 height 9
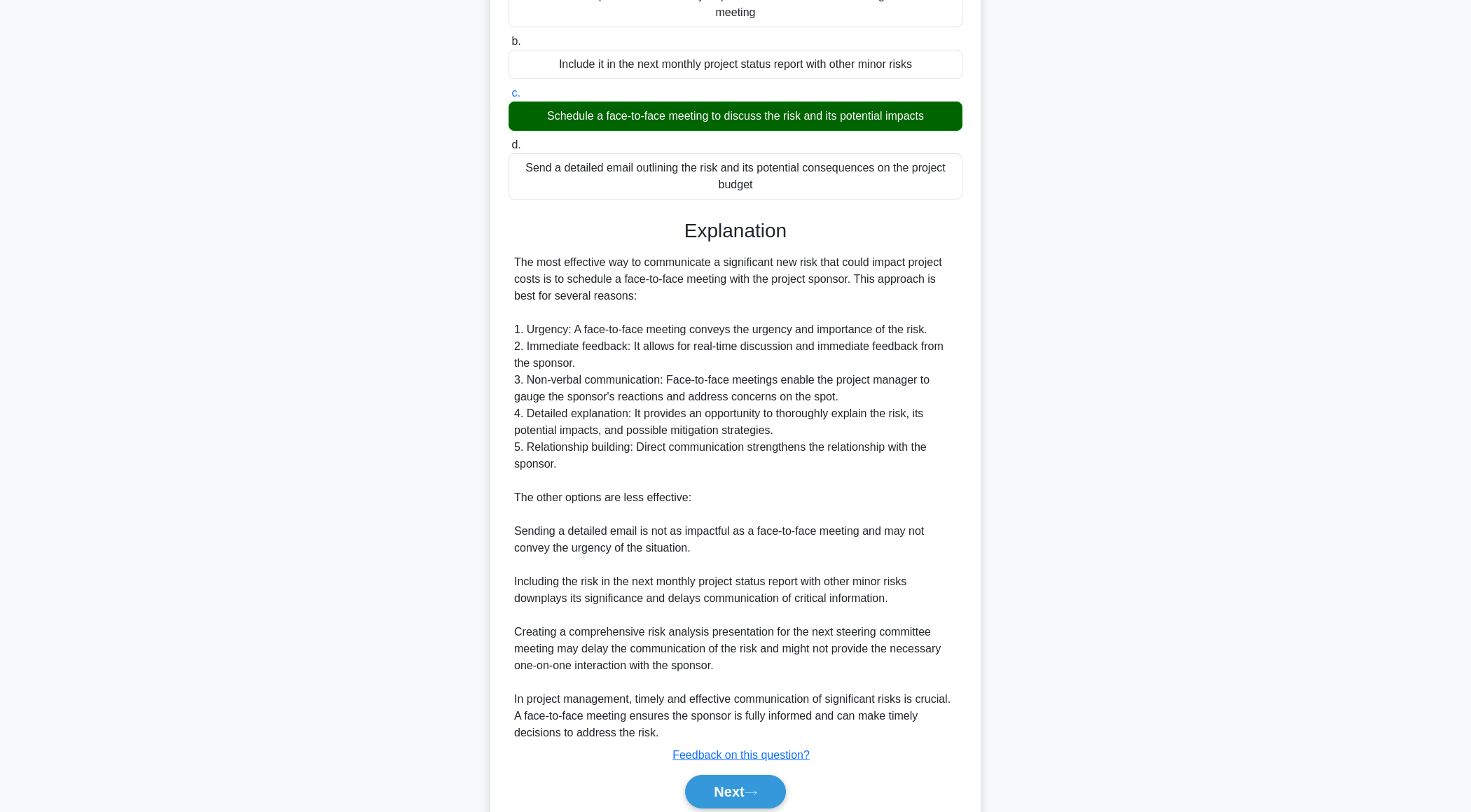
scroll to position [250, 0]
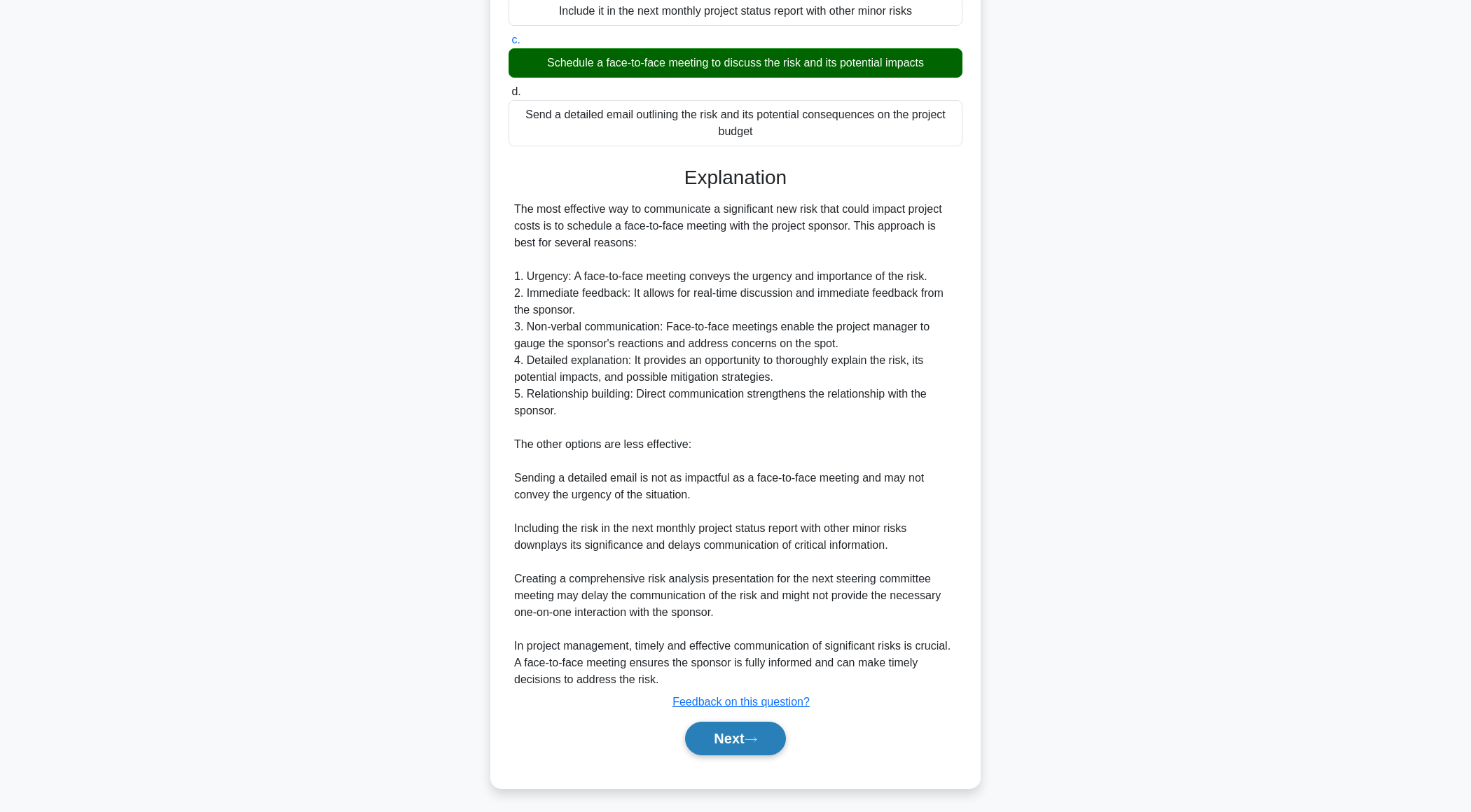
click at [710, 740] on button "Next" at bounding box center [735, 739] width 100 height 34
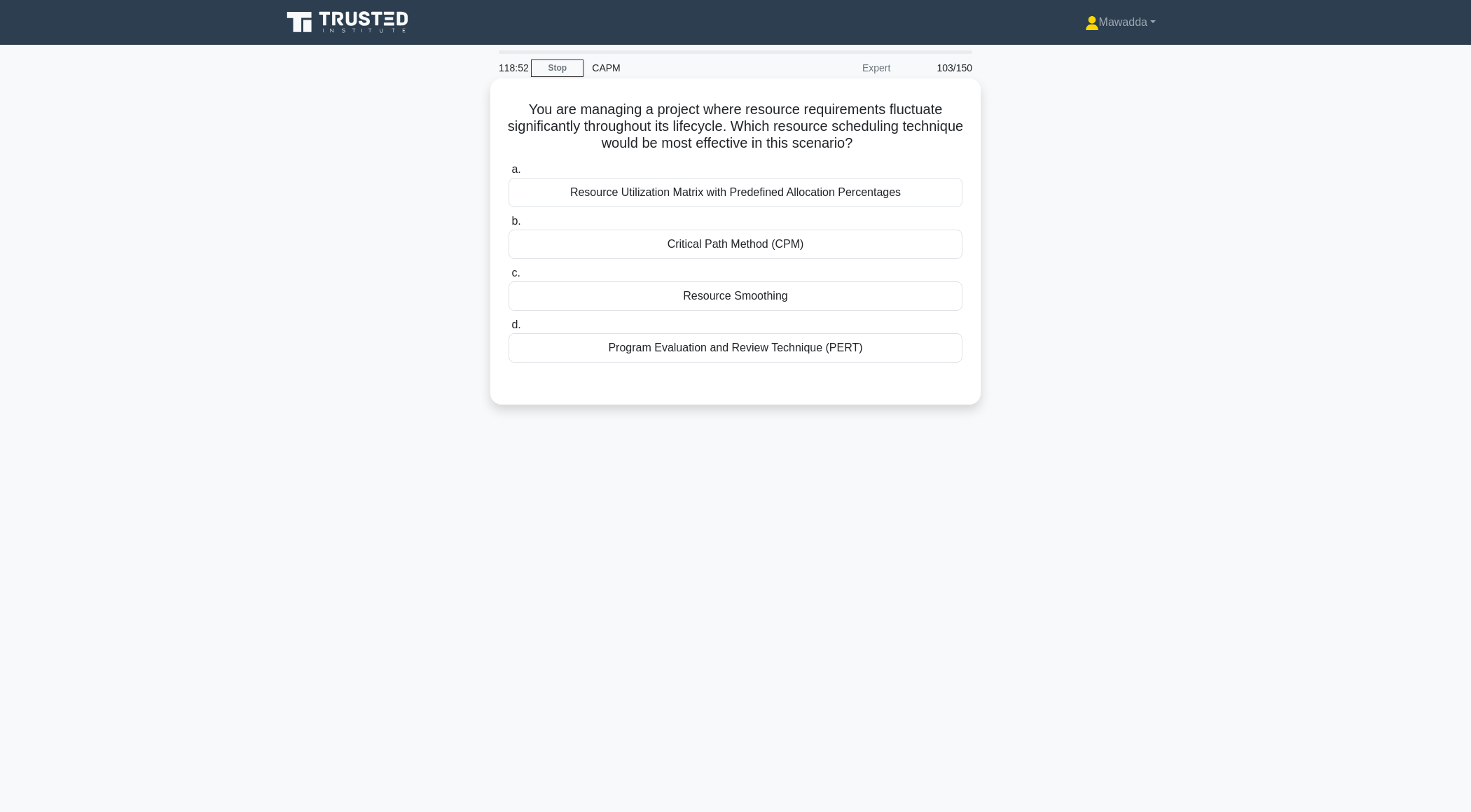
click at [907, 189] on div "Resource Utilization Matrix with Predefined Allocation Percentages" at bounding box center [736, 192] width 454 height 29
click at [509, 174] on input "a. Resource Utilization Matrix with Predefined Allocation Percentages" at bounding box center [509, 170] width 0 height 9
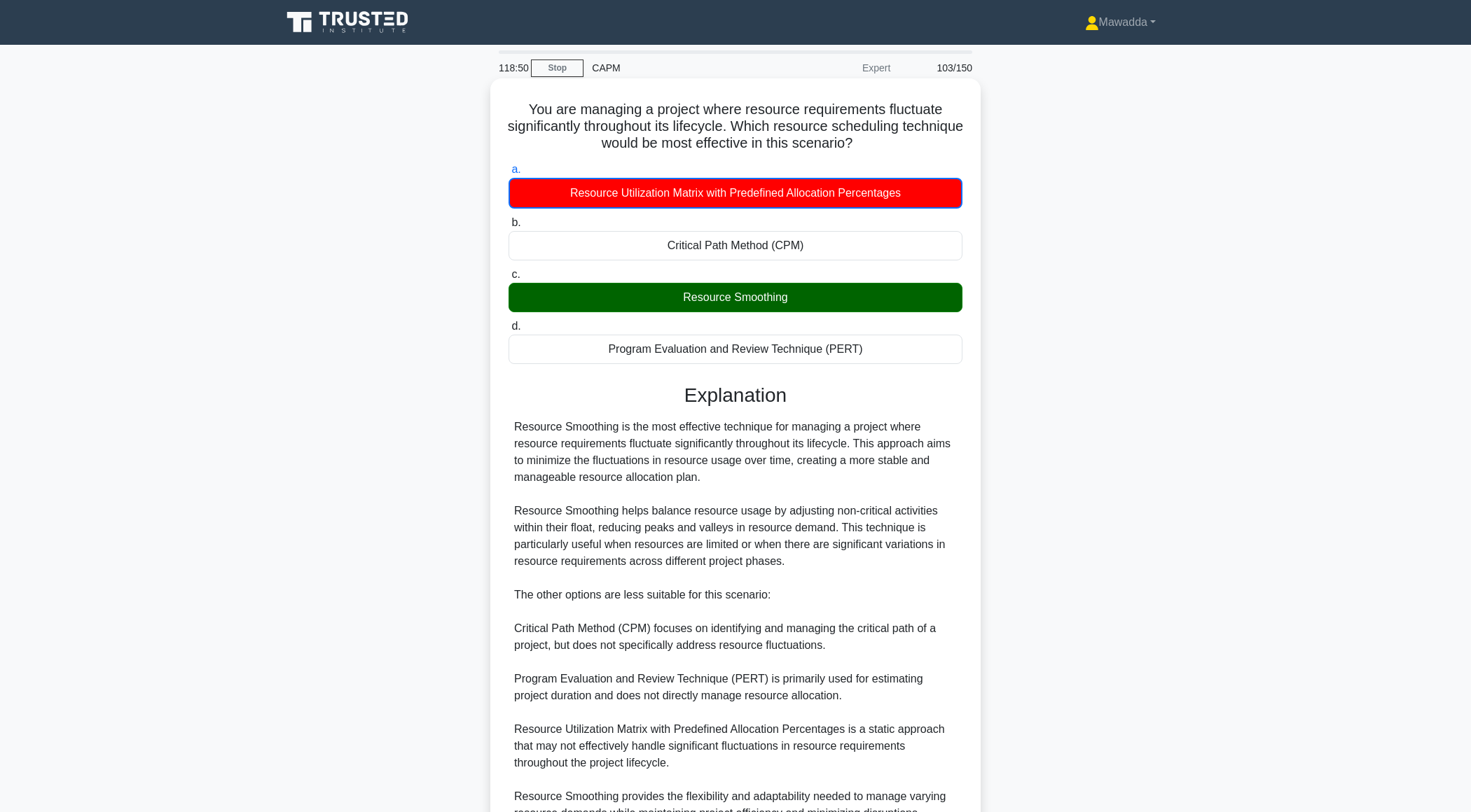
scroll to position [134, 0]
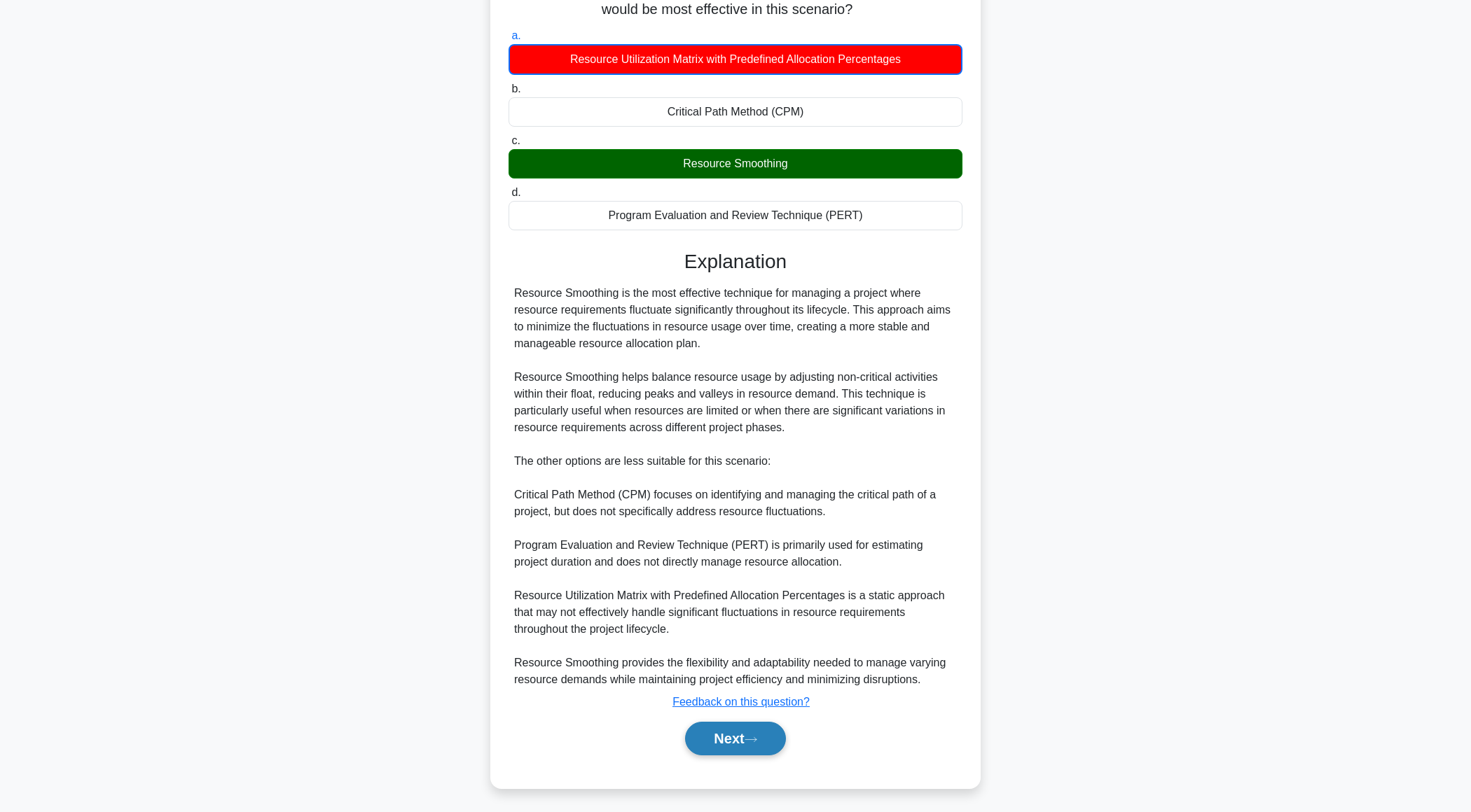
click at [711, 734] on button "Next" at bounding box center [735, 739] width 100 height 34
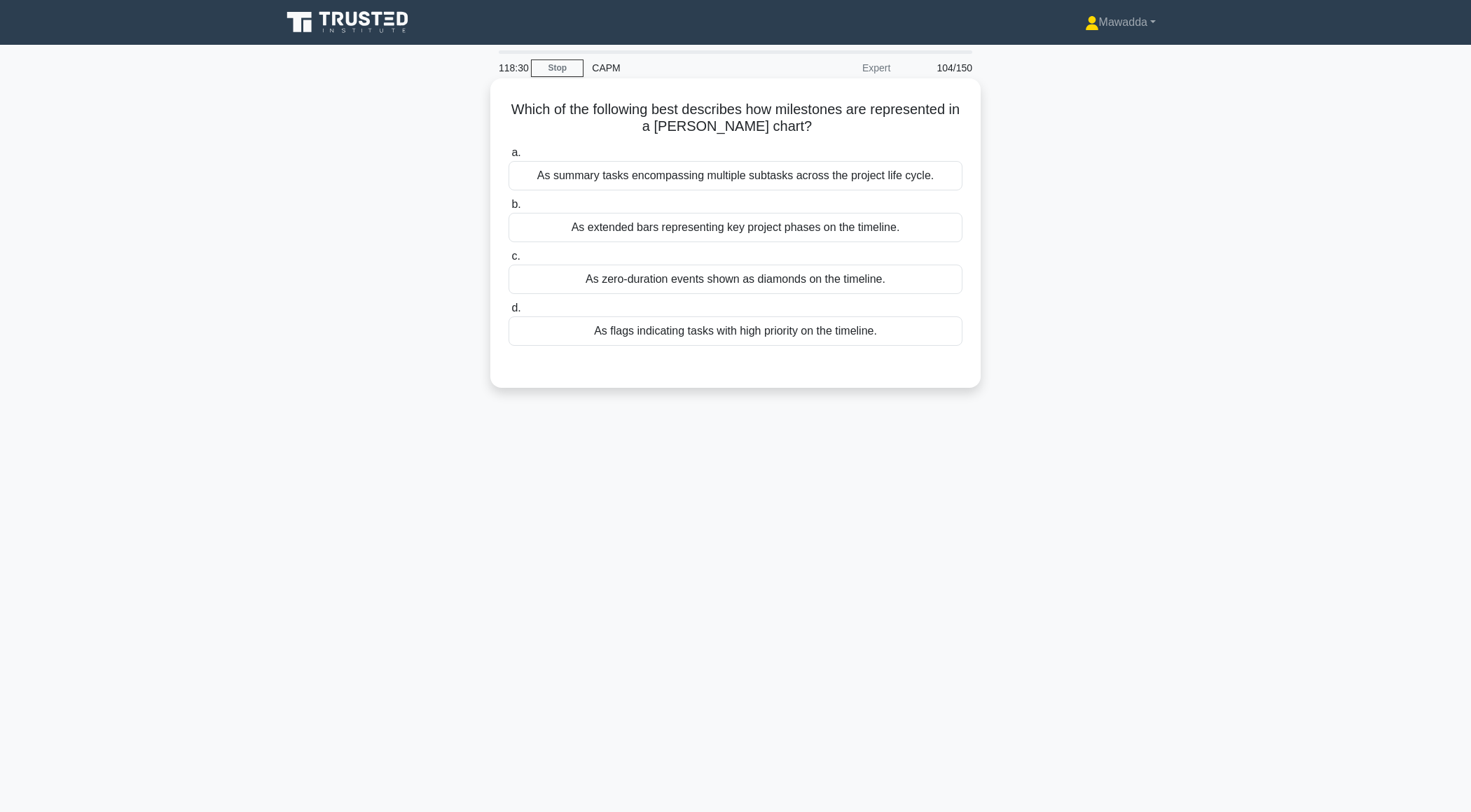
click at [870, 227] on div "As extended bars representing key project phases on the timeline." at bounding box center [736, 228] width 454 height 29
click at [509, 209] on input "b. As extended bars representing key project phases on the timeline." at bounding box center [509, 205] width 0 height 9
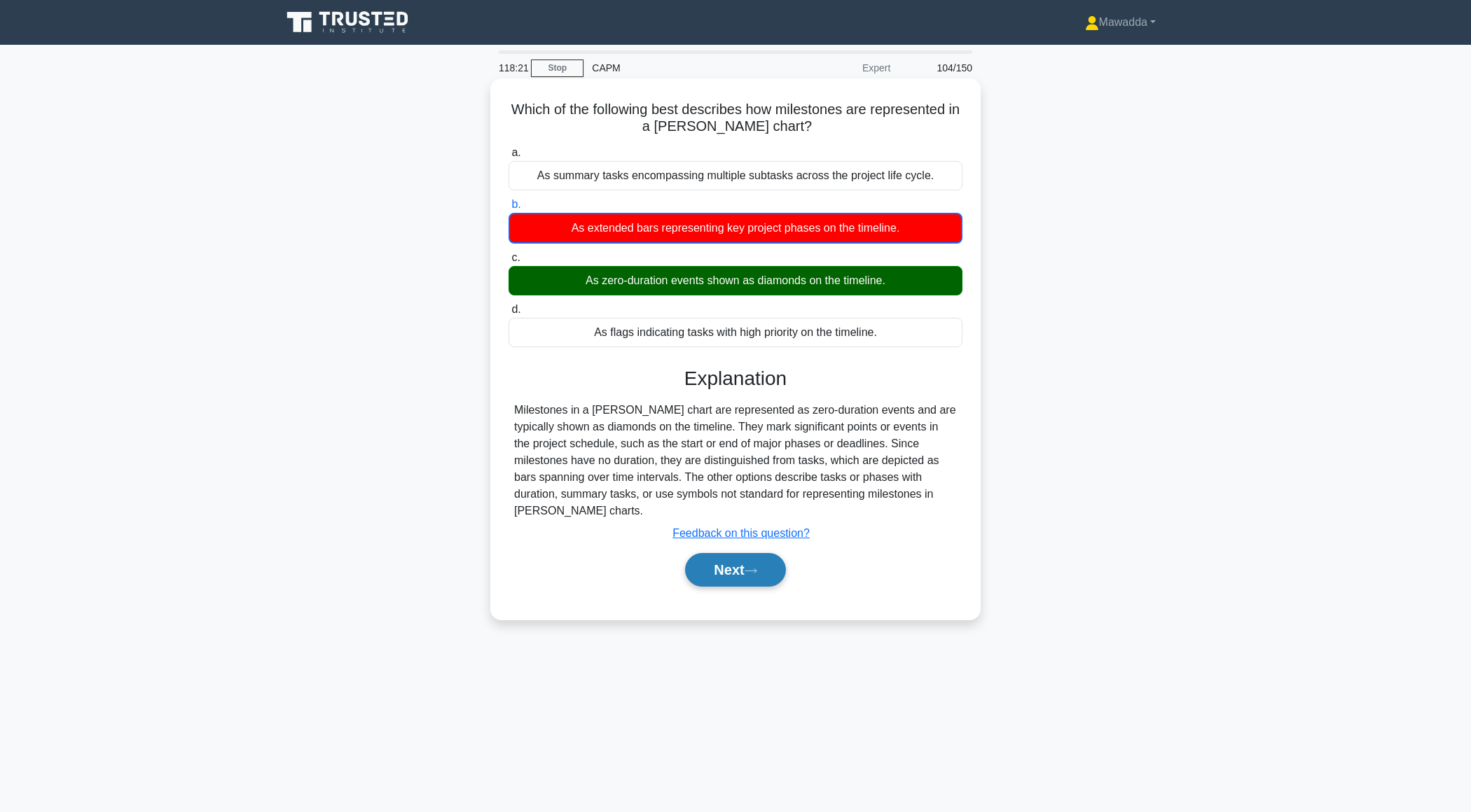
click at [708, 553] on button "Next" at bounding box center [735, 570] width 100 height 34
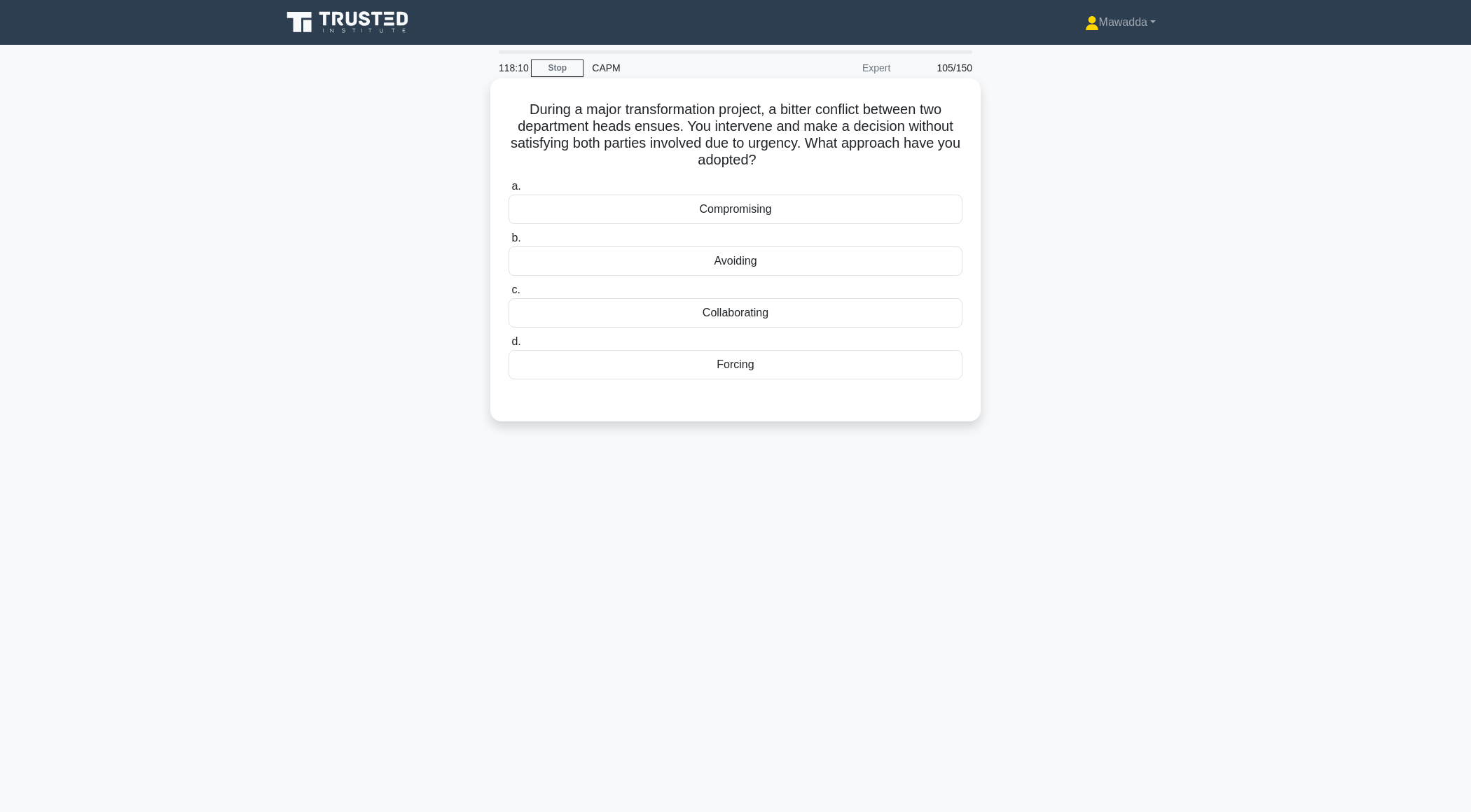
click at [749, 364] on div "Forcing" at bounding box center [736, 365] width 454 height 29
click at [509, 347] on input "d. Forcing" at bounding box center [509, 342] width 0 height 9
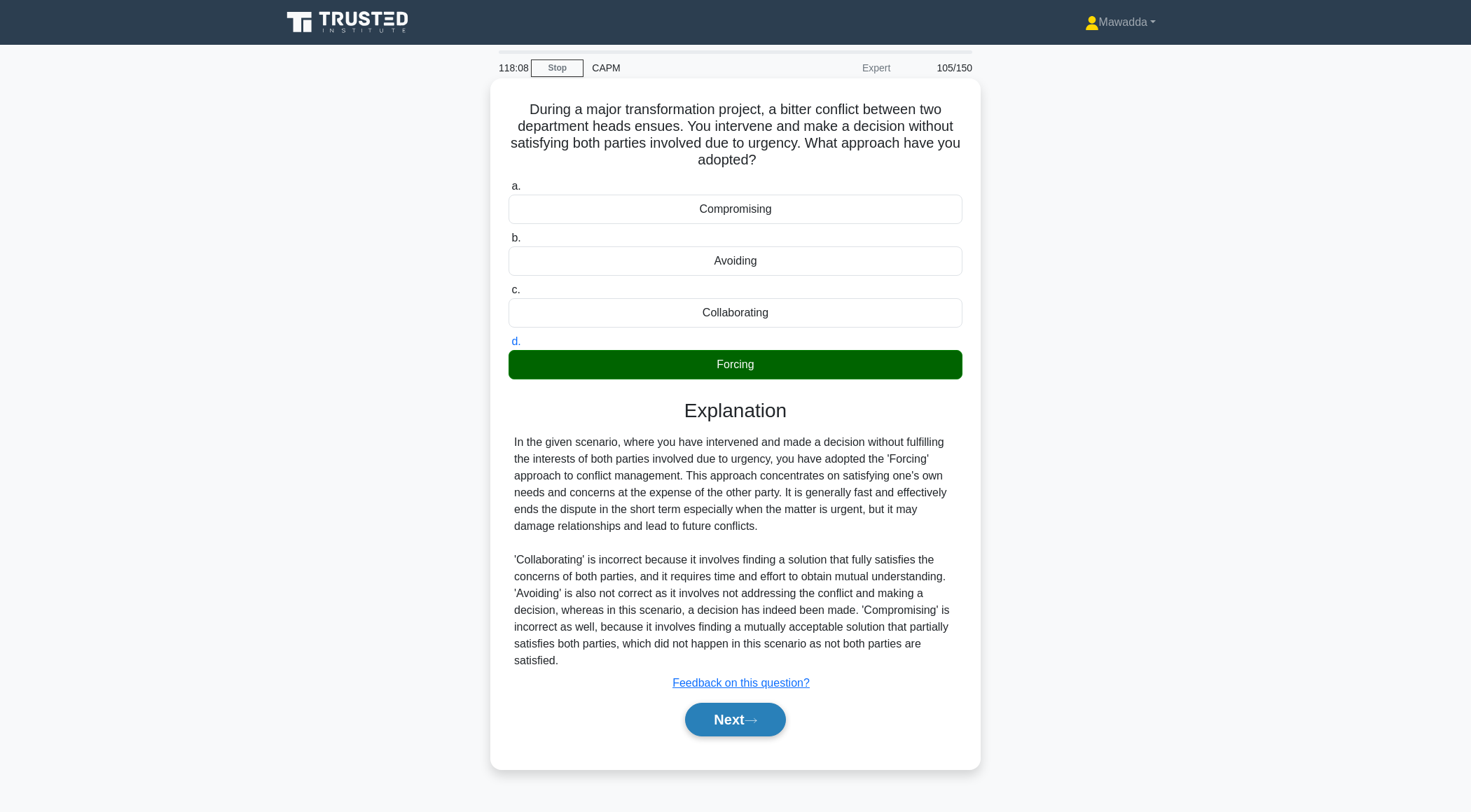
click at [698, 711] on button "Next" at bounding box center [735, 720] width 100 height 34
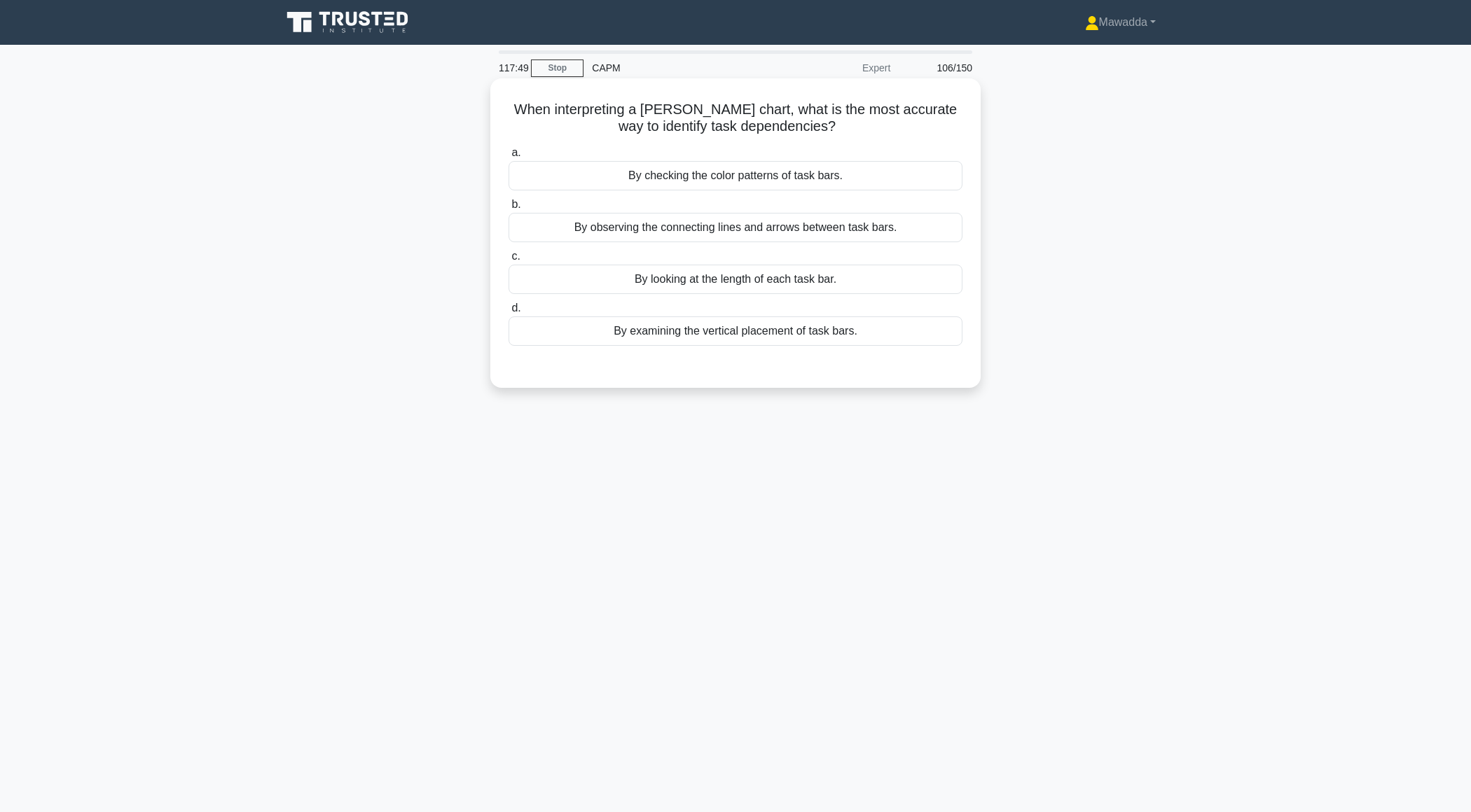
click at [851, 228] on div "By observing the connecting lines and arrows between task bars." at bounding box center [736, 228] width 454 height 29
click at [509, 209] on input "b. By observing the connecting lines and arrows between task bars." at bounding box center [509, 205] width 0 height 9
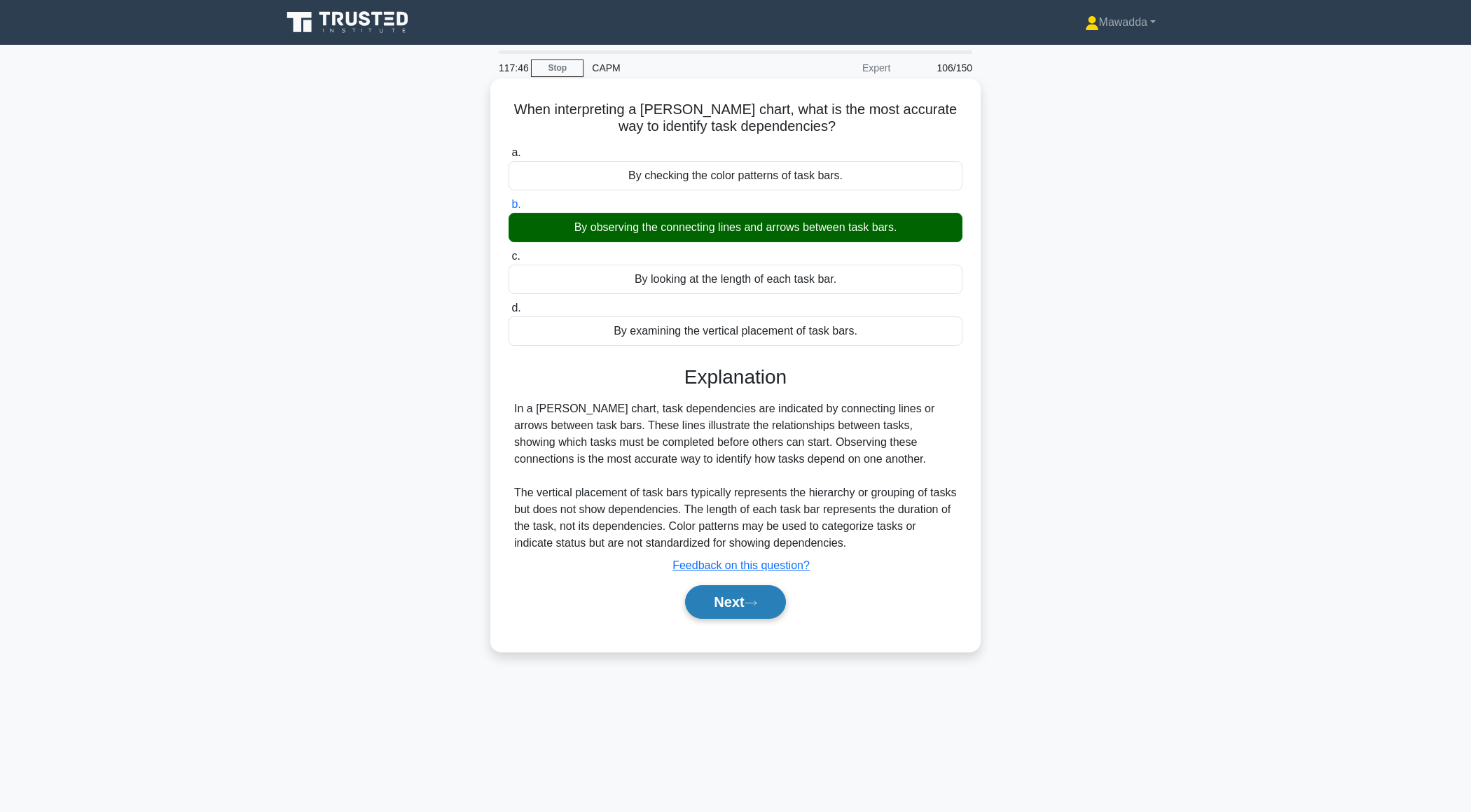
click at [716, 612] on button "Next" at bounding box center [735, 602] width 100 height 34
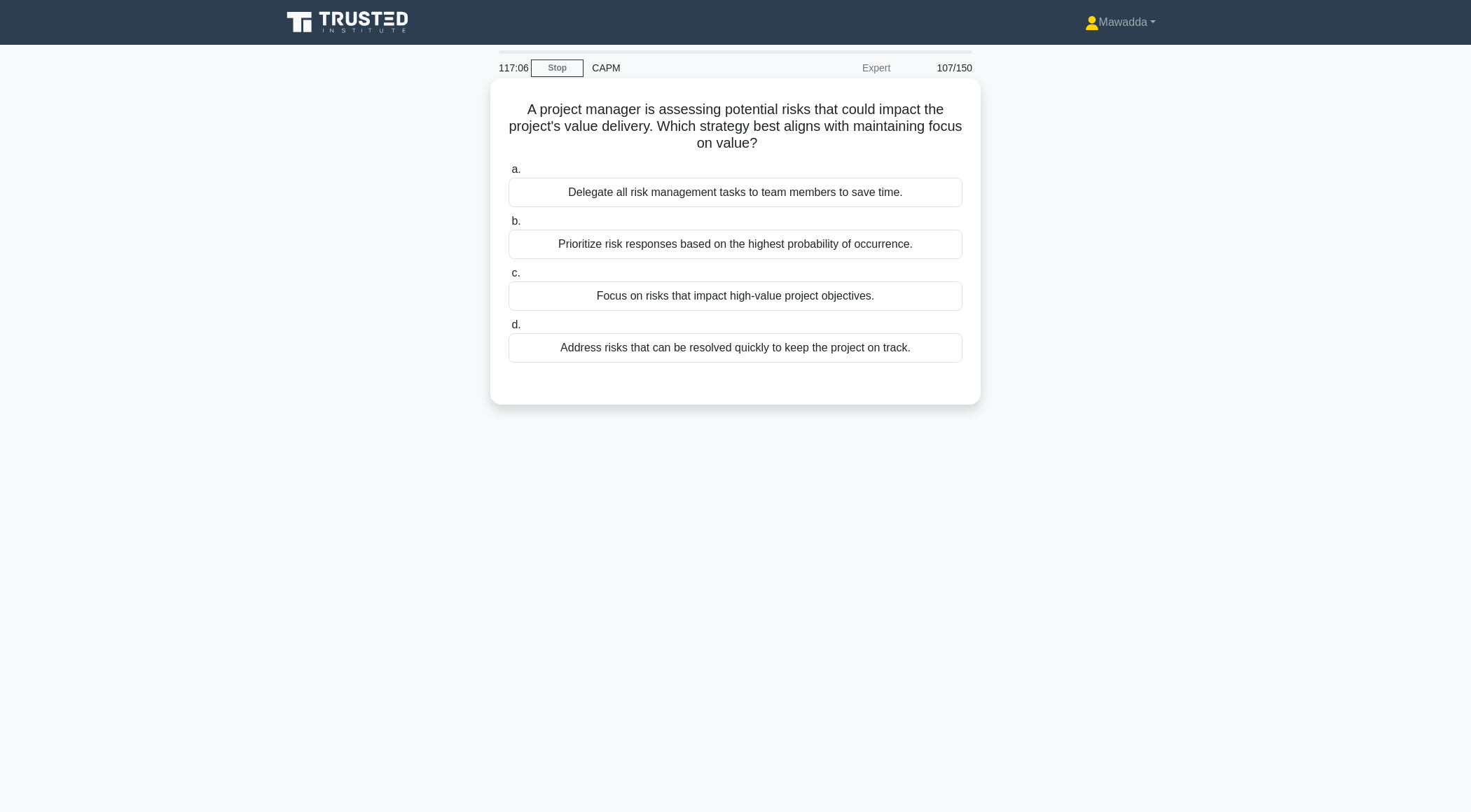
click at [712, 243] on div "Prioritize risk responses based on the highest probability of occurrence." at bounding box center [736, 244] width 454 height 29
click at [509, 226] on input "b. Prioritize risk responses based on the highest probability of occurrence." at bounding box center [509, 222] width 0 height 9
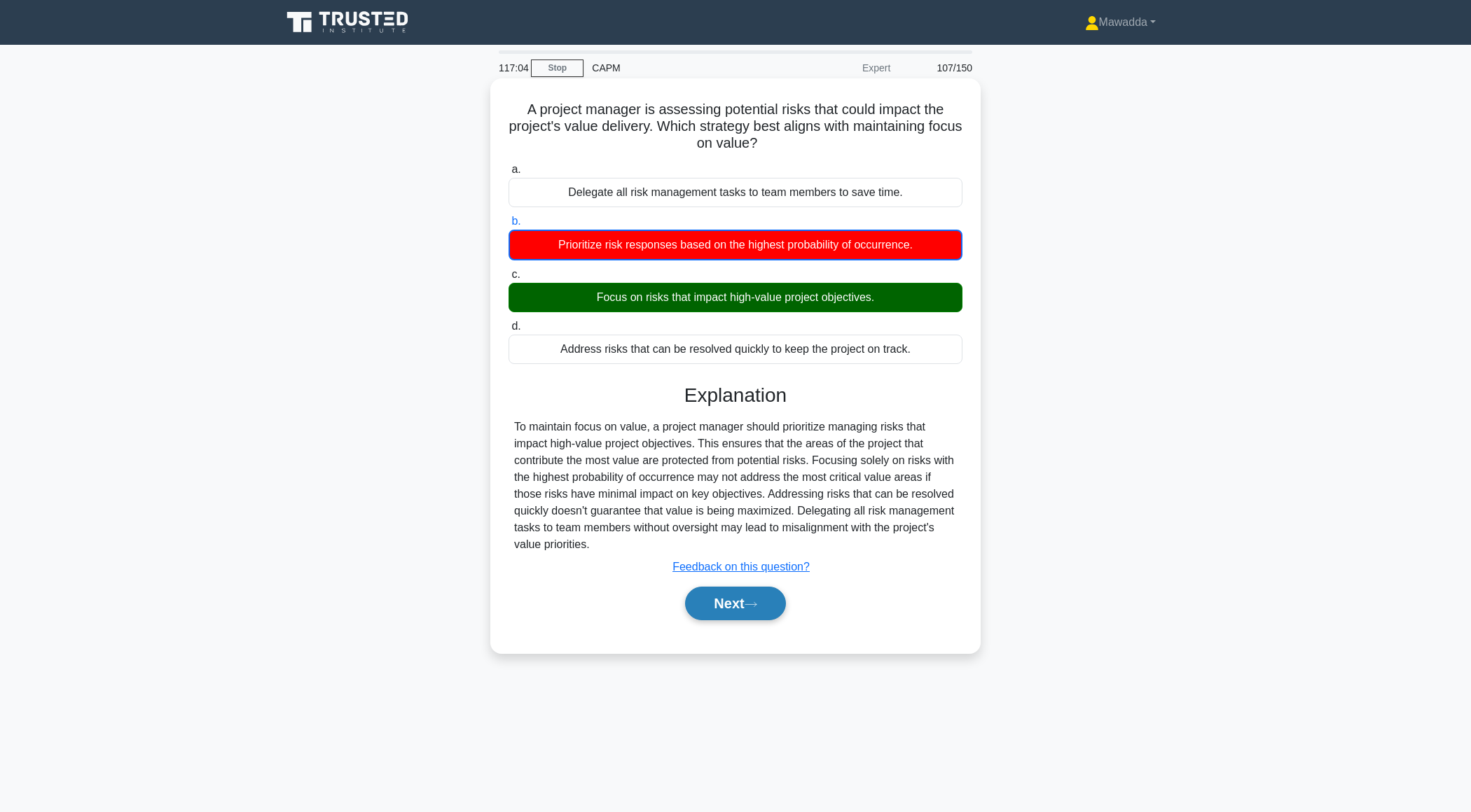
click at [712, 612] on button "Next" at bounding box center [735, 604] width 100 height 34
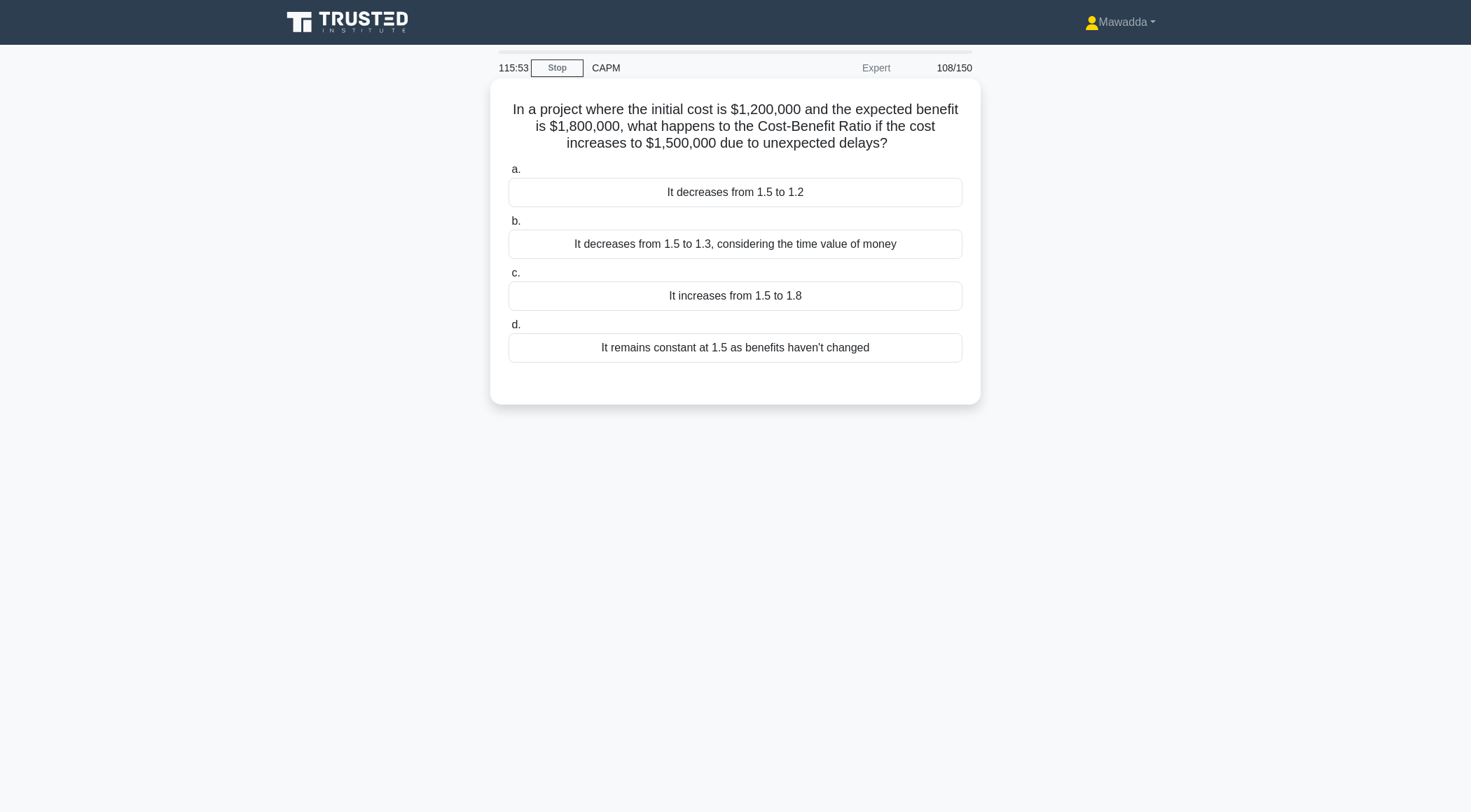
click at [677, 240] on div "It decreases from 1.5 to 1.3, considering the time value of money" at bounding box center [736, 244] width 454 height 29
click at [509, 226] on input "b. It decreases from 1.5 to 1.3, considering the time value of money" at bounding box center [509, 222] width 0 height 9
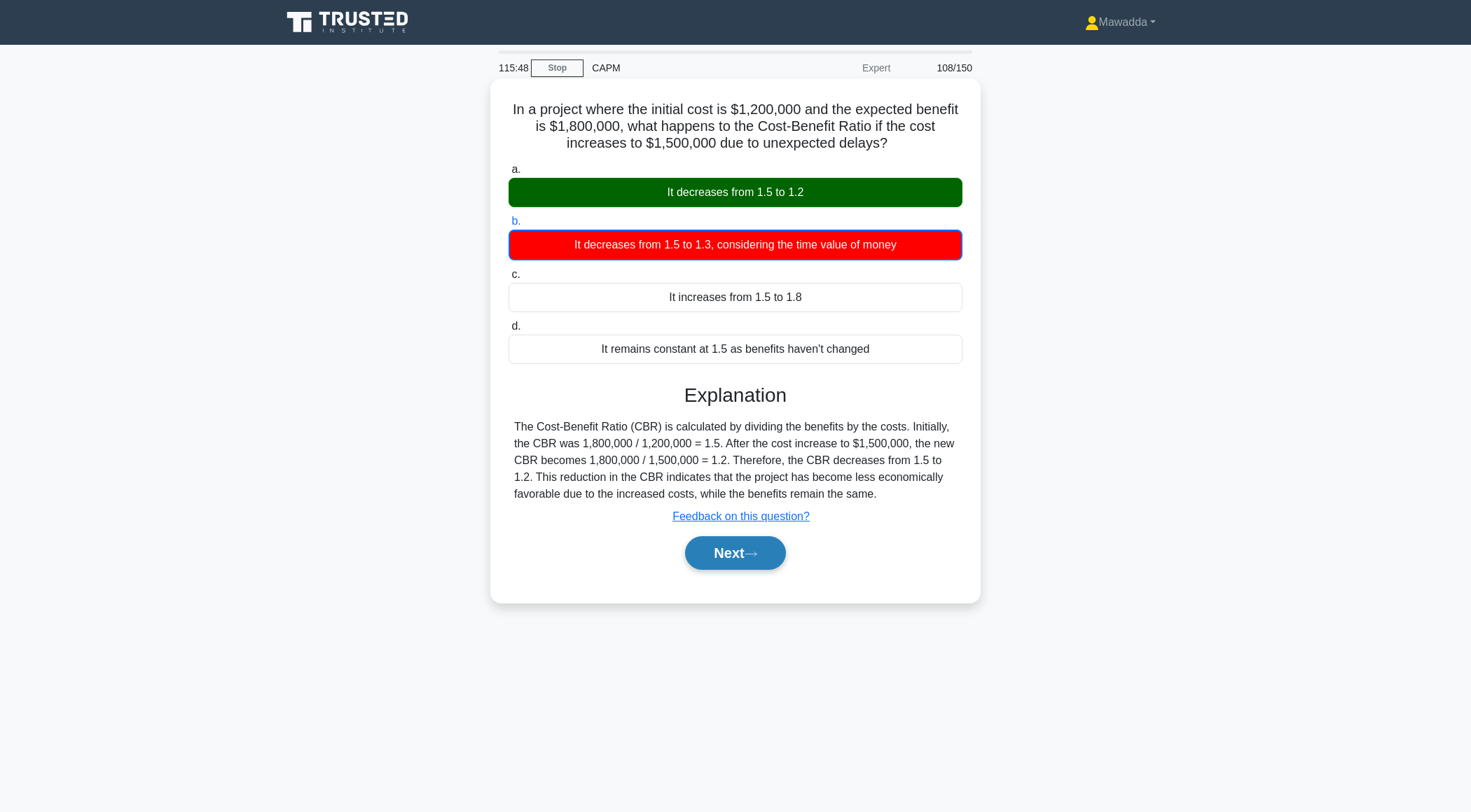
click at [708, 547] on button "Next" at bounding box center [735, 553] width 100 height 34
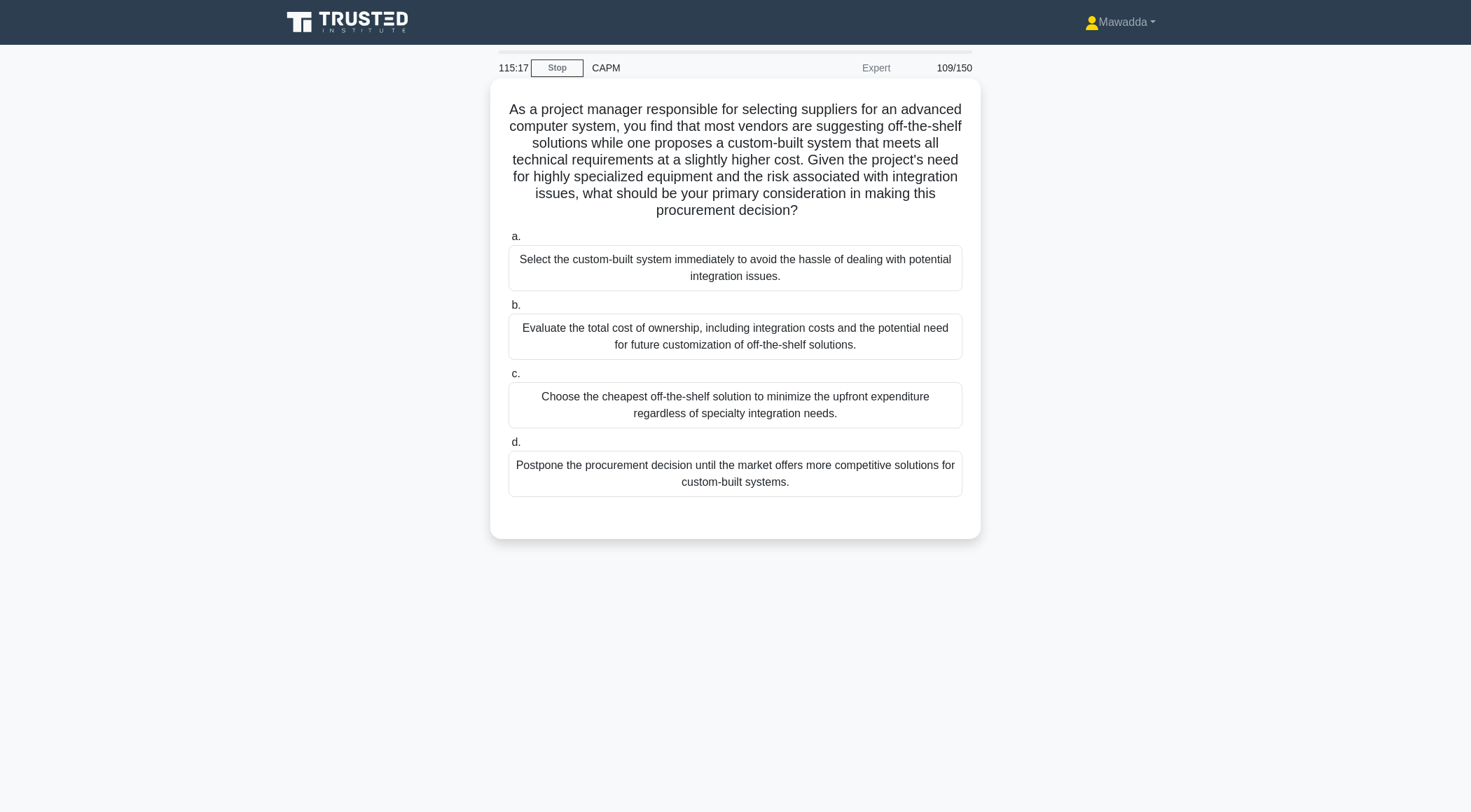
click at [760, 252] on div "Select the custom-built system immediately to avoid the hassle of dealing with …" at bounding box center [736, 268] width 454 height 46
click at [509, 241] on input "a. Select the custom-built system immediately to avoid the hassle of dealing wi…" at bounding box center [509, 237] width 0 height 9
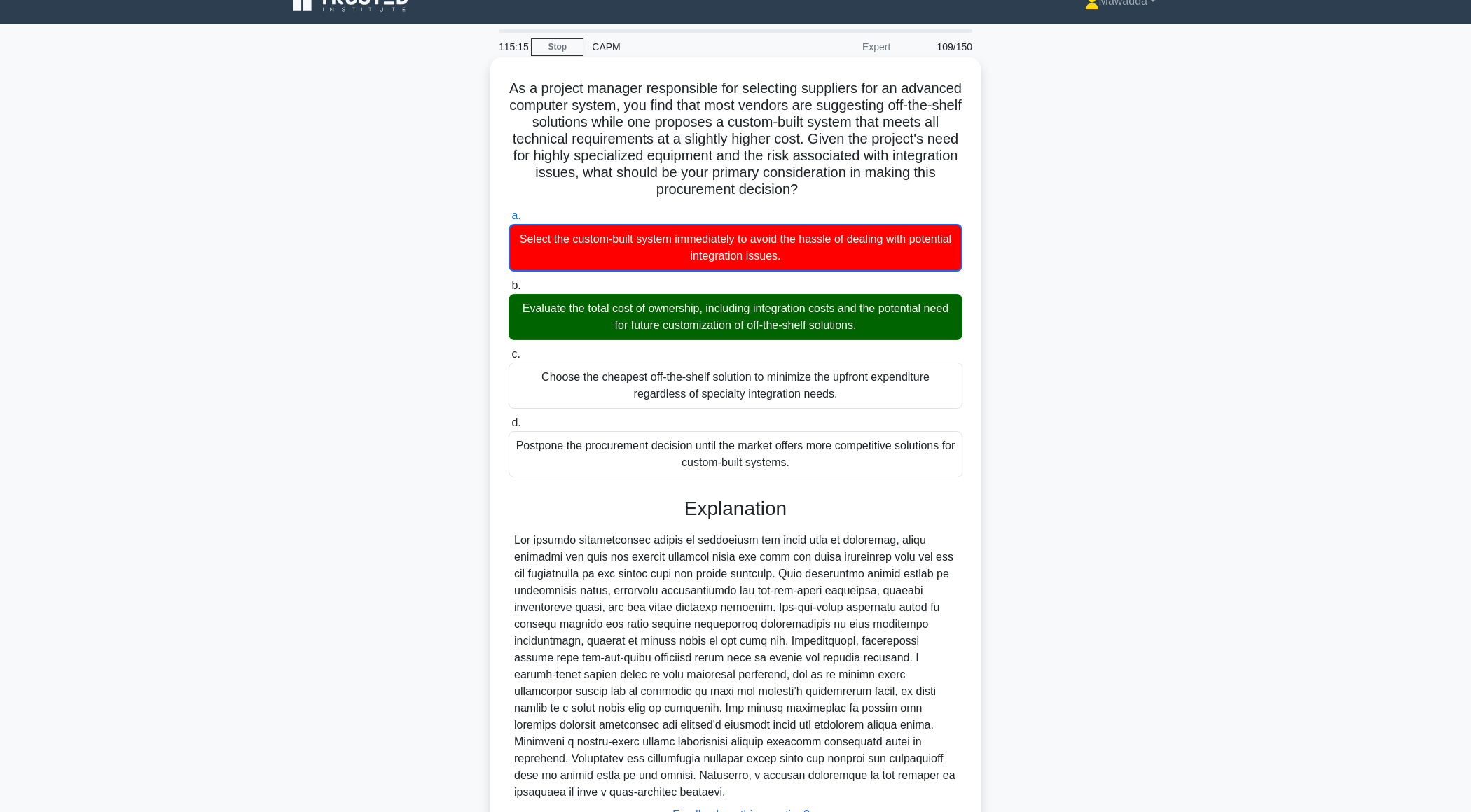
scroll to position [117, 0]
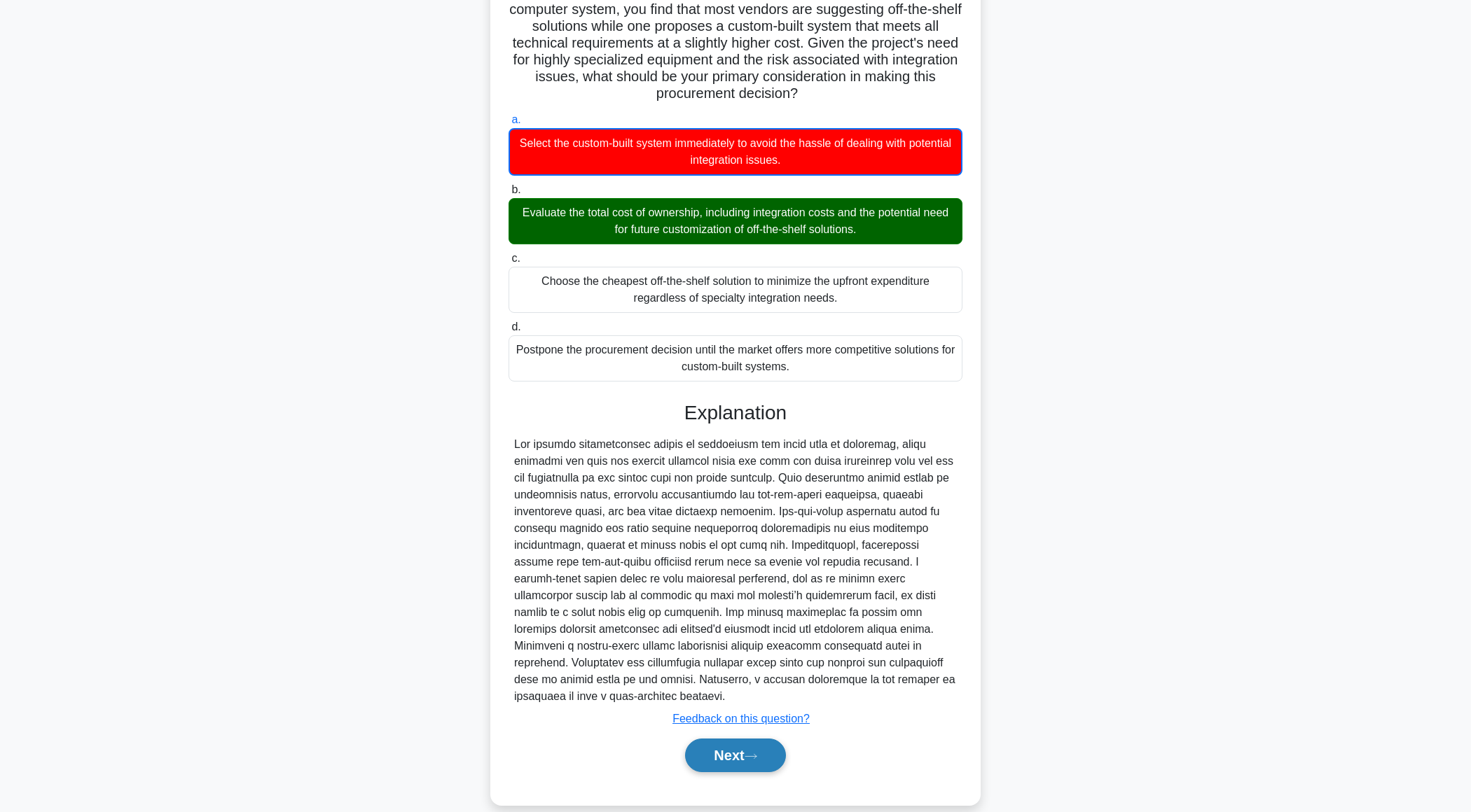
click at [705, 739] on button "Next" at bounding box center [735, 756] width 100 height 34
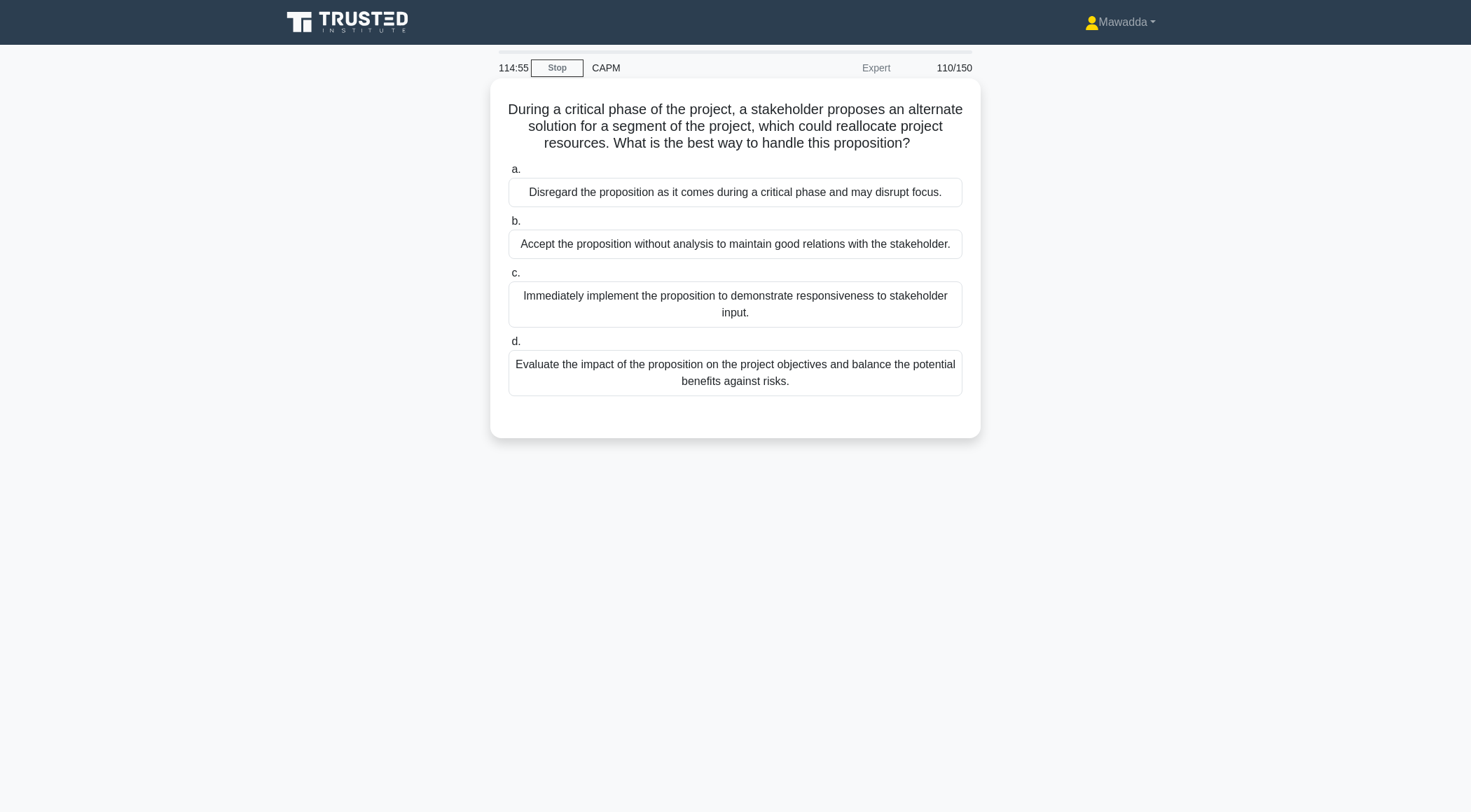
click at [824, 376] on div "Evaluate the impact of the proposition on the project objectives and balance th…" at bounding box center [736, 373] width 454 height 46
click at [509, 347] on input "d. Evaluate the impact of the proposition on the project objectives and balance…" at bounding box center [509, 342] width 0 height 9
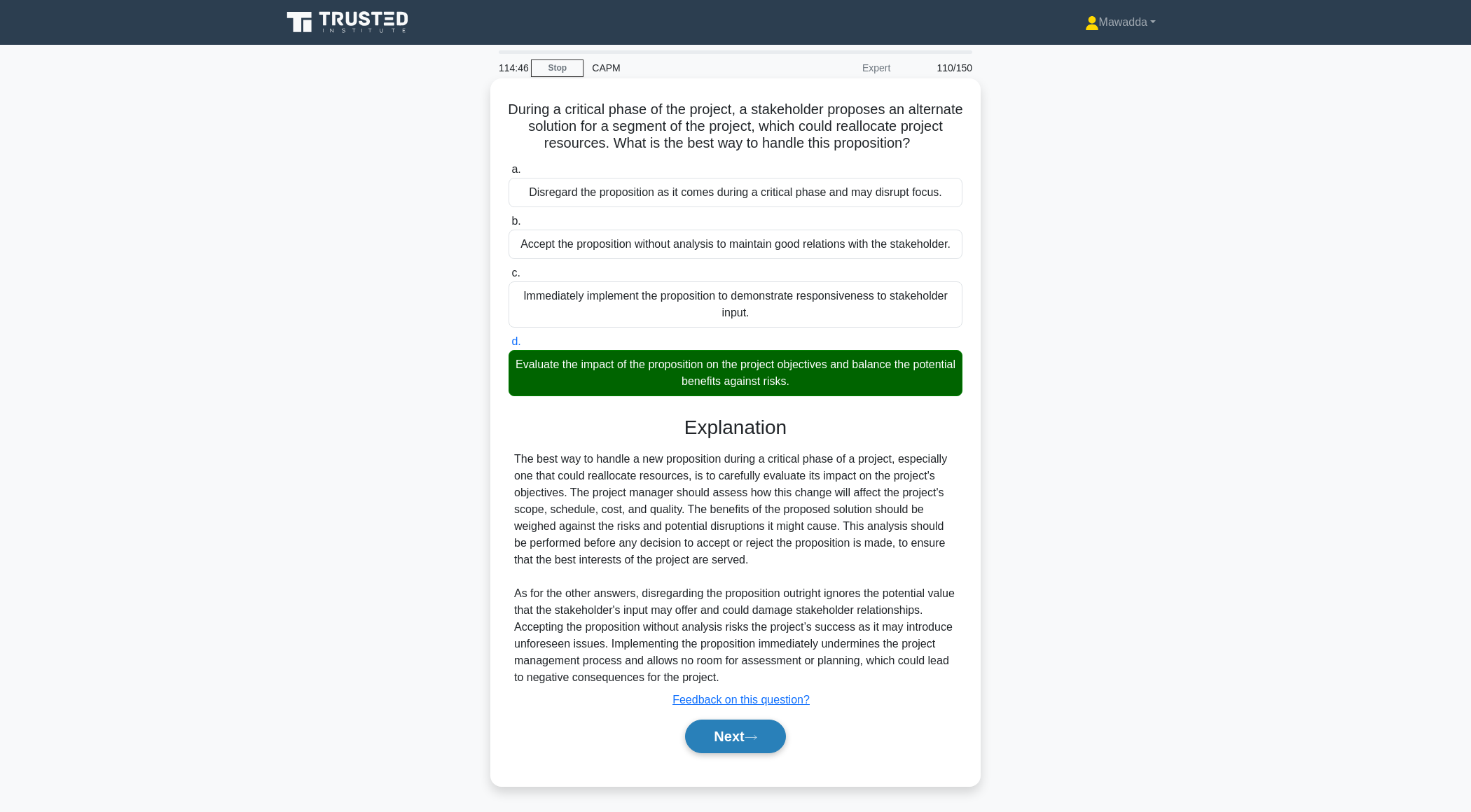
click at [733, 736] on button "Next" at bounding box center [735, 737] width 100 height 34
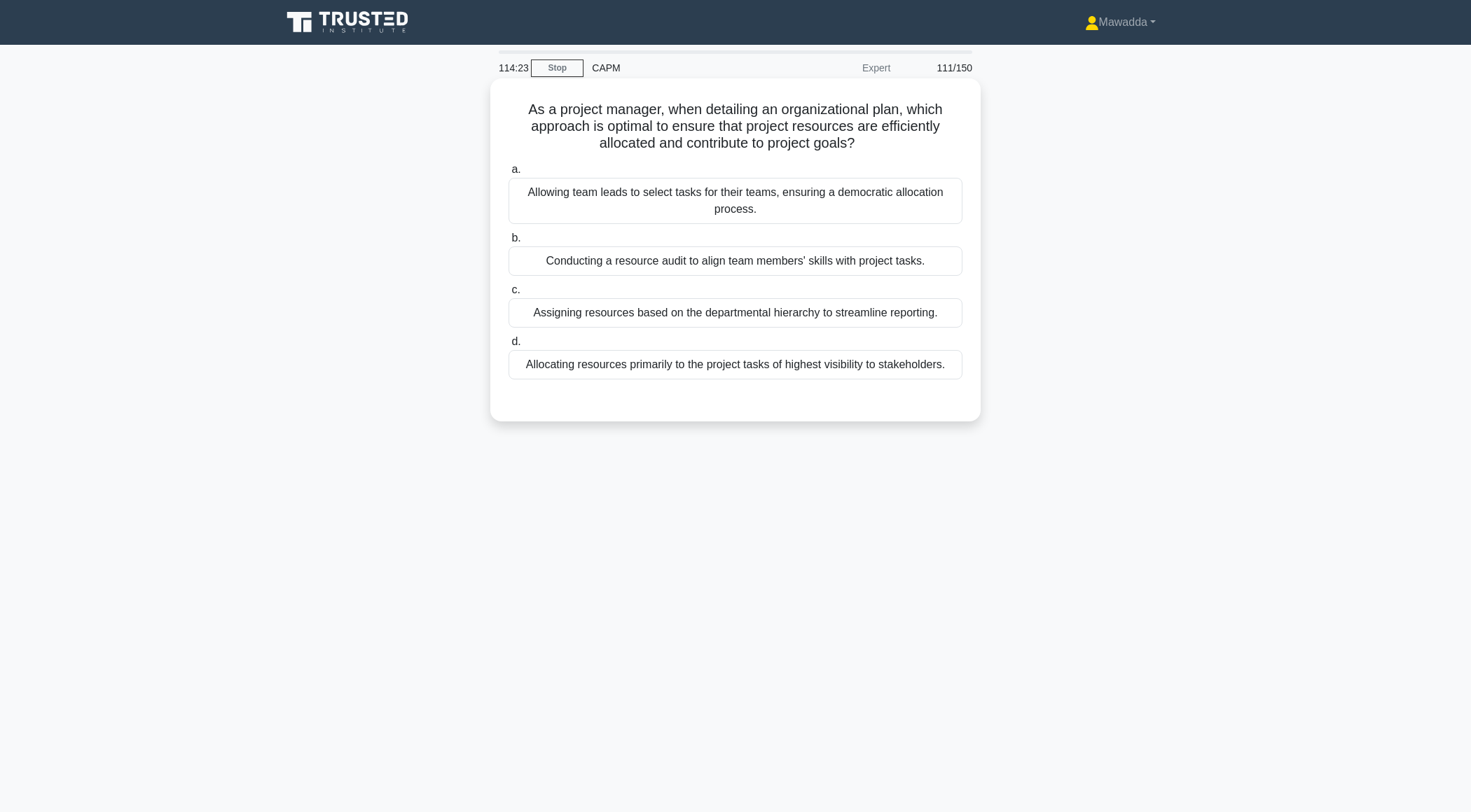
click at [932, 251] on div "Conducting a resource audit to align team members' skills with project tasks." at bounding box center [736, 261] width 454 height 29
click at [509, 243] on input "b. Conducting a resource audit to align team members' skills with project tasks." at bounding box center [509, 238] width 0 height 9
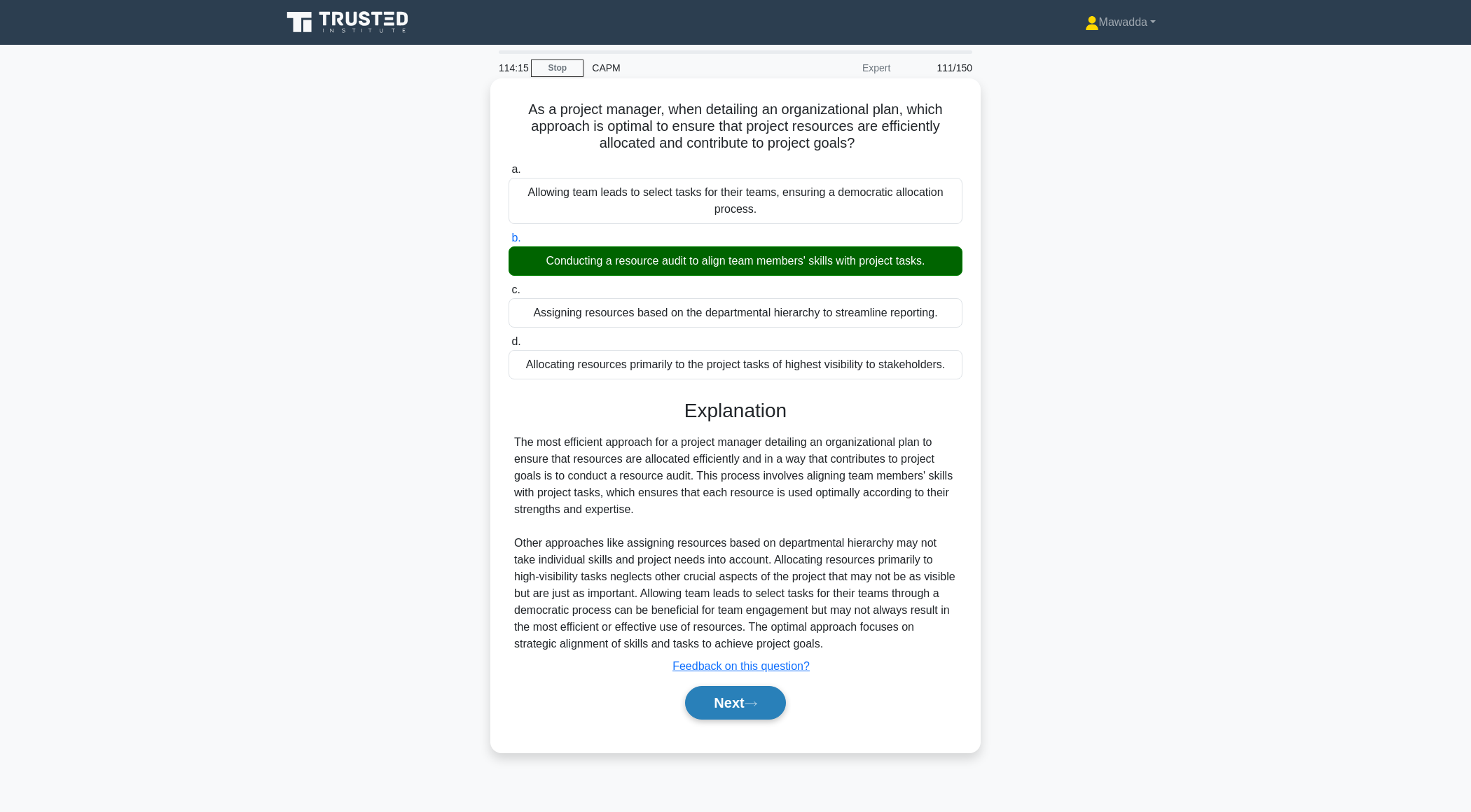
click at [734, 704] on button "Next" at bounding box center [735, 703] width 100 height 34
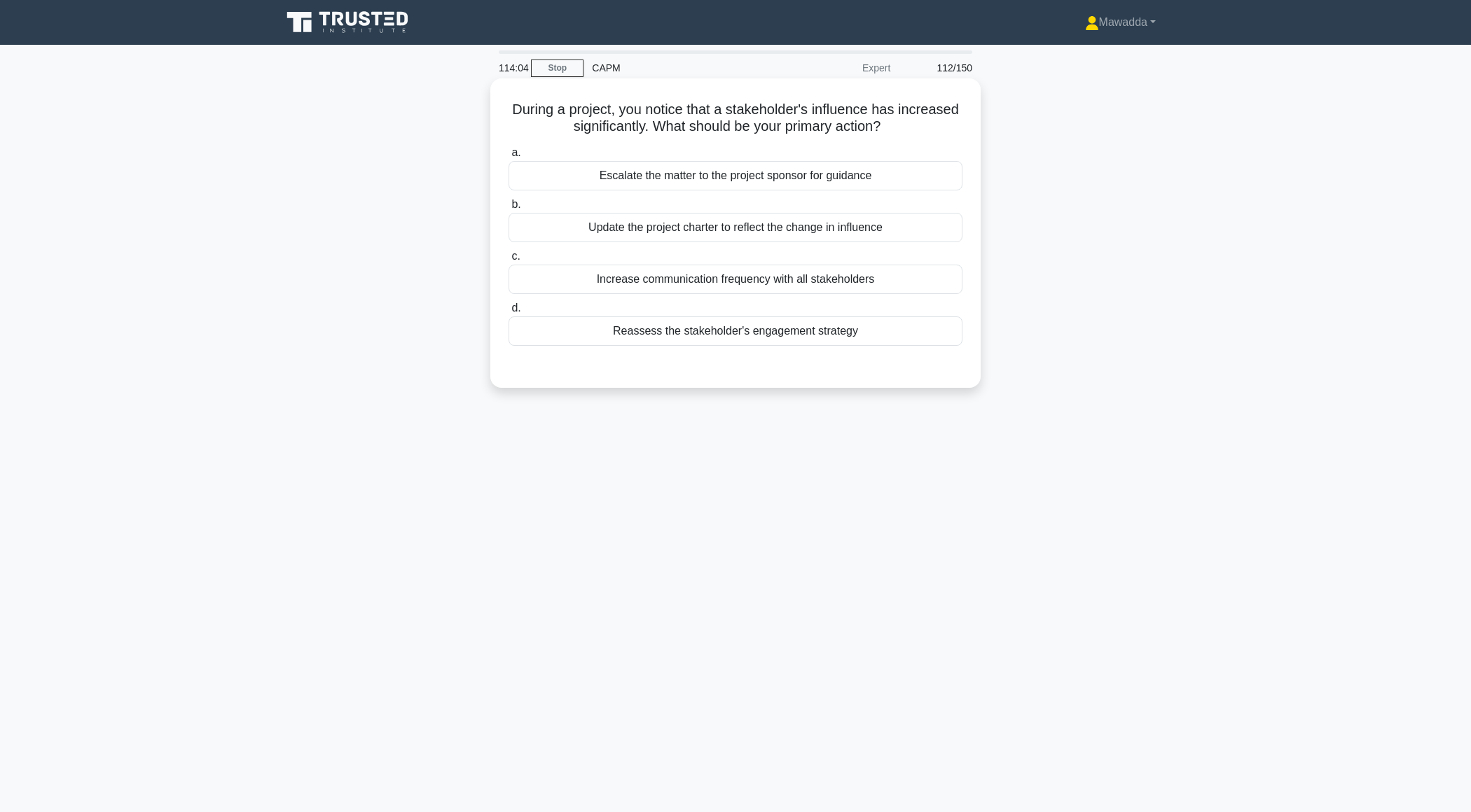
click at [931, 339] on div "Reassess the stakeholder's engagement strategy" at bounding box center [736, 331] width 454 height 29
click at [509, 313] on input "d. Reassess the stakeholder's engagement strategy" at bounding box center [509, 308] width 0 height 9
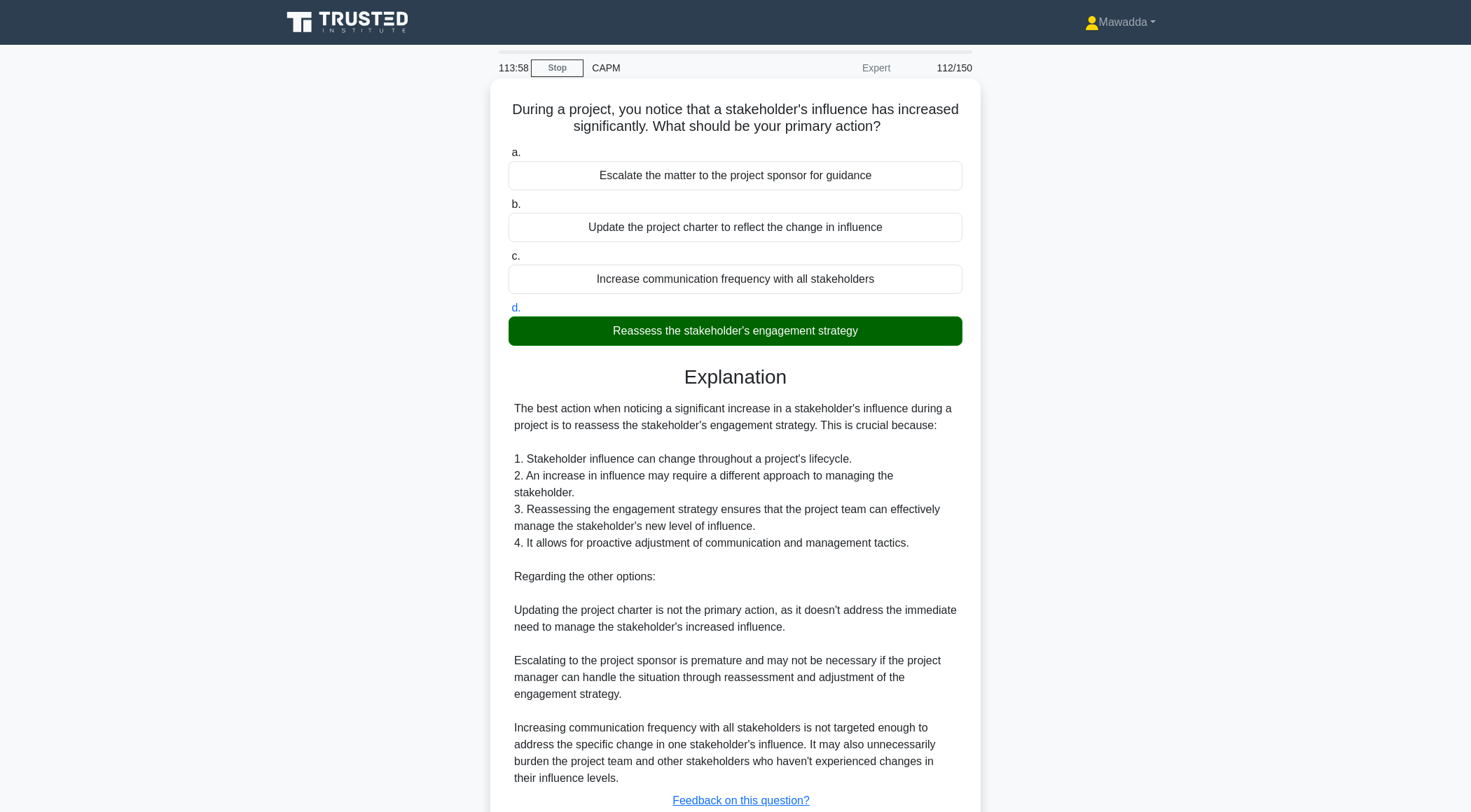
scroll to position [99, 0]
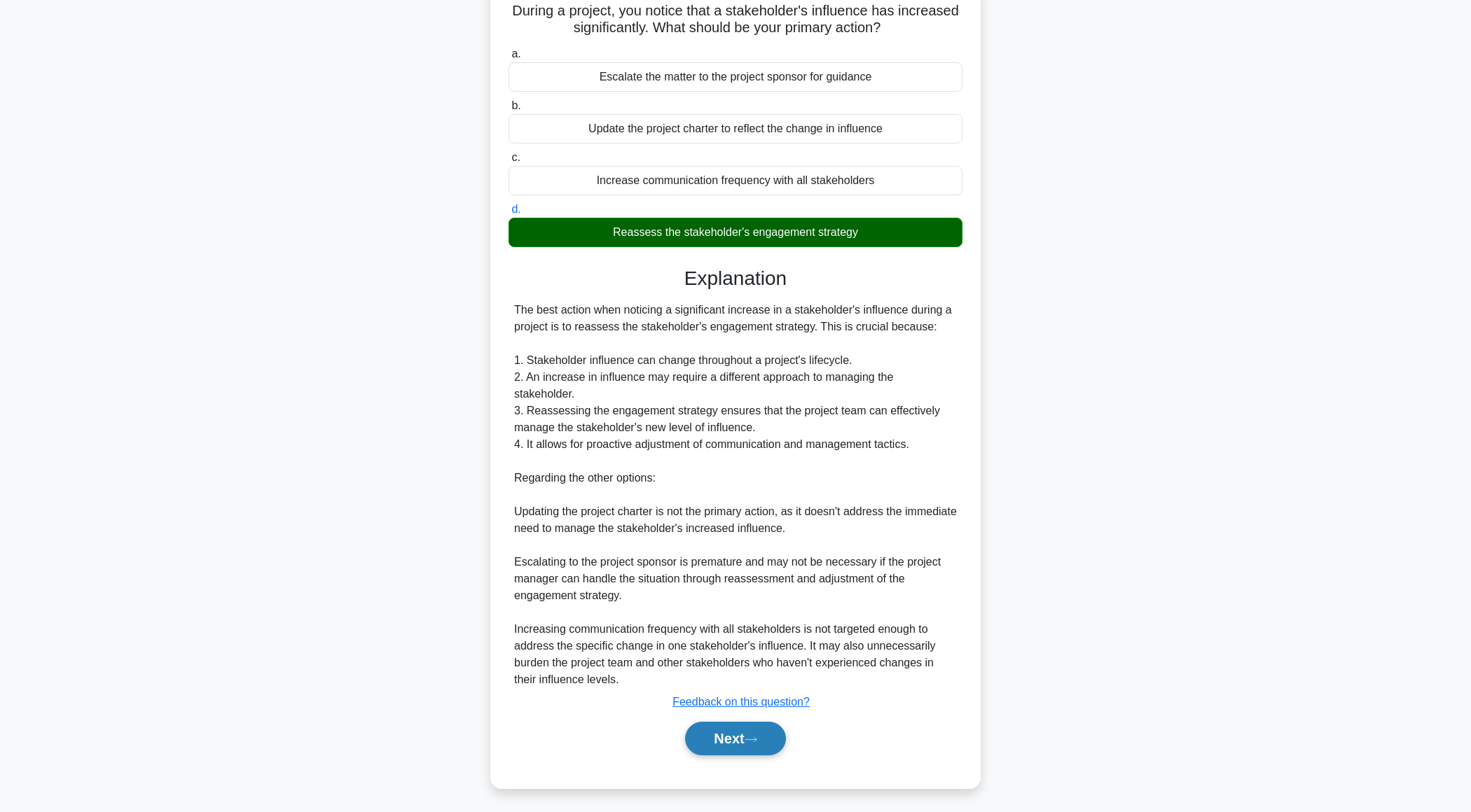
click at [717, 739] on button "Next" at bounding box center [735, 739] width 100 height 34
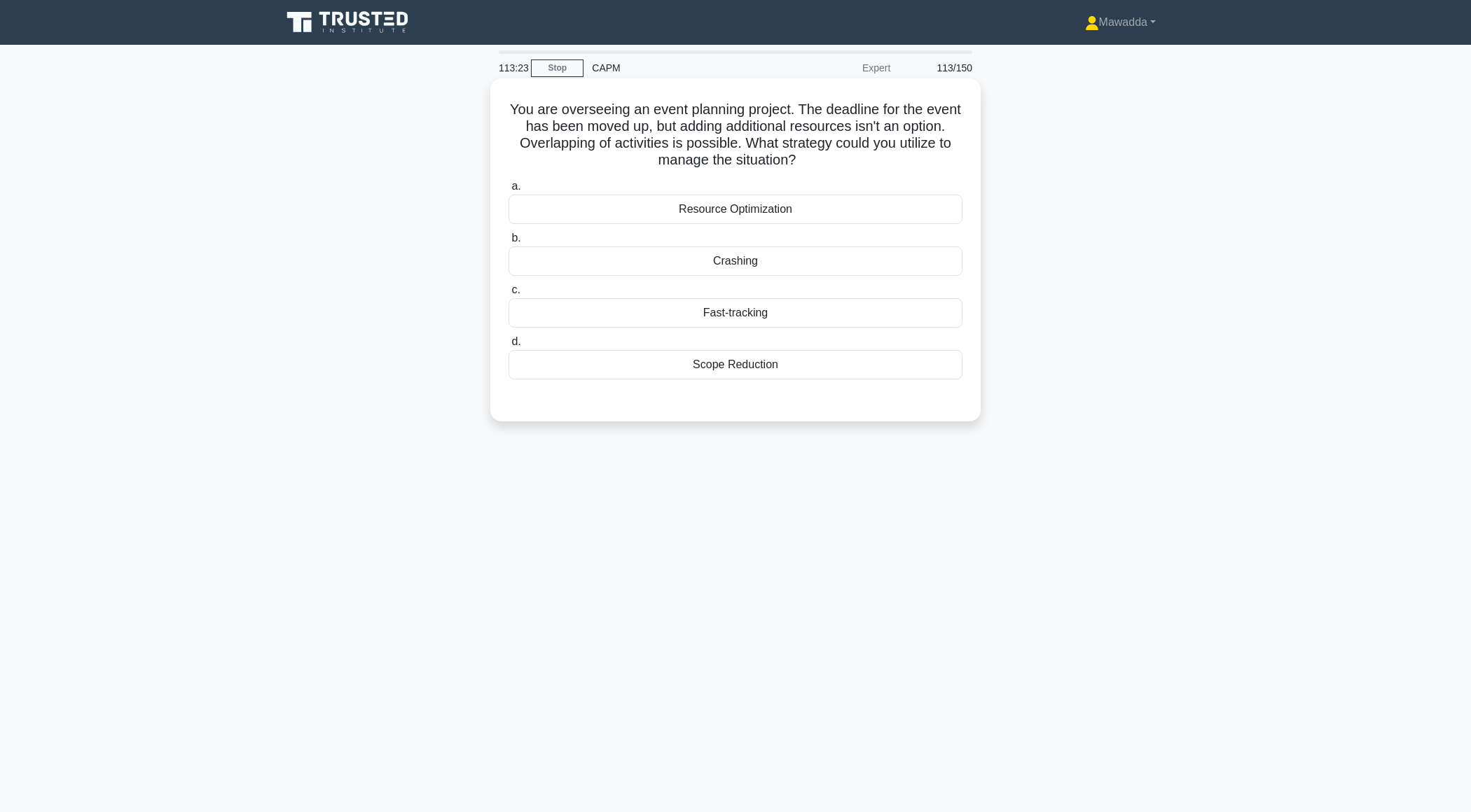
click at [769, 316] on div "Fast-tracking" at bounding box center [736, 313] width 454 height 29
click at [509, 295] on input "c. Fast-tracking" at bounding box center [509, 290] width 0 height 9
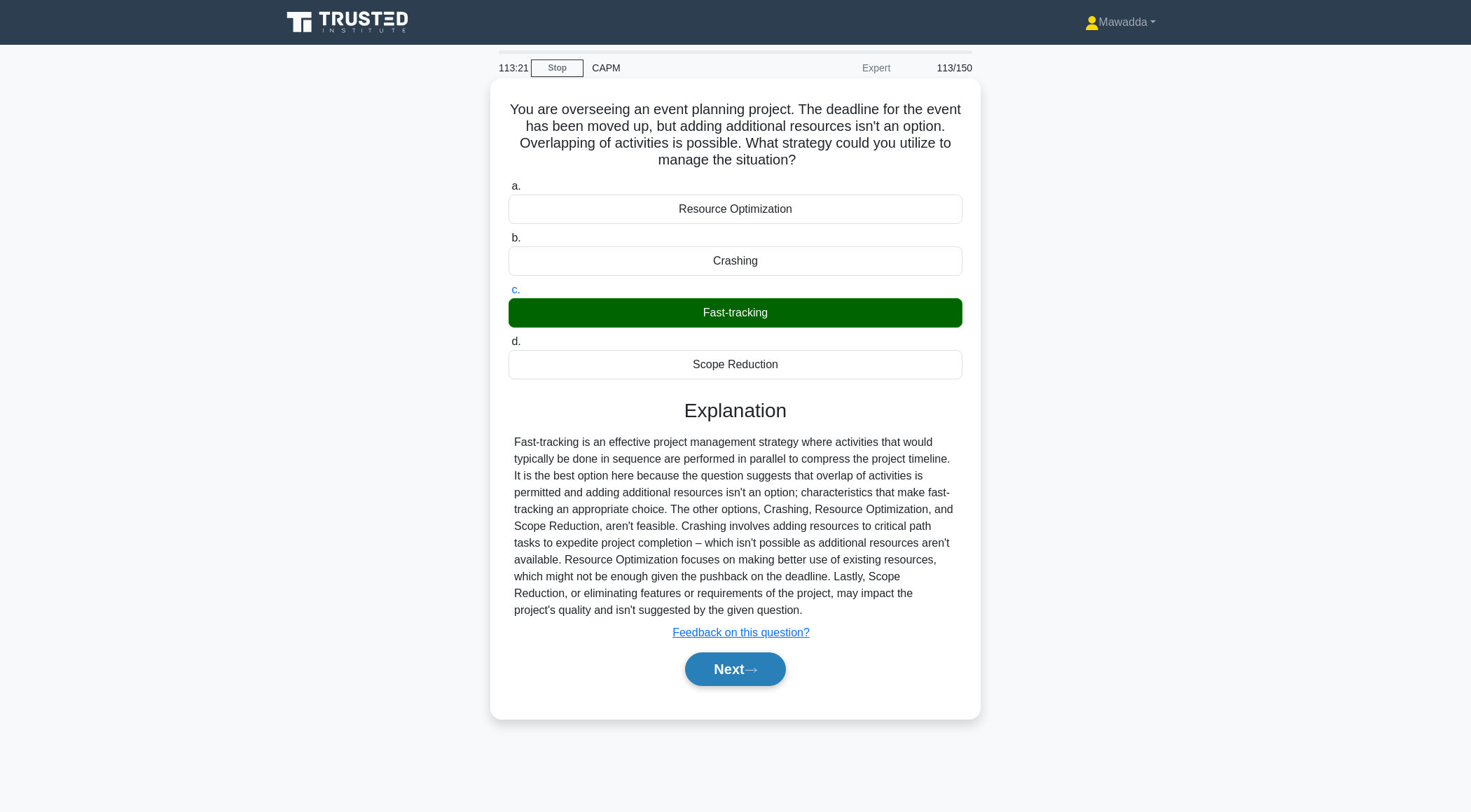
click at [735, 671] on button "Next" at bounding box center [735, 669] width 100 height 34
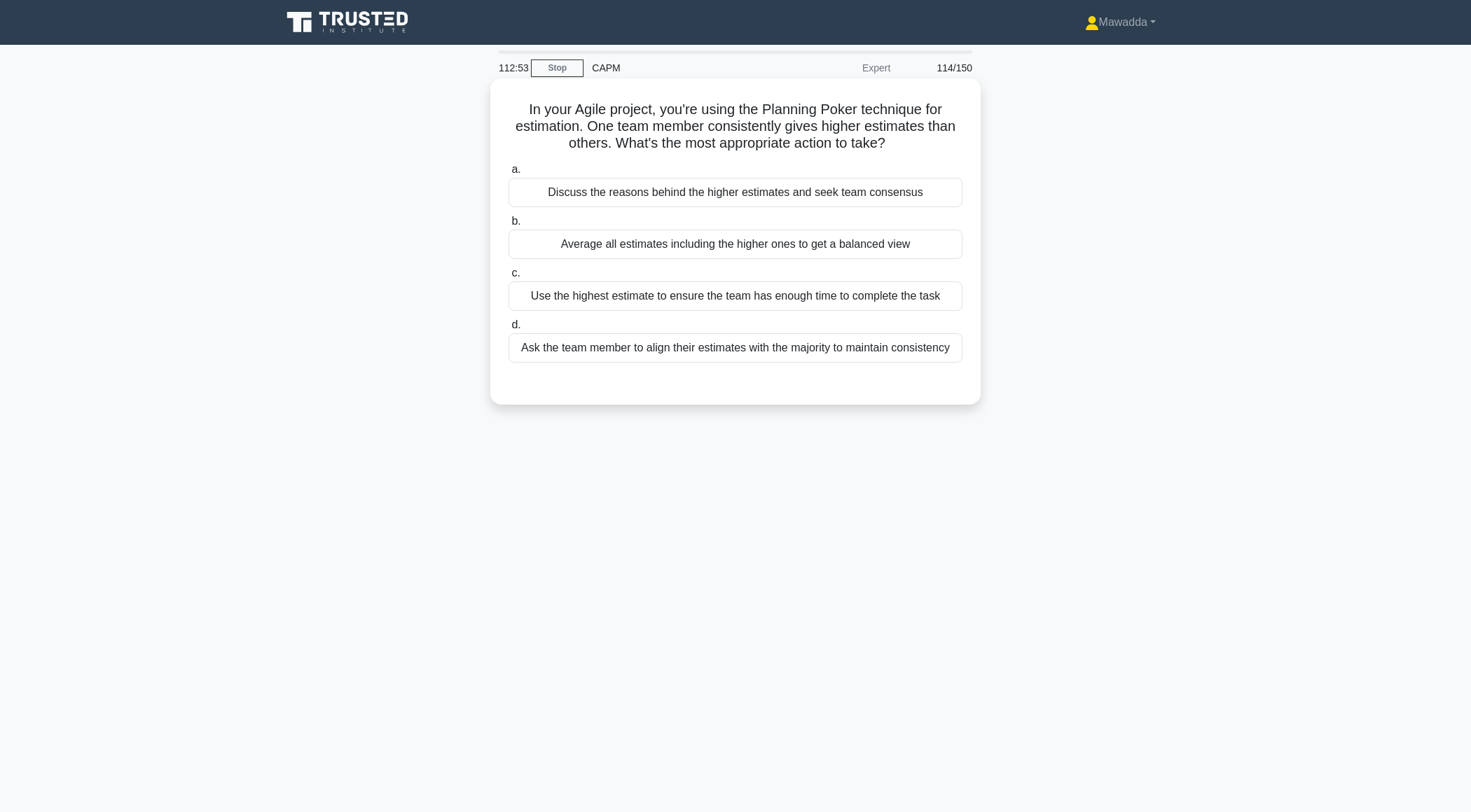
click at [782, 195] on div "Discuss the reasons behind the higher estimates and seek team consensus" at bounding box center [736, 192] width 454 height 29
click at [509, 174] on input "a. Discuss the reasons behind the higher estimates and seek team consensus" at bounding box center [509, 170] width 0 height 9
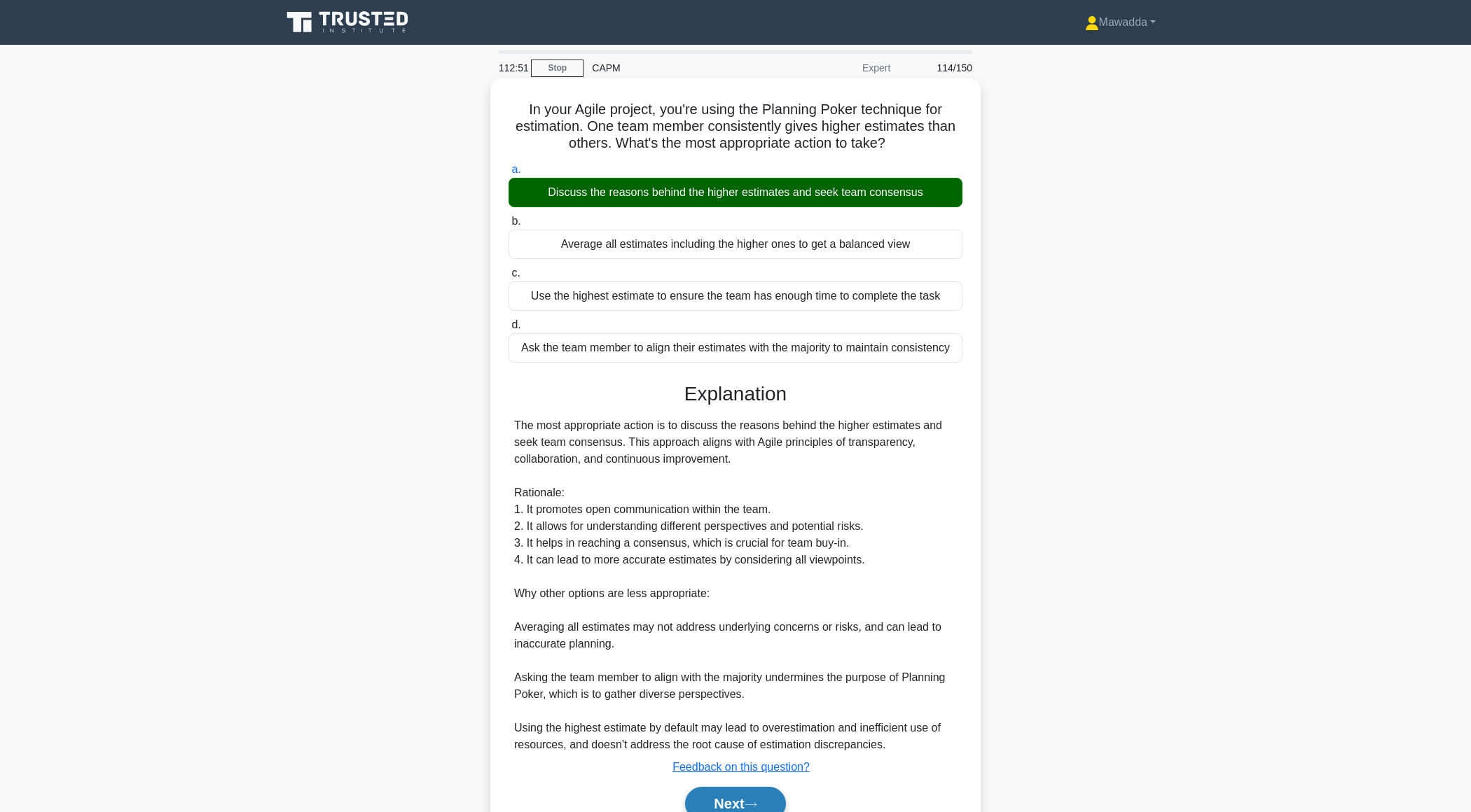
click at [718, 798] on button "Next" at bounding box center [735, 804] width 100 height 34
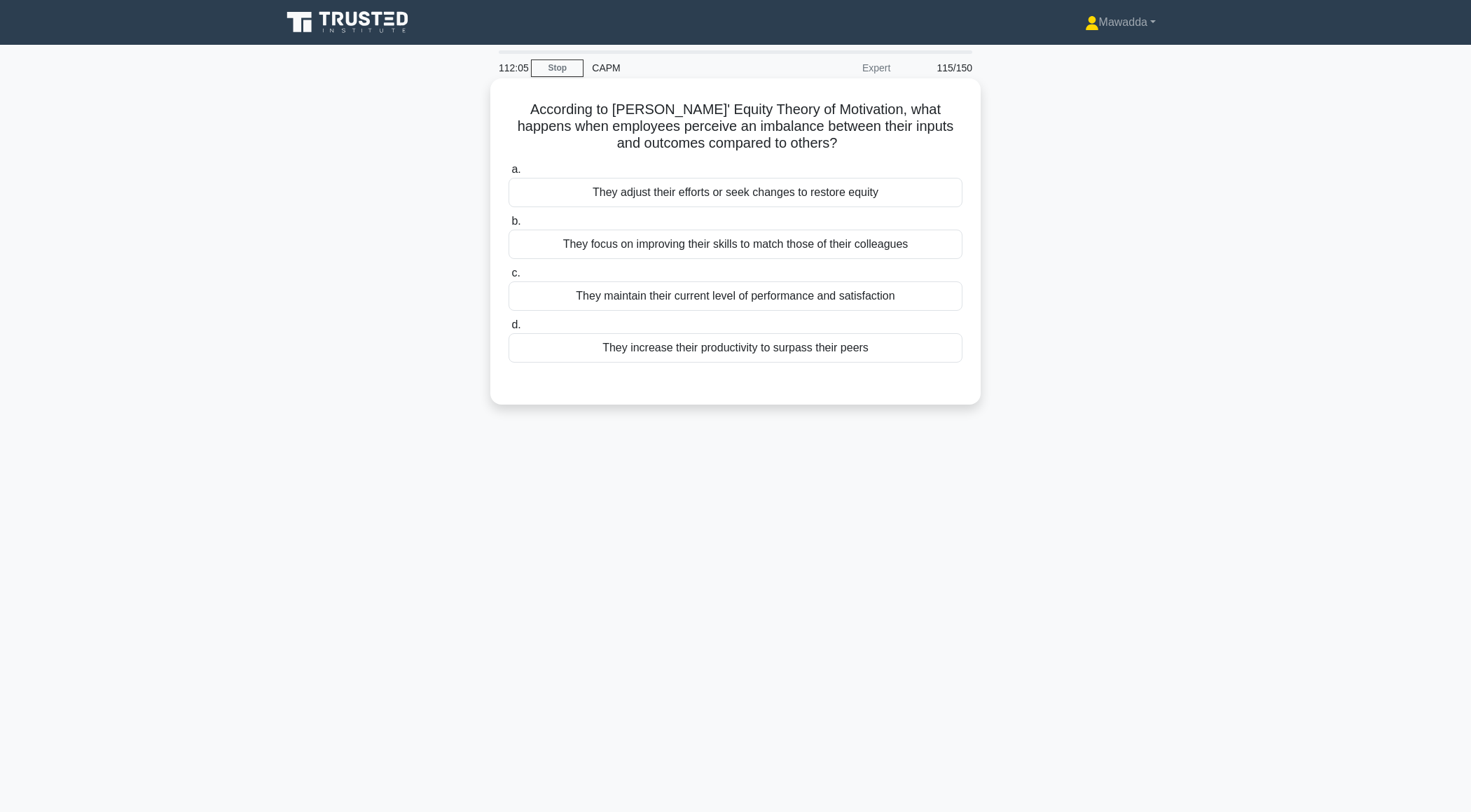
click at [910, 339] on div "They increase their productivity to surpass their peers" at bounding box center [736, 348] width 454 height 29
click at [509, 330] on input "d. They increase their productivity to surpass their peers" at bounding box center [509, 325] width 0 height 9
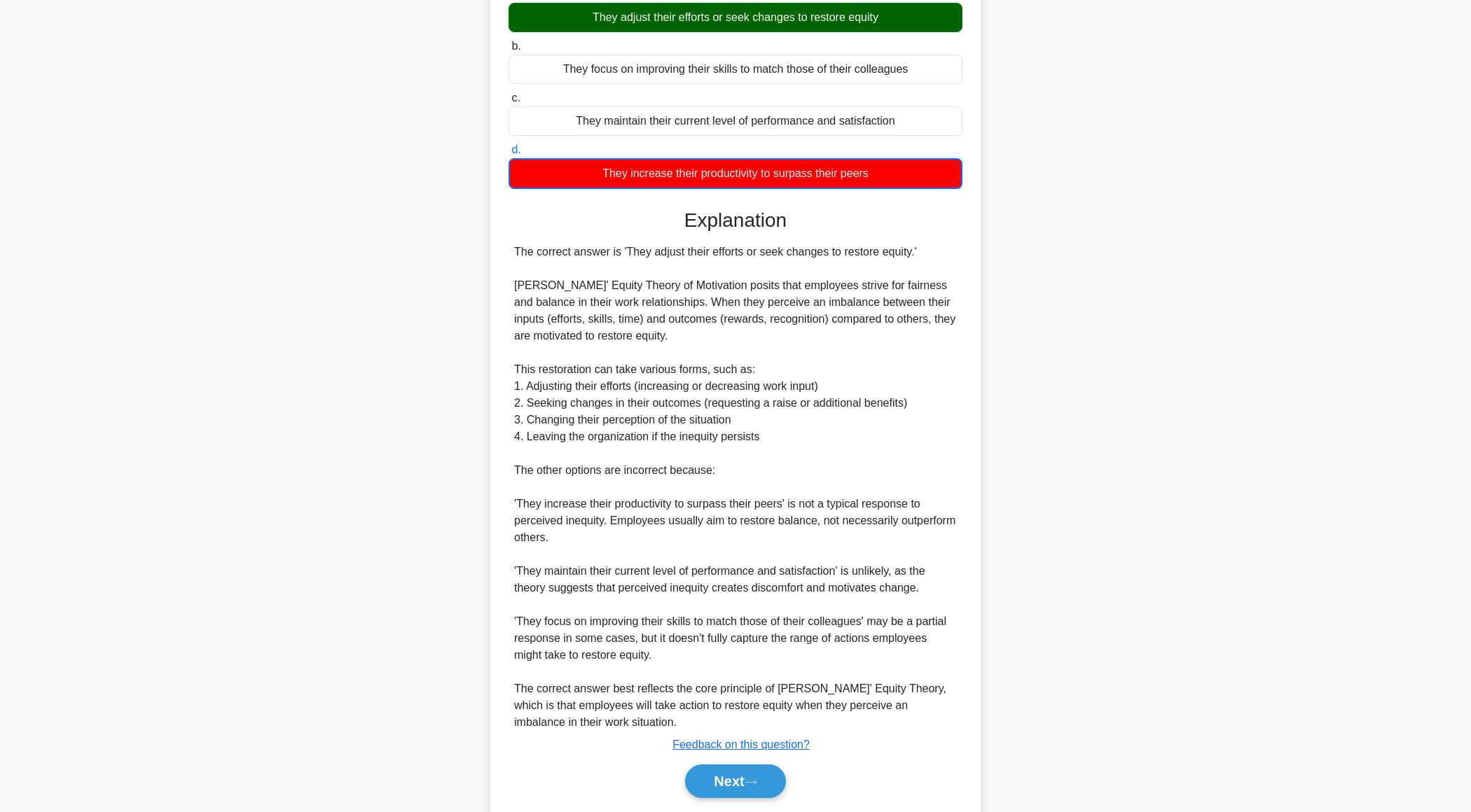
scroll to position [218, 0]
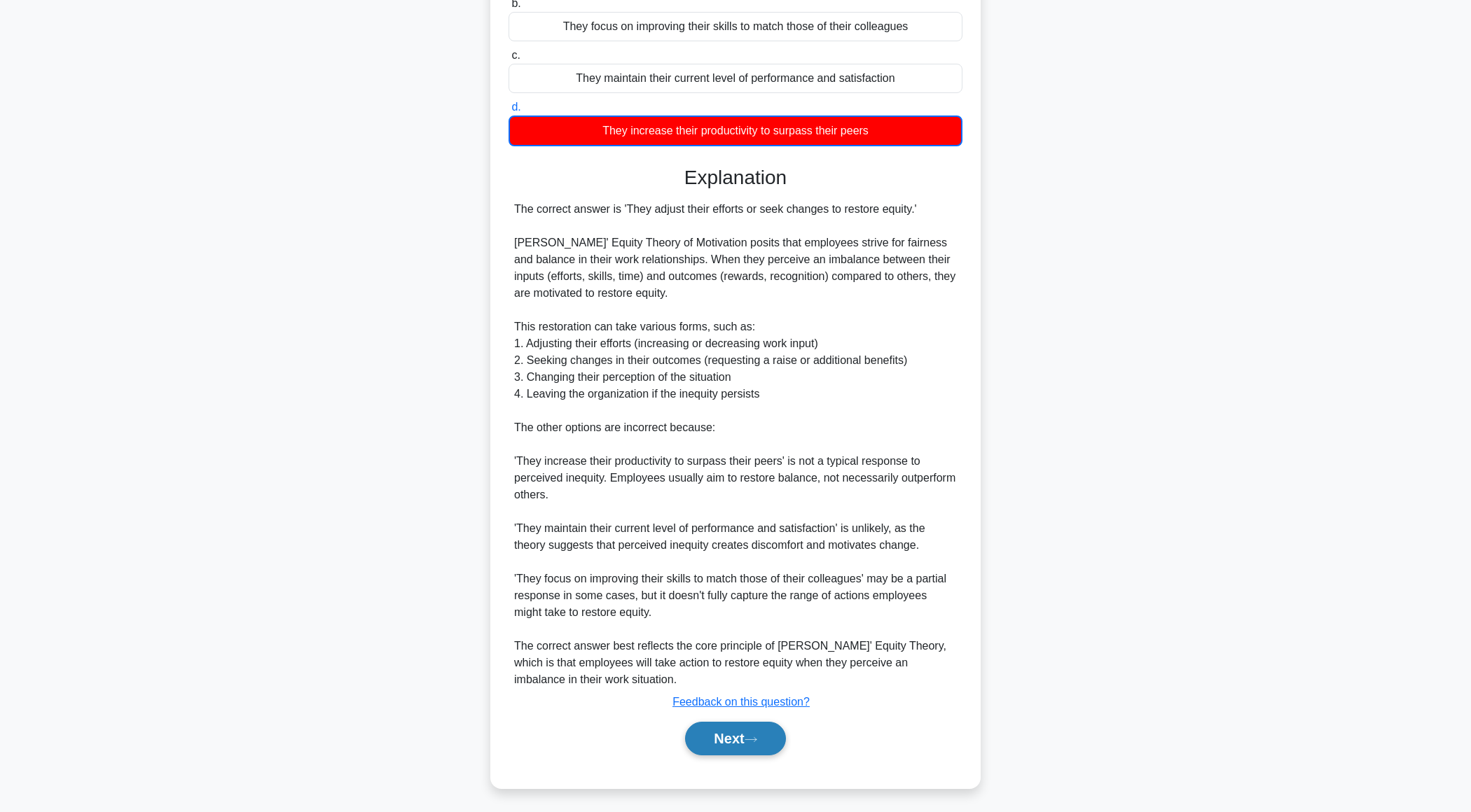
click at [703, 739] on button "Next" at bounding box center [735, 739] width 100 height 34
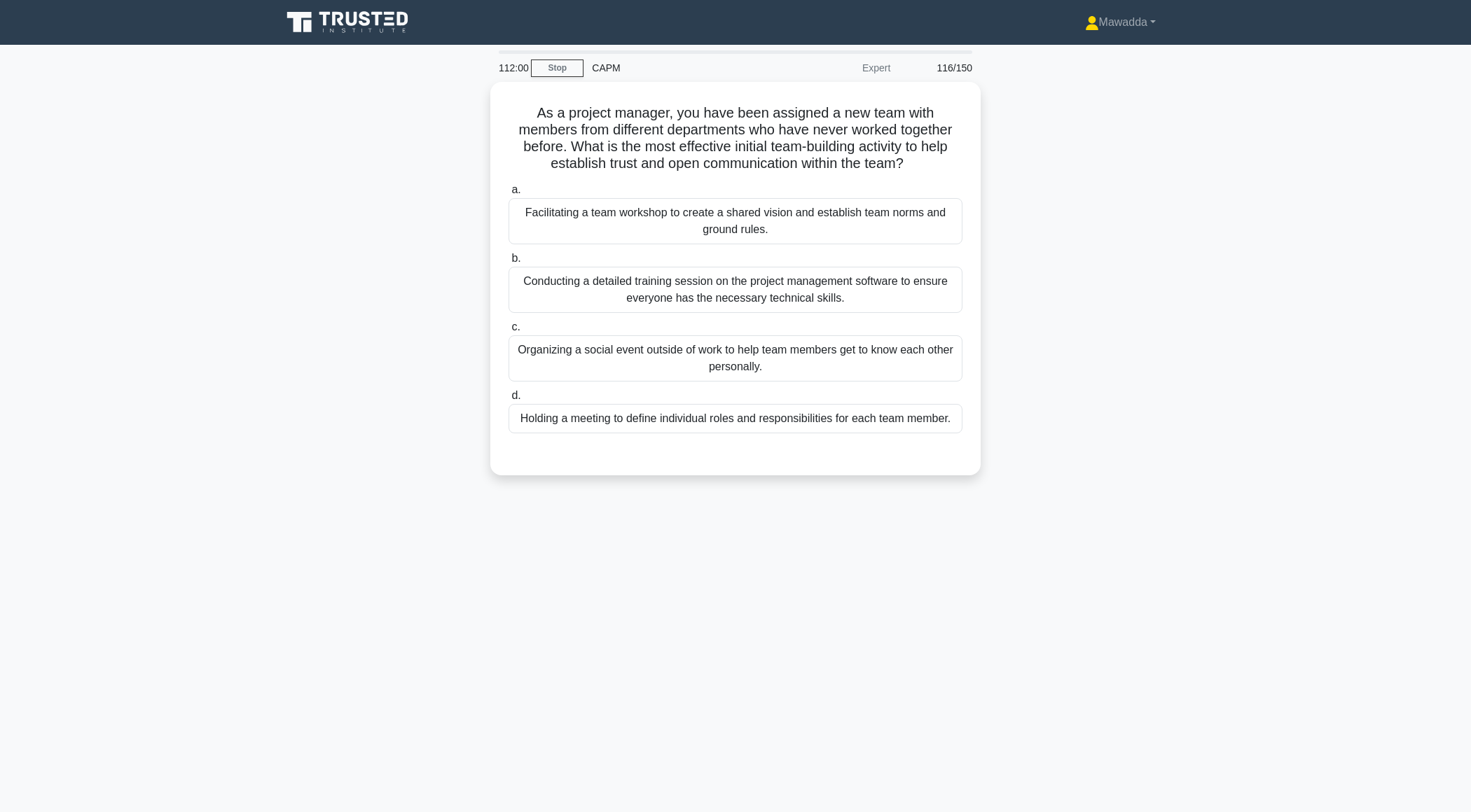
scroll to position [0, 0]
click at [871, 367] on div "Organizing a social event outside of work to help team members get to know each…" at bounding box center [736, 355] width 454 height 46
click at [509, 328] on input "c. Organizing a social event outside of work to help team members get to know e…" at bounding box center [509, 323] width 0 height 9
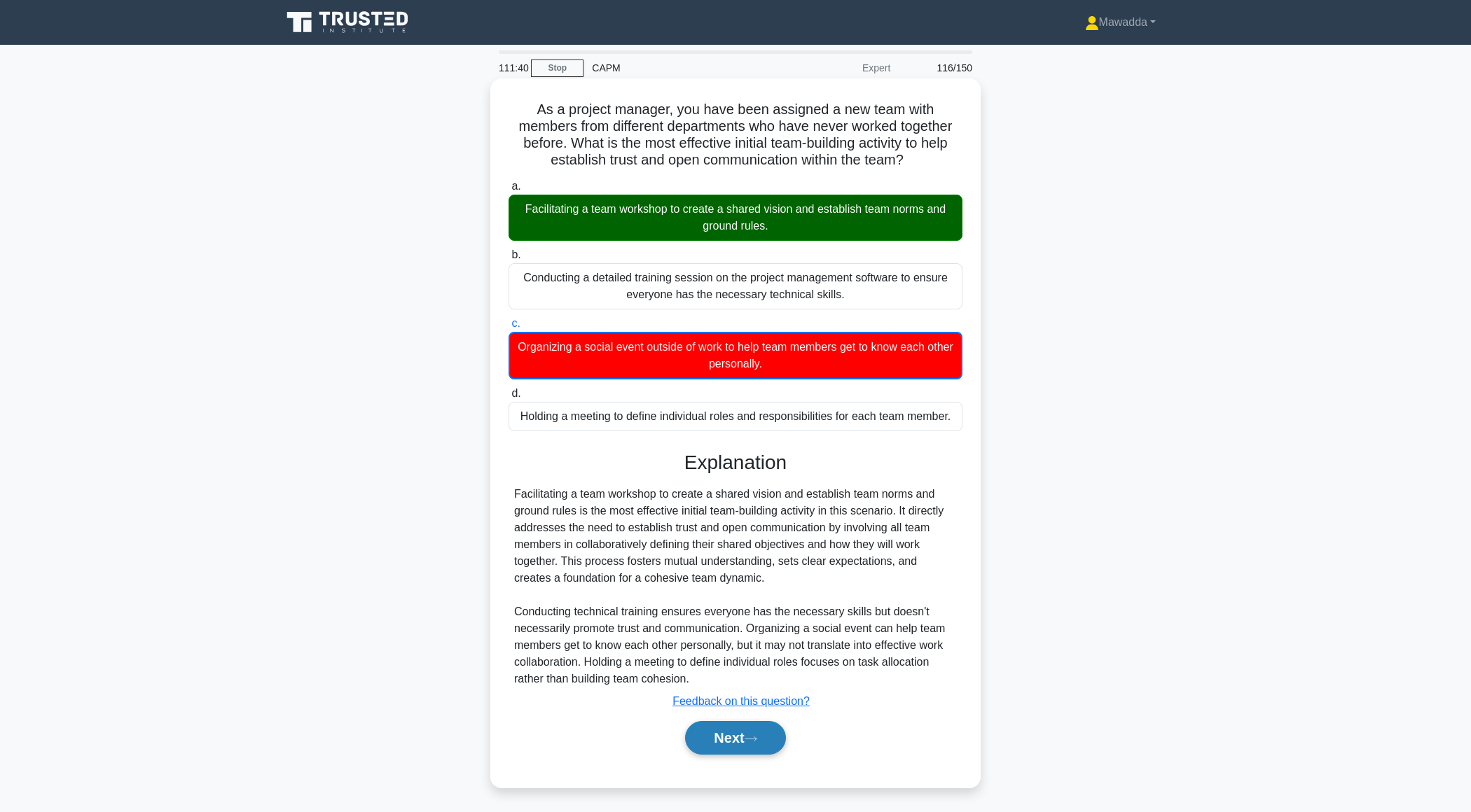
click at [717, 734] on button "Next" at bounding box center [735, 738] width 100 height 34
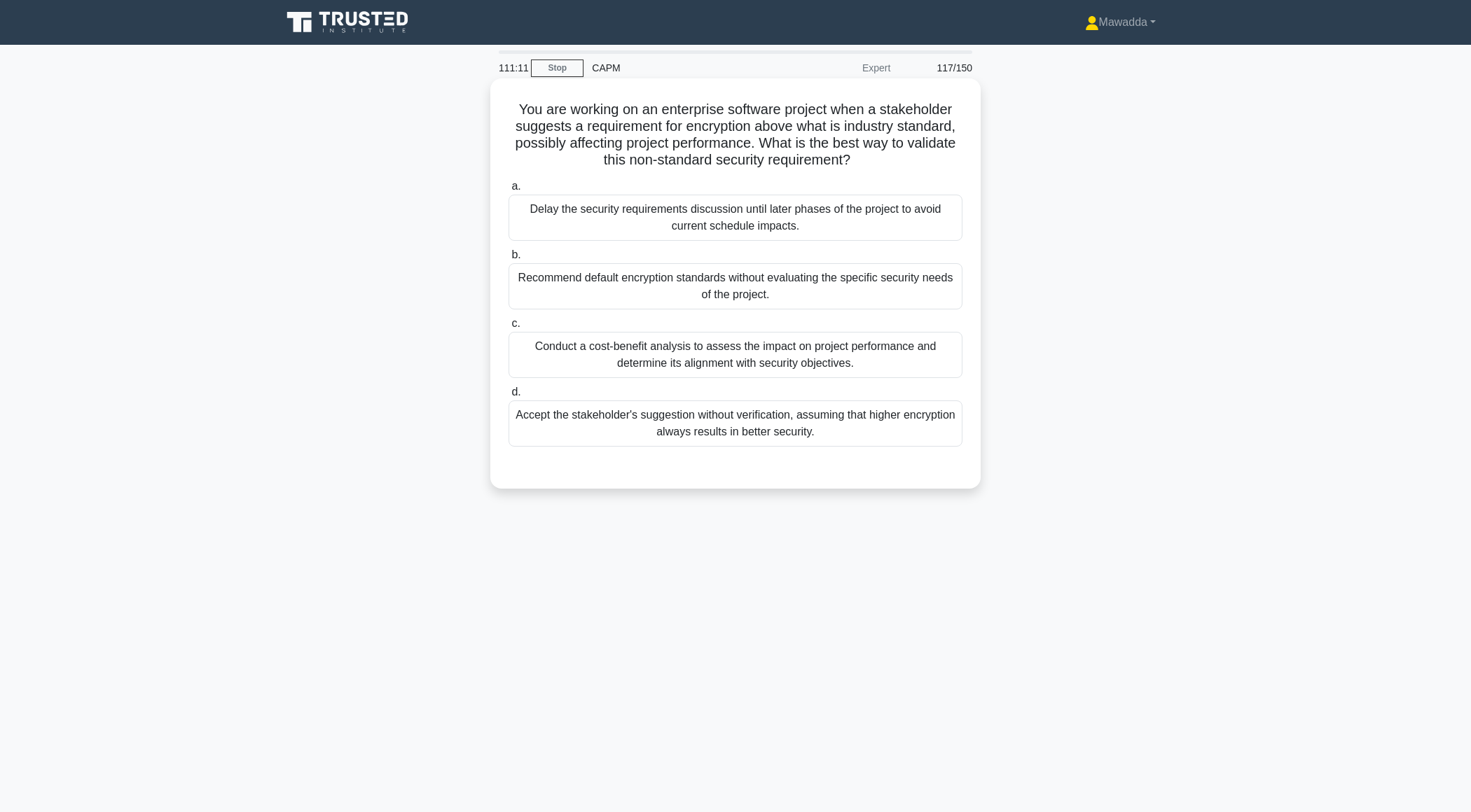
click at [835, 342] on div "Conduct a cost-benefit analysis to assess the impact on project performance and…" at bounding box center [736, 355] width 454 height 46
click at [509, 328] on input "c. Conduct a cost-benefit analysis to assess the impact on project performance …" at bounding box center [509, 323] width 0 height 9
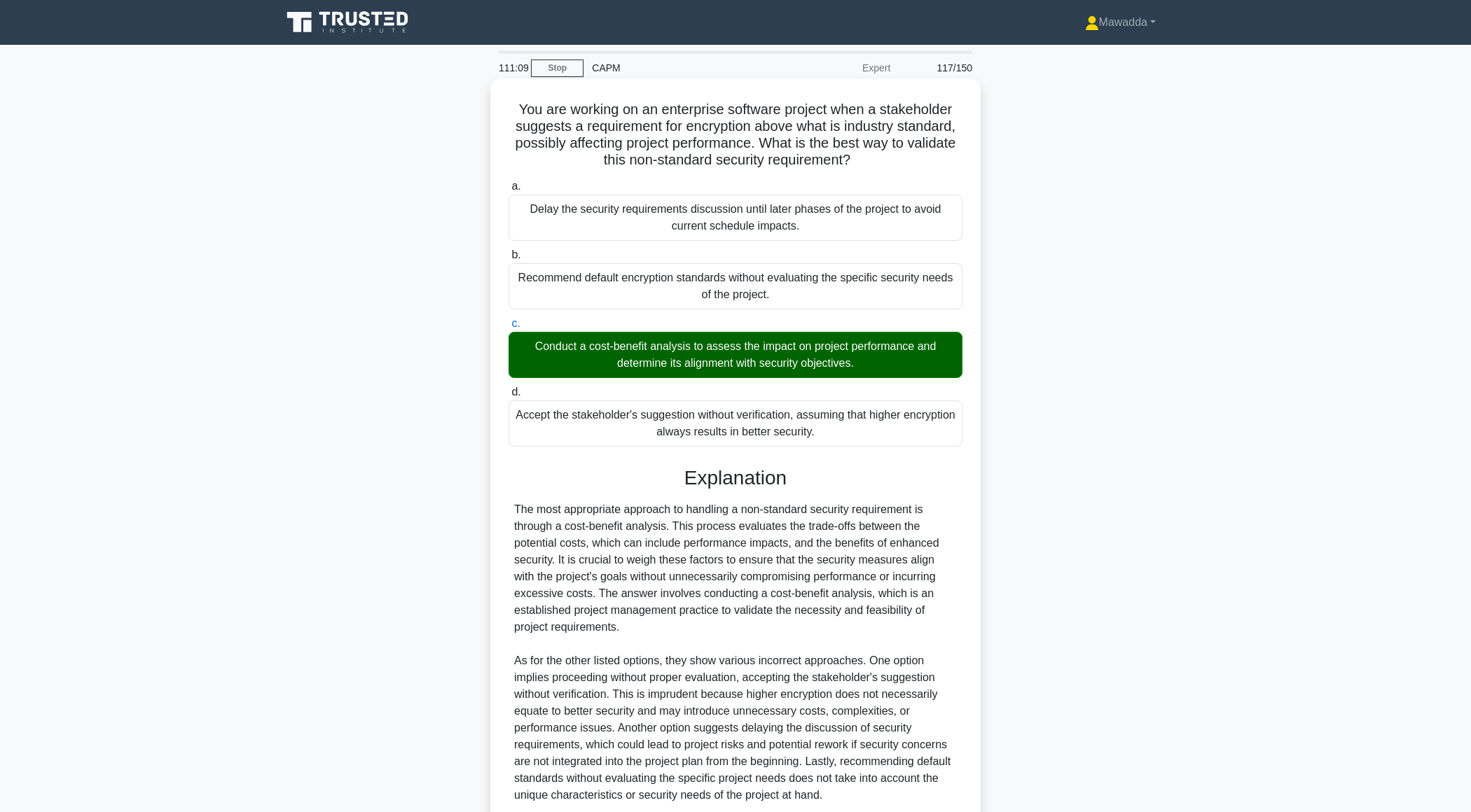
scroll to position [116, 0]
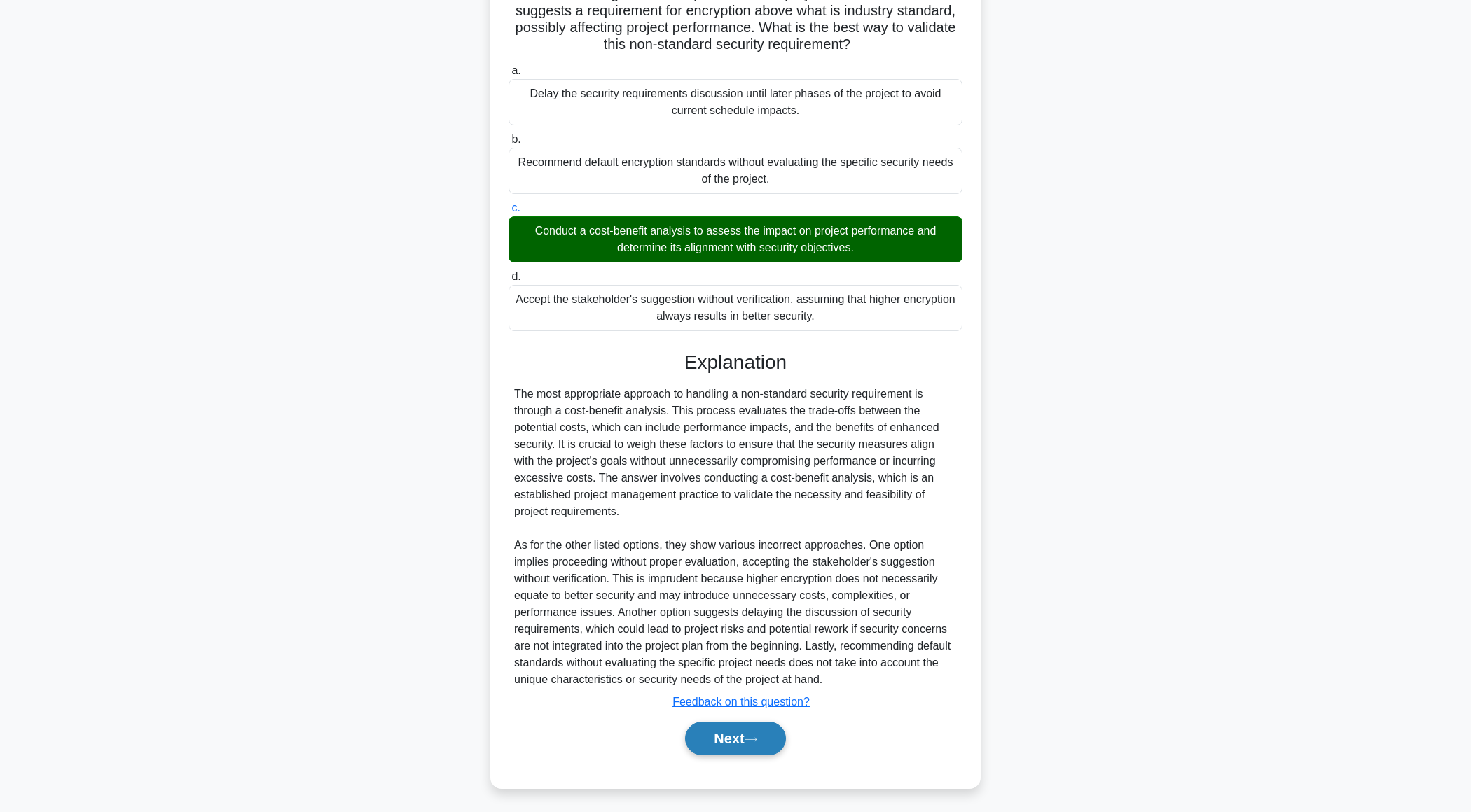
click at [736, 742] on button "Next" at bounding box center [735, 739] width 100 height 34
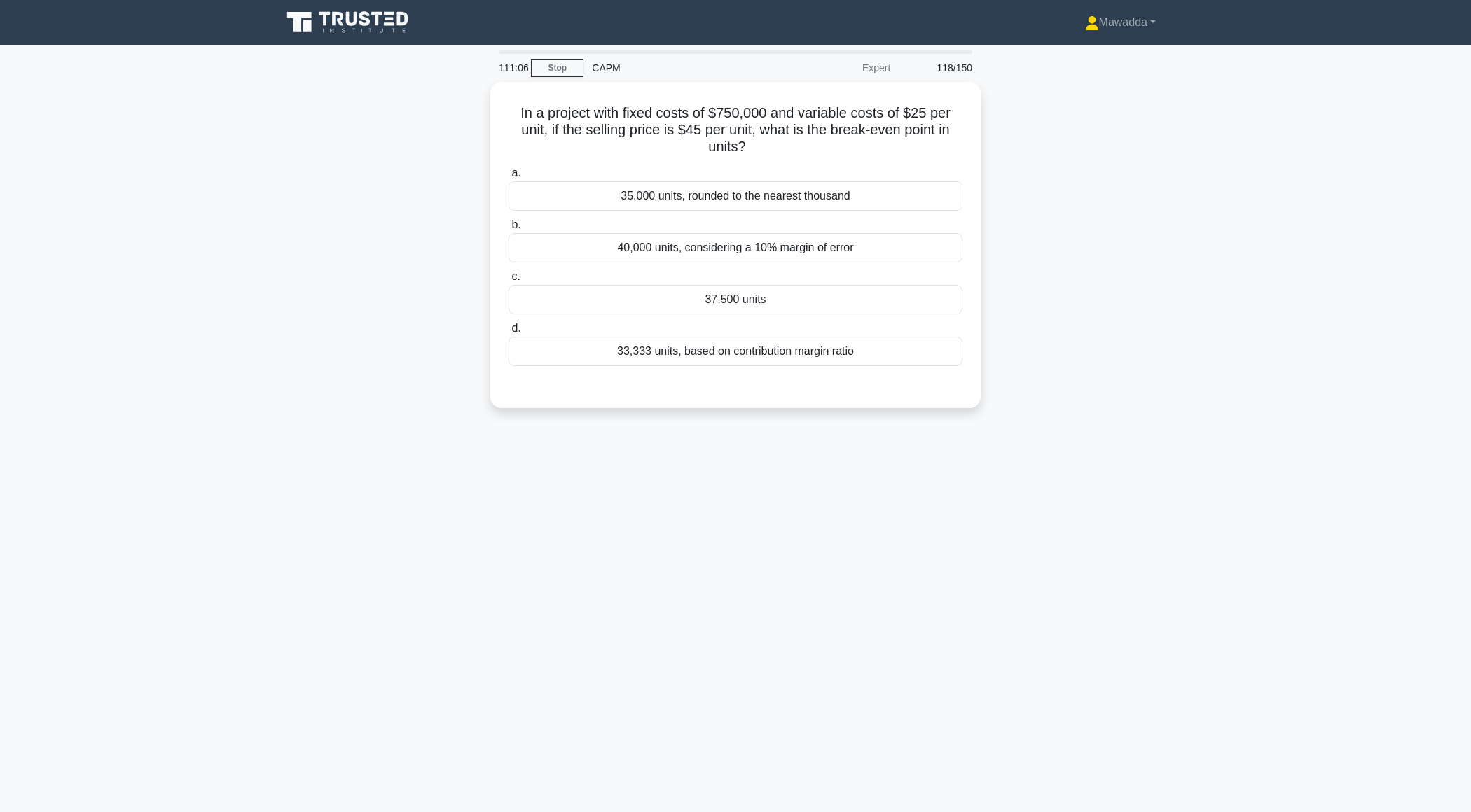
scroll to position [0, 0]
click at [744, 300] on div "37,500 units" at bounding box center [736, 296] width 454 height 29
click at [509, 278] on input "c. 37,500 units" at bounding box center [509, 274] width 0 height 9
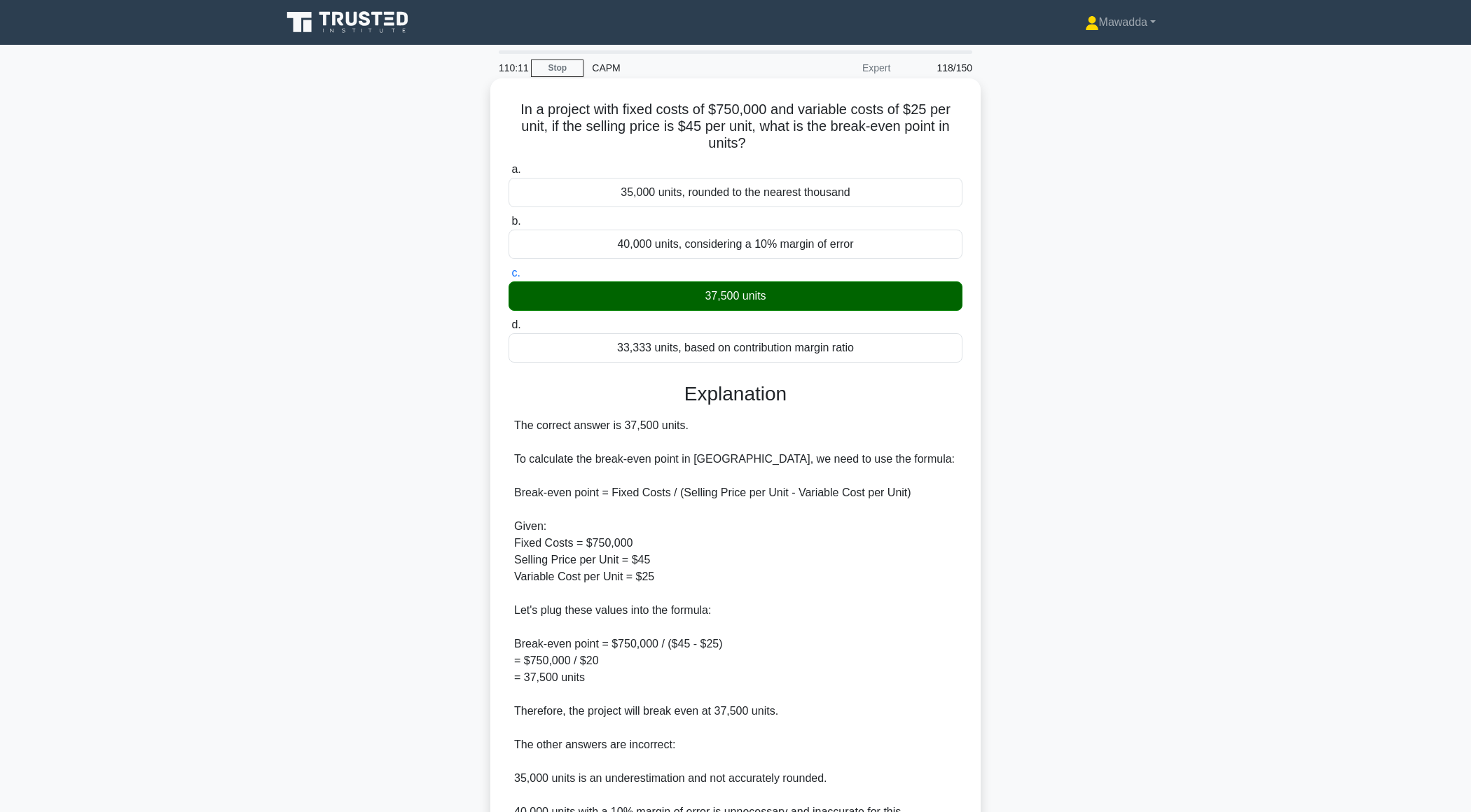
scroll to position [200, 0]
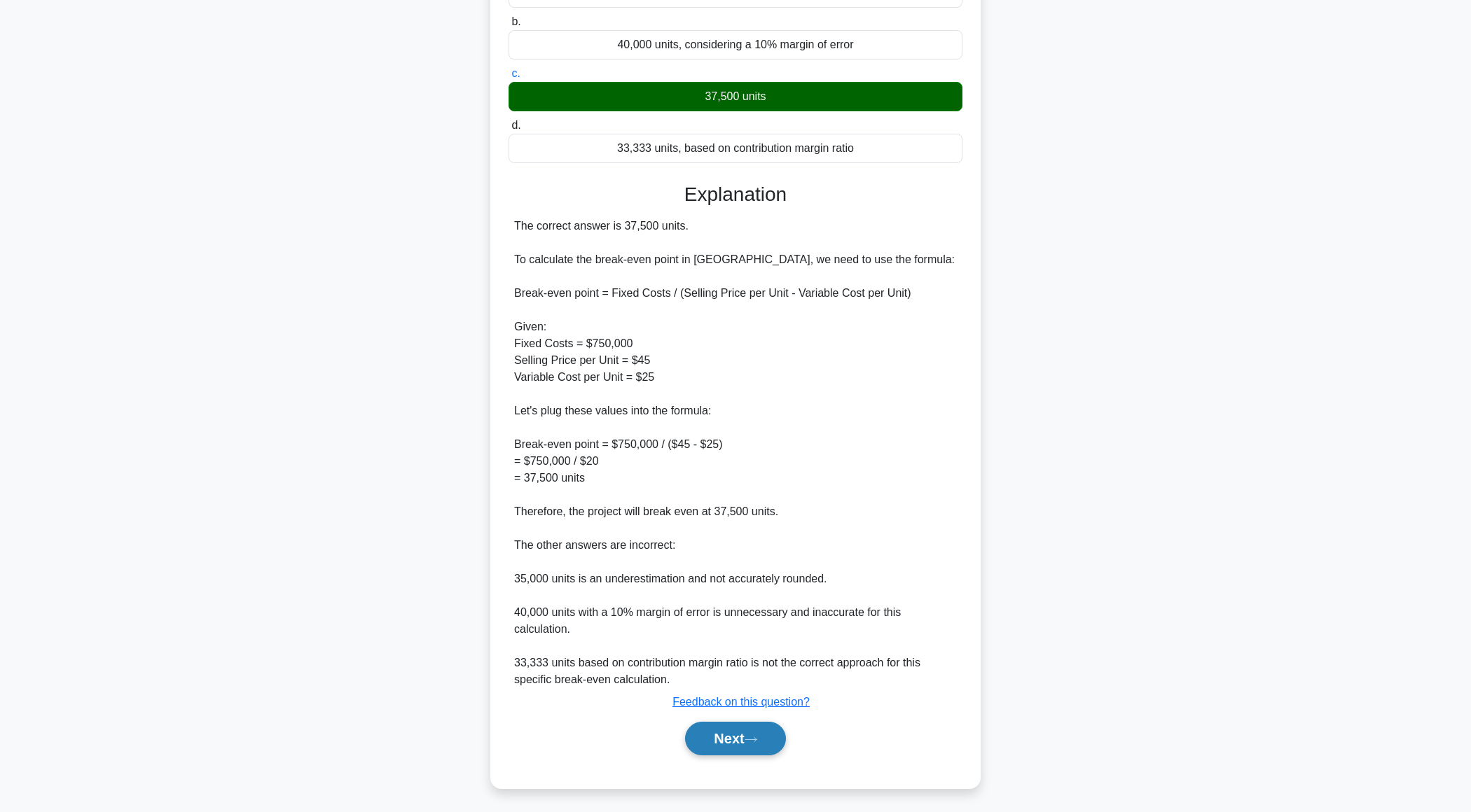
click at [722, 744] on button "Next" at bounding box center [735, 739] width 100 height 34
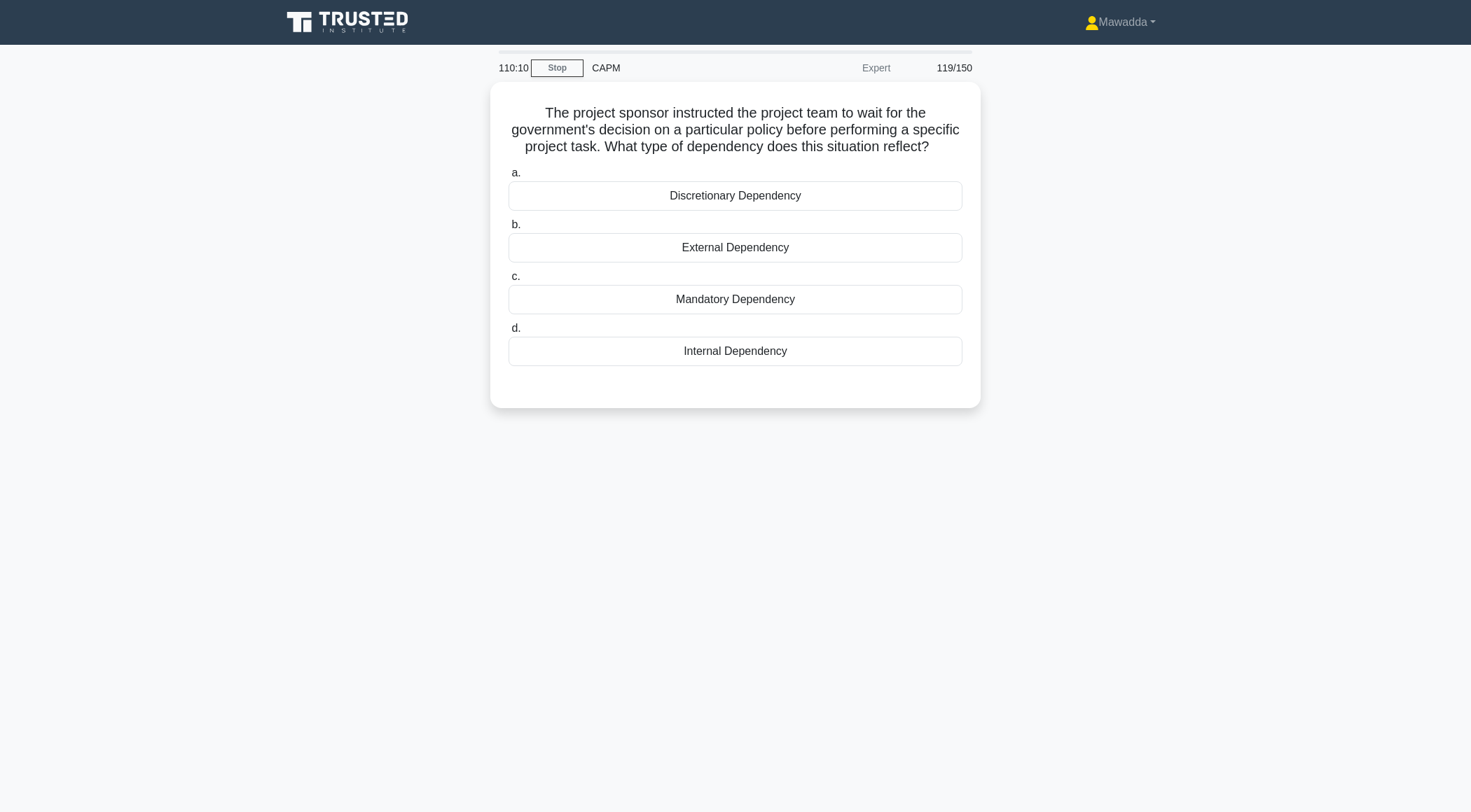
scroll to position [0, 0]
click at [823, 248] on div "External Dependency" at bounding box center [736, 244] width 454 height 29
click at [509, 226] on input "b. External Dependency" at bounding box center [509, 222] width 0 height 9
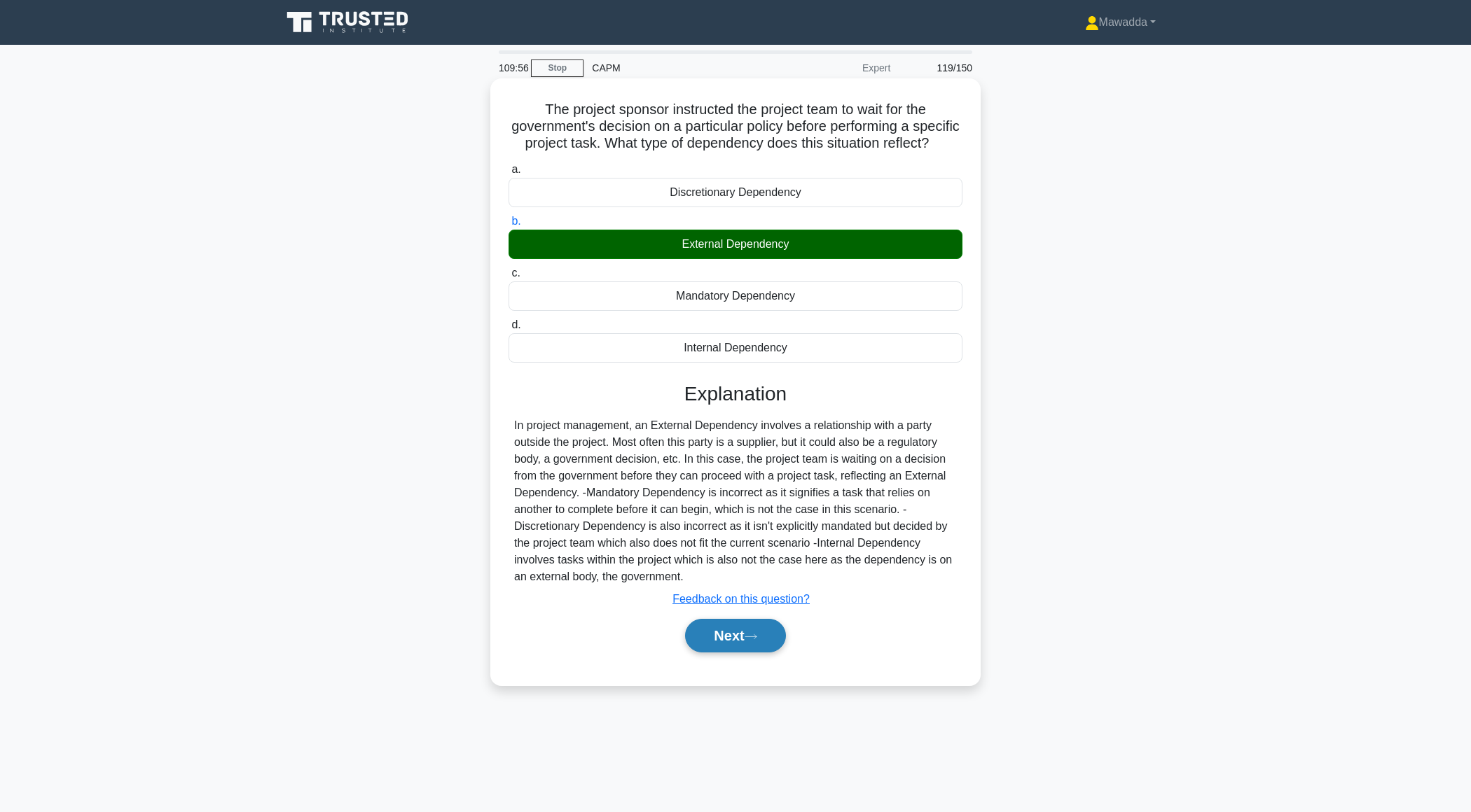
click at [728, 635] on button "Next" at bounding box center [735, 636] width 100 height 34
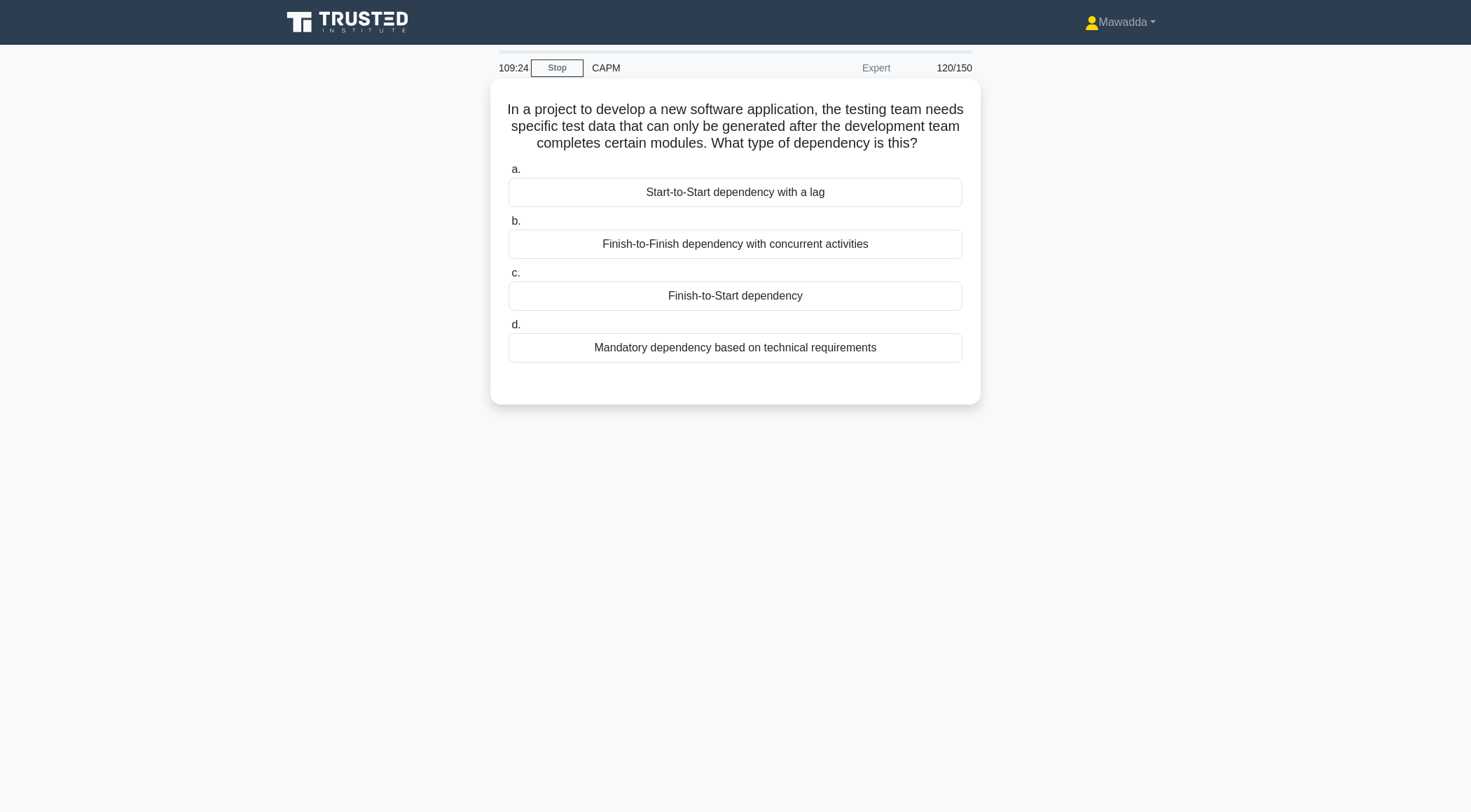
click at [830, 328] on div "a. Start-to-Start dependency with a lag b. Finish-to-Finish dependency with con…" at bounding box center [735, 261] width 471 height 207
click at [823, 311] on div "Finish-to-Start dependency" at bounding box center [736, 296] width 454 height 29
click at [509, 278] on input "c. Finish-to-Start dependency" at bounding box center [509, 274] width 0 height 9
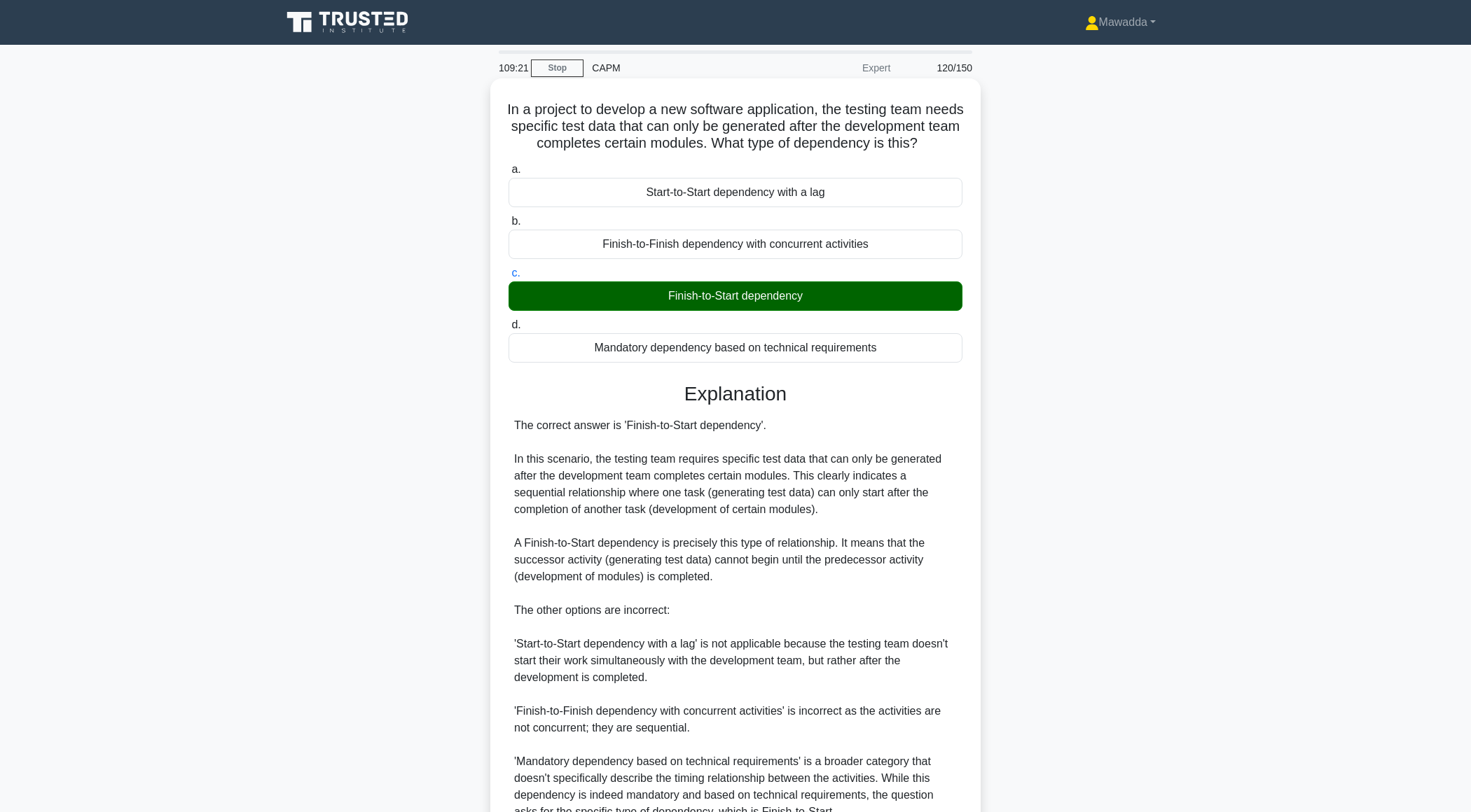
scroll to position [149, 0]
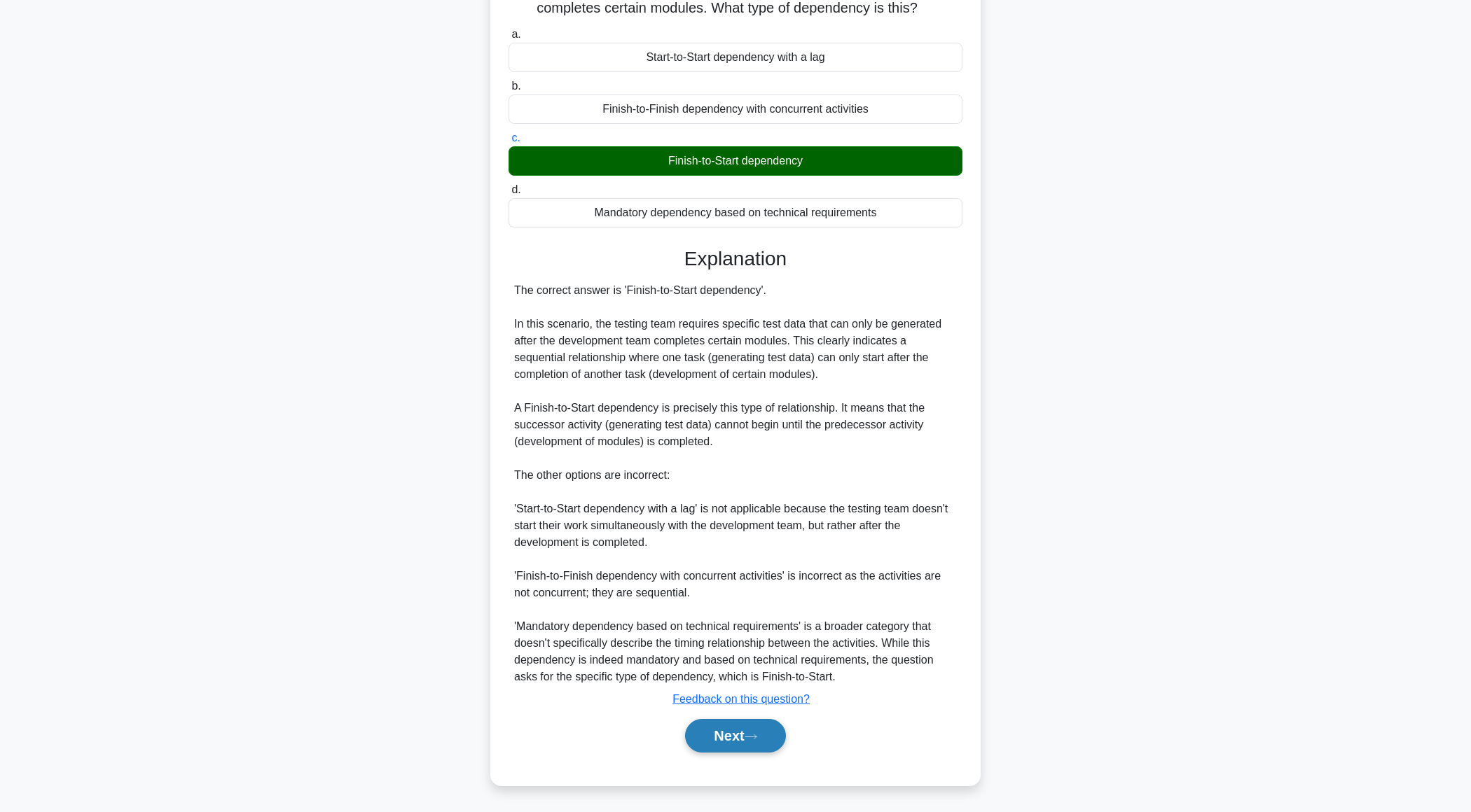
click at [722, 728] on button "Next" at bounding box center [735, 736] width 100 height 34
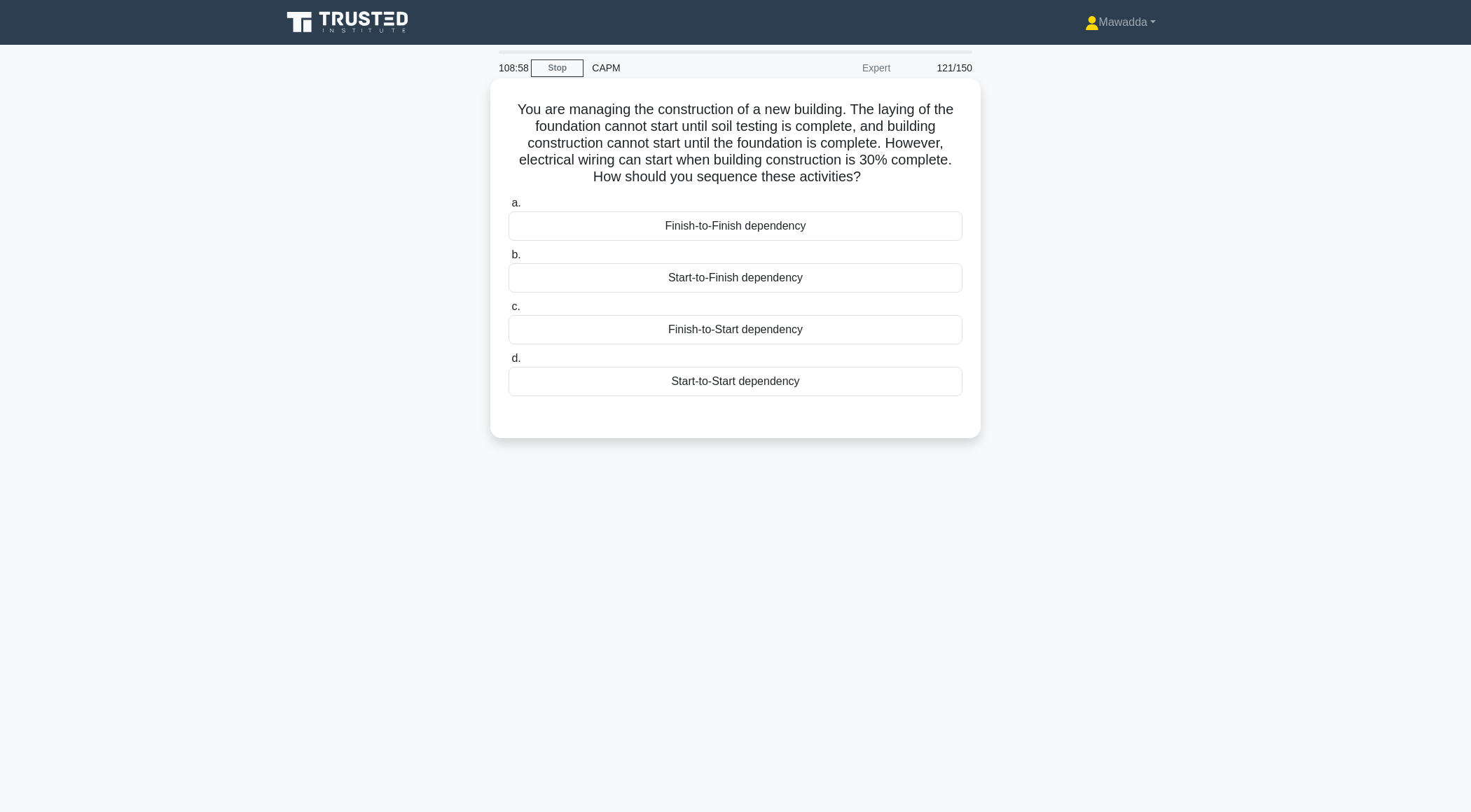
click at [790, 328] on div "Finish-to-Start dependency" at bounding box center [736, 330] width 454 height 29
click at [509, 312] on input "c. Finish-to-Start dependency" at bounding box center [509, 307] width 0 height 9
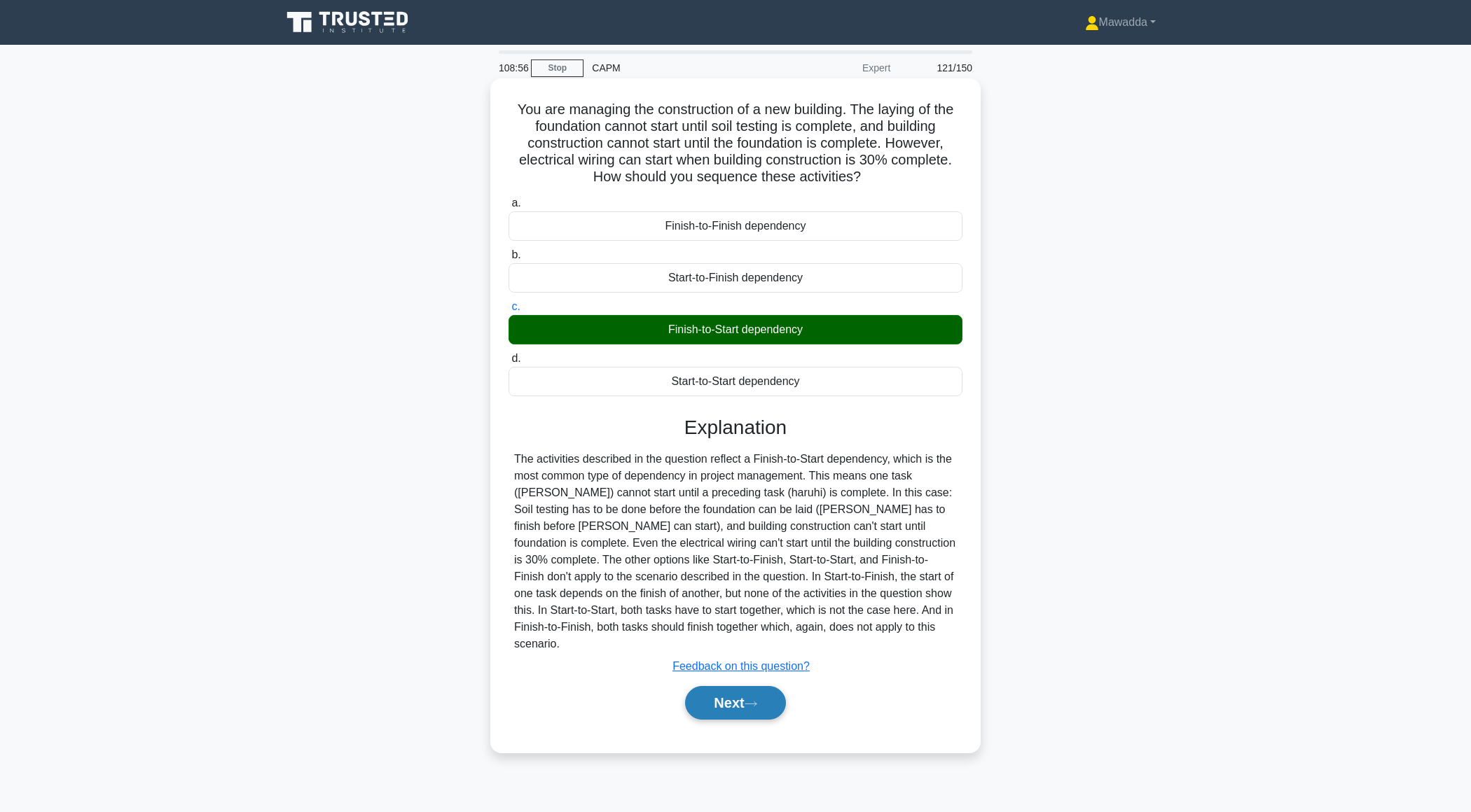
click at [716, 692] on button "Next" at bounding box center [735, 703] width 100 height 34
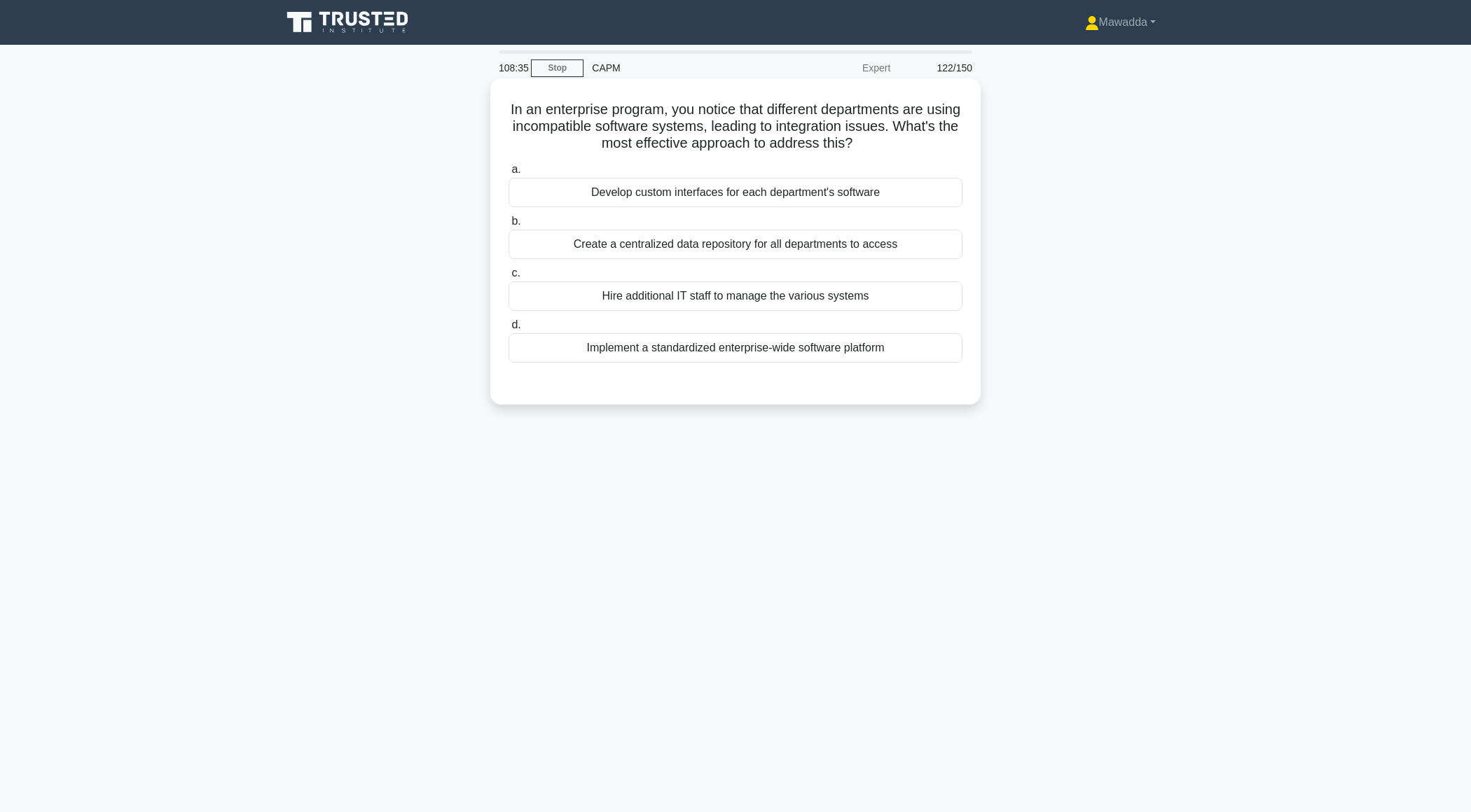
click at [867, 347] on div "Implement a standardized enterprise-wide software platform" at bounding box center [736, 348] width 454 height 29
click at [509, 330] on input "d. Implement a standardized enterprise-wide software platform" at bounding box center [509, 325] width 0 height 9
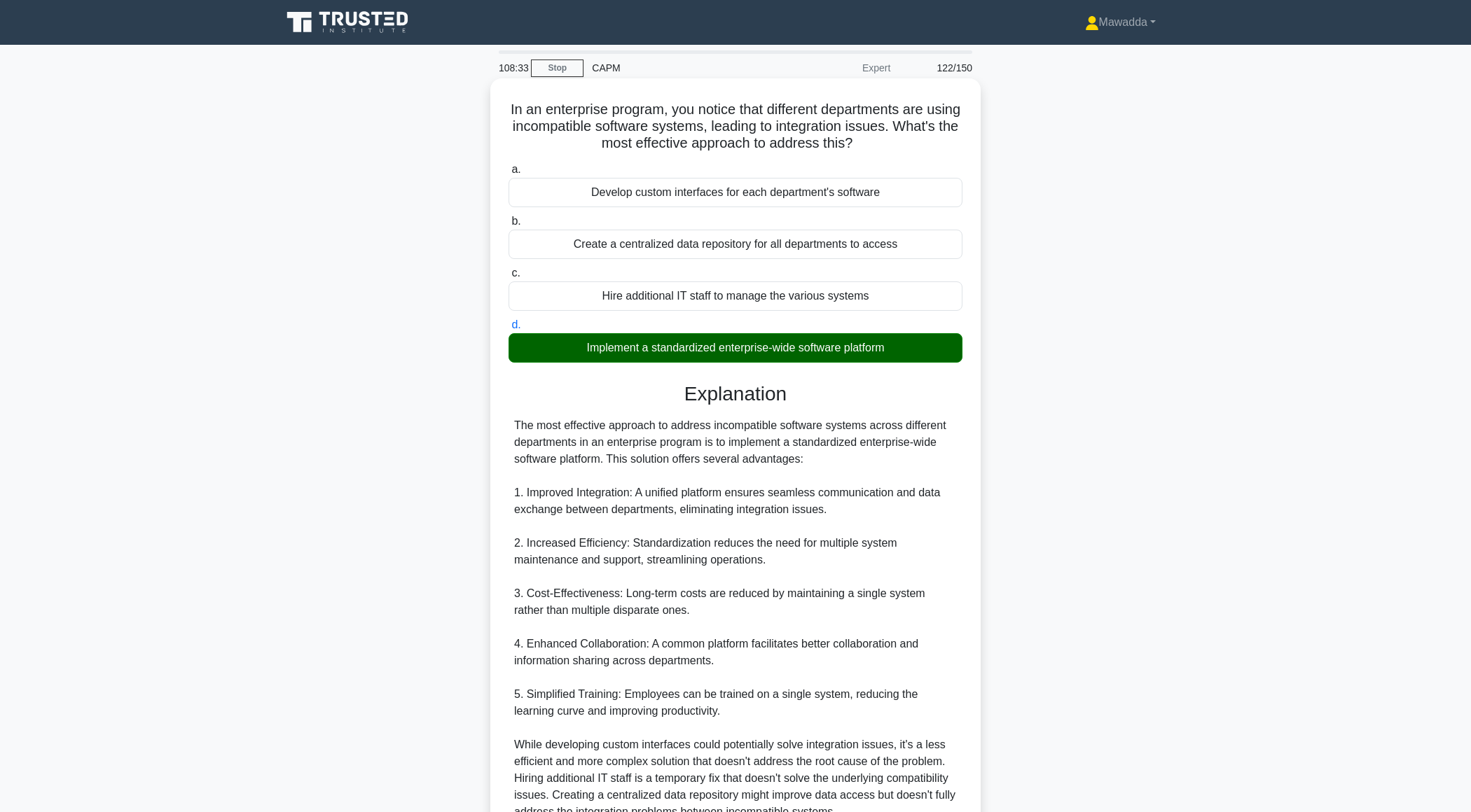
scroll to position [200, 0]
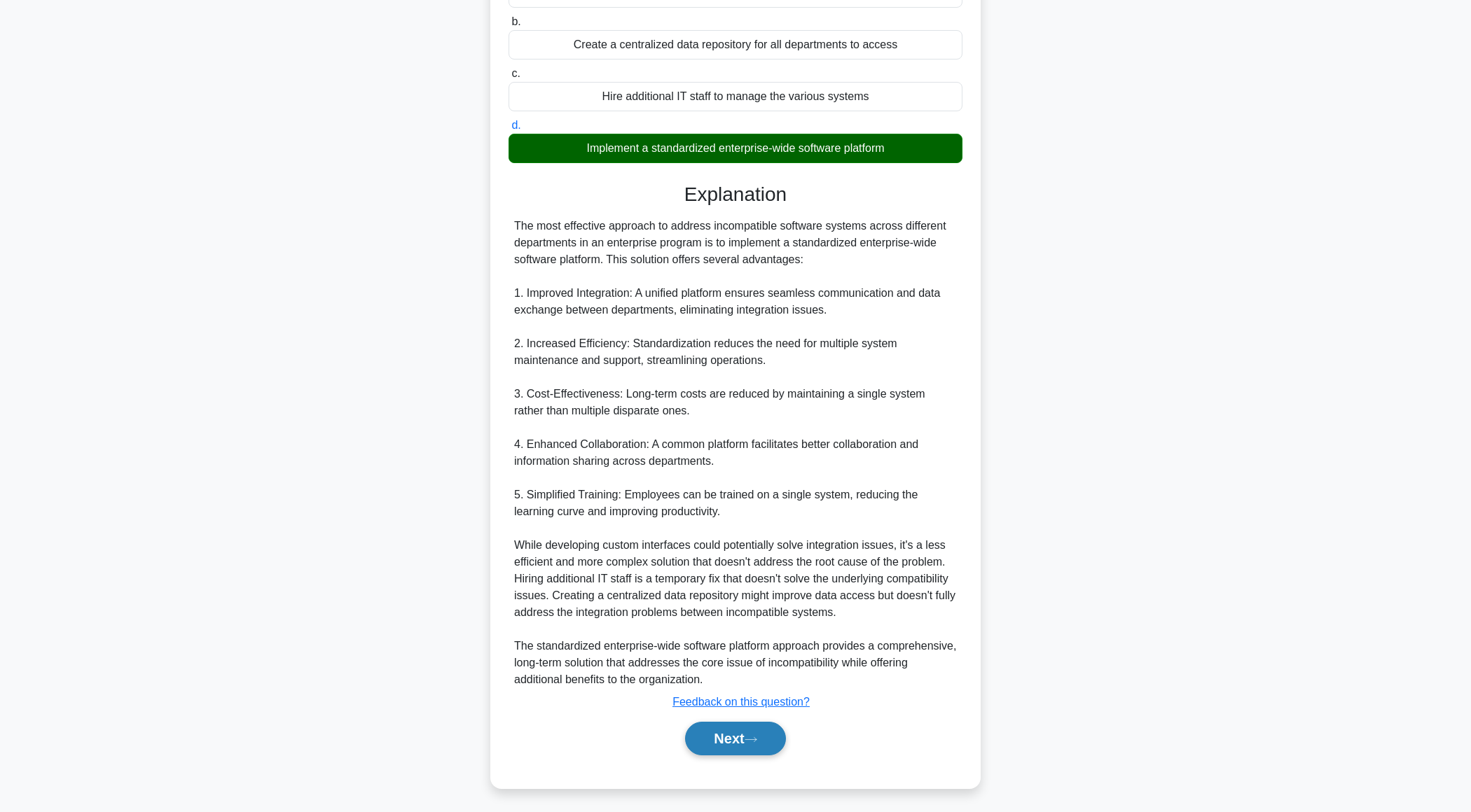
click at [729, 740] on button "Next" at bounding box center [735, 739] width 100 height 34
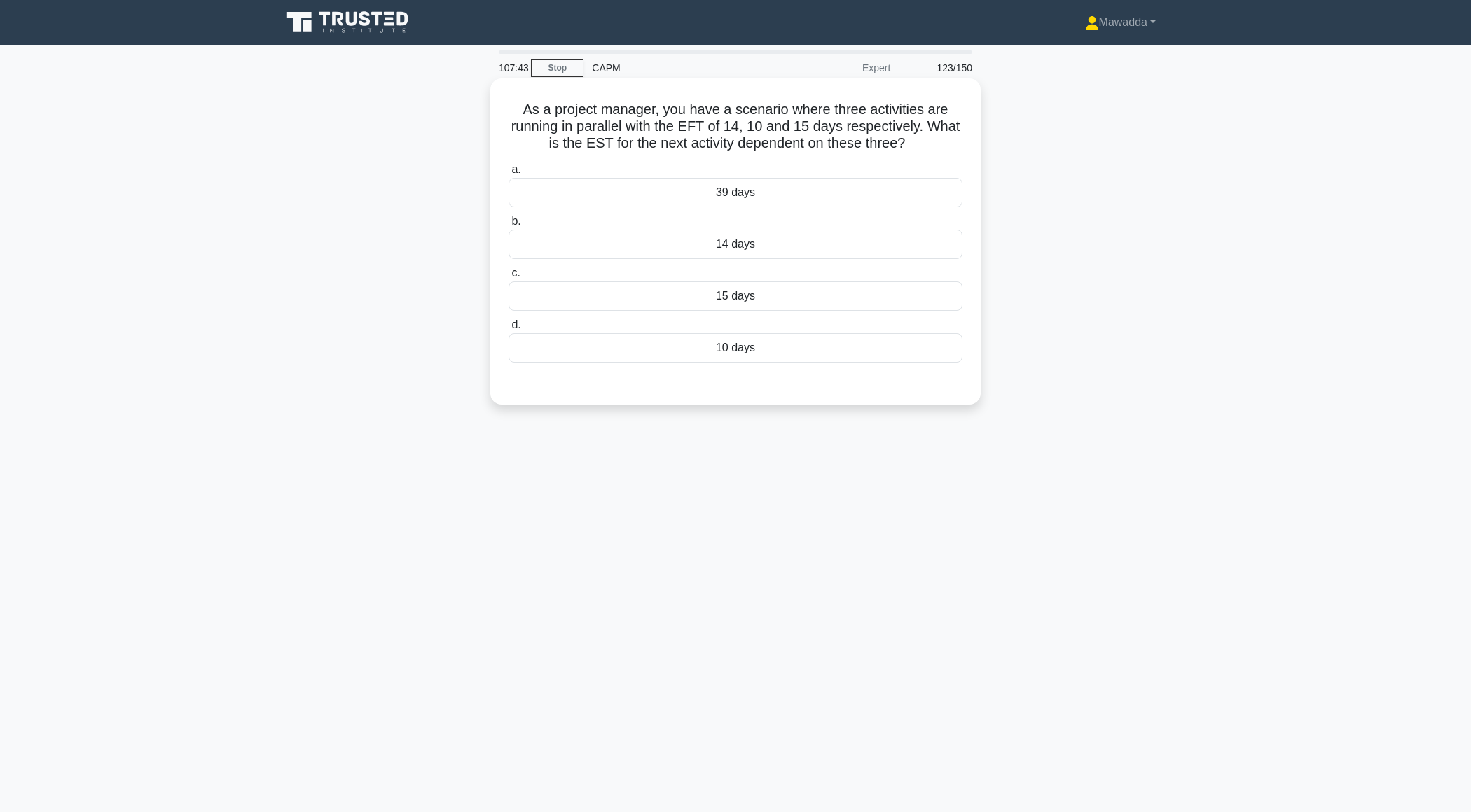
click at [757, 286] on div "15 days" at bounding box center [736, 296] width 454 height 29
click at [509, 278] on input "c. 15 days" at bounding box center [509, 274] width 0 height 9
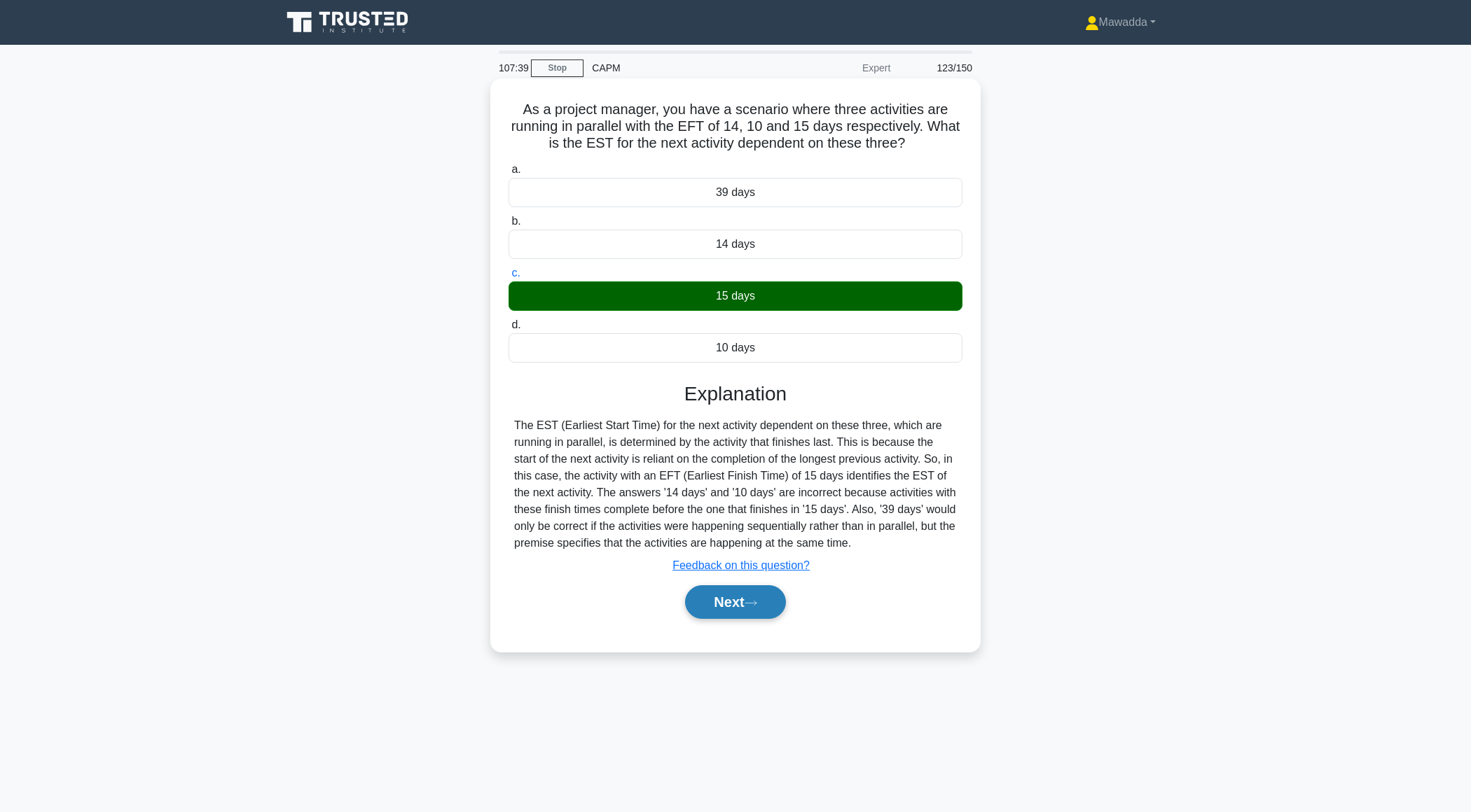
click at [710, 595] on button "Next" at bounding box center [735, 602] width 100 height 34
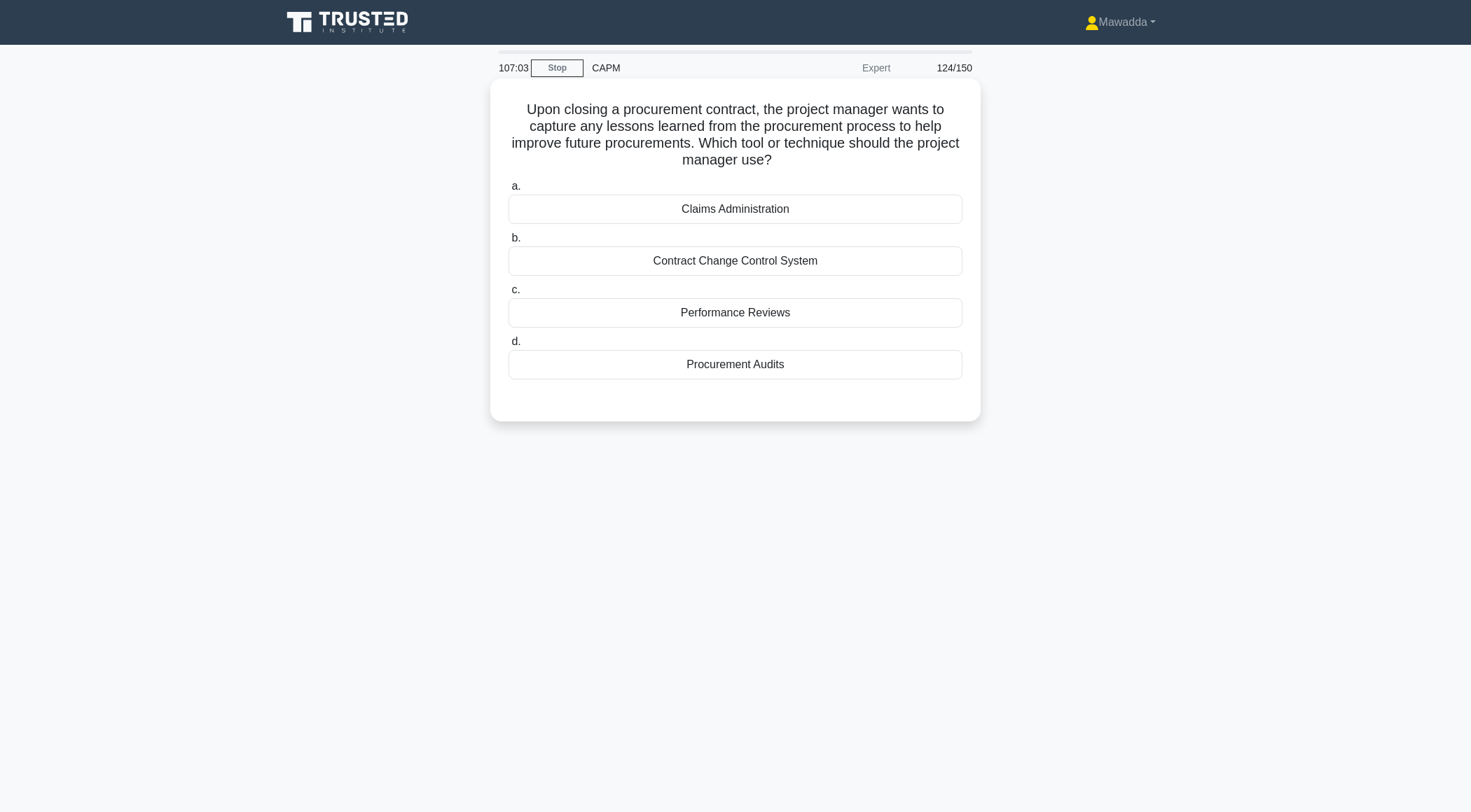
click at [793, 383] on div "a. Claims Administration b. Contract Change Control System" at bounding box center [736, 290] width 457 height 230
click at [794, 358] on div "Procurement Audits" at bounding box center [736, 365] width 454 height 29
click at [509, 347] on input "d. Procurement Audits" at bounding box center [509, 342] width 0 height 9
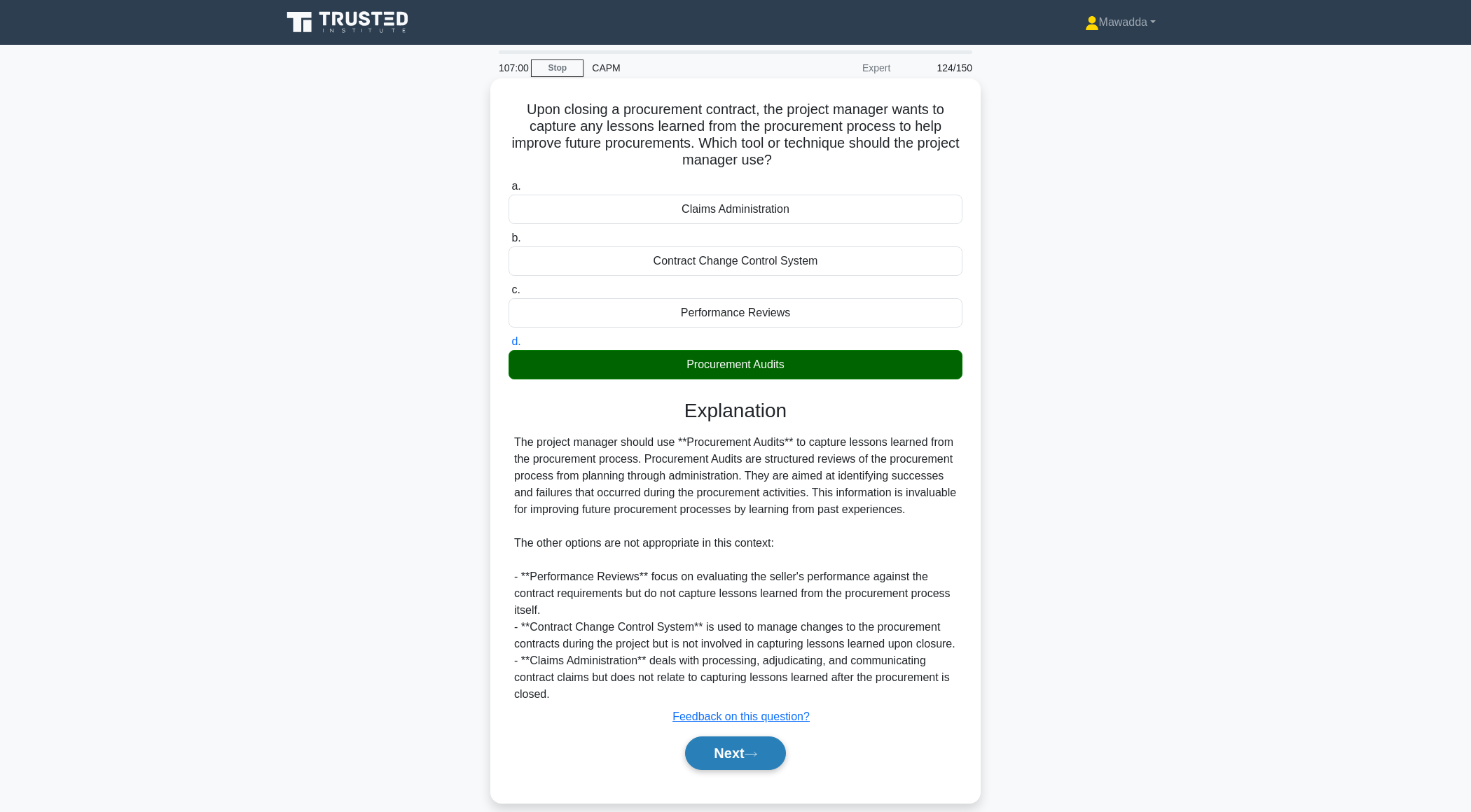
click at [728, 770] on button "Next" at bounding box center [735, 753] width 100 height 34
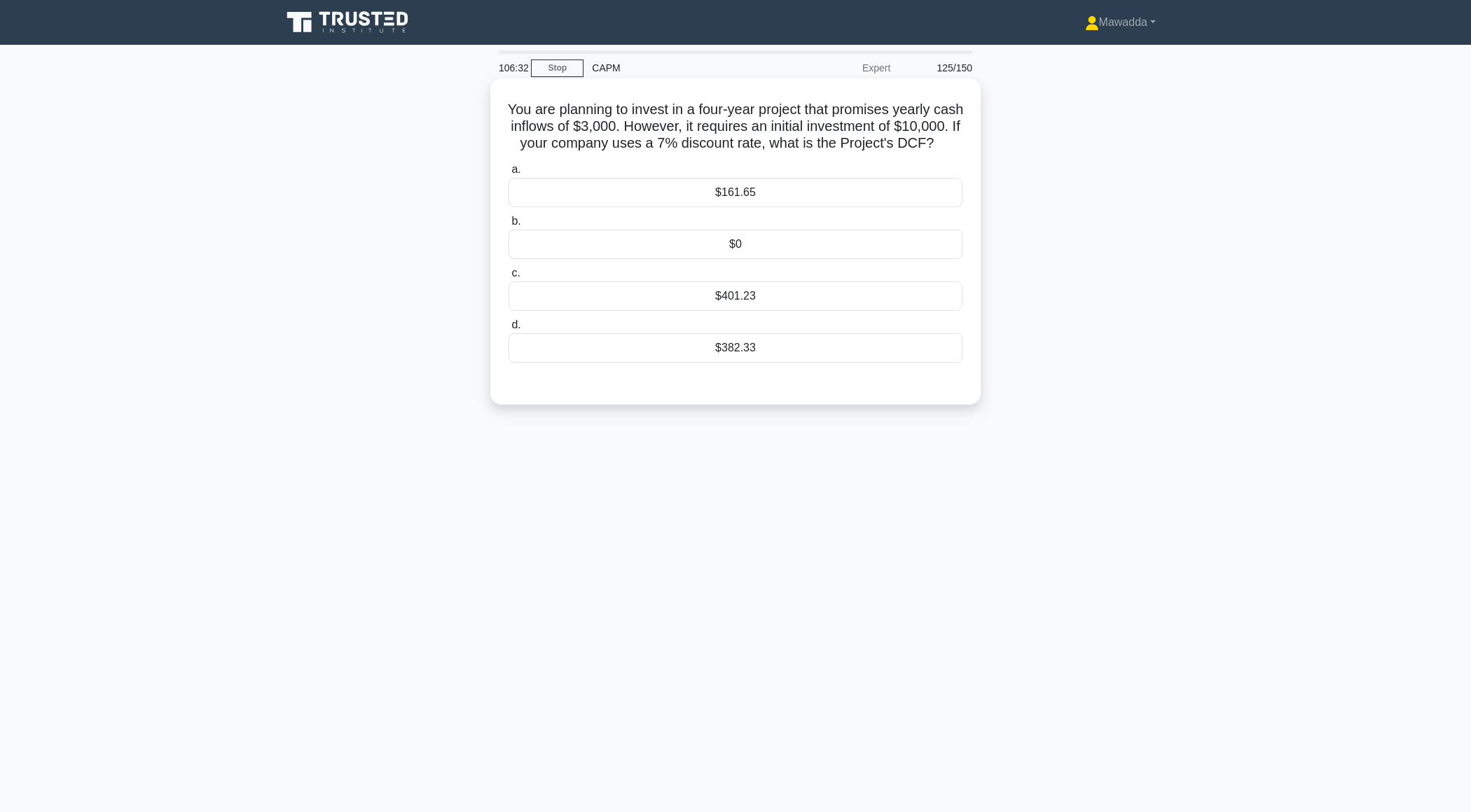
click at [756, 362] on div "$382.33" at bounding box center [736, 348] width 454 height 29
click at [509, 330] on input "d. $382.33" at bounding box center [509, 325] width 0 height 9
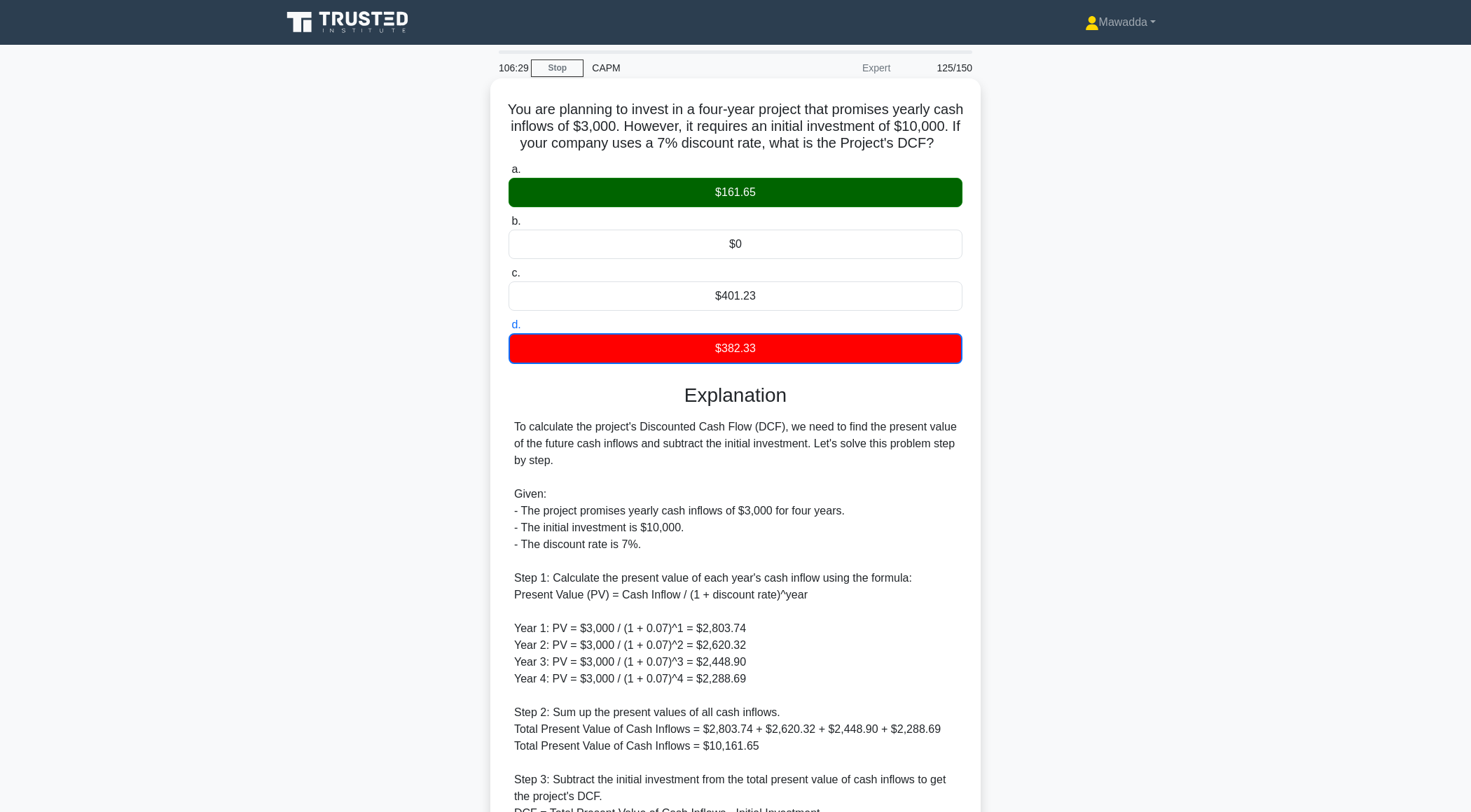
scroll to position [184, 0]
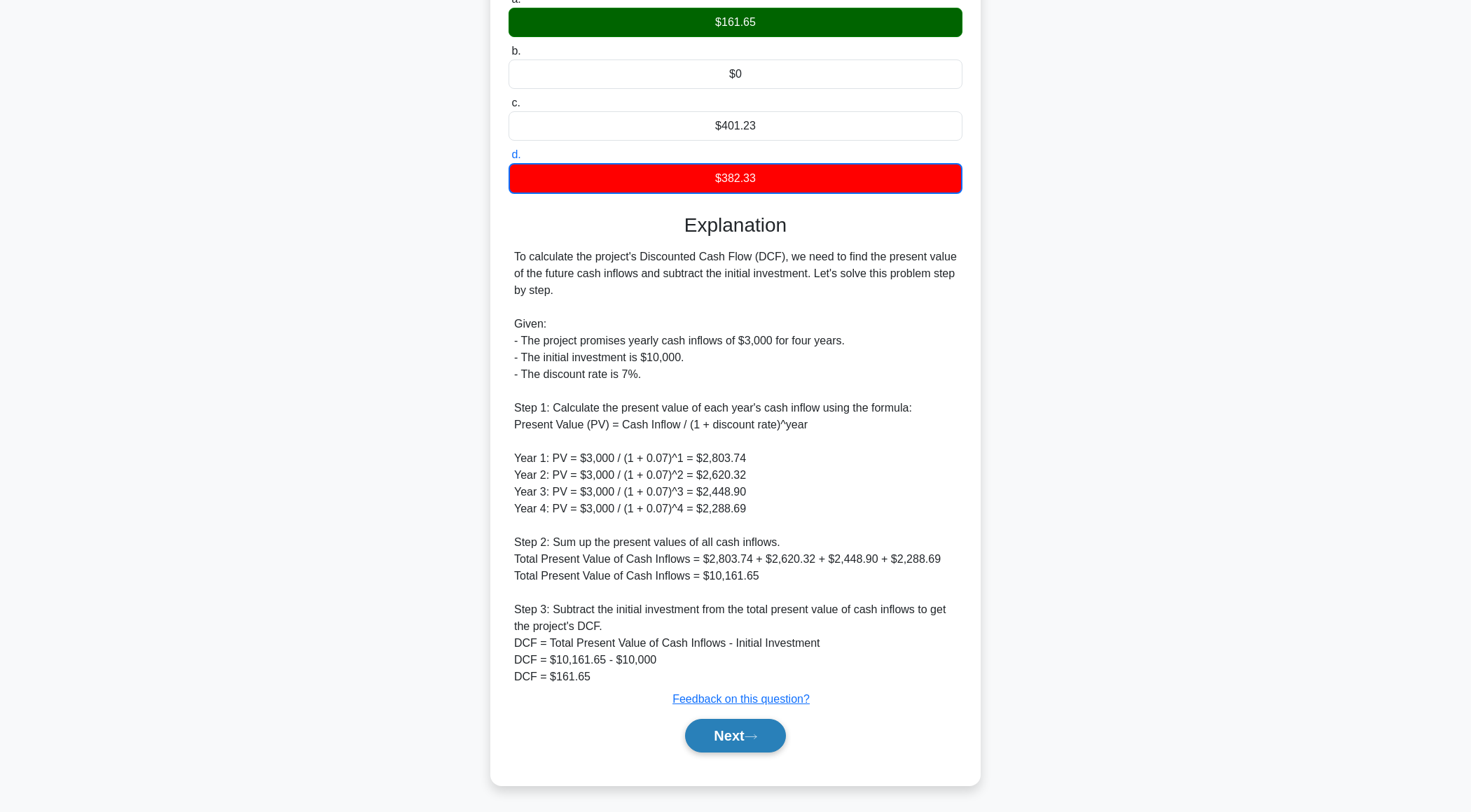
click at [722, 746] on button "Next" at bounding box center [735, 736] width 100 height 34
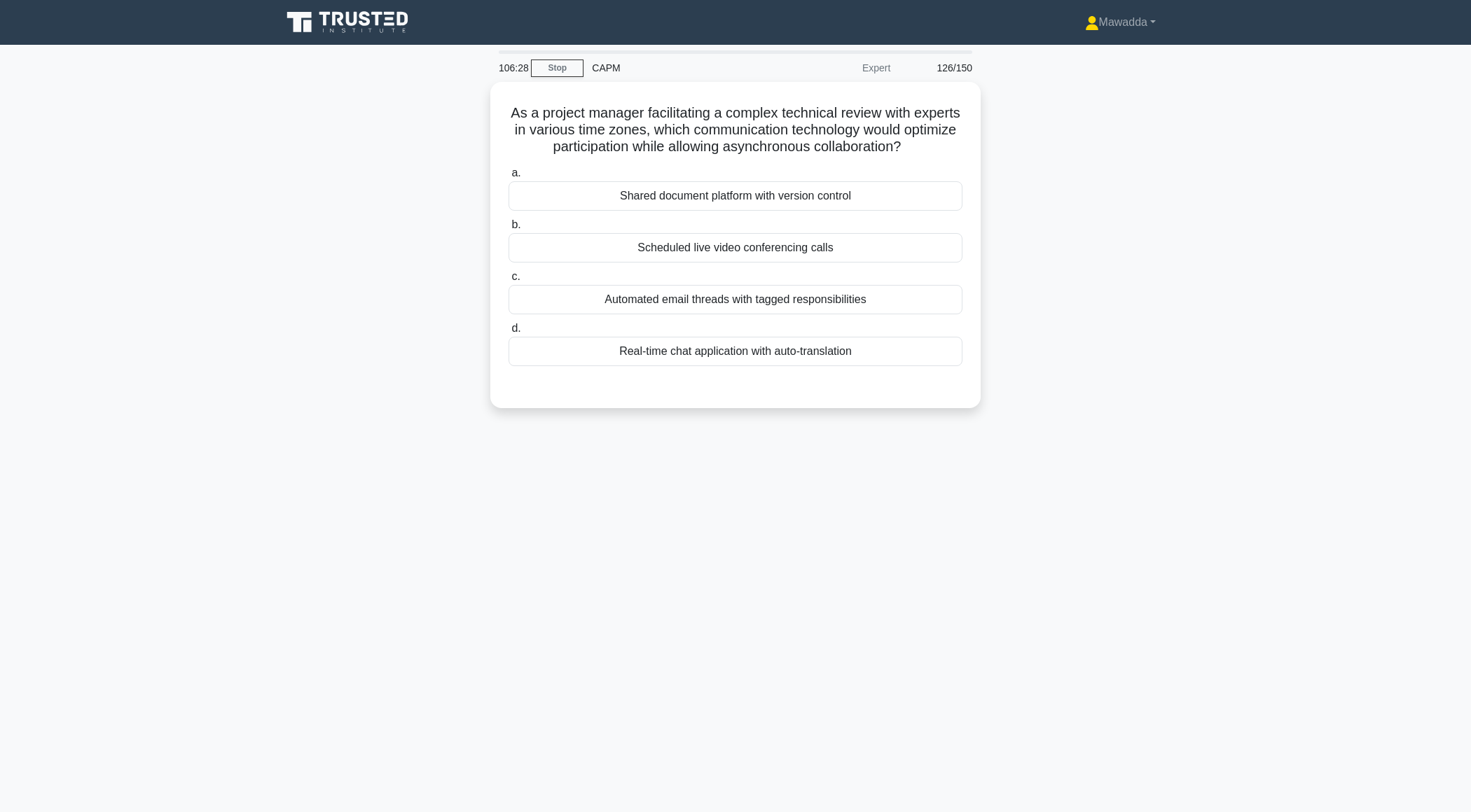
scroll to position [0, 0]
click at [907, 356] on div "Real-time chat application with auto-translation" at bounding box center [736, 348] width 454 height 29
click at [509, 330] on input "d. Real-time chat application with auto-translation" at bounding box center [509, 325] width 0 height 9
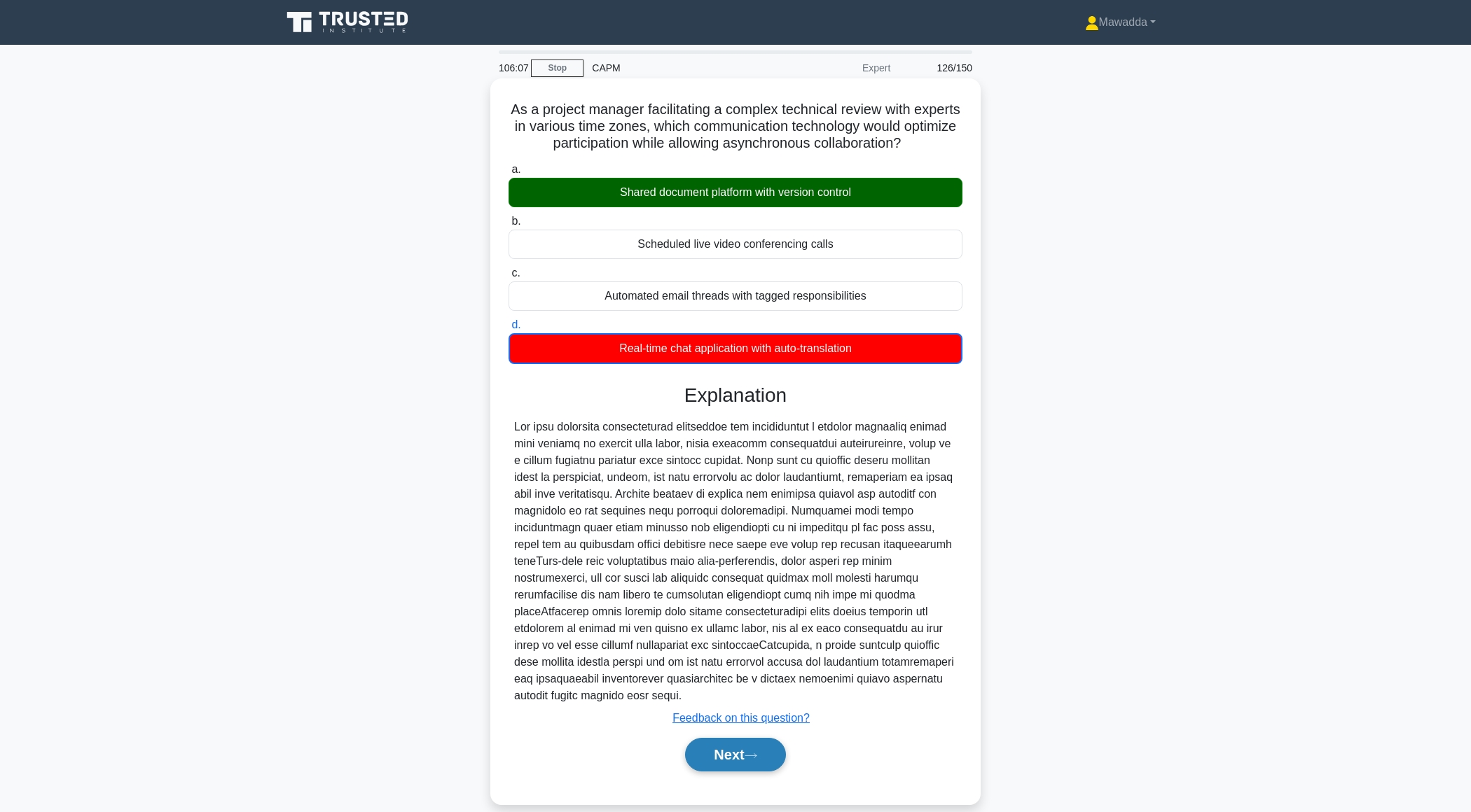
click at [695, 740] on button "Next" at bounding box center [735, 755] width 100 height 34
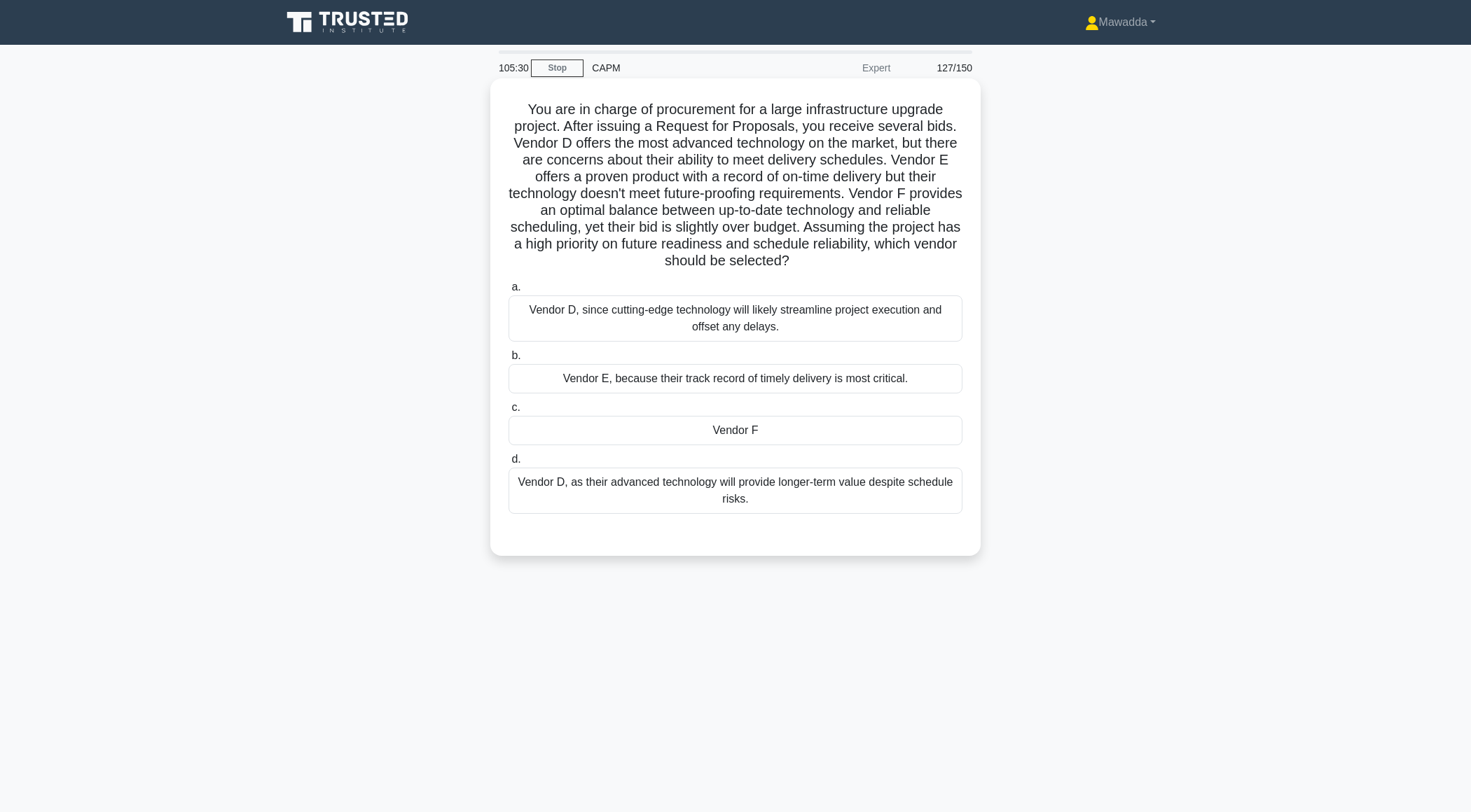
click at [698, 425] on div "Vendor F" at bounding box center [736, 431] width 454 height 29
click at [509, 413] on input "c. Vendor F" at bounding box center [509, 407] width 0 height 9
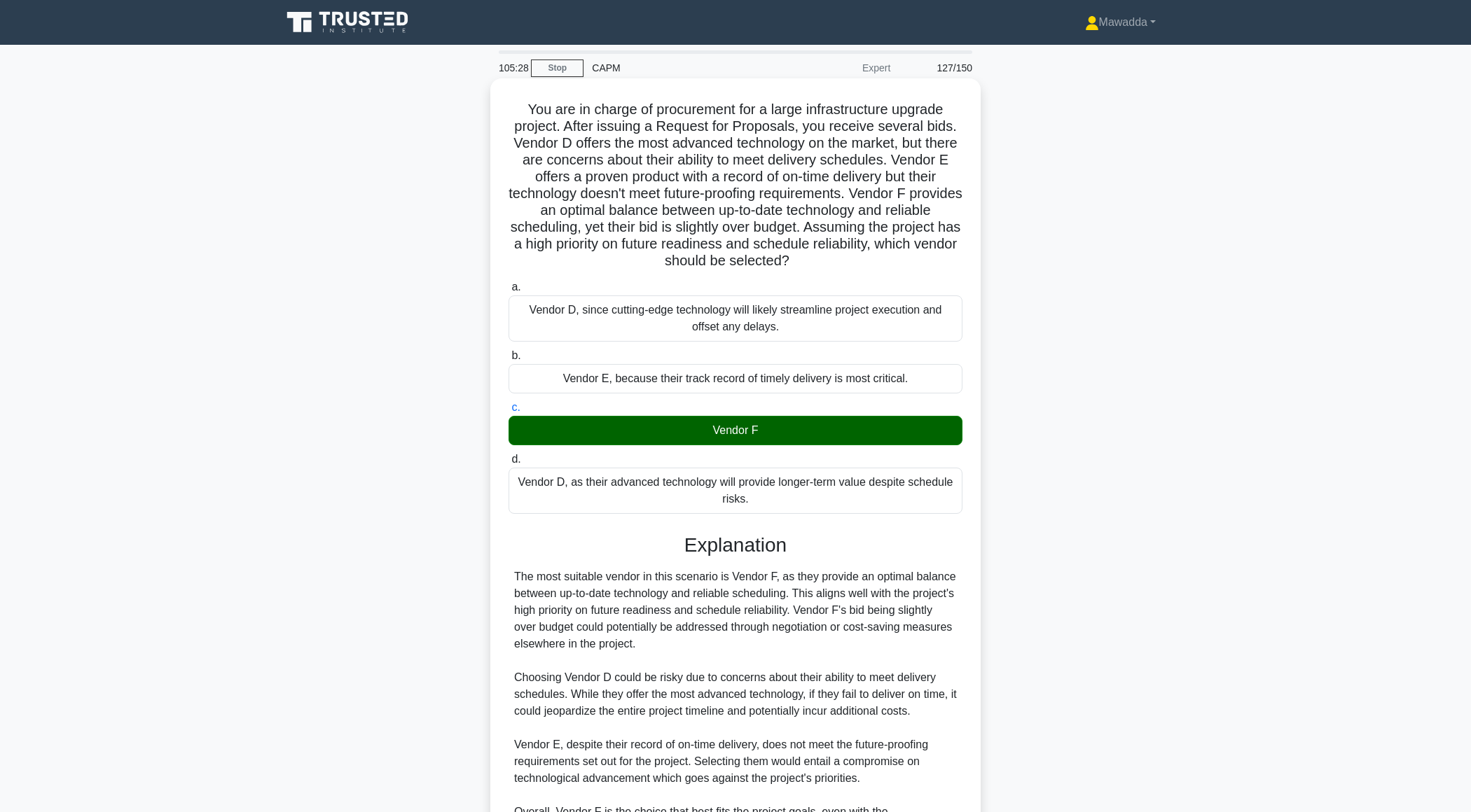
scroll to position [165, 0]
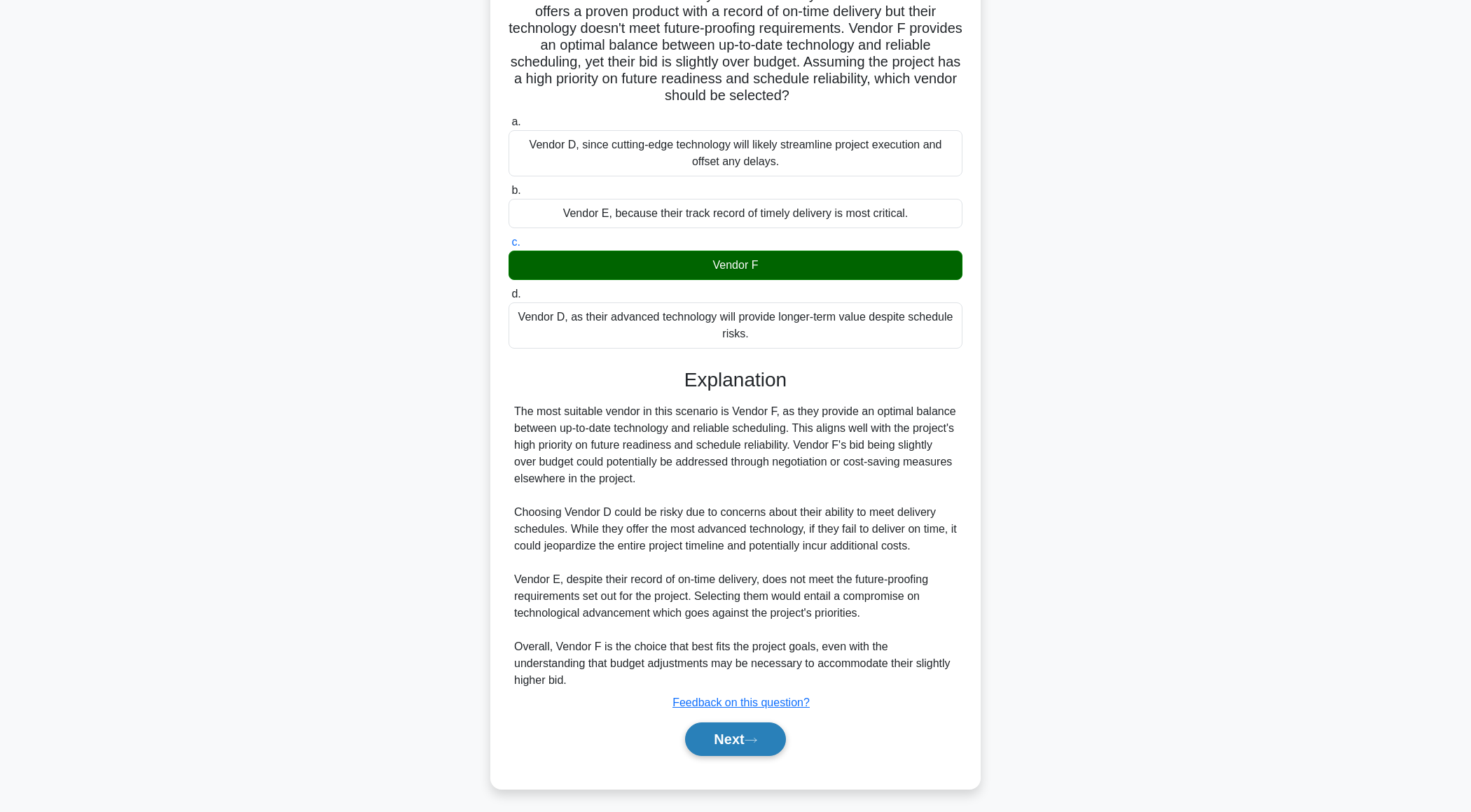
click at [710, 739] on button "Next" at bounding box center [735, 740] width 100 height 34
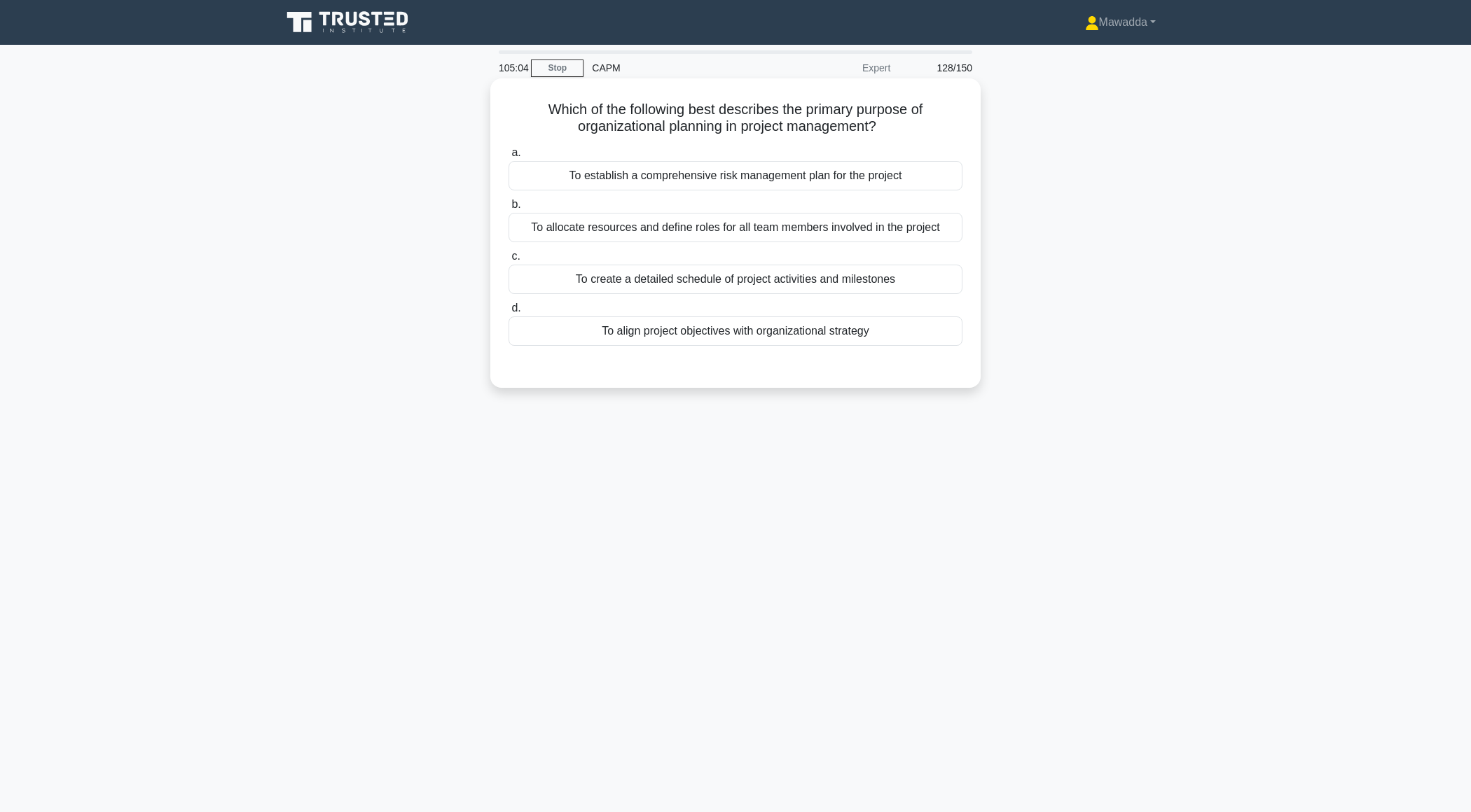
click at [839, 326] on div "To align project objectives with organizational strategy" at bounding box center [736, 331] width 454 height 29
click at [509, 313] on input "d. To align project objectives with organizational strategy" at bounding box center [509, 308] width 0 height 9
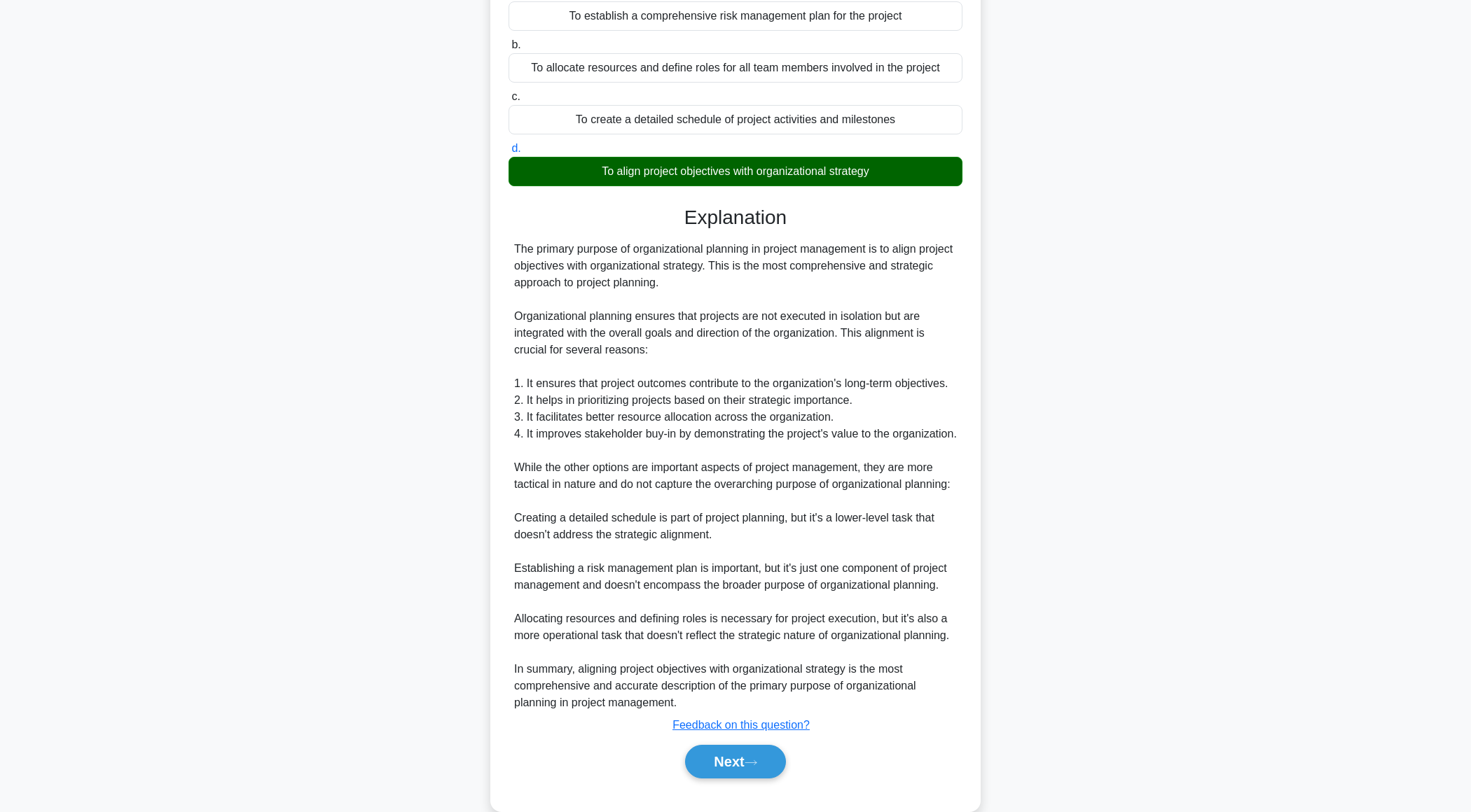
scroll to position [200, 0]
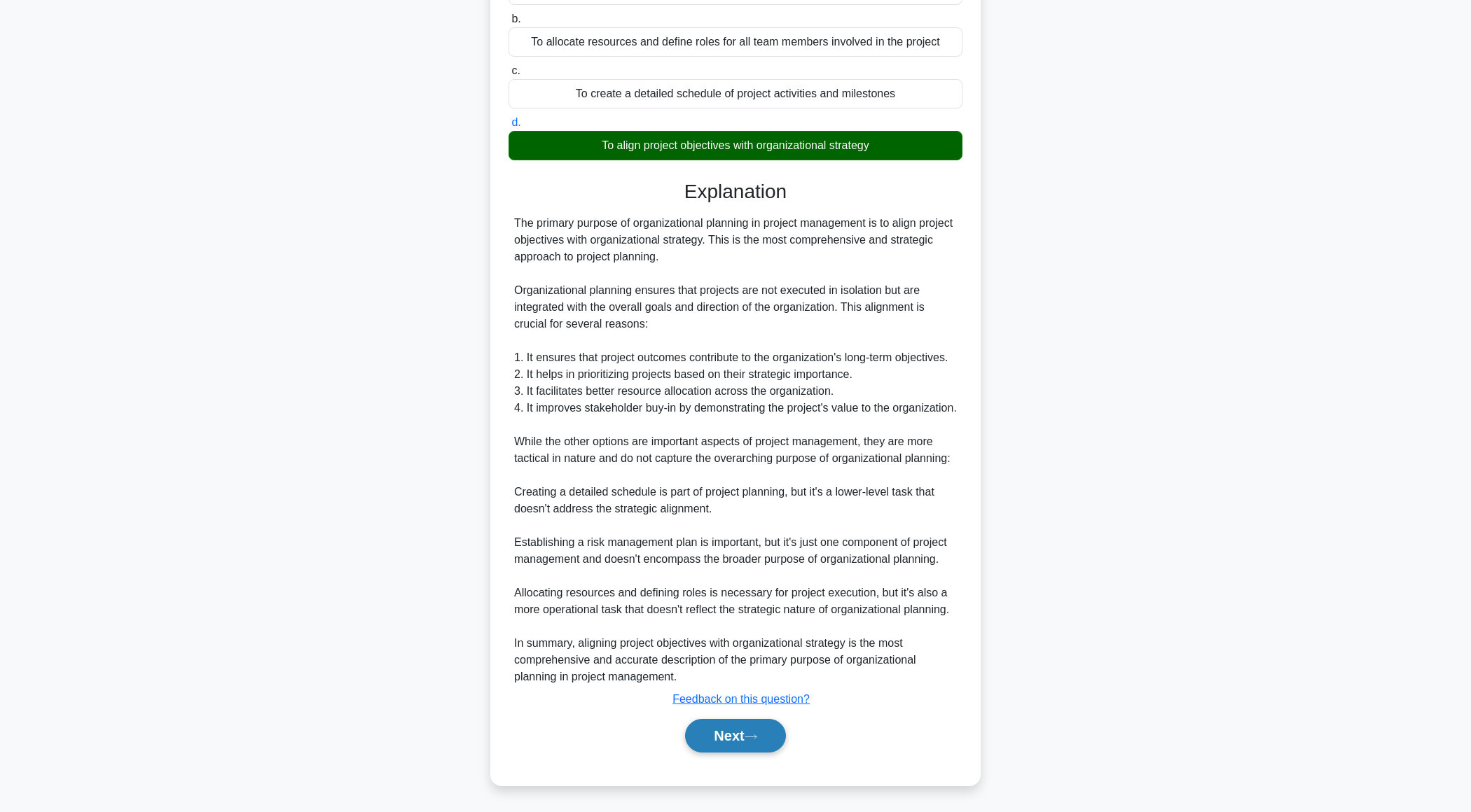
click at [698, 736] on button "Next" at bounding box center [735, 736] width 100 height 34
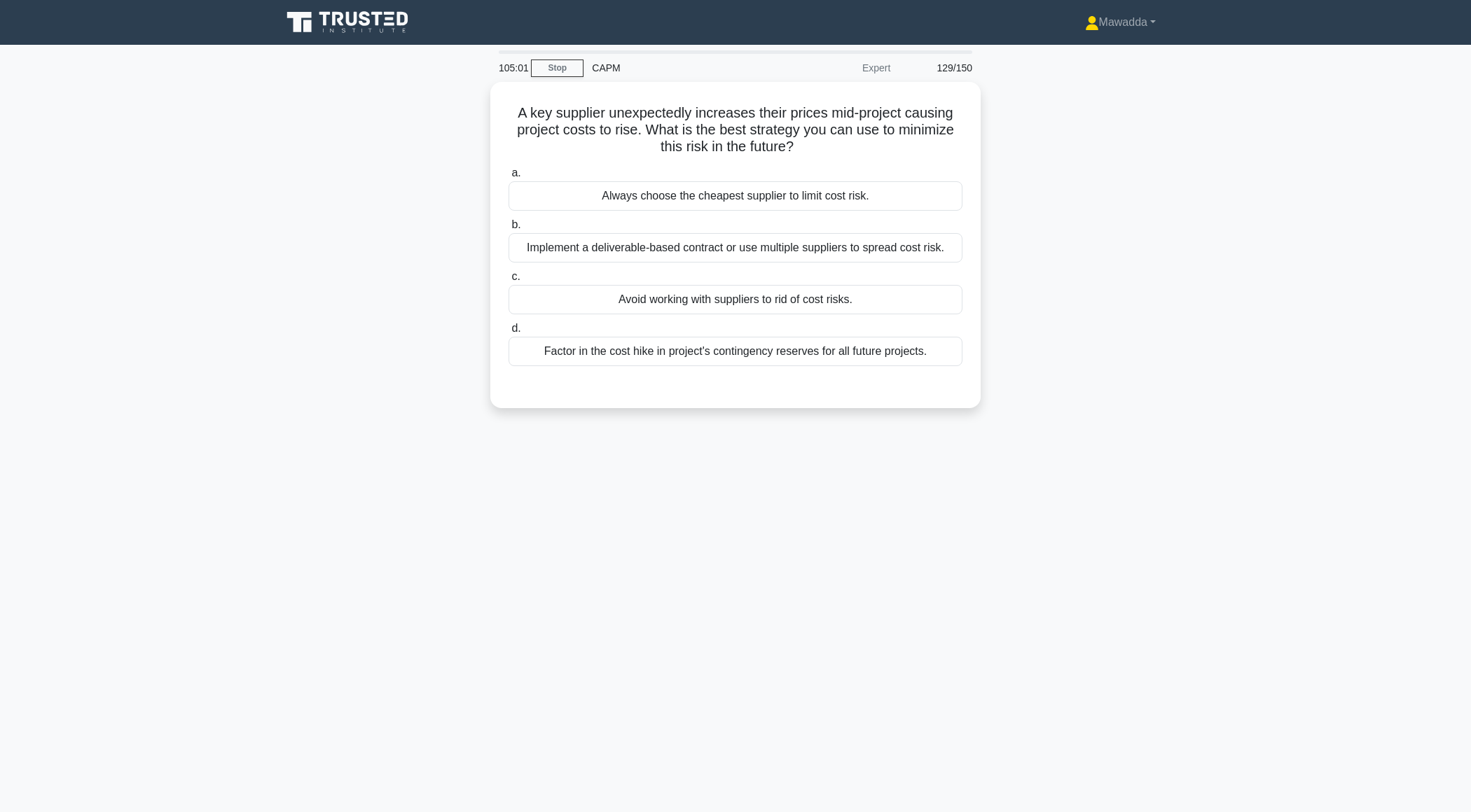
scroll to position [0, 0]
click at [726, 362] on div "a. Always choose the cheapest supplier to limit cost risk. b. Implement a deliv…" at bounding box center [735, 261] width 471 height 207
click at [727, 348] on div "Factor in the cost hike in project's contingency reserves for all future projec…" at bounding box center [736, 348] width 454 height 29
click at [509, 330] on input "d. Factor in the cost hike in project's contingency reserves for all future pro…" at bounding box center [509, 325] width 0 height 9
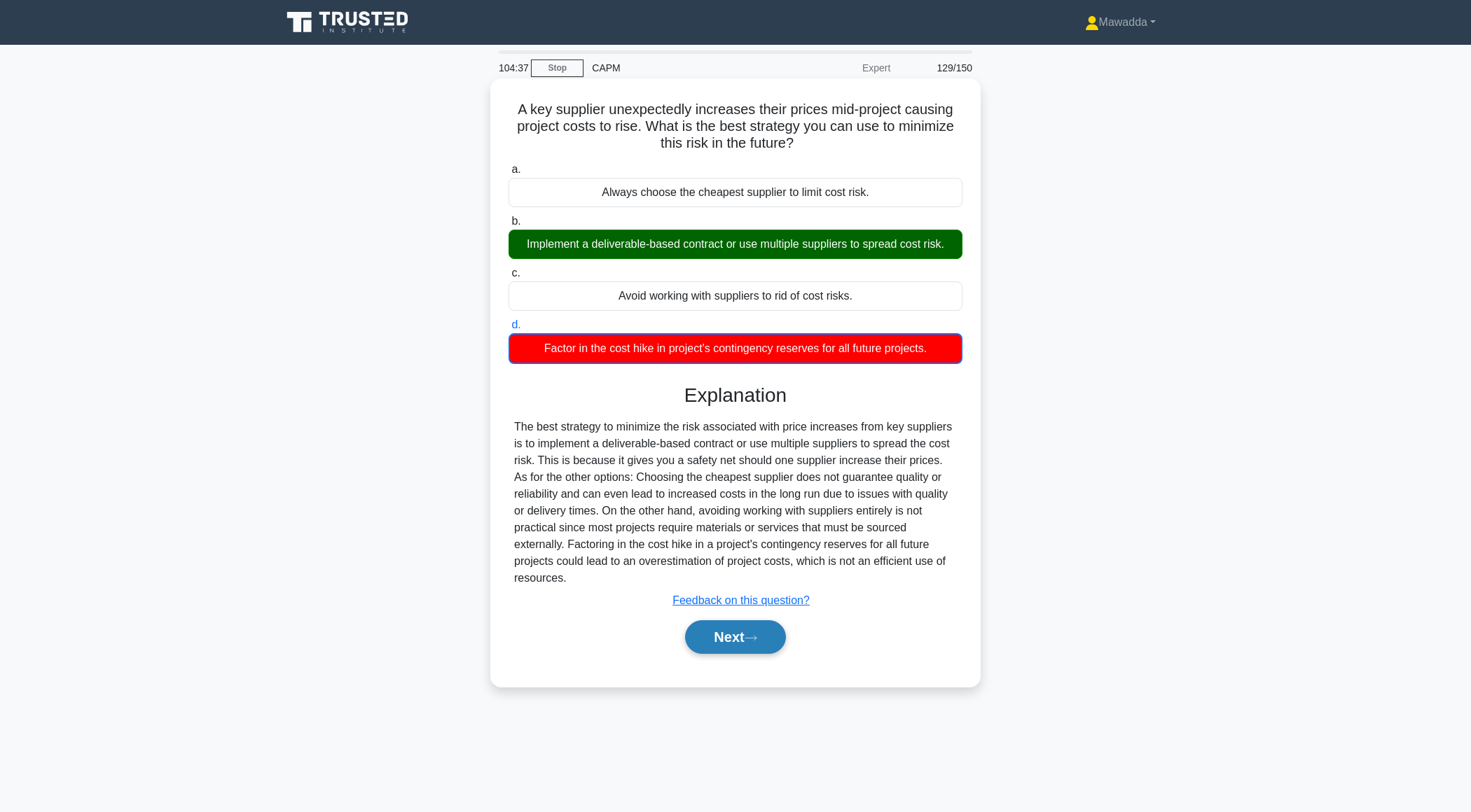
click at [708, 628] on button "Next" at bounding box center [735, 637] width 100 height 34
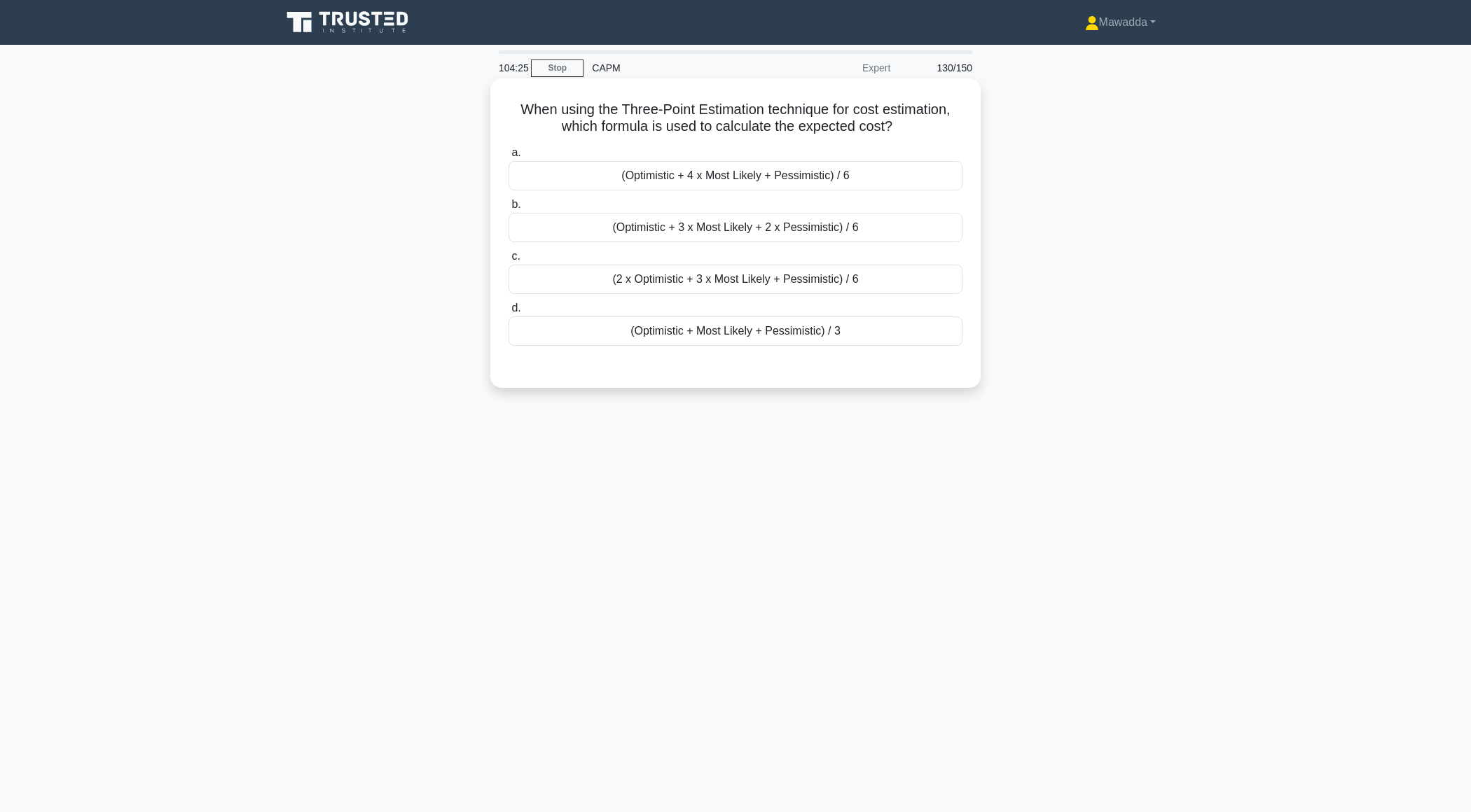
click at [678, 178] on div "(Optimistic + 4 x Most Likely + Pessimistic) / 6" at bounding box center [736, 176] width 454 height 29
click at [509, 157] on input "a. (Optimistic + 4 x Most Likely + Pessimistic) / 6" at bounding box center [509, 153] width 0 height 9
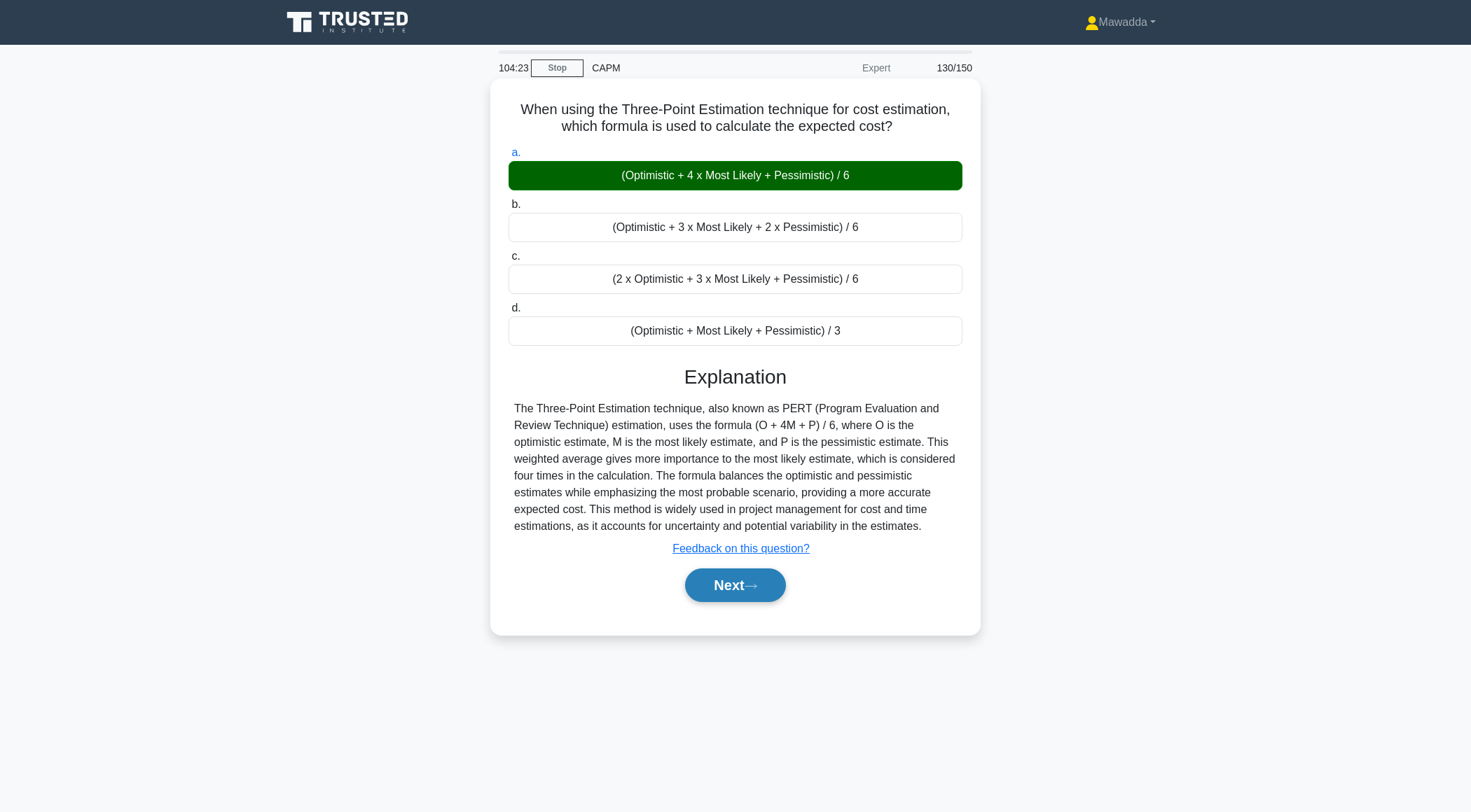
click at [730, 579] on button "Next" at bounding box center [735, 585] width 100 height 34
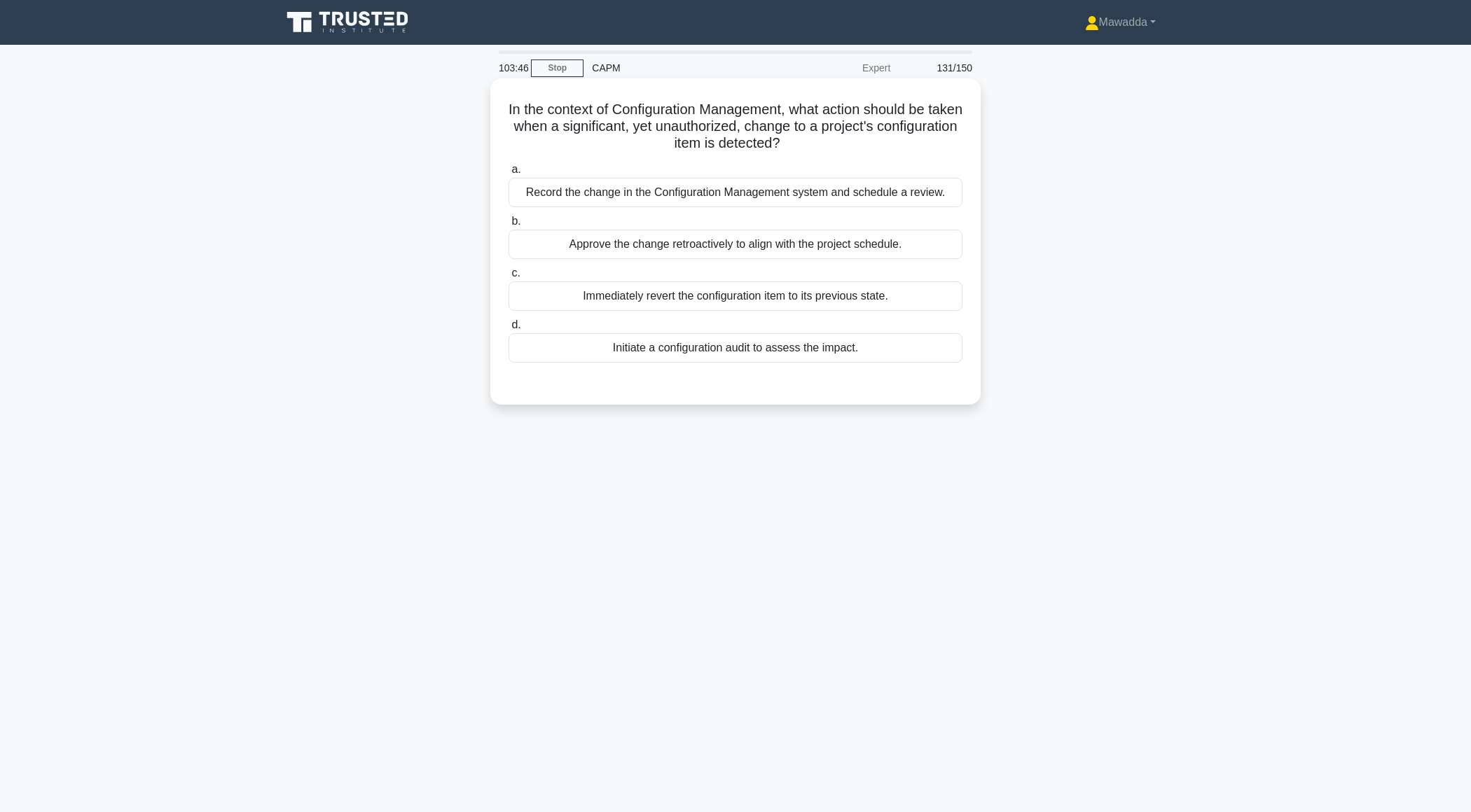
click at [846, 192] on div "Record the change in the Configuration Management system and schedule a review." at bounding box center [736, 192] width 454 height 29
click at [509, 174] on input "a. Record the change in the Configuration Management system and schedule a revi…" at bounding box center [509, 170] width 0 height 9
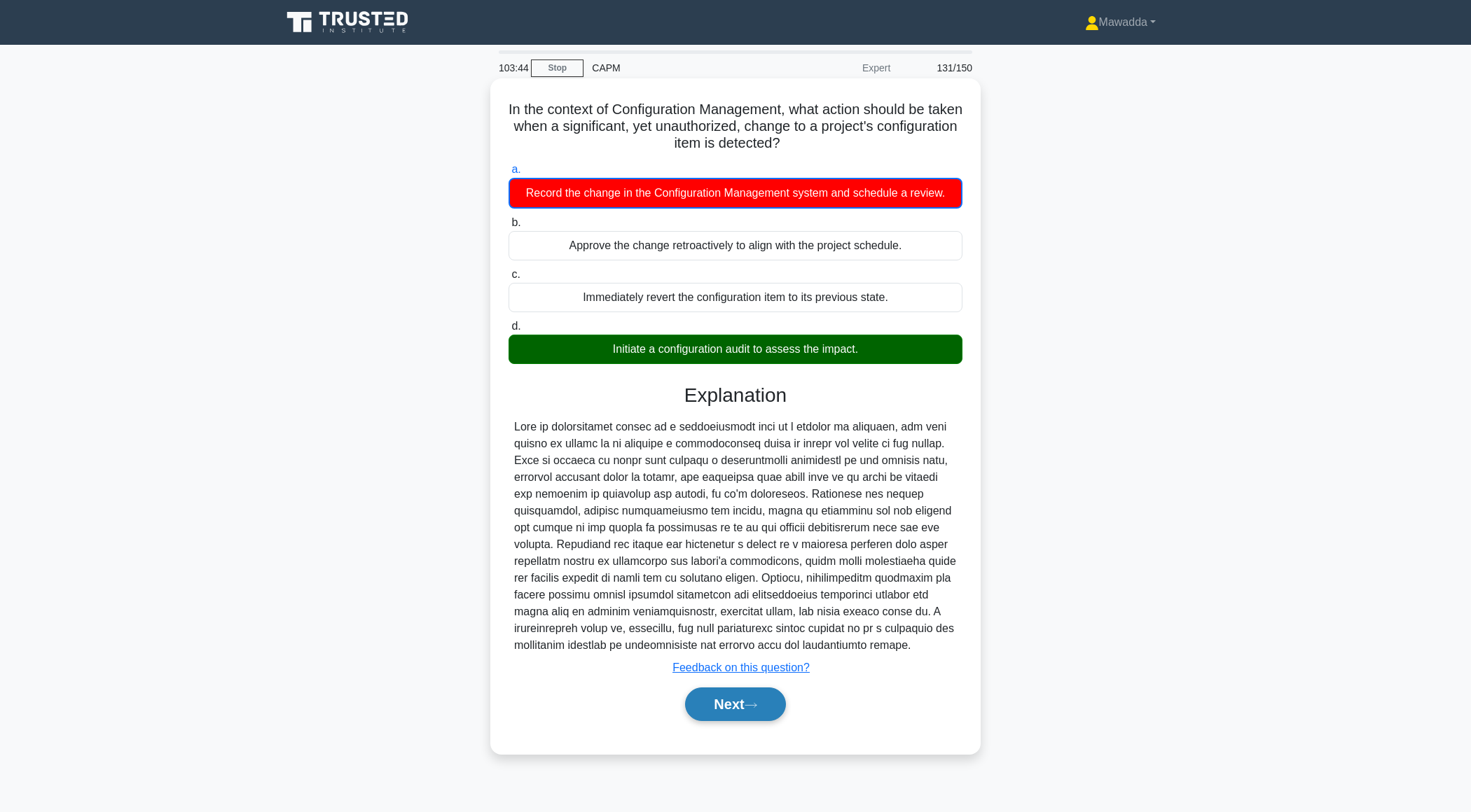
click at [697, 700] on button "Next" at bounding box center [735, 704] width 100 height 34
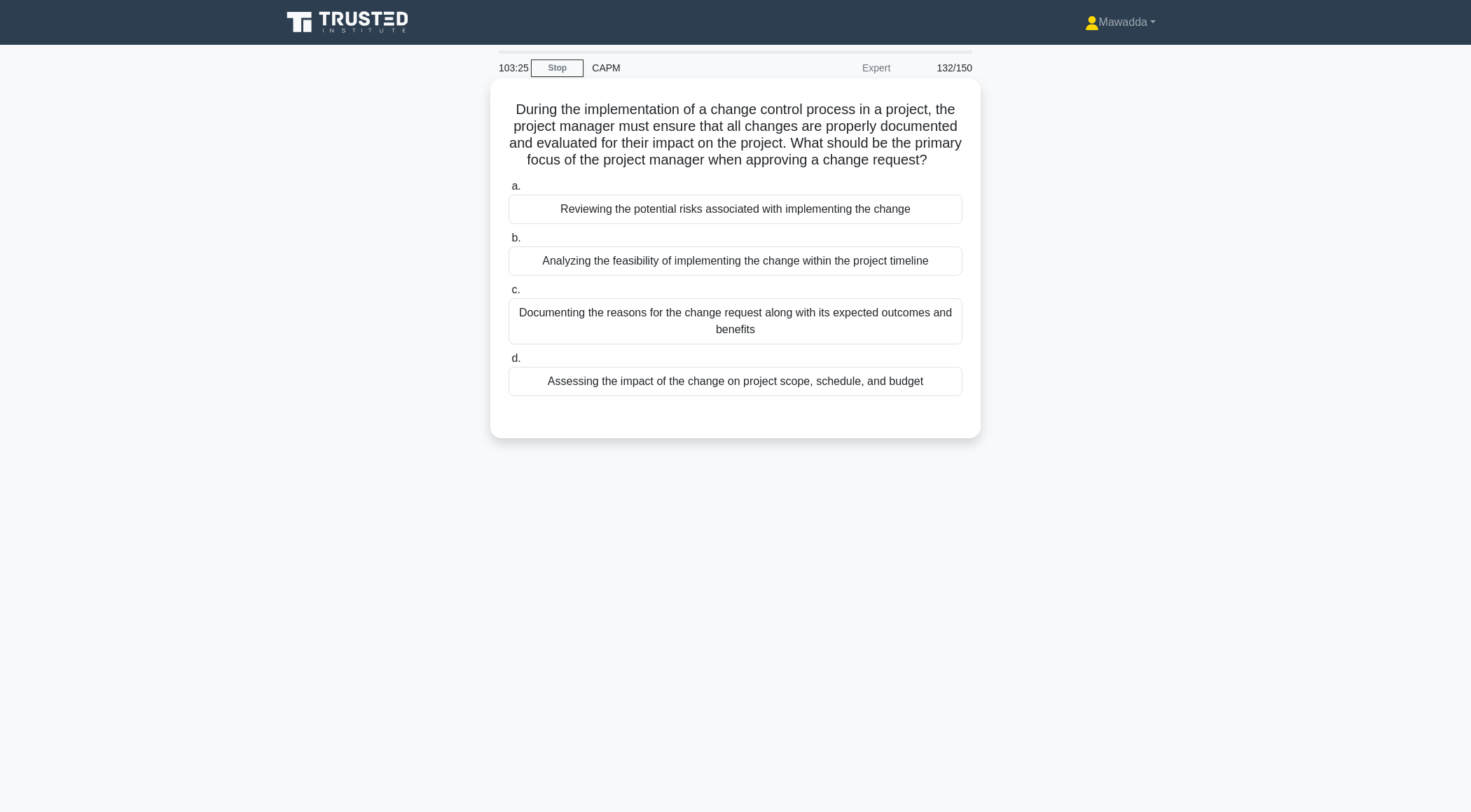
click at [794, 329] on div "Documenting the reasons for the change request along with its expected outcomes…" at bounding box center [736, 321] width 454 height 46
click at [509, 295] on input "c. Documenting the reasons for the change request along with its expected outco…" at bounding box center [509, 290] width 0 height 9
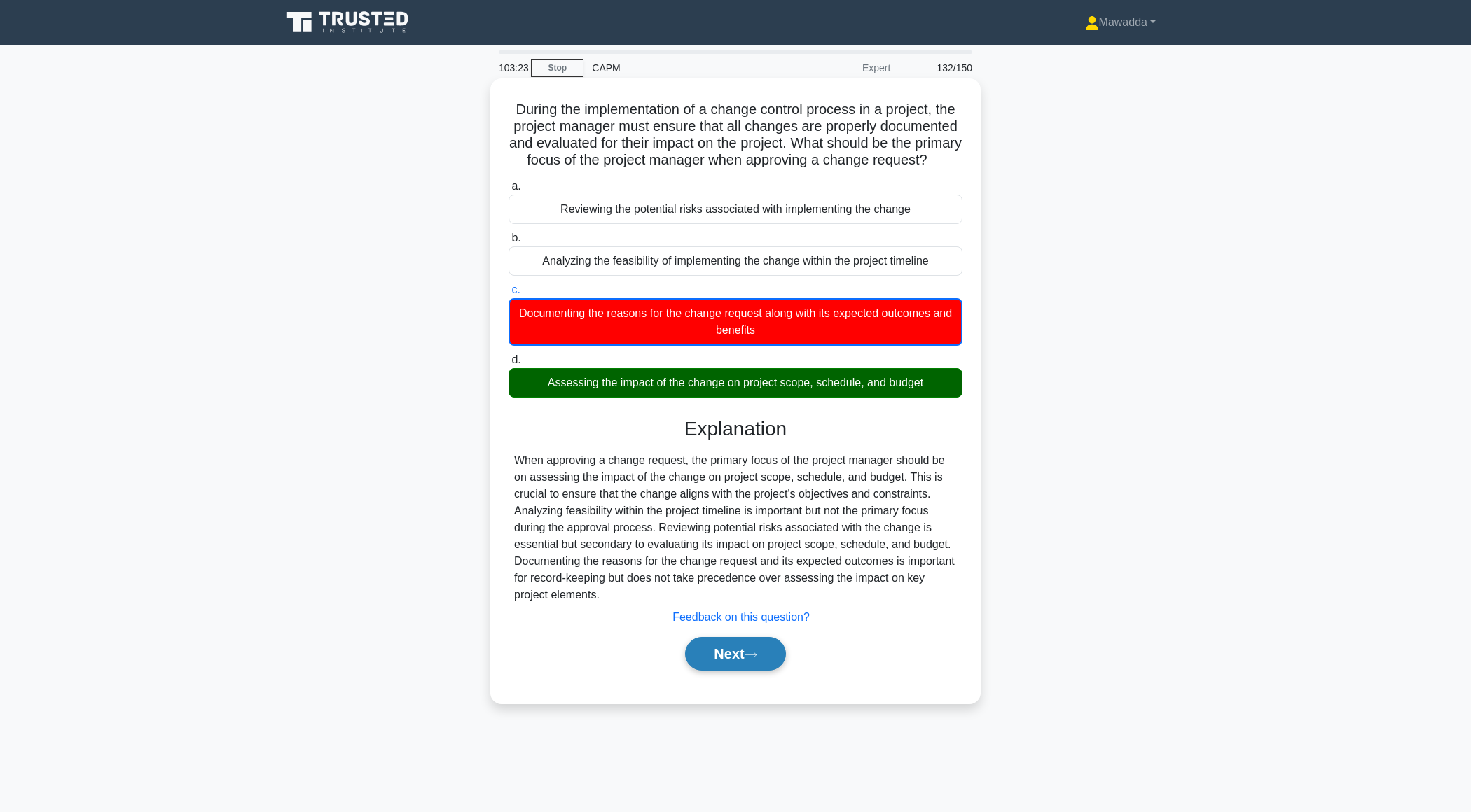
click at [693, 669] on button "Next" at bounding box center [735, 654] width 100 height 34
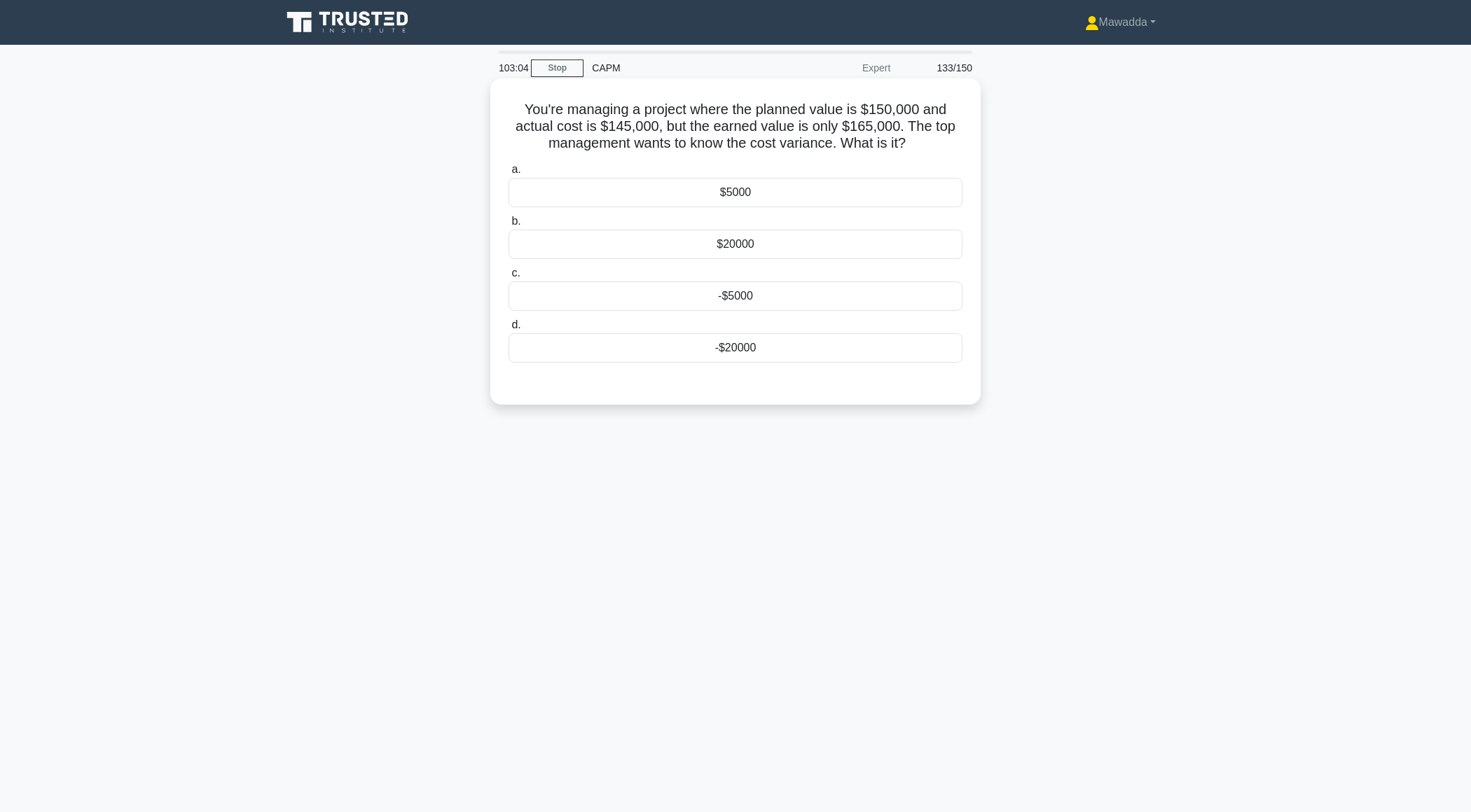
click at [749, 348] on div "-$20000" at bounding box center [736, 348] width 454 height 29
click at [509, 330] on input "d. -$20000" at bounding box center [509, 325] width 0 height 9
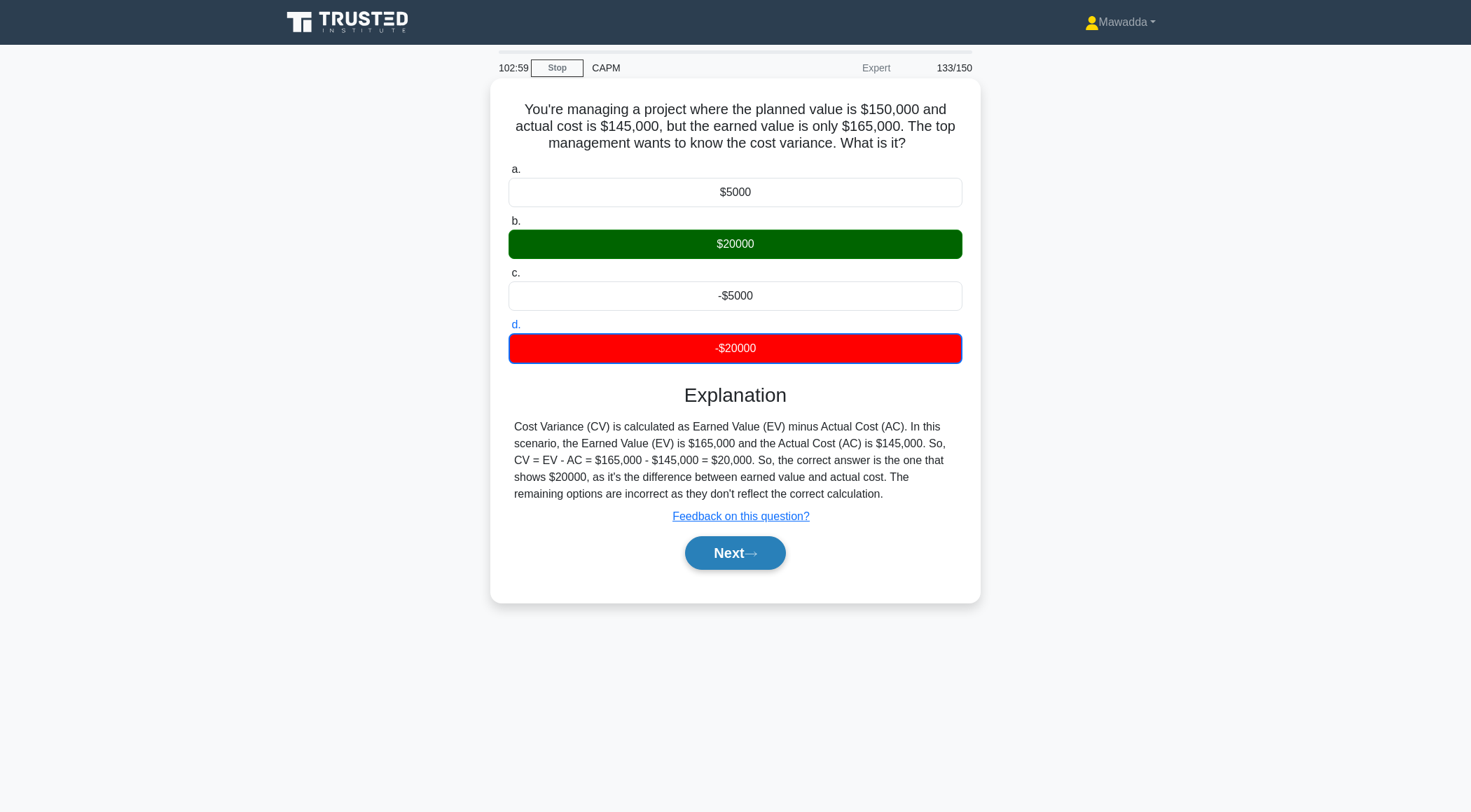
click at [718, 563] on button "Next" at bounding box center [735, 553] width 100 height 34
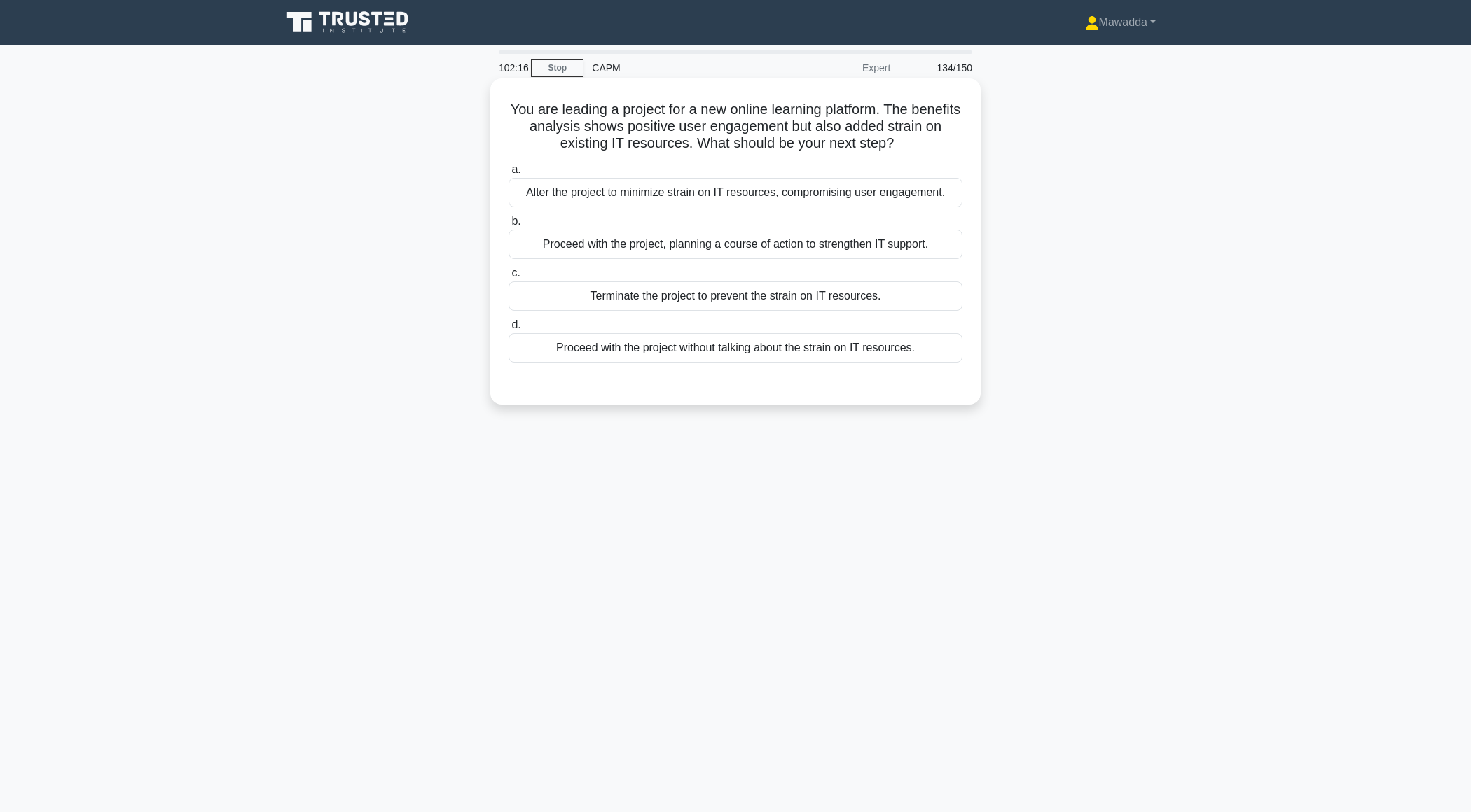
click at [738, 248] on div "Proceed with the project, planning a course of action to strengthen IT support." at bounding box center [736, 244] width 454 height 29
click at [509, 226] on input "b. Proceed with the project, planning a course of action to strengthen IT suppo…" at bounding box center [509, 222] width 0 height 9
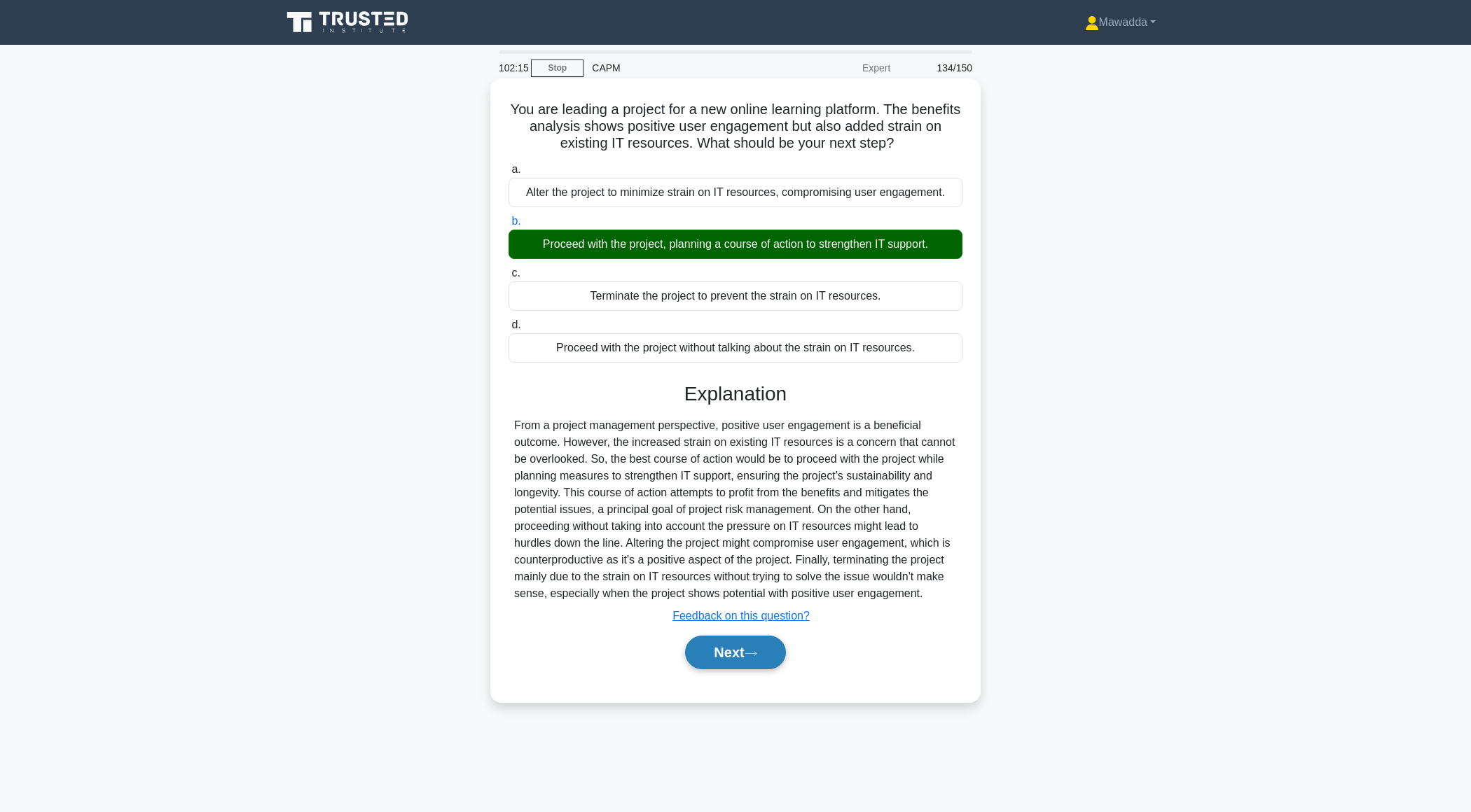
click at [700, 649] on button "Next" at bounding box center [735, 653] width 100 height 34
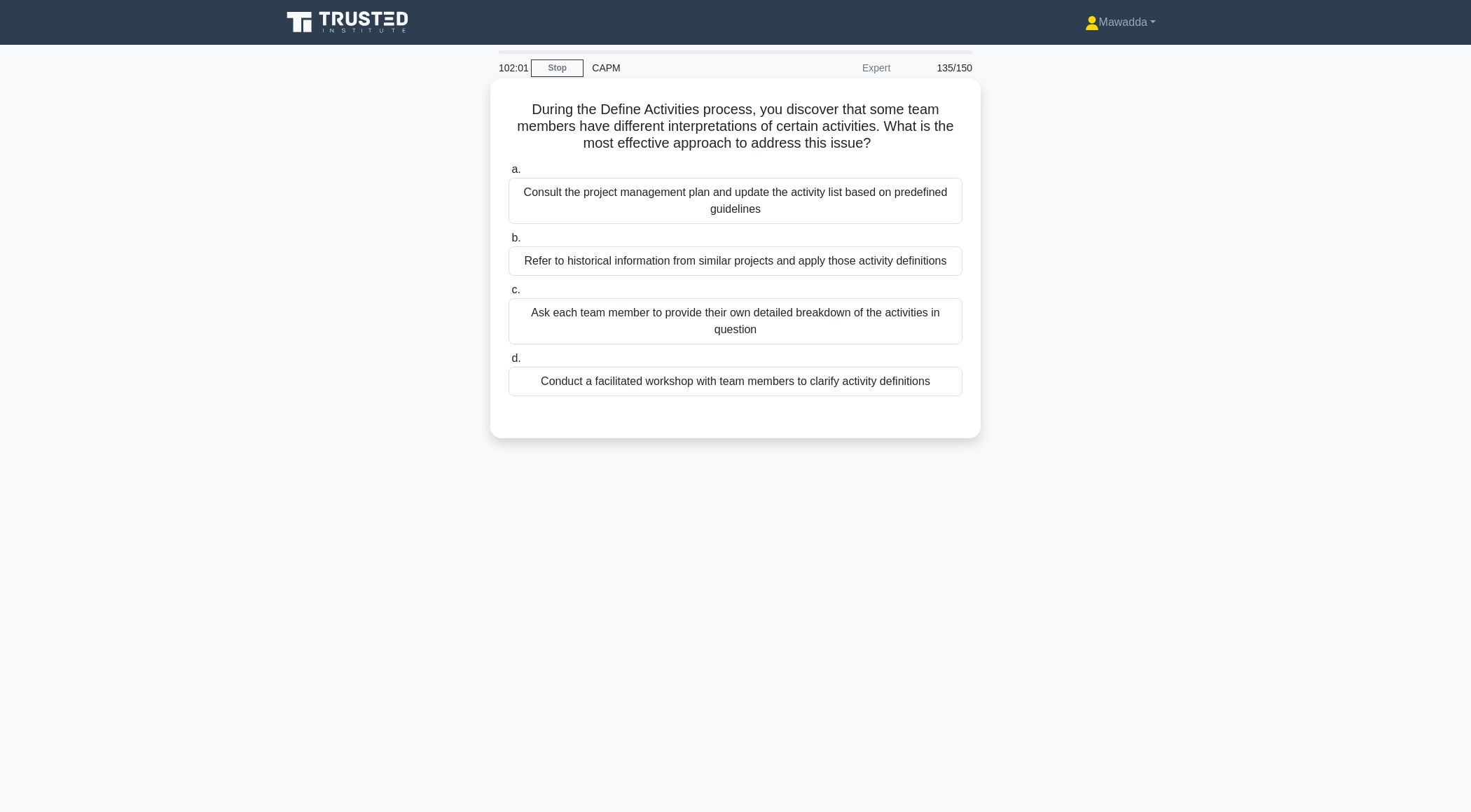
click at [744, 382] on div "Conduct a facilitated workshop with team members to clarify activity definitions" at bounding box center [736, 382] width 454 height 29
click at [509, 364] on input "d. Conduct a facilitated workshop with team members to clarify activity definit…" at bounding box center [509, 358] width 0 height 9
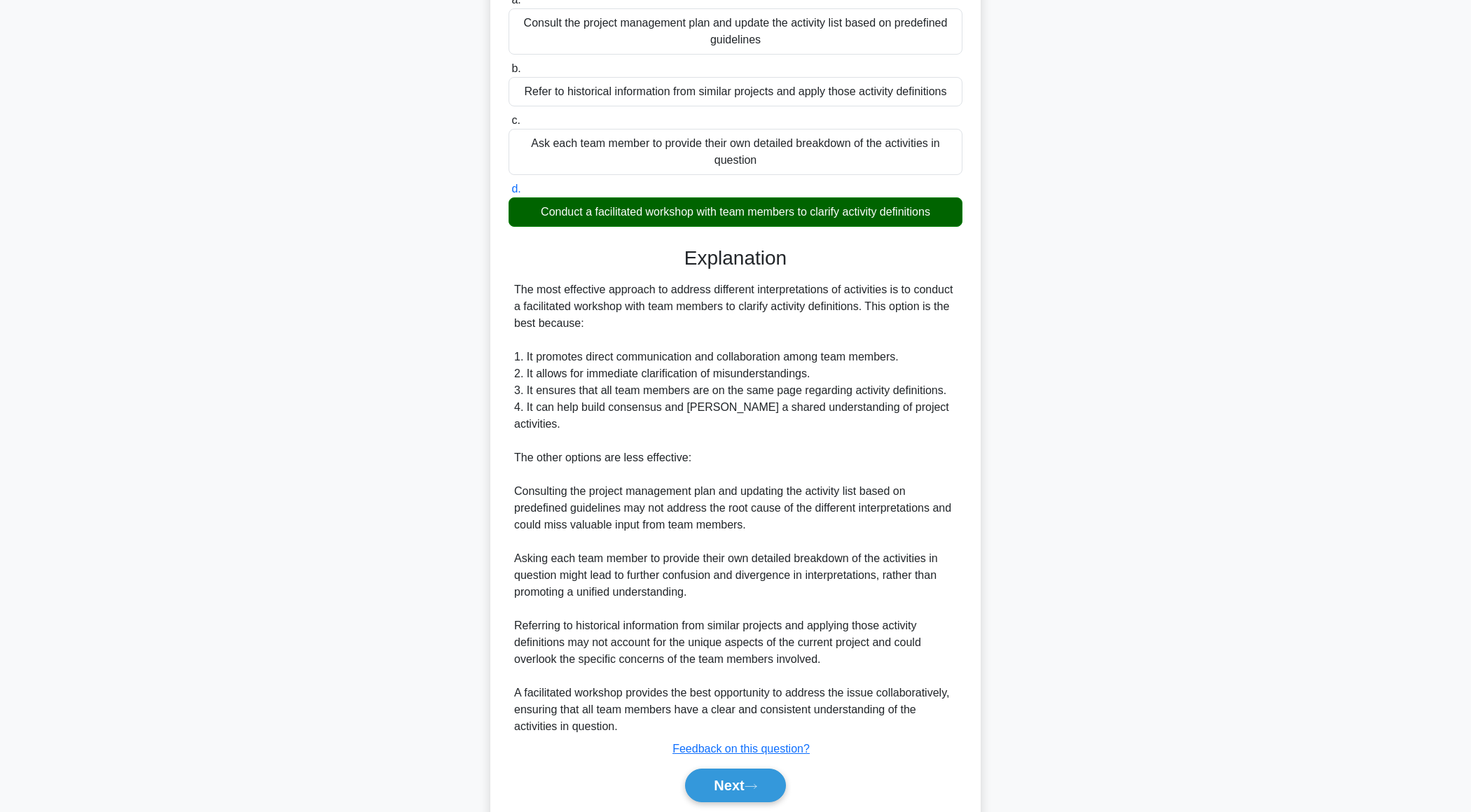
scroll to position [200, 0]
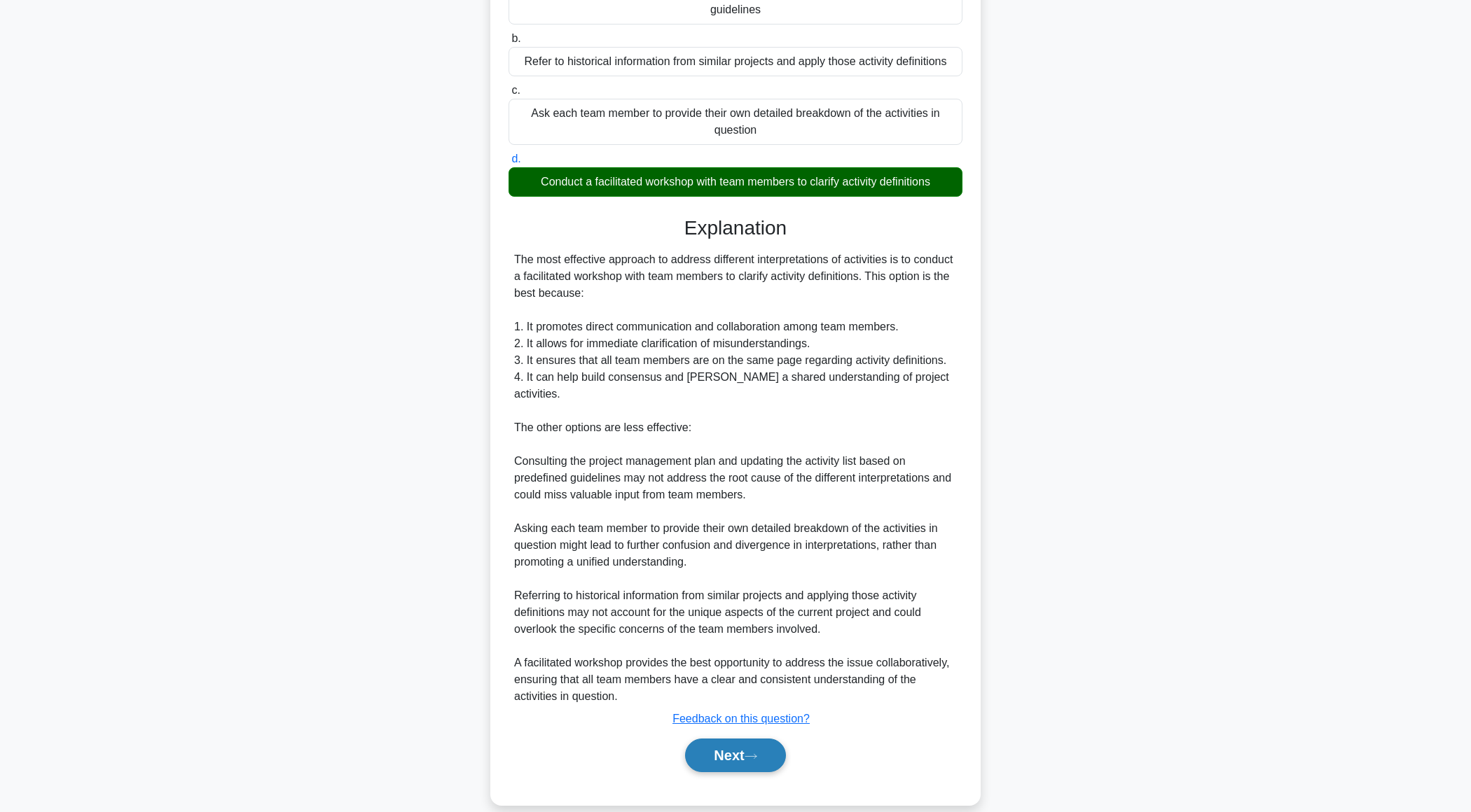
click at [704, 739] on button "Next" at bounding box center [735, 756] width 100 height 34
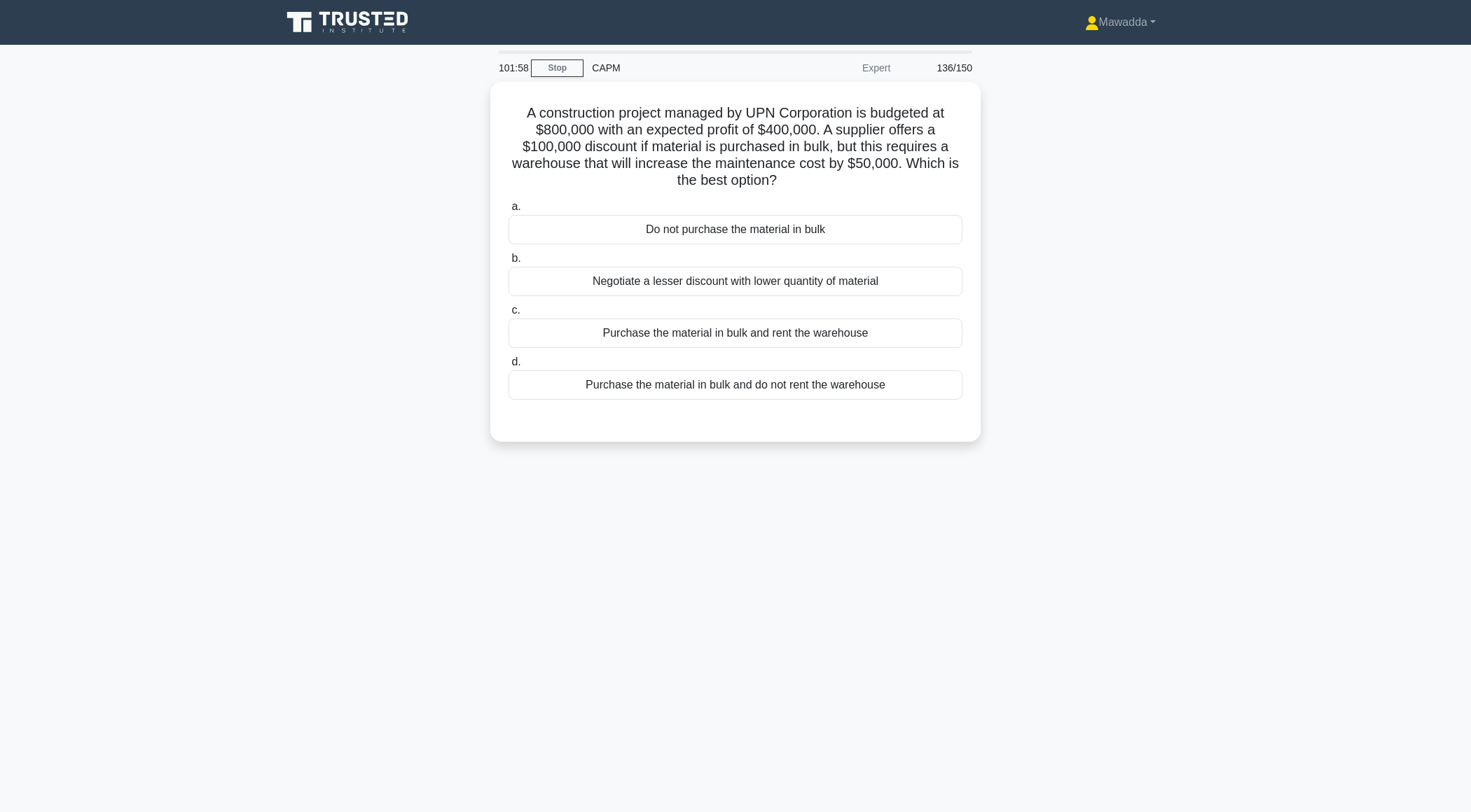
scroll to position [0, 0]
click at [747, 328] on div "Purchase the material in bulk and rent the warehouse" at bounding box center [736, 330] width 454 height 29
click at [509, 312] on input "c. Purchase the material in bulk and rent the warehouse" at bounding box center [509, 307] width 0 height 9
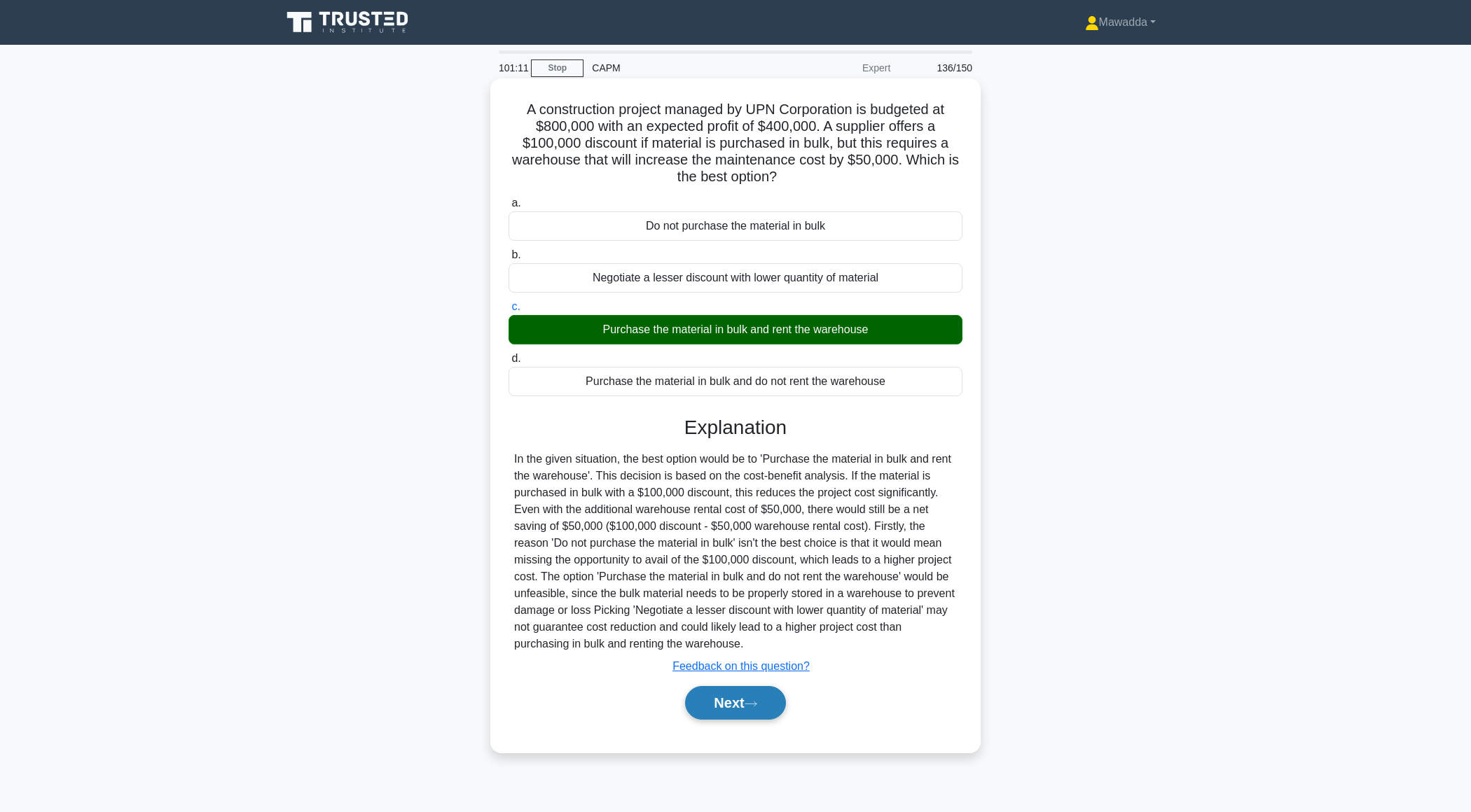
click at [729, 704] on button "Next" at bounding box center [735, 703] width 100 height 34
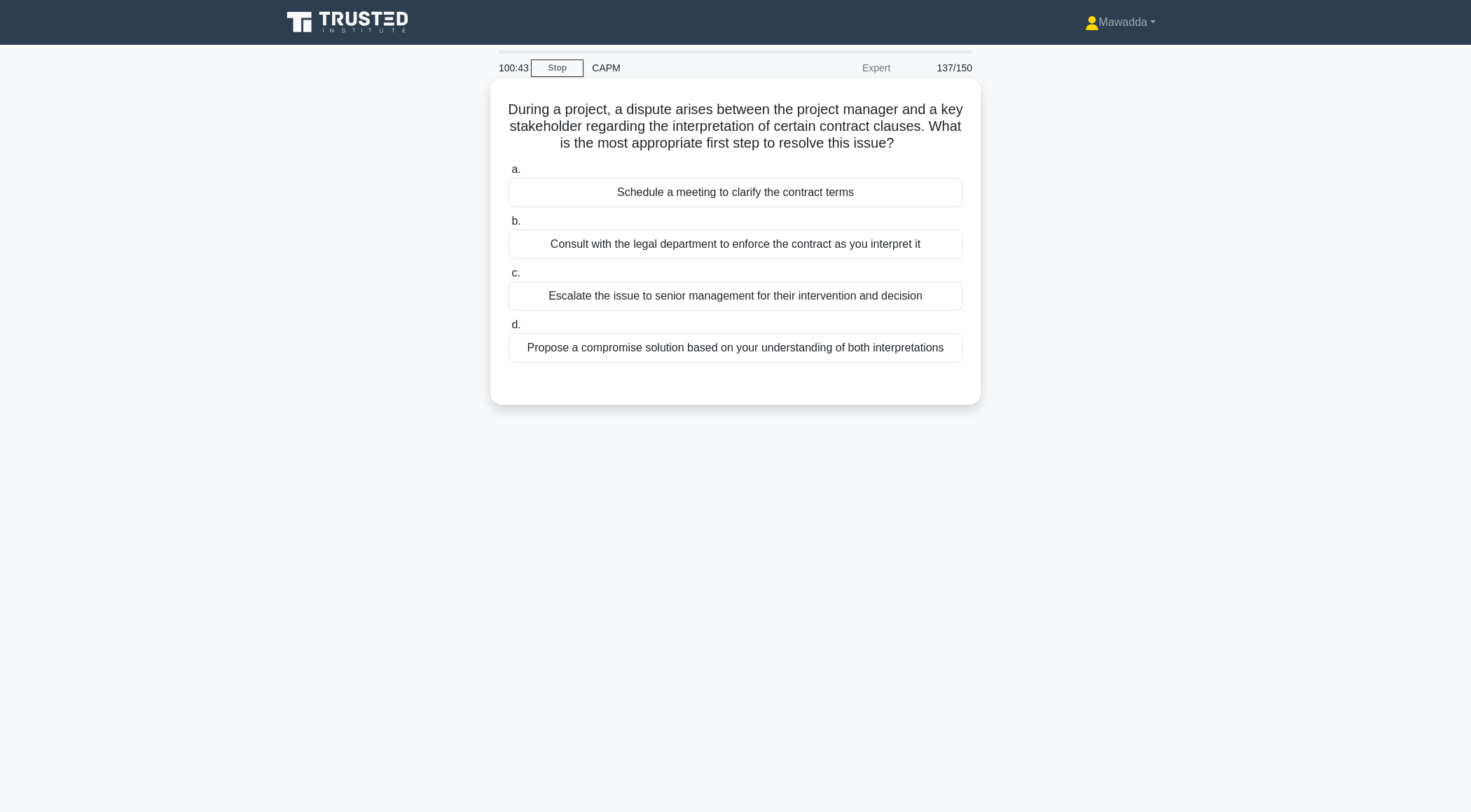
click at [818, 208] on div "a. Schedule a meeting to clarify the contract terms b. Consult with the legal d…" at bounding box center [735, 261] width 471 height 207
click at [818, 198] on div "Schedule a meeting to clarify the contract terms" at bounding box center [736, 192] width 454 height 29
click at [509, 174] on input "a. Schedule a meeting to clarify the contract terms" at bounding box center [509, 170] width 0 height 9
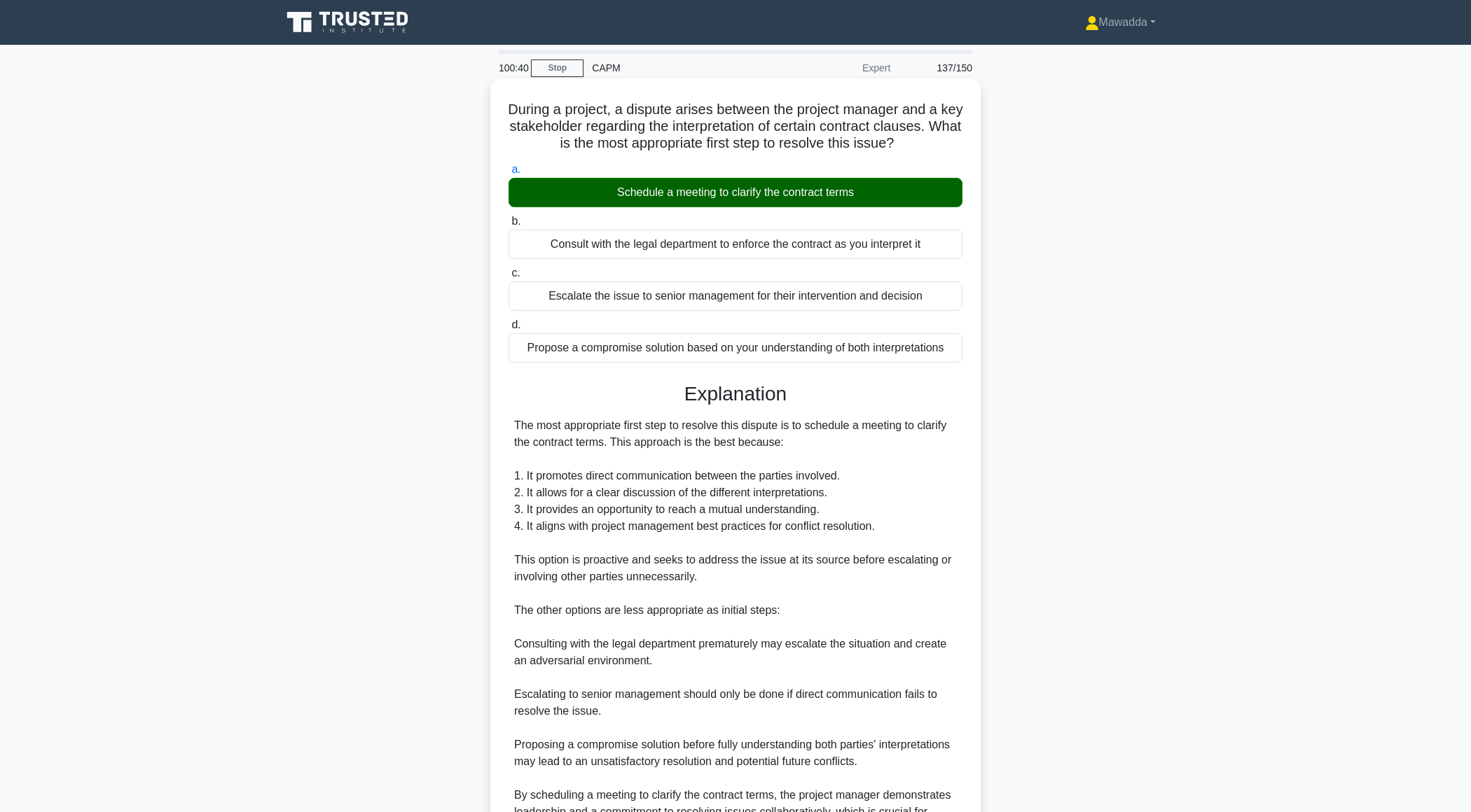
scroll to position [149, 0]
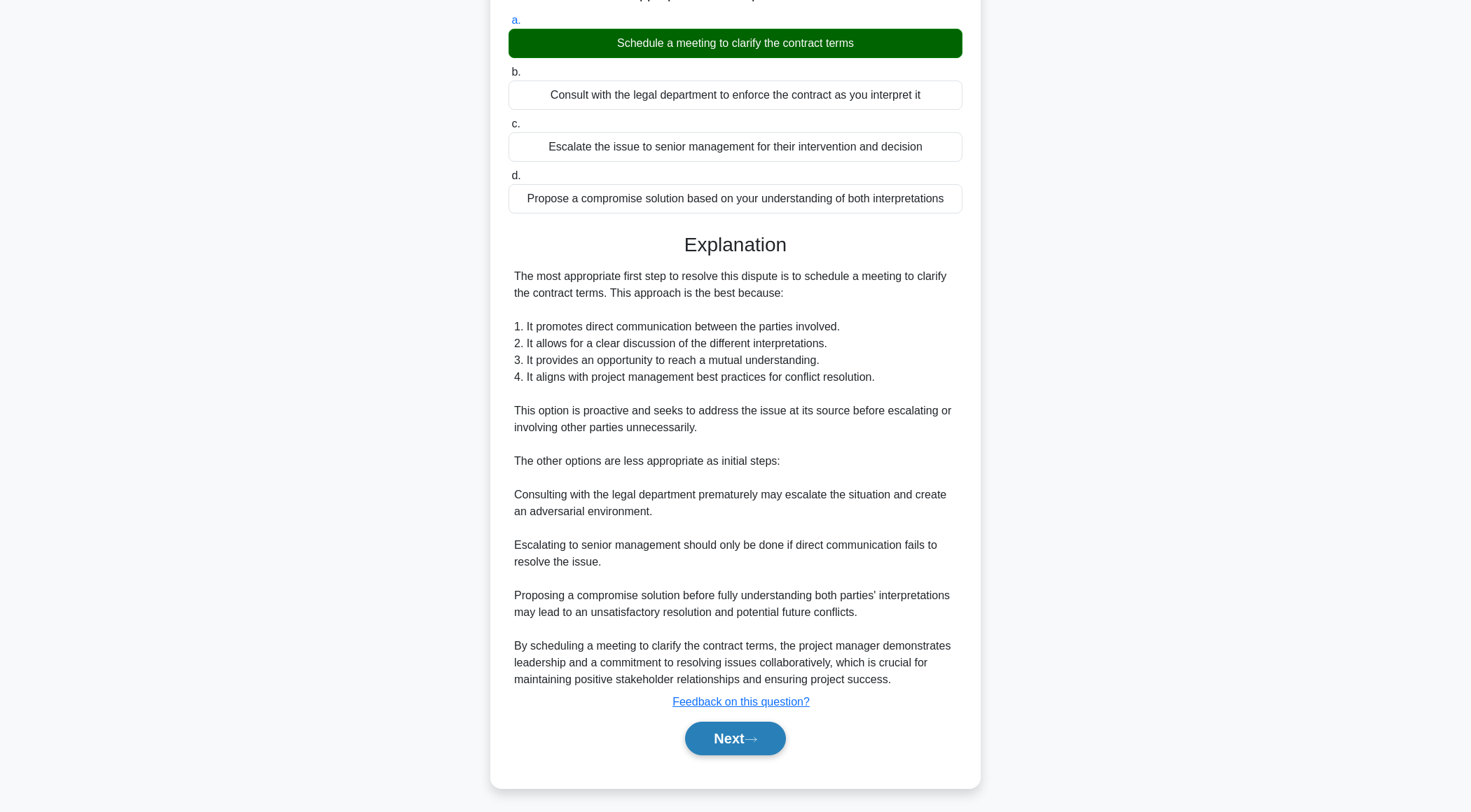
click at [702, 726] on button "Next" at bounding box center [735, 739] width 100 height 34
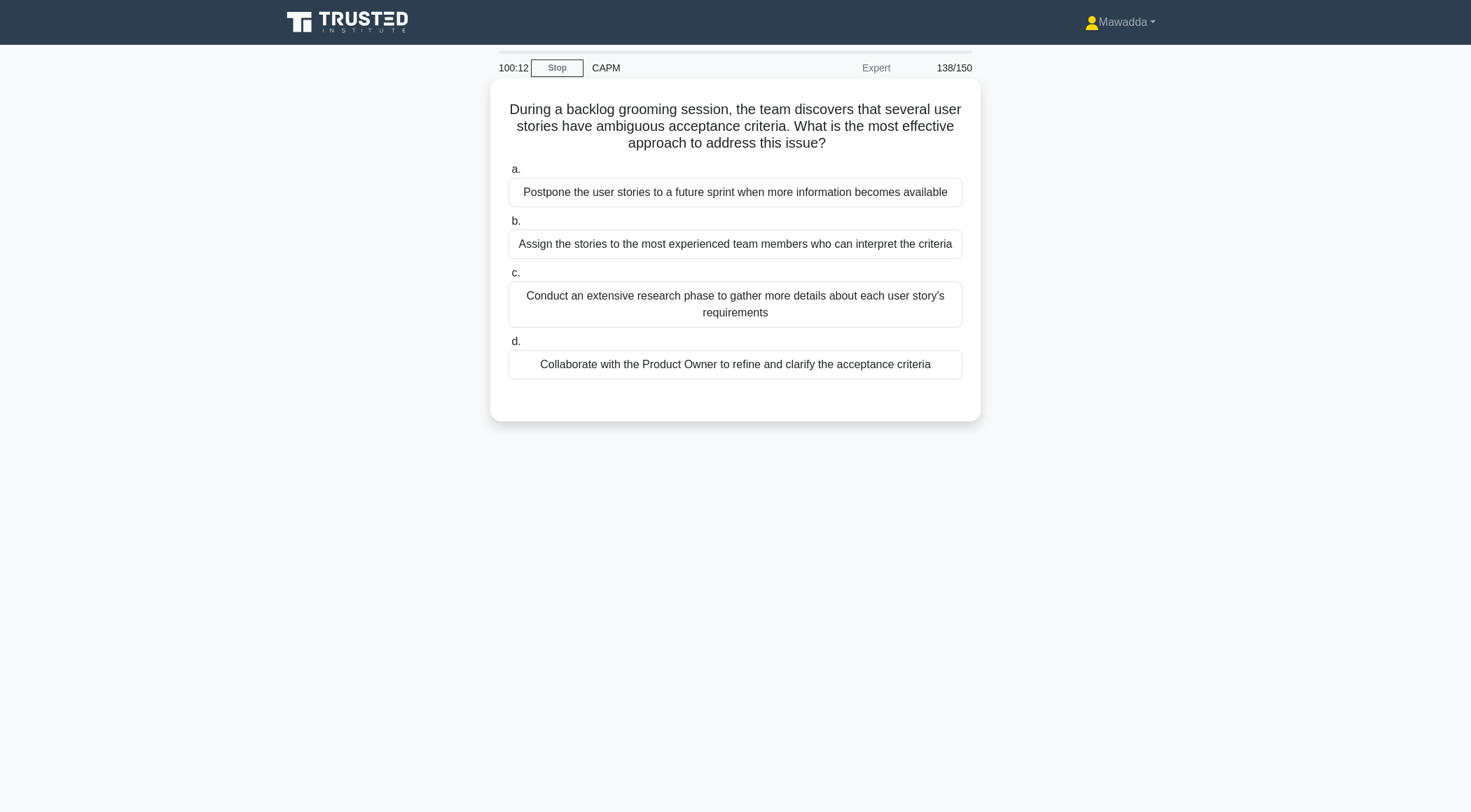
click at [831, 302] on div "Conduct an extensive research phase to gather more details about each user stor…" at bounding box center [736, 304] width 454 height 46
click at [509, 278] on input "c. Conduct an extensive research phase to gather more details about each user s…" at bounding box center [509, 274] width 0 height 9
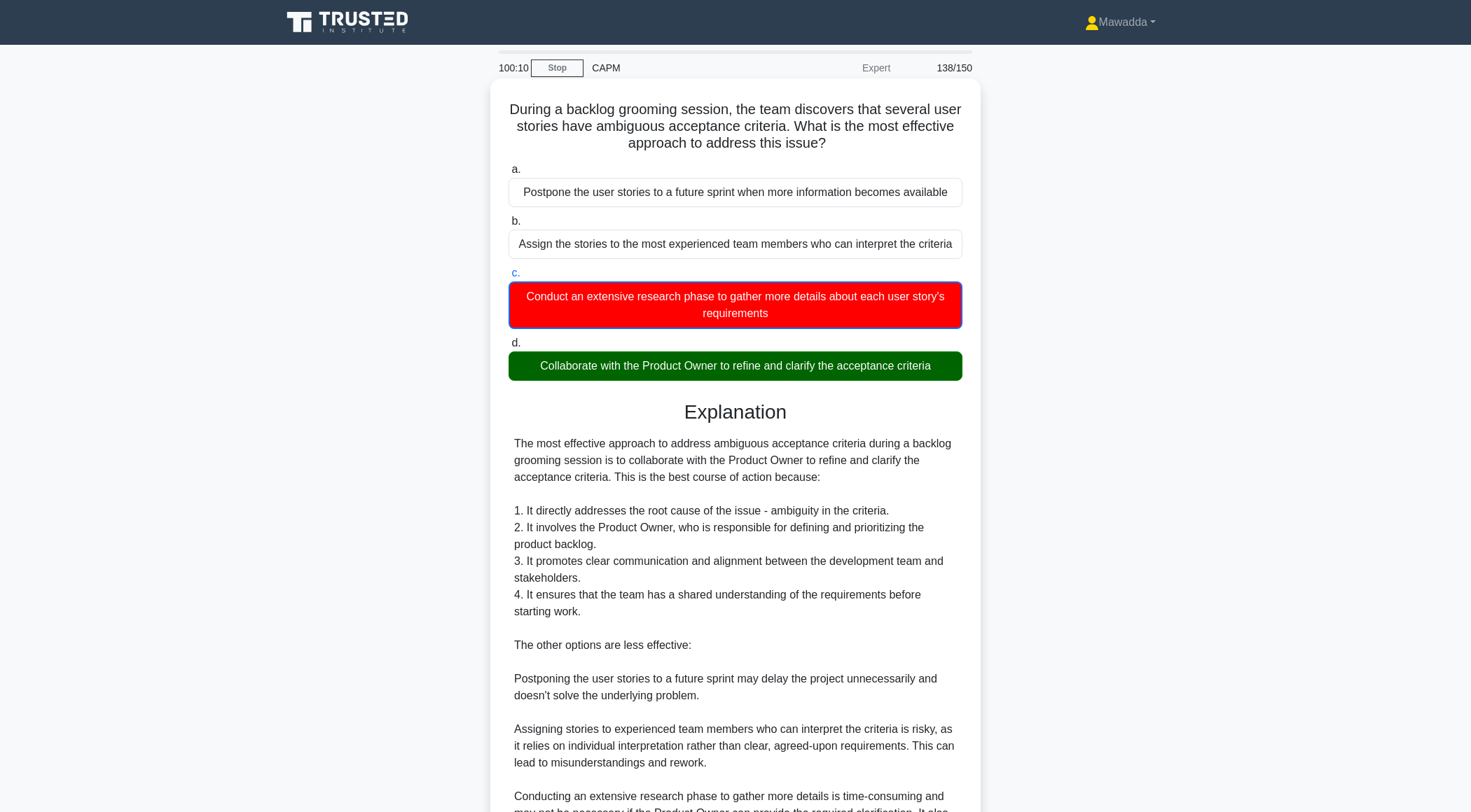
scroll to position [218, 0]
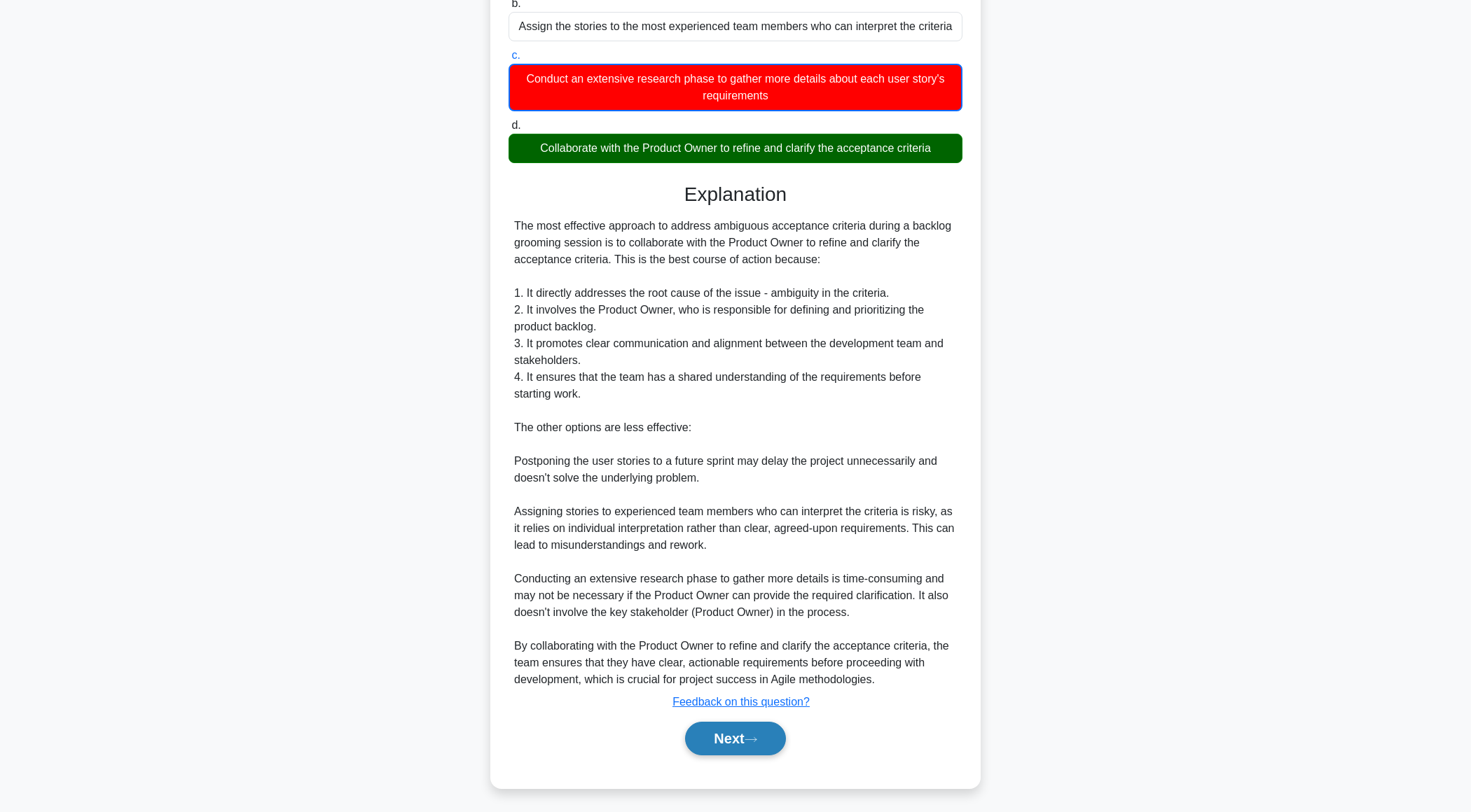
click at [698, 744] on button "Next" at bounding box center [735, 739] width 100 height 34
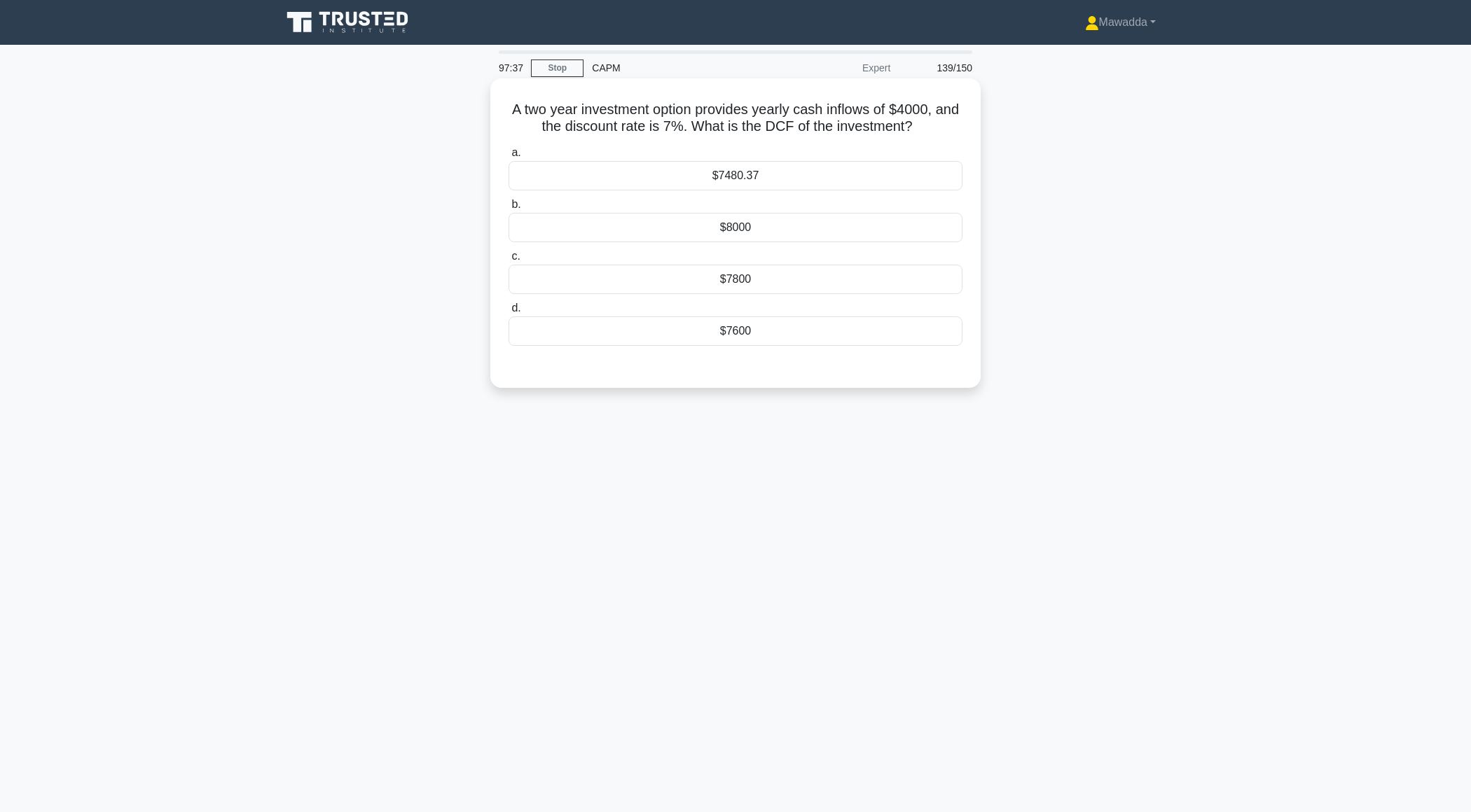
click at [907, 185] on div "$7480.37" at bounding box center [736, 176] width 454 height 29
click at [509, 157] on input "a. $7480.37" at bounding box center [509, 153] width 0 height 9
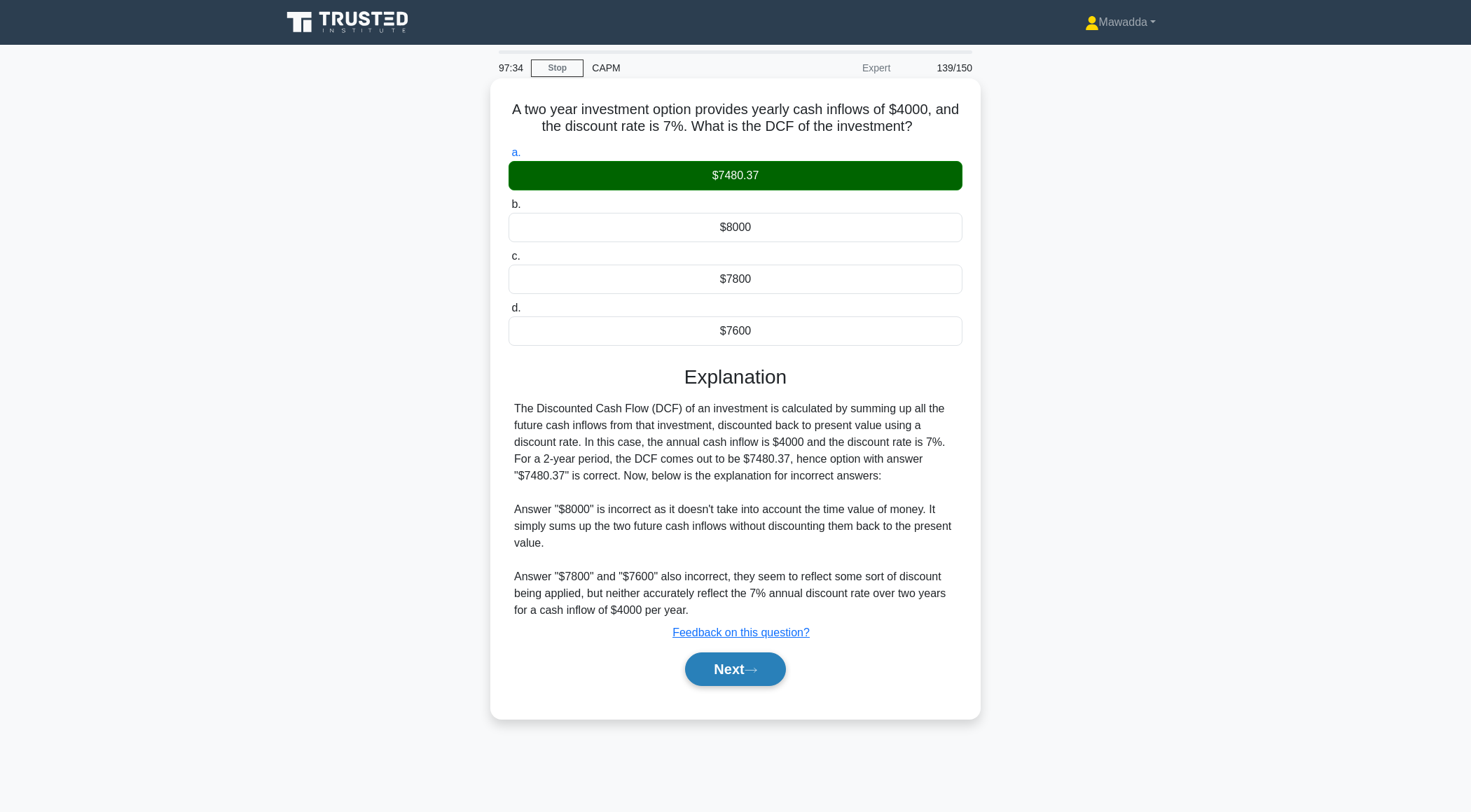
click at [697, 665] on button "Next" at bounding box center [735, 669] width 100 height 34
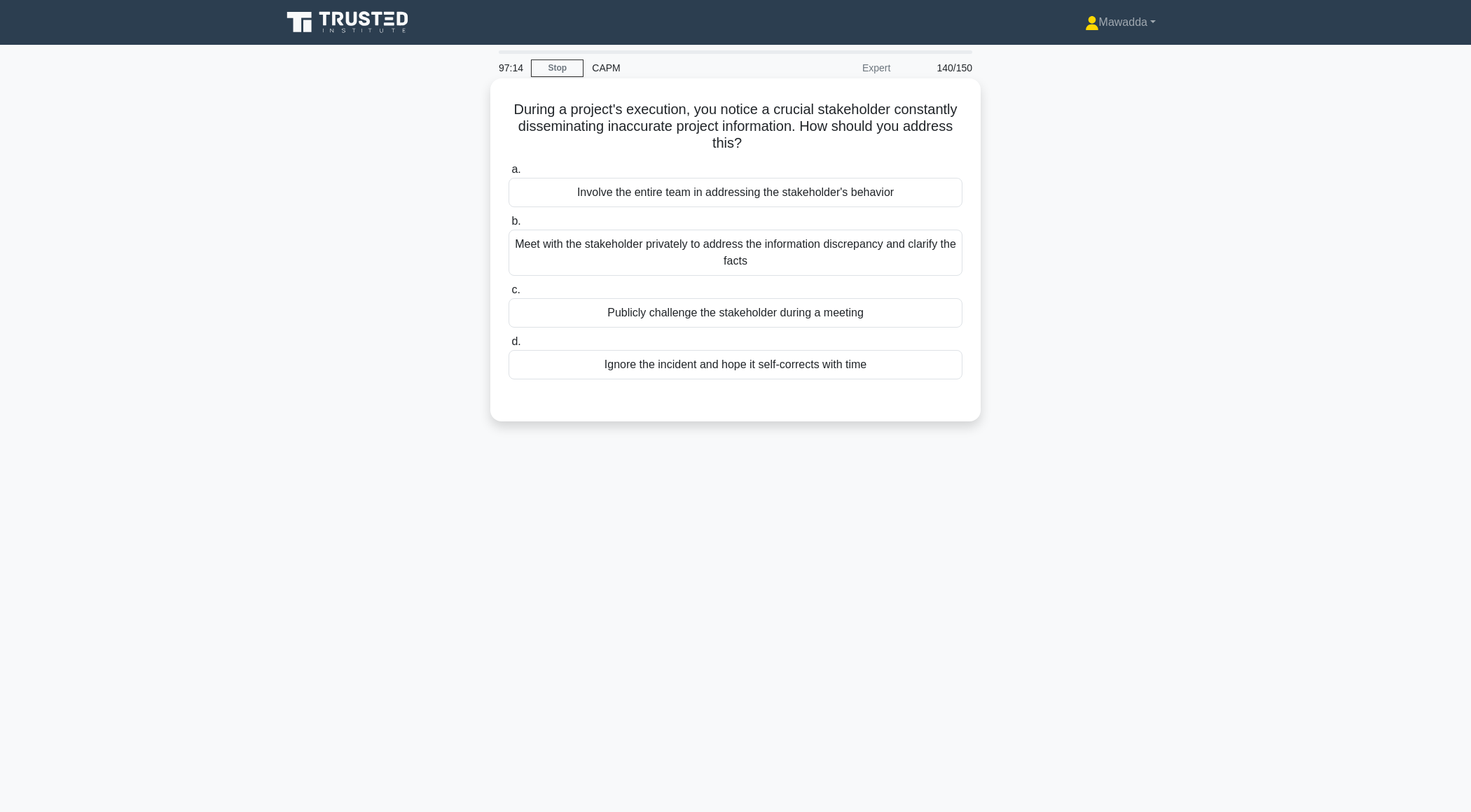
click at [663, 240] on div "Meet with the stakeholder privately to address the information discrepancy and …" at bounding box center [736, 252] width 454 height 46
click at [509, 226] on input "b. Meet with the stakeholder privately to address the information discrepancy a…" at bounding box center [509, 222] width 0 height 9
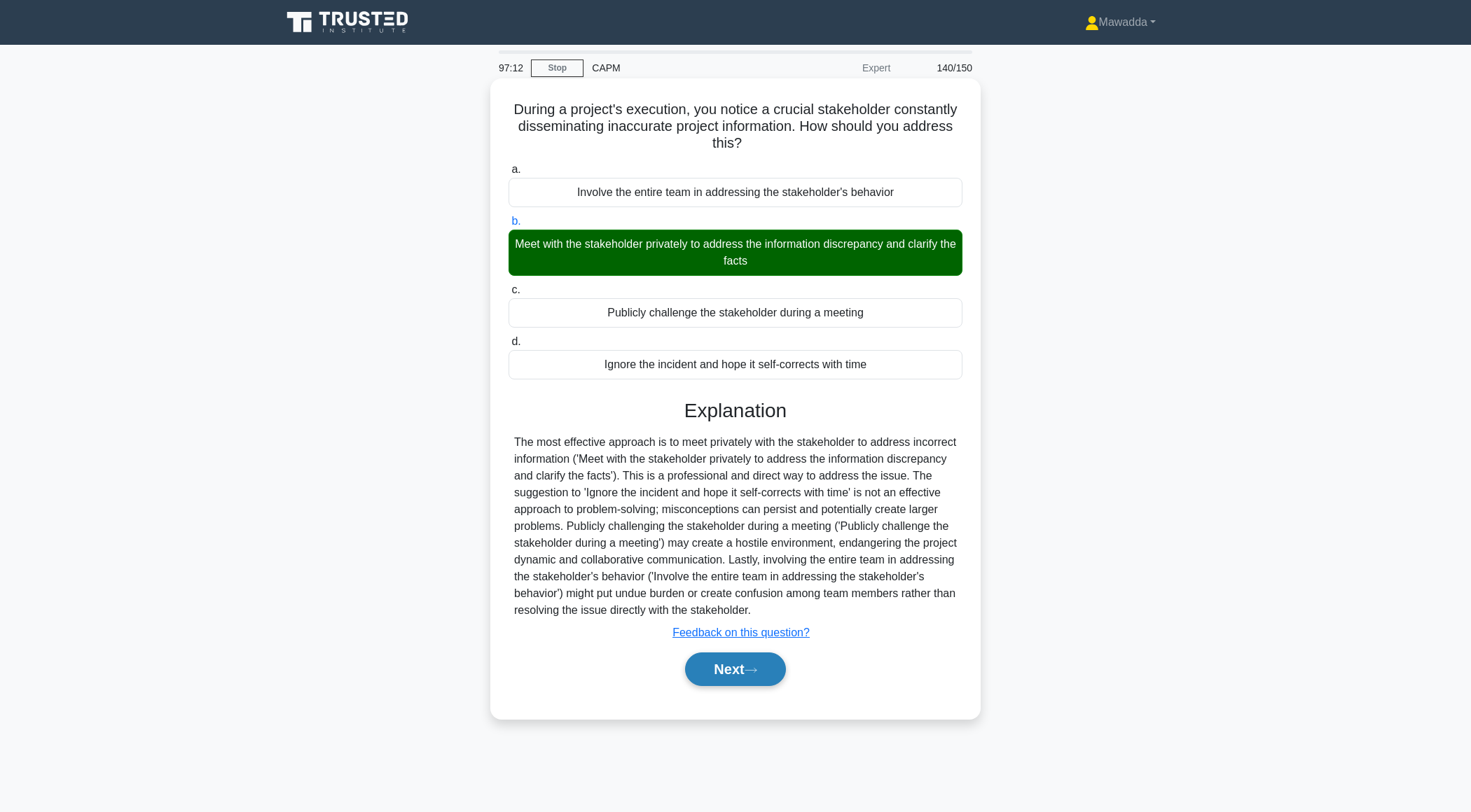
click at [708, 661] on button "Next" at bounding box center [735, 669] width 100 height 34
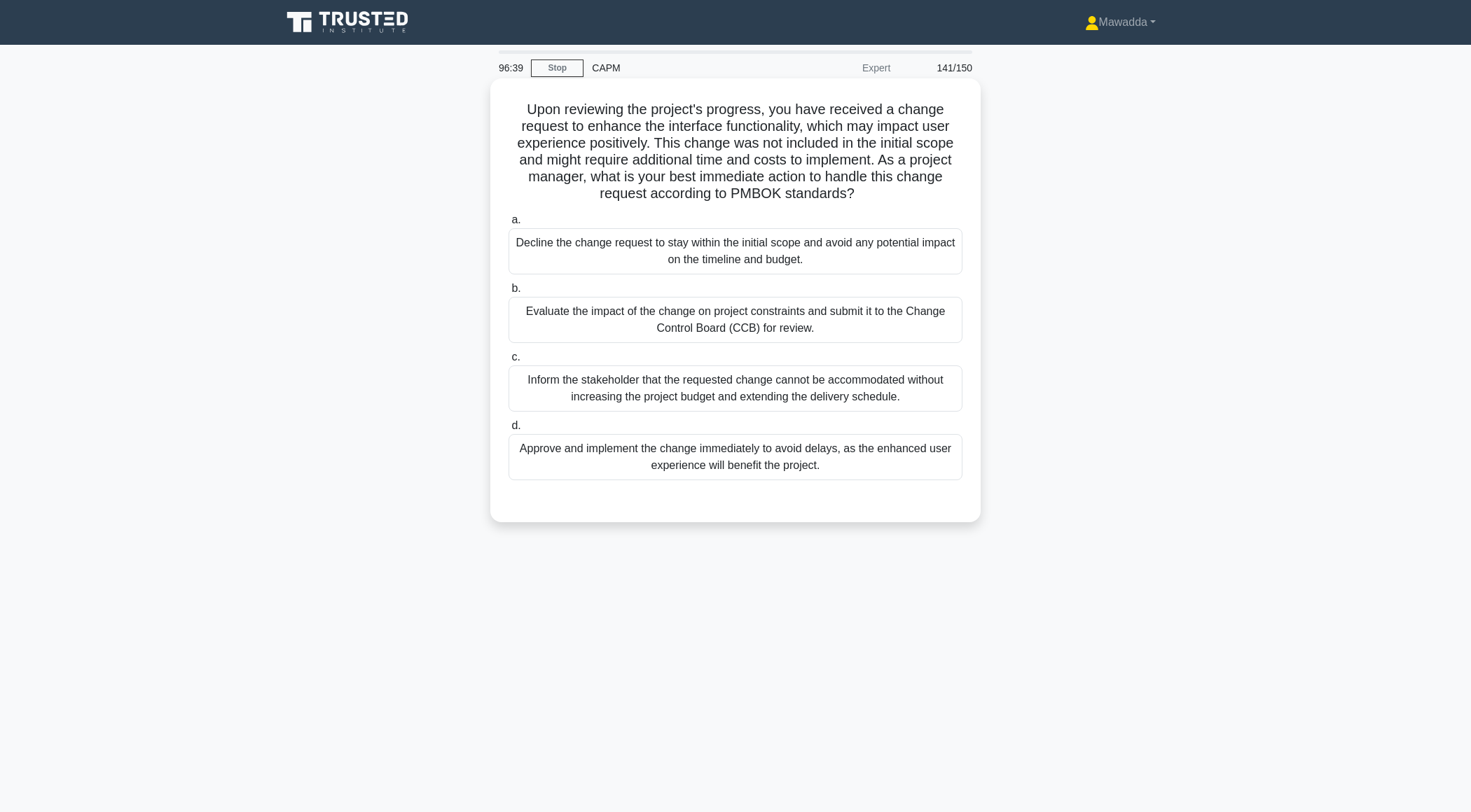
click at [796, 314] on div "Evaluate the impact of the change on project constraints and submit it to the C…" at bounding box center [736, 320] width 454 height 46
click at [509, 293] on input "b. Evaluate the impact of the change on project constraints and submit it to th…" at bounding box center [509, 289] width 0 height 9
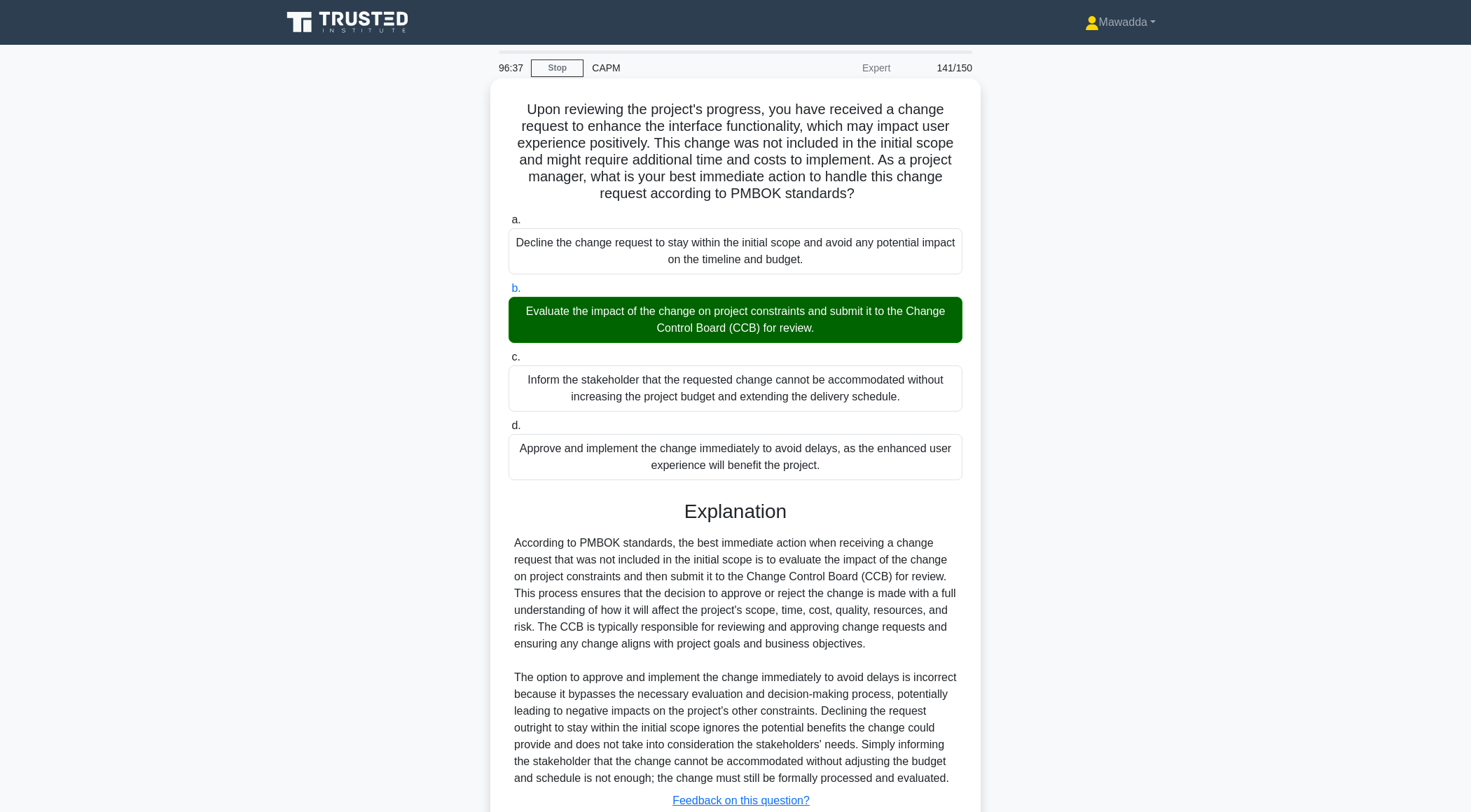
scroll to position [116, 0]
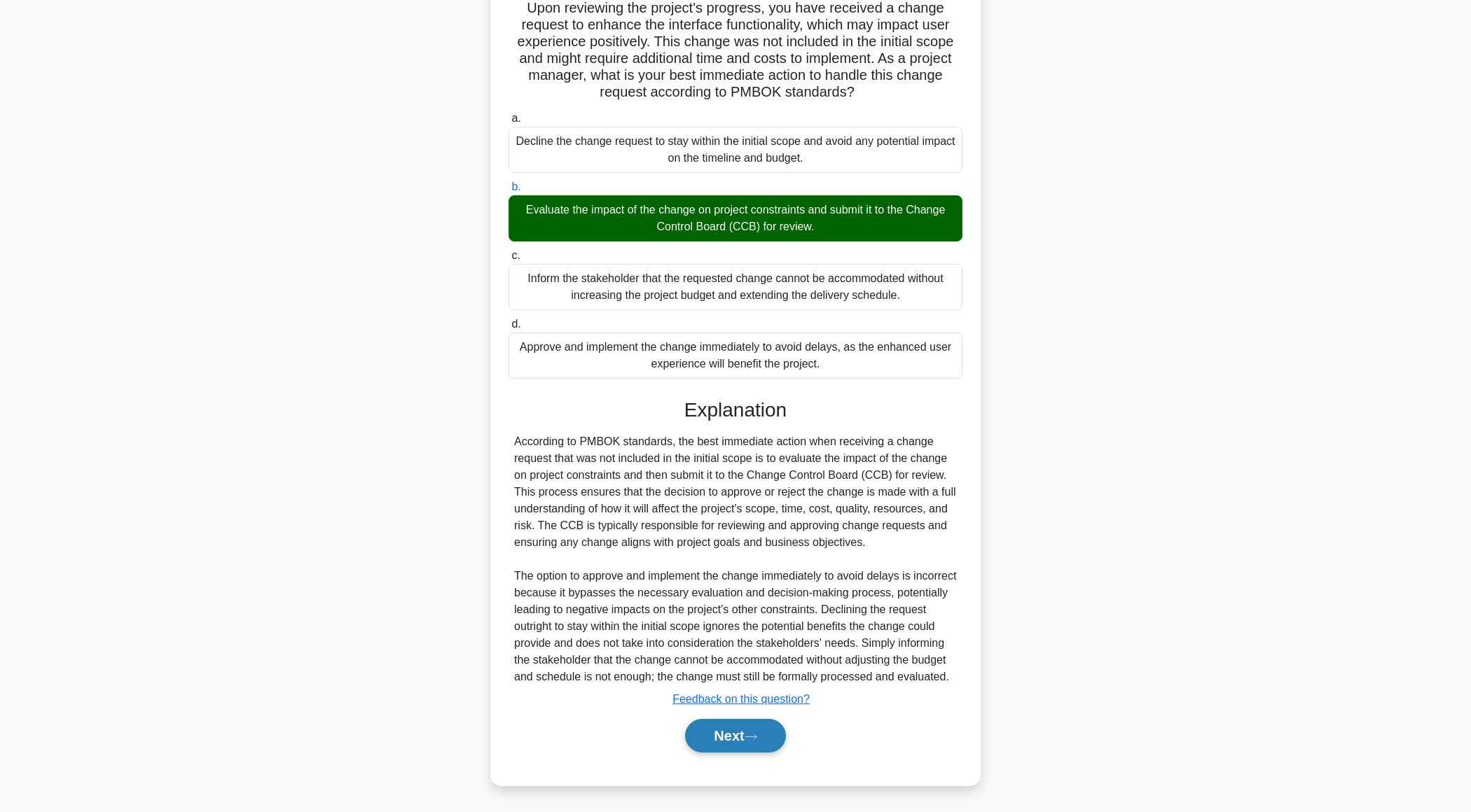
click at [695, 735] on button "Next" at bounding box center [735, 736] width 100 height 34
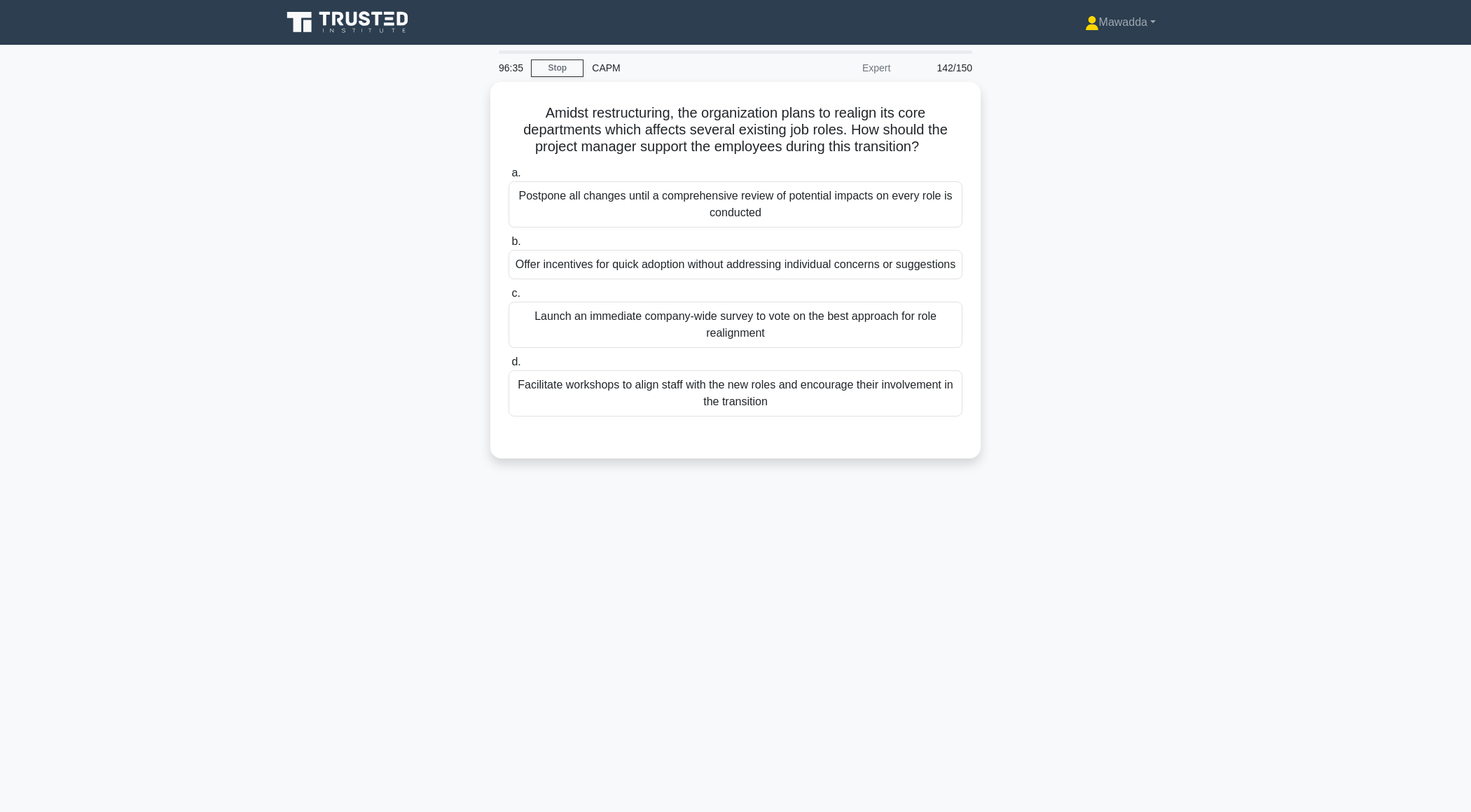
scroll to position [0, 0]
click at [675, 397] on div "Facilitate workshops to align staff with the new roles and encourage their invo…" at bounding box center [736, 390] width 454 height 46
click at [509, 364] on input "d. Facilitate workshops to align staff with the new roles and encourage their i…" at bounding box center [509, 358] width 0 height 9
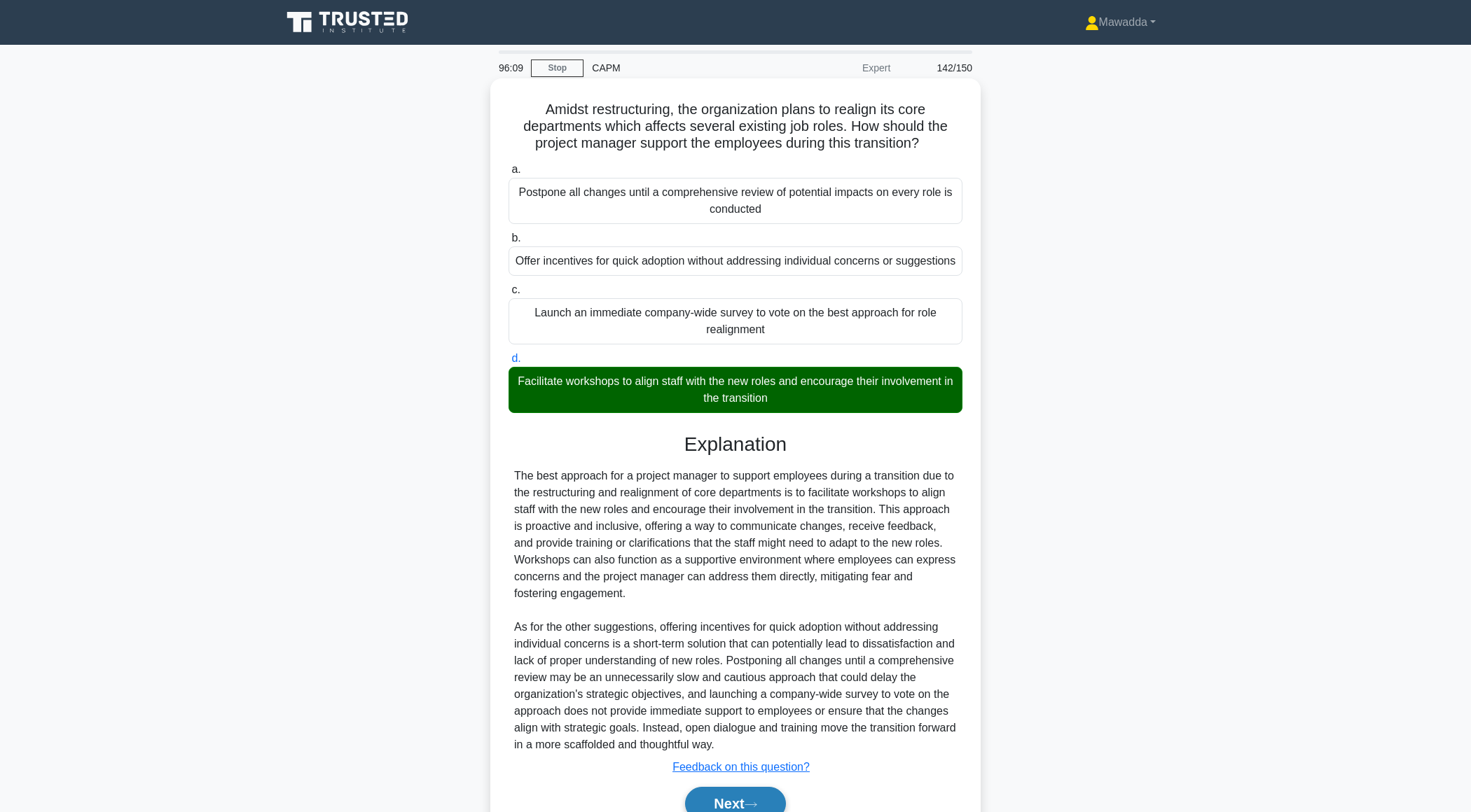
click at [706, 805] on button "Next" at bounding box center [735, 804] width 100 height 34
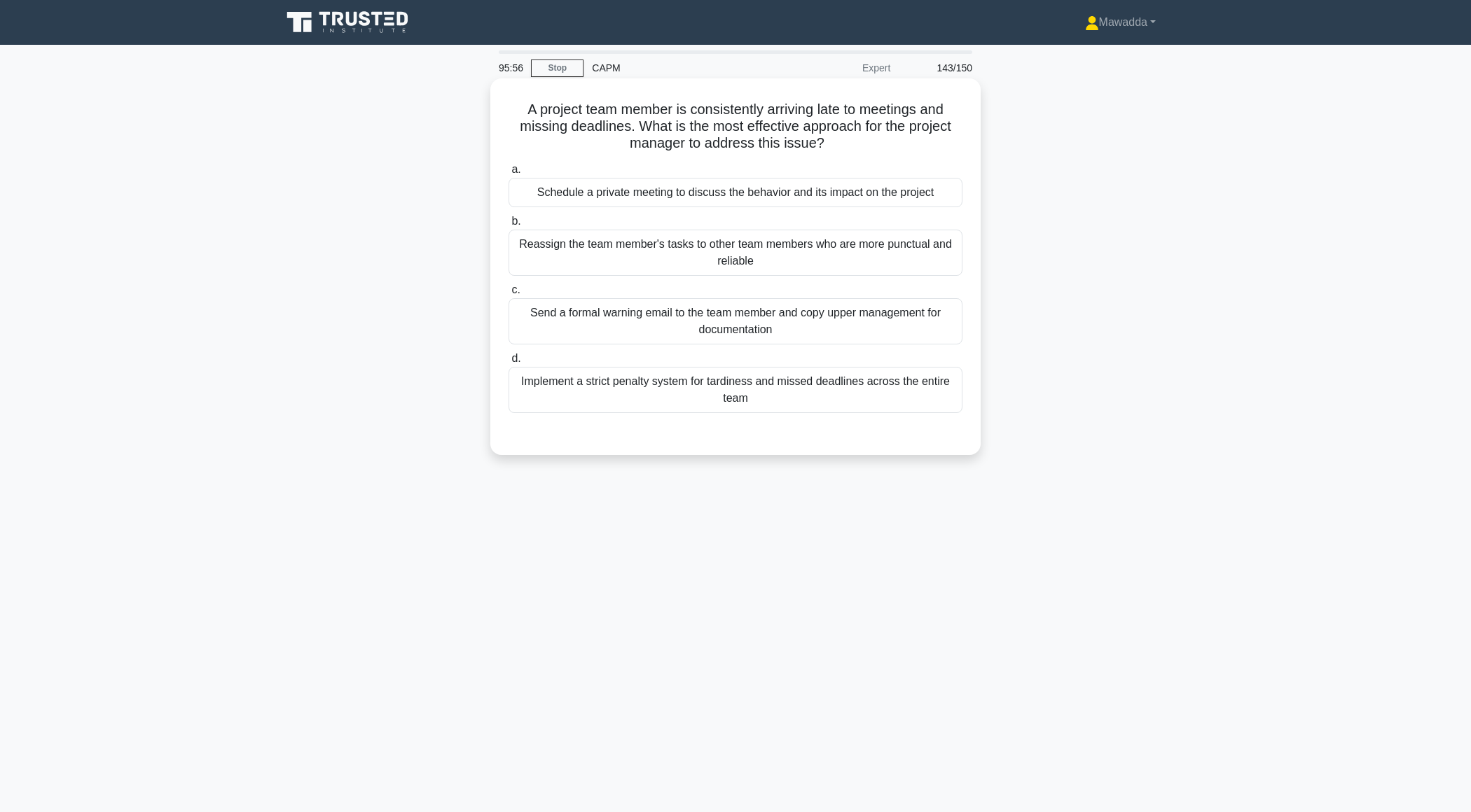
click at [792, 198] on div "Schedule a private meeting to discuss the behavior and its impact on the project" at bounding box center [736, 192] width 454 height 29
click at [509, 174] on input "a. Schedule a private meeting to discuss the behavior and its impact on the pro…" at bounding box center [509, 170] width 0 height 9
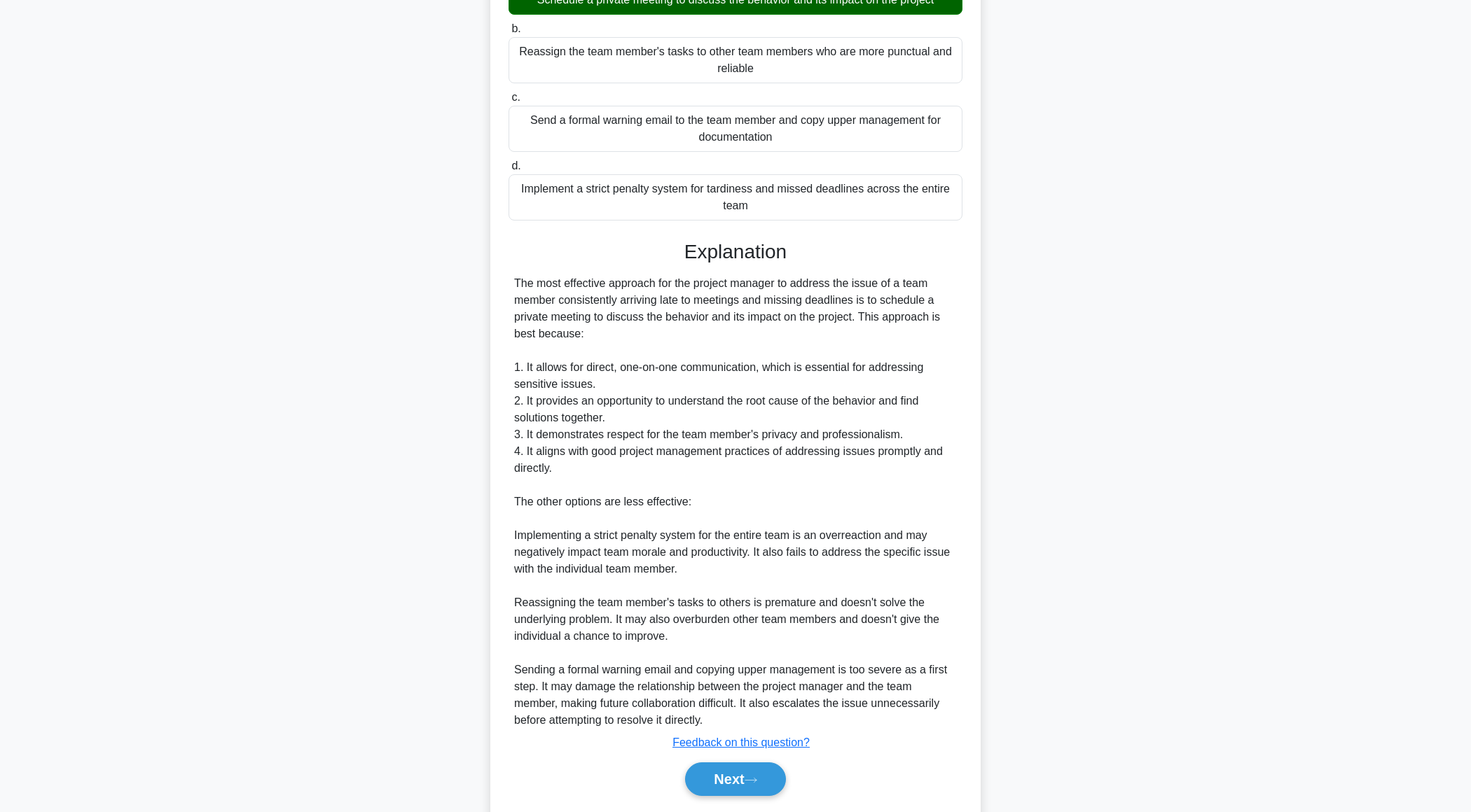
scroll to position [233, 0]
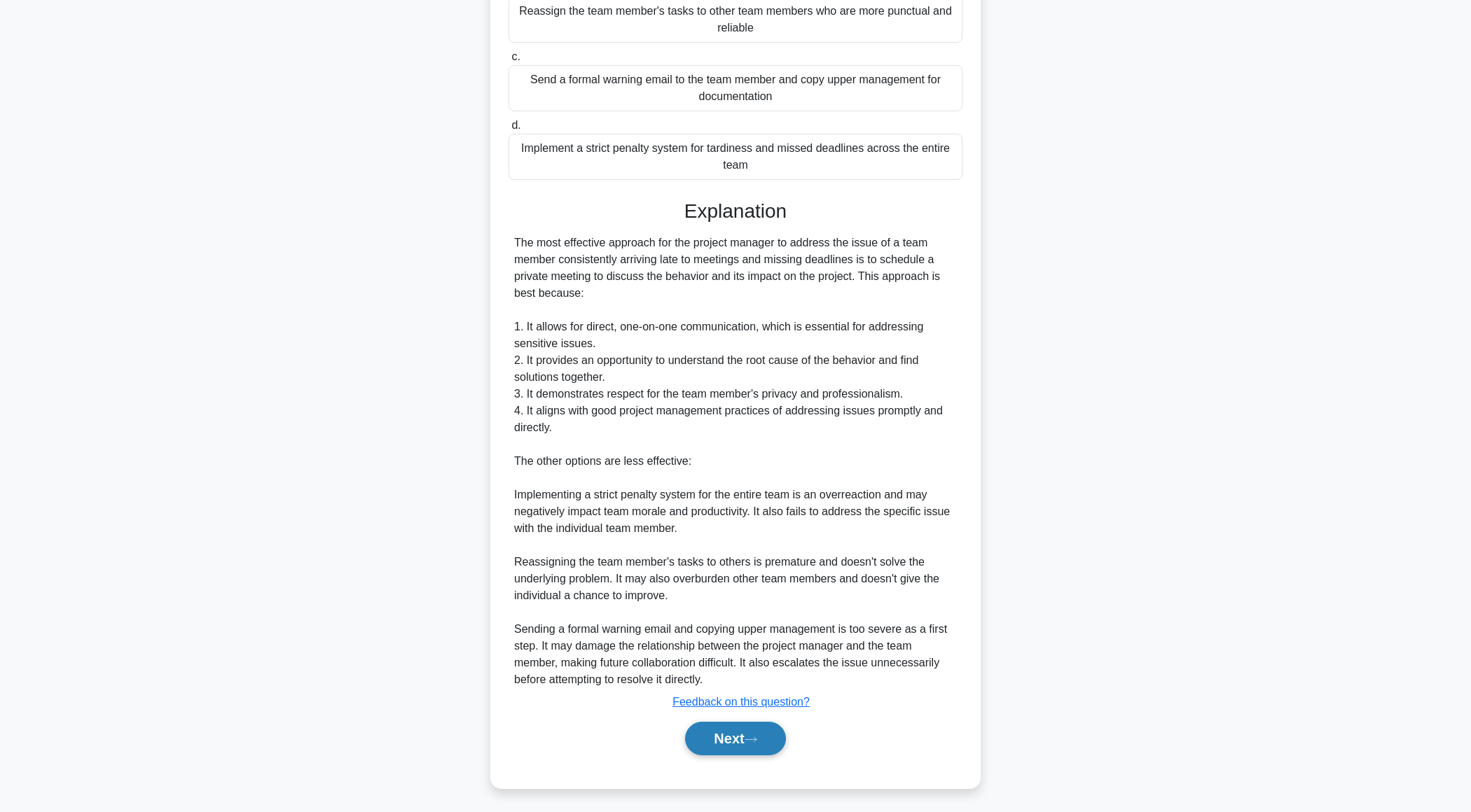
click at [700, 726] on button "Next" at bounding box center [735, 739] width 100 height 34
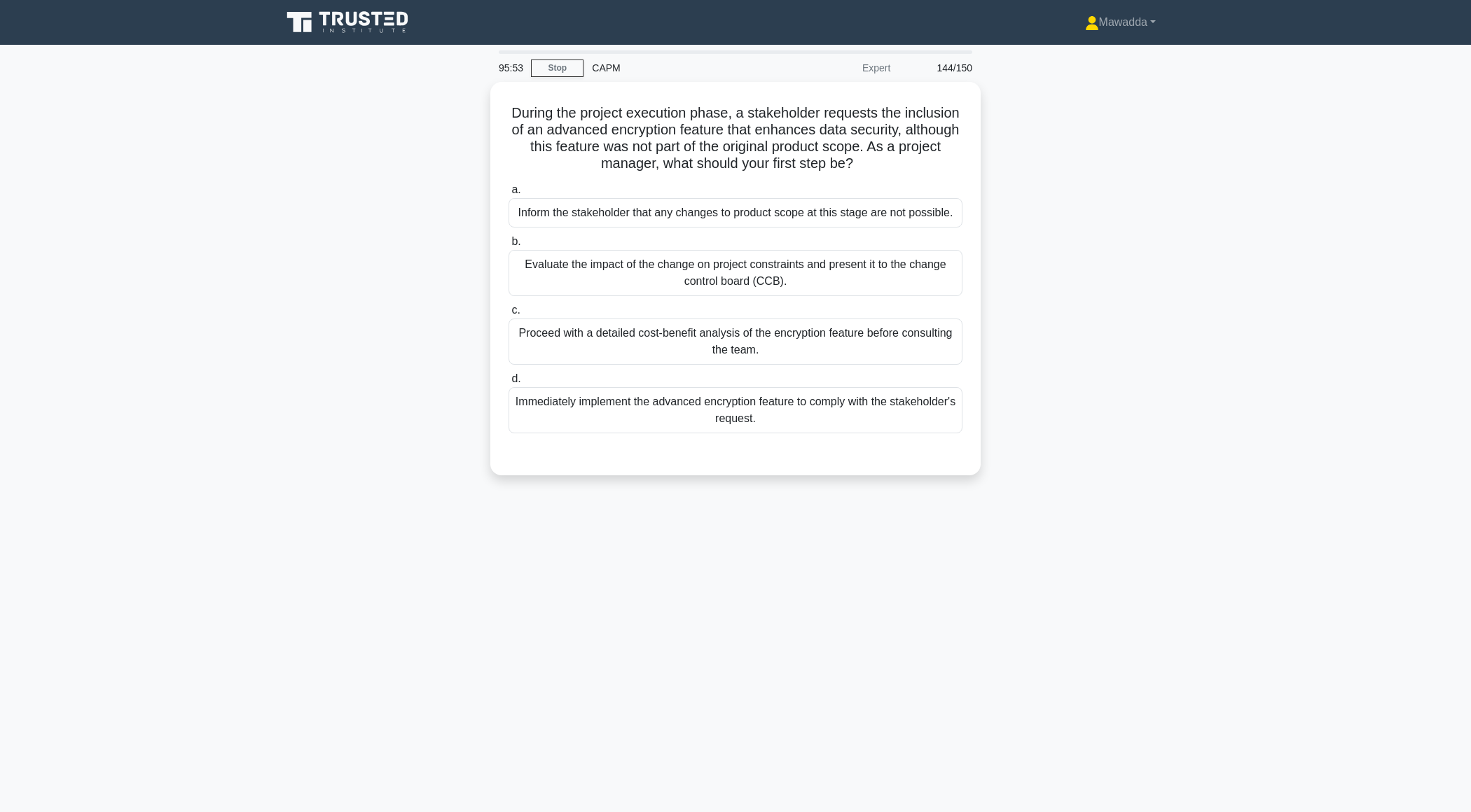
scroll to position [0, 0]
click at [724, 275] on div "Evaluate the impact of the change on project constraints and present it to the …" at bounding box center [736, 269] width 454 height 46
click at [509, 243] on input "b. Evaluate the impact of the change on project constraints and present it to t…" at bounding box center [509, 238] width 0 height 9
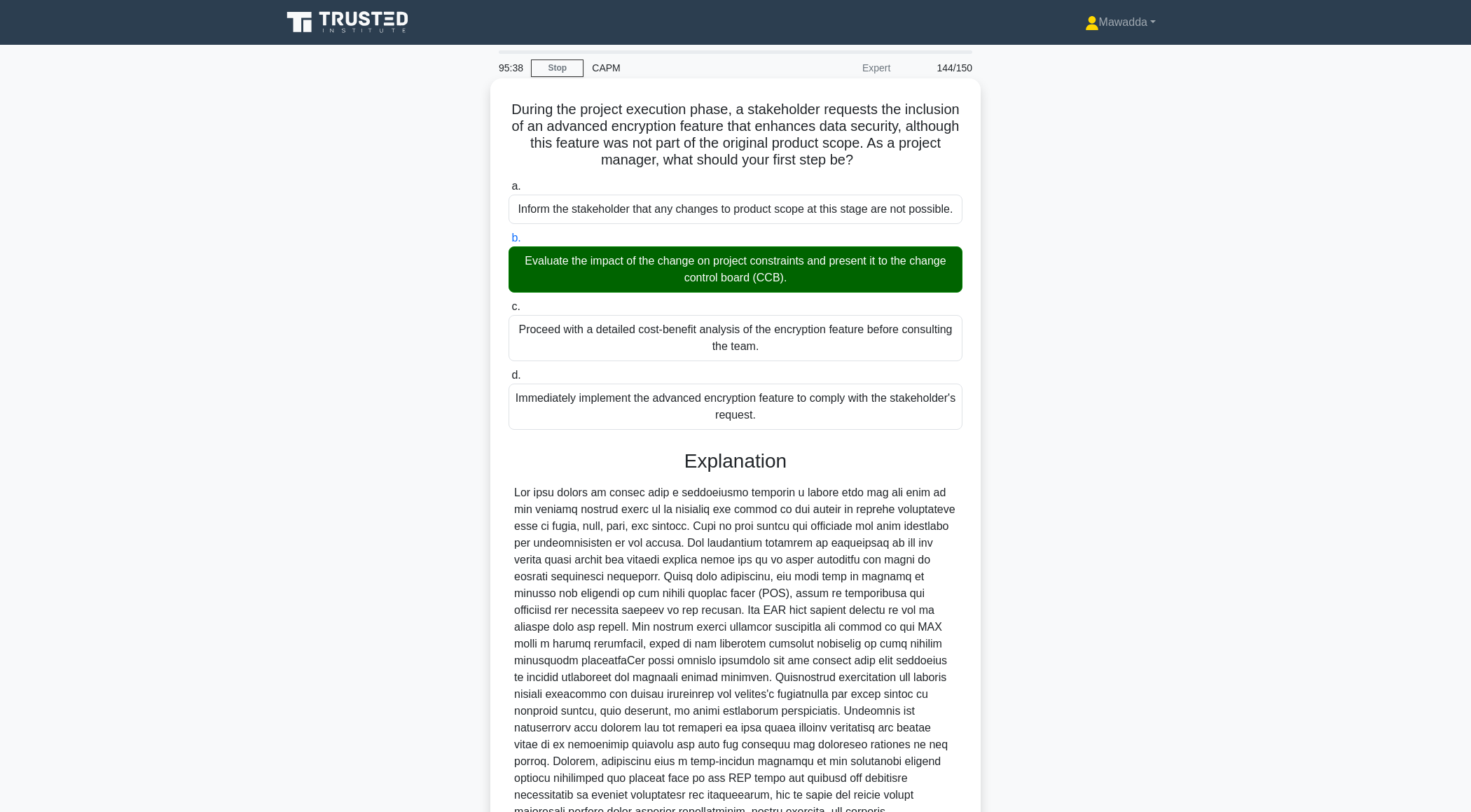
scroll to position [132, 0]
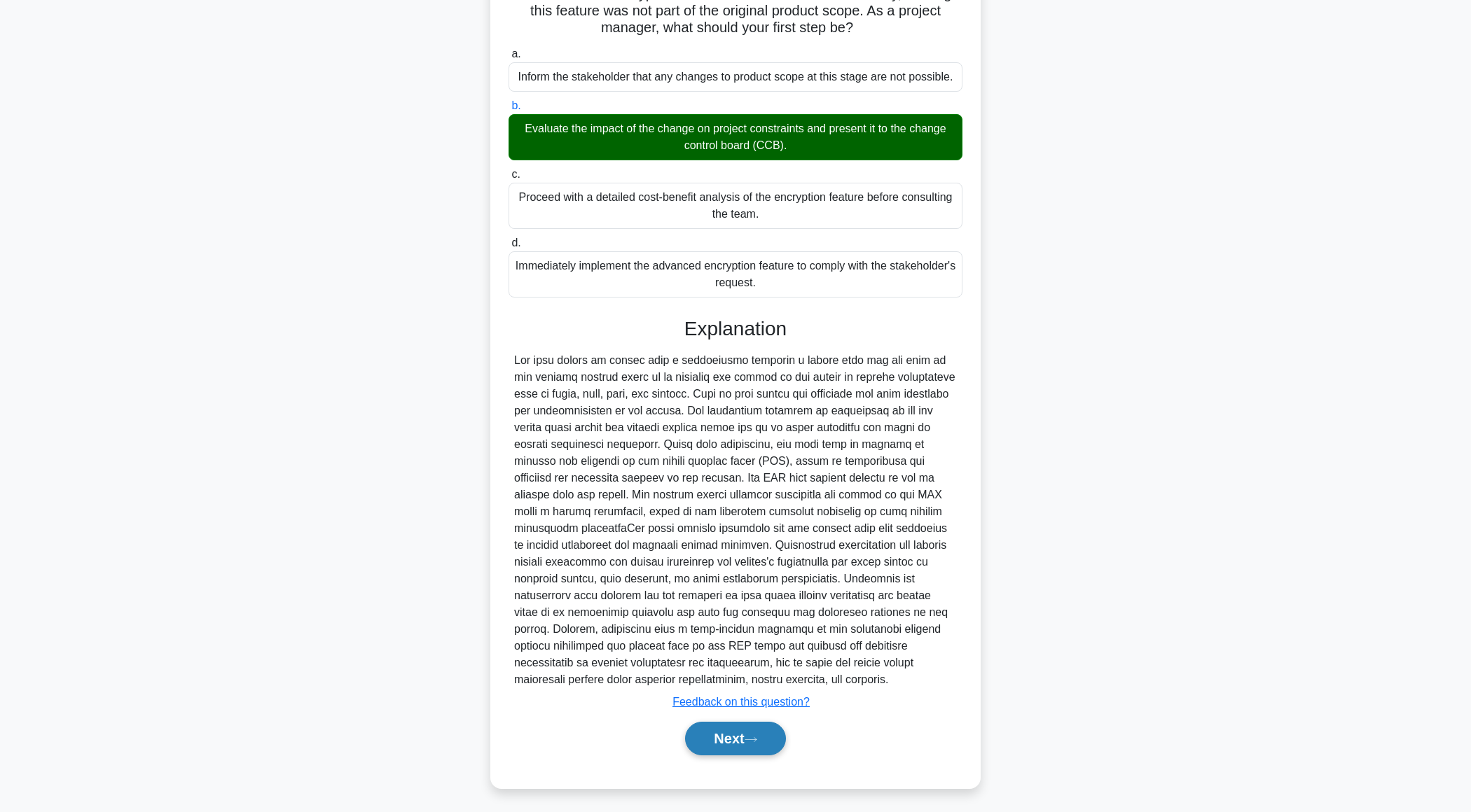
click at [717, 733] on button "Next" at bounding box center [735, 739] width 100 height 34
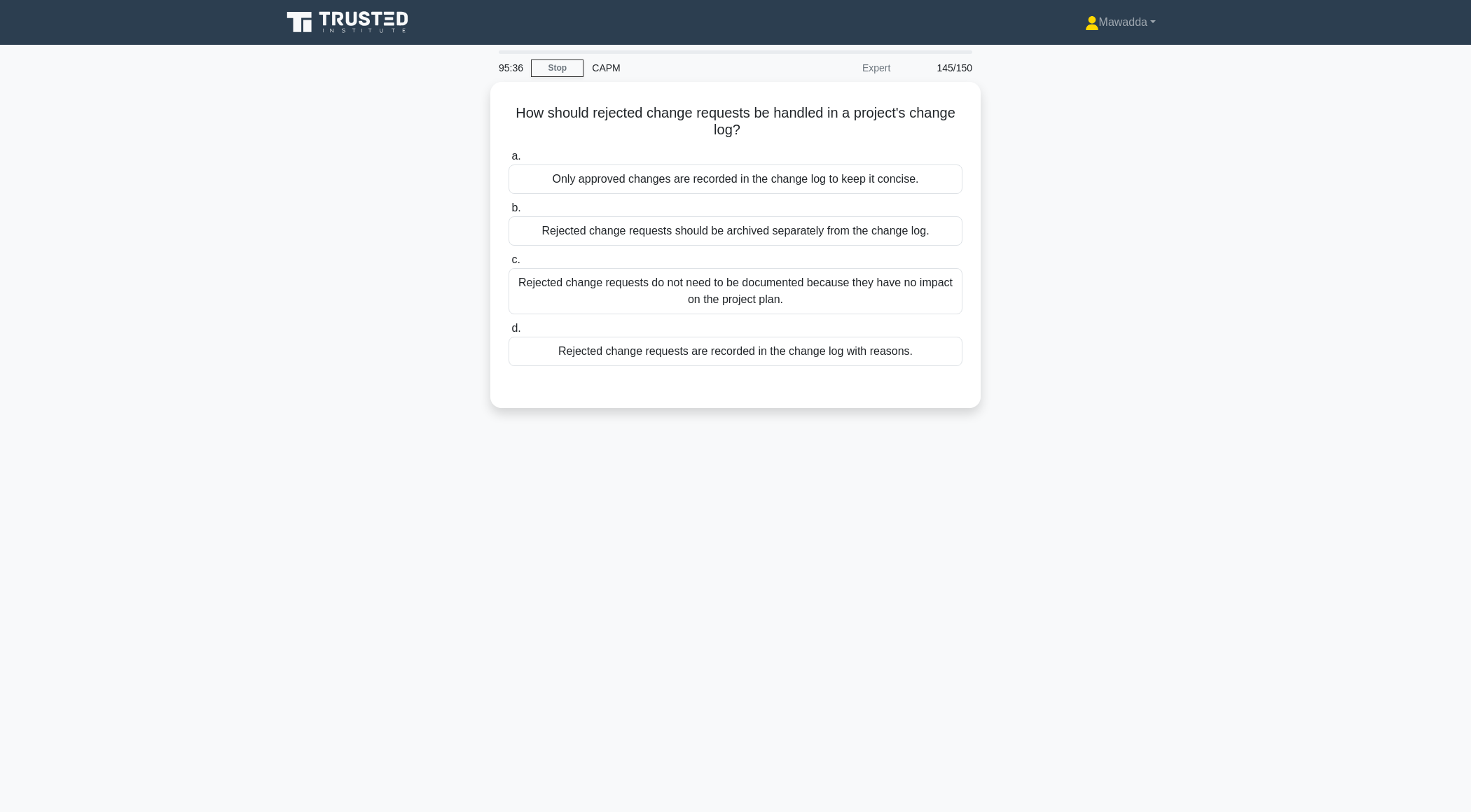
scroll to position [0, 0]
click at [700, 345] on div "Rejected change requests are recorded in the change log with reasons." at bounding box center [736, 348] width 454 height 29
click at [509, 330] on input "d. Rejected change requests are recorded in the change log with reasons." at bounding box center [509, 325] width 0 height 9
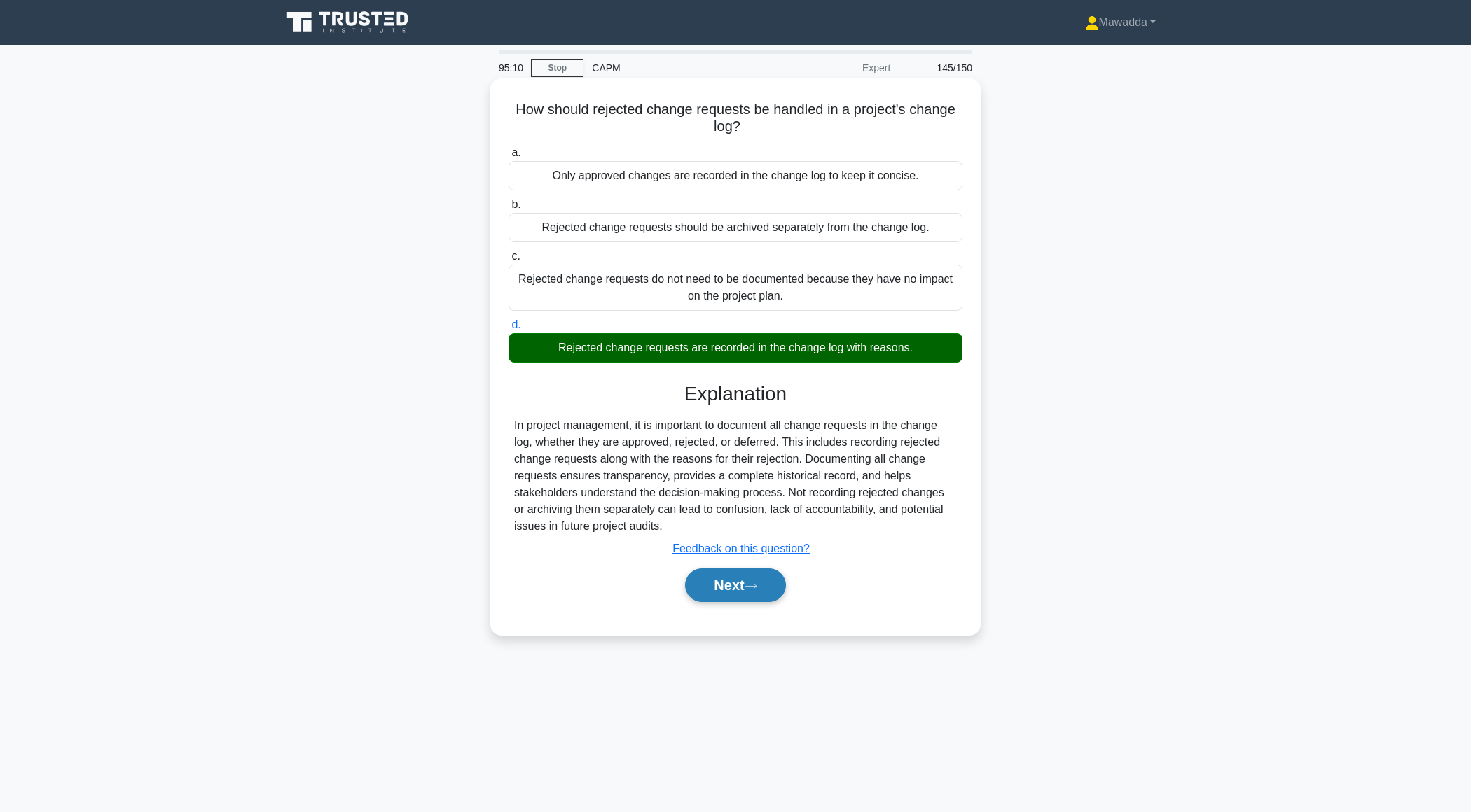
click at [716, 596] on button "Next" at bounding box center [735, 585] width 100 height 34
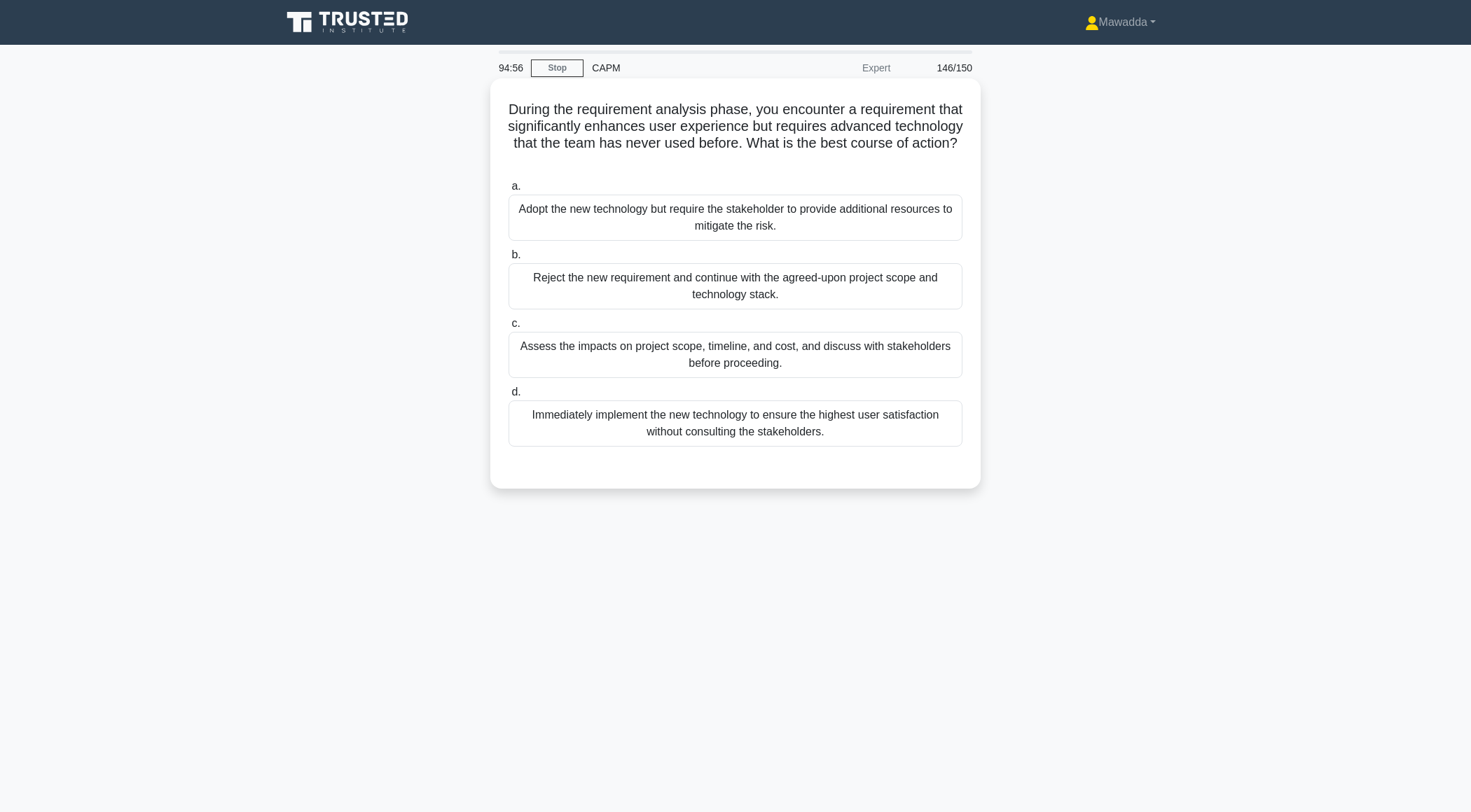
click at [793, 356] on div "Assess the impacts on project scope, timeline, and cost, and discuss with stake…" at bounding box center [736, 355] width 454 height 46
click at [509, 328] on input "c. Assess the impacts on project scope, timeline, and cost, and discuss with st…" at bounding box center [509, 323] width 0 height 9
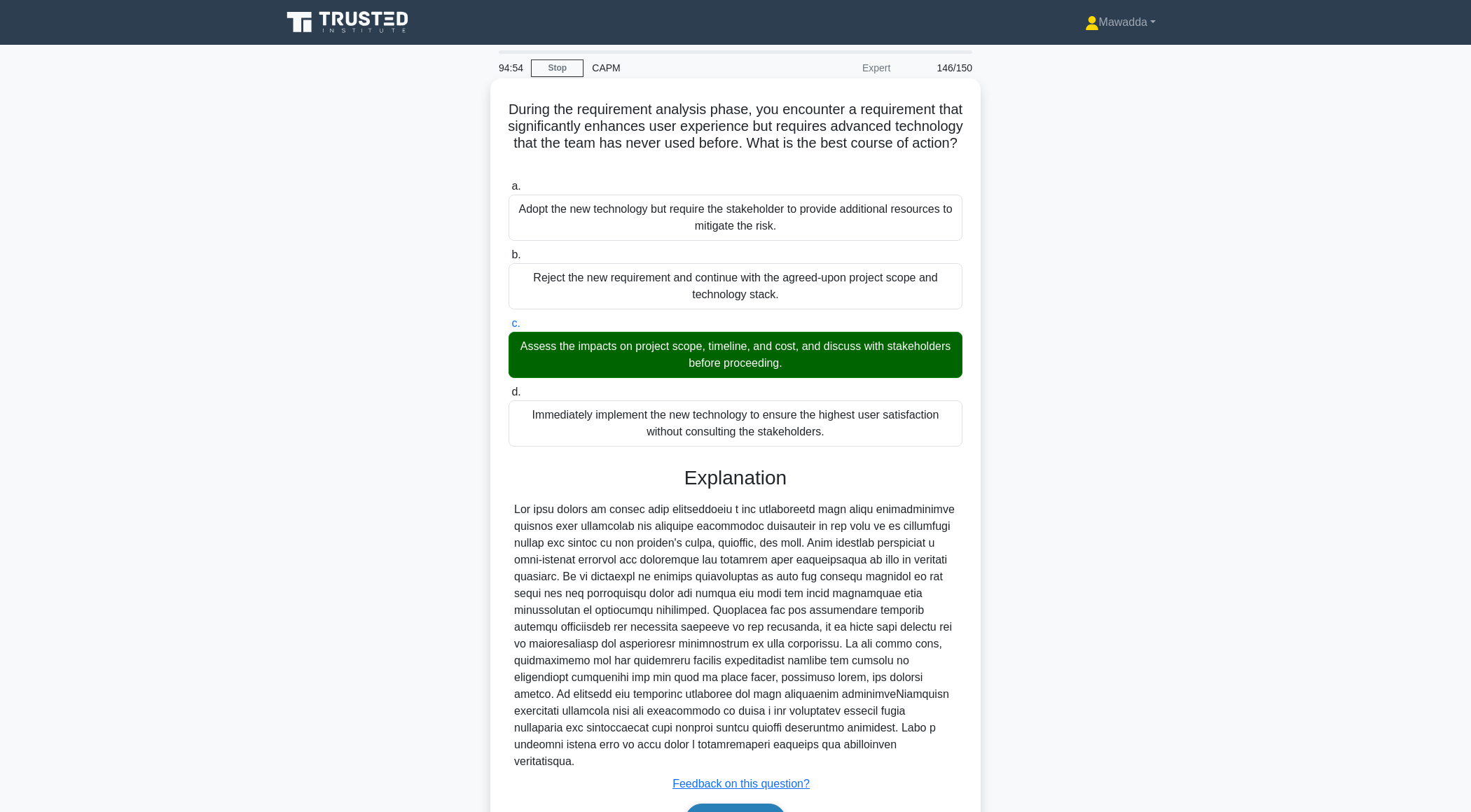
click at [702, 811] on button "Next" at bounding box center [735, 821] width 100 height 34
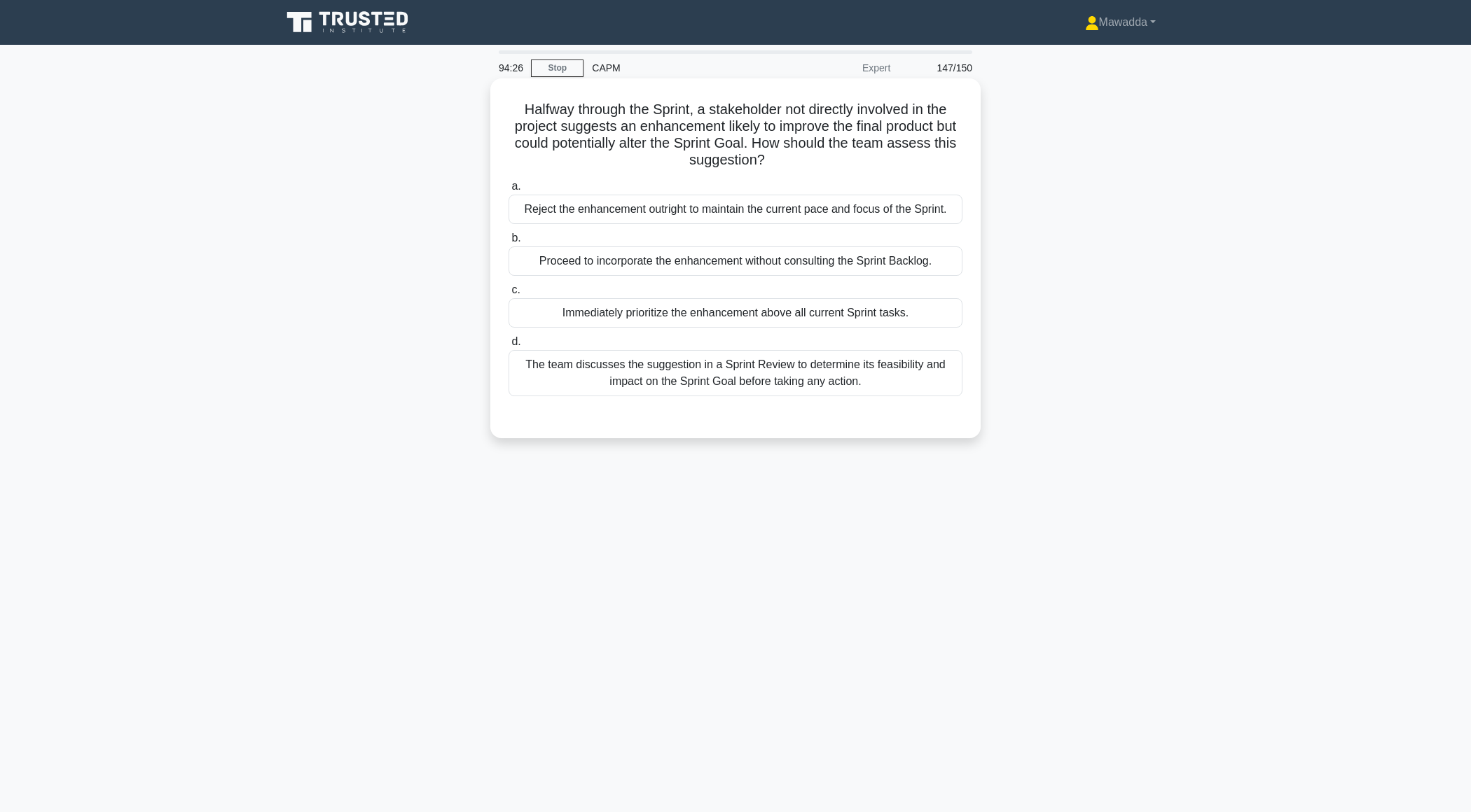
click at [798, 377] on div "The team discusses the suggestion in a Sprint Review to determine its feasibili…" at bounding box center [736, 373] width 454 height 46
click at [509, 347] on input "d. The team discusses the suggestion in a Sprint Review to determine its feasib…" at bounding box center [509, 342] width 0 height 9
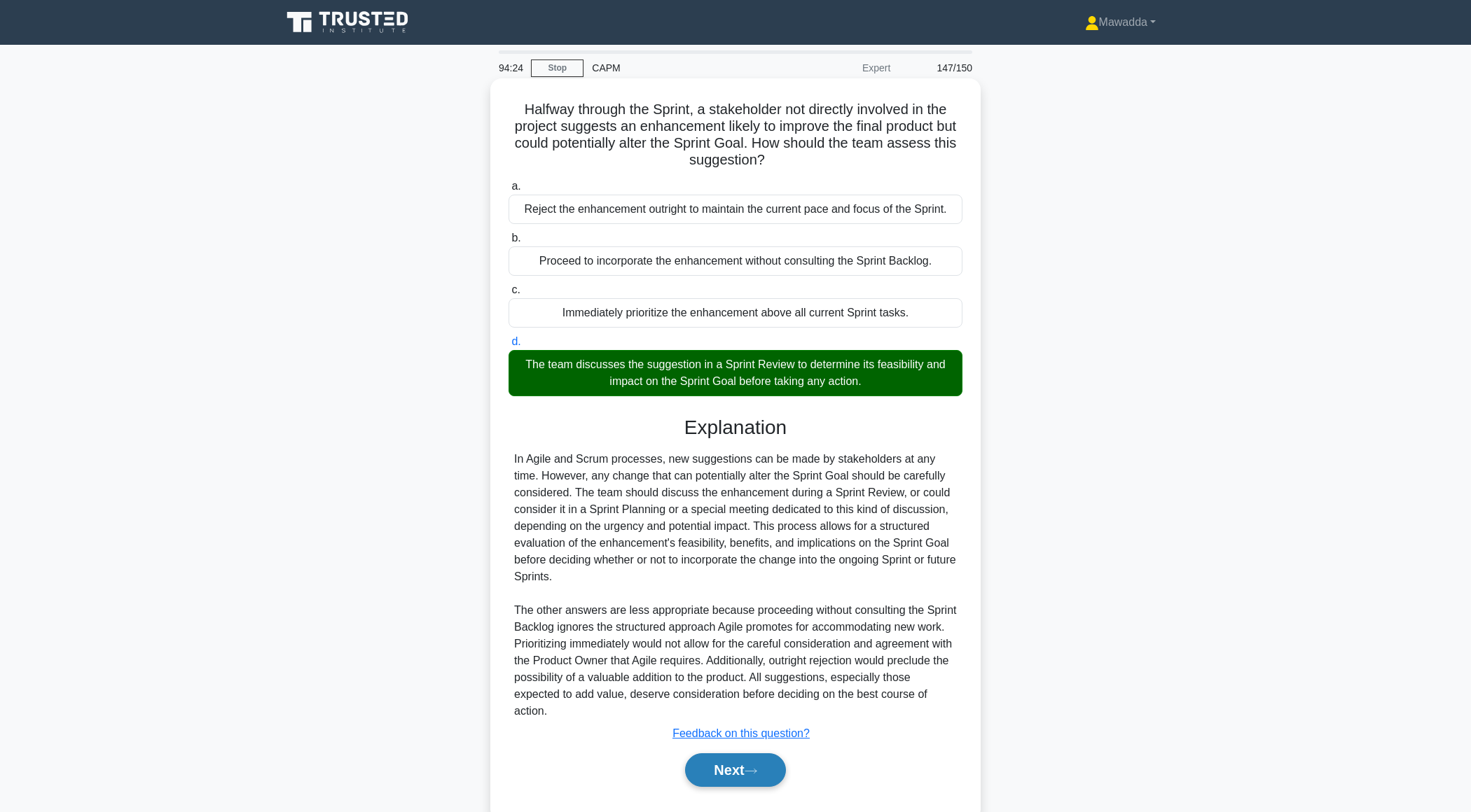
click at [711, 768] on button "Next" at bounding box center [735, 770] width 100 height 34
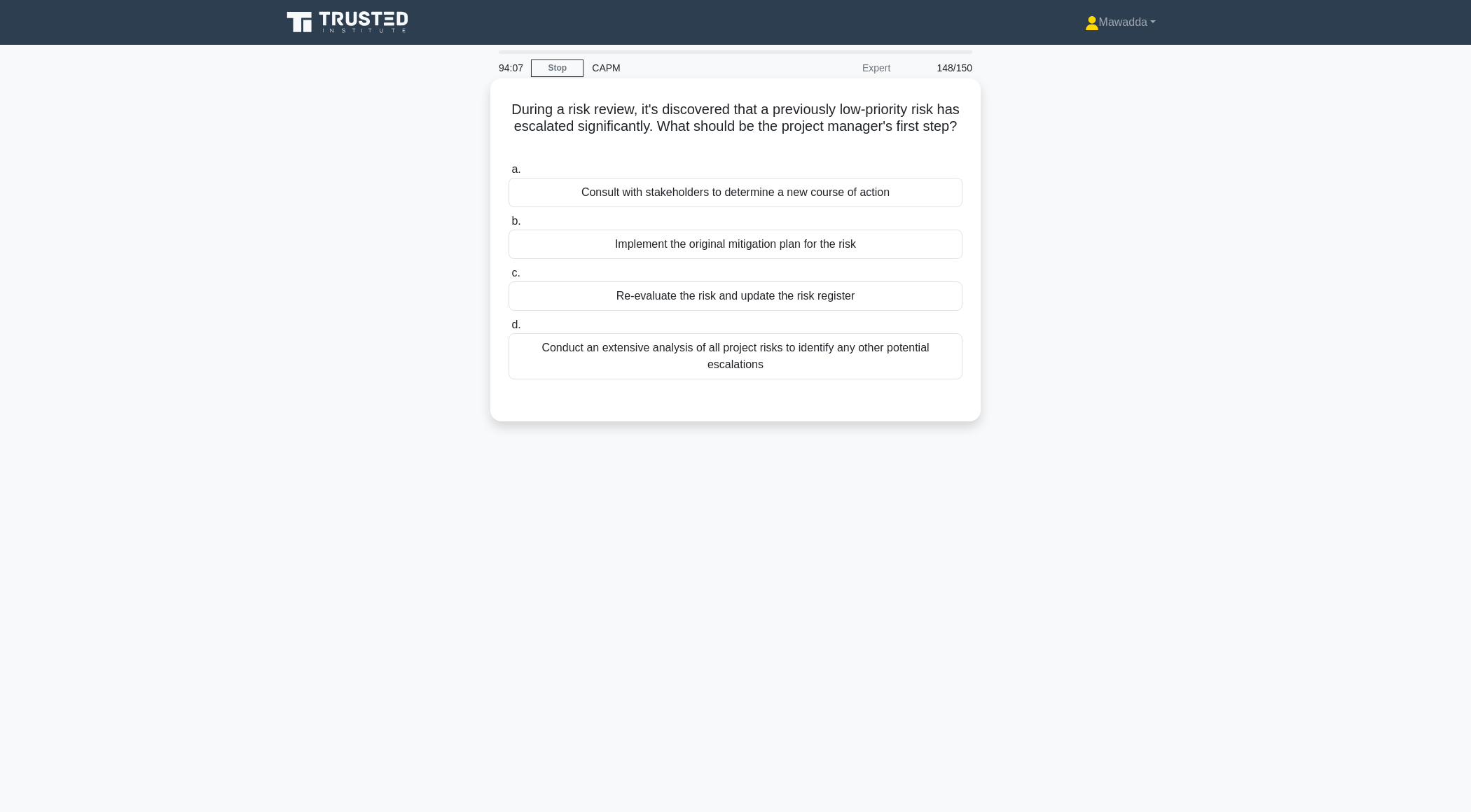
click at [789, 300] on div "Re-evaluate the risk and update the risk register" at bounding box center [736, 296] width 454 height 29
click at [509, 278] on input "c. Re-evaluate the risk and update the risk register" at bounding box center [509, 274] width 0 height 9
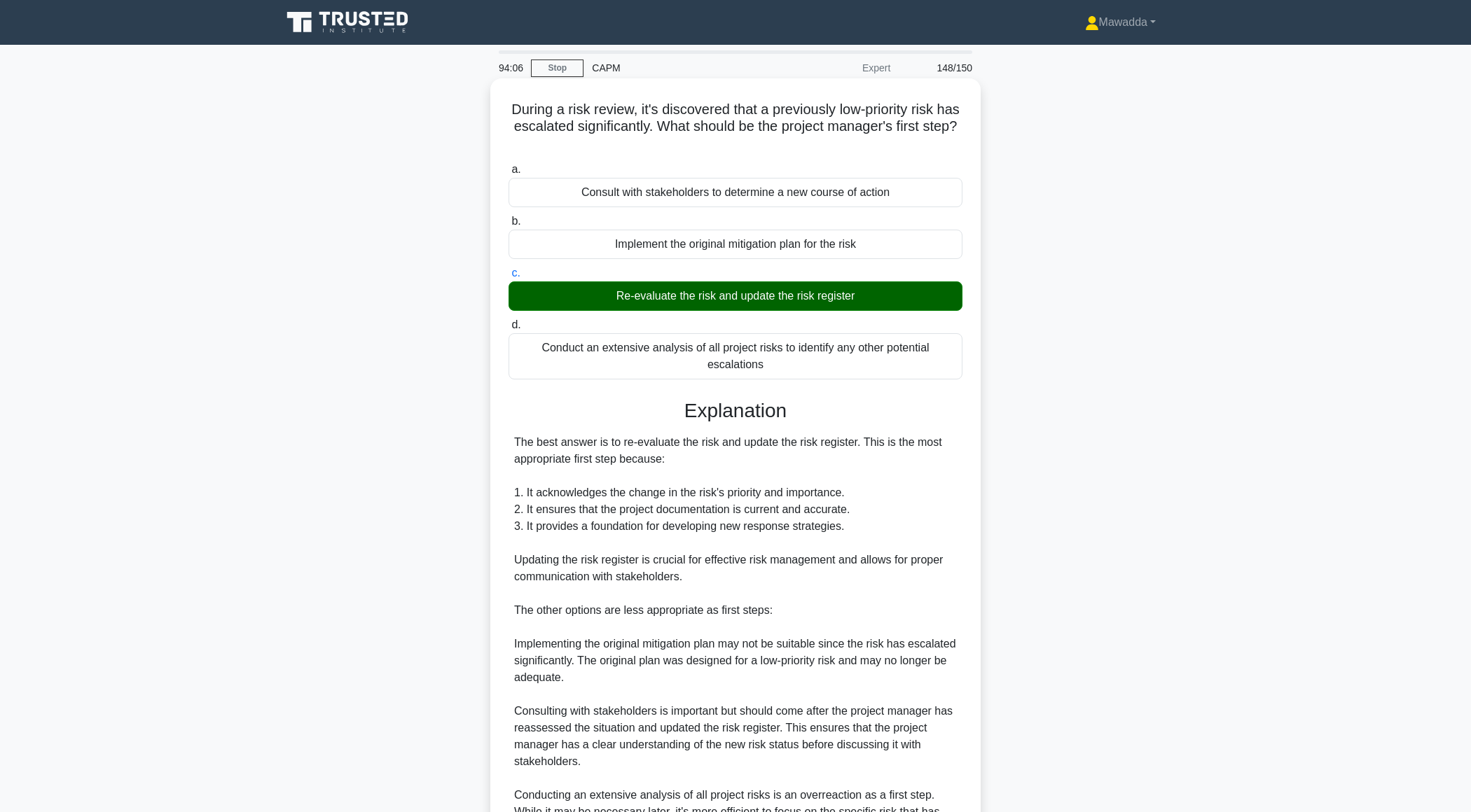
scroll to position [217, 0]
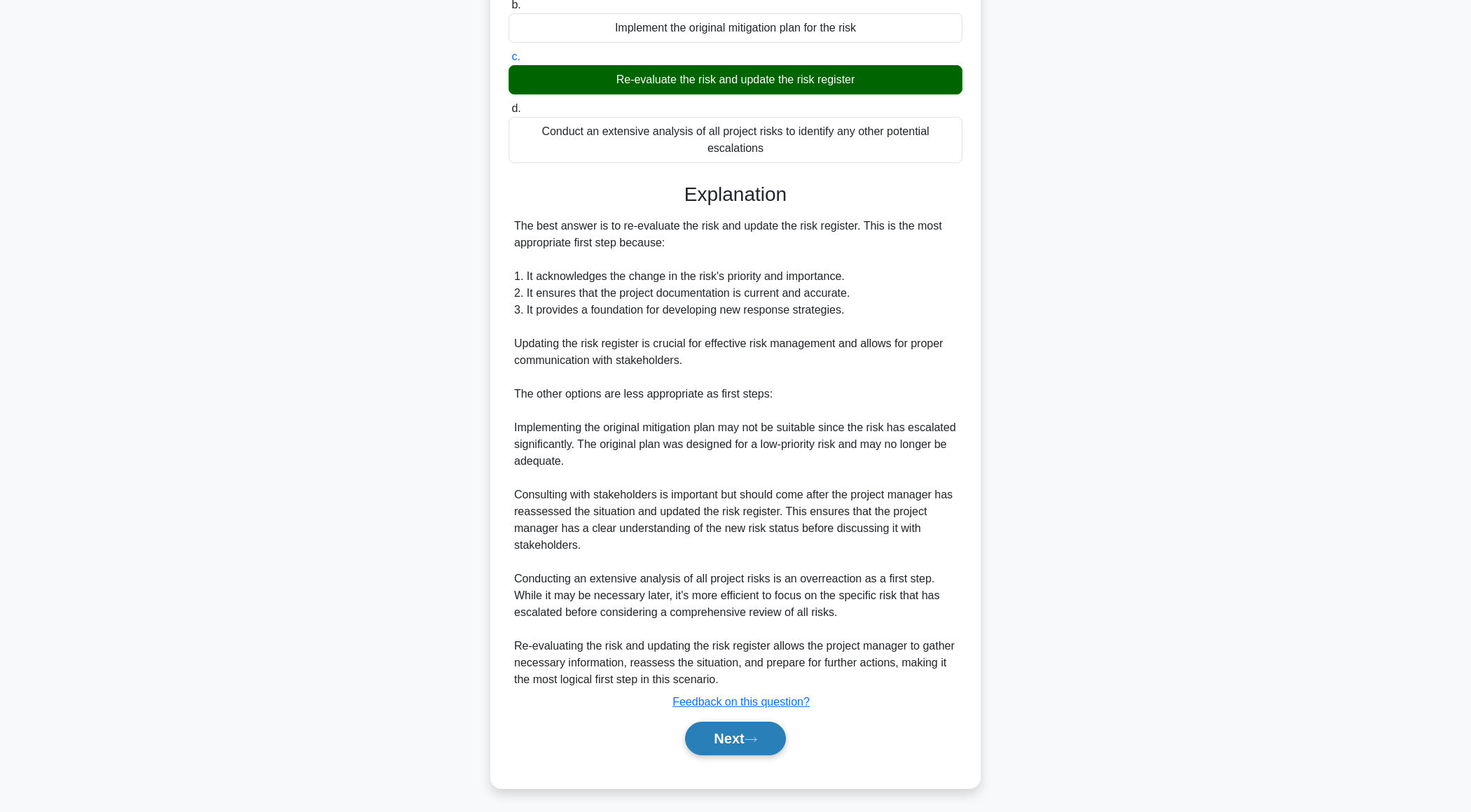
click at [701, 722] on button "Next" at bounding box center [735, 739] width 100 height 34
click at [701, 729] on button "Next" at bounding box center [735, 739] width 100 height 34
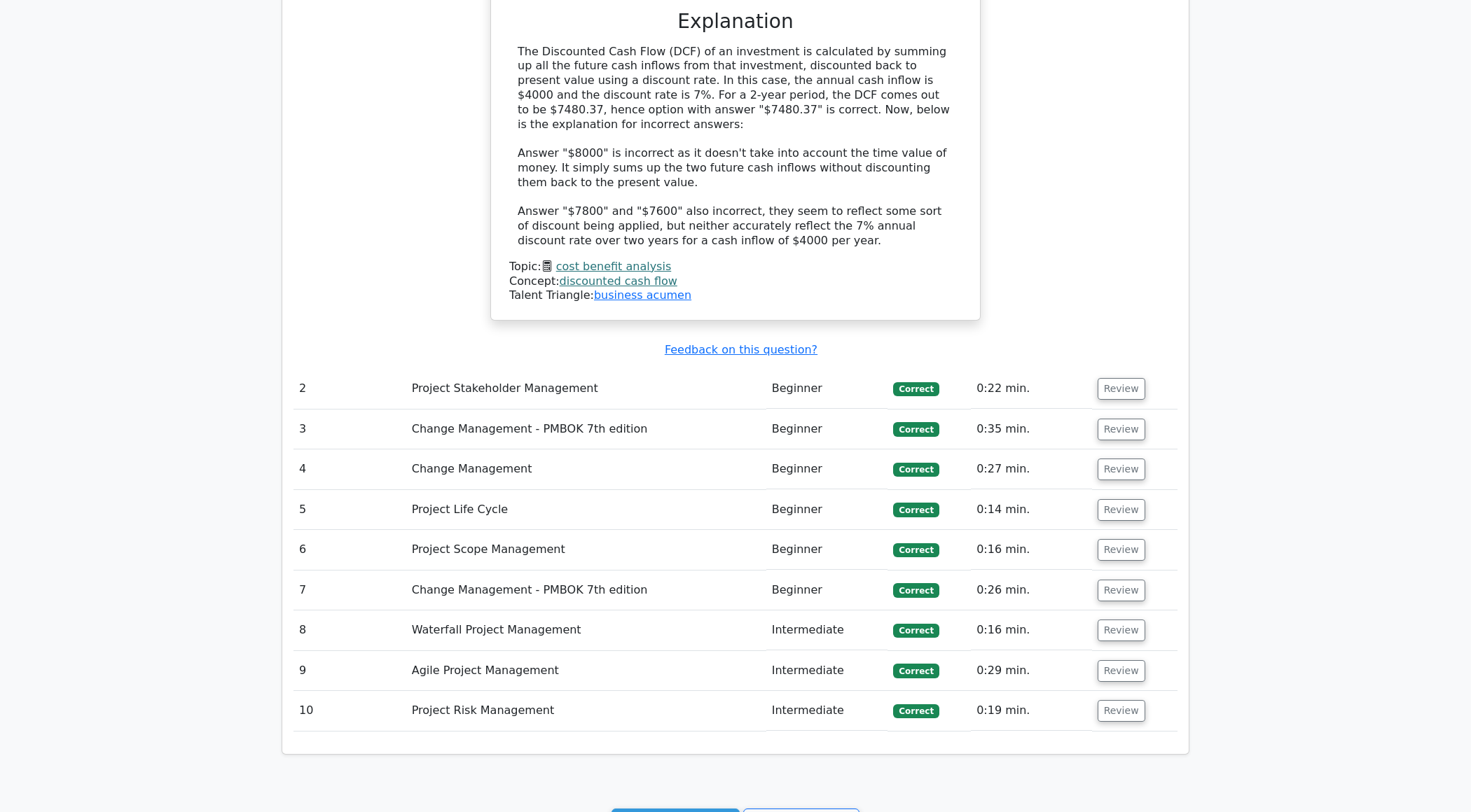
scroll to position [1396, 0]
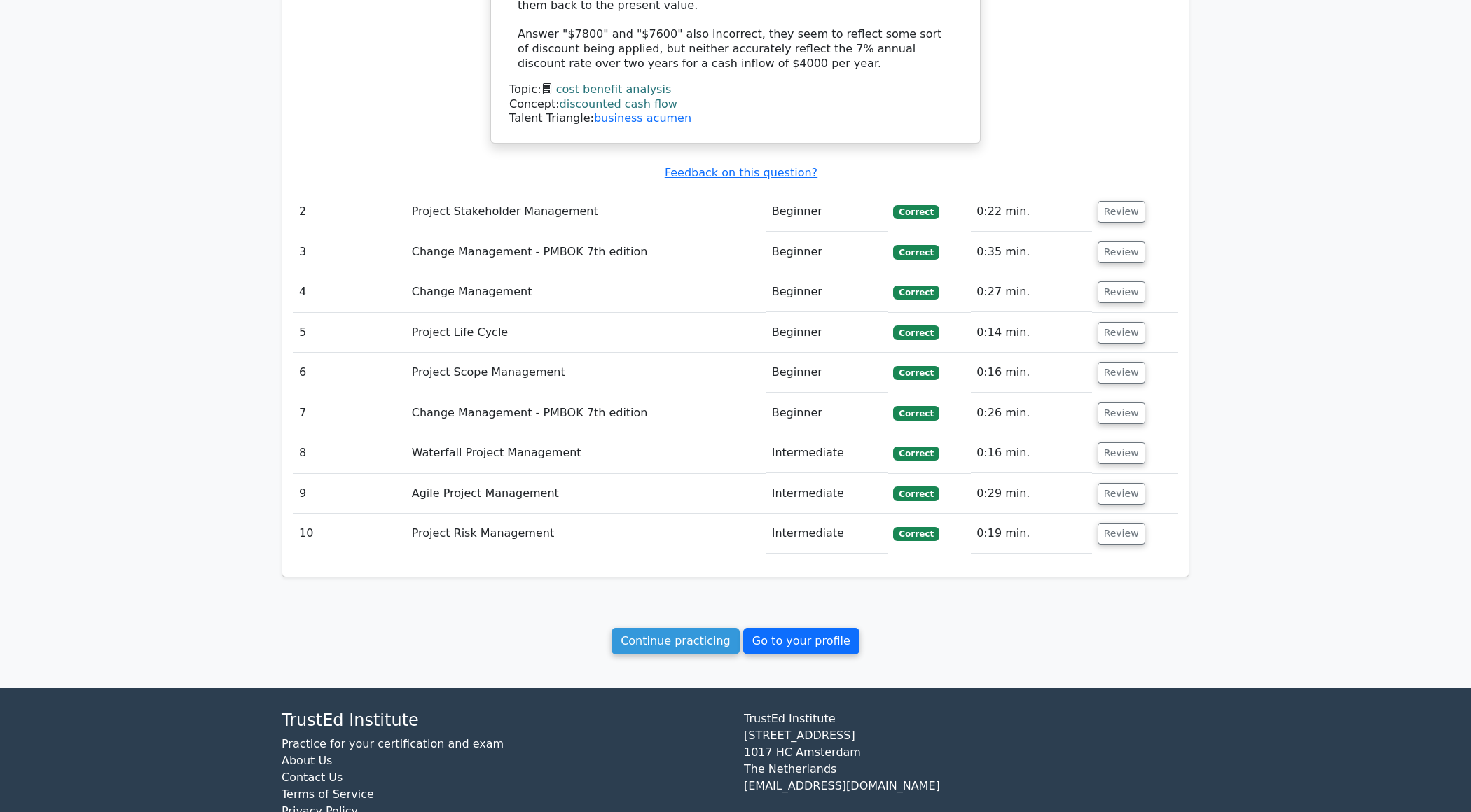
click at [797, 628] on link "Go to your profile" at bounding box center [801, 642] width 116 height 26
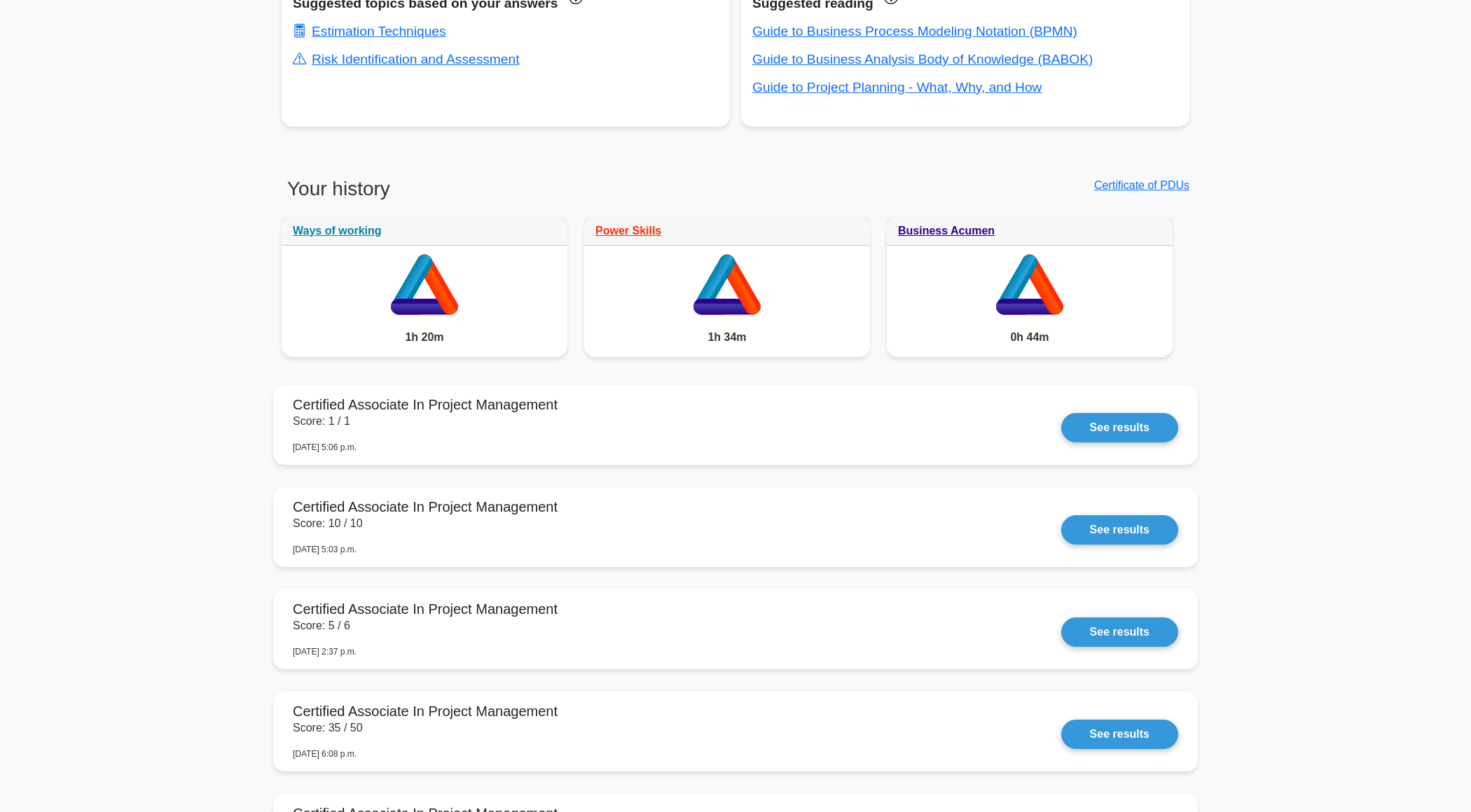
scroll to position [604, 0]
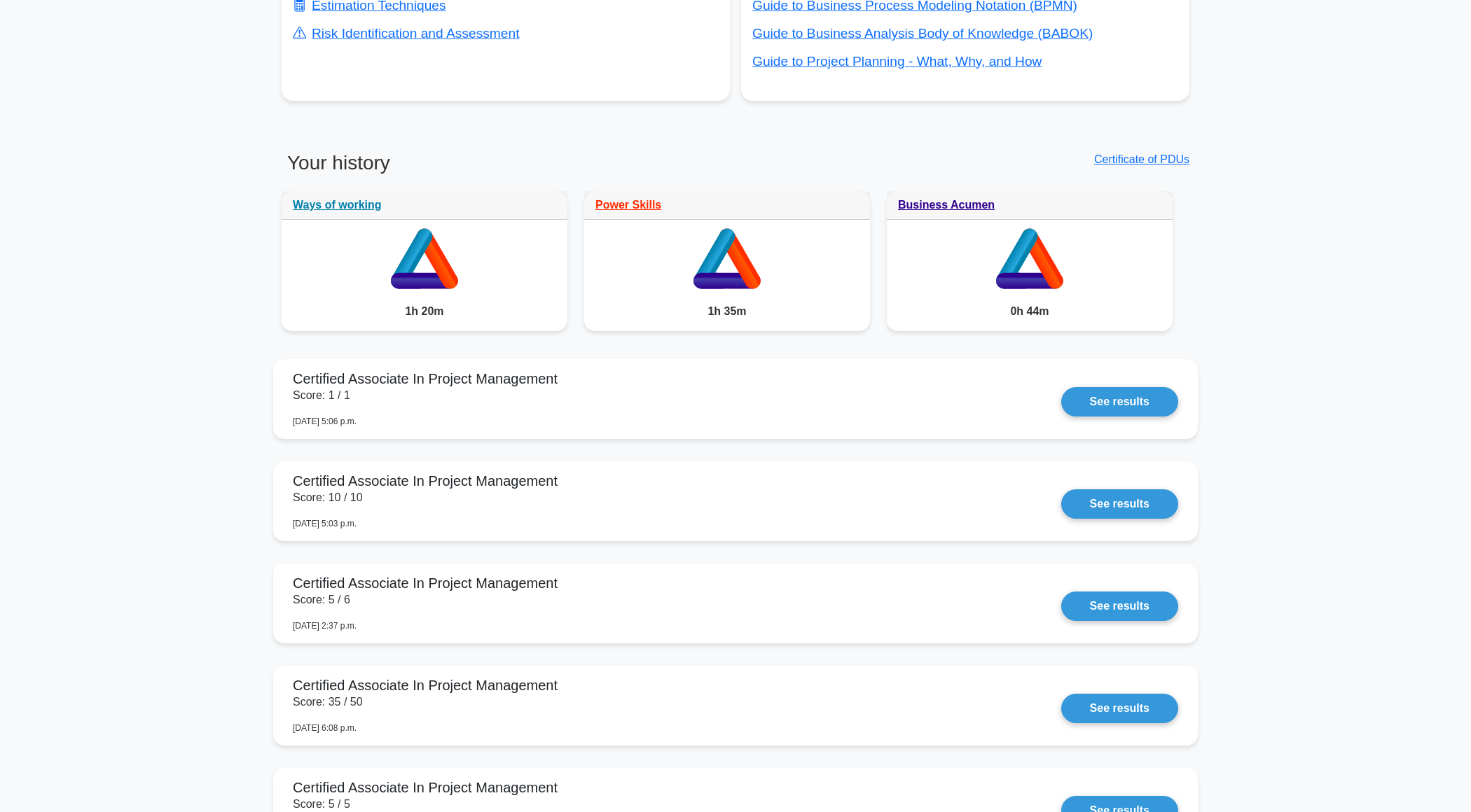
scroll to position [625, 0]
click at [1061, 383] on link "See results" at bounding box center [1120, 398] width 117 height 29
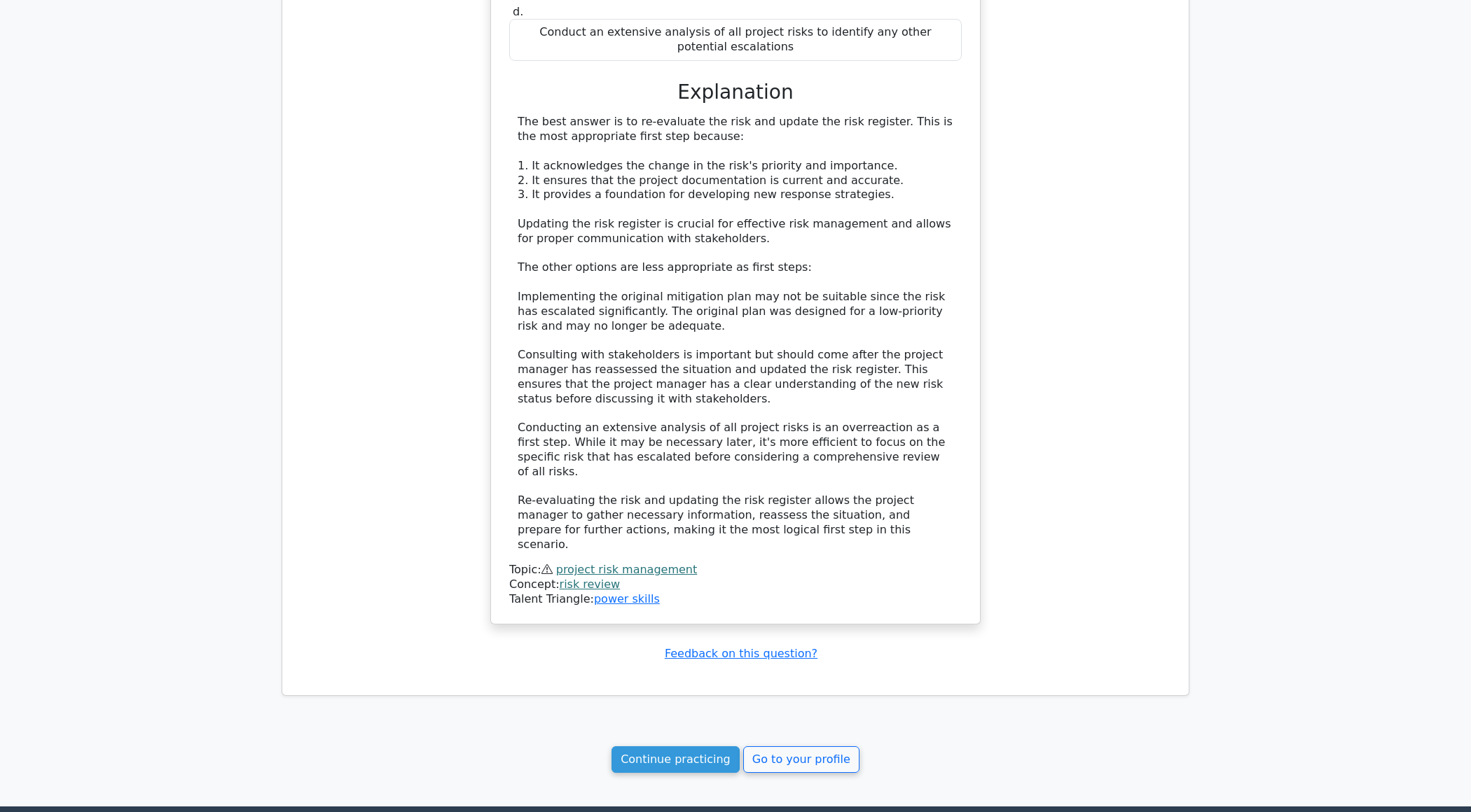
scroll to position [1086, 0]
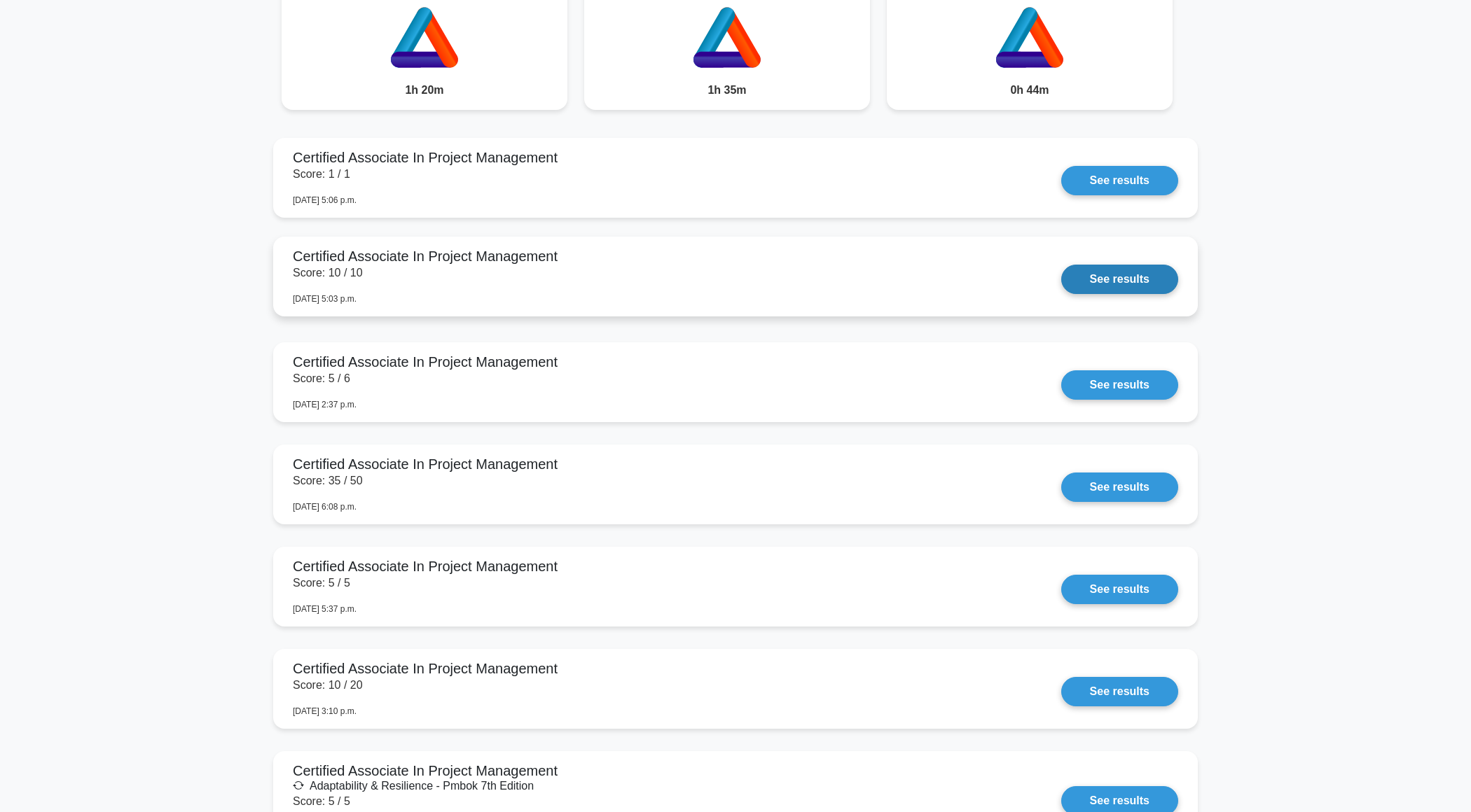
scroll to position [849, 0]
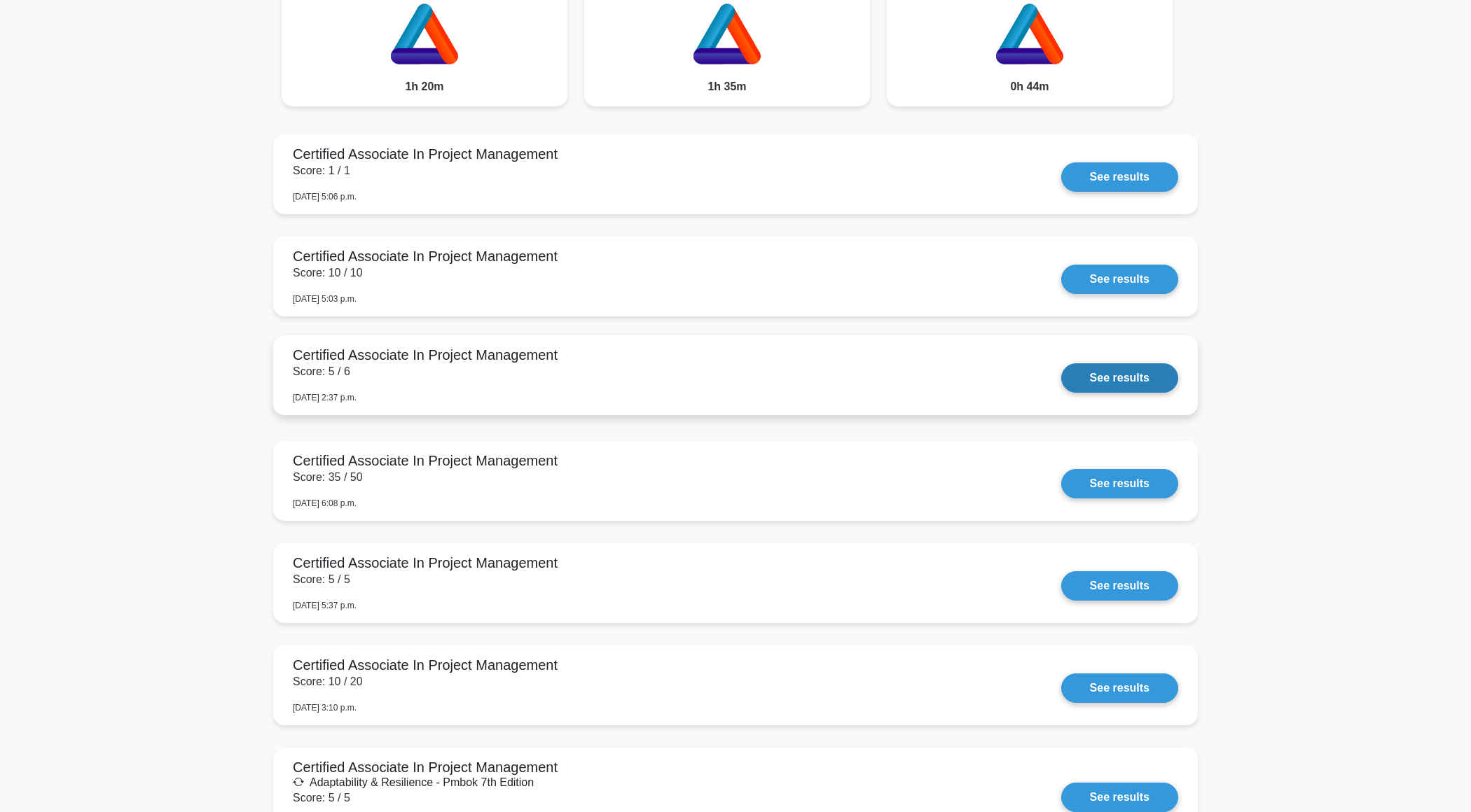
click at [1061, 373] on link "See results" at bounding box center [1120, 378] width 117 height 29
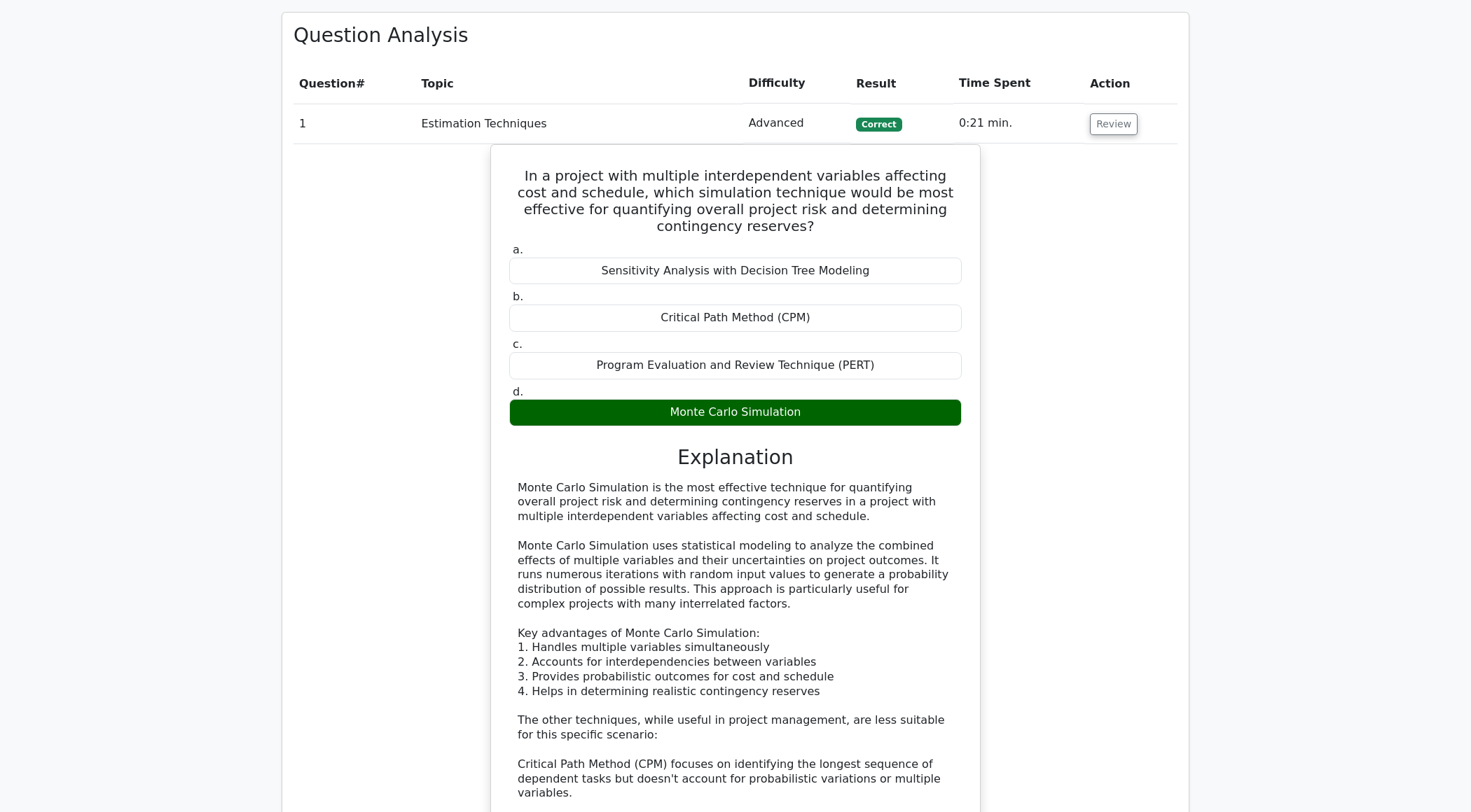
scroll to position [650, 0]
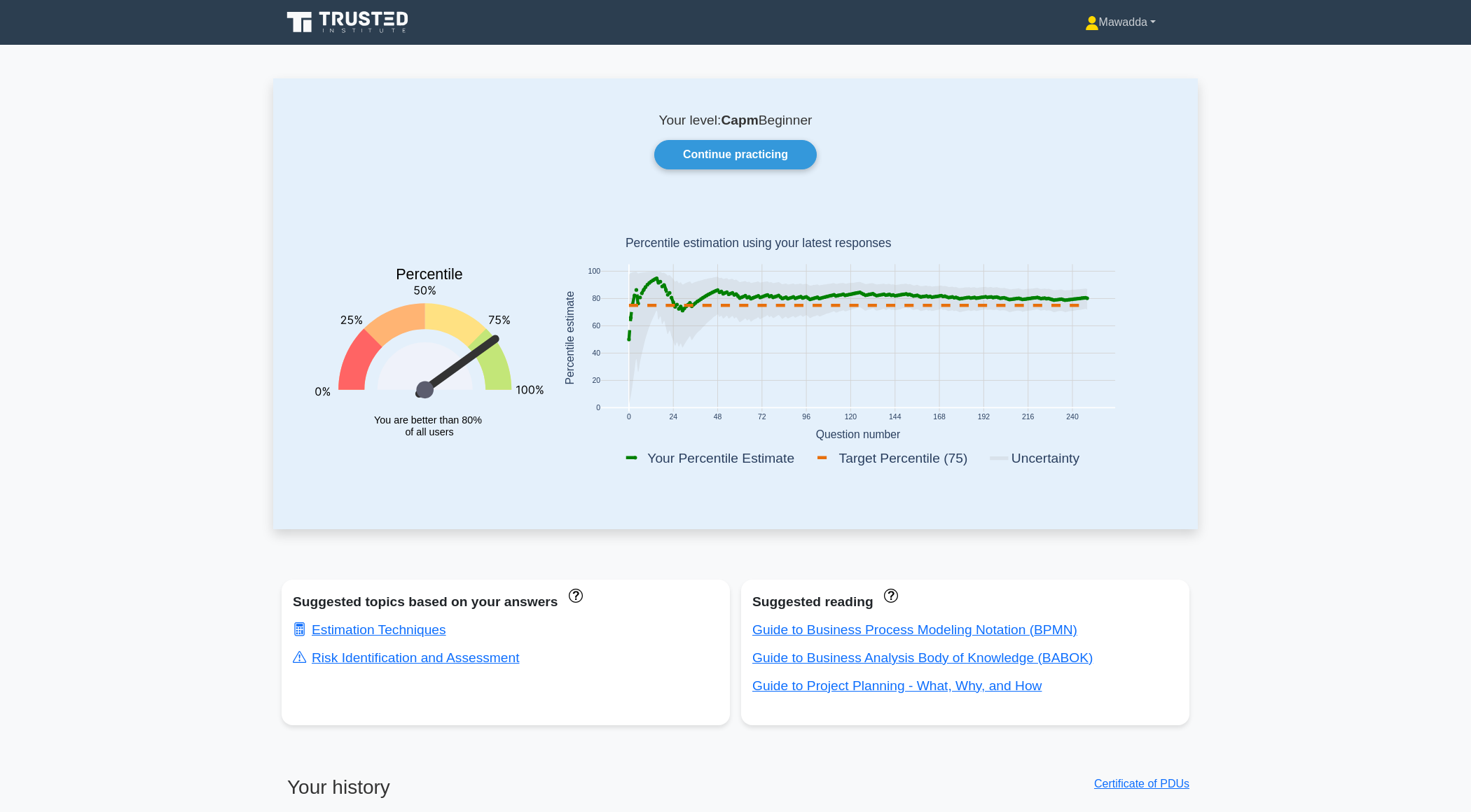
click at [1086, 10] on link "Mawadda" at bounding box center [1120, 22] width 138 height 28
click at [1085, 45] on link "Profile" at bounding box center [1107, 55] width 111 height 23
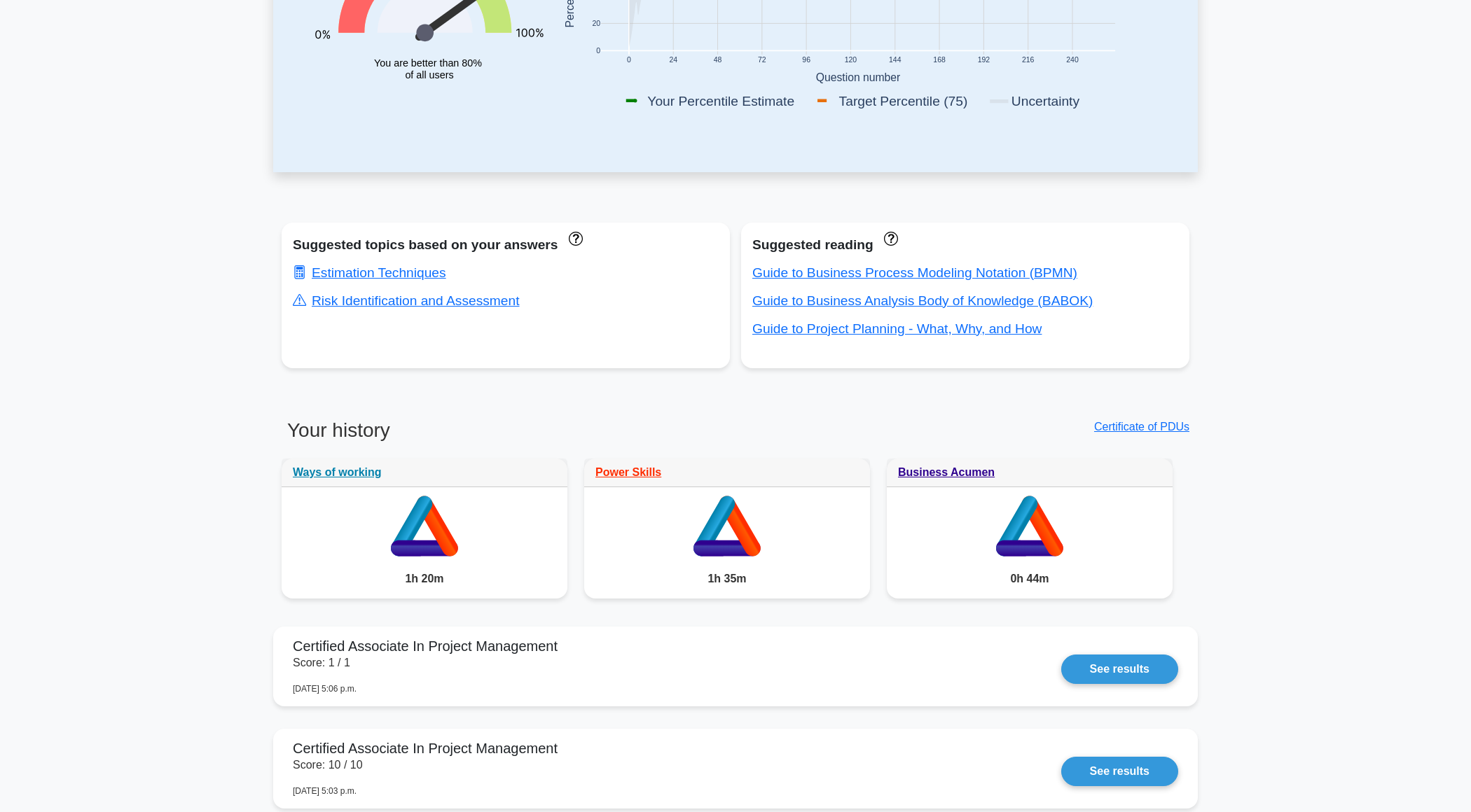
scroll to position [369, 0]
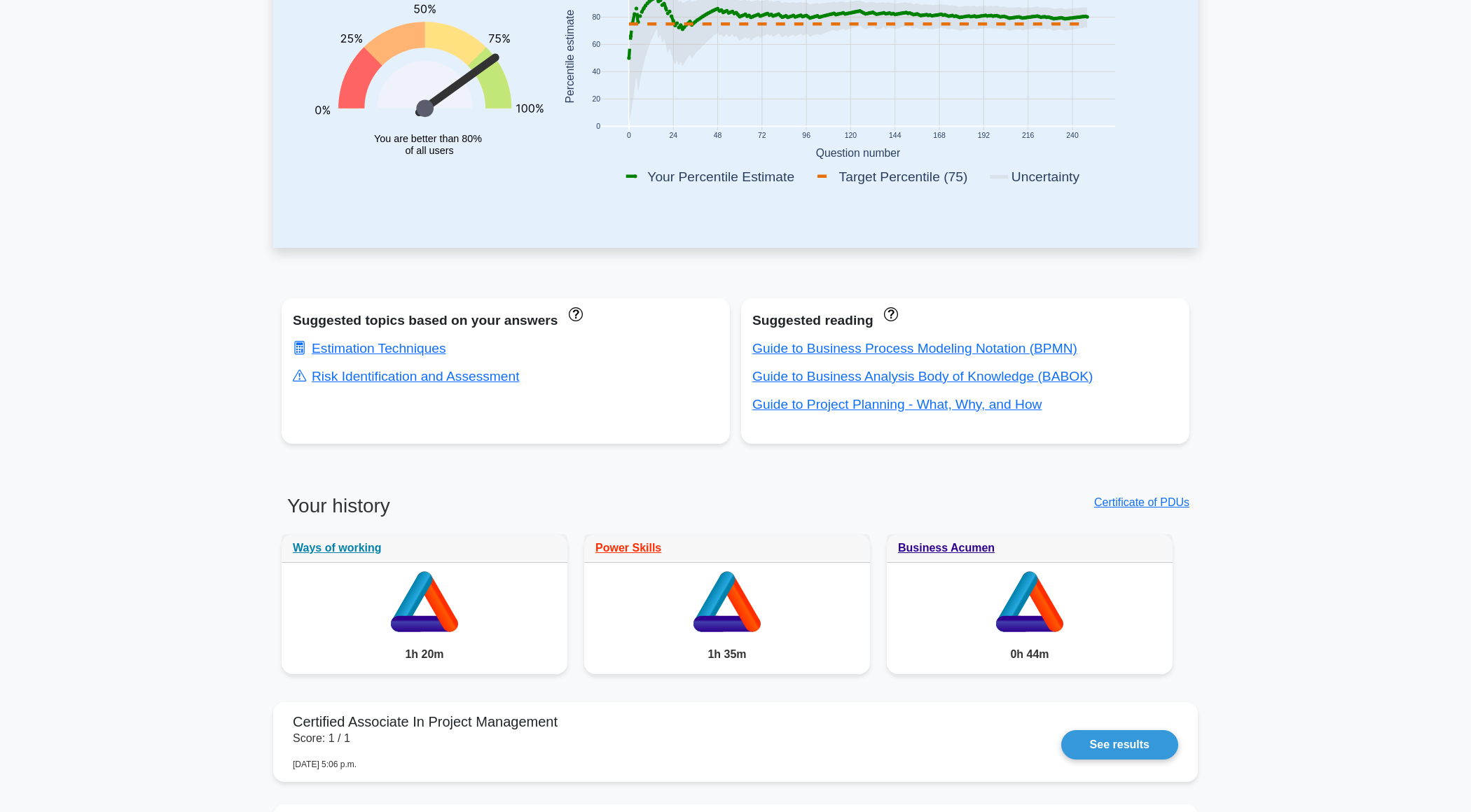
scroll to position [45, 0]
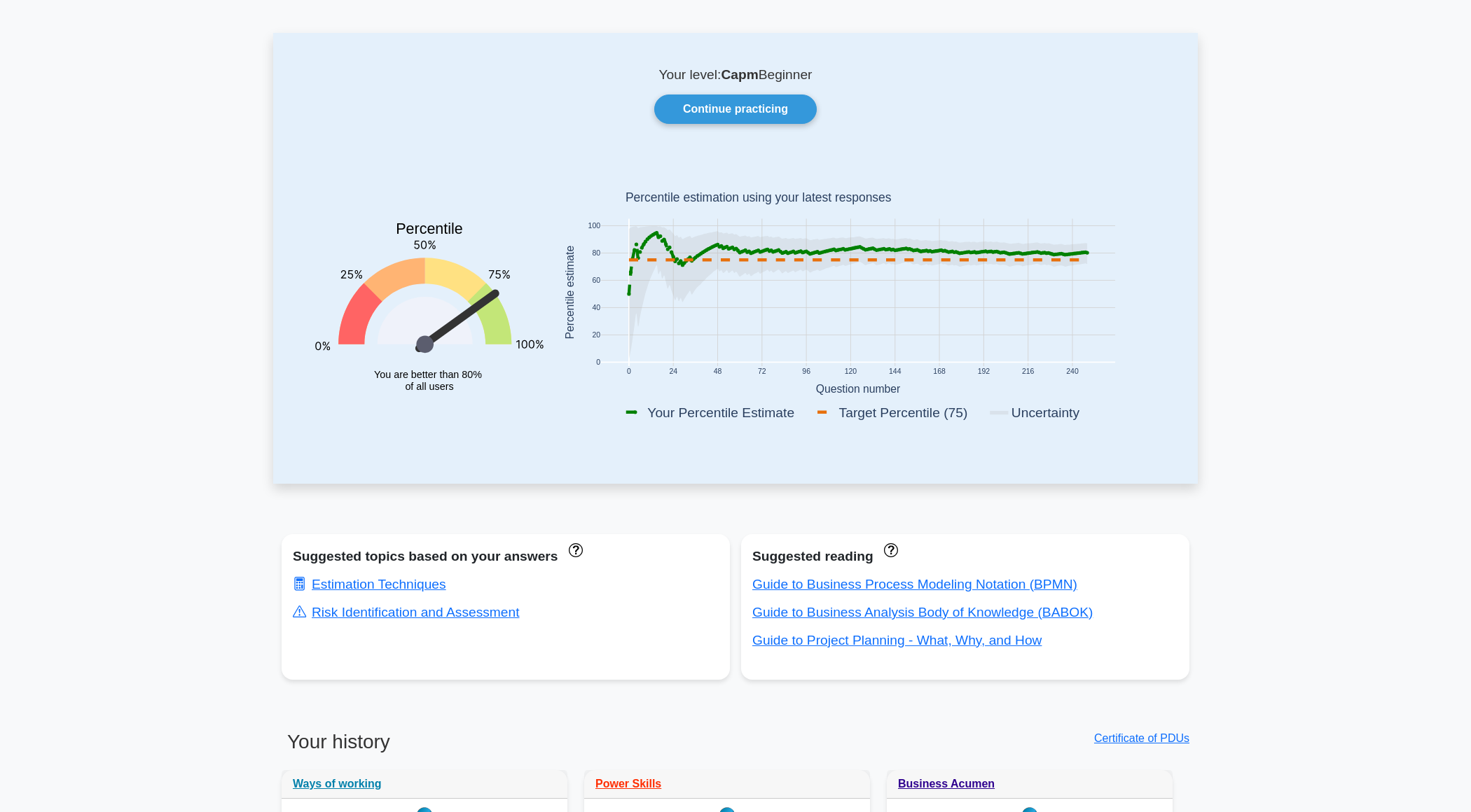
click at [753, 94] on div "Your level: Capm Beginner Continue practicing Percentile You are better than 80…" at bounding box center [735, 257] width 924 height 450
click at [757, 102] on link "Continue practicing" at bounding box center [736, 109] width 162 height 29
